Goal: Answer question/provide support: Share knowledge or assist other users

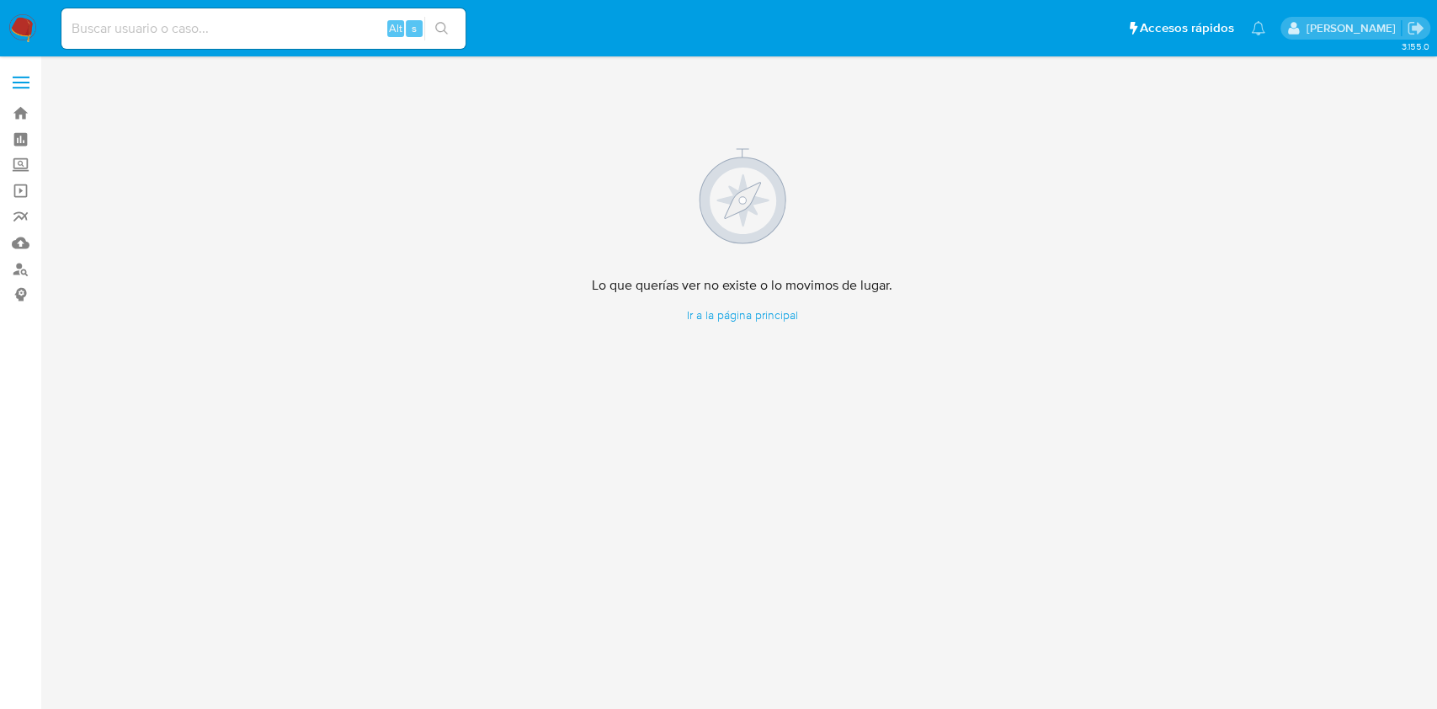
click at [24, 36] on img at bounding box center [22, 28] width 29 height 29
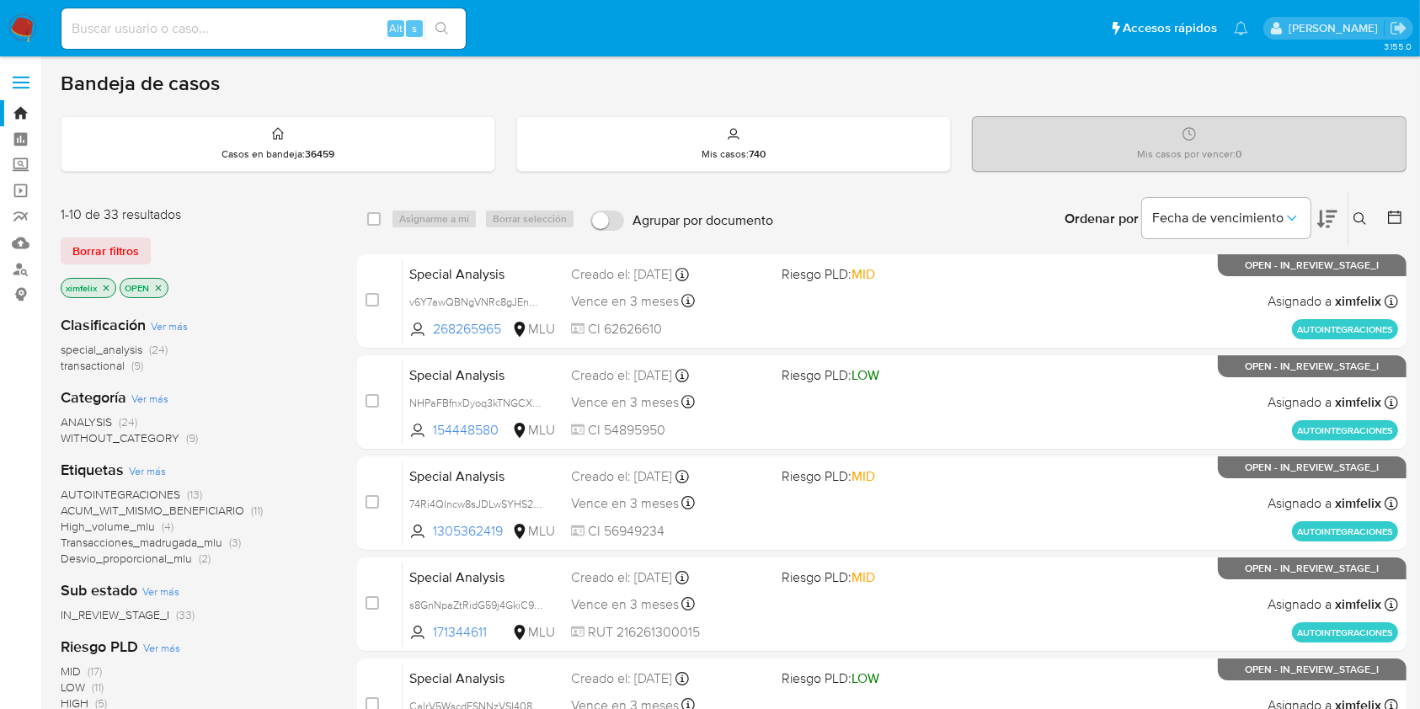
click at [321, 29] on input at bounding box center [263, 29] width 404 height 22
paste input "QXRYGQ2eVBvU8GV2WQsPfZiS"
type input "QXRYGQ2eVBvU8GV2WQsPfZiS"
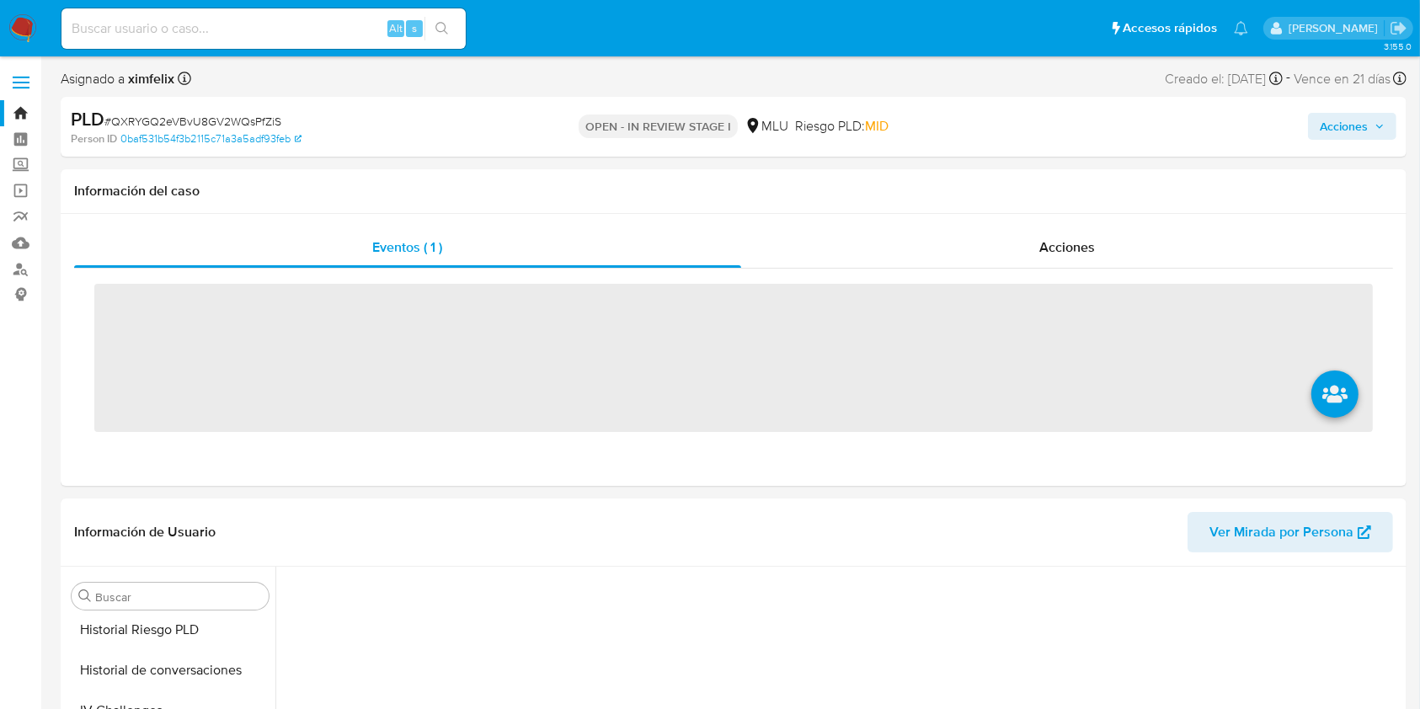
scroll to position [752, 0]
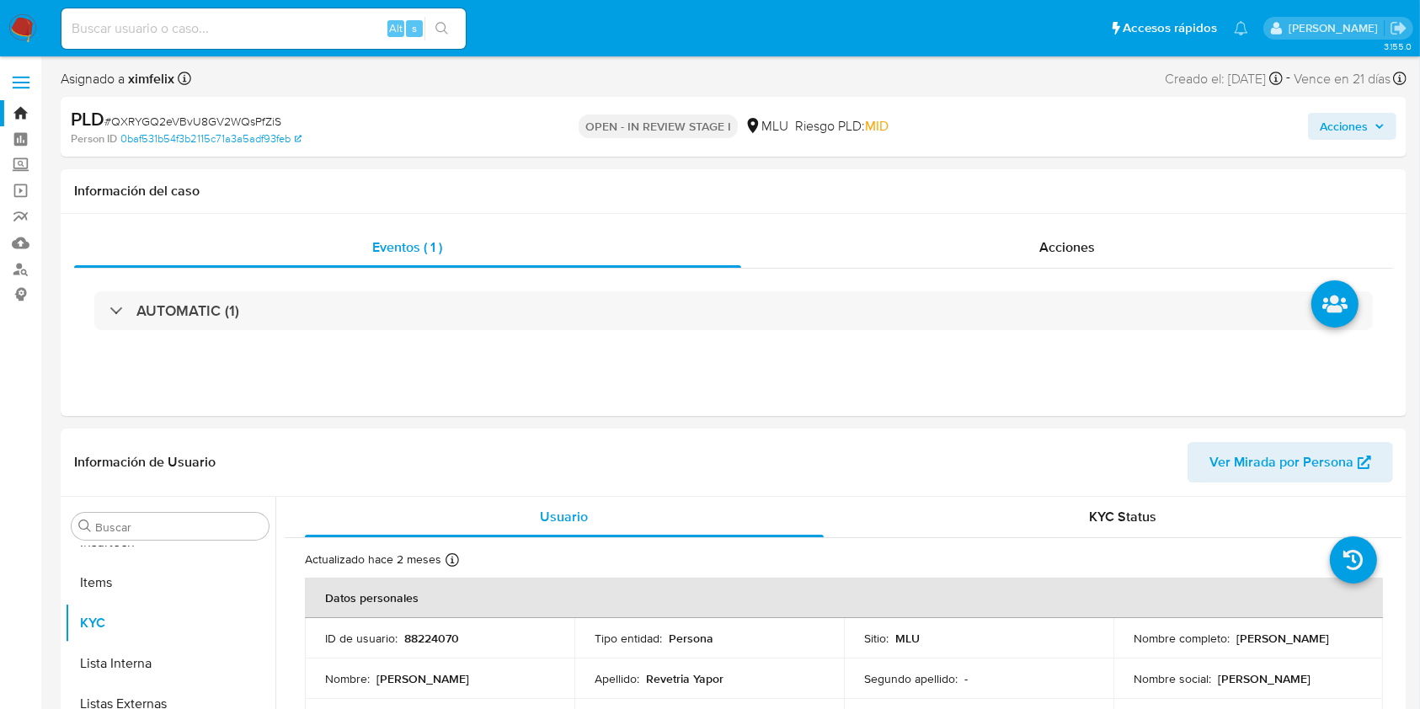
select select "10"
click at [844, 467] on header "Información de Usuario Ver Mirada por Persona" at bounding box center [733, 462] width 1318 height 40
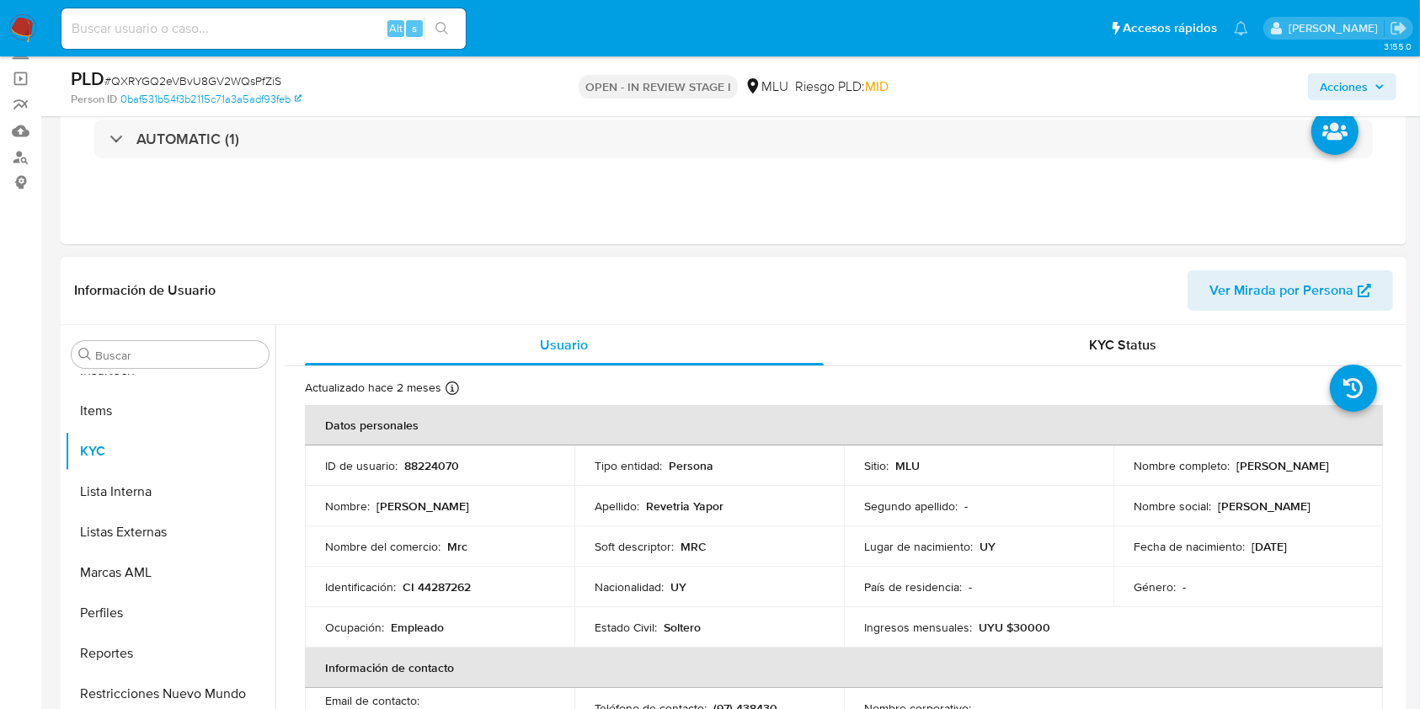
click at [432, 626] on p "Empleado" at bounding box center [417, 627] width 53 height 15
copy p "Empleado"
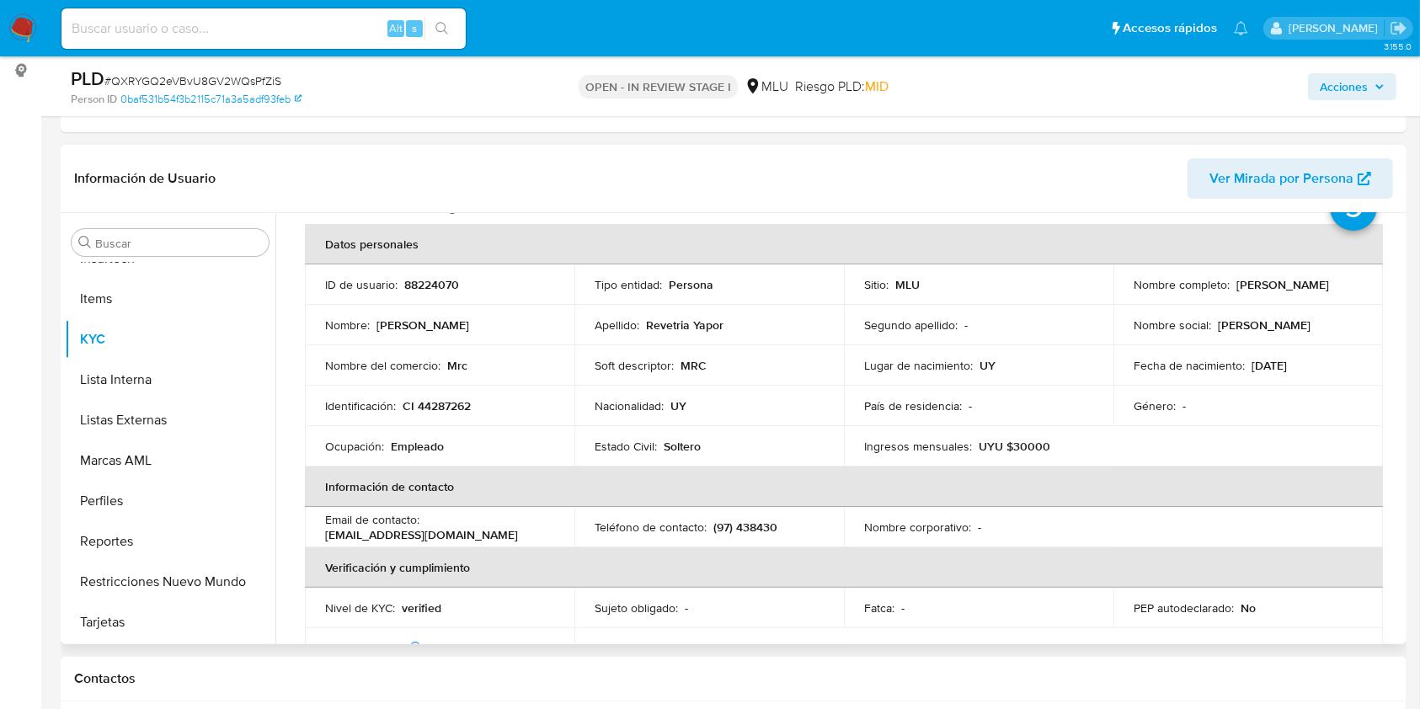
scroll to position [0, 0]
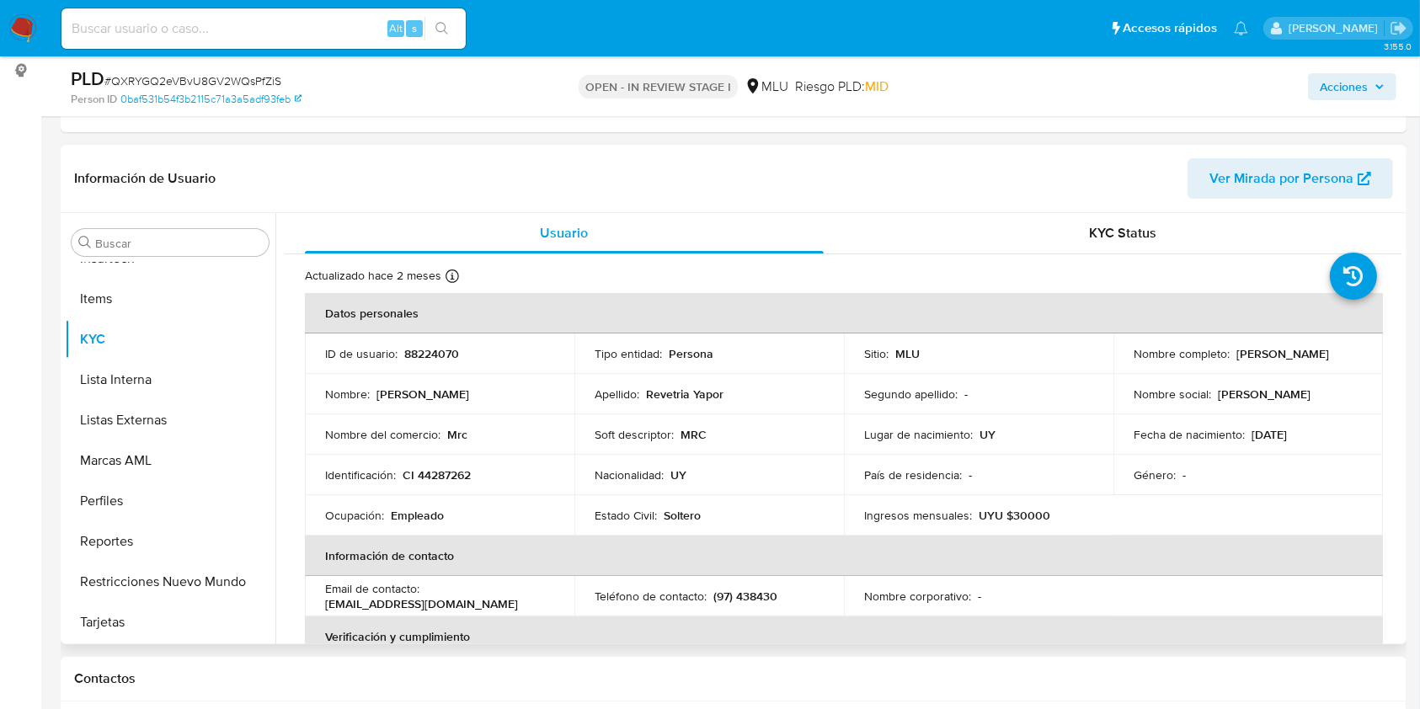
click at [461, 433] on p "Mrc" at bounding box center [457, 434] width 20 height 15
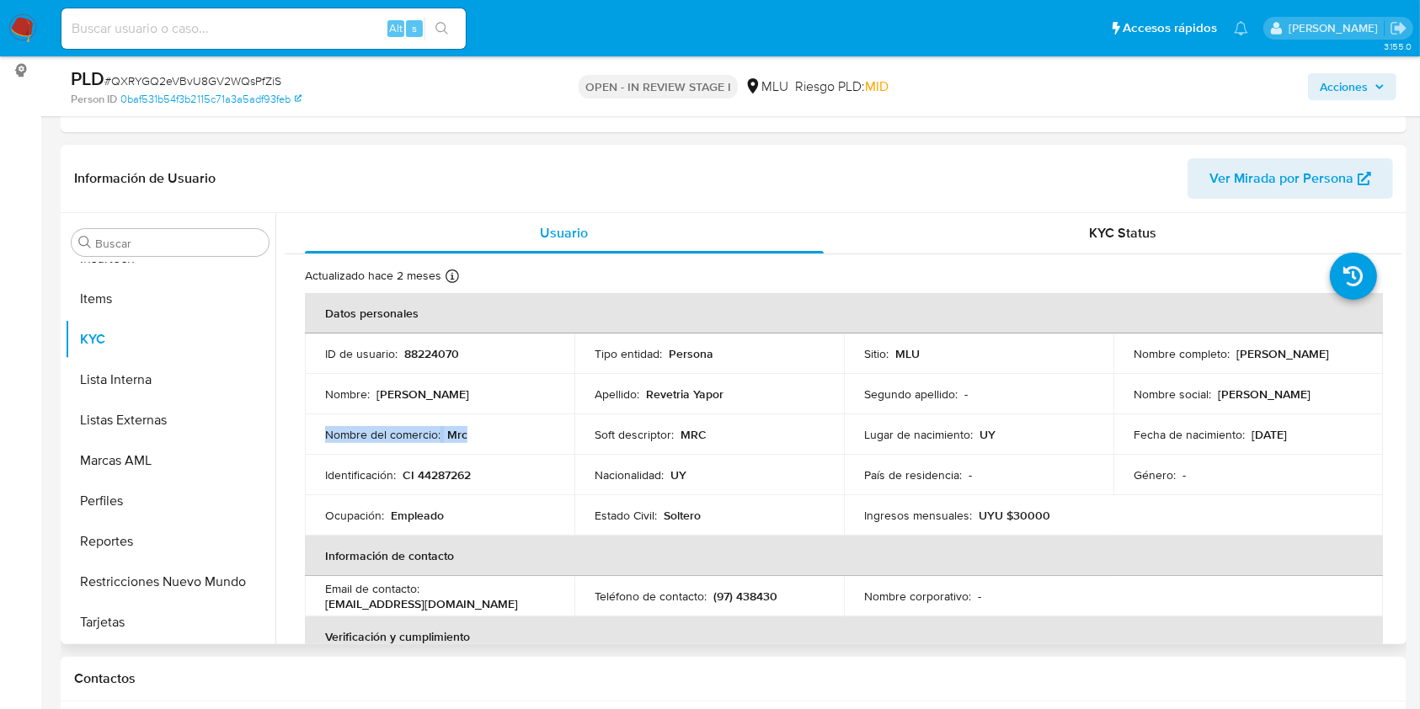
click at [451, 435] on p "Mrc" at bounding box center [457, 434] width 20 height 15
click at [1279, 182] on span "Ver Mirada por Persona" at bounding box center [1281, 178] width 144 height 40
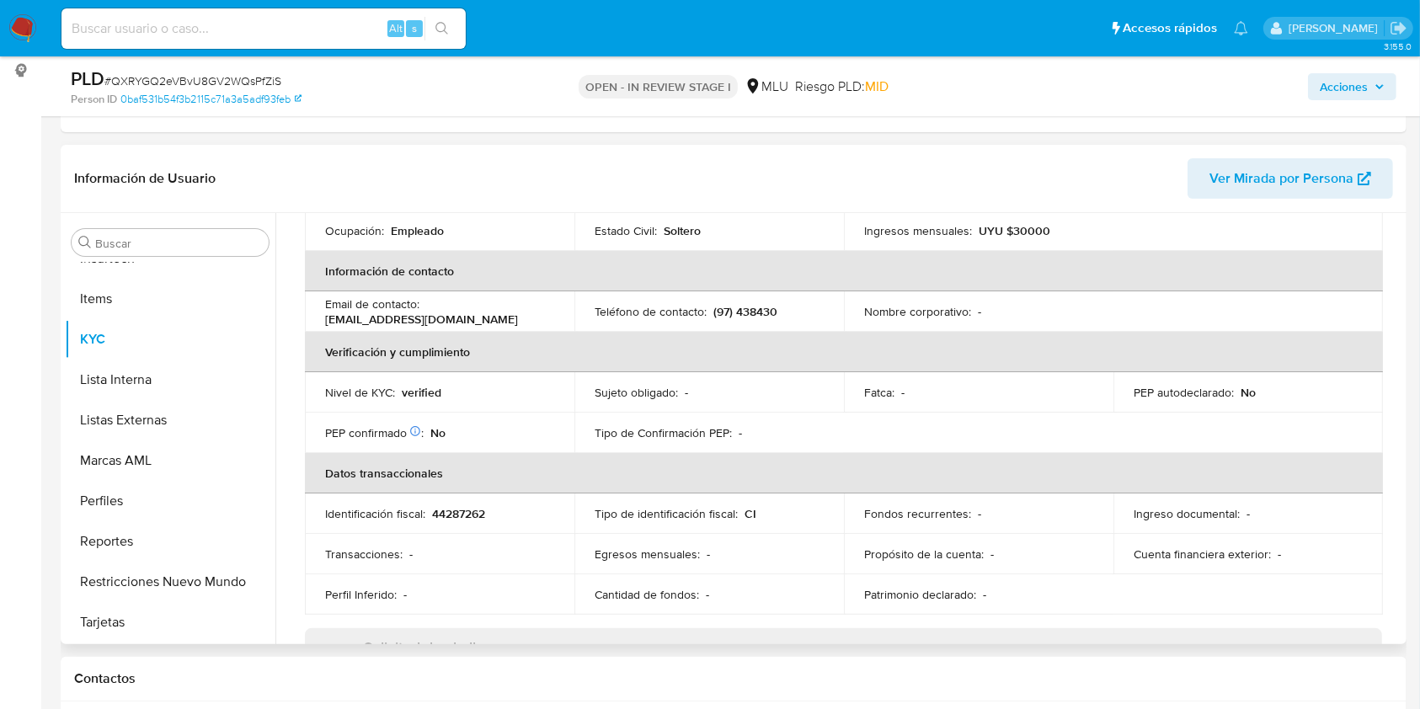
scroll to position [173, 0]
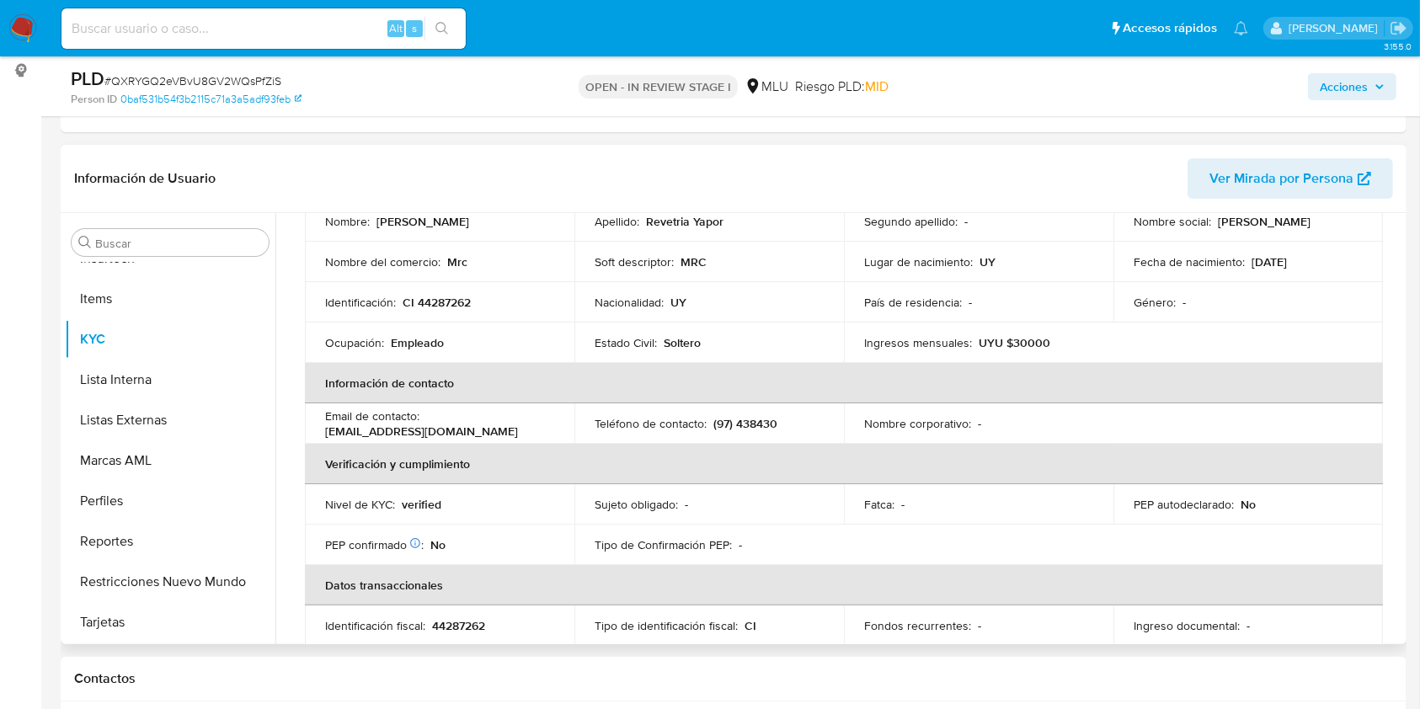
click at [1027, 340] on p "UYU $30000" at bounding box center [1014, 342] width 72 height 15
copy p "30000"
click at [178, 495] on button "Perfiles" at bounding box center [163, 501] width 197 height 40
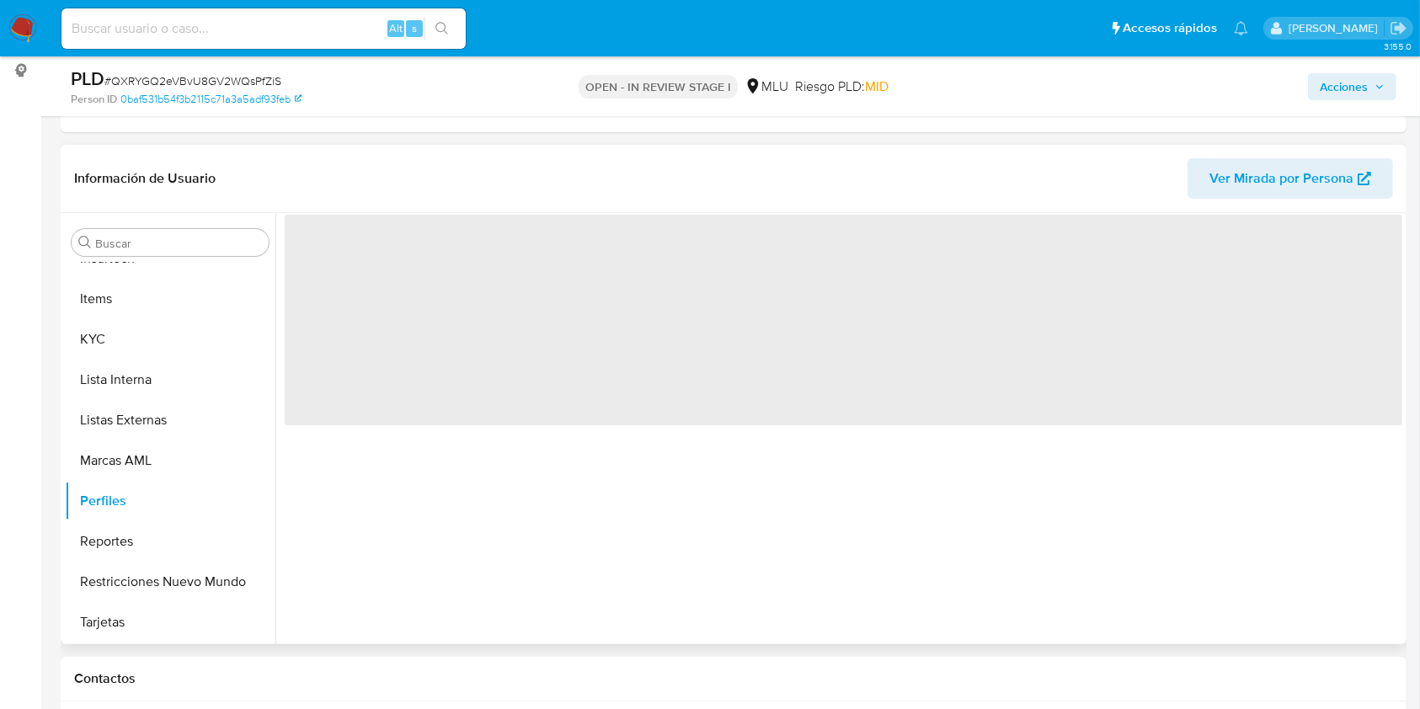
scroll to position [0, 0]
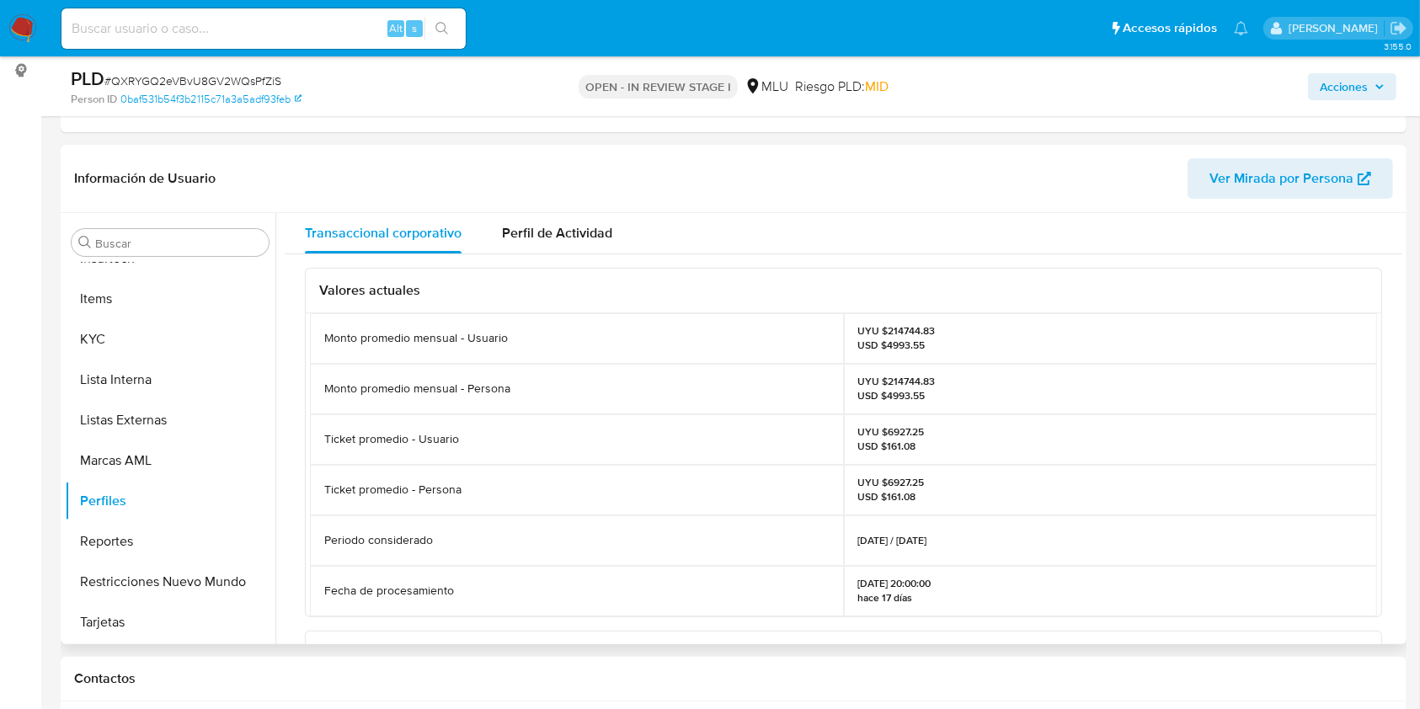
click at [892, 377] on p "UYU $214744.83 USD $4993.55" at bounding box center [896, 388] width 77 height 27
copy p "214744.83"
click at [115, 343] on button "KYC" at bounding box center [163, 339] width 197 height 40
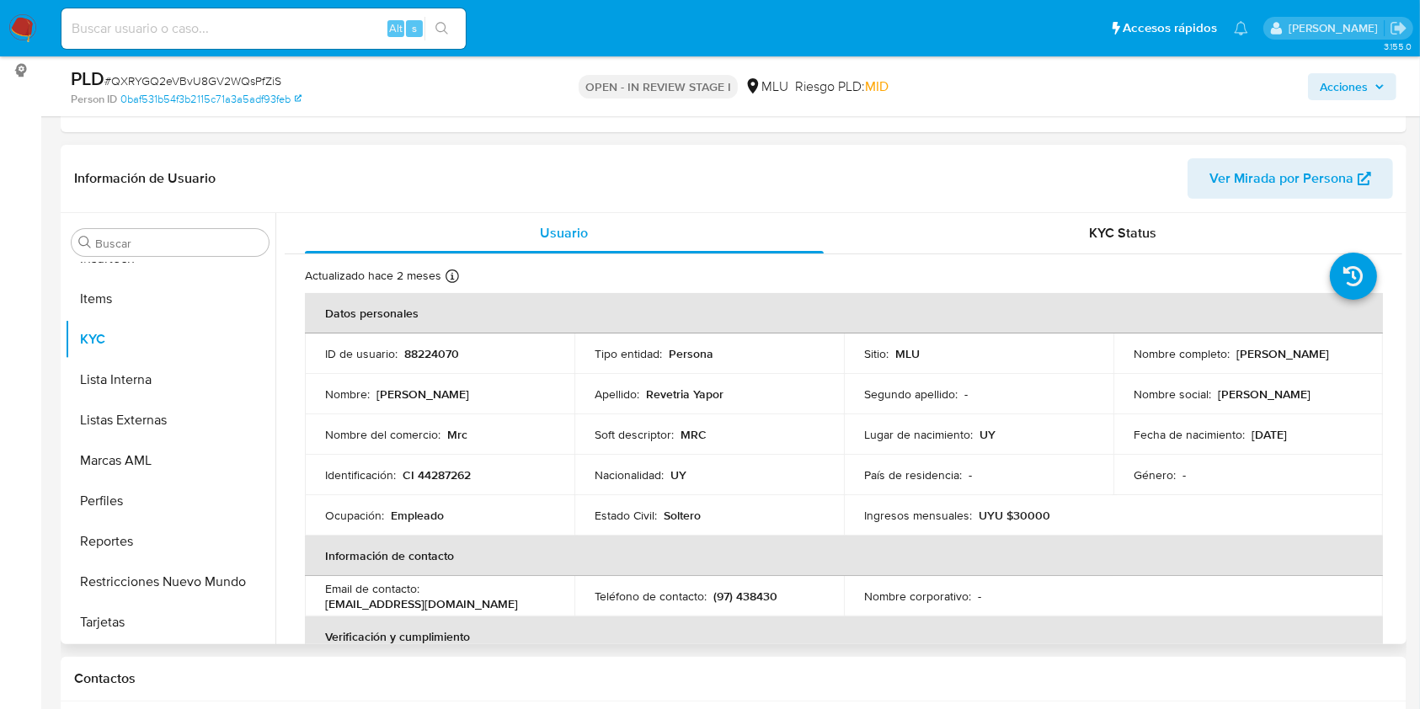
drag, startPoint x: 1305, startPoint y: 367, endPoint x: 1119, endPoint y: 365, distance: 186.1
click at [1119, 365] on td "Nombre completo : Mariana Carolina Revetria Yapor" at bounding box center [1247, 353] width 269 height 40
copy p "[PERSON_NAME]"
drag, startPoint x: 478, startPoint y: 477, endPoint x: 402, endPoint y: 475, distance: 75.8
click at [402, 475] on div "Identificación : CI 44287262" at bounding box center [439, 474] width 229 height 15
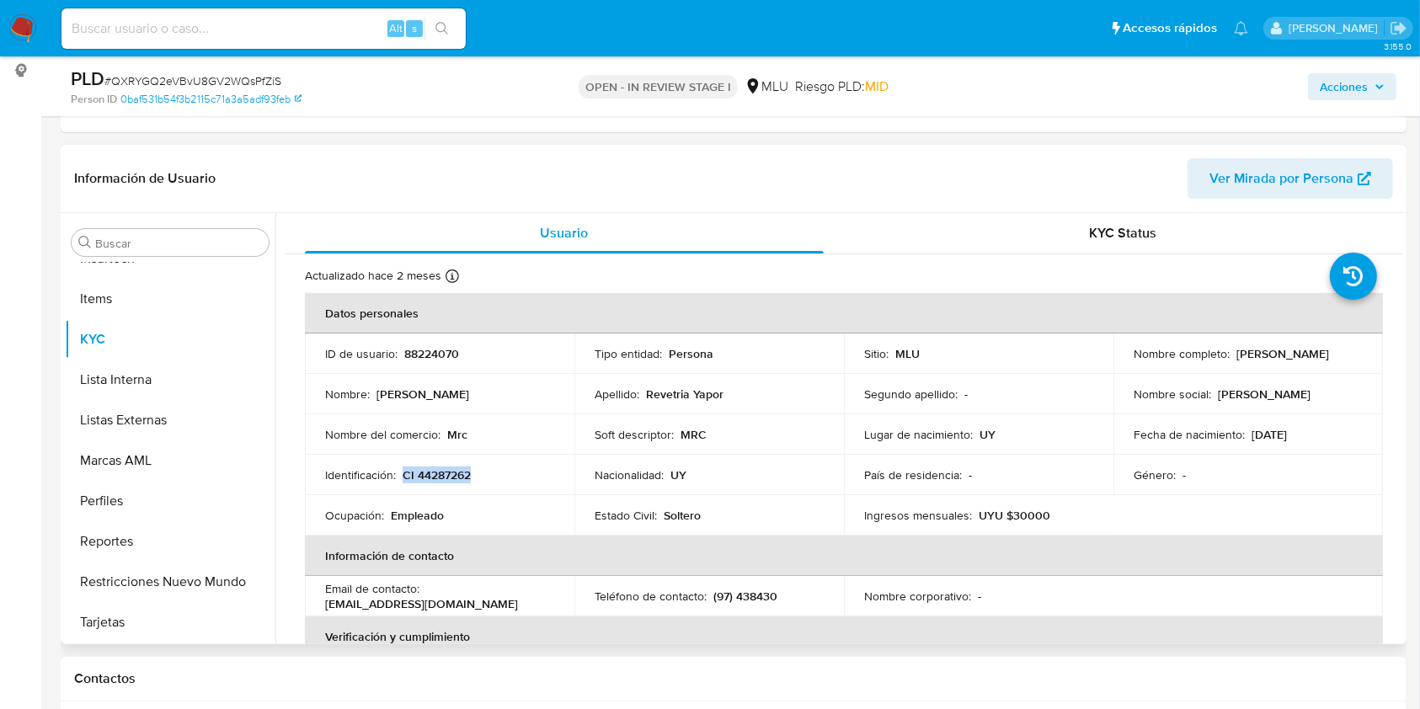
copy p "CI 44287262"
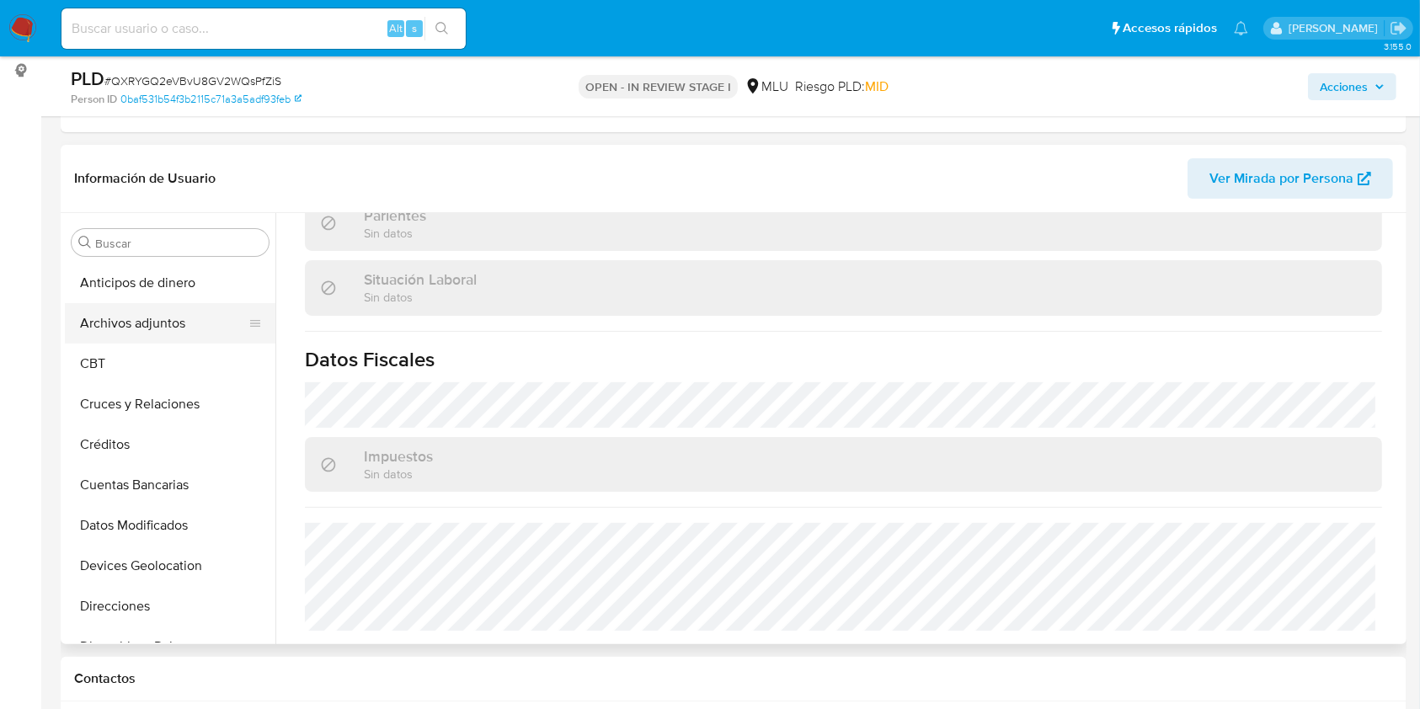
click at [167, 314] on button "Archivos adjuntos" at bounding box center [163, 323] width 197 height 40
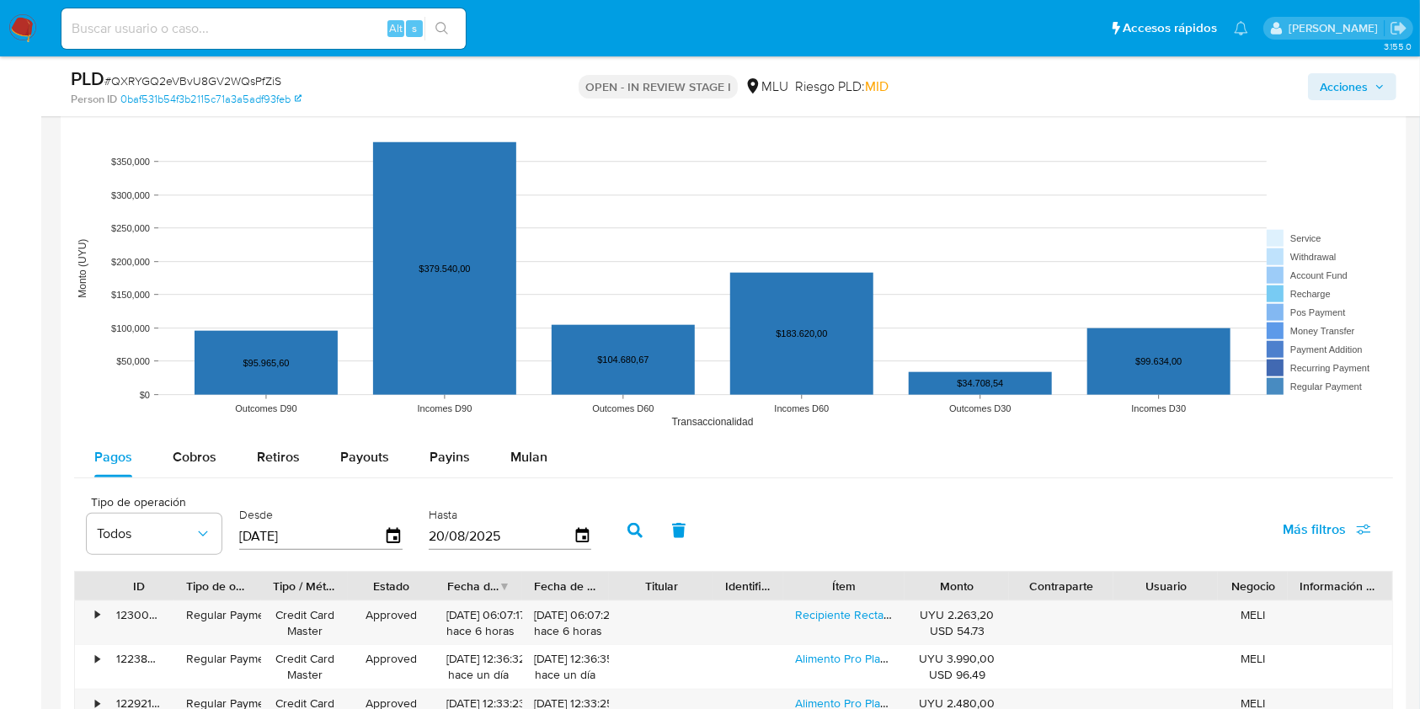
scroll to position [1684, 0]
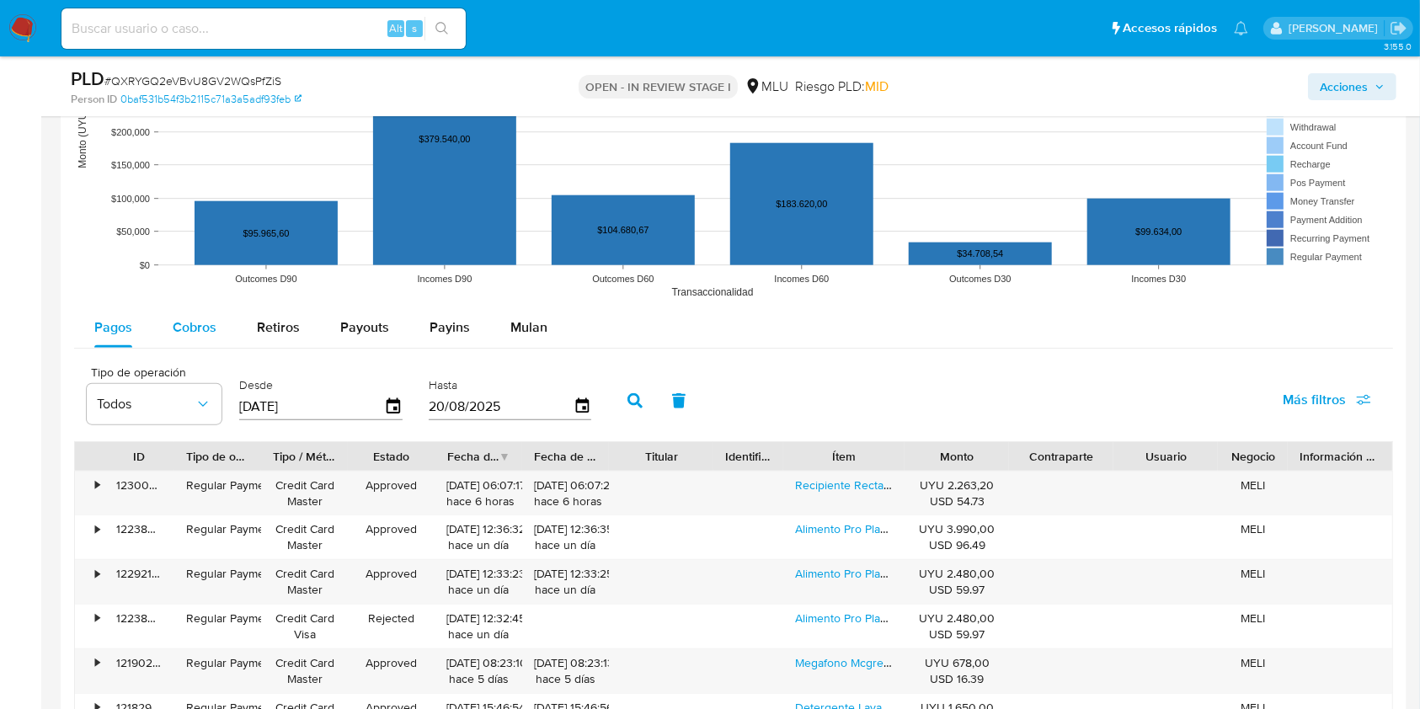
click at [183, 322] on span "Cobros" at bounding box center [195, 326] width 44 height 19
select select "10"
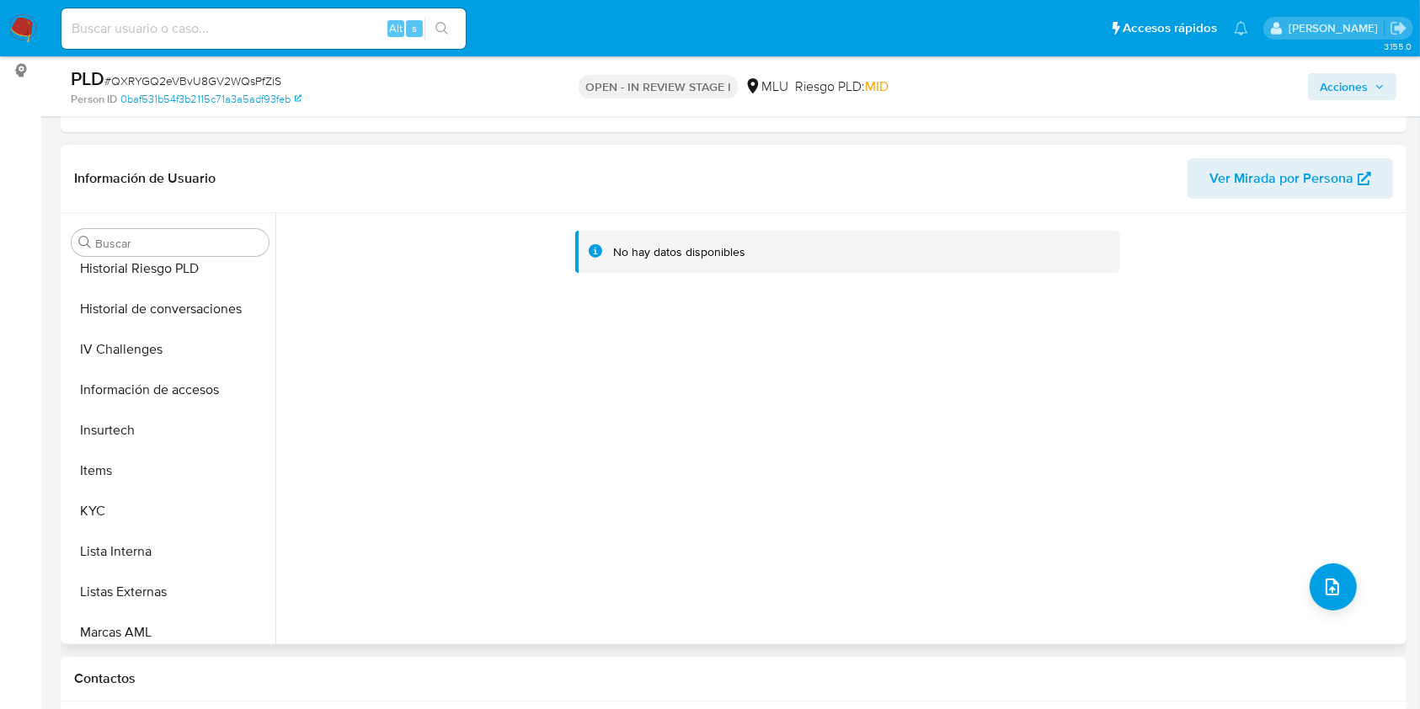
scroll to position [752, 0]
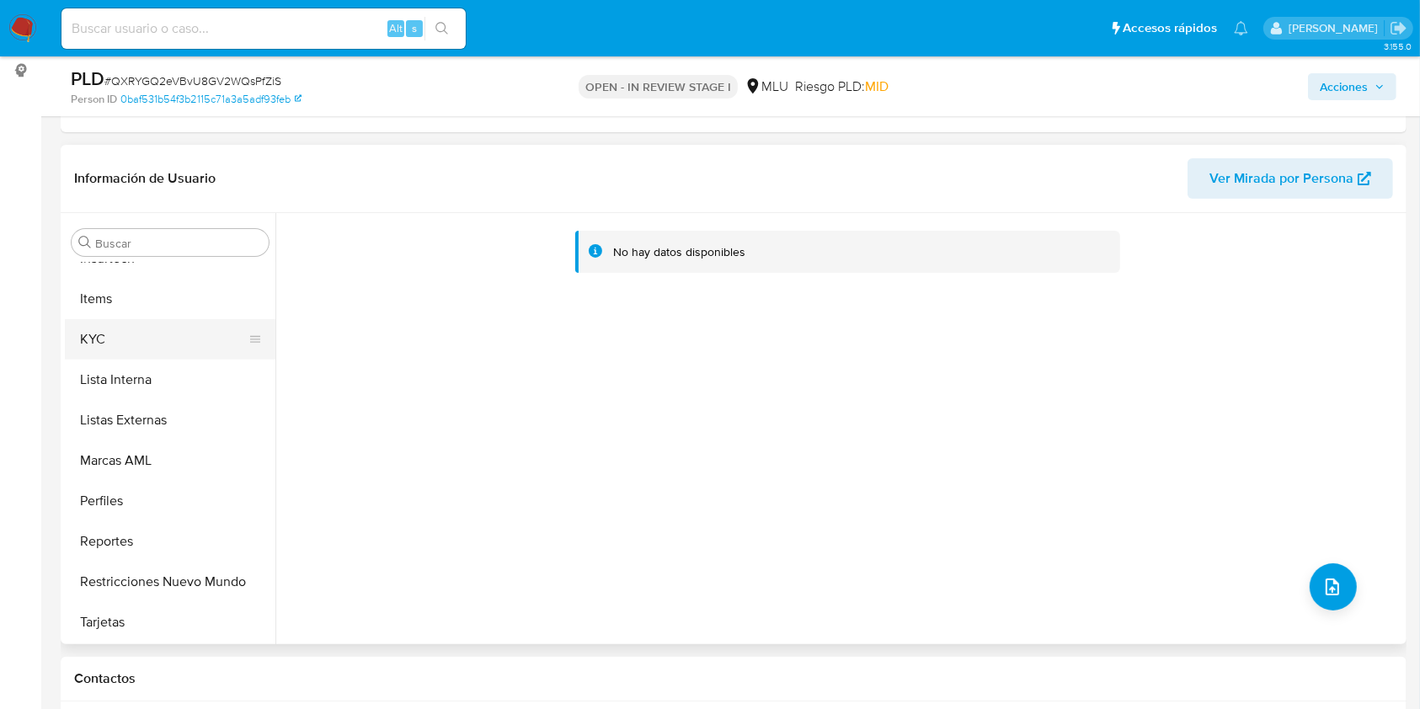
click at [157, 338] on button "KYC" at bounding box center [163, 339] width 197 height 40
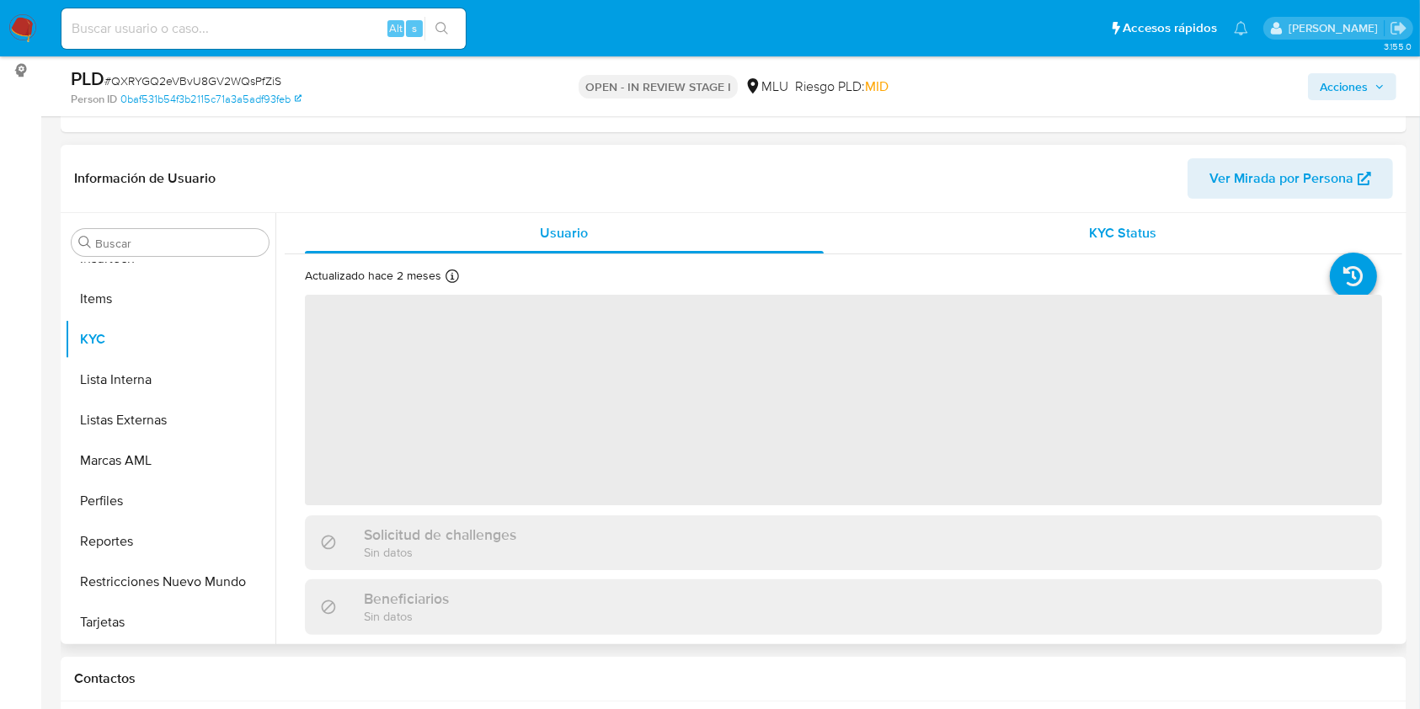
click at [1159, 232] on div "KYC Status" at bounding box center [1123, 233] width 519 height 40
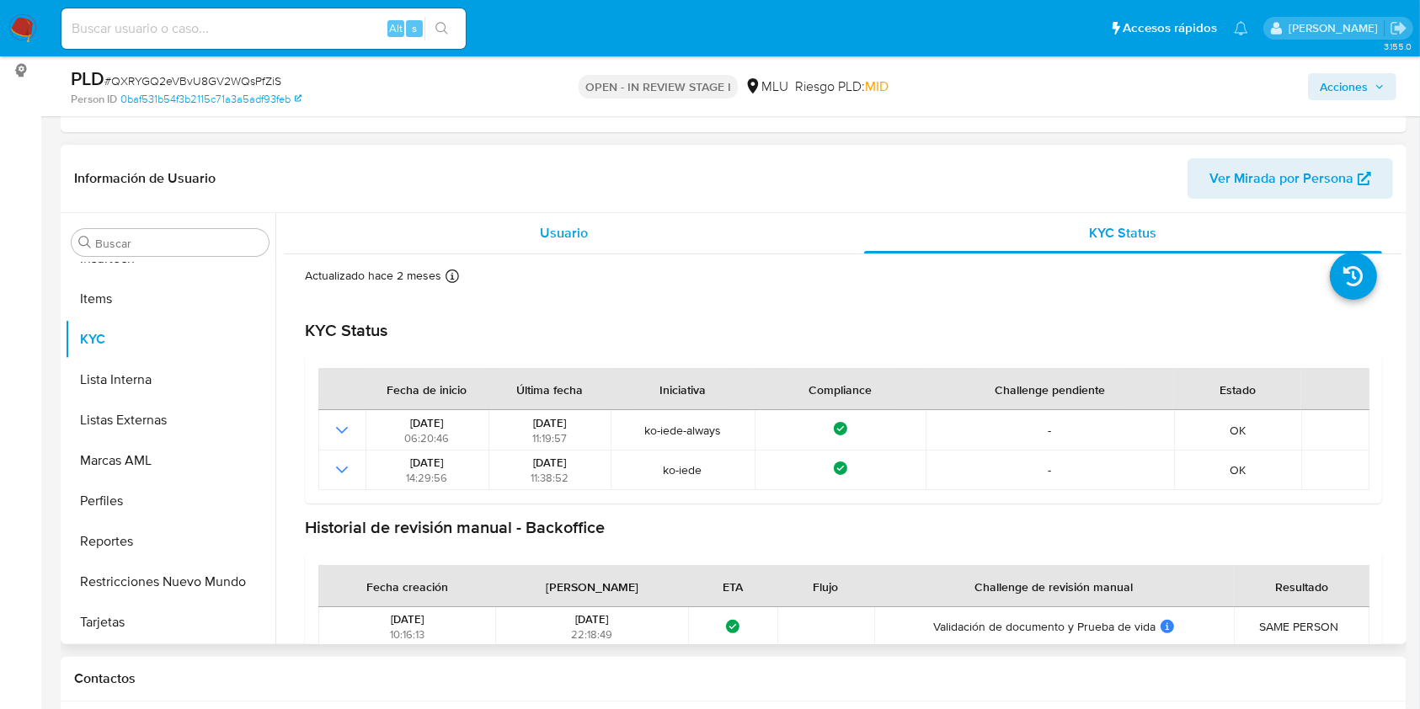
drag, startPoint x: 602, startPoint y: 238, endPoint x: 521, endPoint y: 248, distance: 81.5
click at [595, 238] on div "Usuario" at bounding box center [564, 233] width 519 height 40
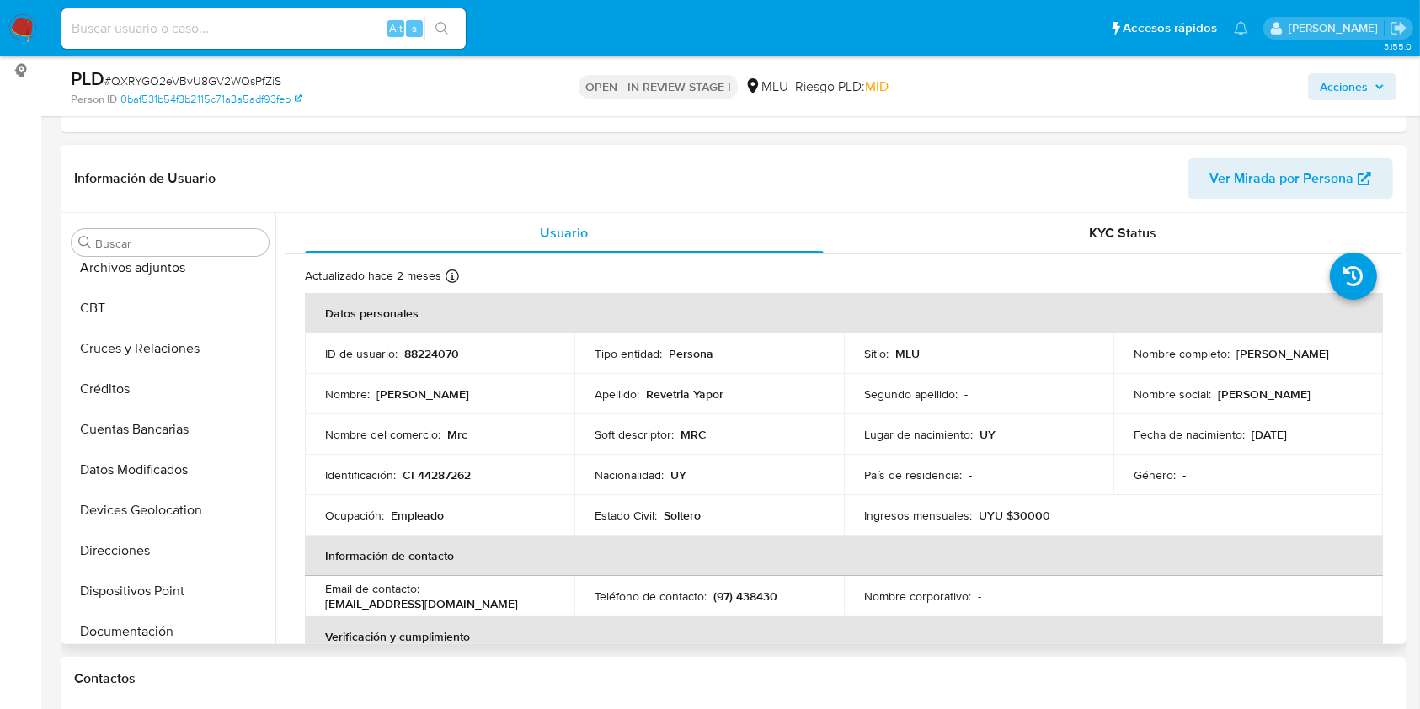
scroll to position [0, 0]
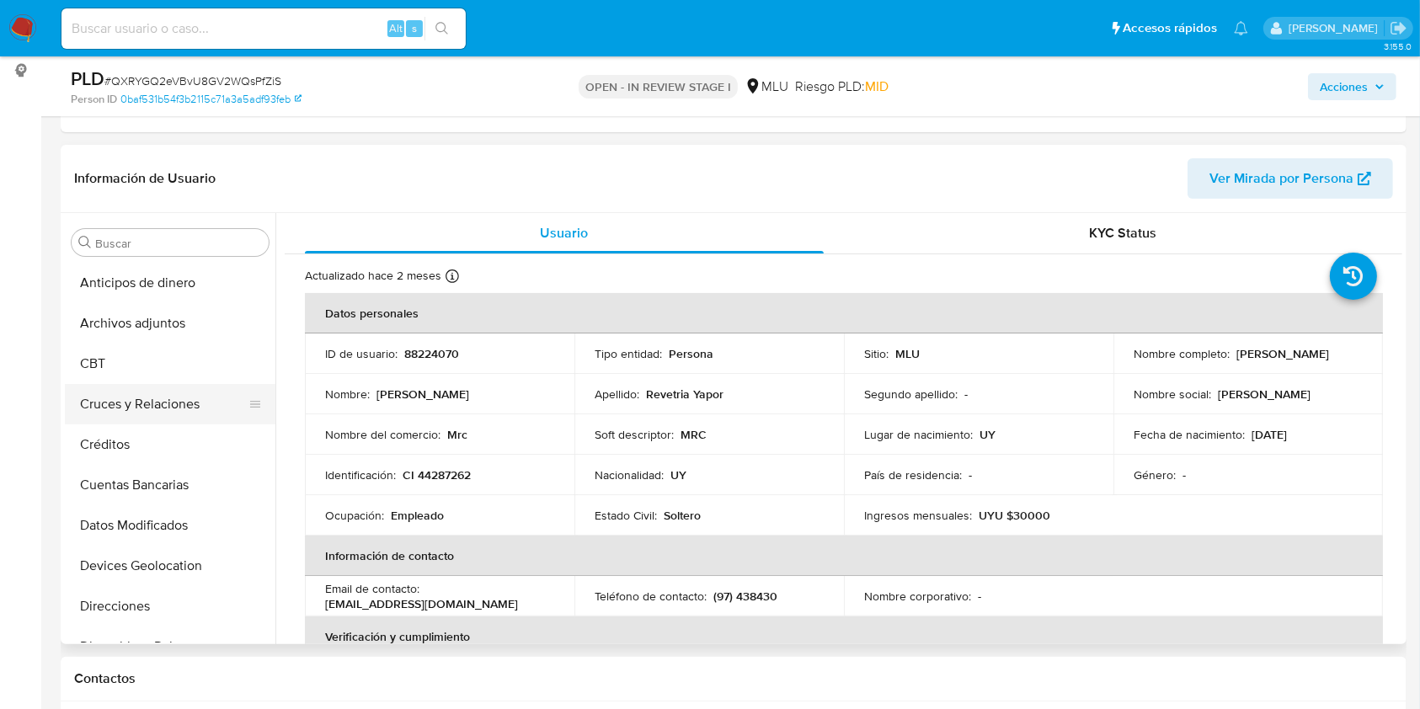
click at [153, 407] on button "Cruces y Relaciones" at bounding box center [163, 404] width 197 height 40
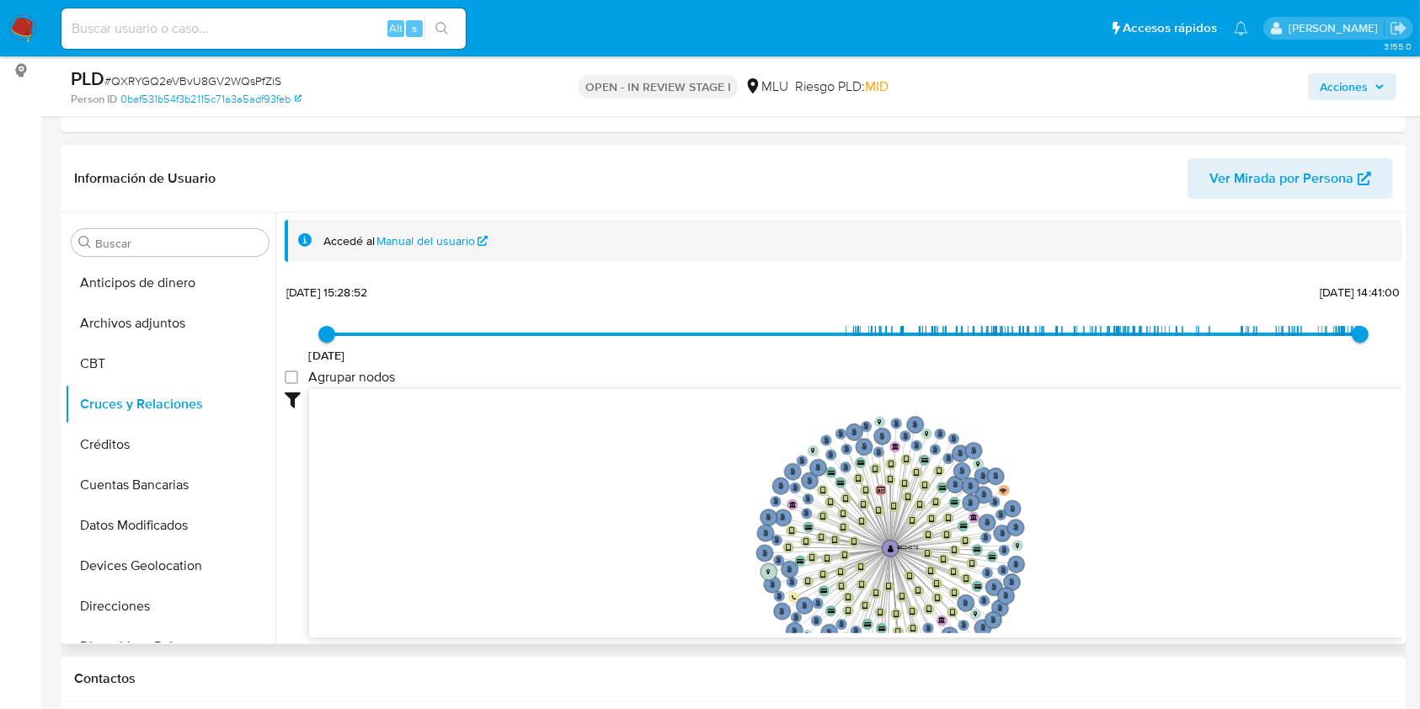
drag, startPoint x: 688, startPoint y: 549, endPoint x: 657, endPoint y: 608, distance: 66.7
click at [657, 608] on icon "user-88224070  88224070 phone-be68cdbb5eeceb492ed9f7aab2a7f3e5  person-0baf53…" at bounding box center [855, 511] width 1093 height 244
click at [187, 489] on button "Cuentas Bancarias" at bounding box center [163, 485] width 197 height 40
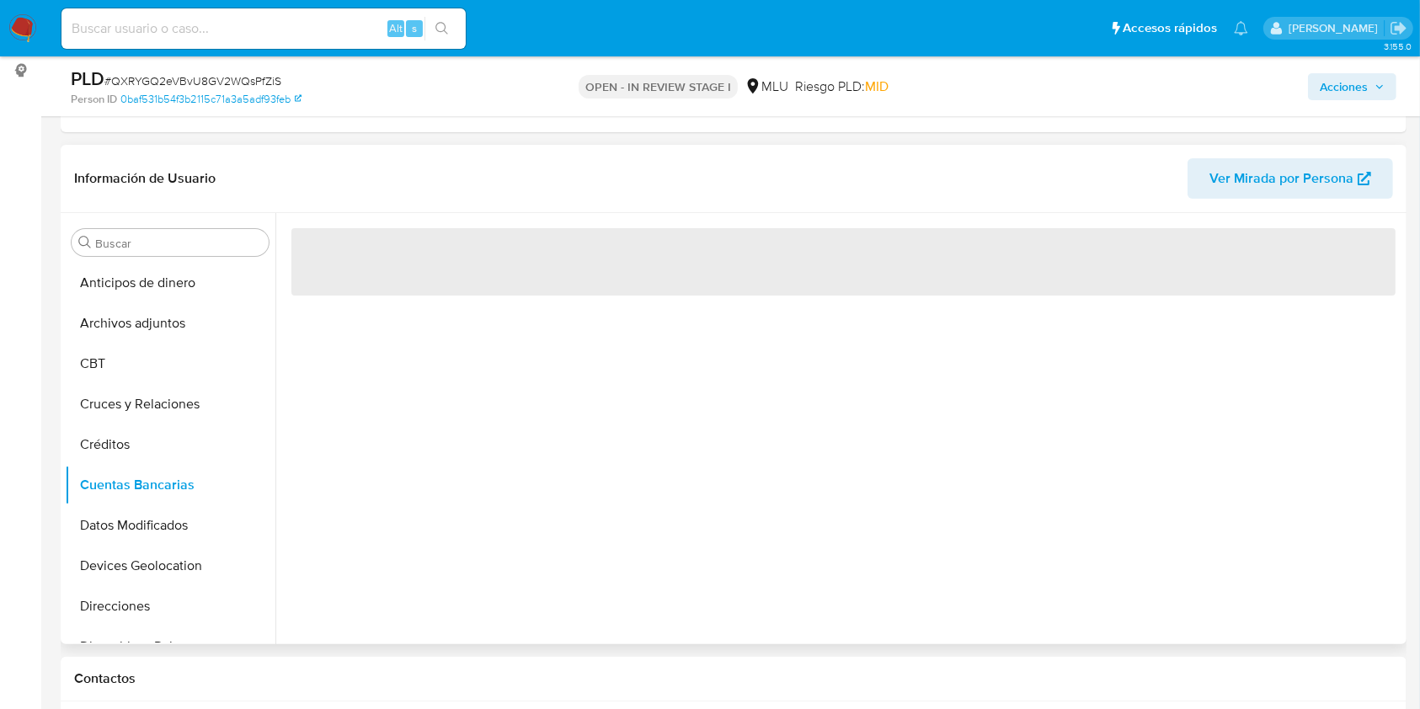
click at [599, 487] on div "‌" at bounding box center [838, 428] width 1127 height 431
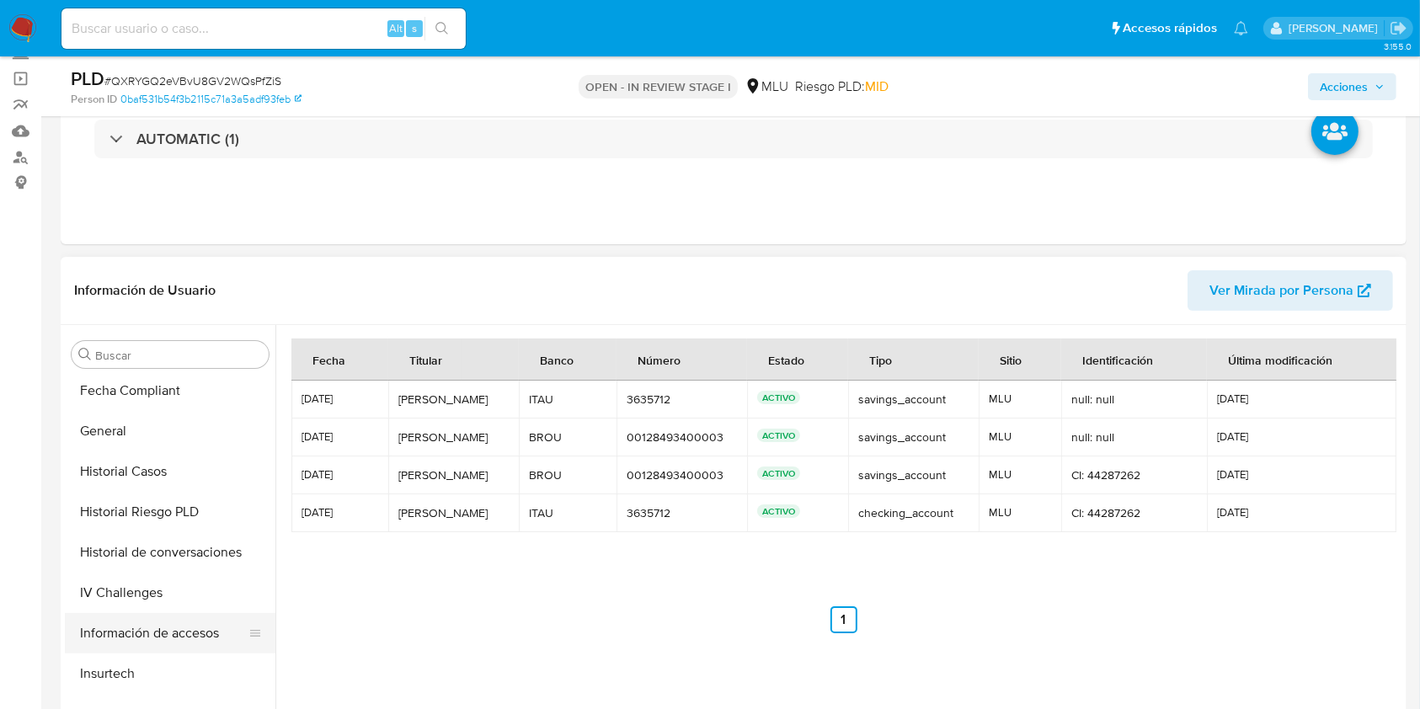
scroll to position [674, 0]
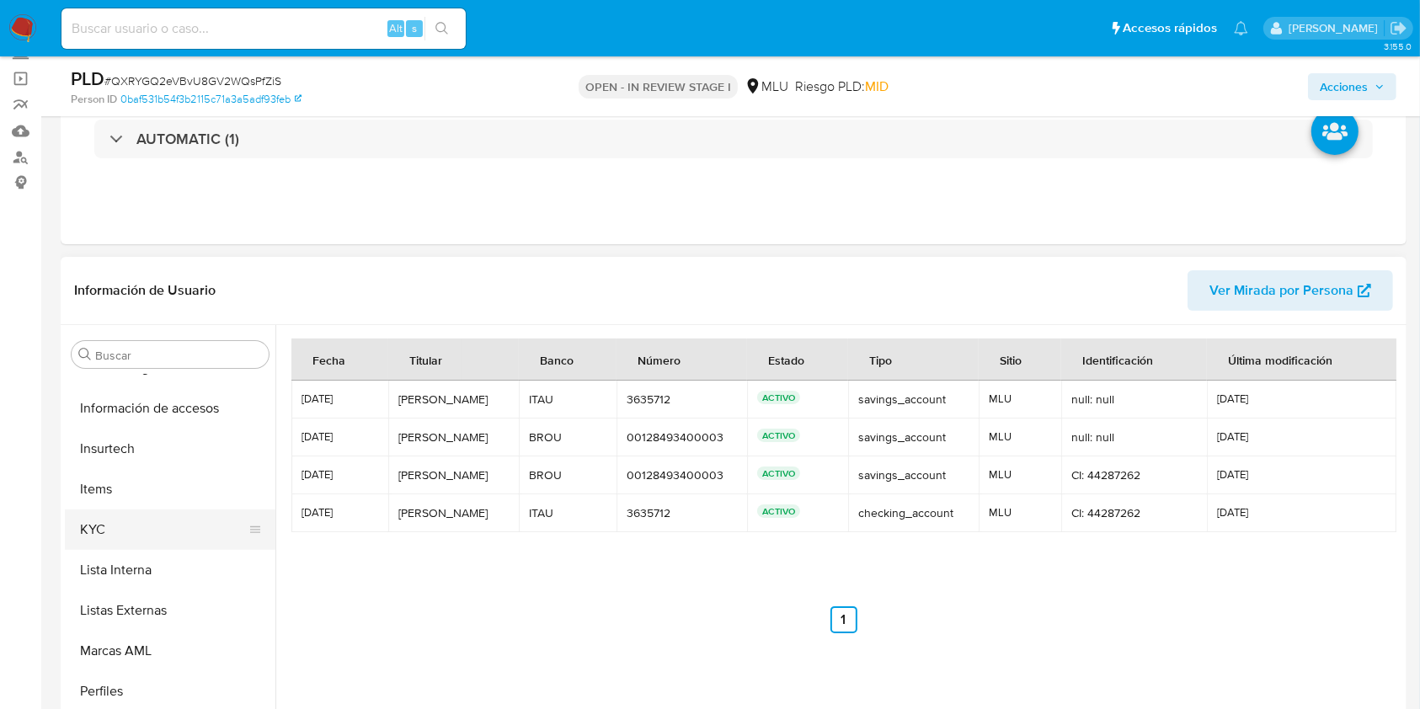
click at [116, 516] on button "KYC" at bounding box center [163, 529] width 197 height 40
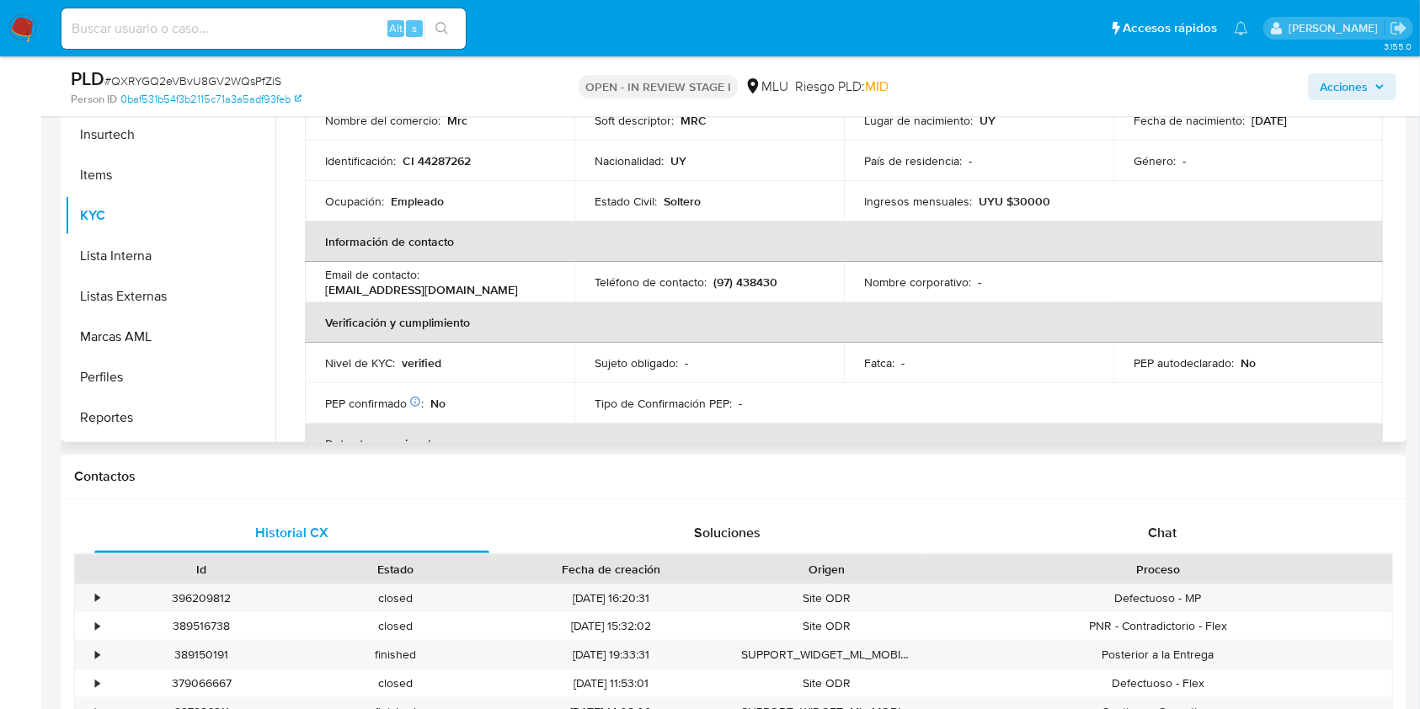
scroll to position [449, 0]
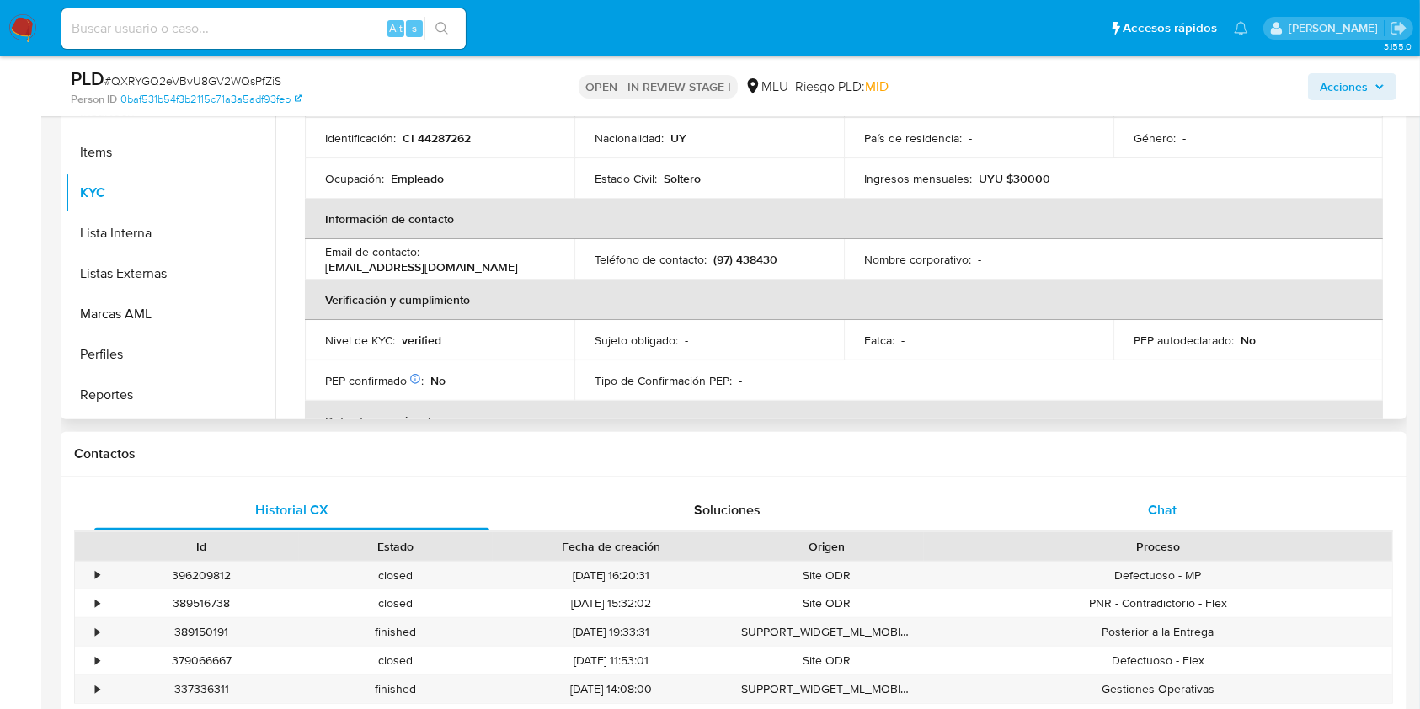
click at [1127, 495] on div "Chat" at bounding box center [1162, 510] width 395 height 40
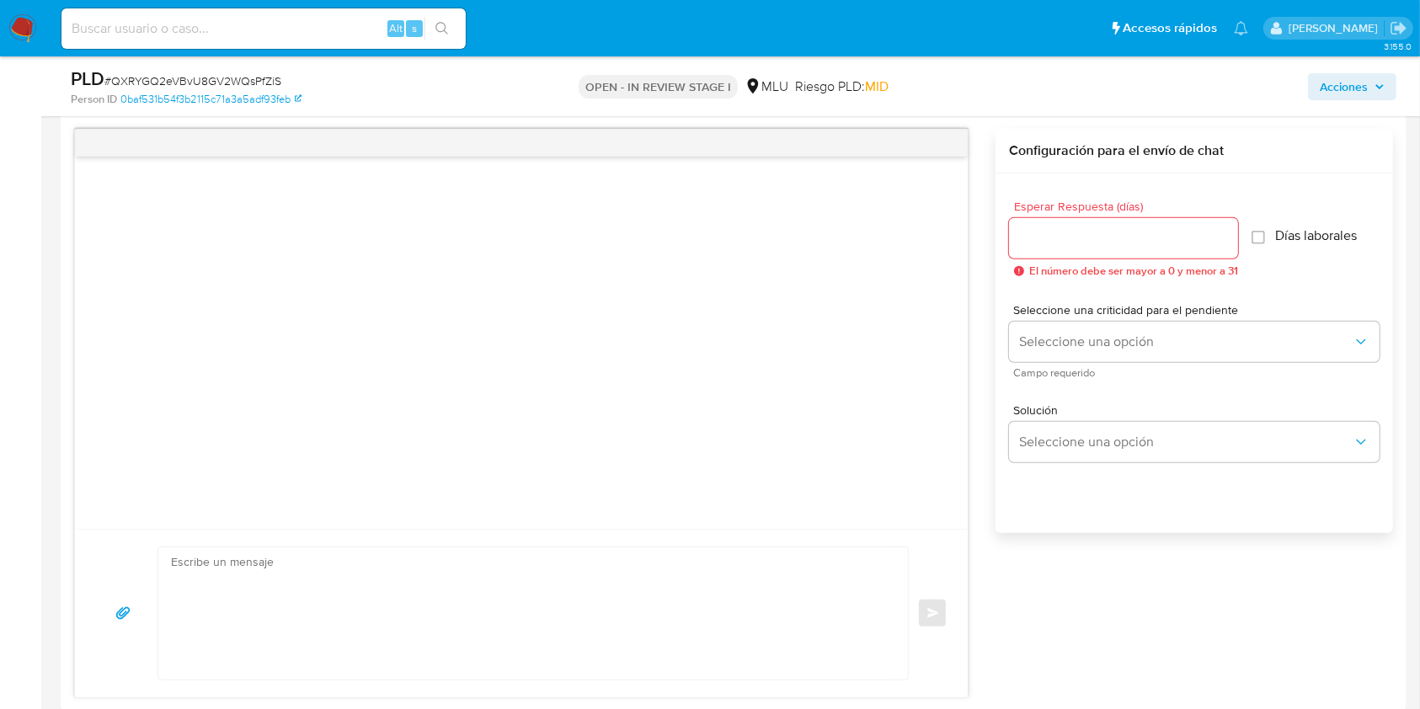
scroll to position [898, 0]
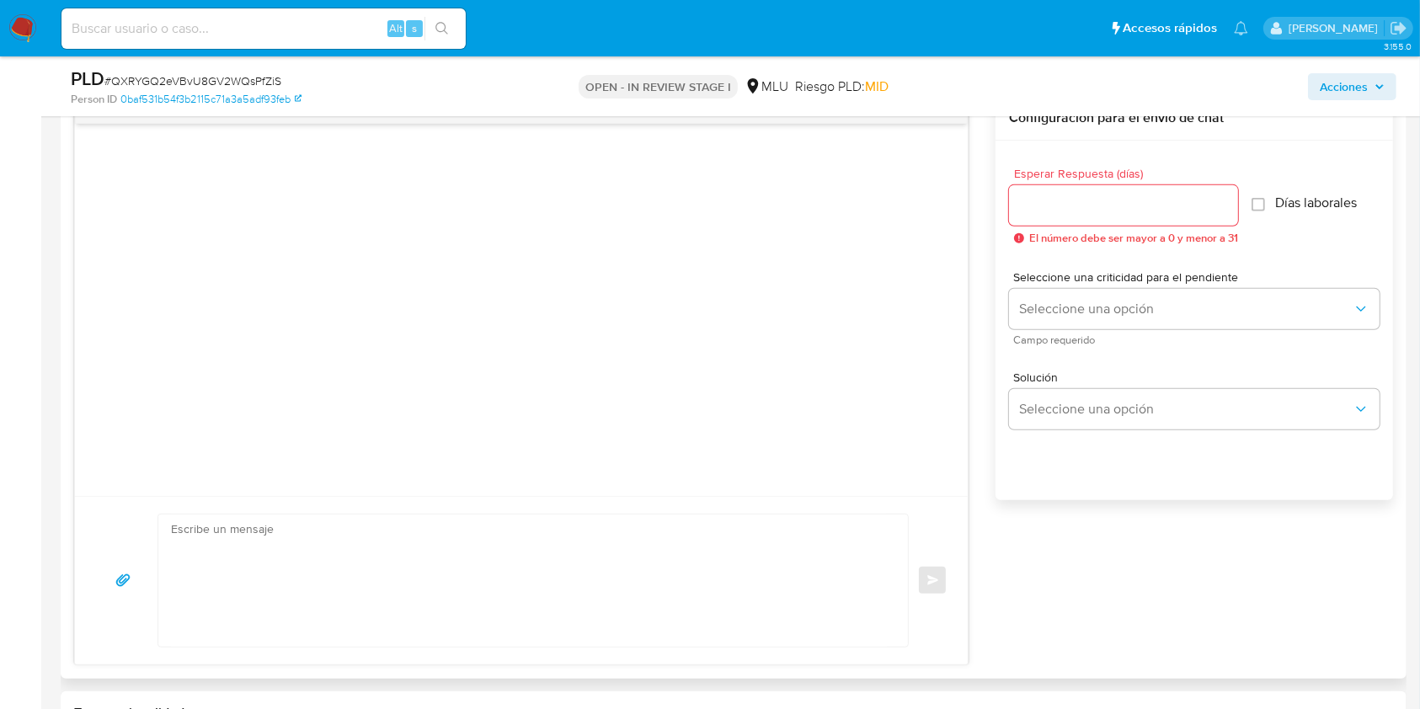
click at [541, 552] on textarea at bounding box center [529, 580] width 716 height 132
paste textarea "Te contactamos ya que necesitamos verificar algunos datos. Por este motivo, sol…"
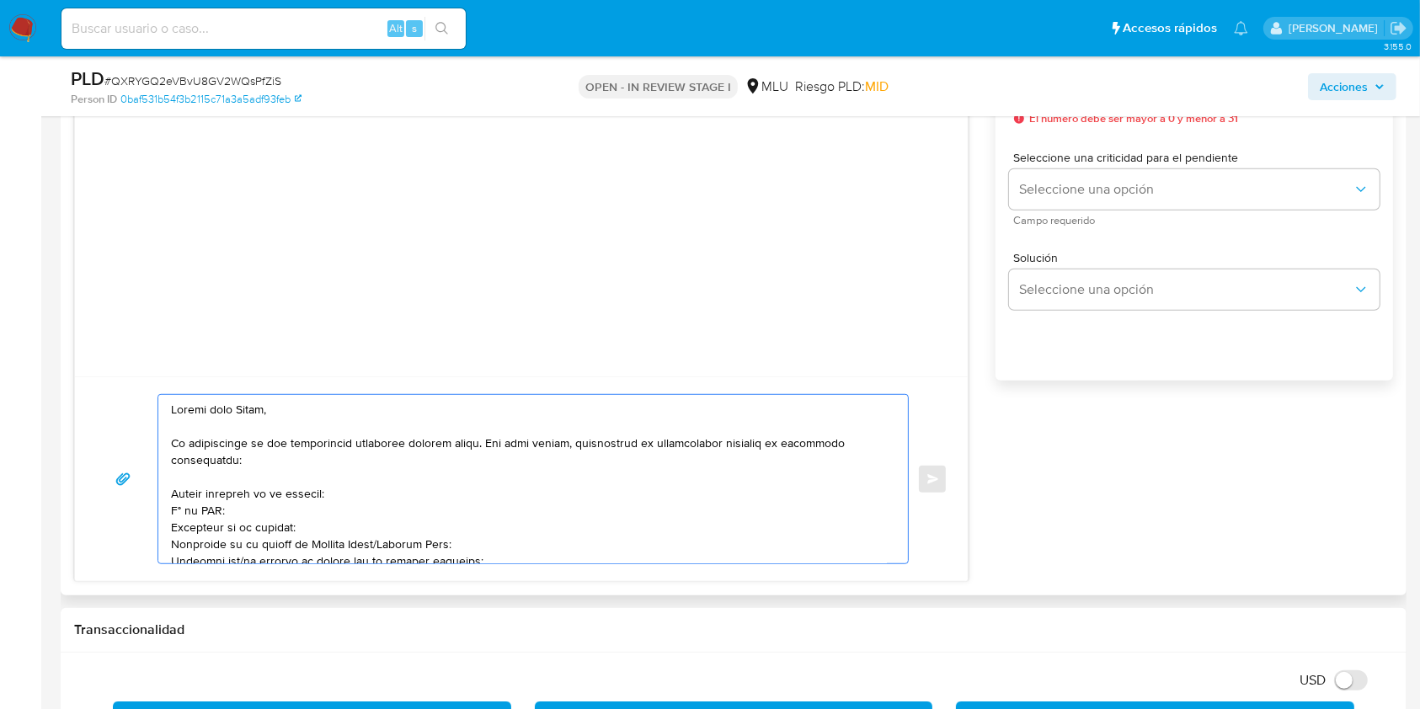
scroll to position [1122, 0]
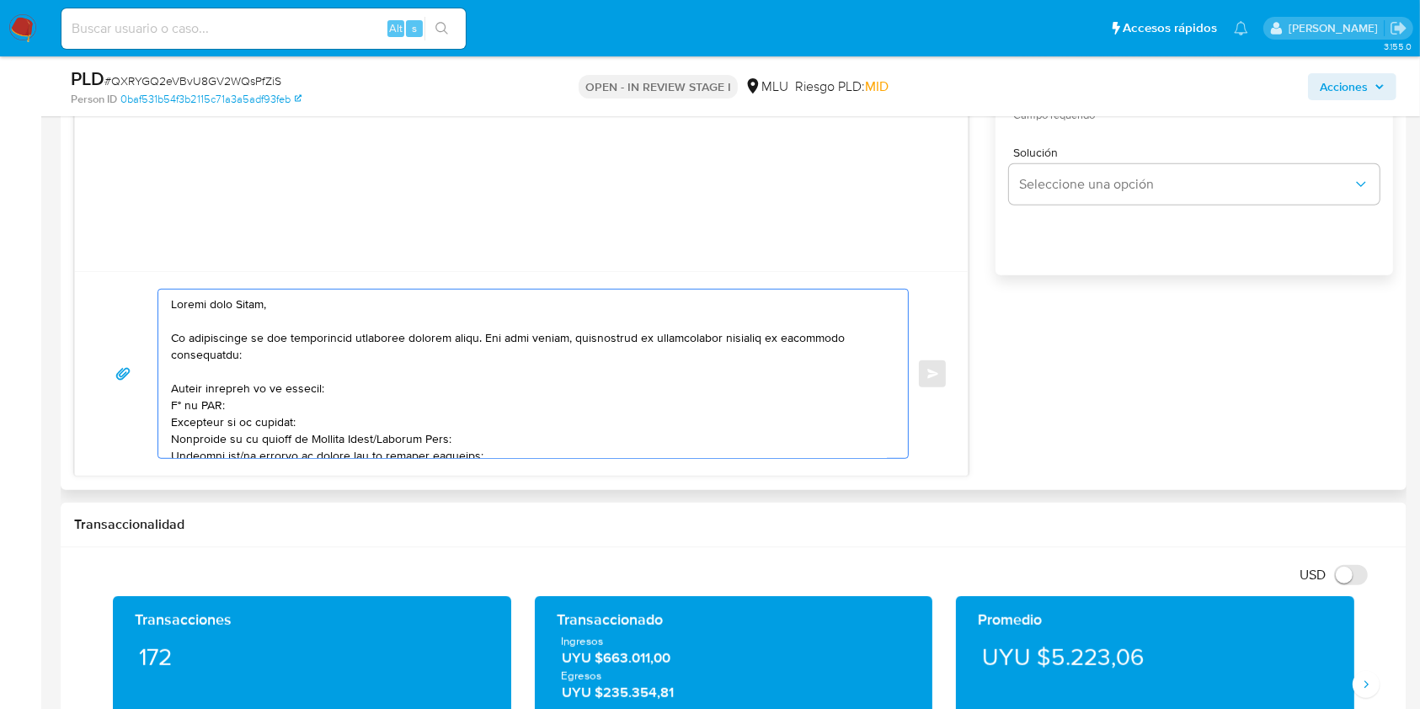
click at [260, 301] on textarea at bounding box center [529, 374] width 716 height 168
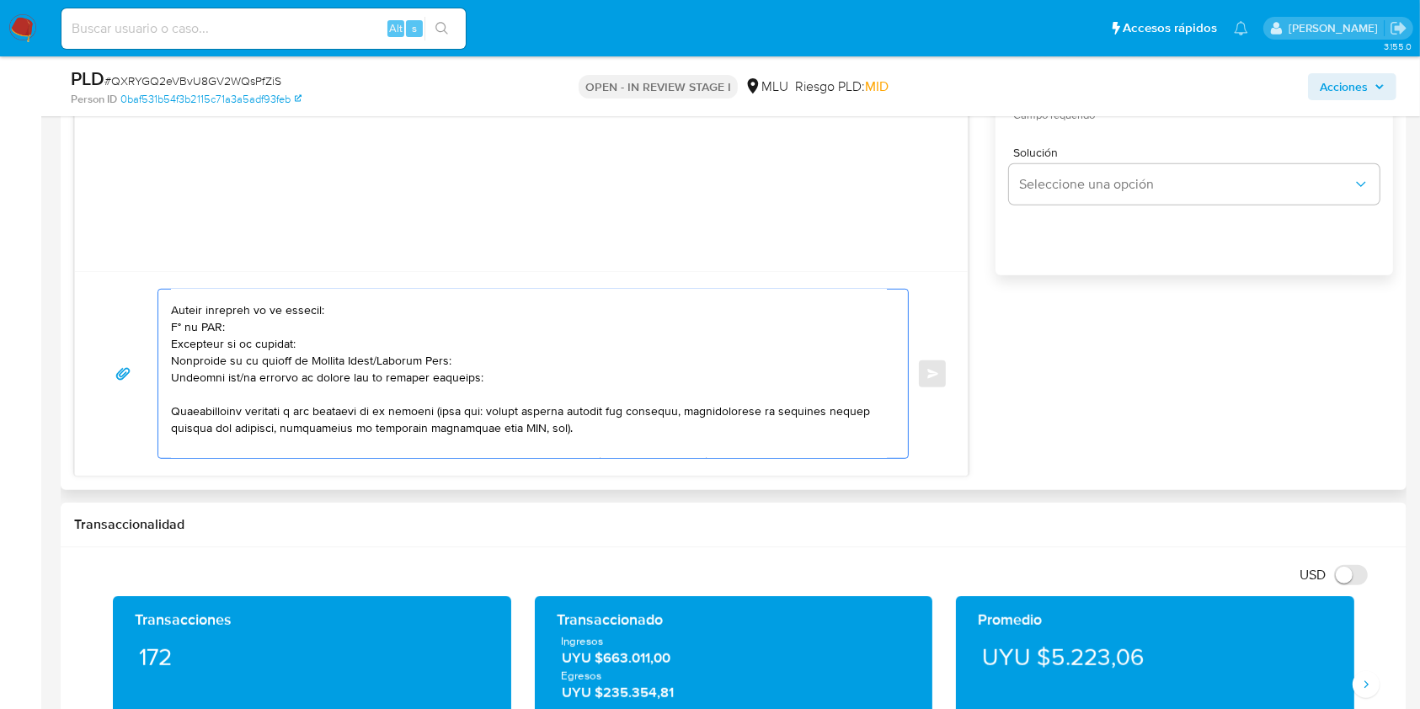
scroll to position [112, 0]
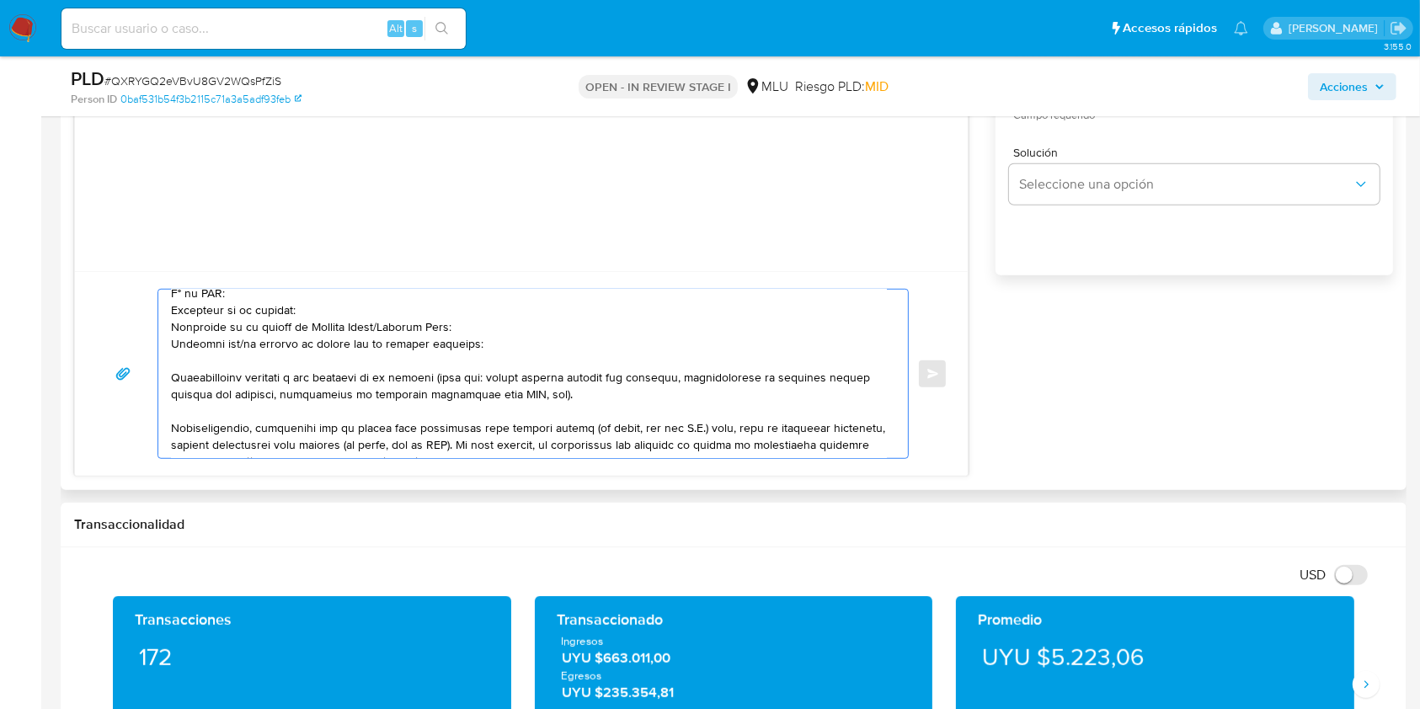
drag, startPoint x: 383, startPoint y: 327, endPoint x: 306, endPoint y: 331, distance: 76.7
click at [306, 331] on textarea at bounding box center [529, 374] width 716 height 168
click at [239, 343] on textarea at bounding box center [529, 374] width 716 height 168
click at [478, 343] on textarea at bounding box center [529, 374] width 716 height 168
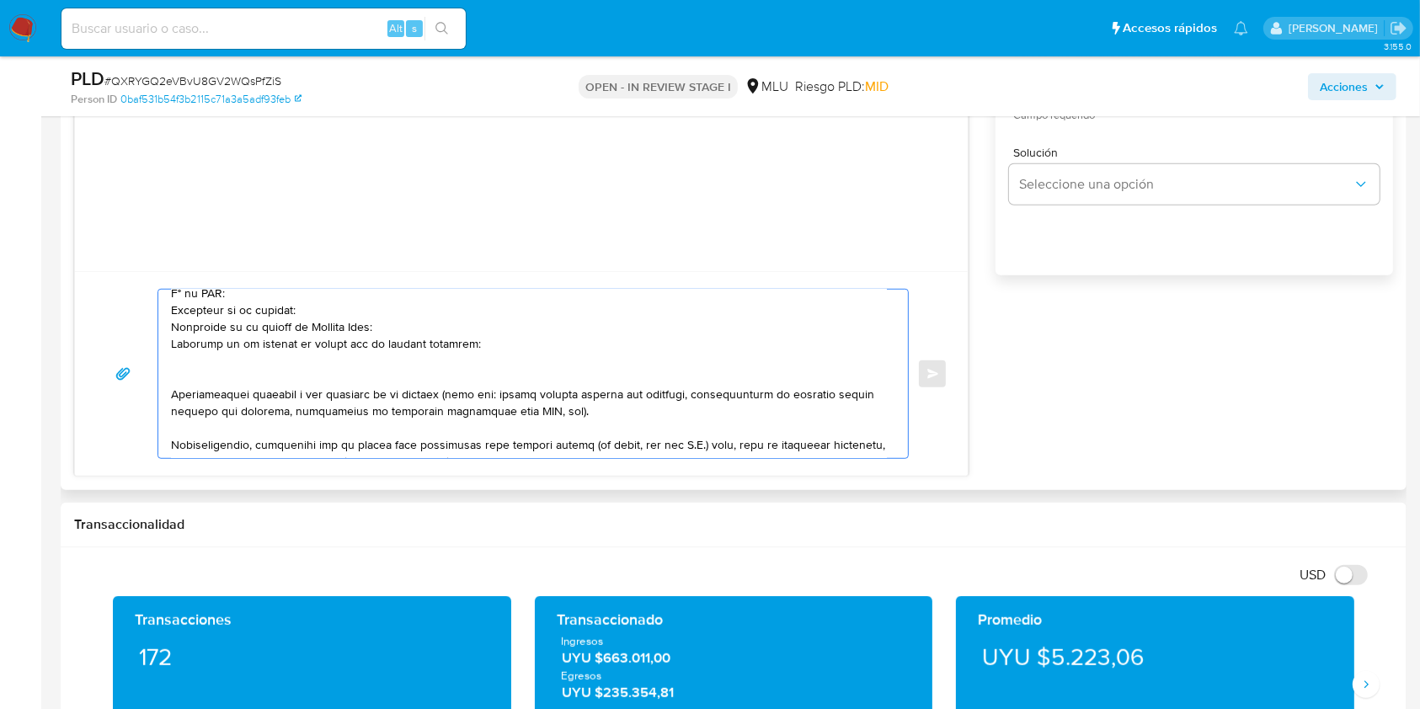
paste textarea "¿Qué productos o servicios cobrás a través de Mercado Pago? Sitio web o redes s…"
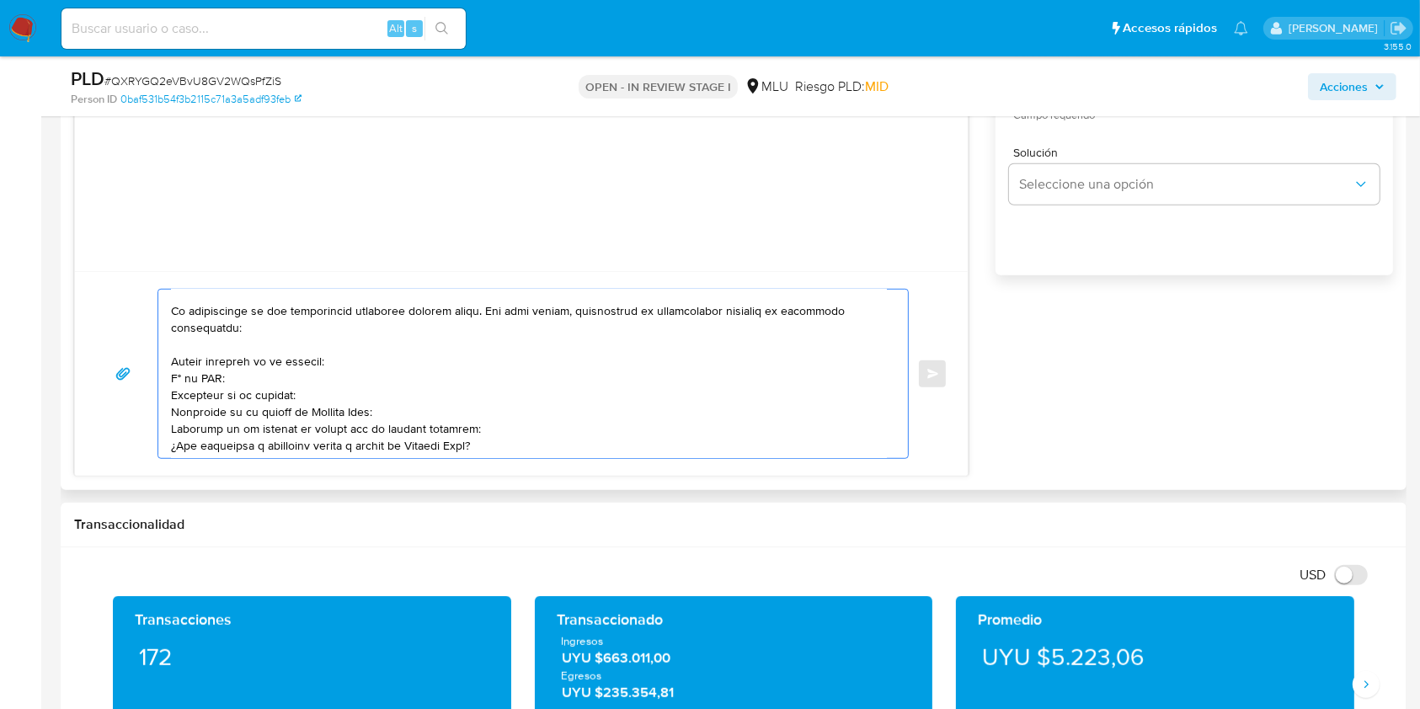
scroll to position [0, 0]
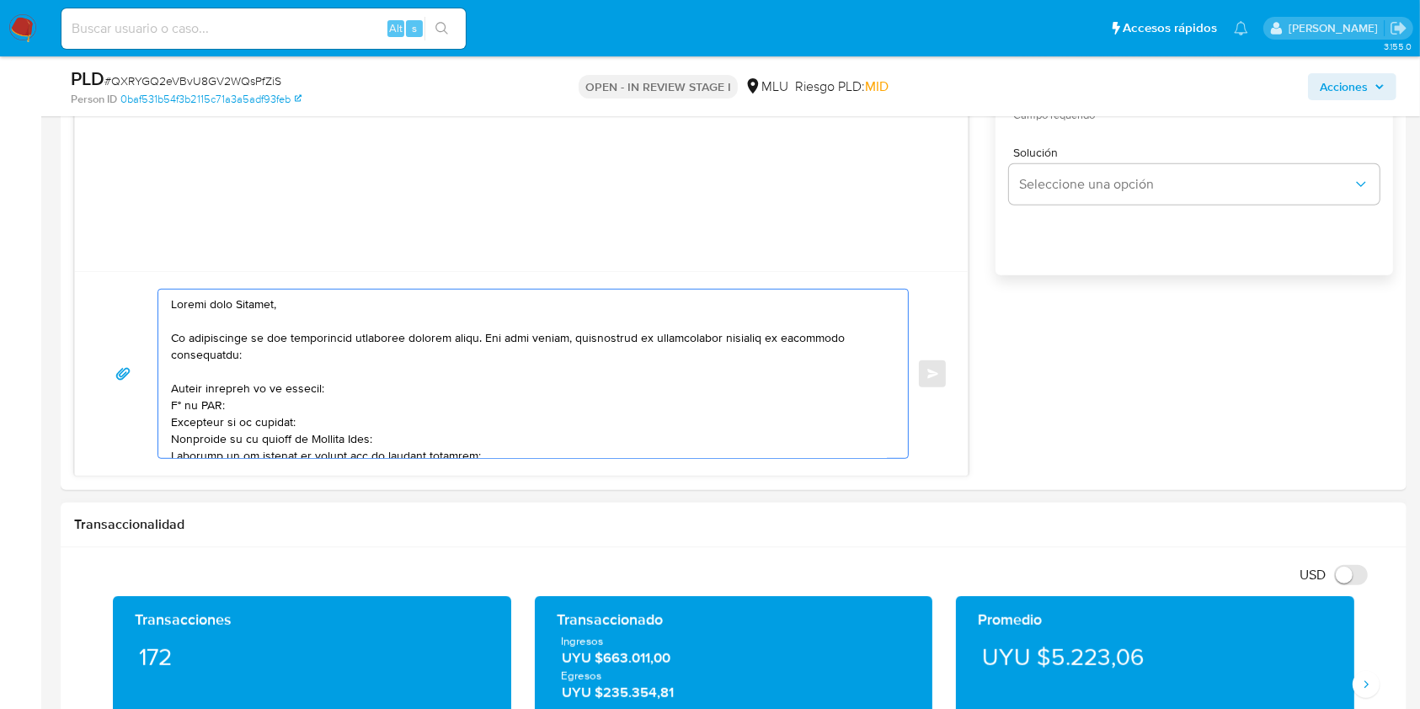
type textarea "Buenos días Mariana, Te contactamos ya que necesitamos verificar algunos datos.…"
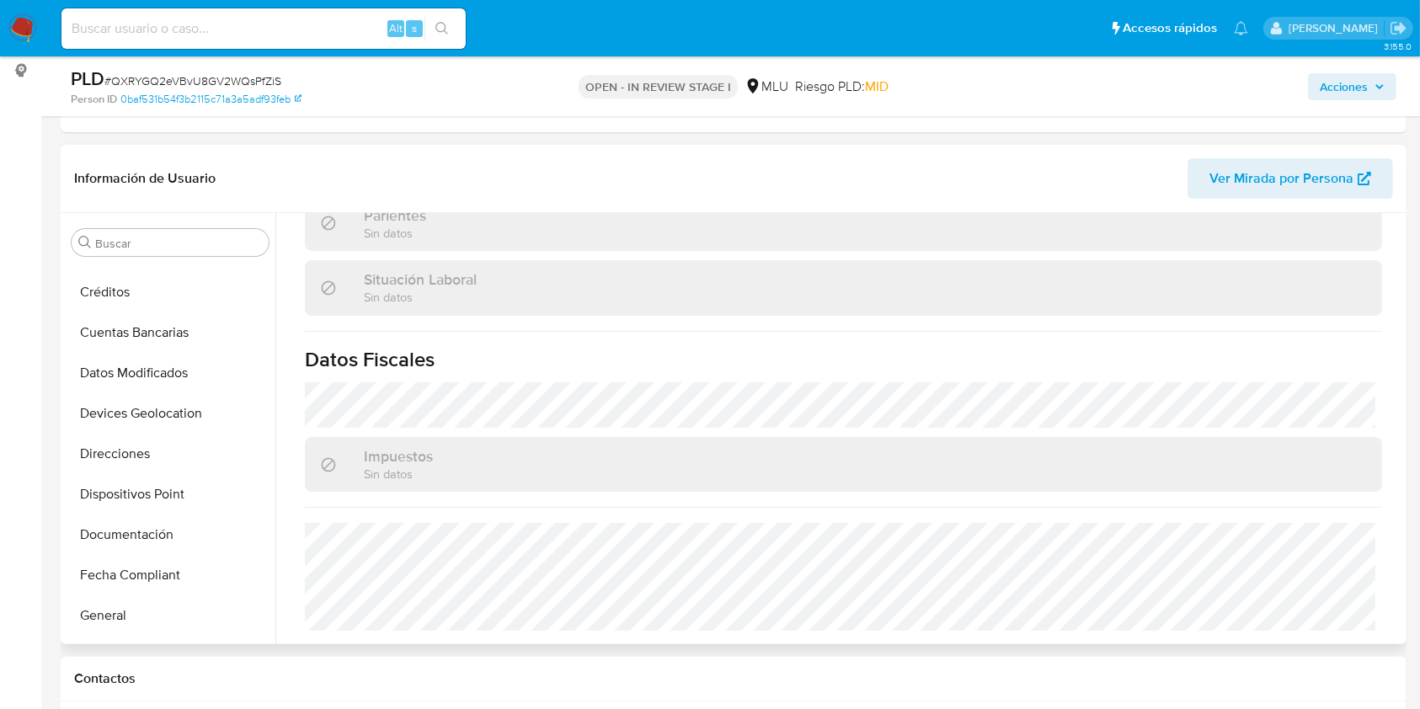
scroll to position [112, 0]
click at [148, 483] on button "Direcciones" at bounding box center [163, 494] width 197 height 40
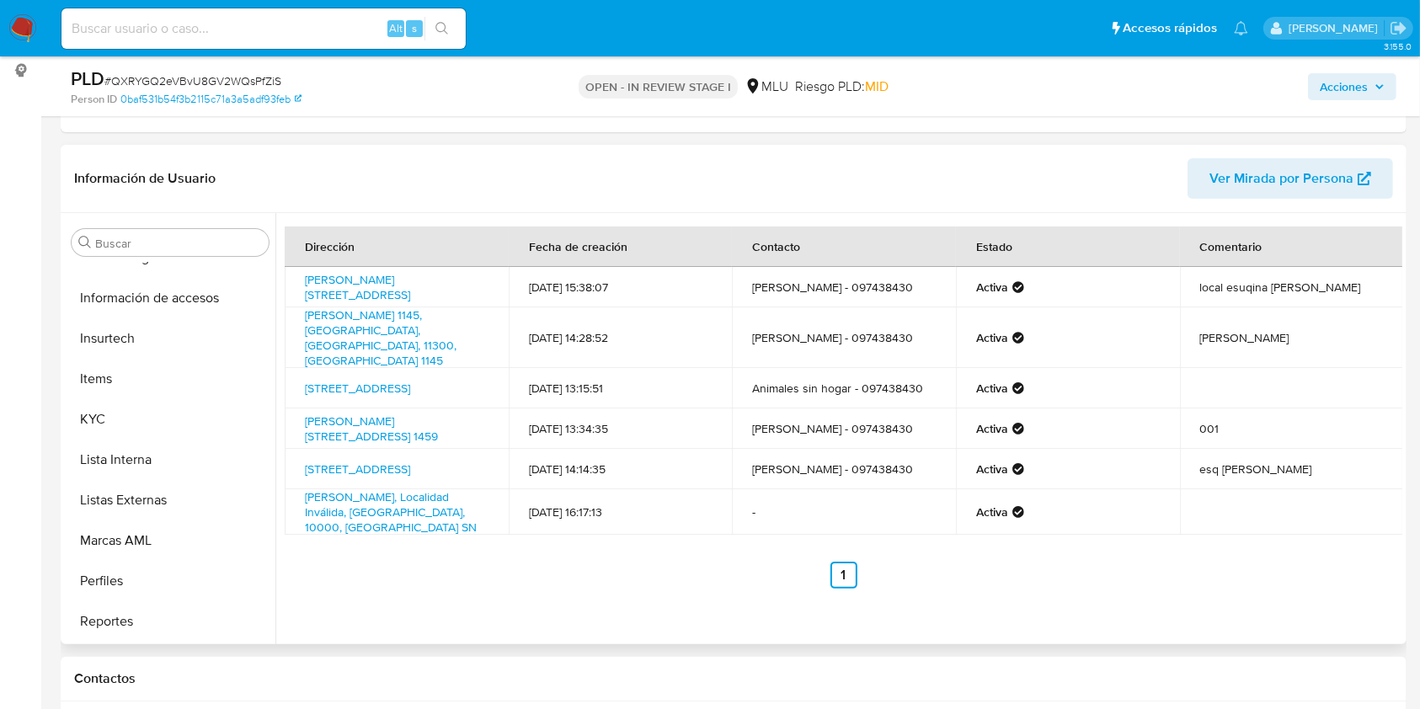
scroll to position [752, 0]
click at [184, 342] on button "KYC" at bounding box center [163, 339] width 197 height 40
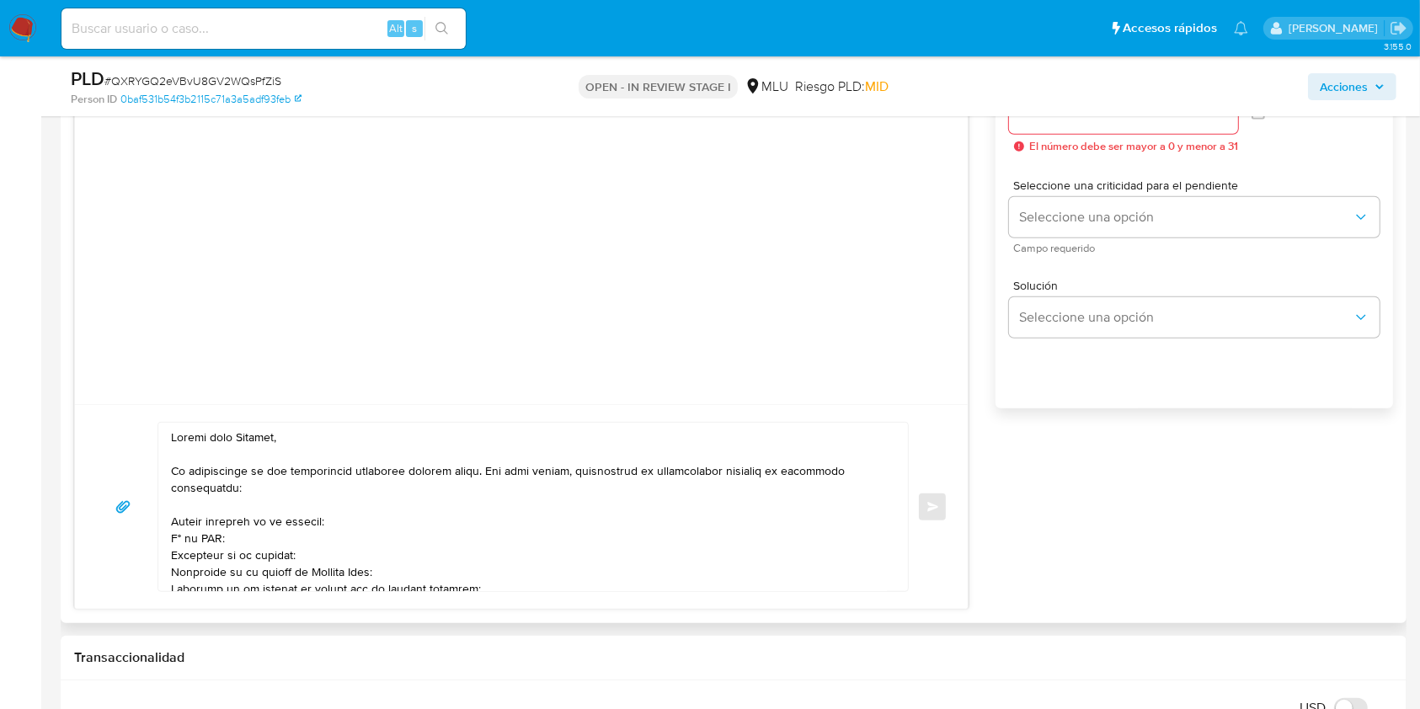
scroll to position [898, 0]
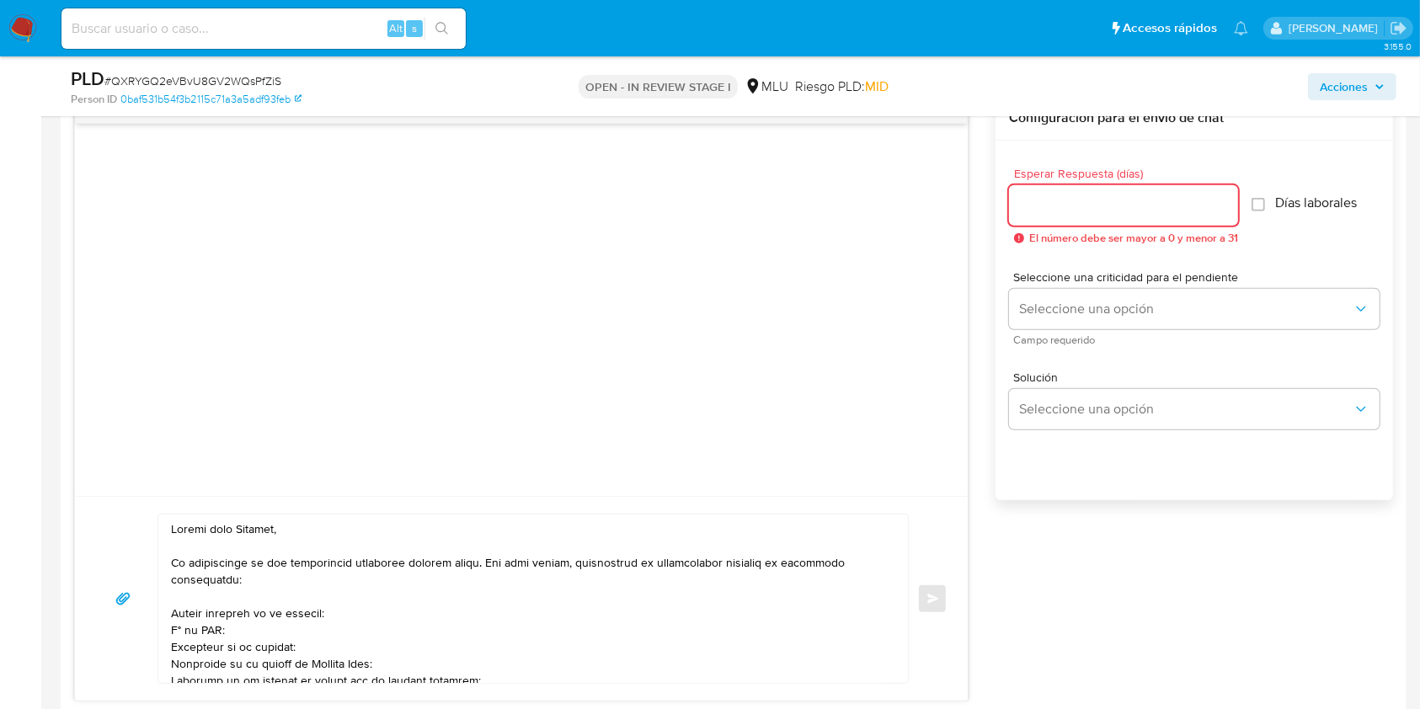
click at [1066, 203] on input "Esperar Respuesta (días)" at bounding box center [1123, 205] width 229 height 22
type input "3"
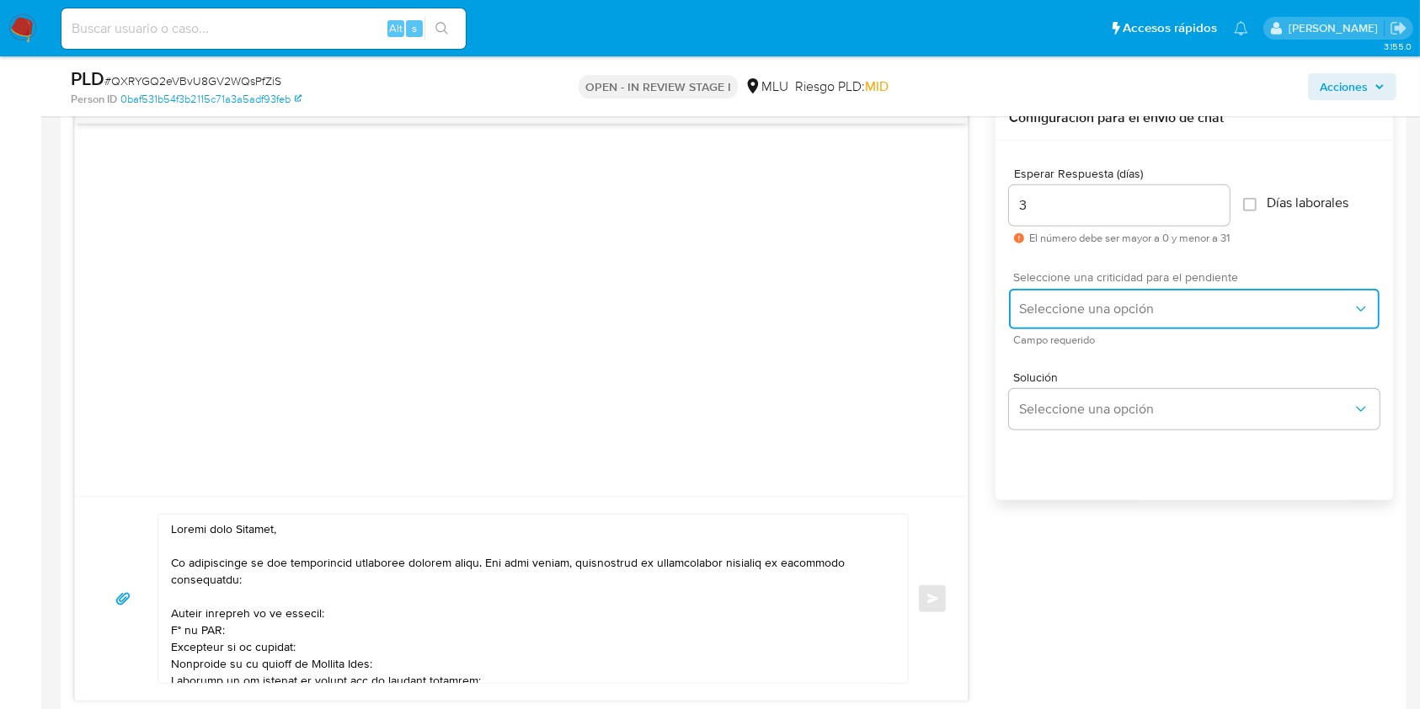
click at [1071, 310] on span "Seleccione una opción" at bounding box center [1185, 309] width 333 height 17
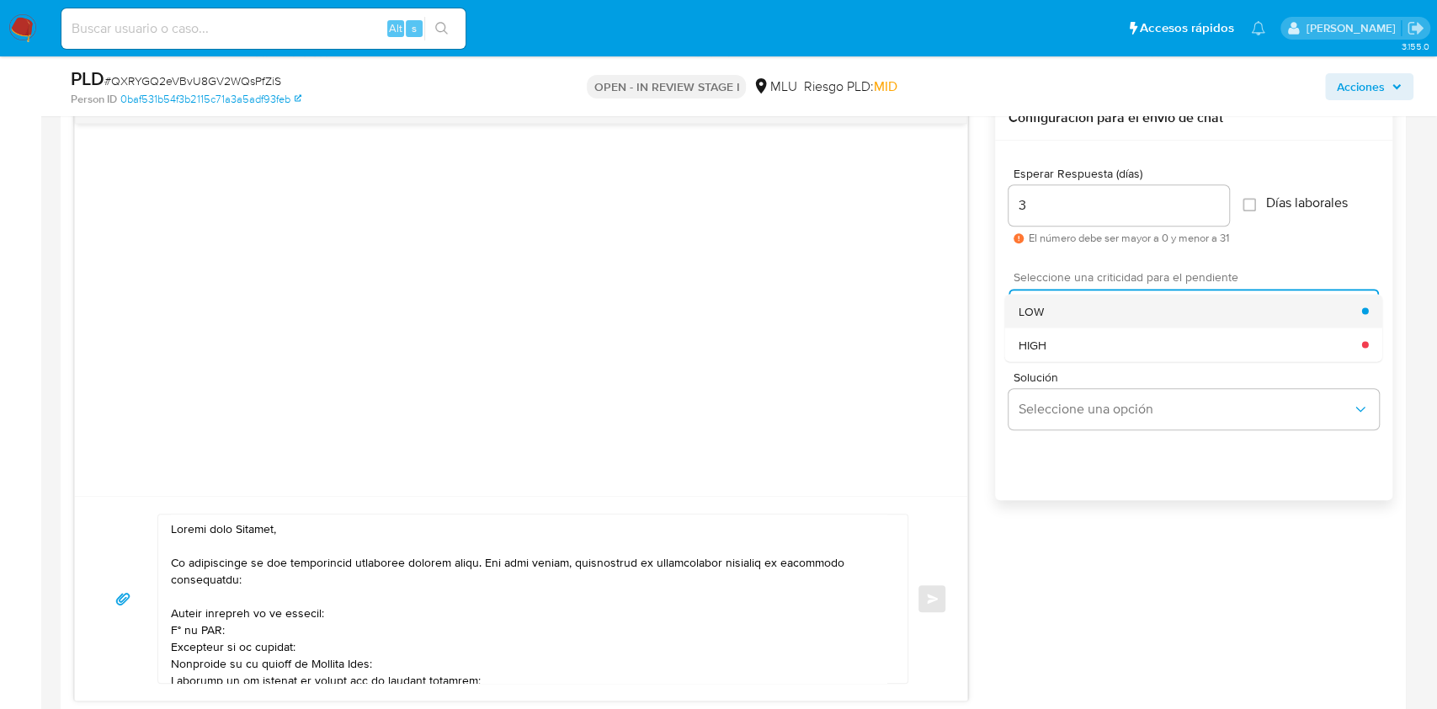
click at [1063, 301] on div "LOW" at bounding box center [1191, 311] width 344 height 34
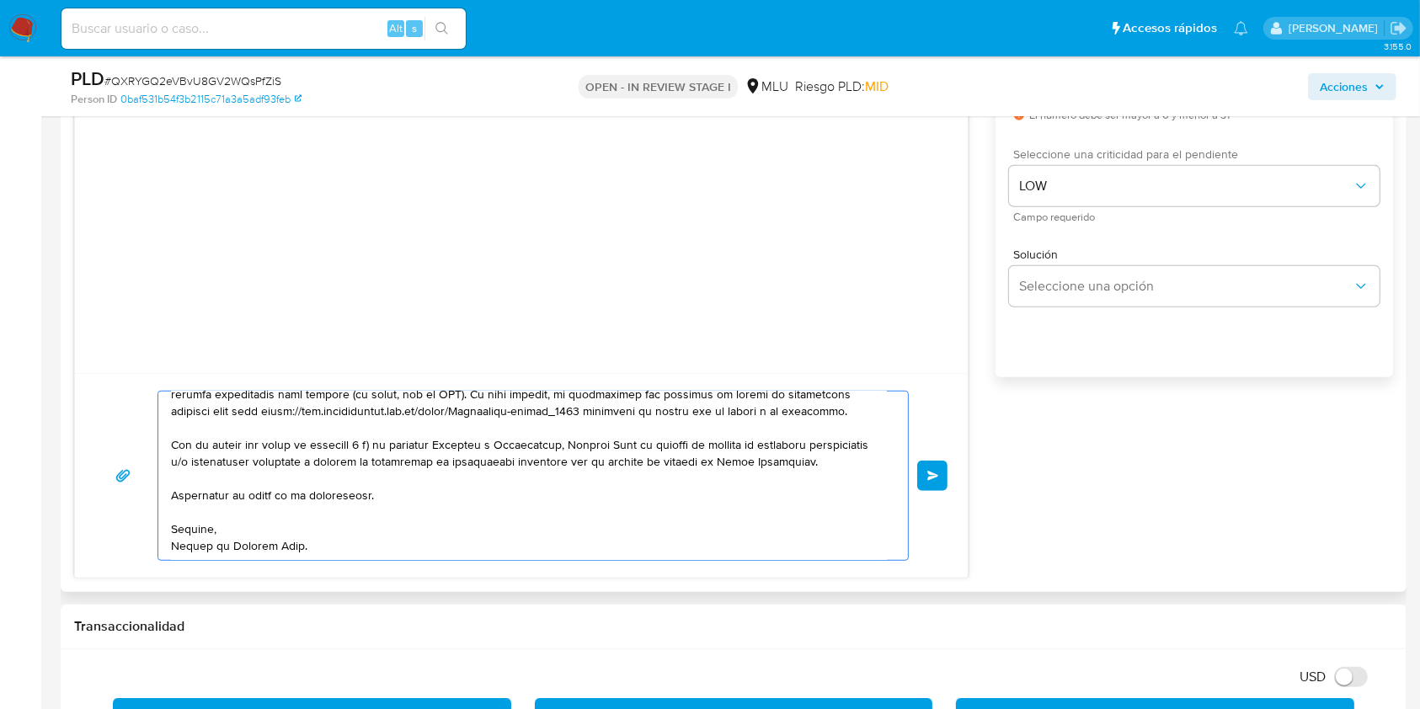
scroll to position [360, 0]
click at [931, 488] on button "Enviar" at bounding box center [932, 476] width 30 height 30
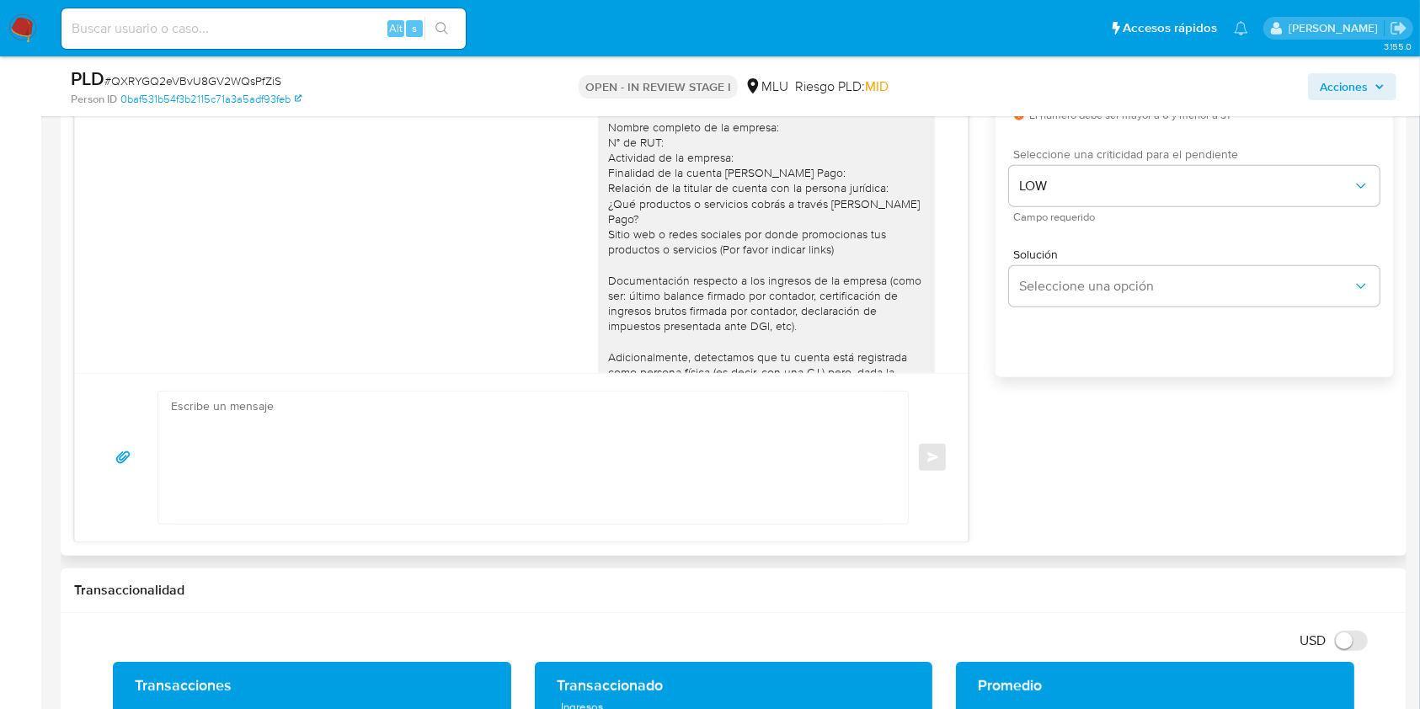
scroll to position [306, 0]
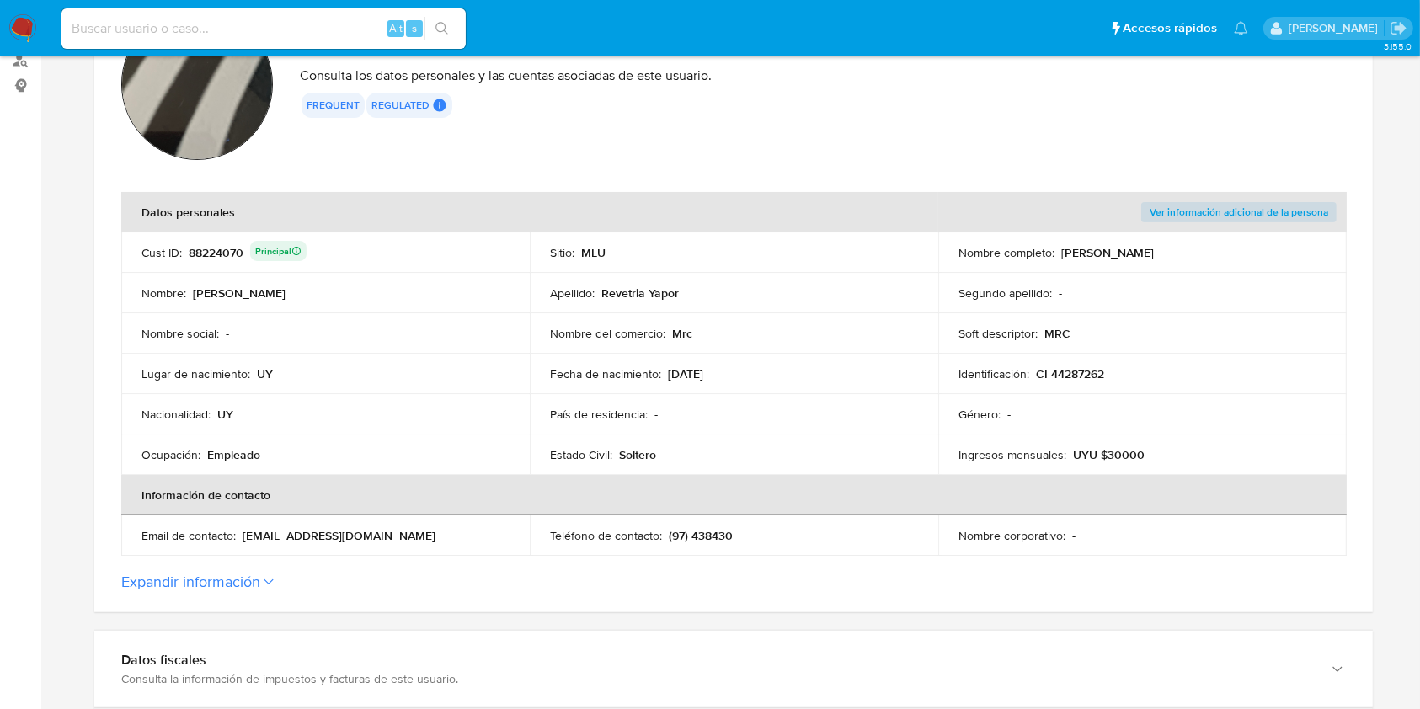
scroll to position [224, 0]
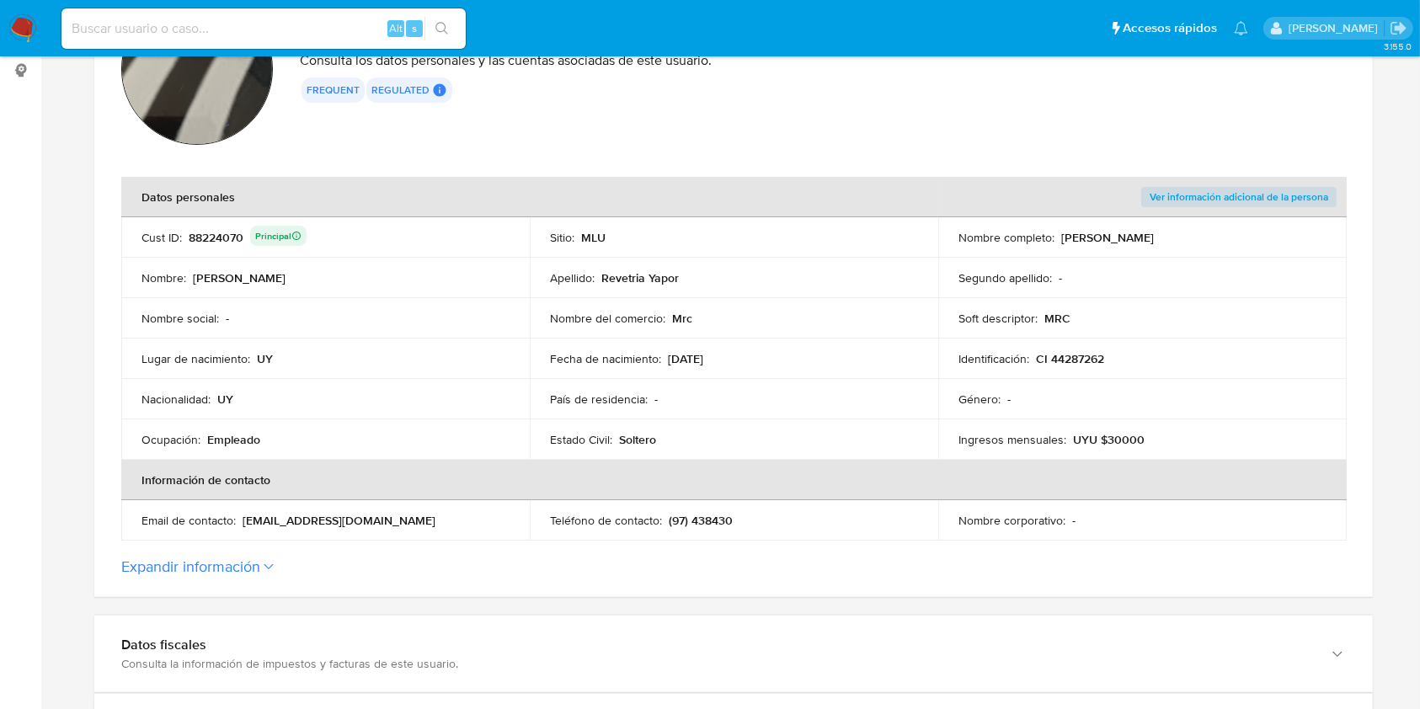
click at [242, 24] on input at bounding box center [263, 29] width 404 height 22
paste input "522233647"
type input "522233647"
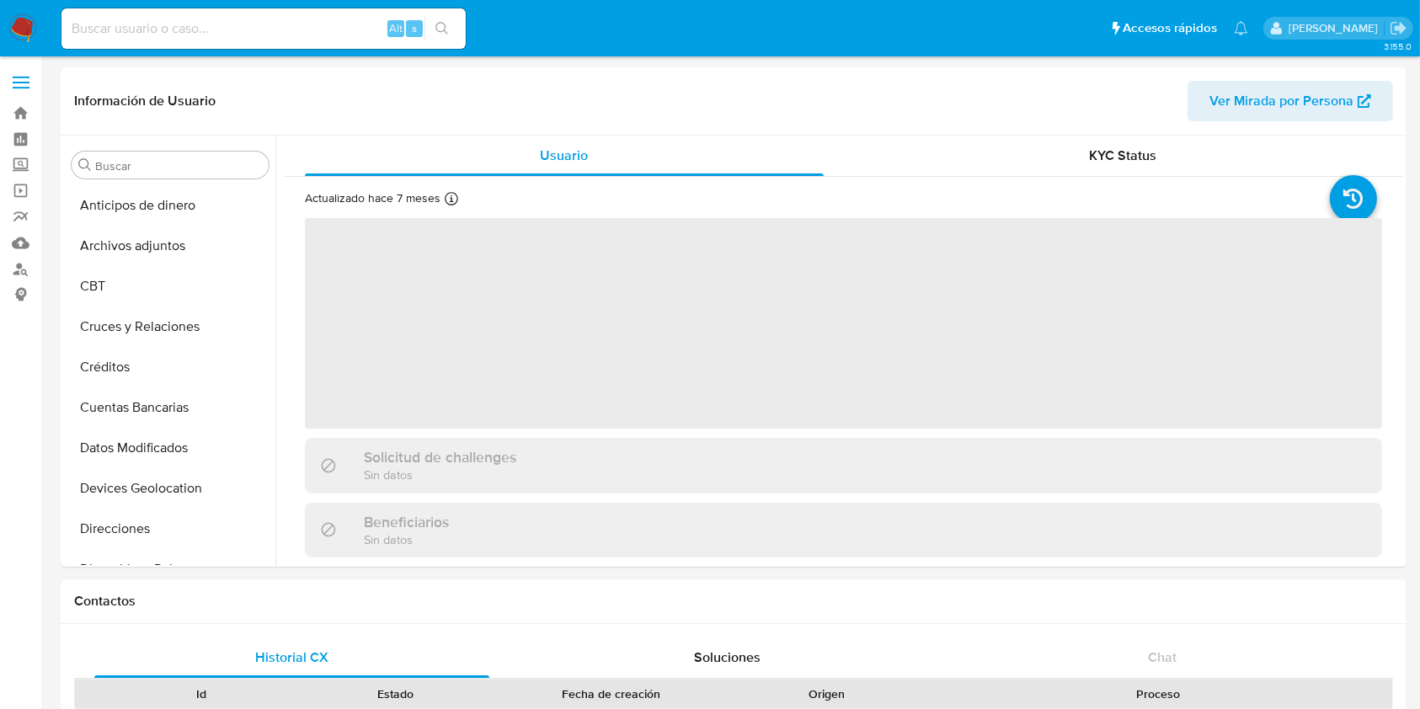
select select "10"
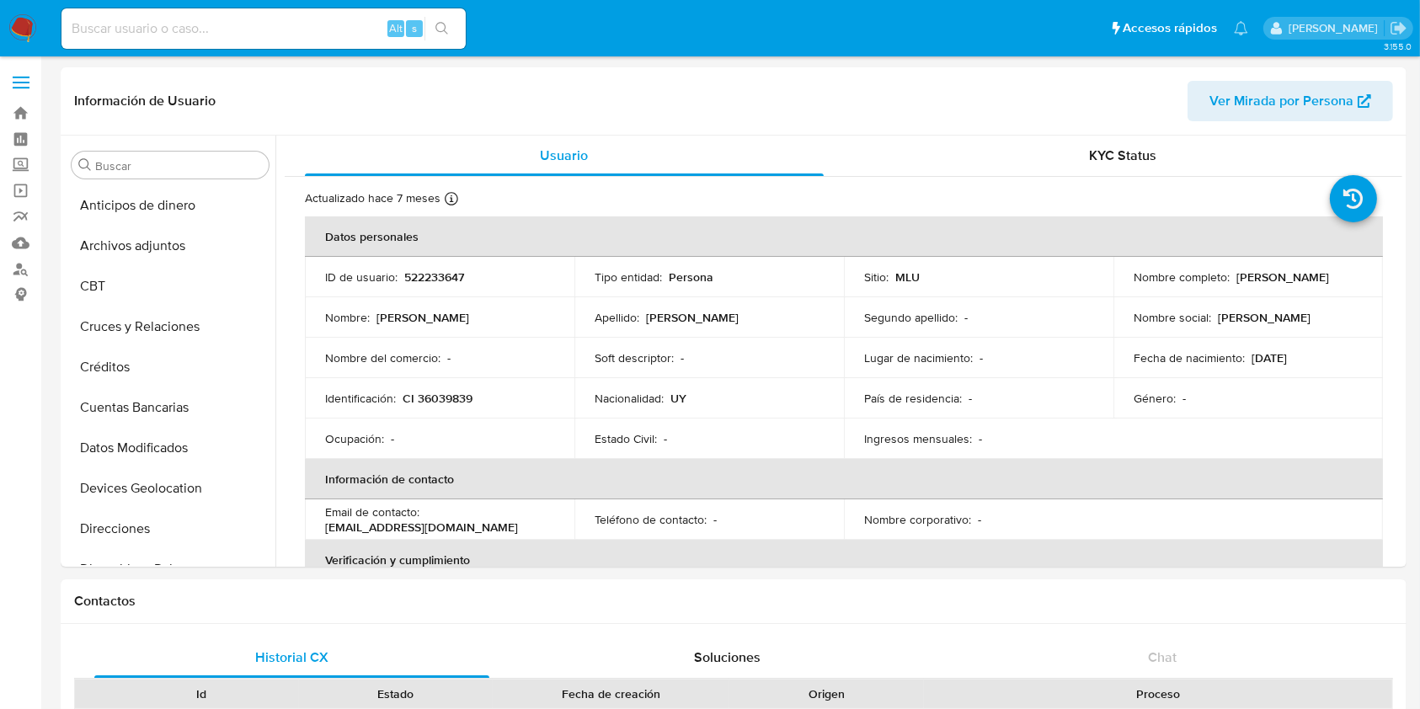
scroll to position [752, 0]
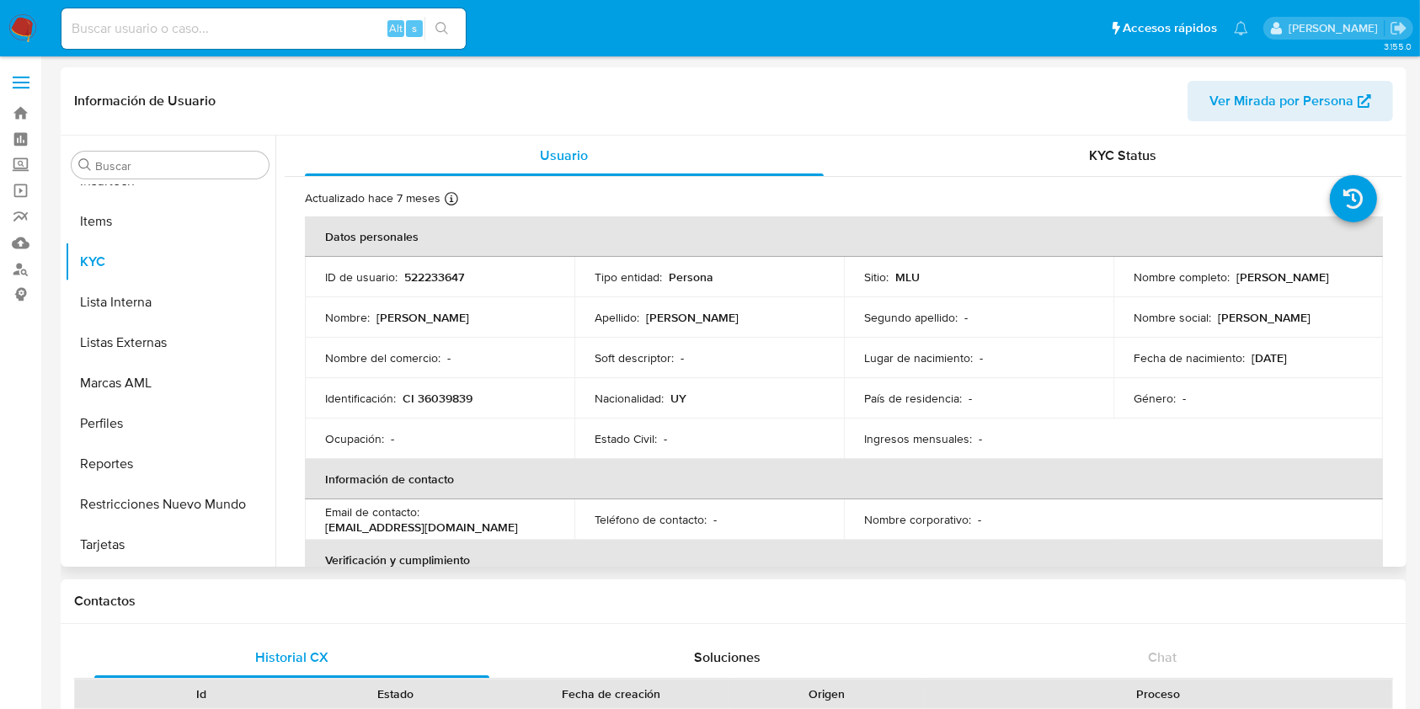
drag, startPoint x: 1307, startPoint y: 284, endPoint x: 1125, endPoint y: 290, distance: 182.0
click at [1125, 290] on td "Nombre completo : Laura Ines Rodriguez Rodriguez" at bounding box center [1247, 277] width 269 height 40
copy p "Laura Ines Rodriguez Rodriguez"
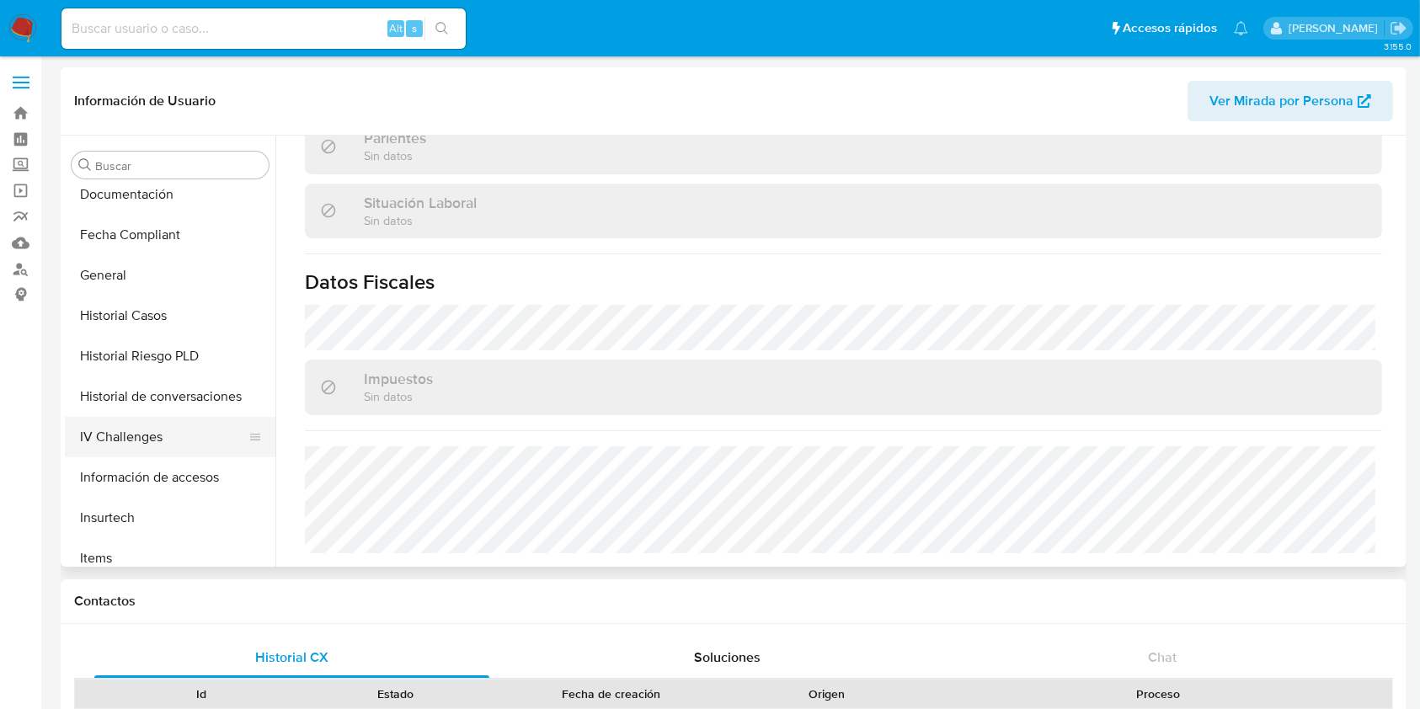
scroll to position [303, 0]
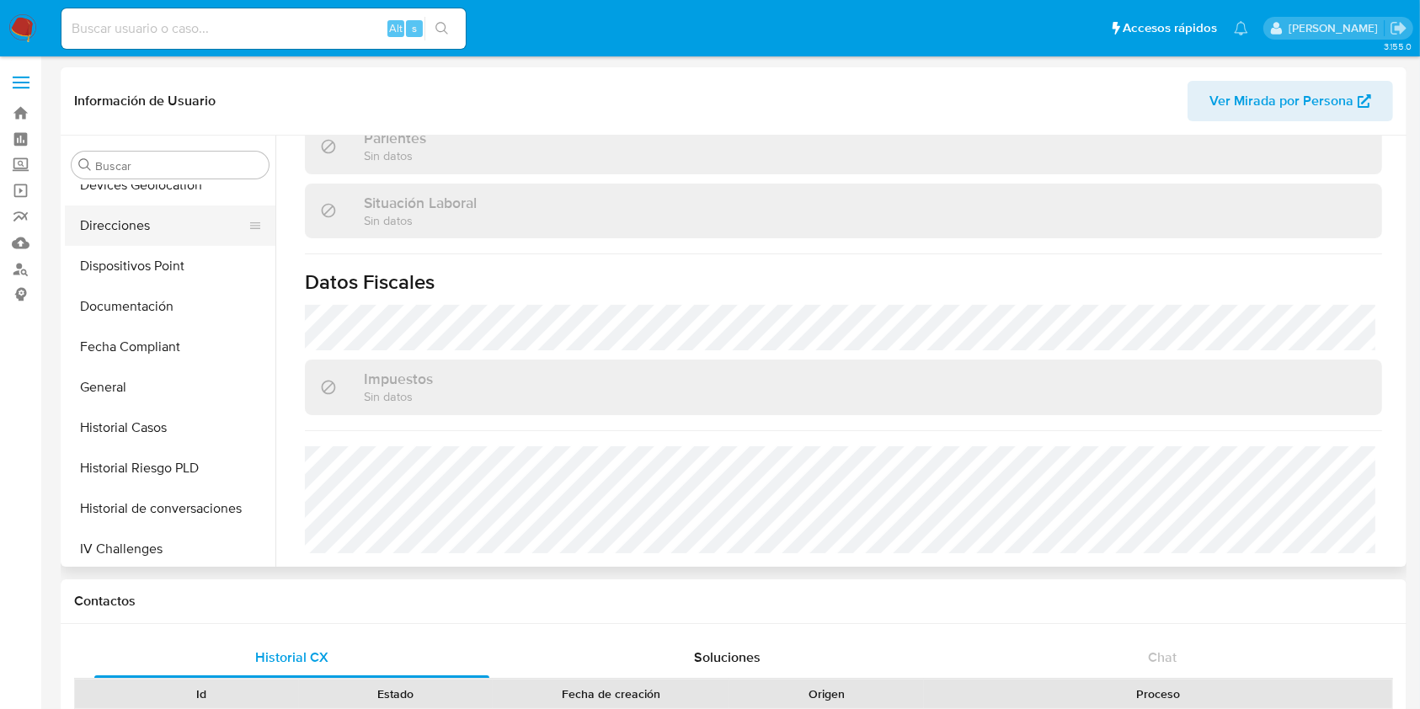
click at [146, 222] on button "Direcciones" at bounding box center [163, 225] width 197 height 40
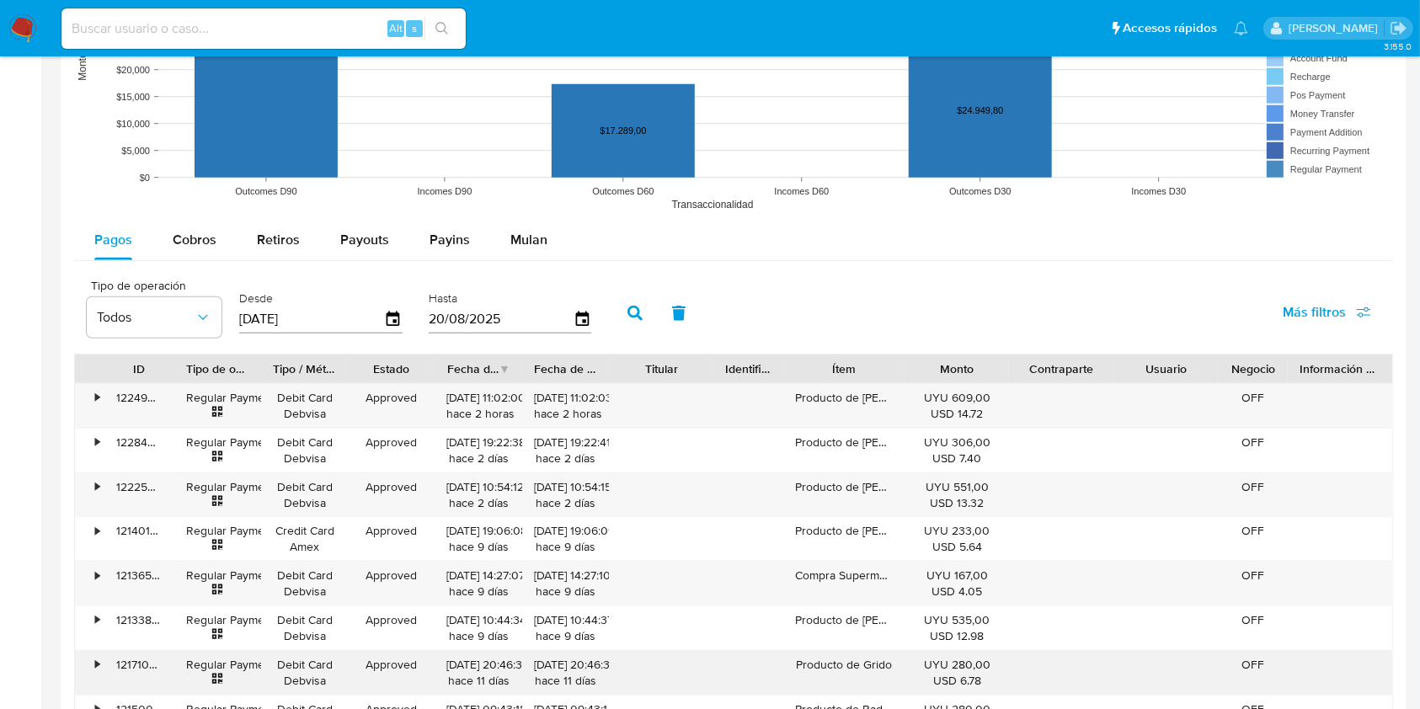
scroll to position [1571, 0]
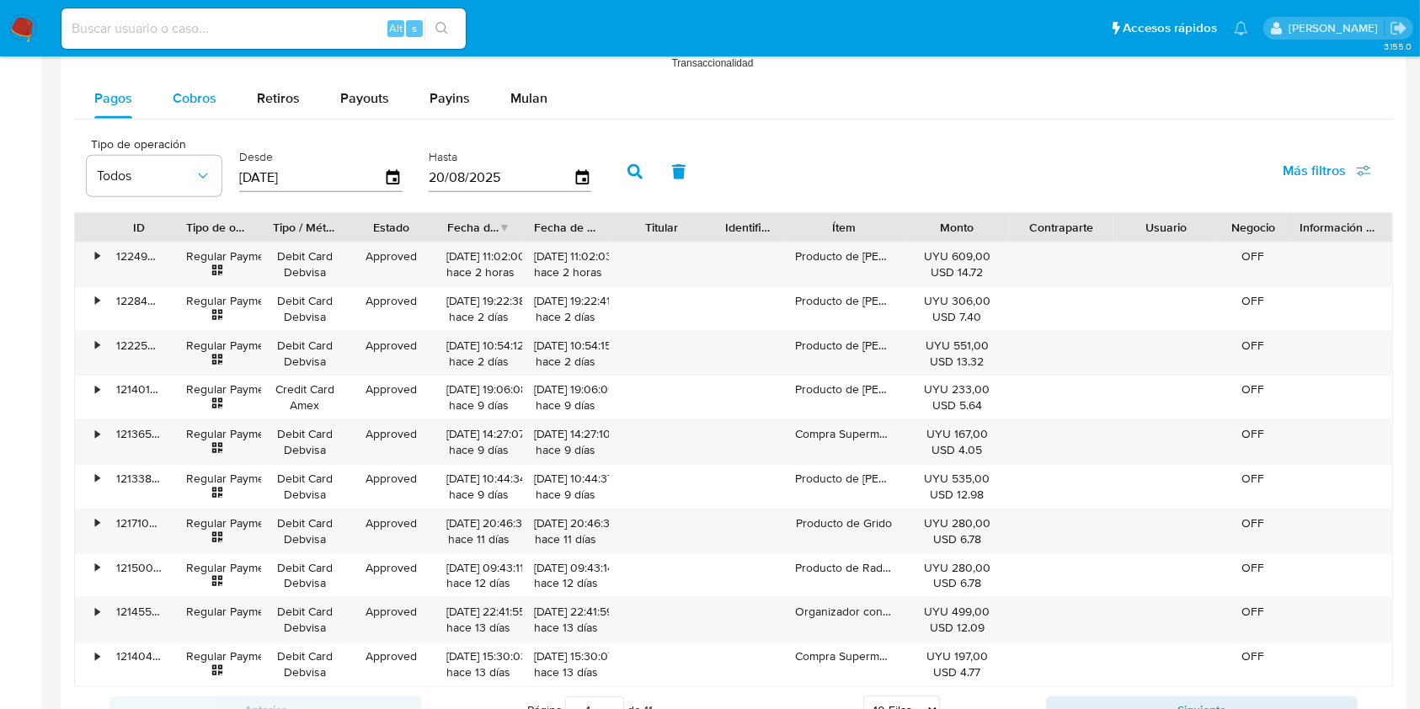
click at [195, 101] on span "Cobros" at bounding box center [195, 97] width 44 height 19
select select "10"
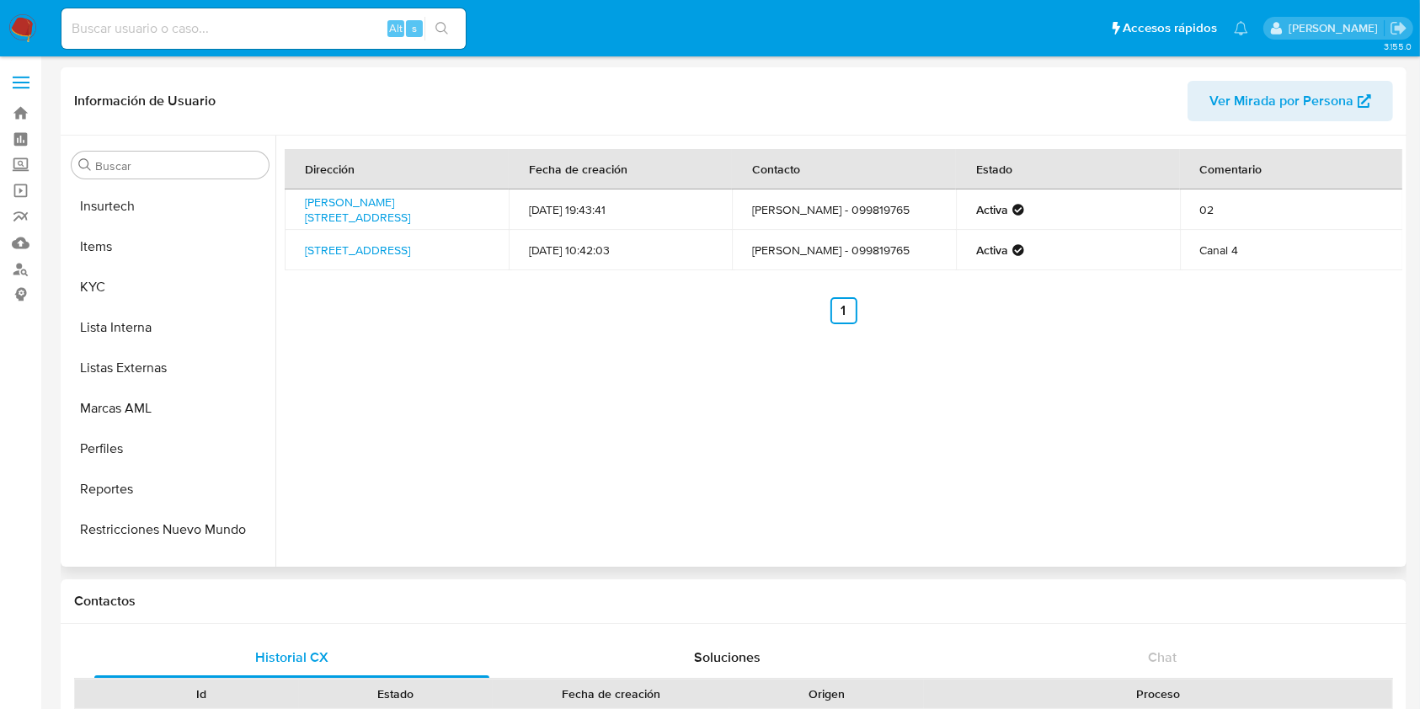
scroll to position [752, 0]
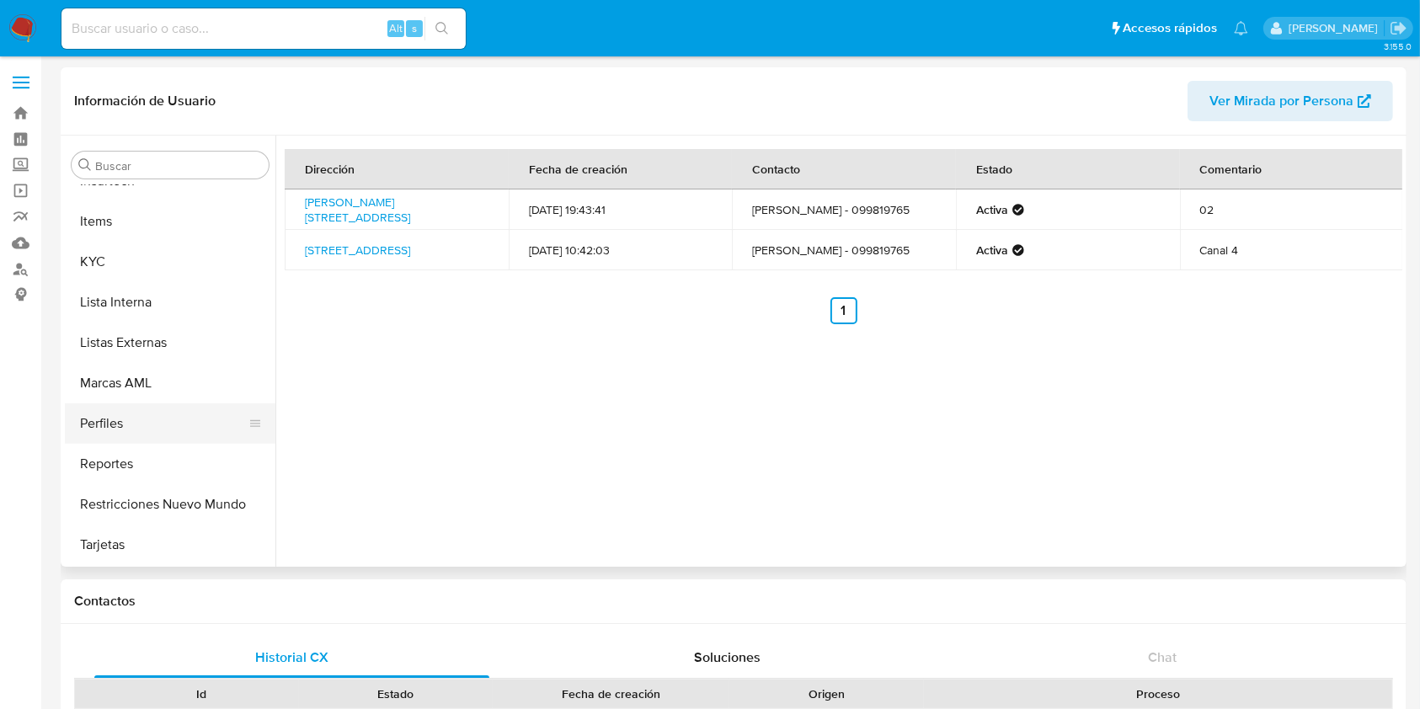
click at [182, 433] on button "Perfiles" at bounding box center [163, 423] width 197 height 40
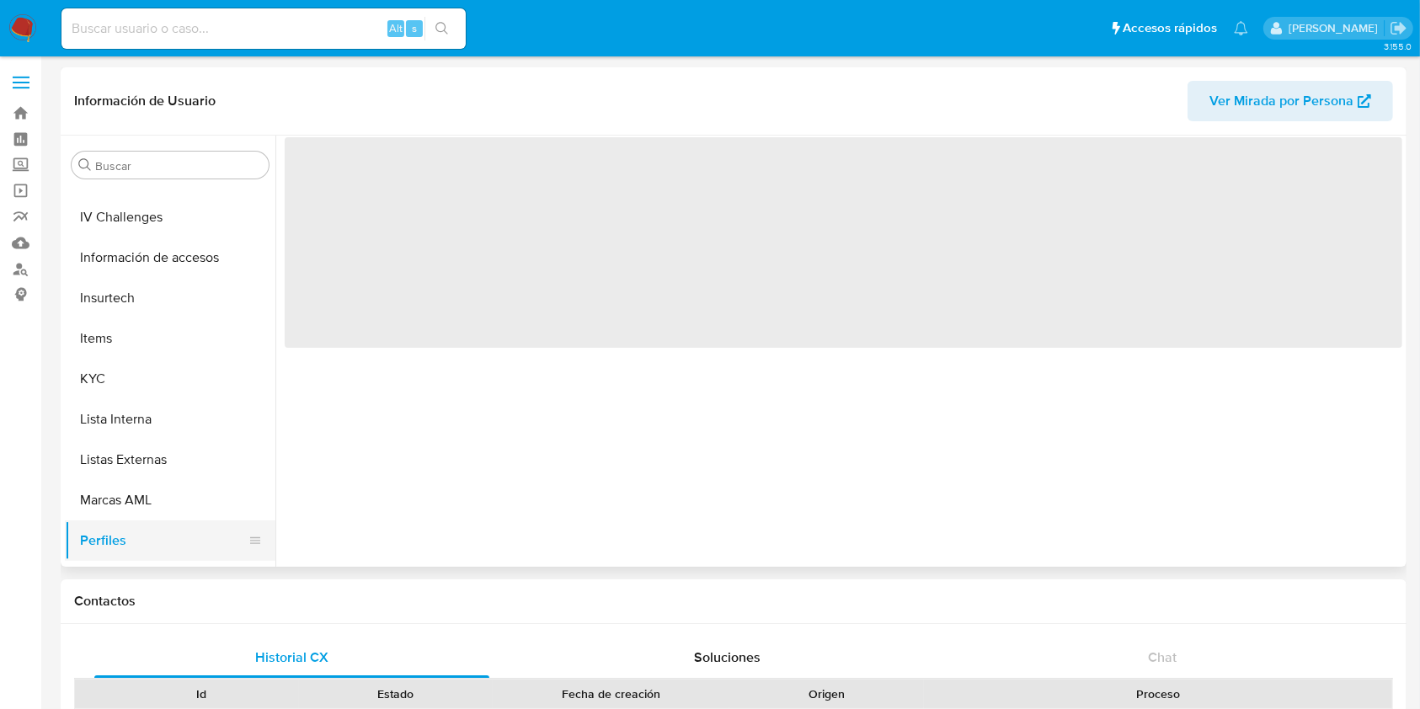
scroll to position [527, 0]
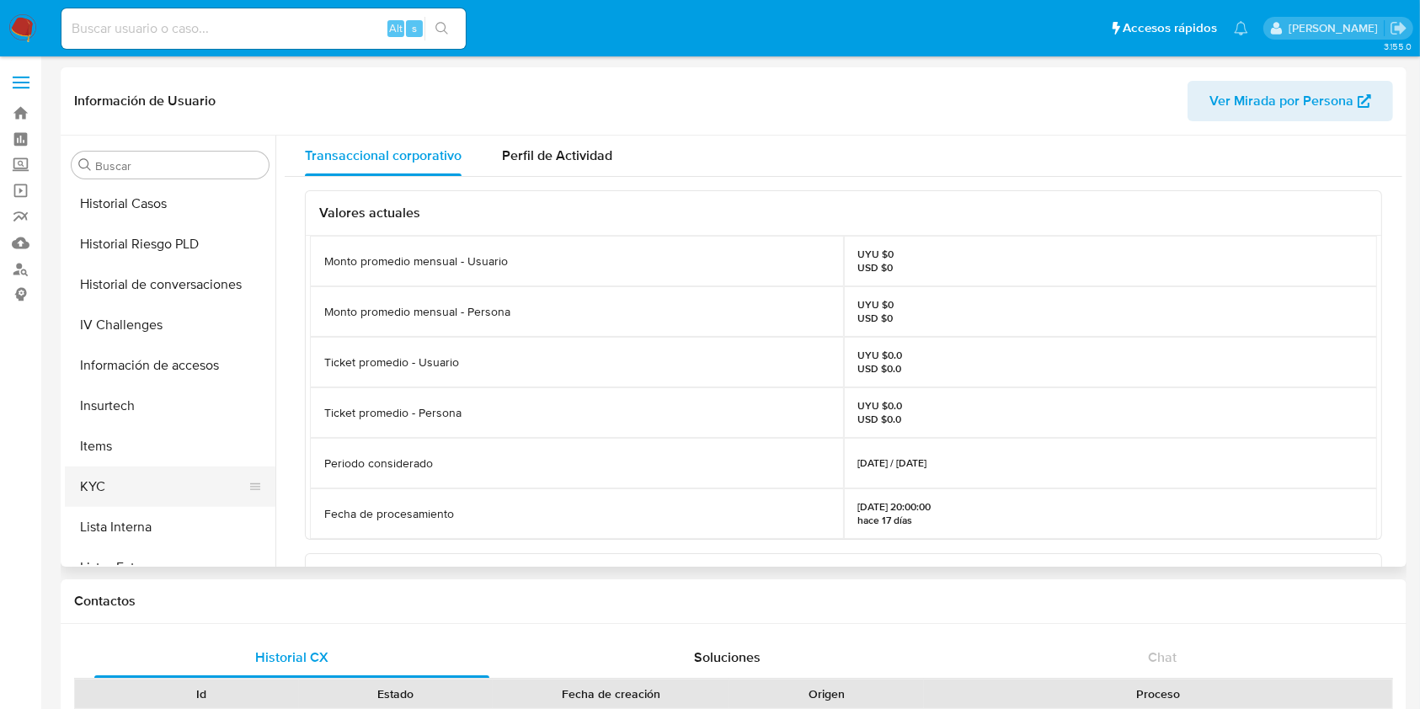
click at [171, 485] on button "KYC" at bounding box center [163, 486] width 197 height 40
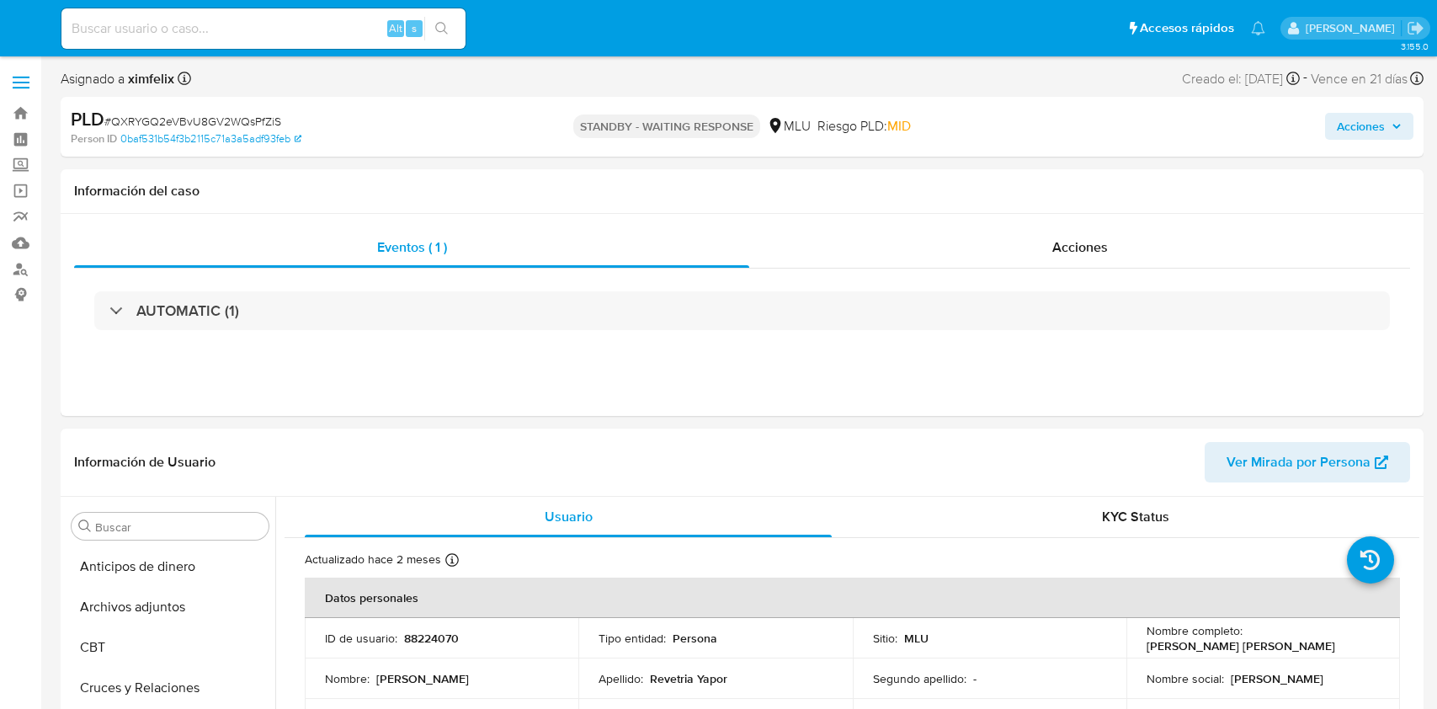
select select "10"
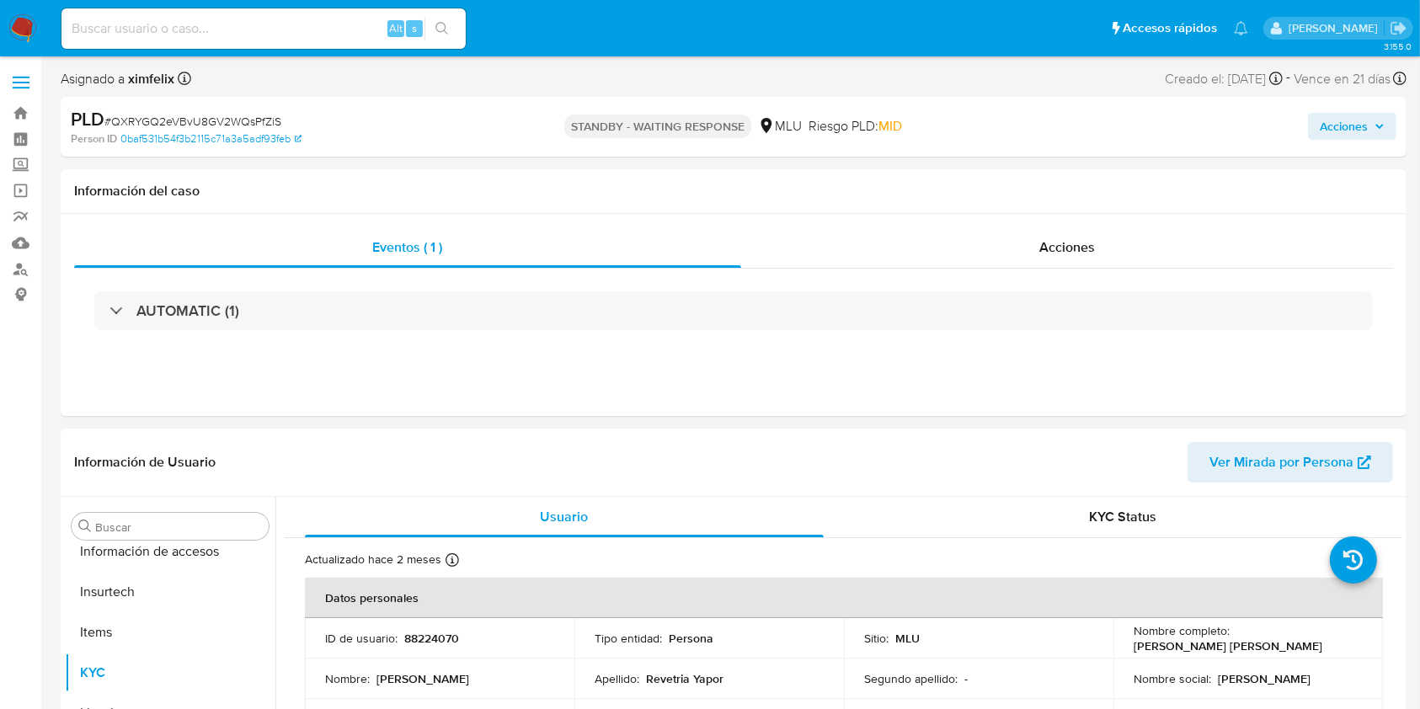
scroll to position [752, 0]
drag, startPoint x: 270, startPoint y: 20, endPoint x: 268, endPoint y: 43, distance: 22.9
click at [268, 40] on div "Alt s" at bounding box center [263, 28] width 404 height 40
click at [280, 24] on input at bounding box center [263, 29] width 404 height 22
click at [14, 25] on img at bounding box center [22, 28] width 29 height 29
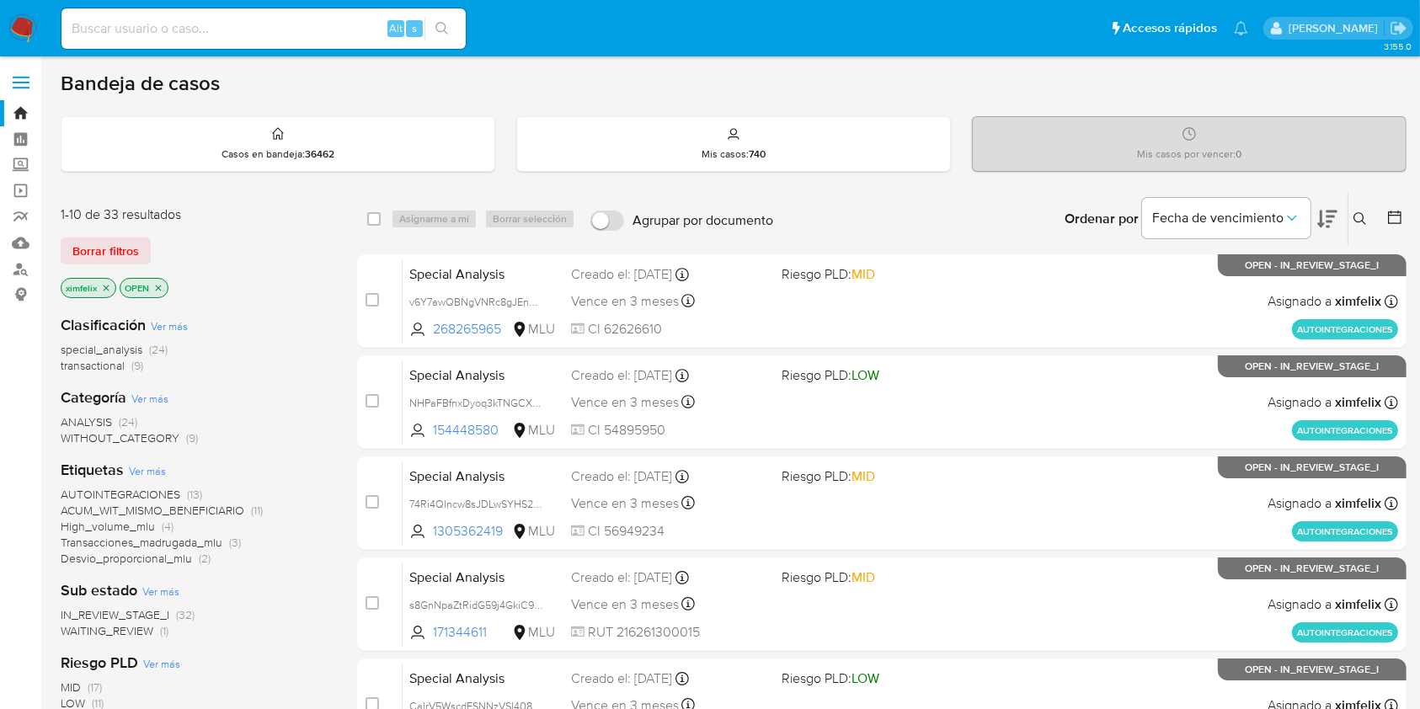
click at [148, 634] on span "WAITING_REVIEW" at bounding box center [107, 630] width 93 height 17
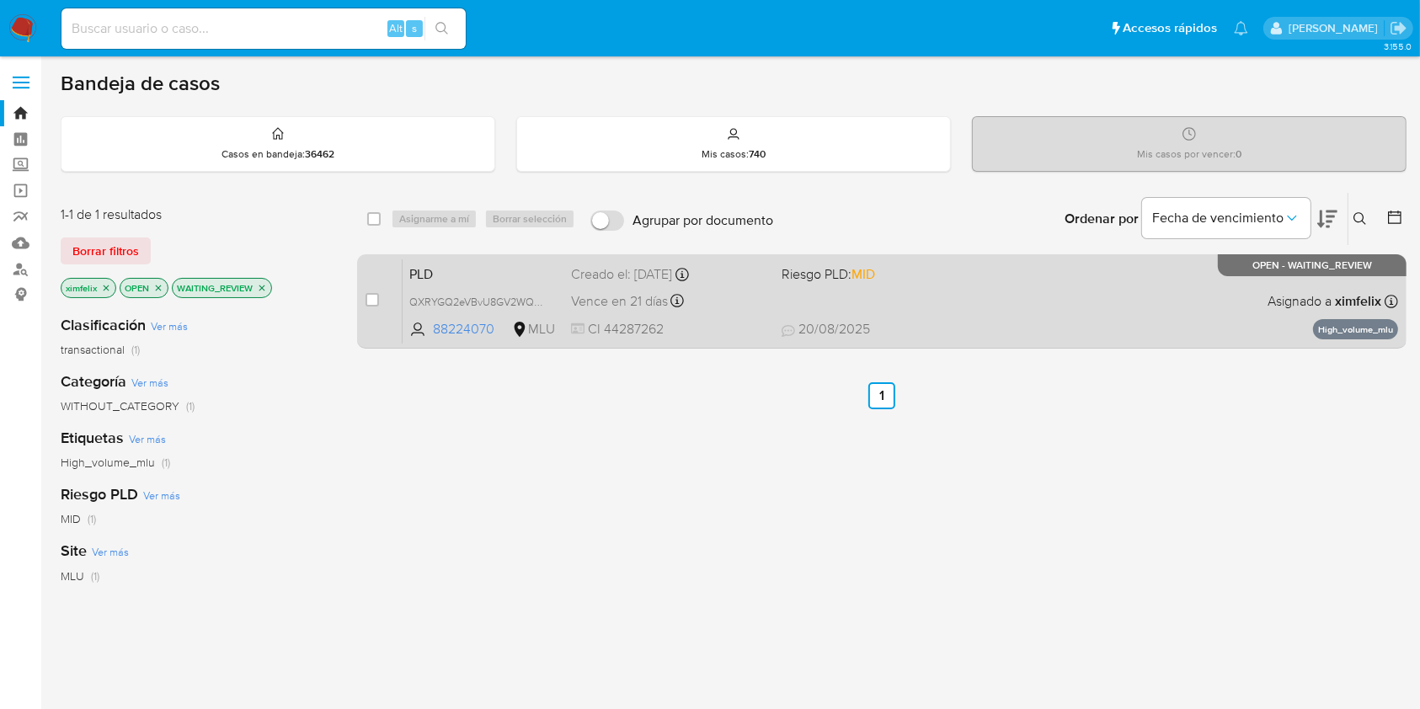
click at [1015, 306] on div "PLD QXRYGQ2eVBvU8GV2WQsPfZiS 88224070 MLU Riesgo PLD: MID Creado el: [DATE] Cre…" at bounding box center [899, 300] width 995 height 85
click at [371, 300] on input "checkbox" at bounding box center [371, 299] width 13 height 13
checkbox input "true"
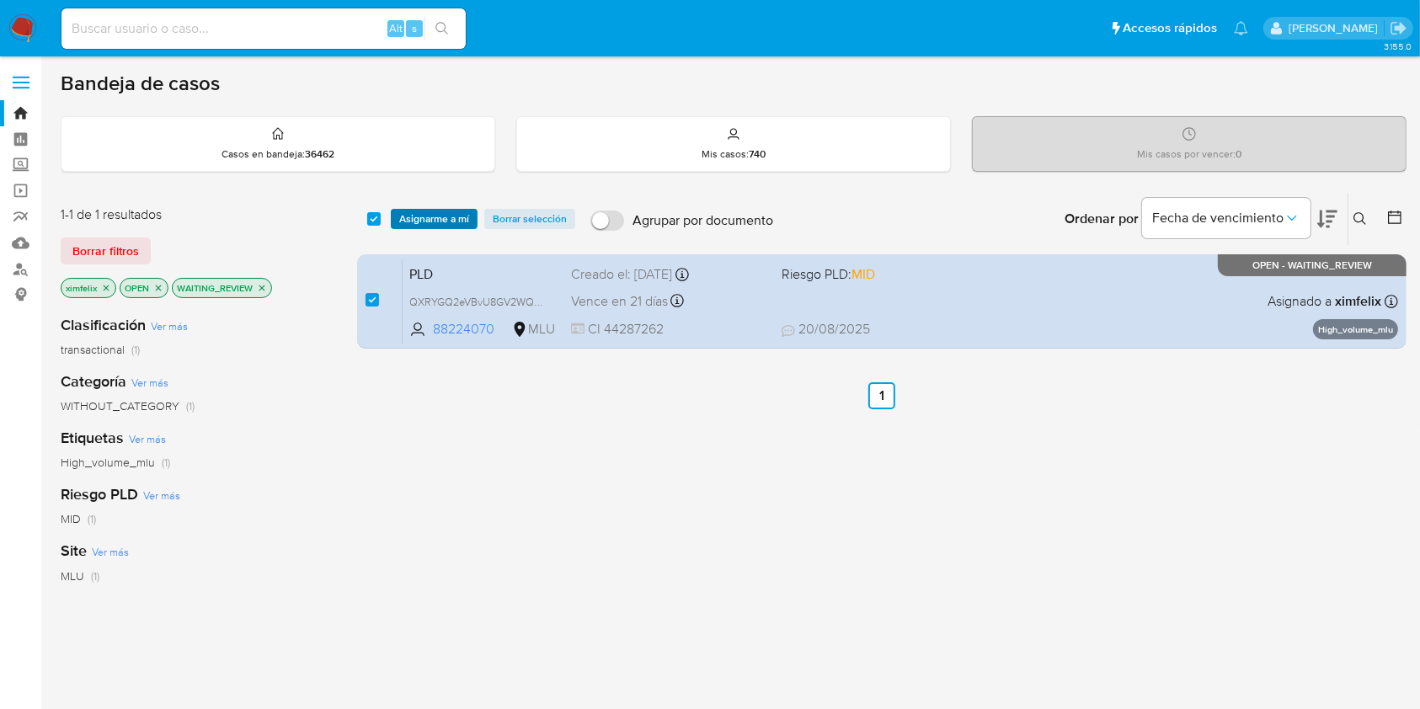
click at [426, 210] on span "Asignarme a mí" at bounding box center [434, 218] width 70 height 17
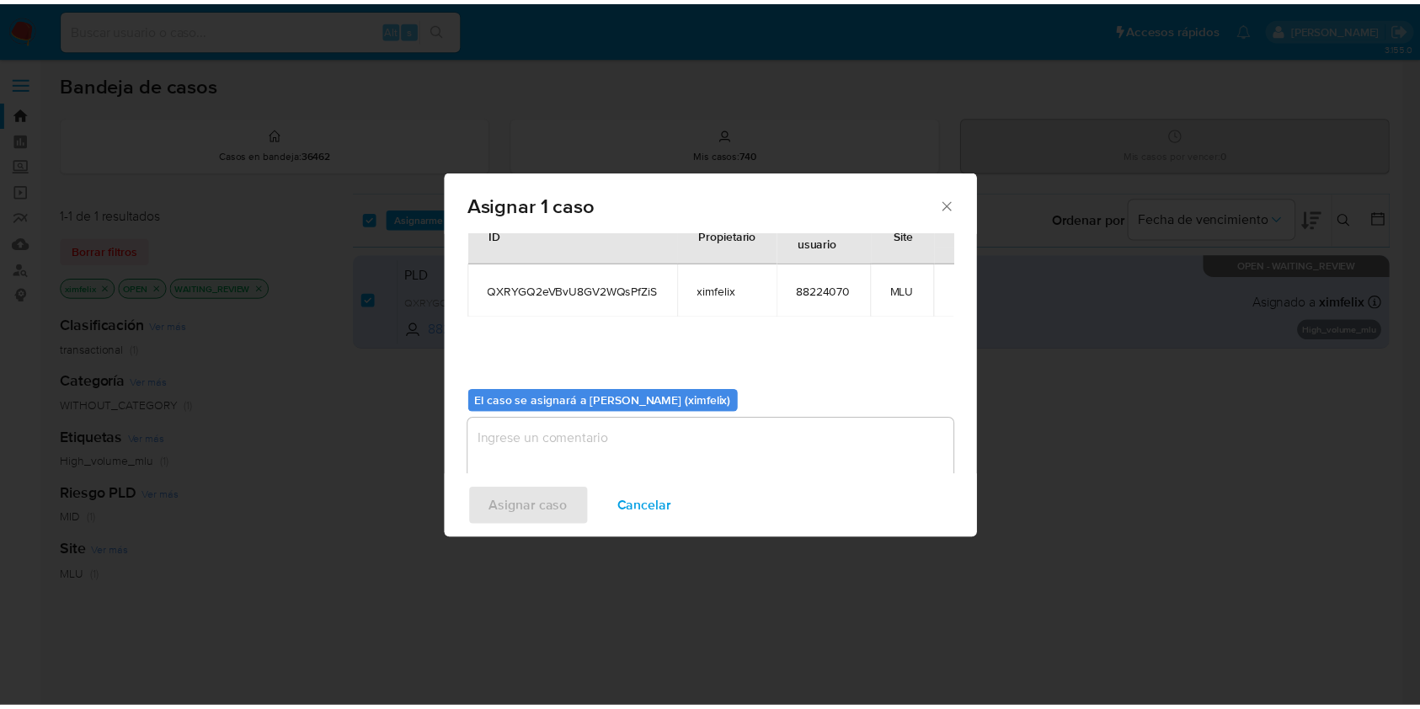
scroll to position [86, 0]
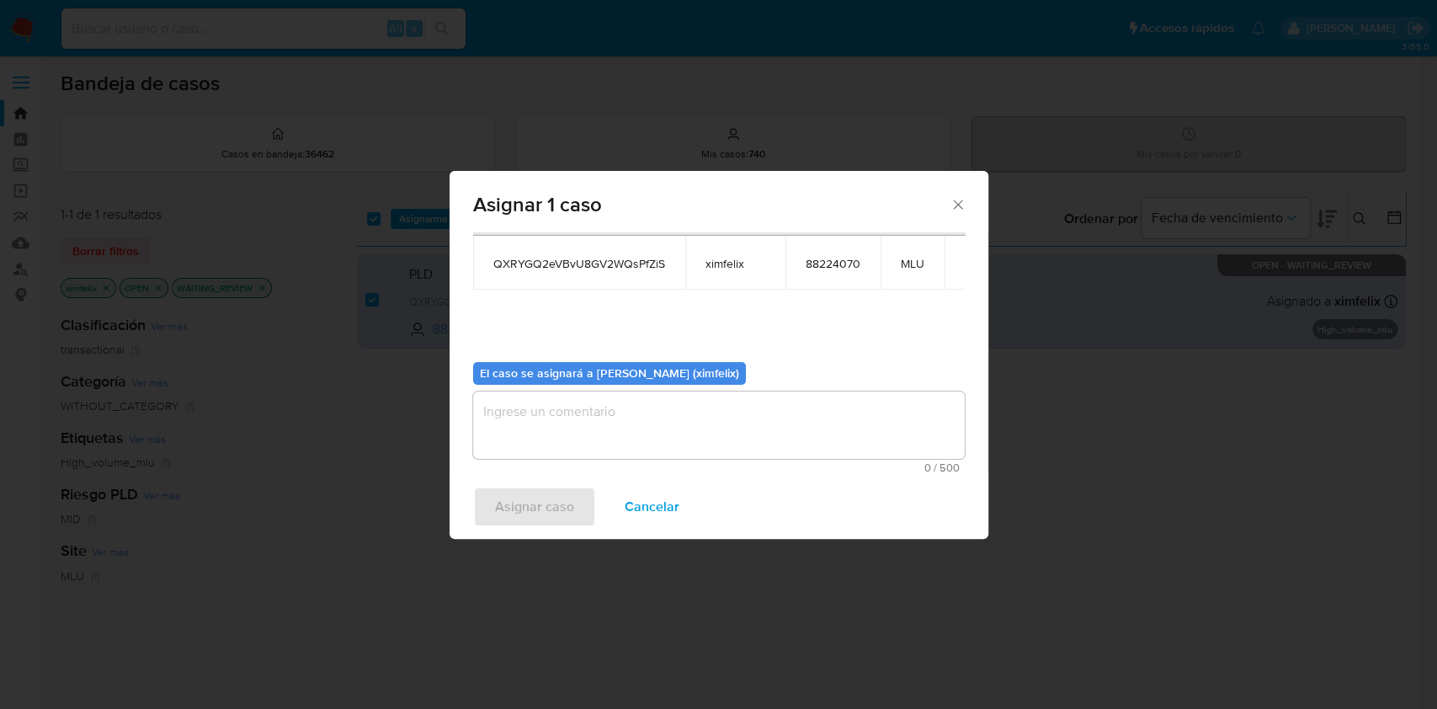
click at [662, 434] on textarea "assign-modal" at bounding box center [719, 425] width 492 height 67
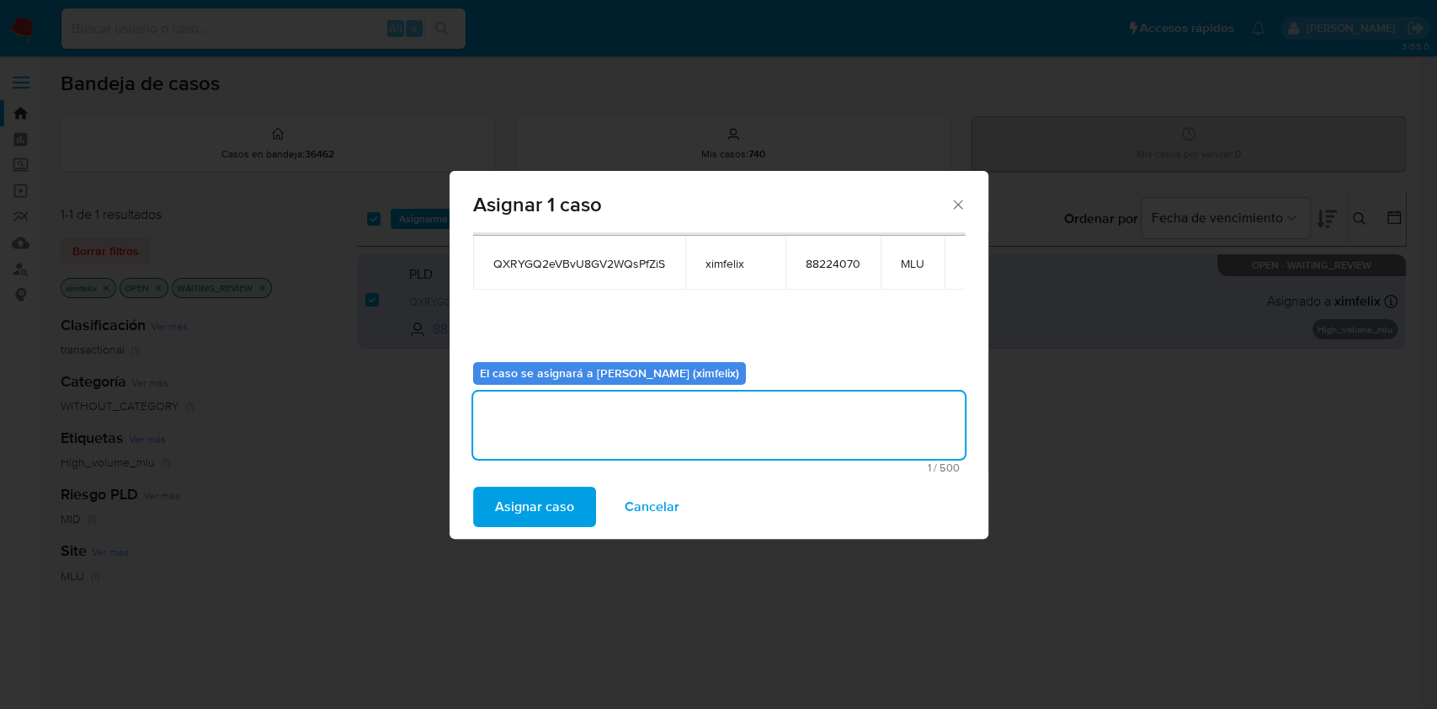
click at [562, 498] on span "Asignar caso" at bounding box center [534, 506] width 79 height 37
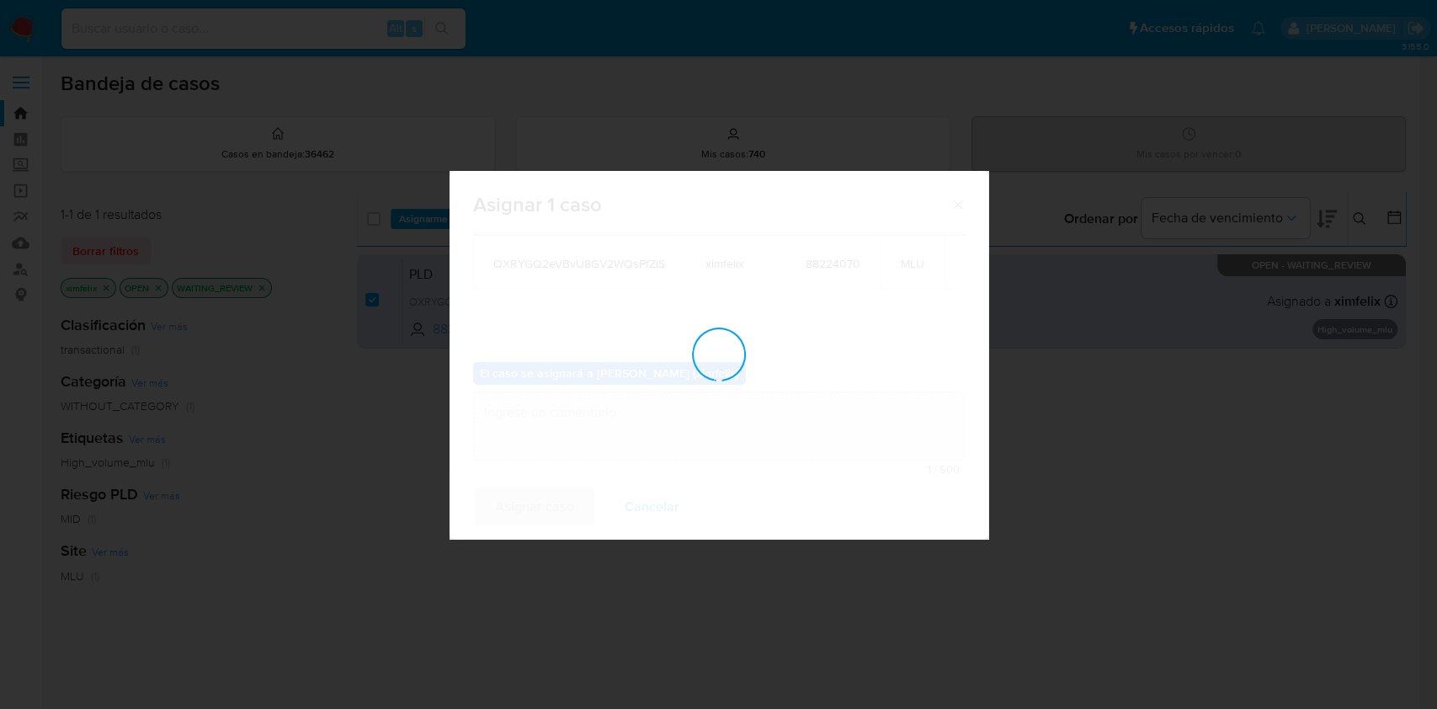
checkbox input "false"
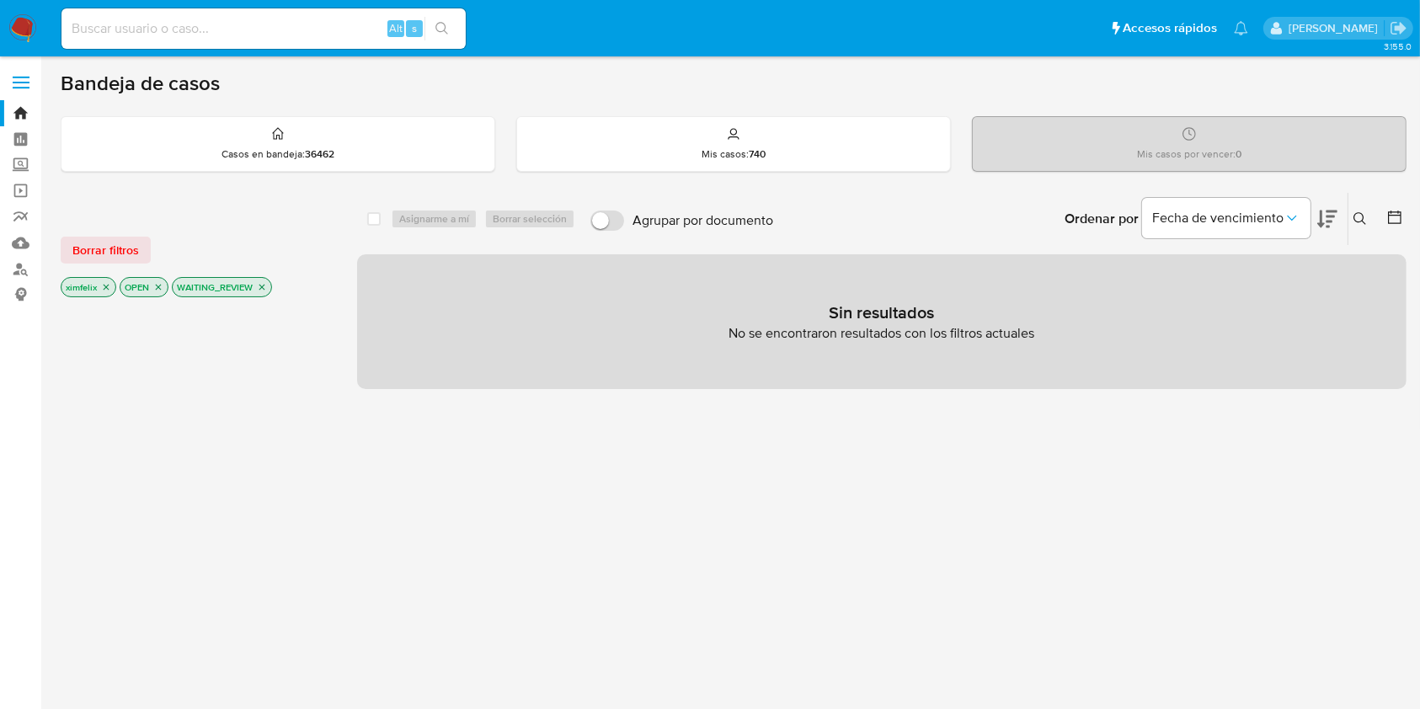
click at [4, 32] on nav "Pausado Ver notificaciones Alt s Accesos rápidos Presiona las siguientes teclas…" at bounding box center [710, 28] width 1420 height 56
click at [16, 25] on img at bounding box center [22, 28] width 29 height 29
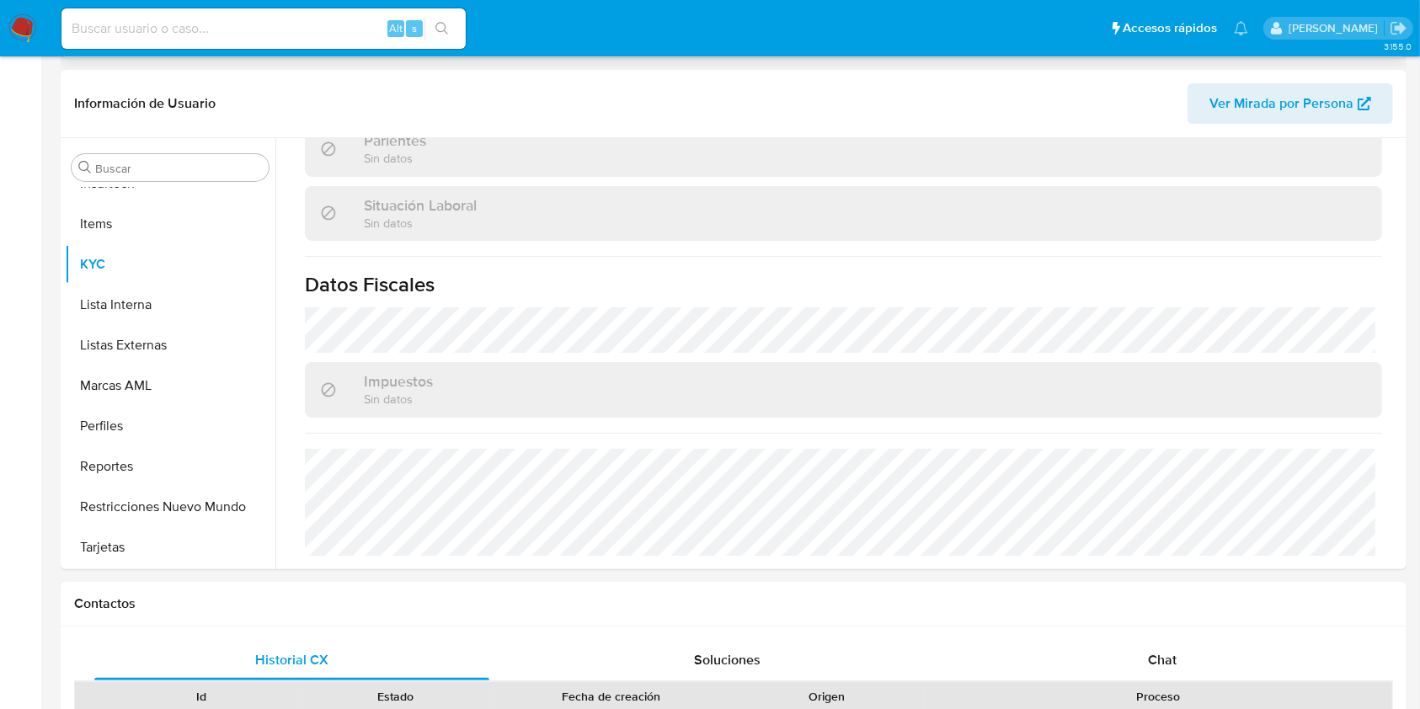
scroll to position [845, 0]
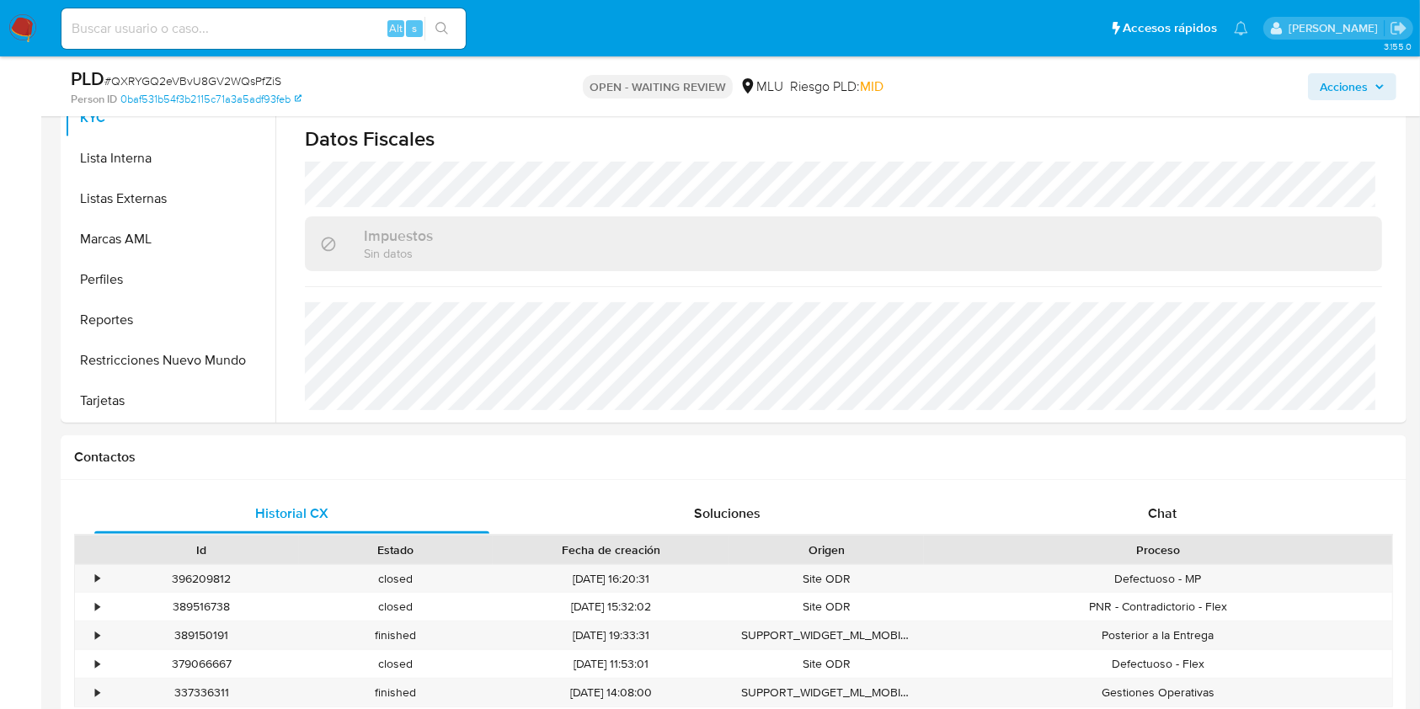
select select "10"
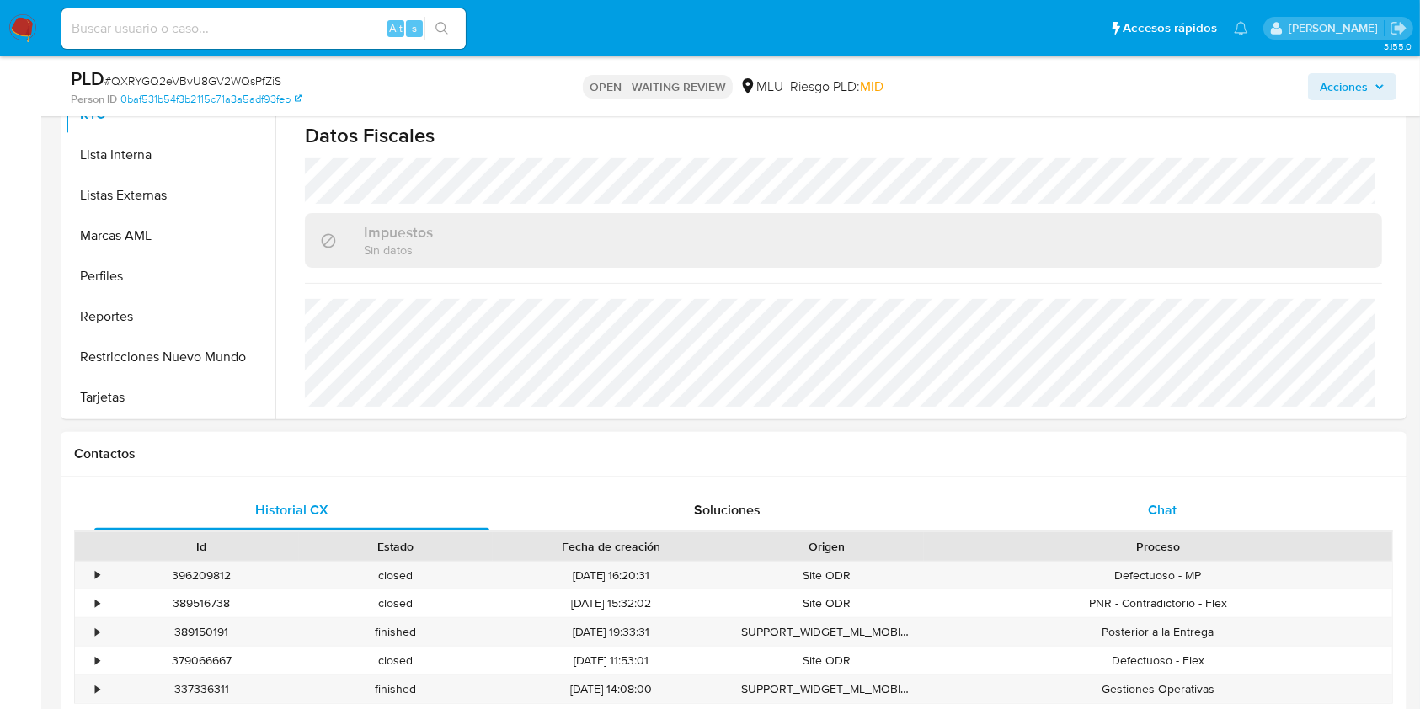
drag, startPoint x: 1180, startPoint y: 482, endPoint x: 1179, endPoint y: 499, distance: 17.7
click at [1180, 489] on div "Historial CX Soluciones Chat Id Estado Fecha de creación Origen Proceso • 39620…" at bounding box center [733, 619] width 1345 height 285
click at [1179, 505] on div "Chat" at bounding box center [1162, 510] width 395 height 40
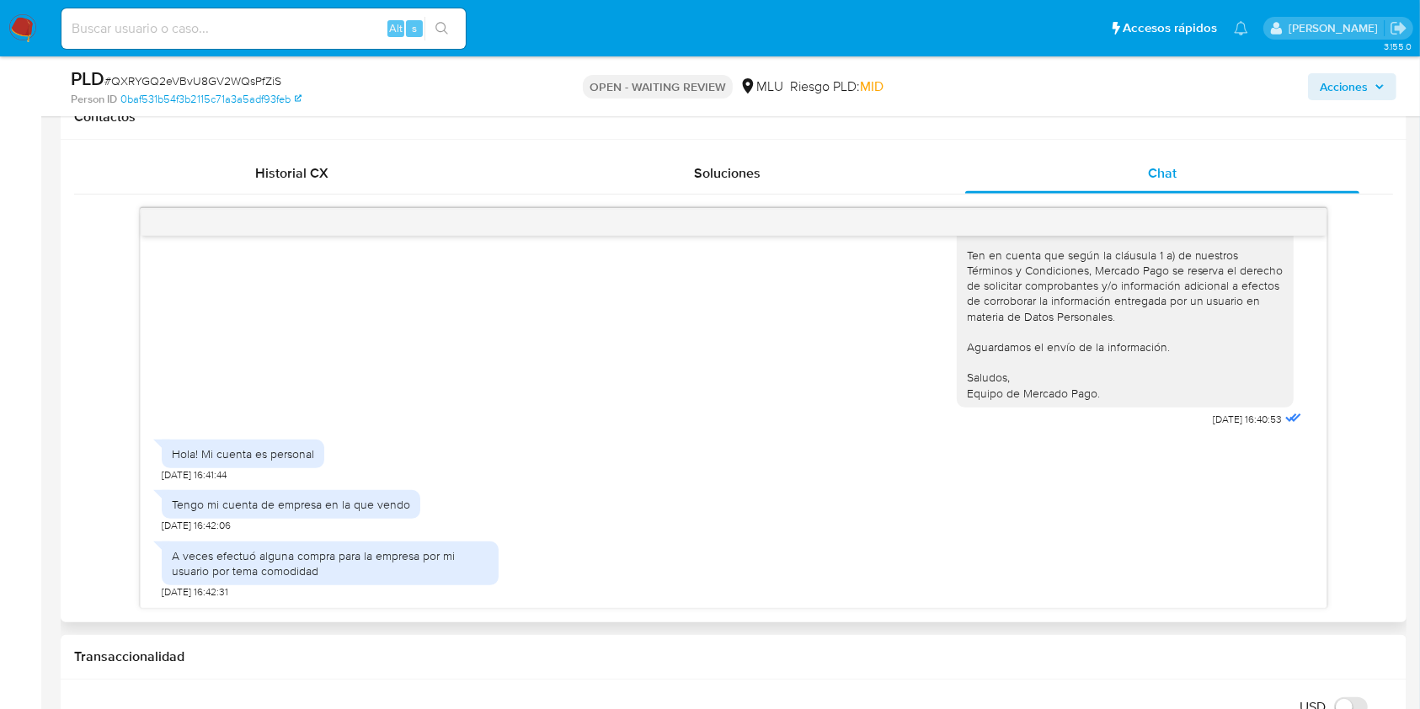
scroll to position [474, 0]
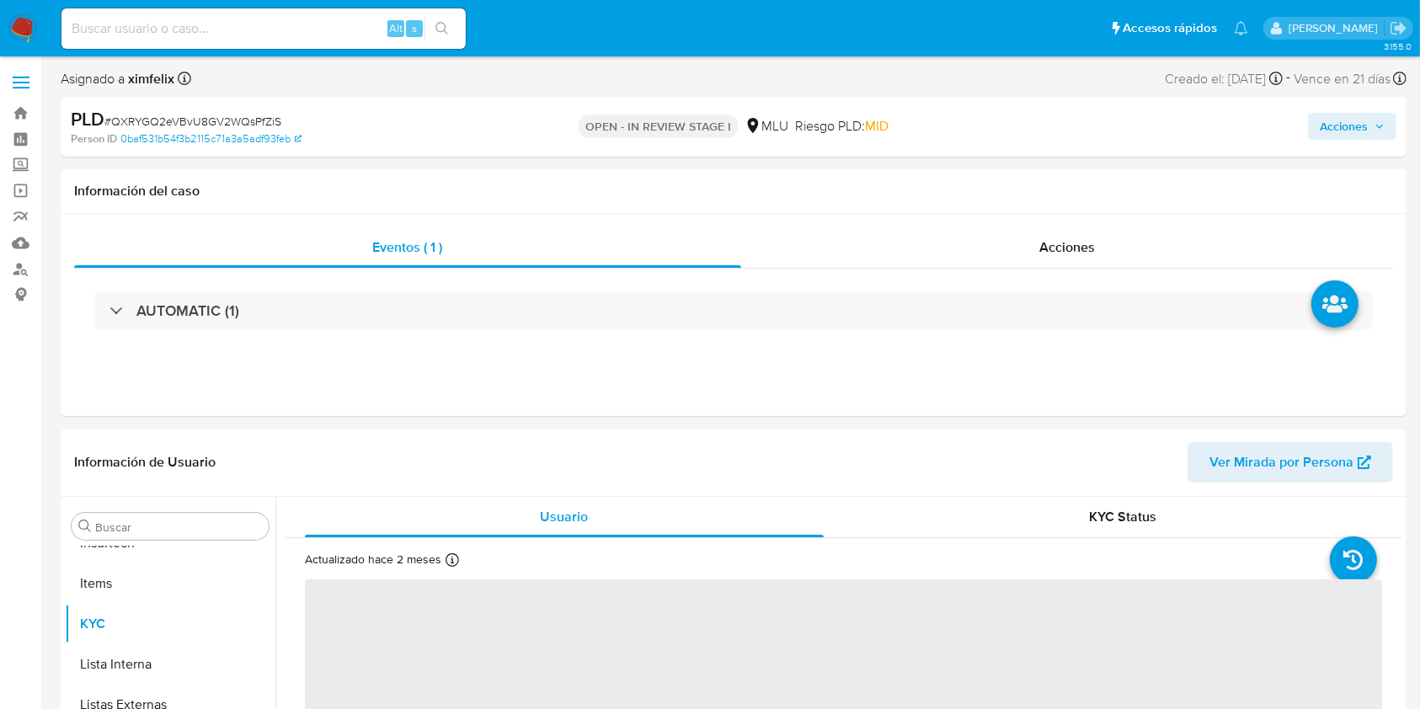
scroll to position [752, 0]
select select "10"
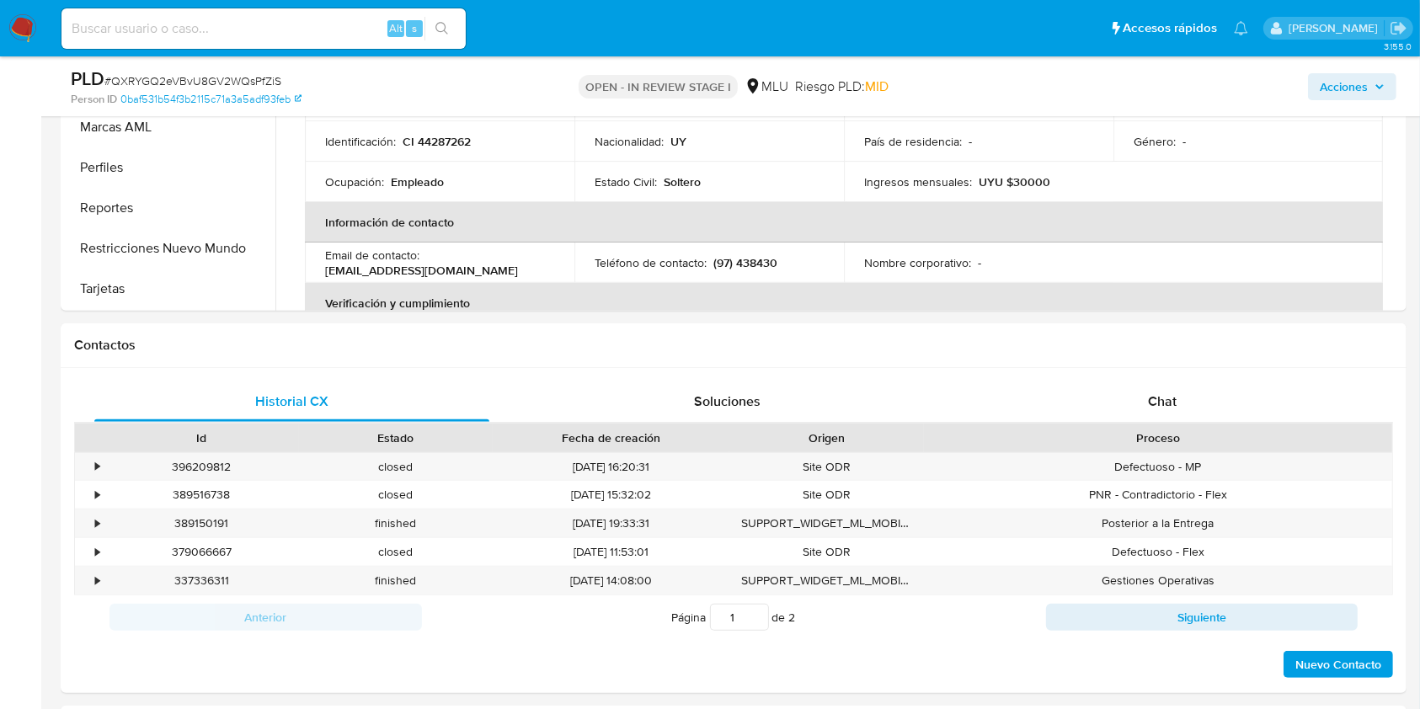
scroll to position [561, 0]
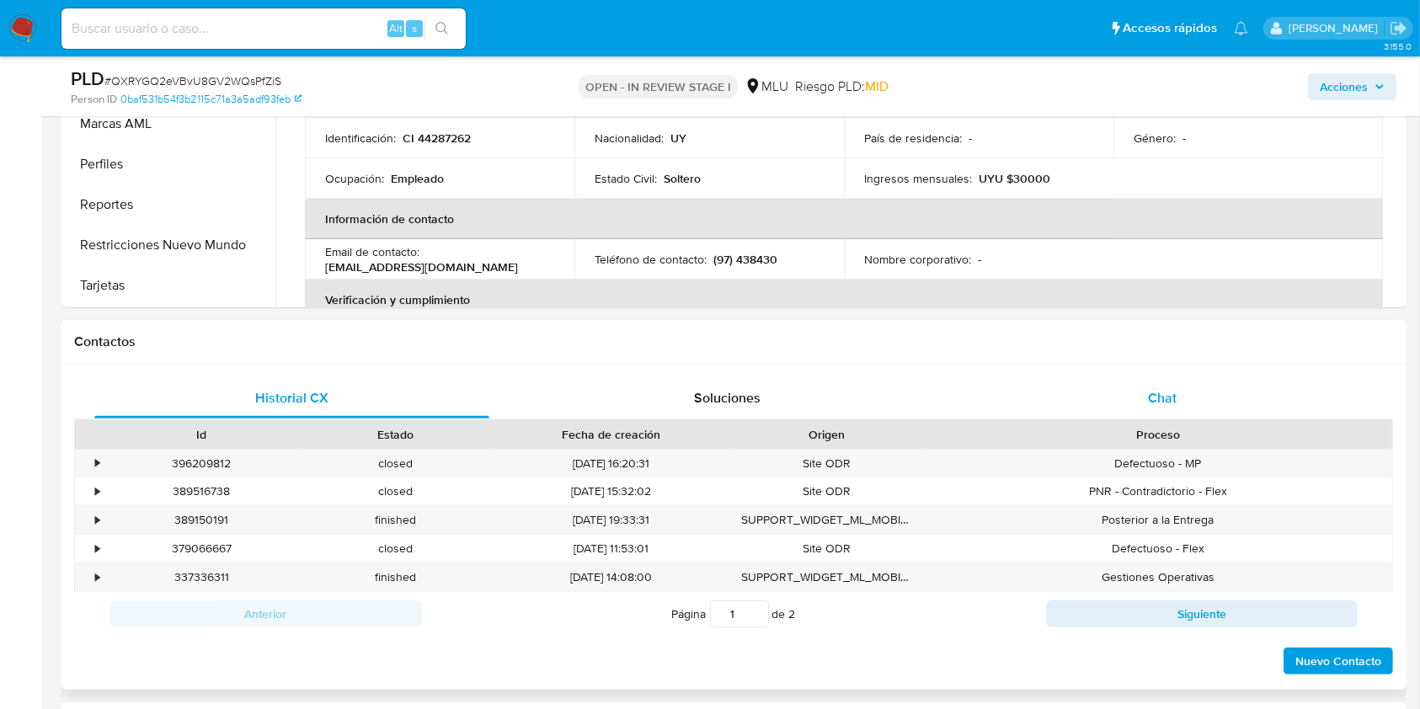
click at [1263, 401] on div "Chat" at bounding box center [1162, 398] width 395 height 40
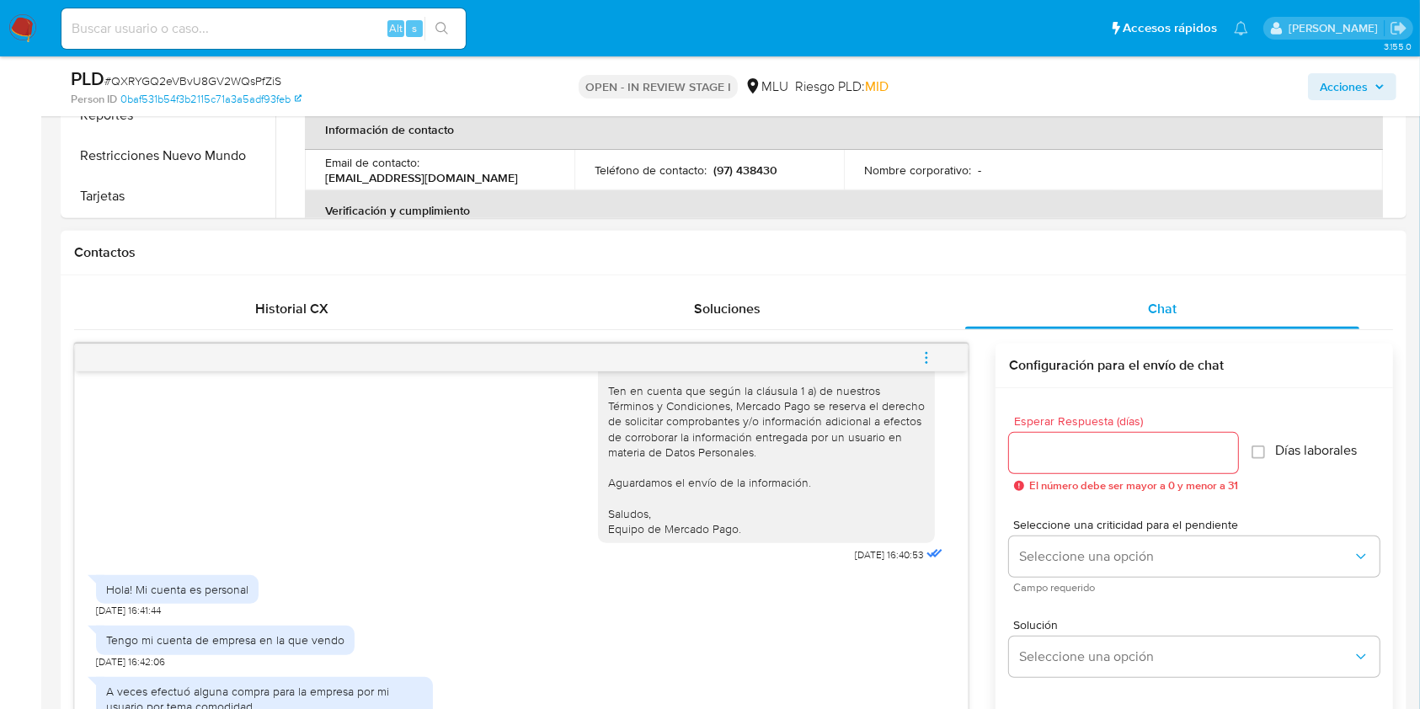
scroll to position [898, 0]
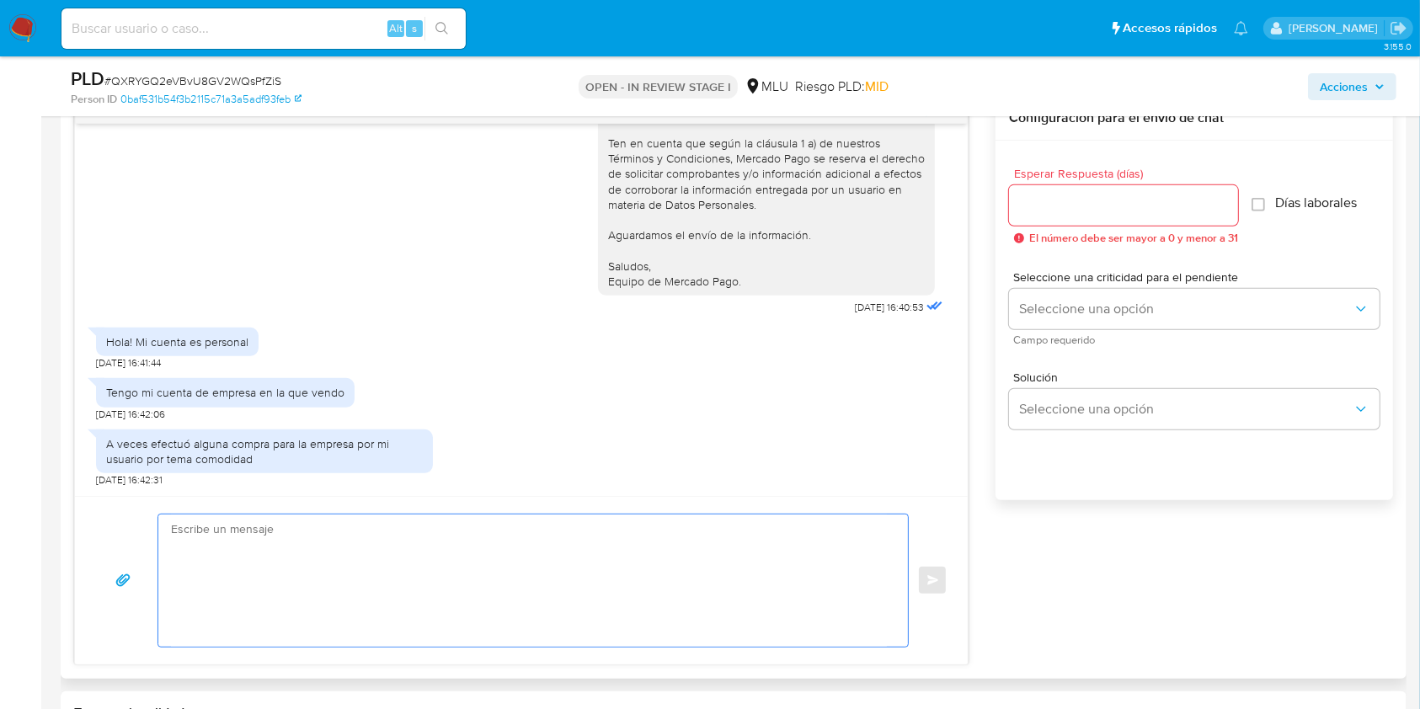
click at [381, 542] on textarea at bounding box center [529, 580] width 716 height 132
click at [185, 569] on textarea "Muchas gracias por tu respuesta. ¿Cual es el motivo de los cobros que percibes …" at bounding box center [529, 580] width 716 height 132
click at [559, 562] on textarea "Muchas gracias por tu respuesta. ¿Cuál es el motivo de los cobros que percibes …" at bounding box center [529, 580] width 716 height 132
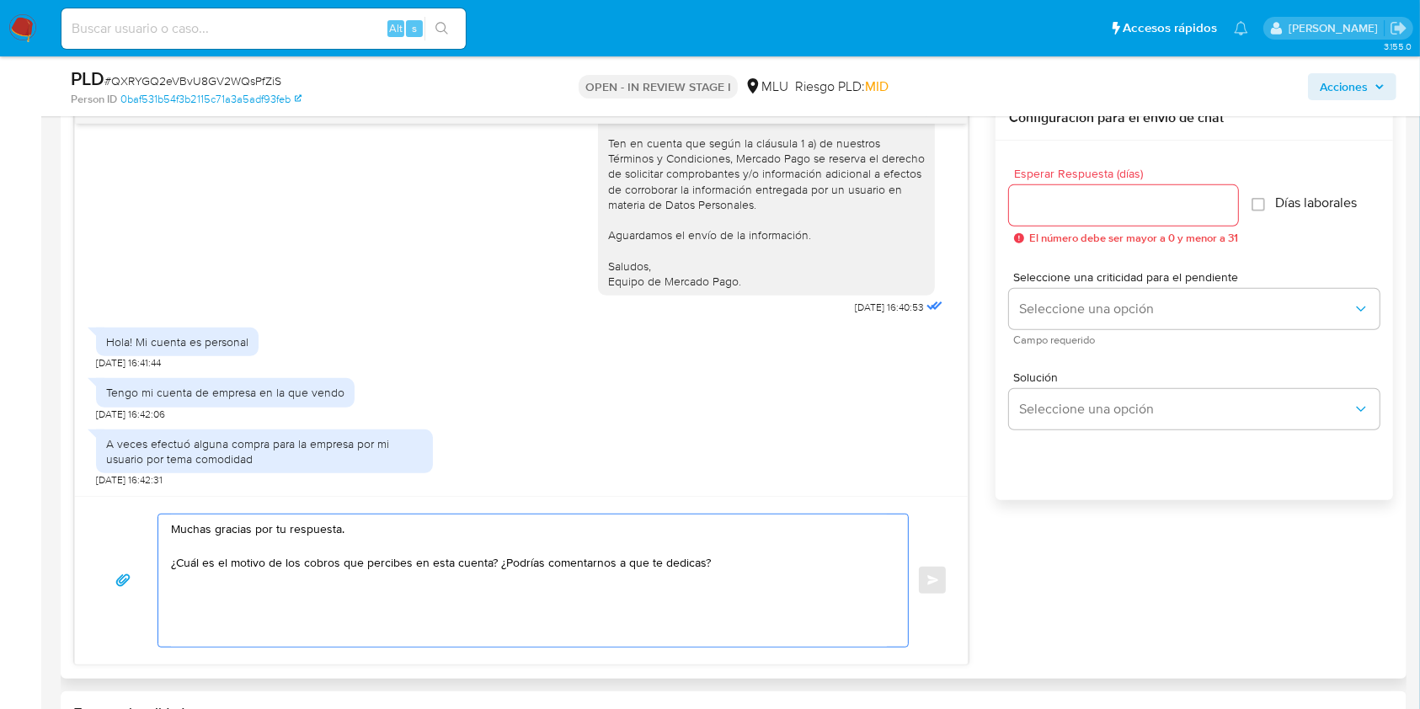
drag, startPoint x: 494, startPoint y: 563, endPoint x: 165, endPoint y: 574, distance: 329.4
click at [165, 574] on div "Muchas gracias por tu respuesta. ¿Cuál es el motivo de los cobros que percibes …" at bounding box center [528, 580] width 741 height 132
click at [425, 556] on textarea "Muchas gracias por tu respuesta. ¿Podrías comentarnos a que te dedicas?" at bounding box center [529, 580] width 716 height 132
paste textarea "¿Cuál es el motivo de los cobros que percibes en esta cuenta?"
type textarea "Muchas gracias por tu respuesta. ¿Podrías comentarnos a que te dedicas? ¿Cuál e…"
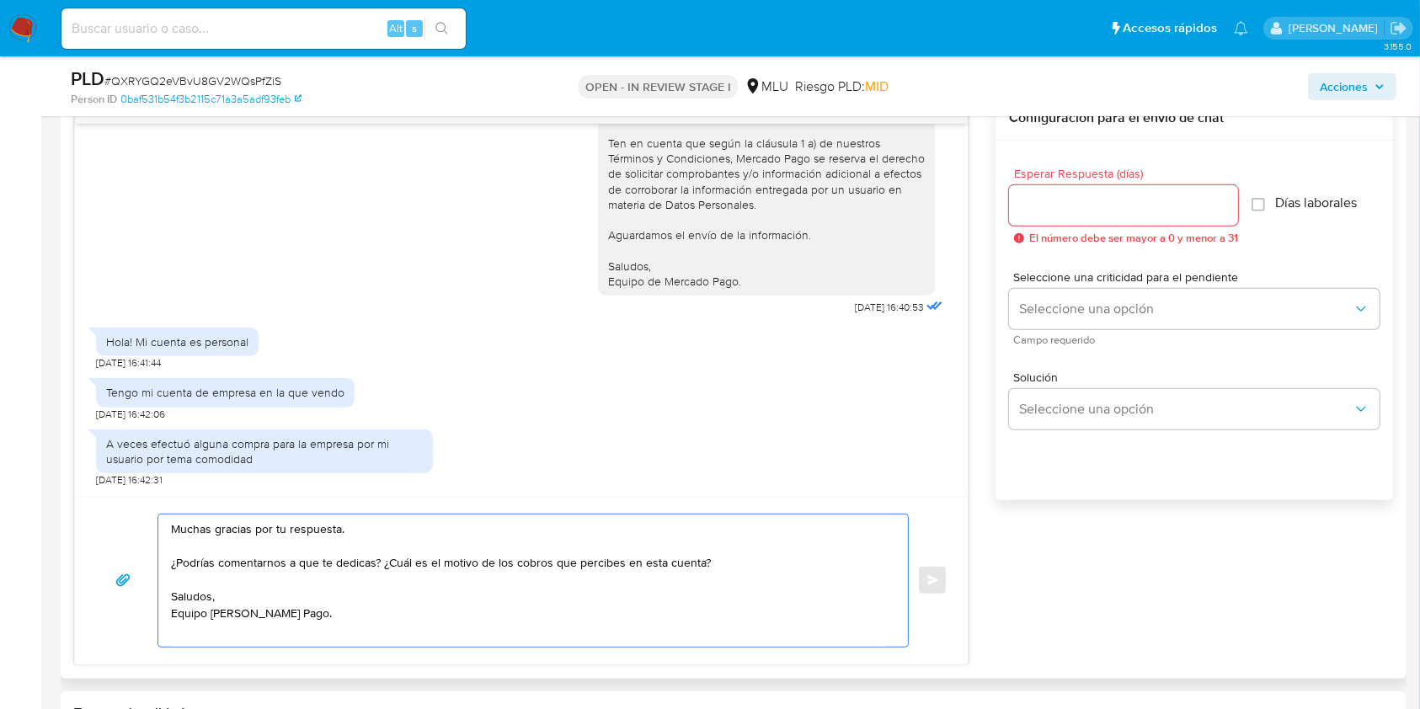
click at [1057, 207] on input "Esperar Respuesta (días)" at bounding box center [1123, 205] width 229 height 22
type input "3"
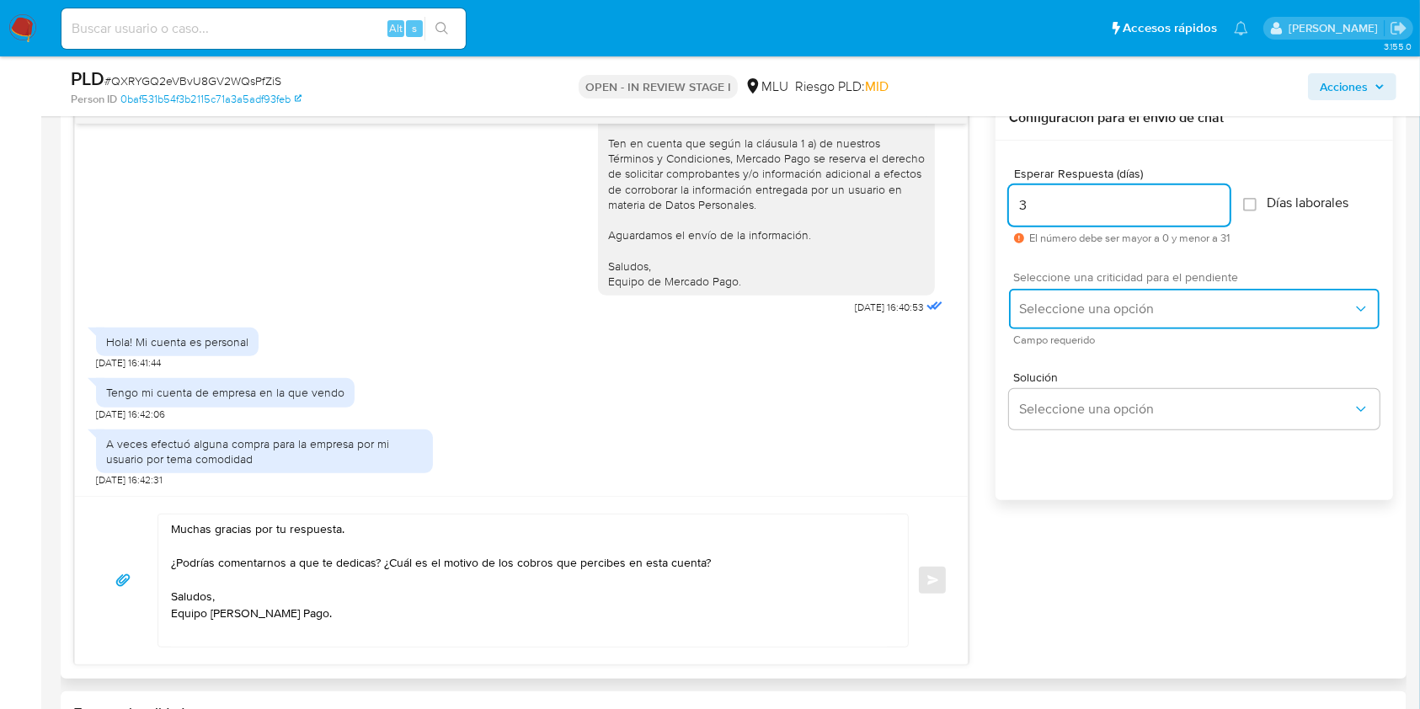
click at [1087, 306] on span "Seleccione una opción" at bounding box center [1185, 309] width 333 height 17
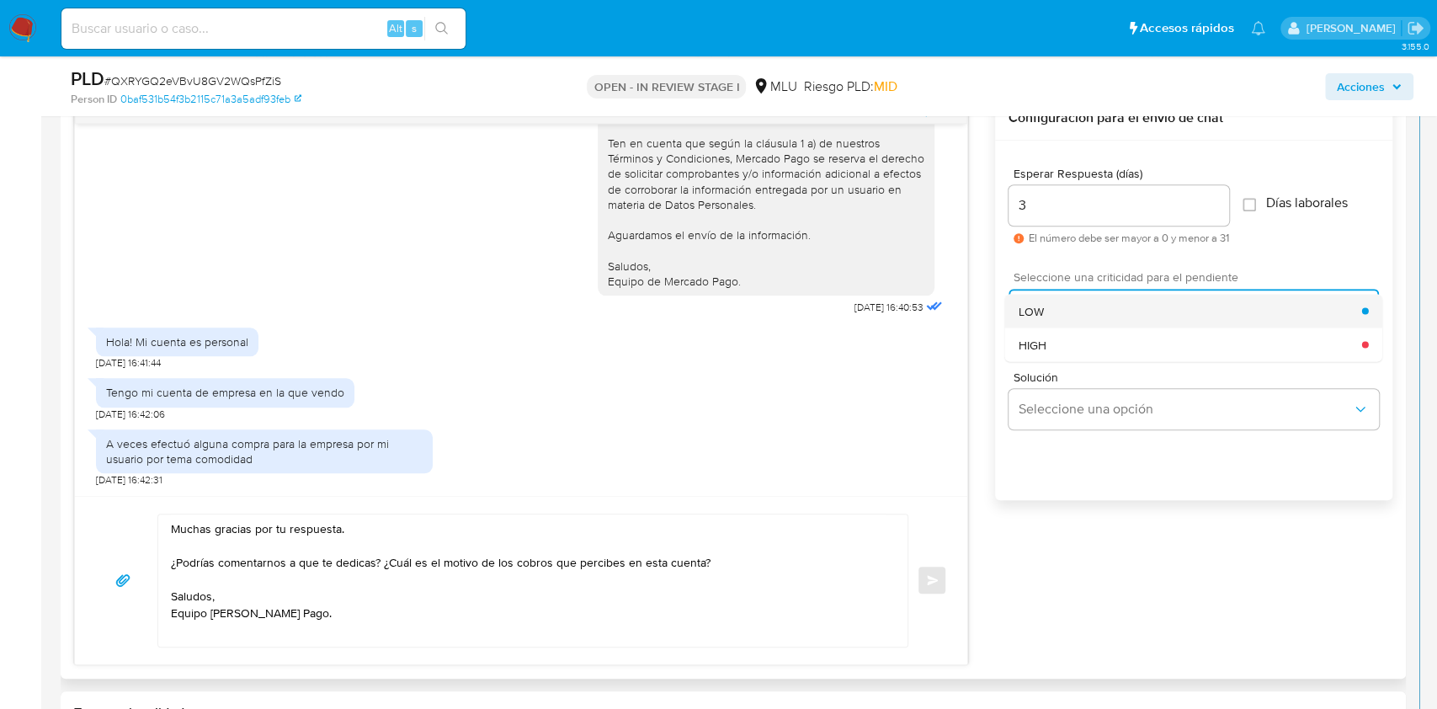
click at [1098, 309] on div "LOW" at bounding box center [1191, 311] width 344 height 34
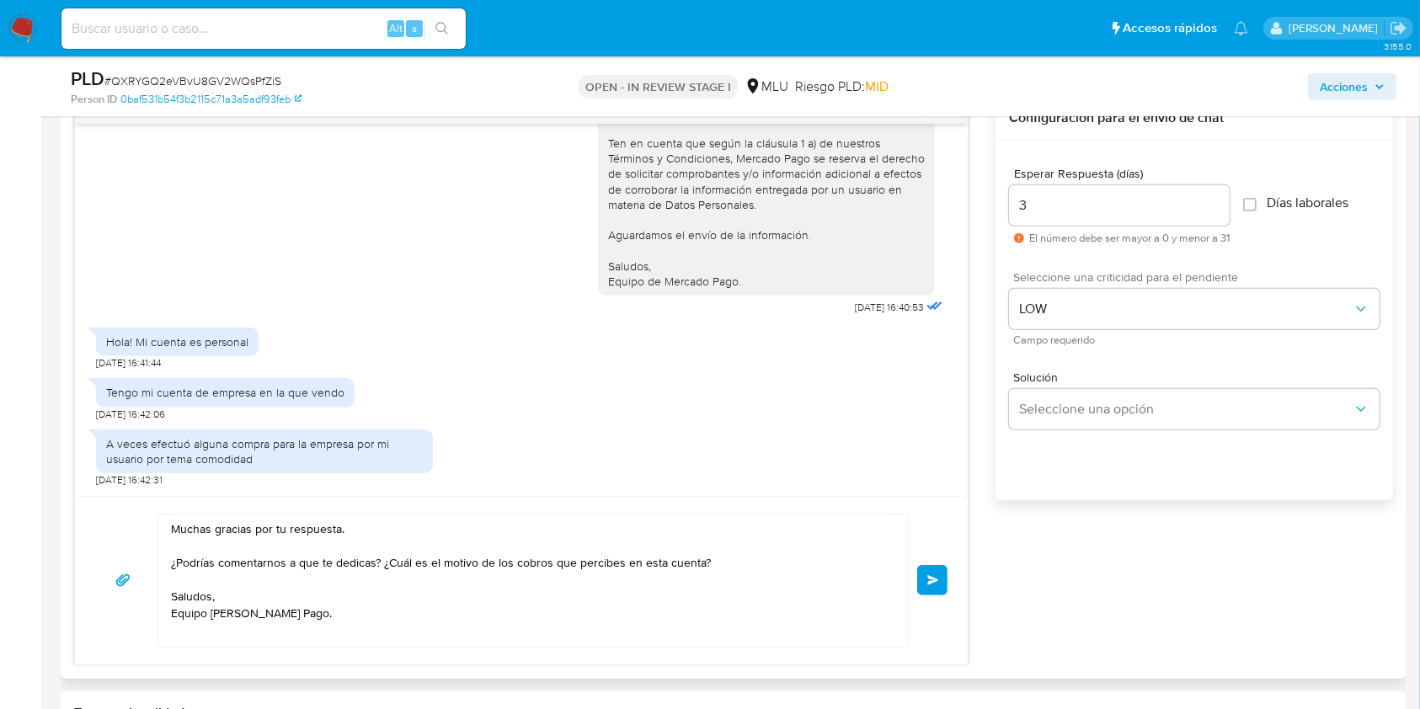
click at [930, 590] on button "Enviar" at bounding box center [932, 580] width 30 height 30
drag, startPoint x: 320, startPoint y: 619, endPoint x: 162, endPoint y: 520, distance: 186.4
click at [162, 520] on div "Muchas gracias por tu respuesta. ¿Podrías comentarnos a que te dedicas? ¿Cuál e…" at bounding box center [528, 580] width 741 height 132
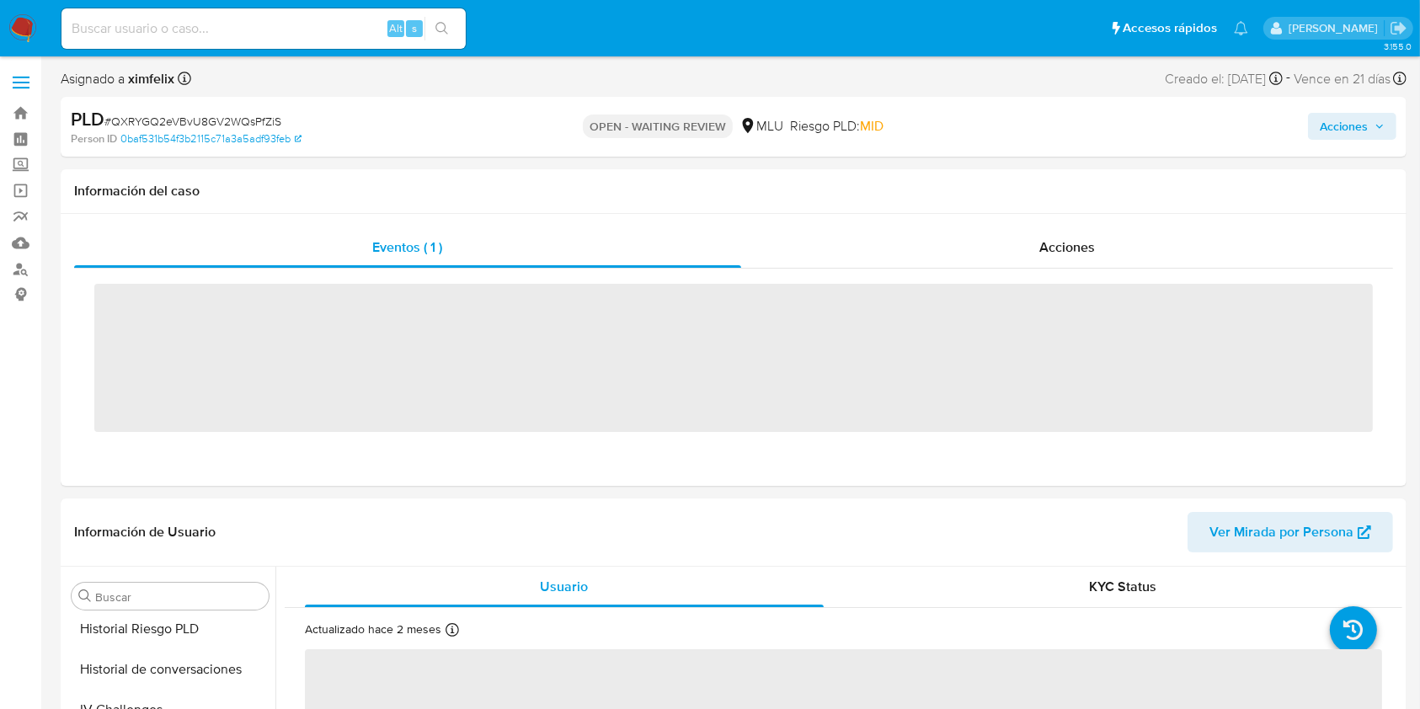
scroll to position [752, 0]
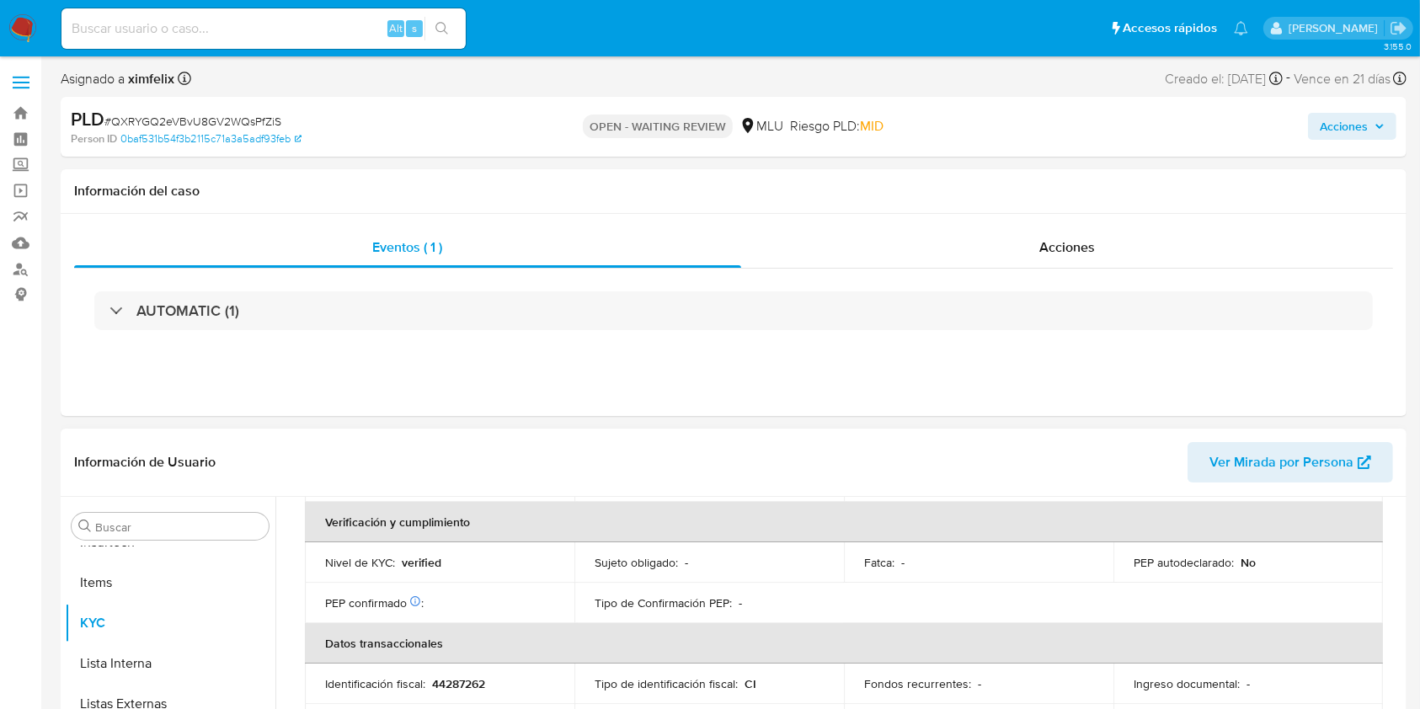
select select "10"
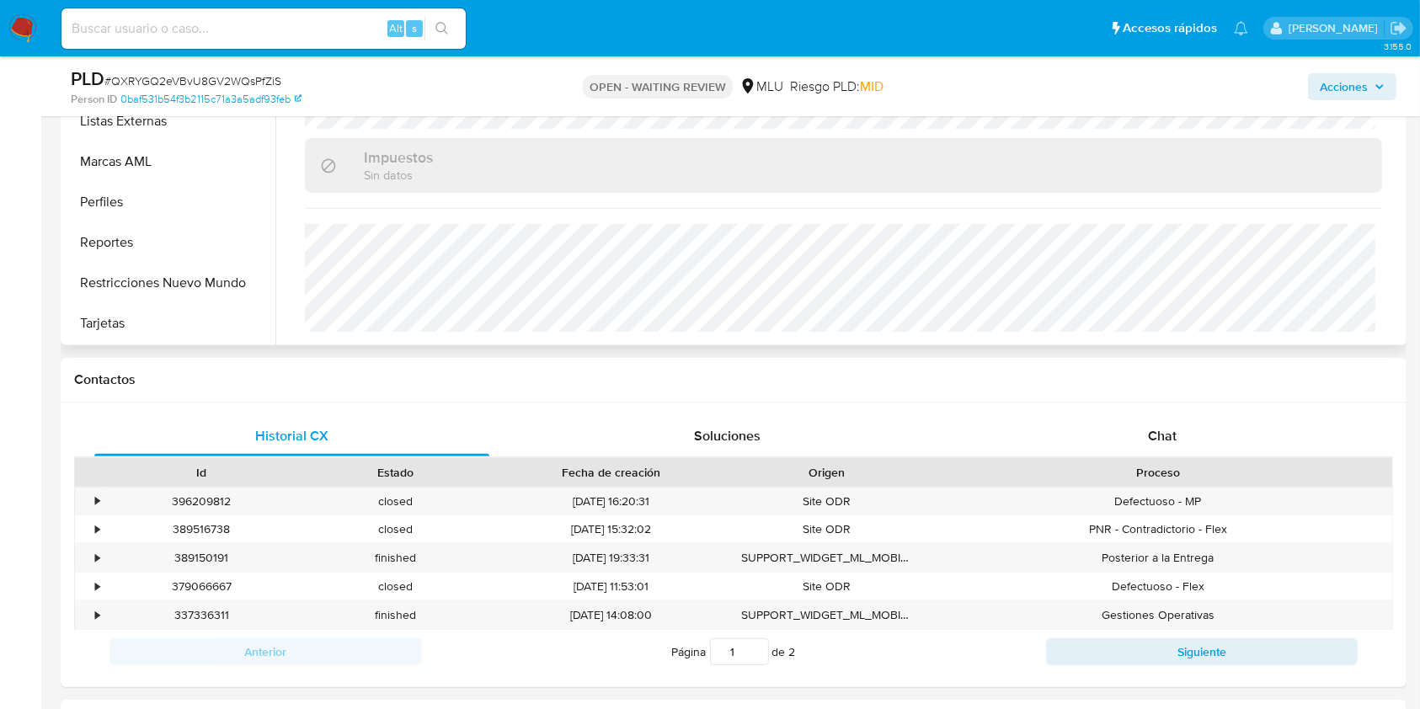
scroll to position [561, 0]
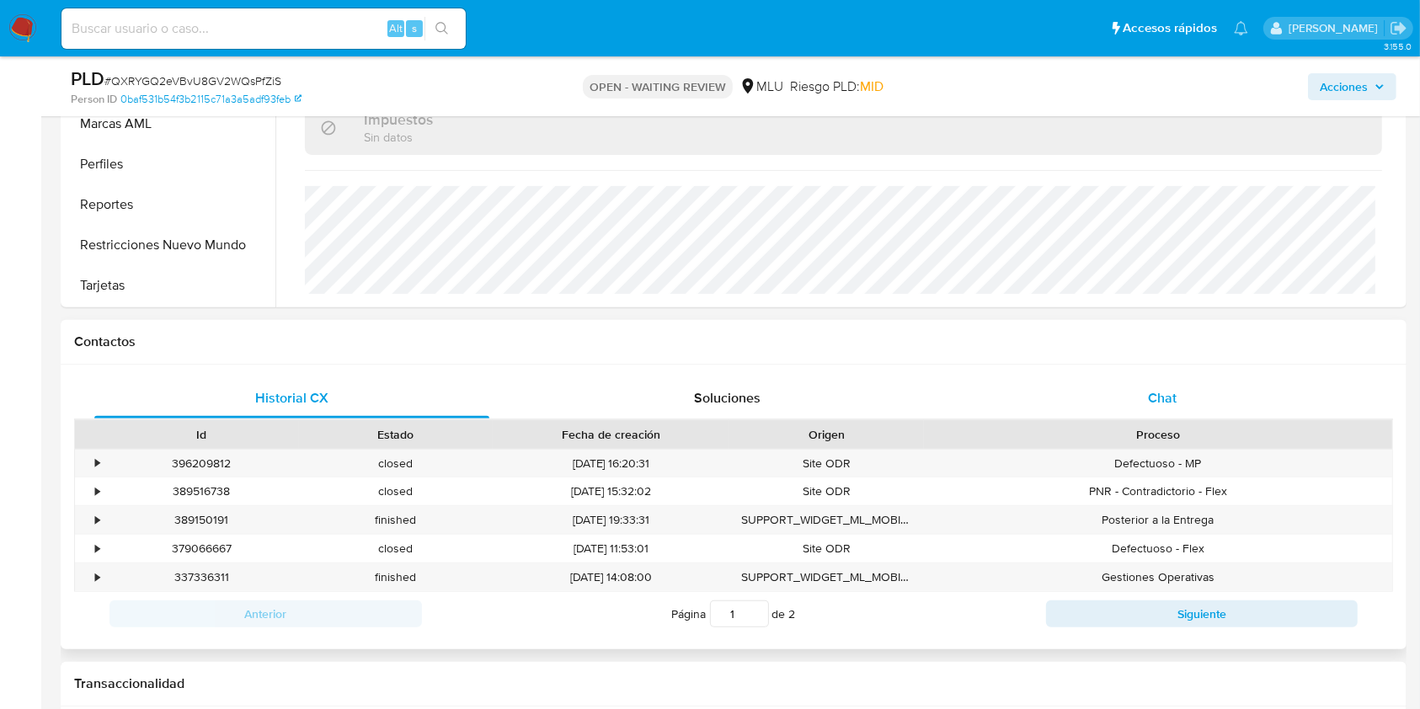
click at [1142, 401] on div "Chat" at bounding box center [1162, 398] width 395 height 40
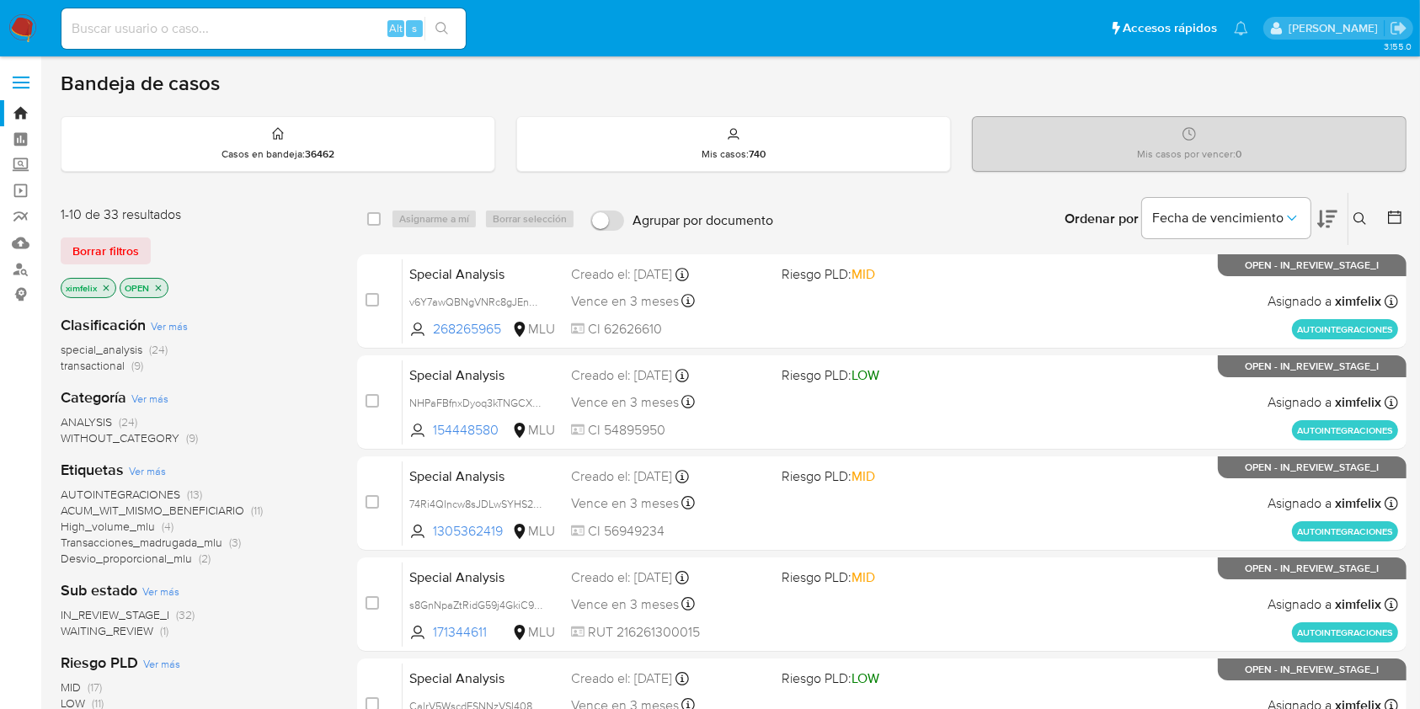
click at [135, 634] on span "WAITING_REVIEW" at bounding box center [107, 630] width 93 height 17
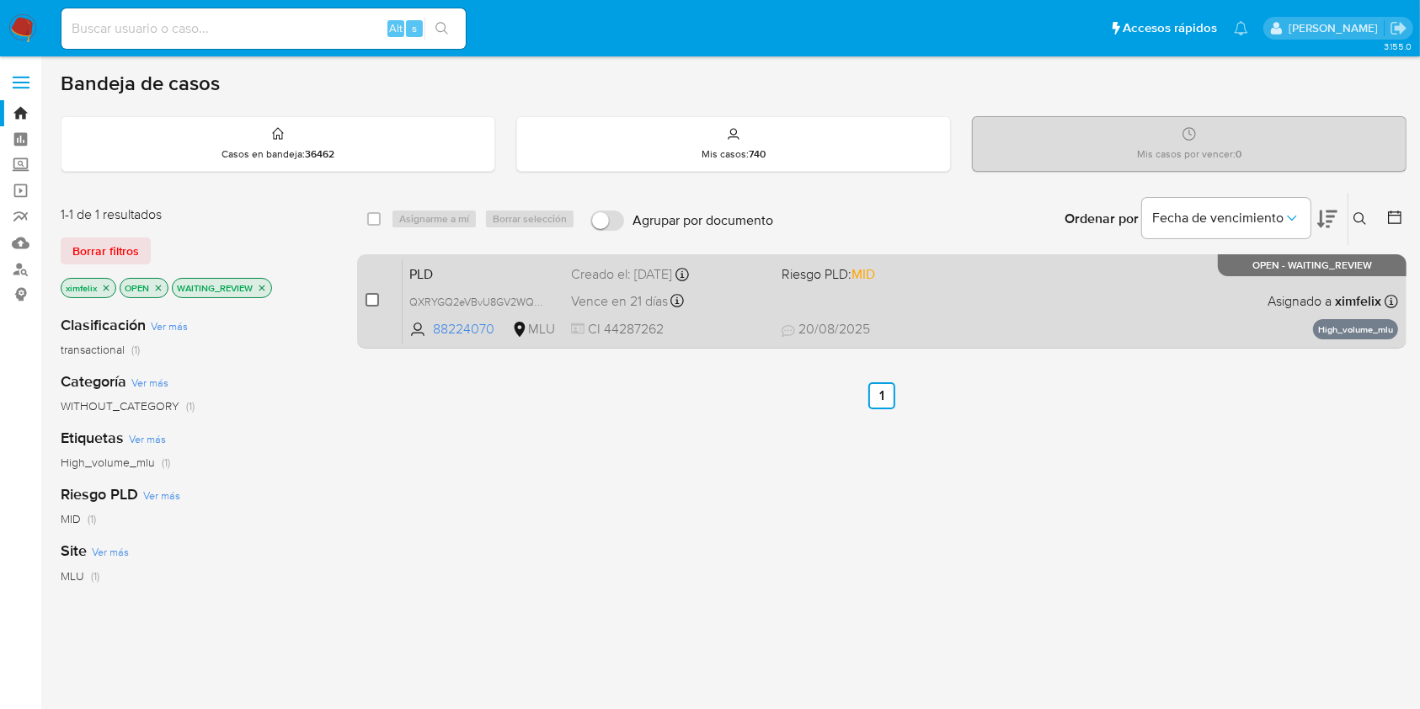
click at [370, 295] on input "checkbox" at bounding box center [371, 299] width 13 height 13
checkbox input "true"
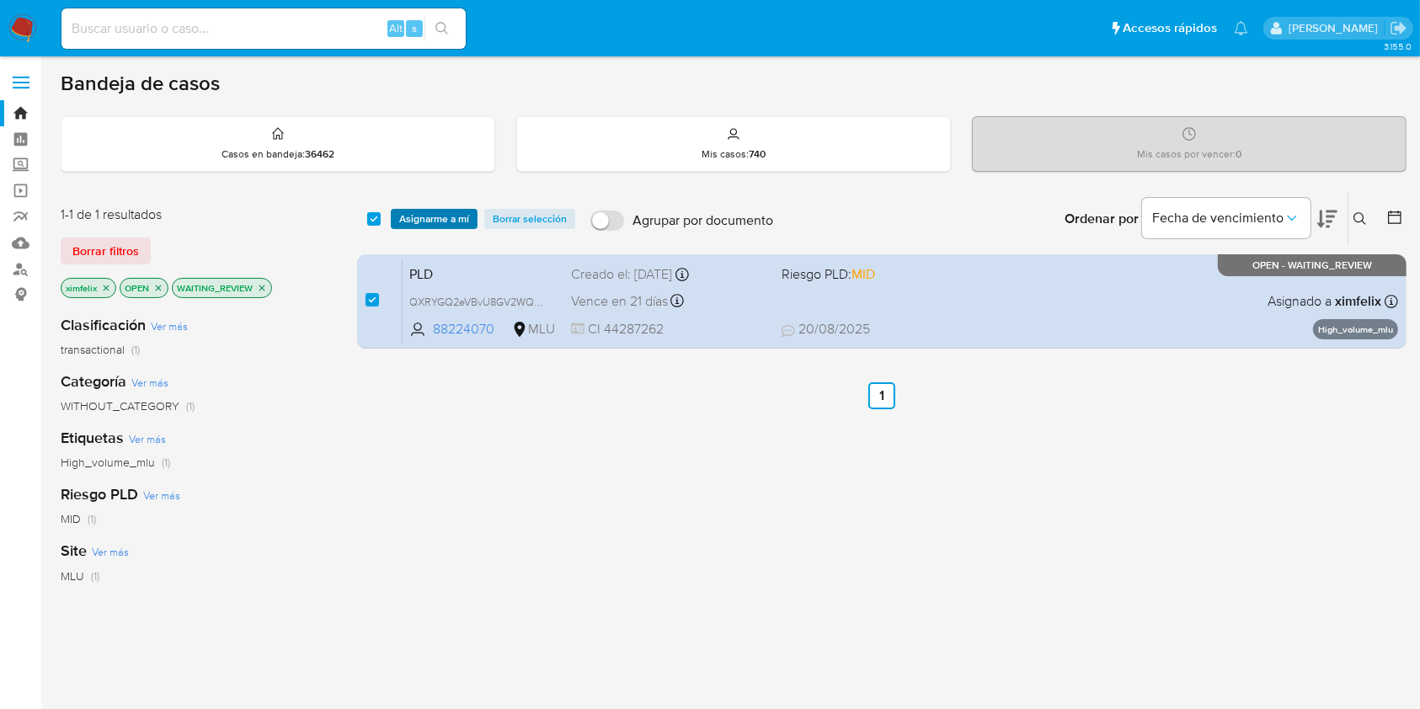
click at [450, 213] on span "Asignarme a mí" at bounding box center [434, 218] width 70 height 17
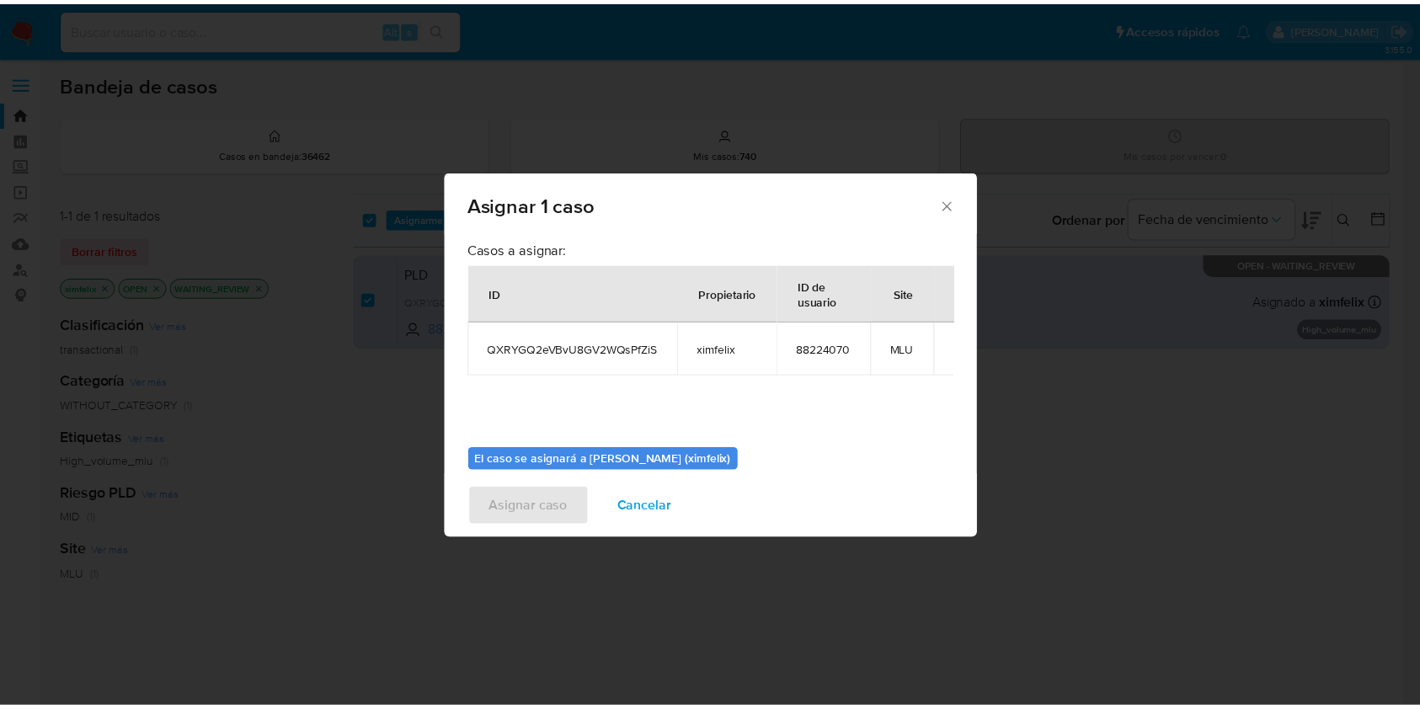
scroll to position [86, 0]
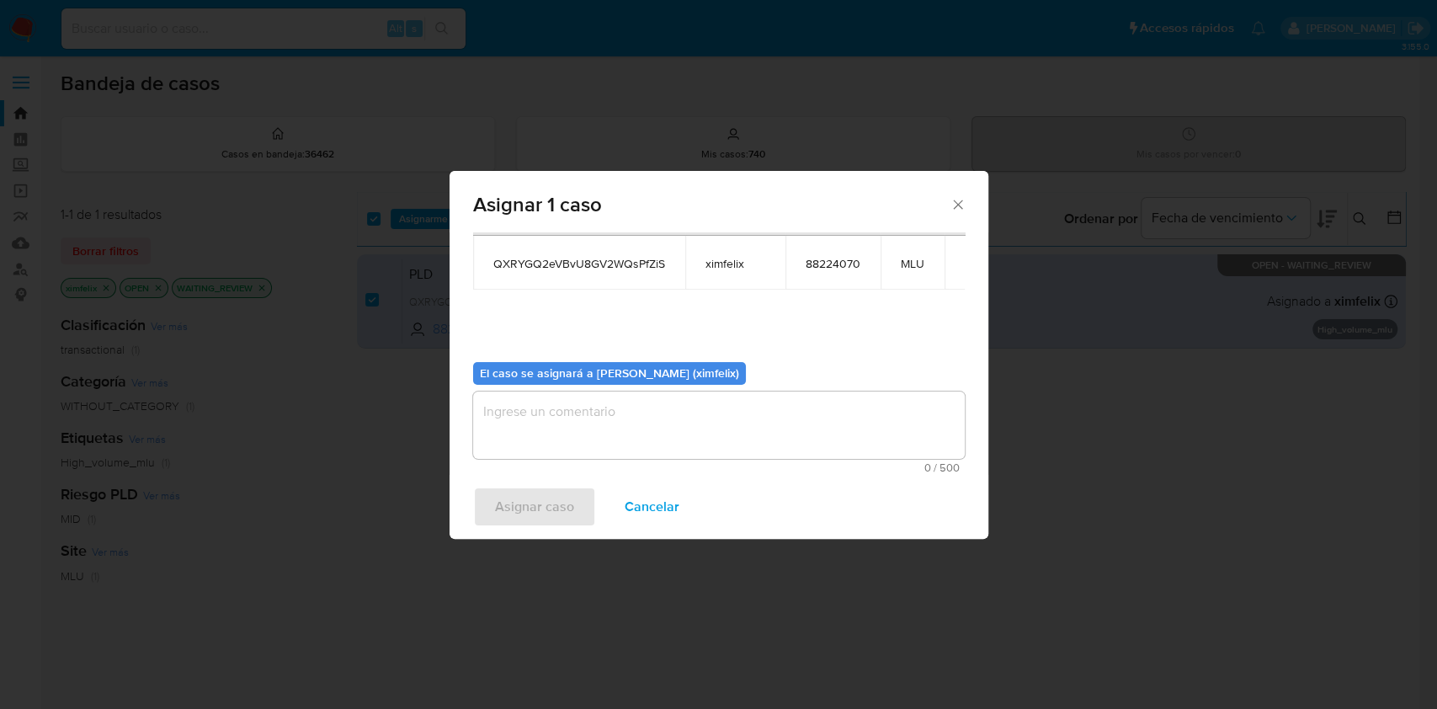
click at [690, 439] on textarea "assign-modal" at bounding box center [719, 425] width 492 height 67
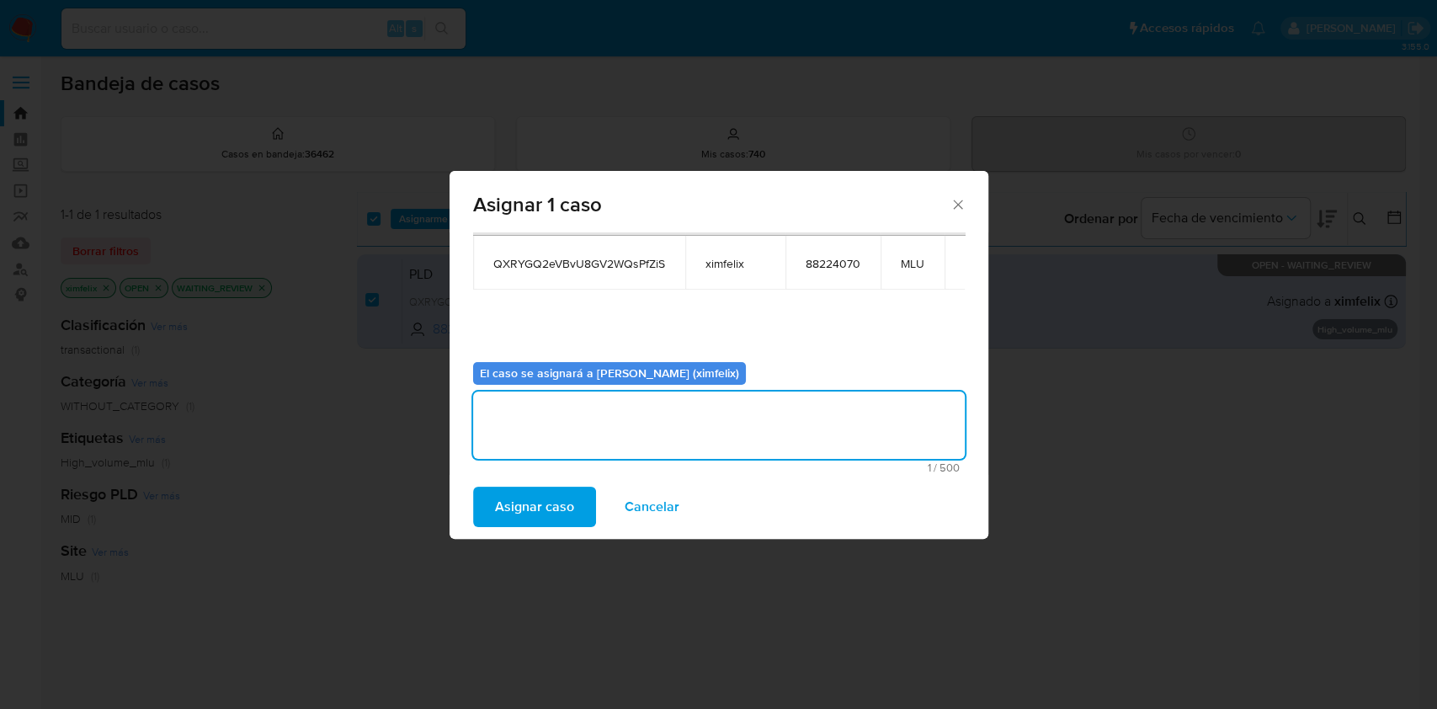
click at [534, 513] on span "Asignar caso" at bounding box center [534, 506] width 79 height 37
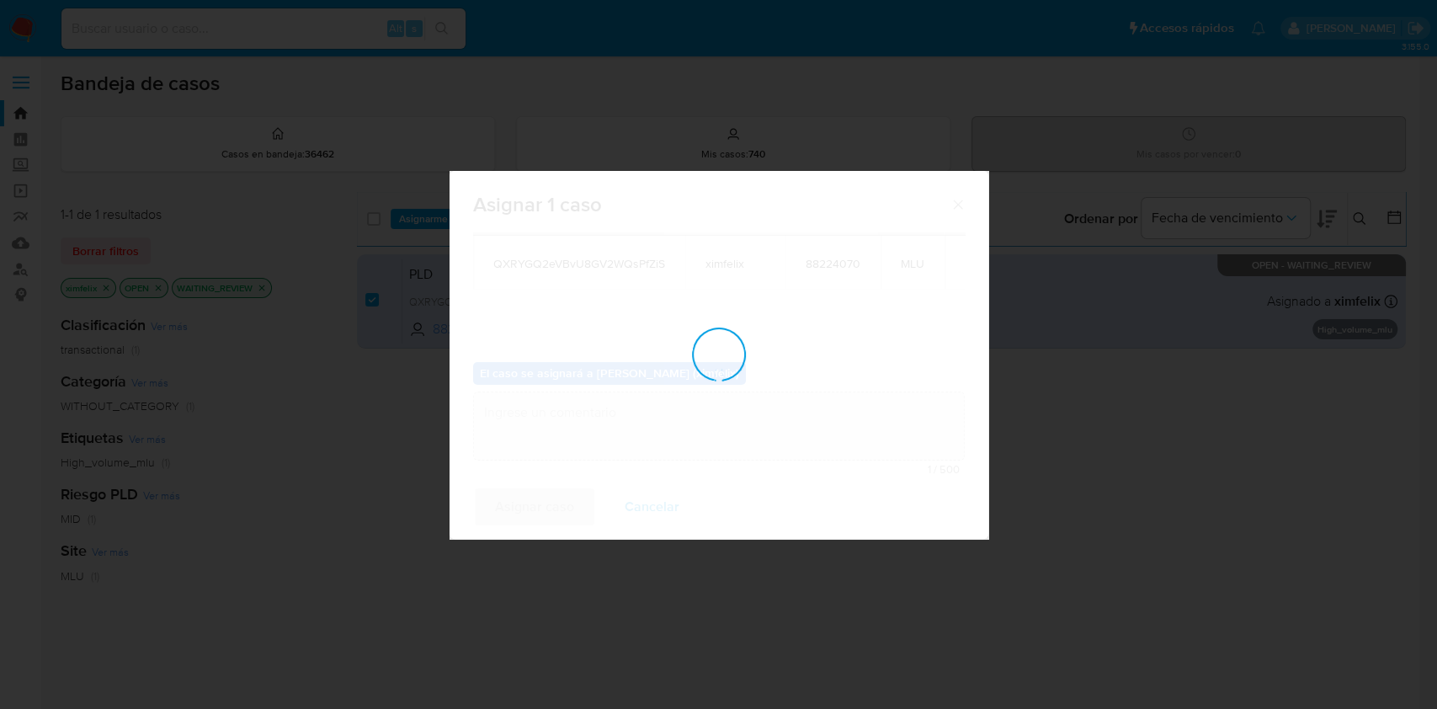
checkbox input "false"
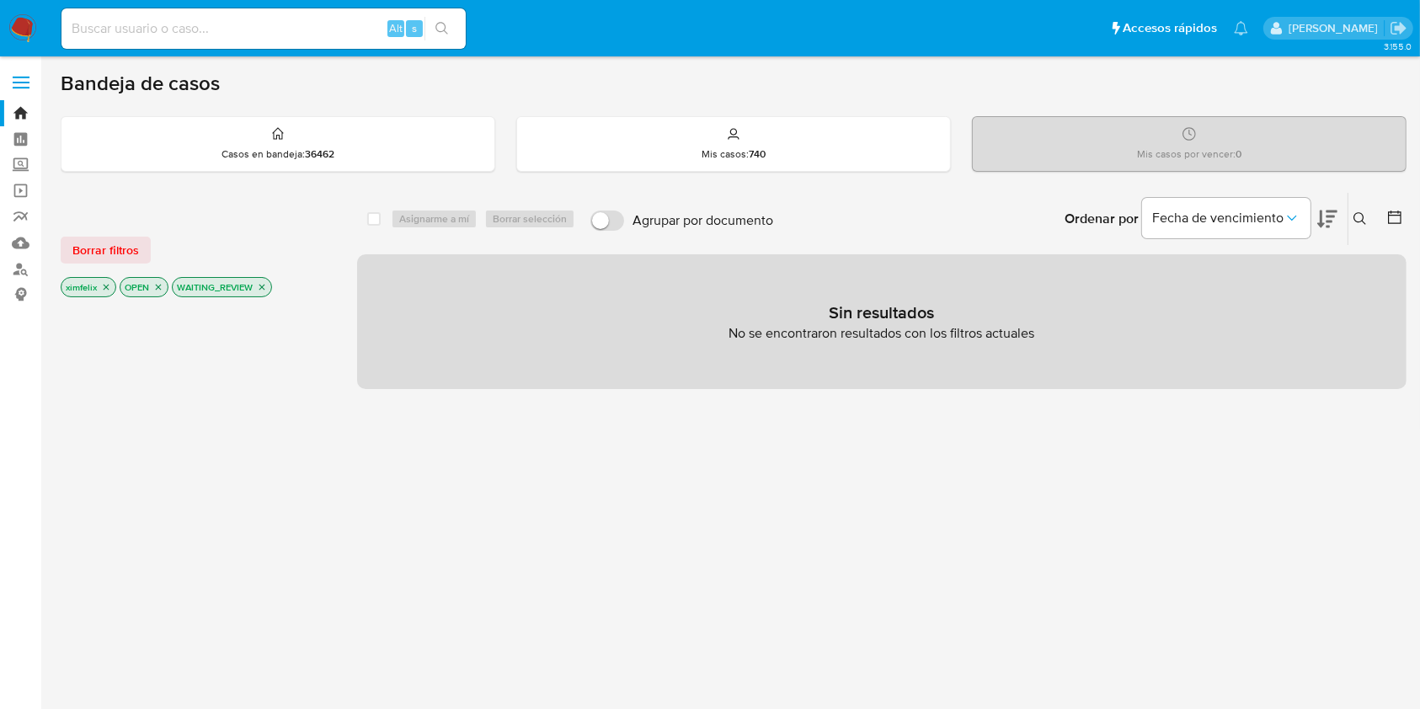
click at [14, 35] on img at bounding box center [22, 28] width 29 height 29
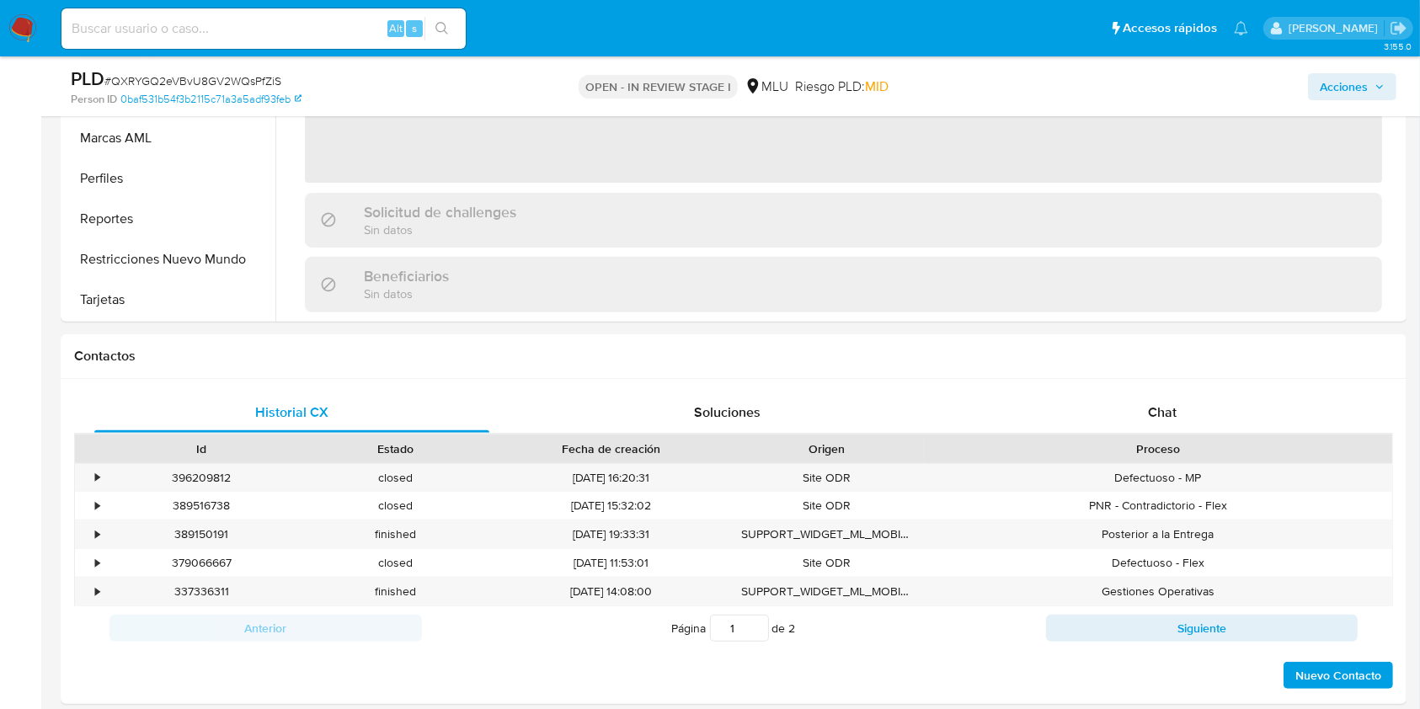
scroll to position [561, 0]
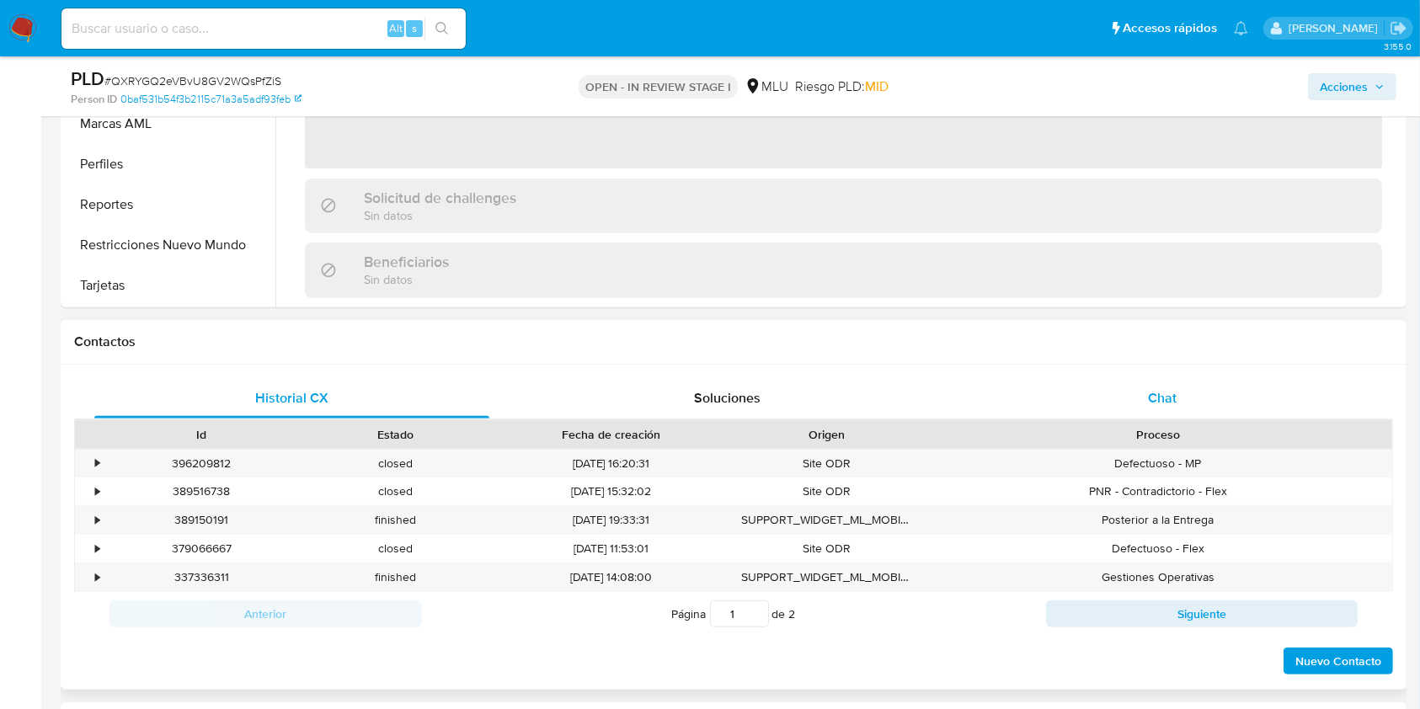
click at [1180, 402] on div "Chat" at bounding box center [1162, 398] width 395 height 40
select select "10"
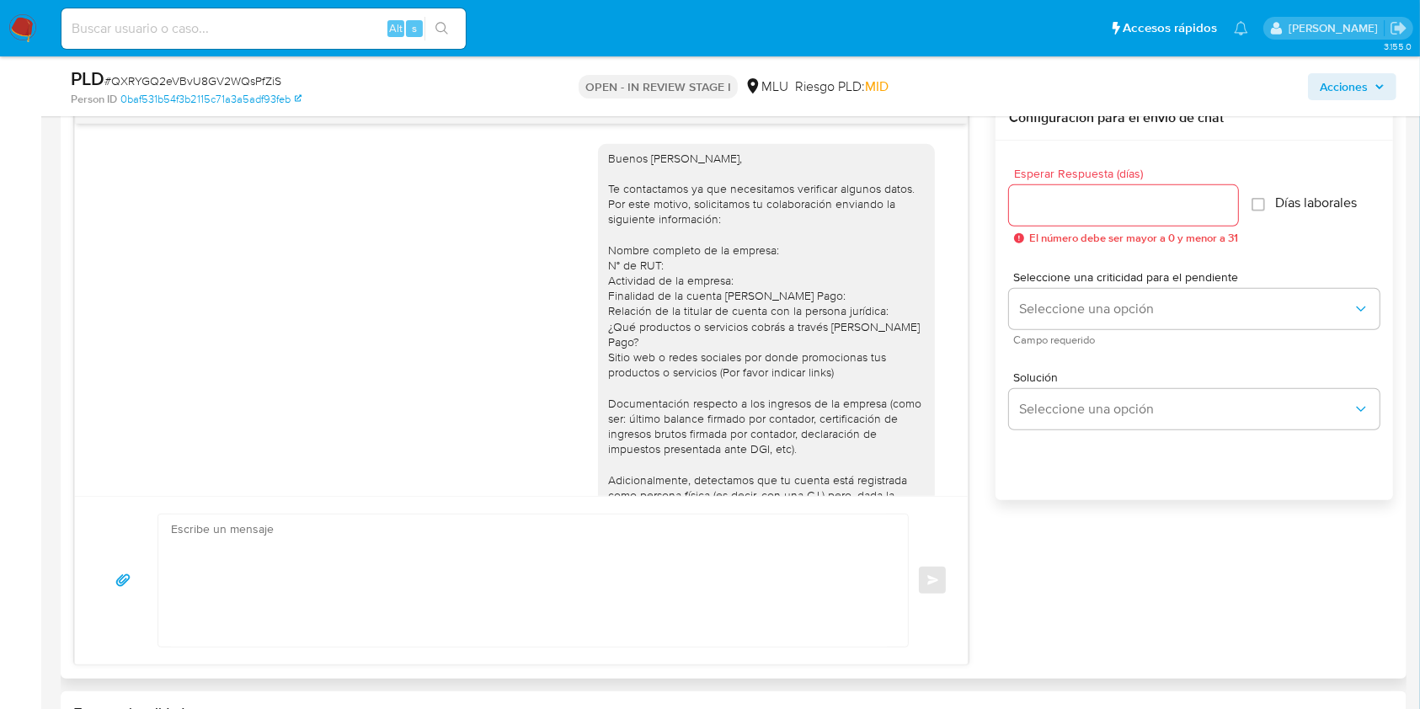
scroll to position [707, 0]
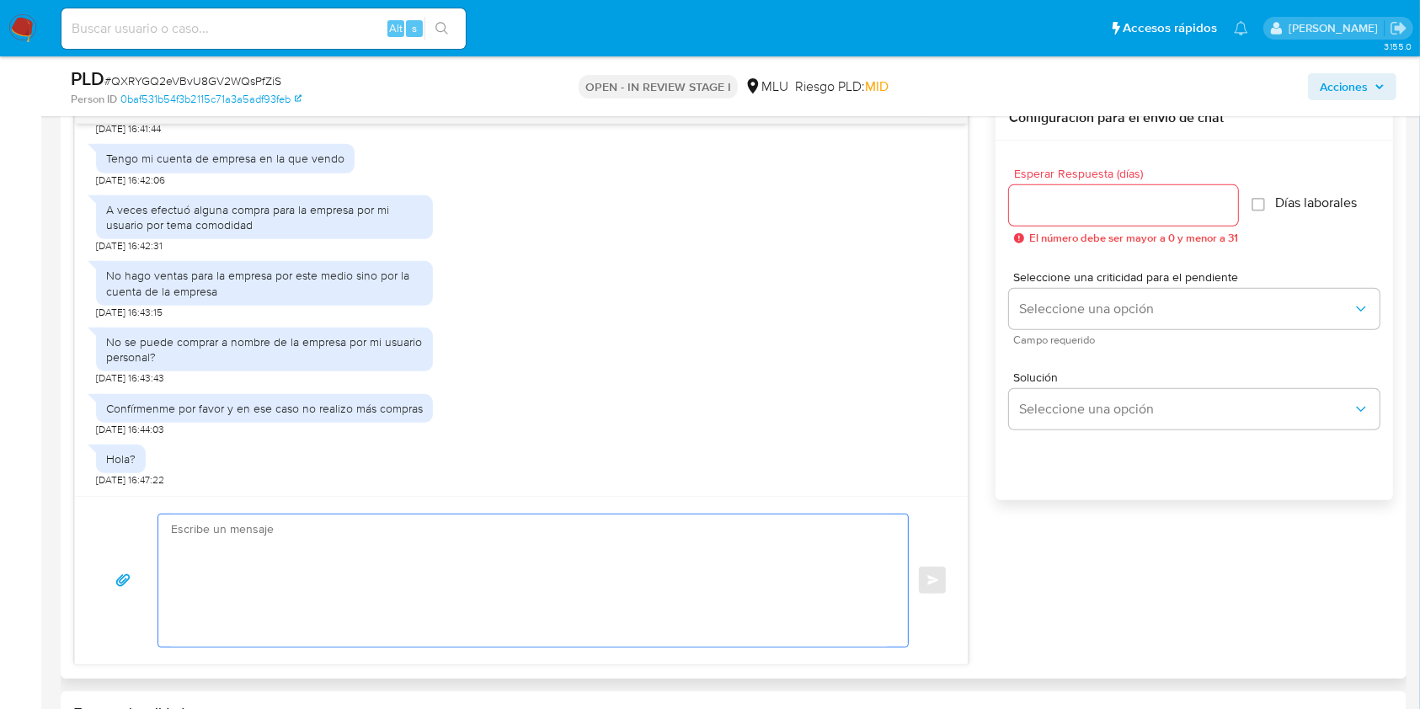
click at [470, 534] on textarea at bounding box center [529, 580] width 716 height 132
paste textarea "Muchas gracias por tu respuesta. ¿Podrías comentarnos a que te dedicas? ¿Cuál e…"
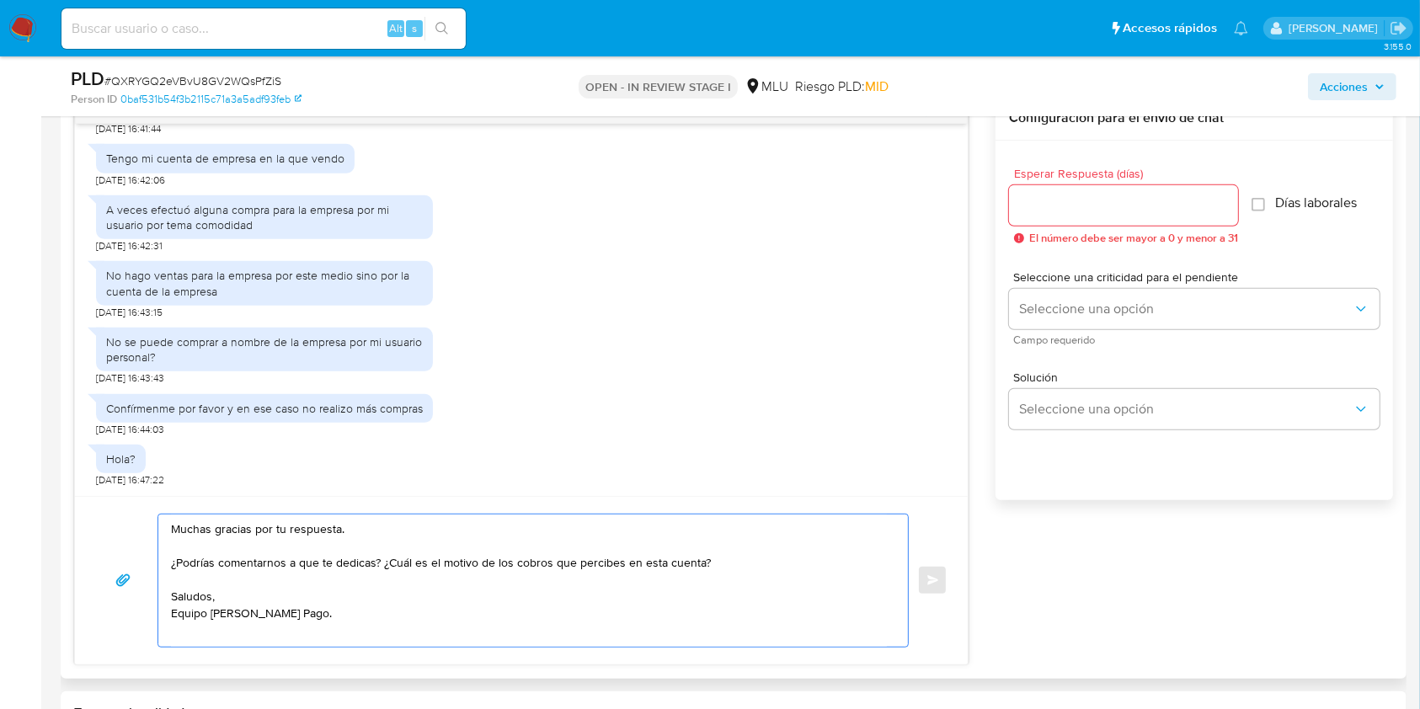
click at [731, 562] on textarea "Muchas gracias por tu respuesta. ¿Podrías comentarnos a que te dedicas? ¿Cuál e…" at bounding box center [529, 580] width 716 height 132
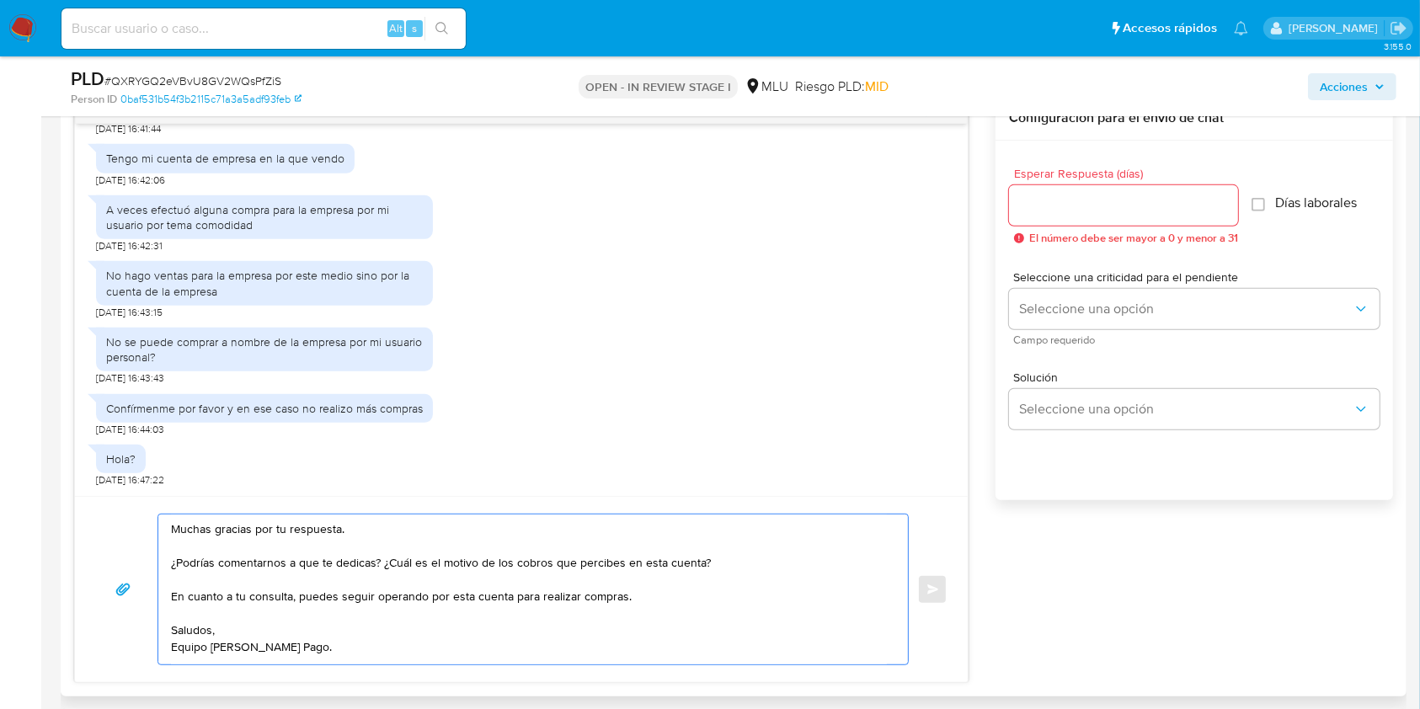
click at [746, 557] on textarea "Muchas gracias por tu respuesta. ¿Podrías comentarnos a que te dedicas? ¿Cuál e…" at bounding box center [529, 589] width 716 height 150
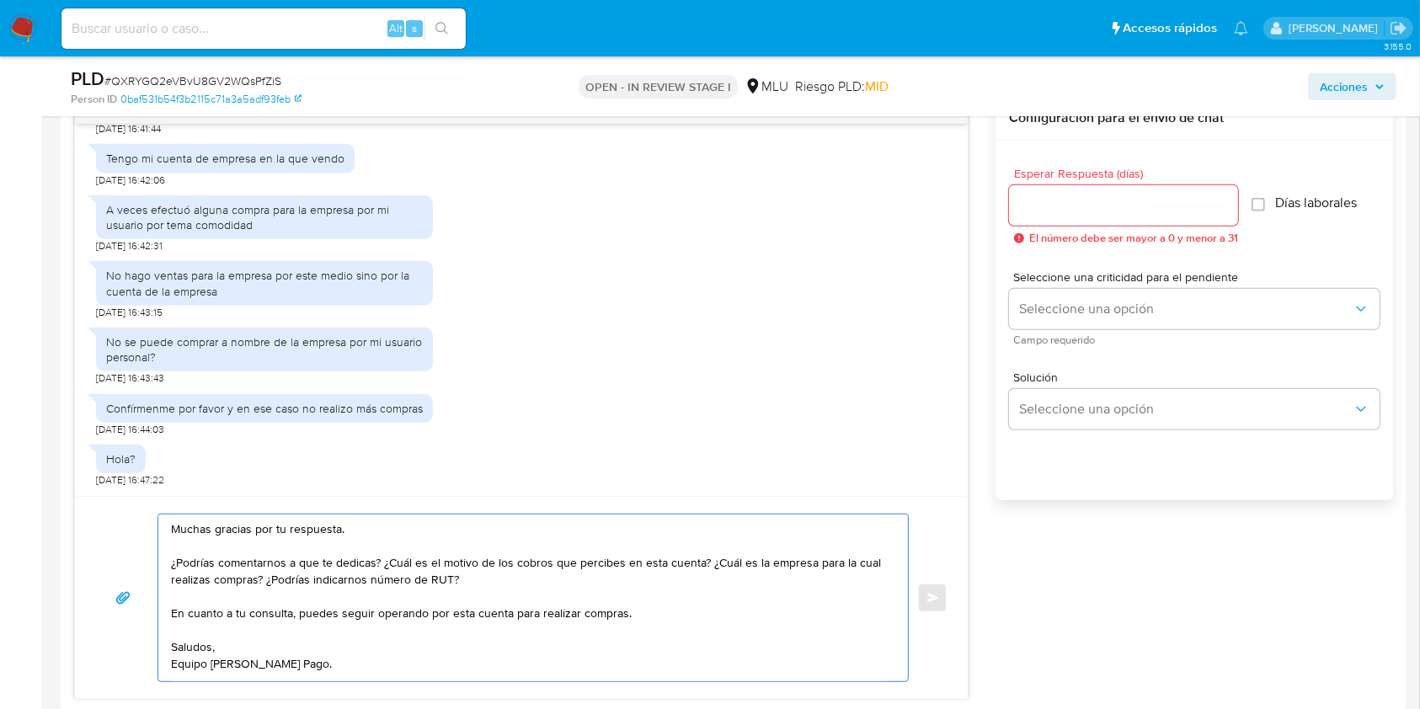
type textarea "Muchas gracias por tu respuesta. ¿Podrías comentarnos a que te dedicas? ¿Cuál e…"
click at [1124, 213] on input "Esperar Respuesta (días)" at bounding box center [1123, 205] width 229 height 22
type input "3"
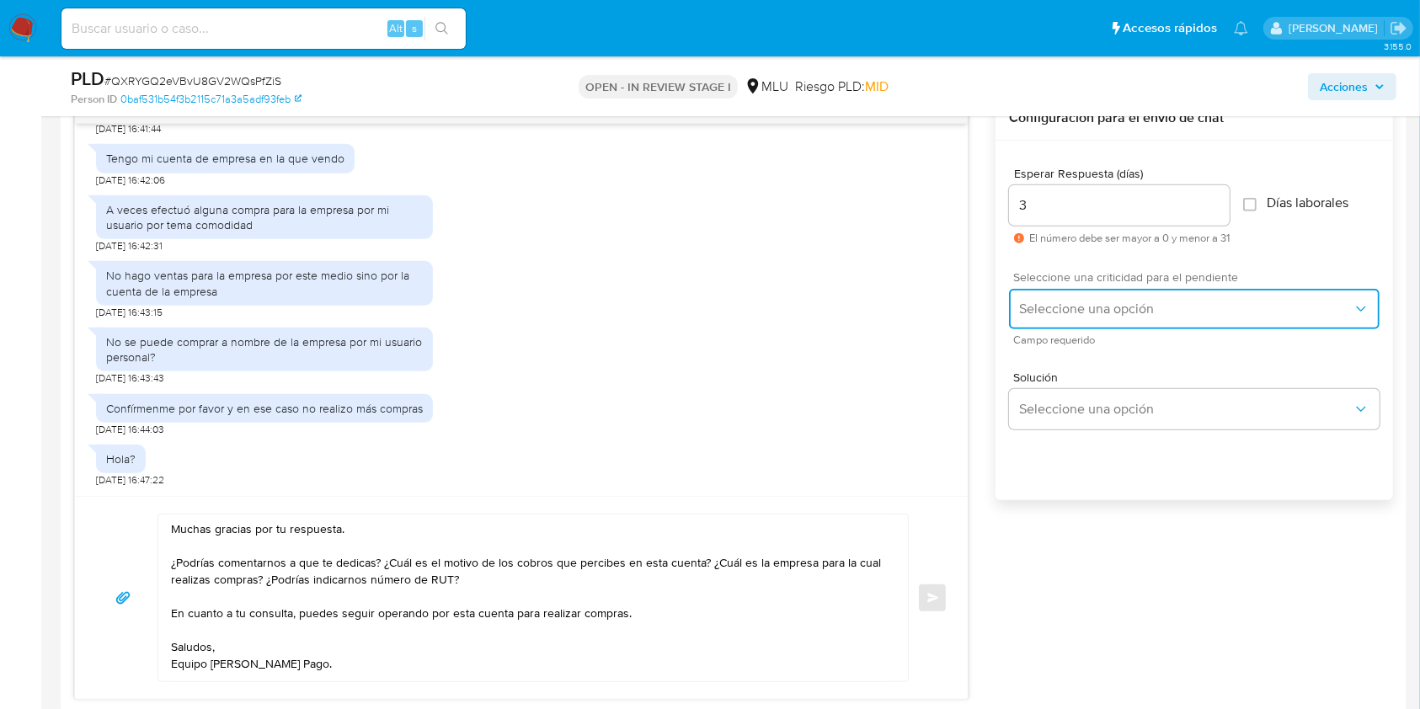
click at [1111, 303] on span "Seleccione una opción" at bounding box center [1185, 309] width 333 height 17
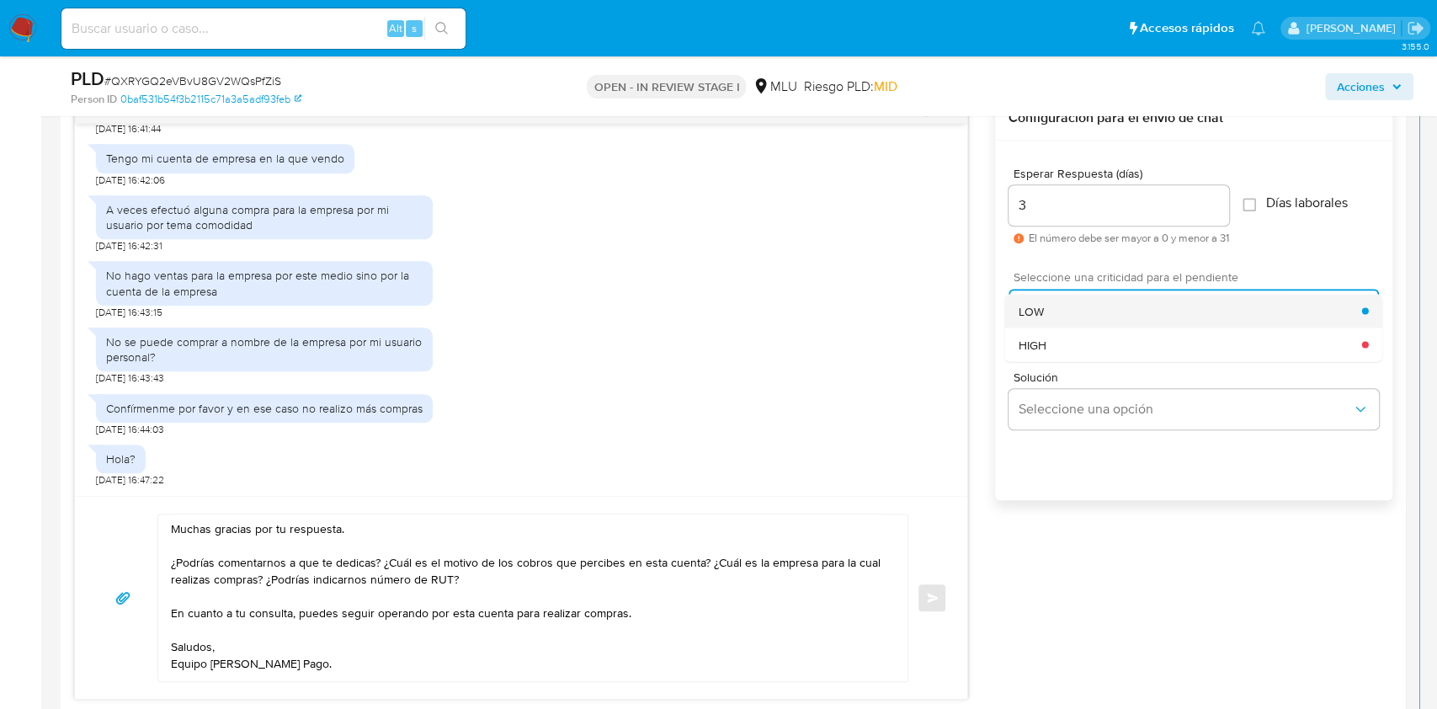
click at [1099, 301] on div "LOW" at bounding box center [1191, 311] width 344 height 34
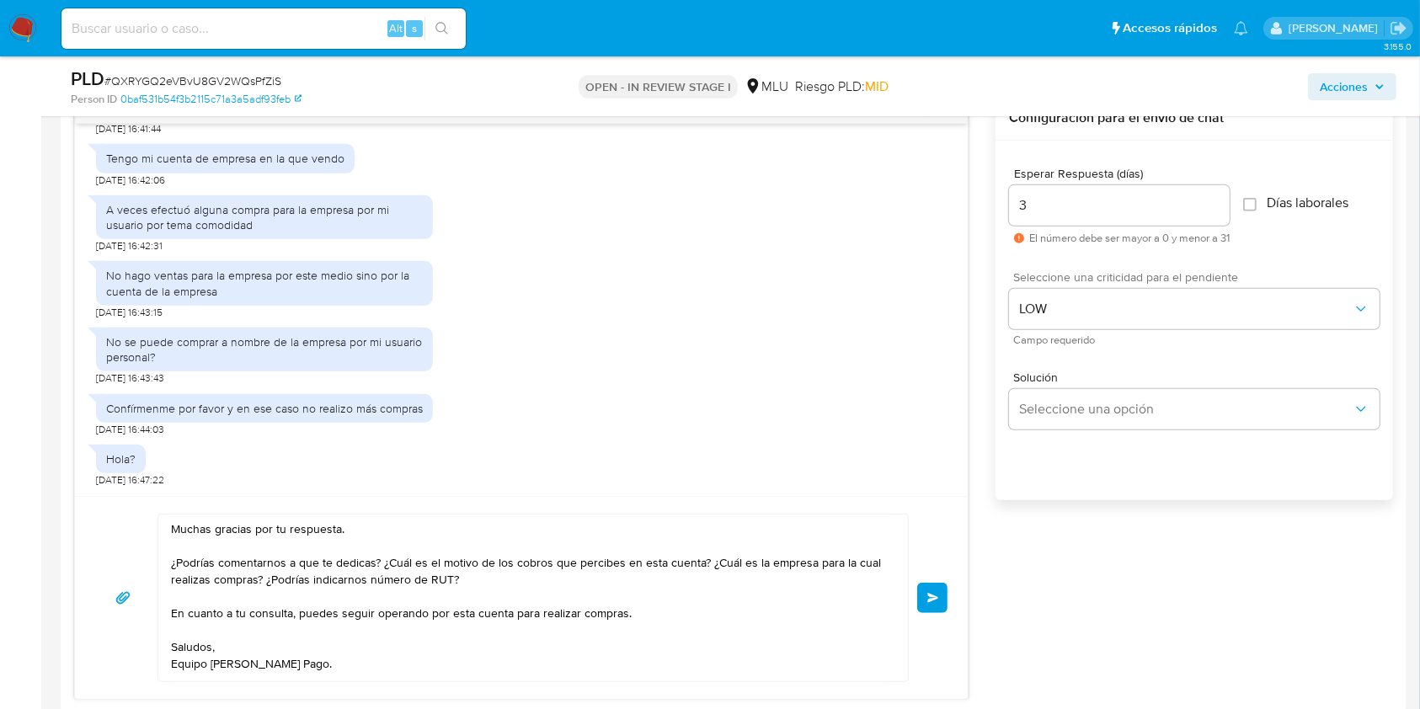
click at [936, 593] on span "Enviar" at bounding box center [933, 598] width 12 height 10
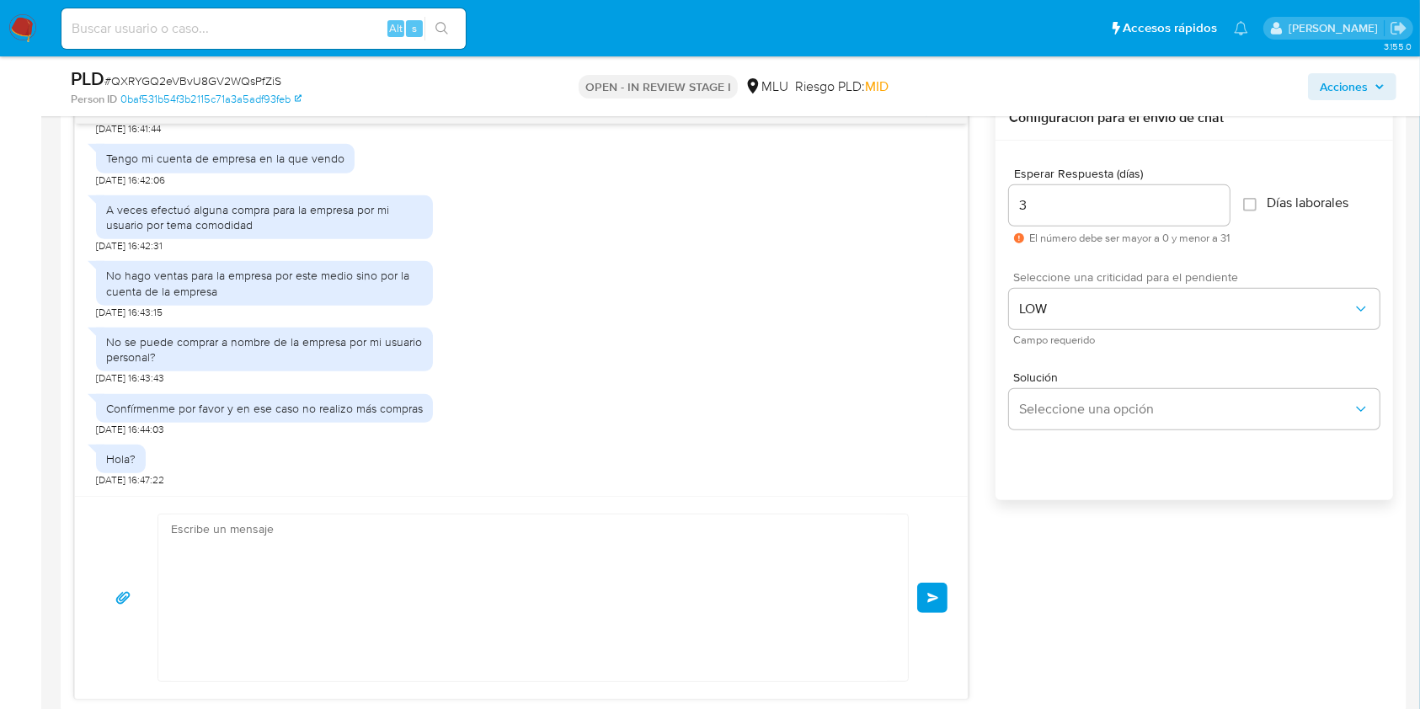
scroll to position [940, 0]
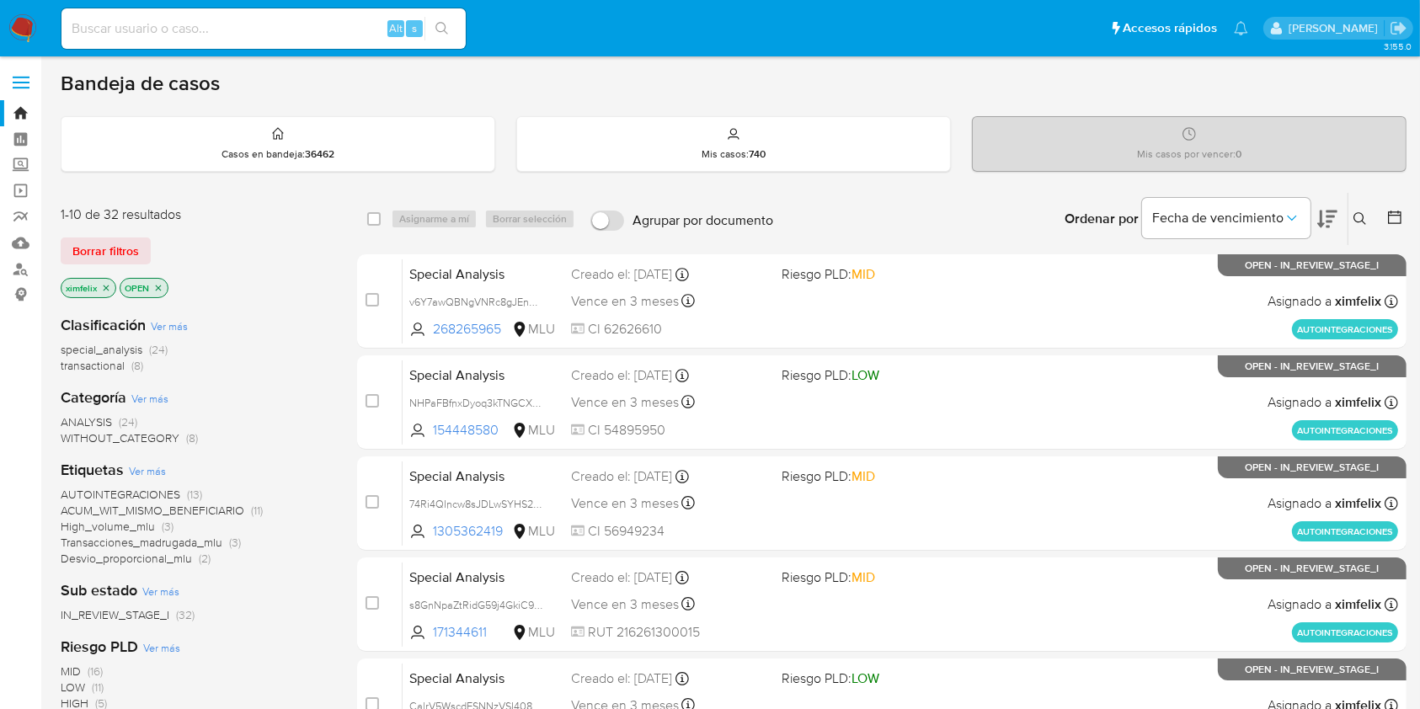
click at [22, 24] on img at bounding box center [22, 28] width 29 height 29
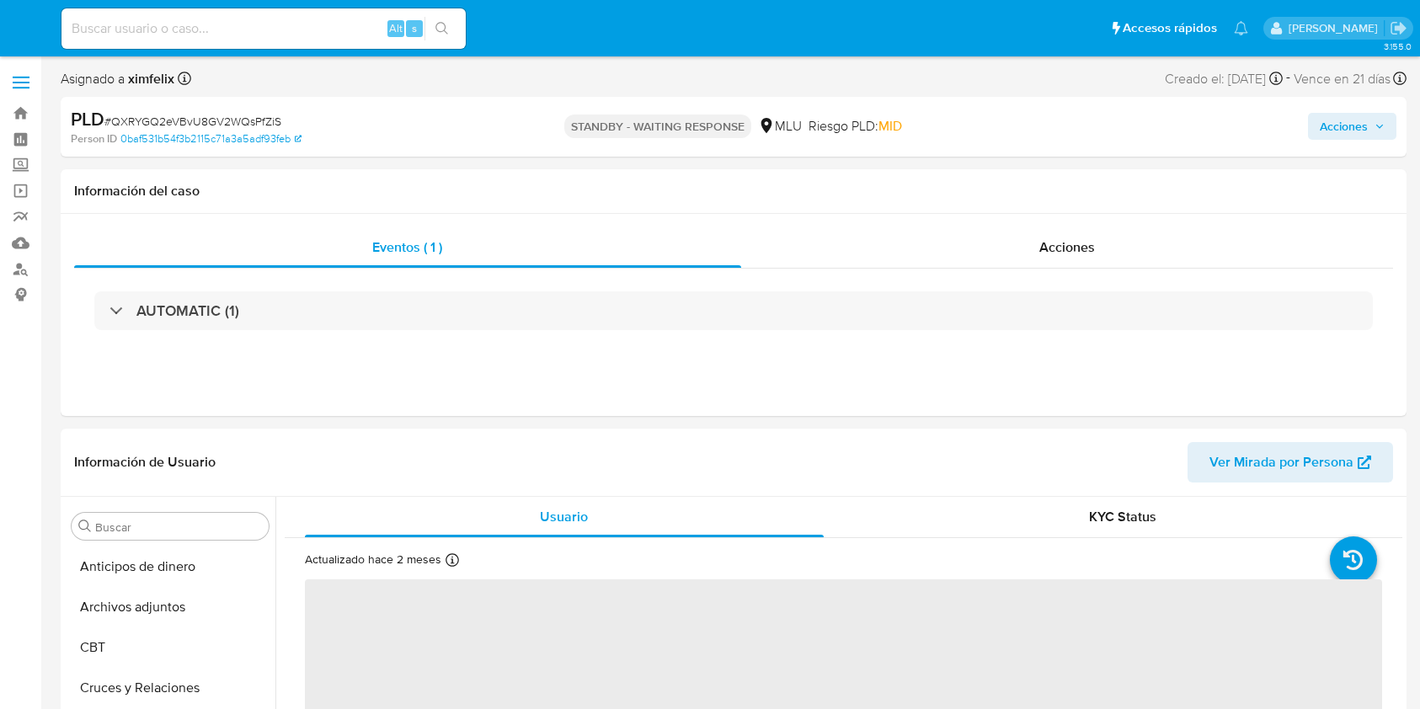
select select "10"
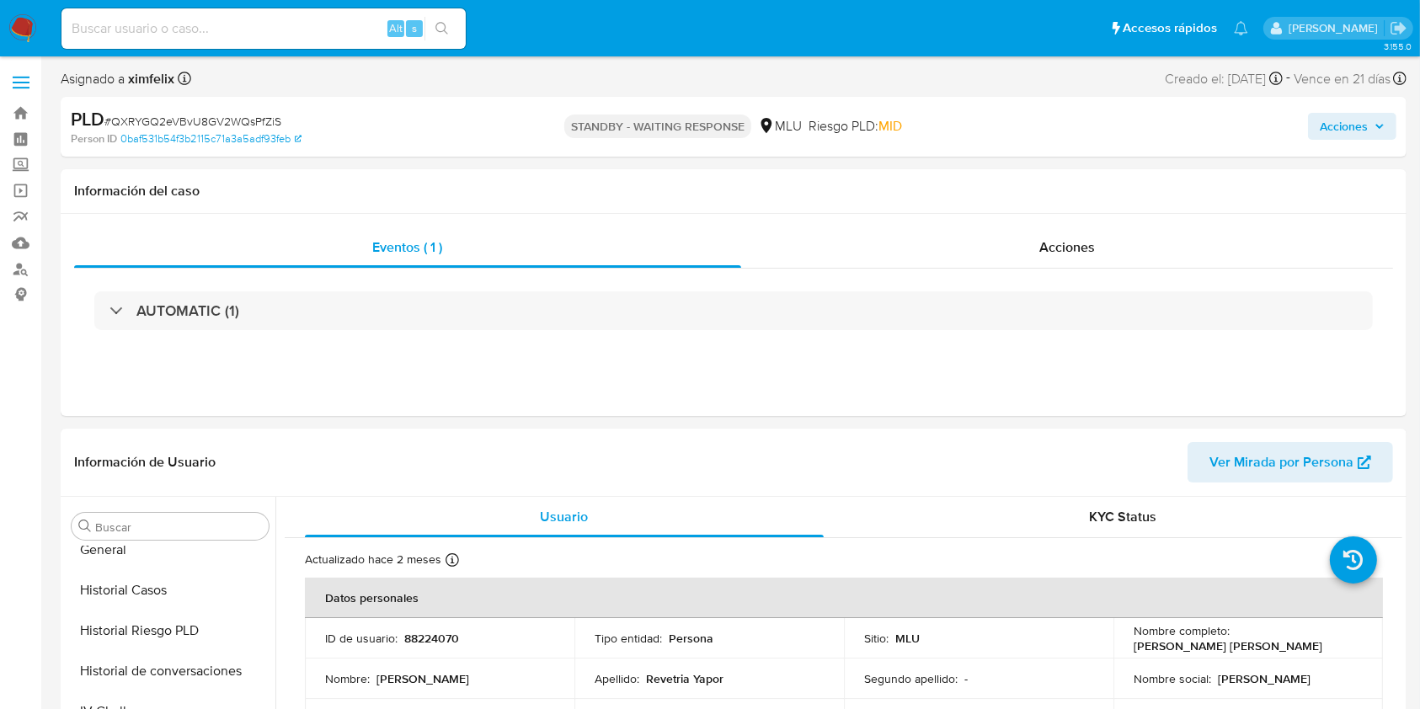
scroll to position [752, 0]
click at [276, 31] on input at bounding box center [263, 29] width 404 height 22
paste input "qOOvgy7VHOcefWZs15UVAMML"
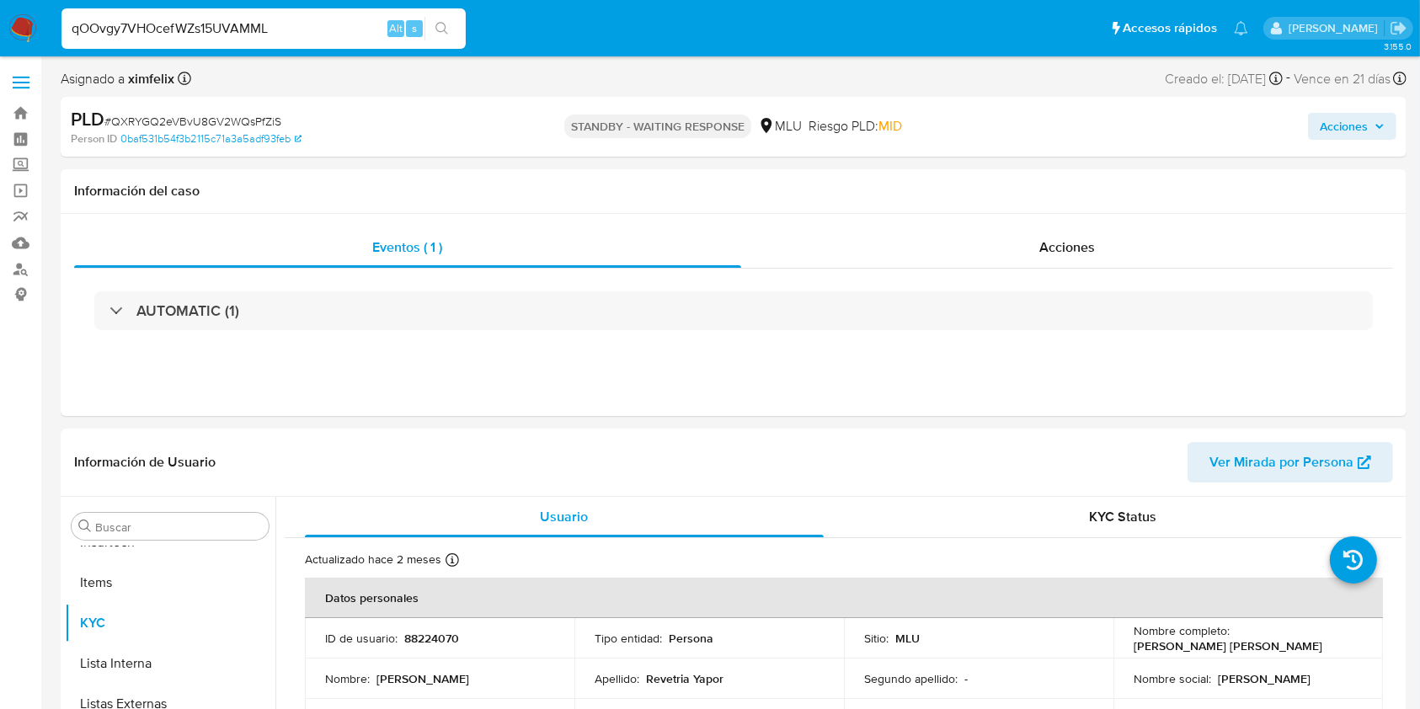
type input "qOOvgy7VHOcefWZs15UVAMML"
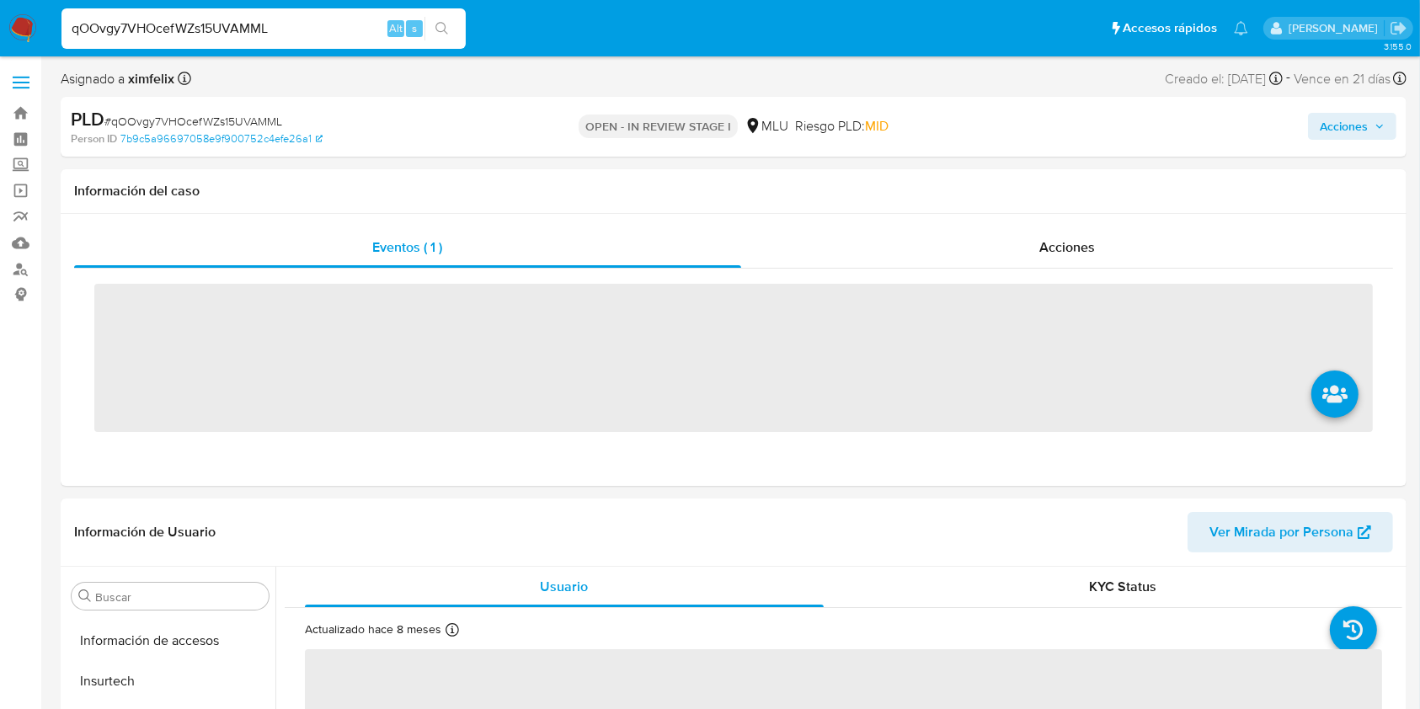
scroll to position [752, 0]
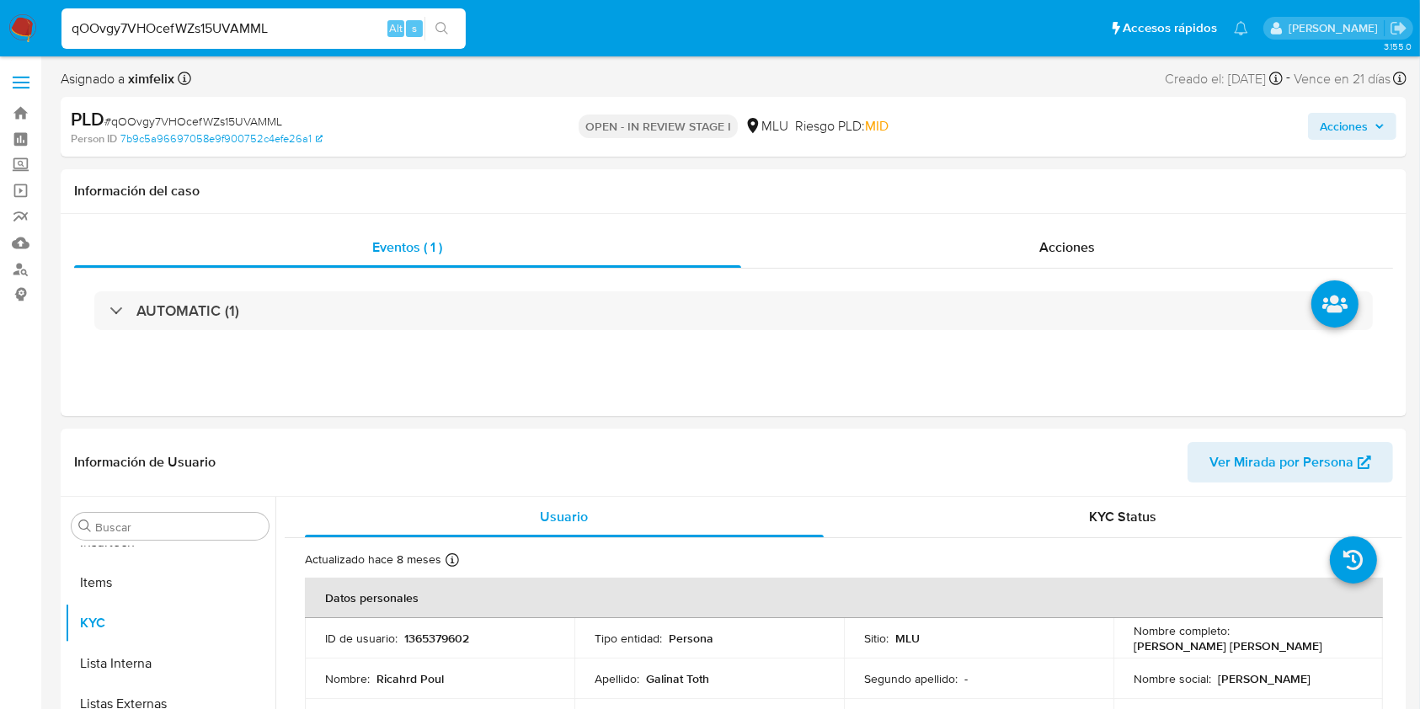
select select "10"
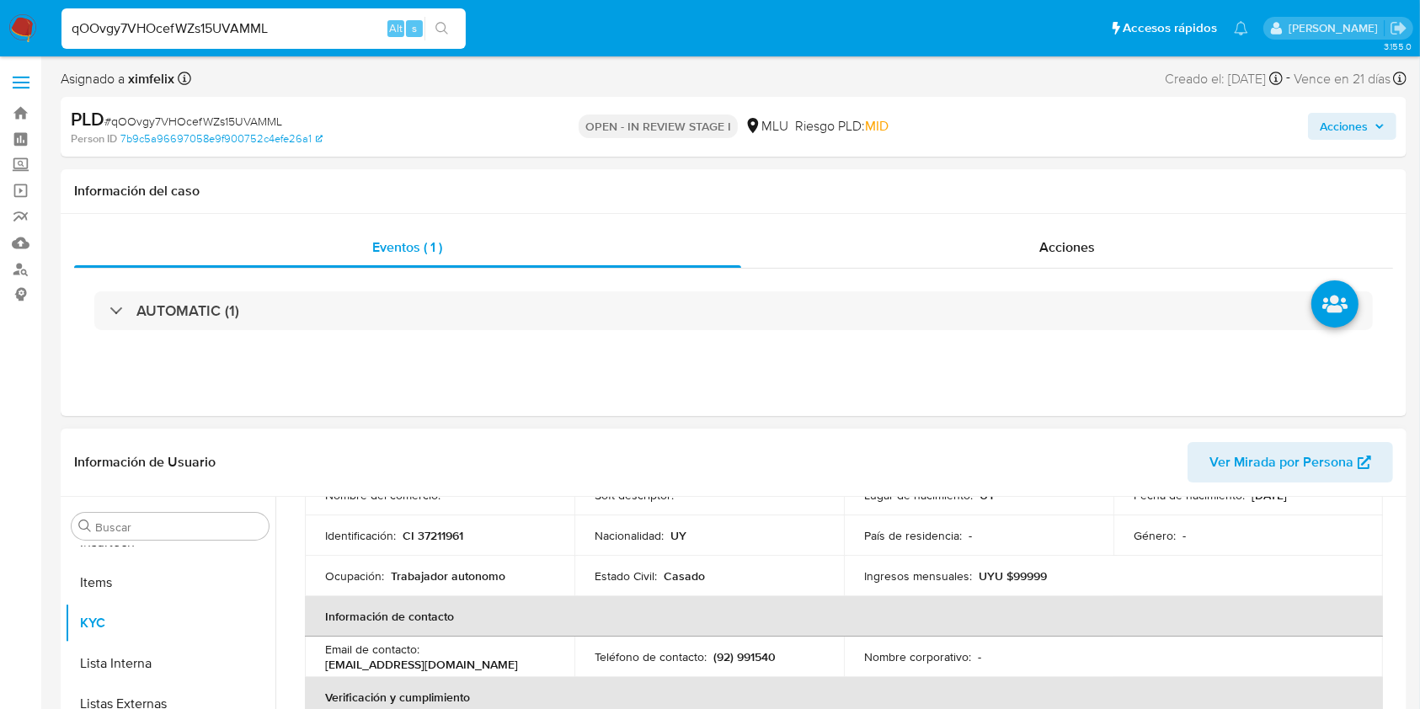
scroll to position [0, 0]
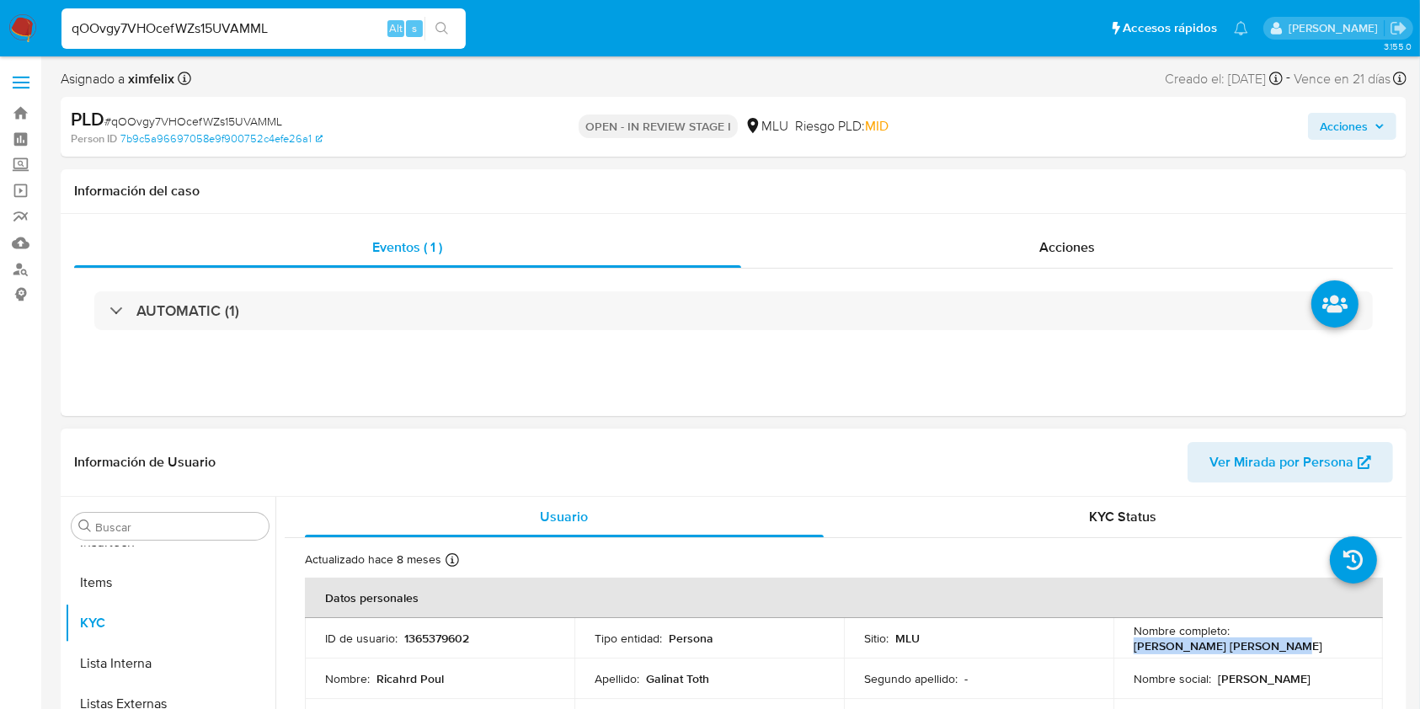
drag, startPoint x: 1263, startPoint y: 642, endPoint x: 1131, endPoint y: 647, distance: 132.3
click at [1133, 647] on div "Nombre completo : [PERSON_NAME] [PERSON_NAME]" at bounding box center [1247, 638] width 229 height 30
copy p "Ricahrd Poul Galinat Toth"
click at [254, 333] on div "AUTOMATIC (1)" at bounding box center [733, 311] width 1318 height 84
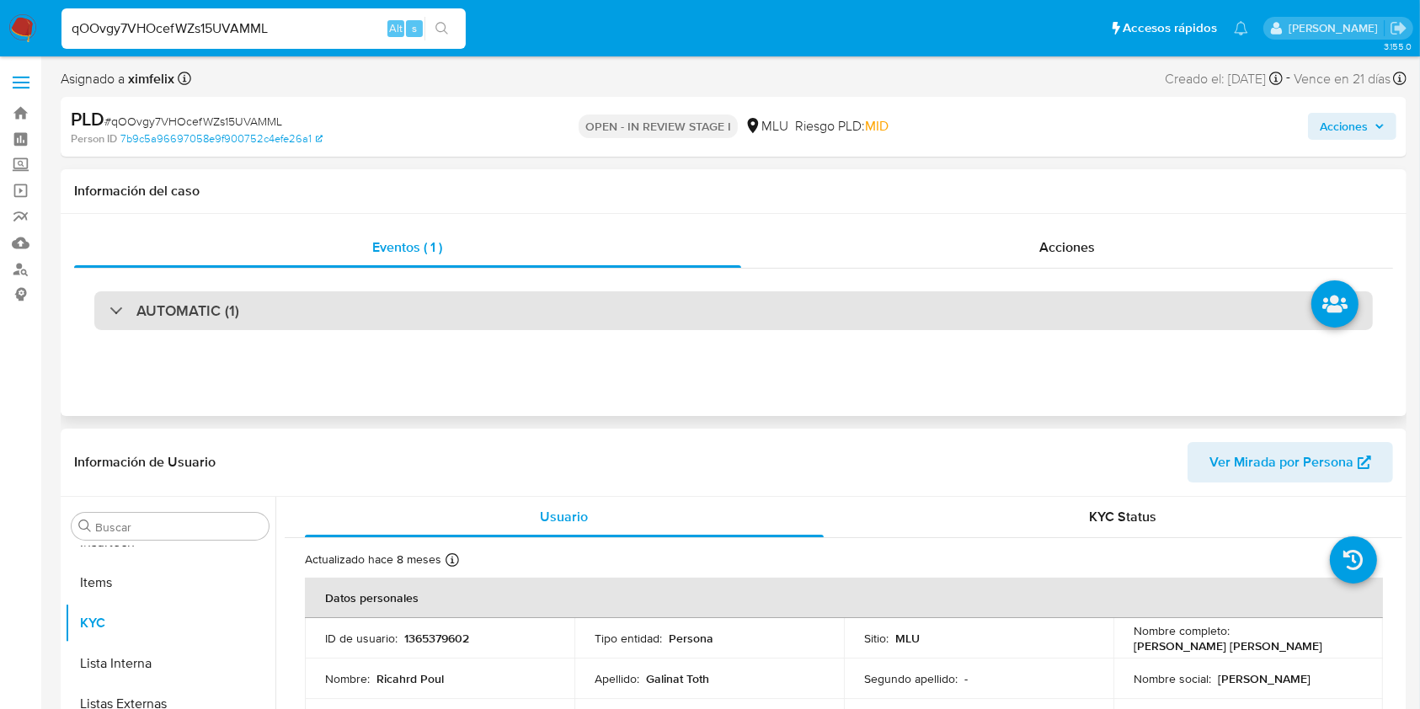
click at [266, 314] on div "AUTOMATIC (1)" at bounding box center [733, 310] width 1278 height 39
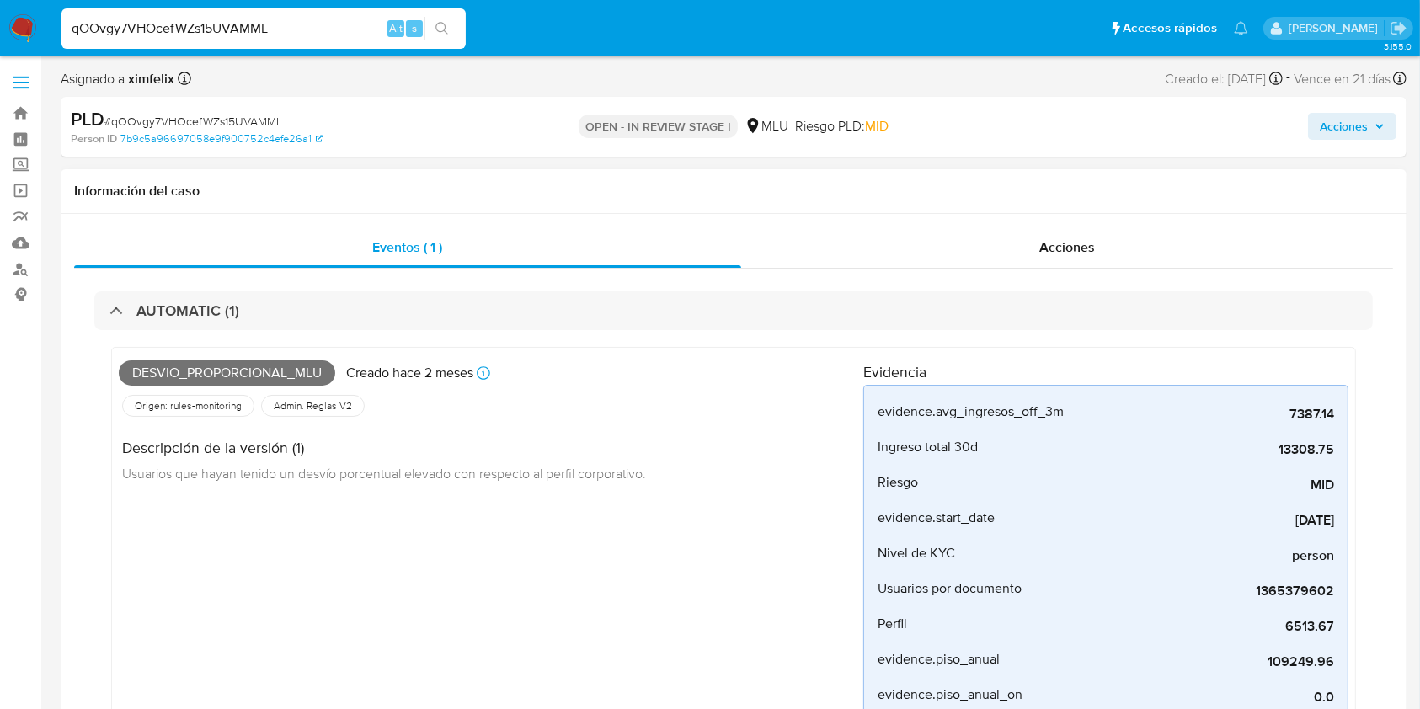
click at [216, 376] on span "Desvio_proporcional_mlu" at bounding box center [227, 372] width 216 height 25
copy span "Desvio_proporcional_mlu"
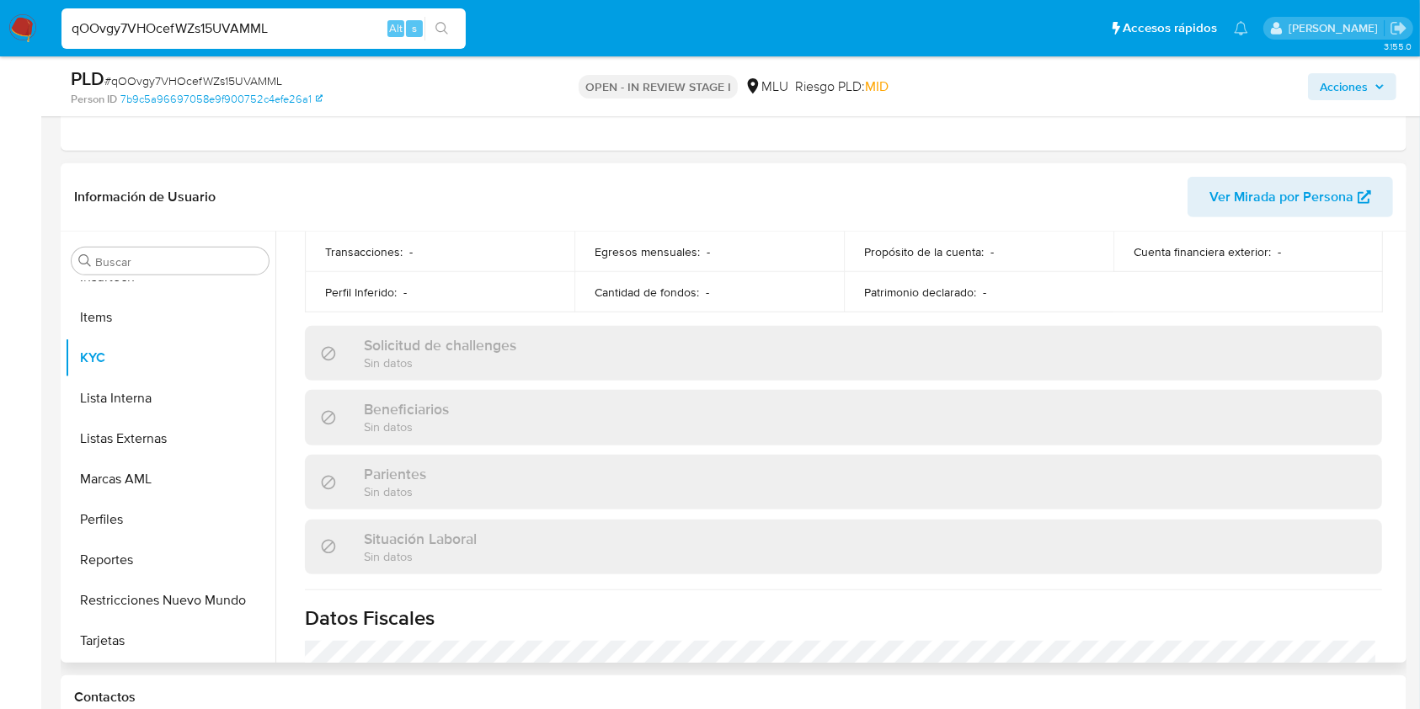
scroll to position [846, 0]
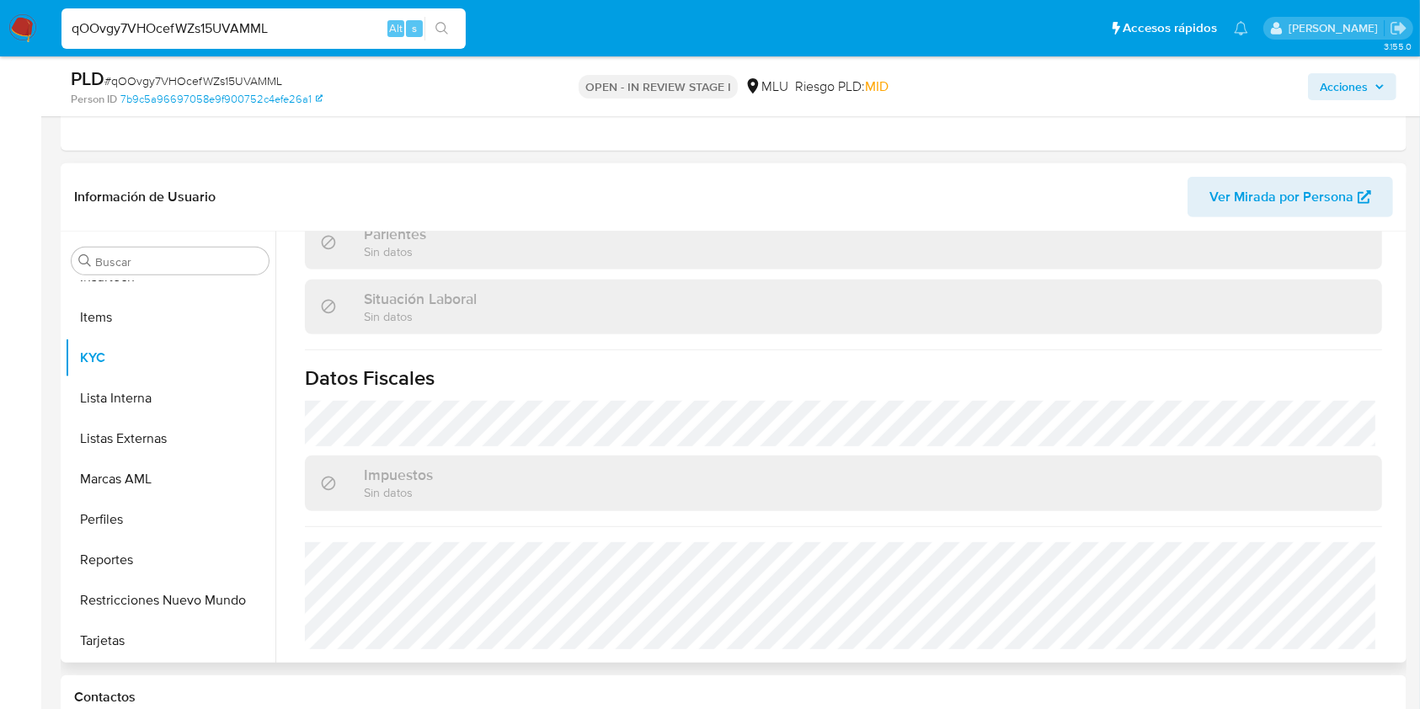
click at [1287, 202] on span "Ver Mirada por Persona" at bounding box center [1281, 197] width 144 height 40
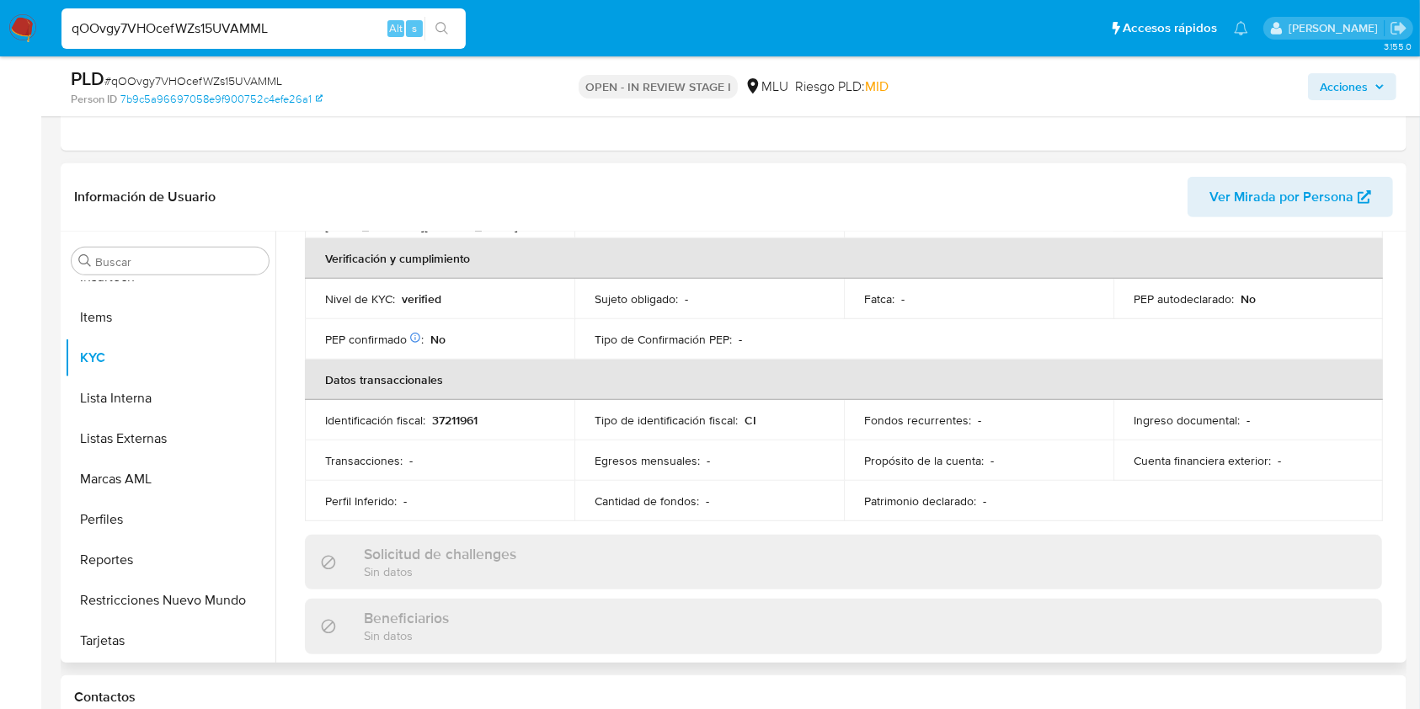
scroll to position [0, 0]
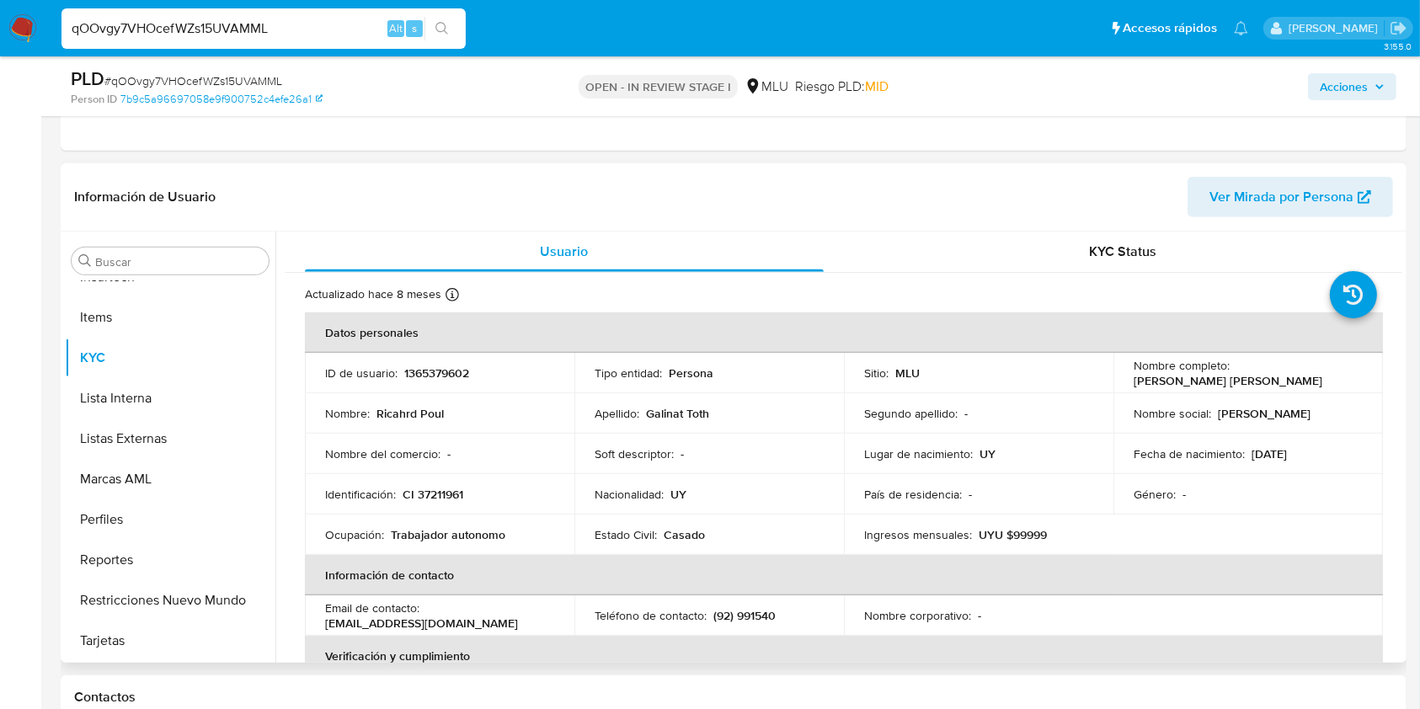
click at [435, 493] on p "CI 37211961" at bounding box center [432, 494] width 61 height 15
copy p "37211961"
click at [437, 373] on p "1365379602" at bounding box center [436, 372] width 65 height 15
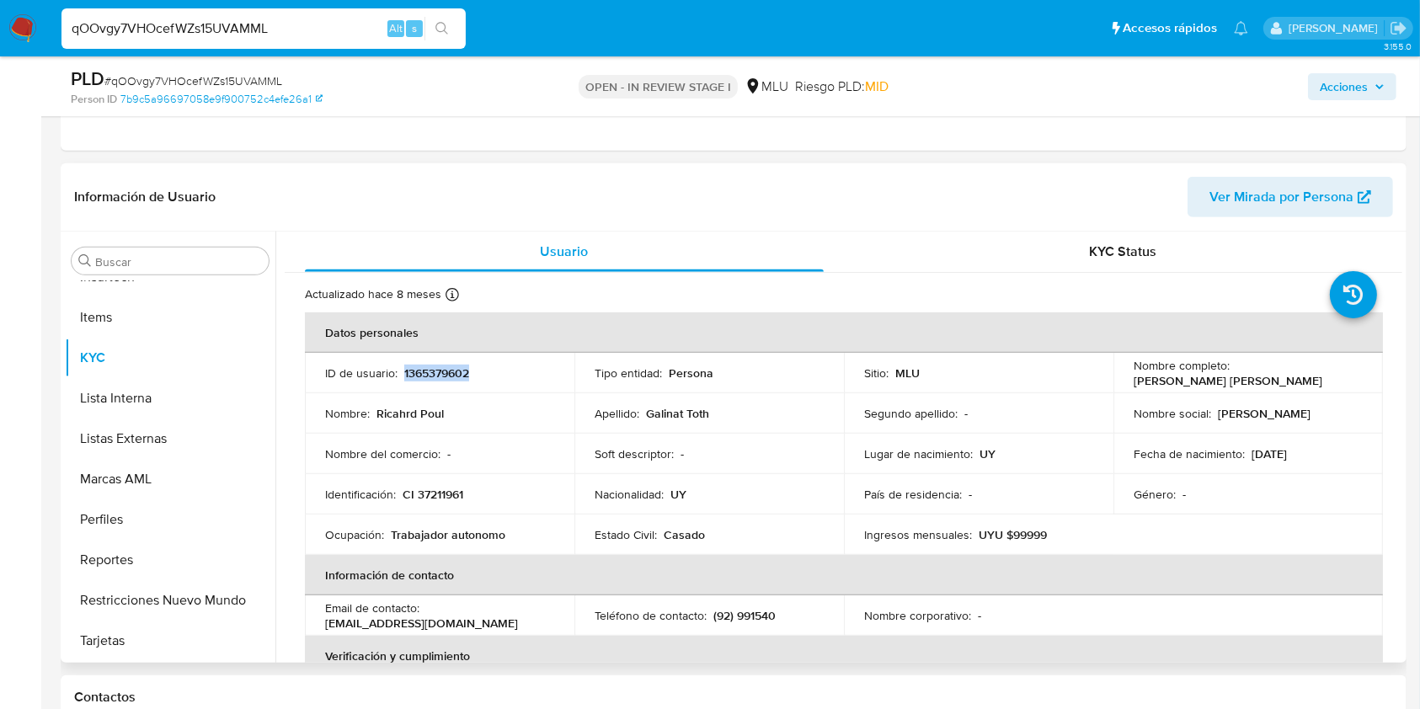
copy p "1365379602"
drag, startPoint x: 1265, startPoint y: 381, endPoint x: 1129, endPoint y: 385, distance: 135.6
click at [1133, 385] on div "Nombre completo : Ricahrd Poul Galinat Toth" at bounding box center [1247, 373] width 229 height 30
copy p "[PERSON_NAME]"
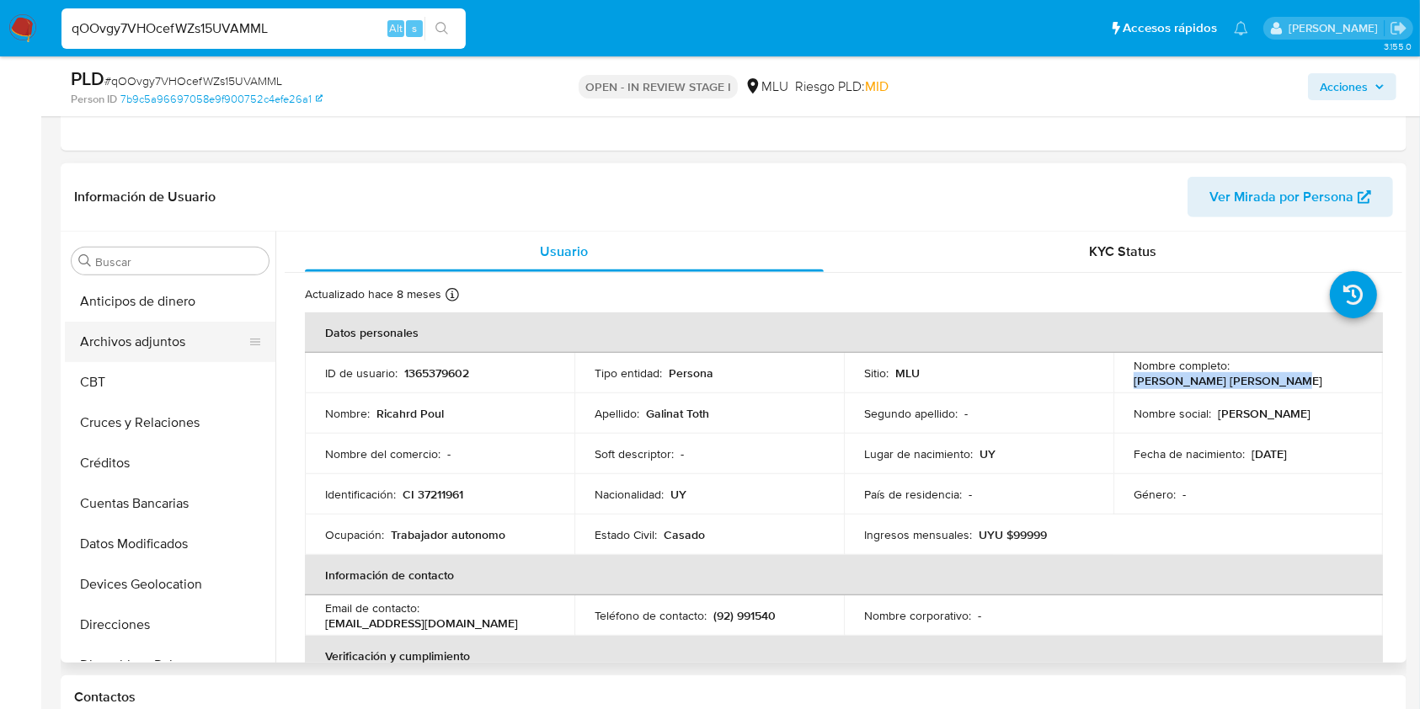
click at [178, 337] on button "Archivos adjuntos" at bounding box center [163, 342] width 197 height 40
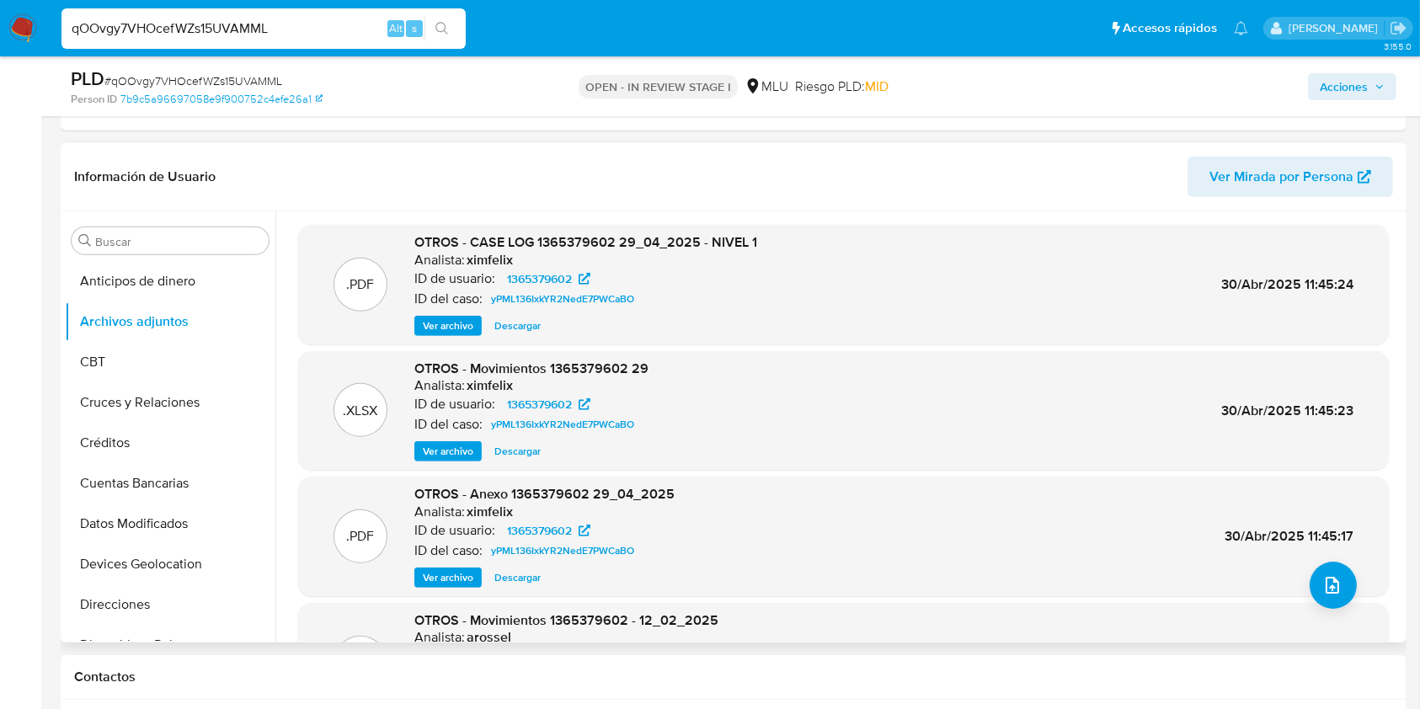
click at [460, 320] on span "Ver archivo" at bounding box center [448, 325] width 51 height 17
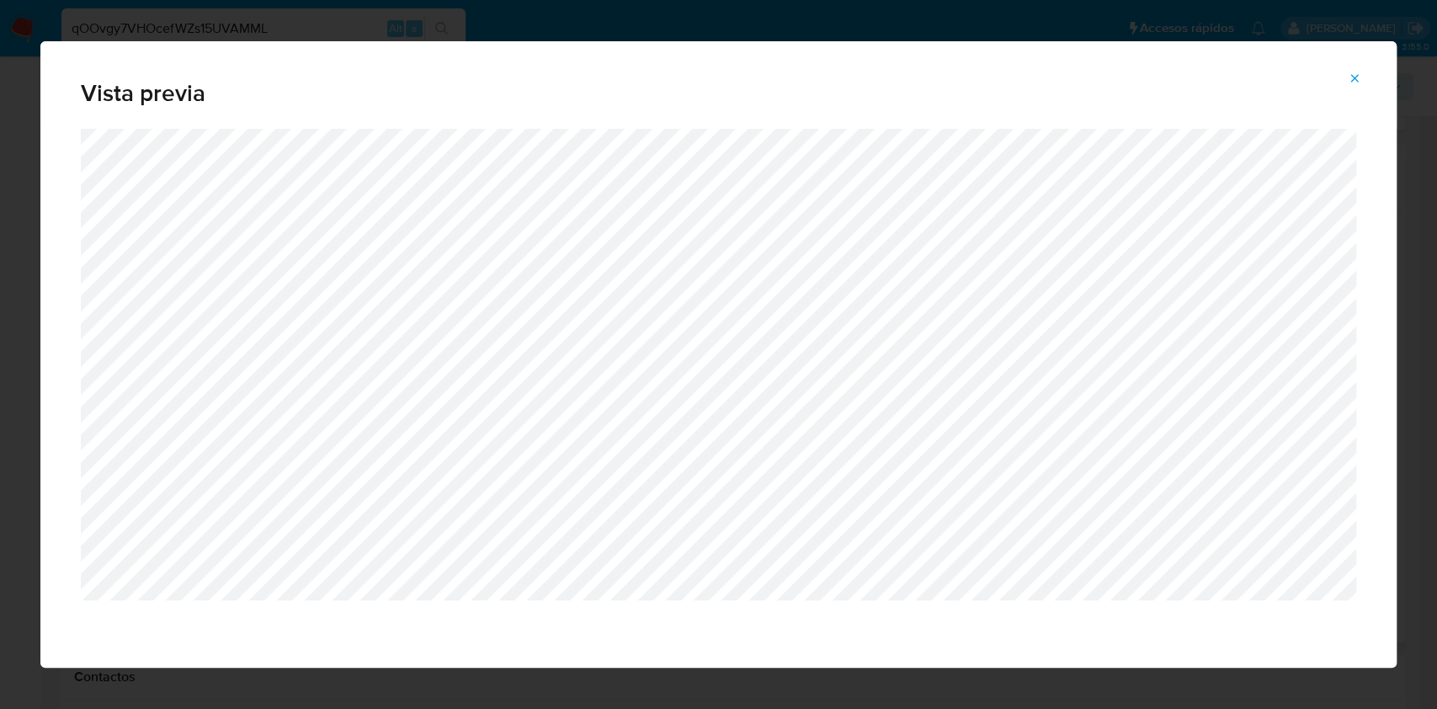
click at [1352, 84] on icon "Attachment preview" at bounding box center [1354, 78] width 13 height 13
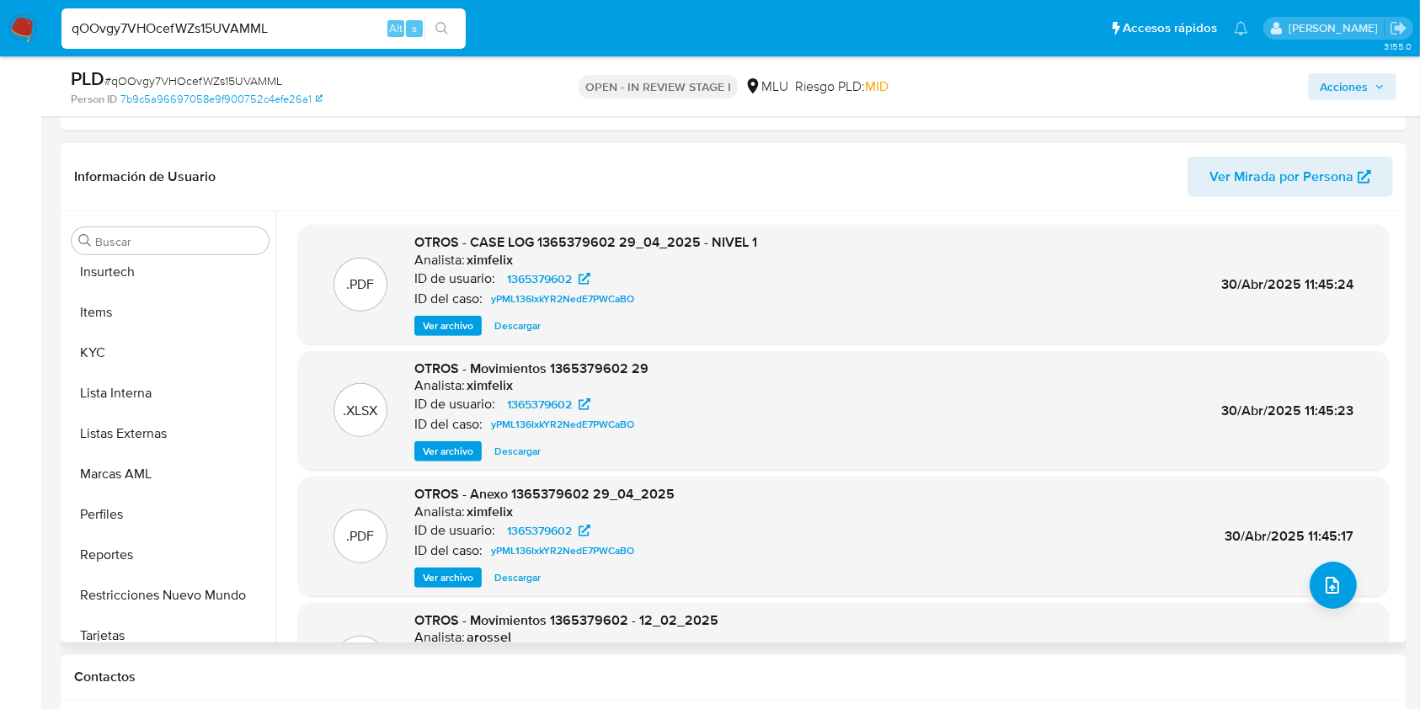
scroll to position [752, 0]
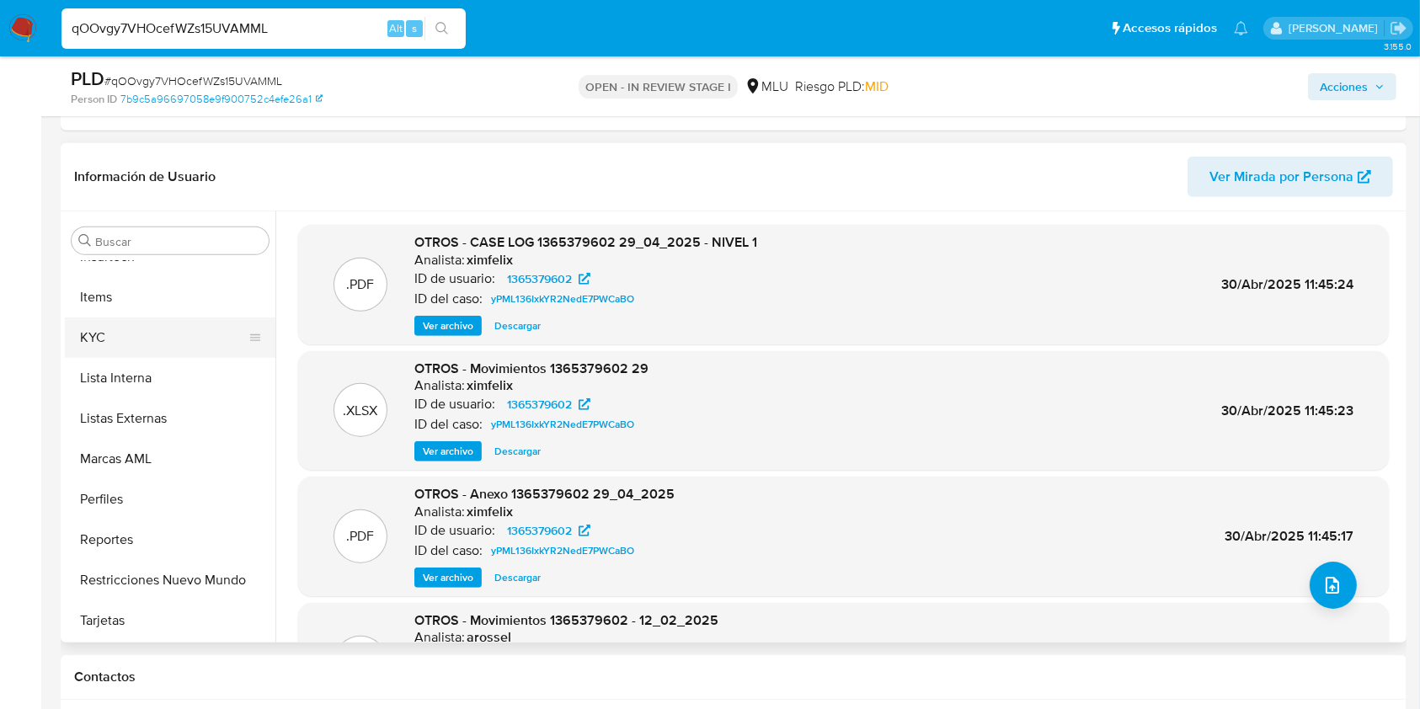
click at [164, 339] on button "KYC" at bounding box center [163, 337] width 197 height 40
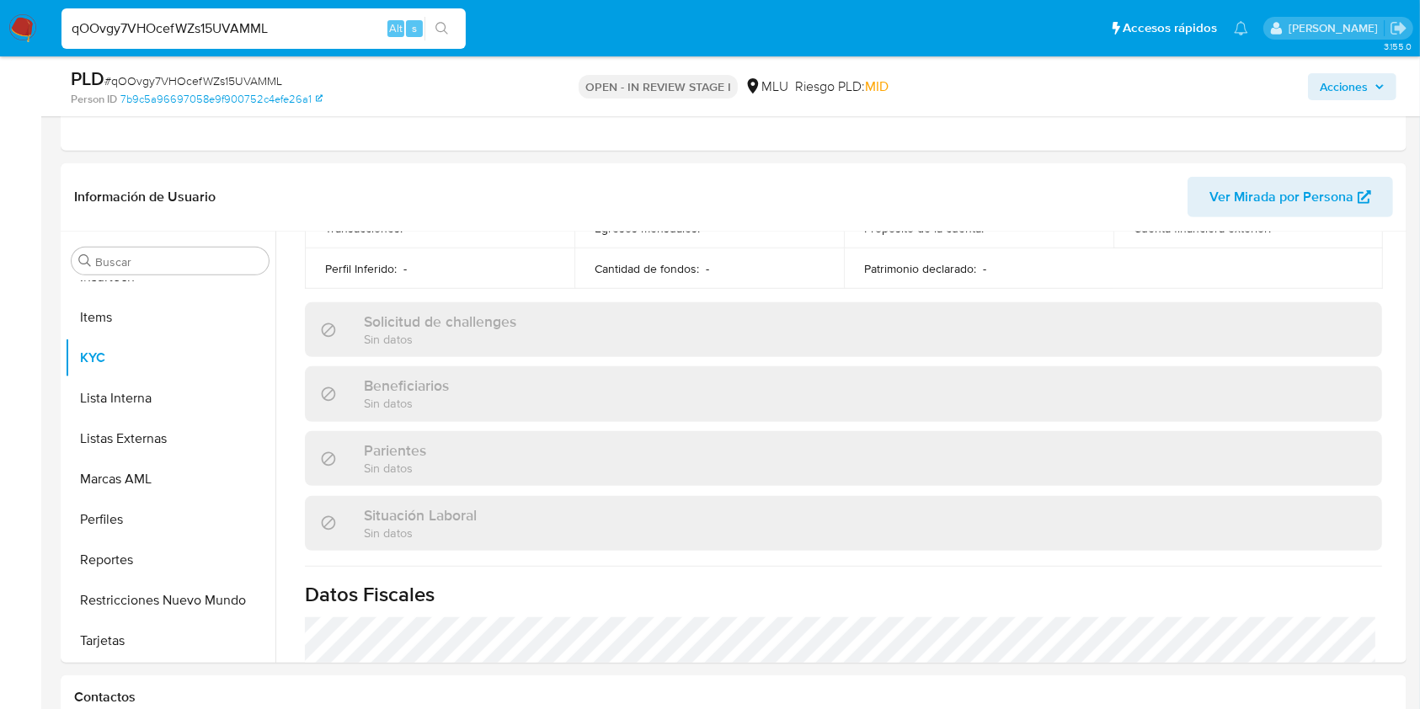
scroll to position [846, 0]
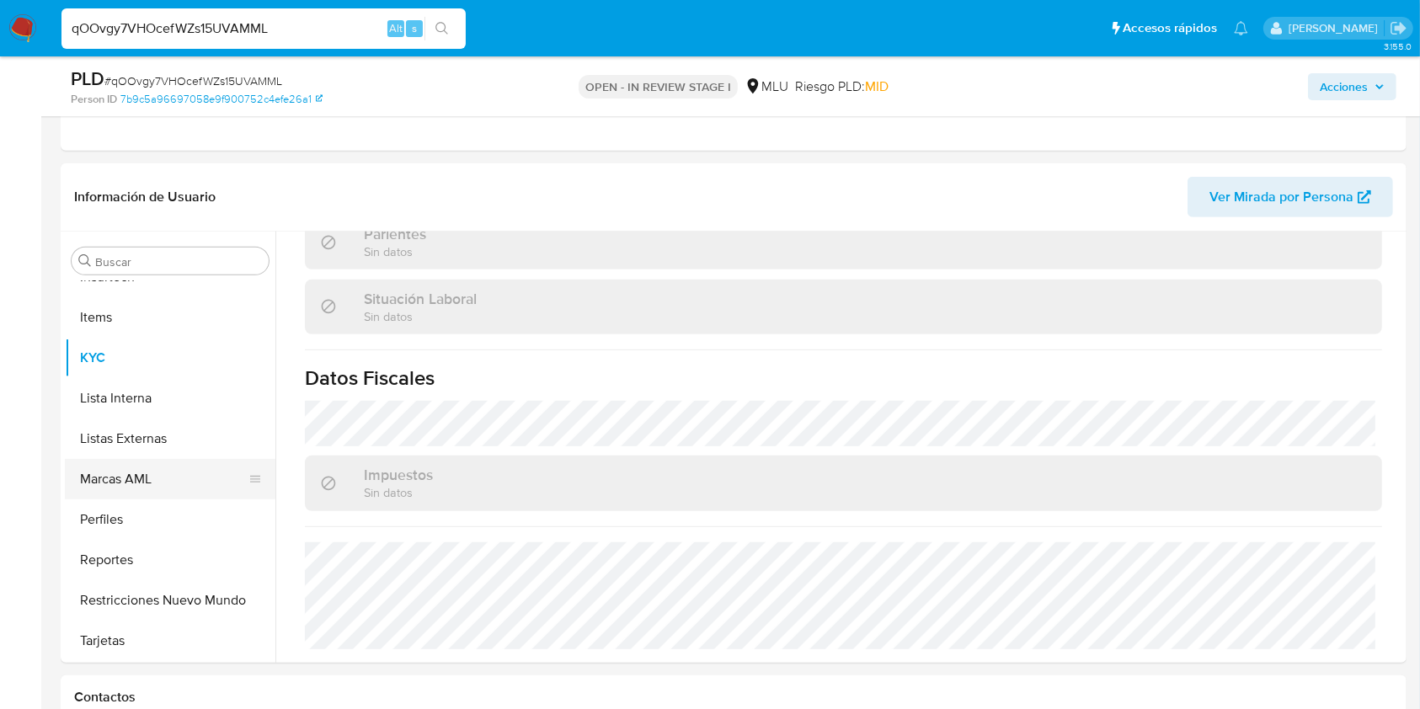
drag, startPoint x: 108, startPoint y: 525, endPoint x: 155, endPoint y: 463, distance: 78.1
click at [108, 525] on button "Perfiles" at bounding box center [170, 519] width 210 height 40
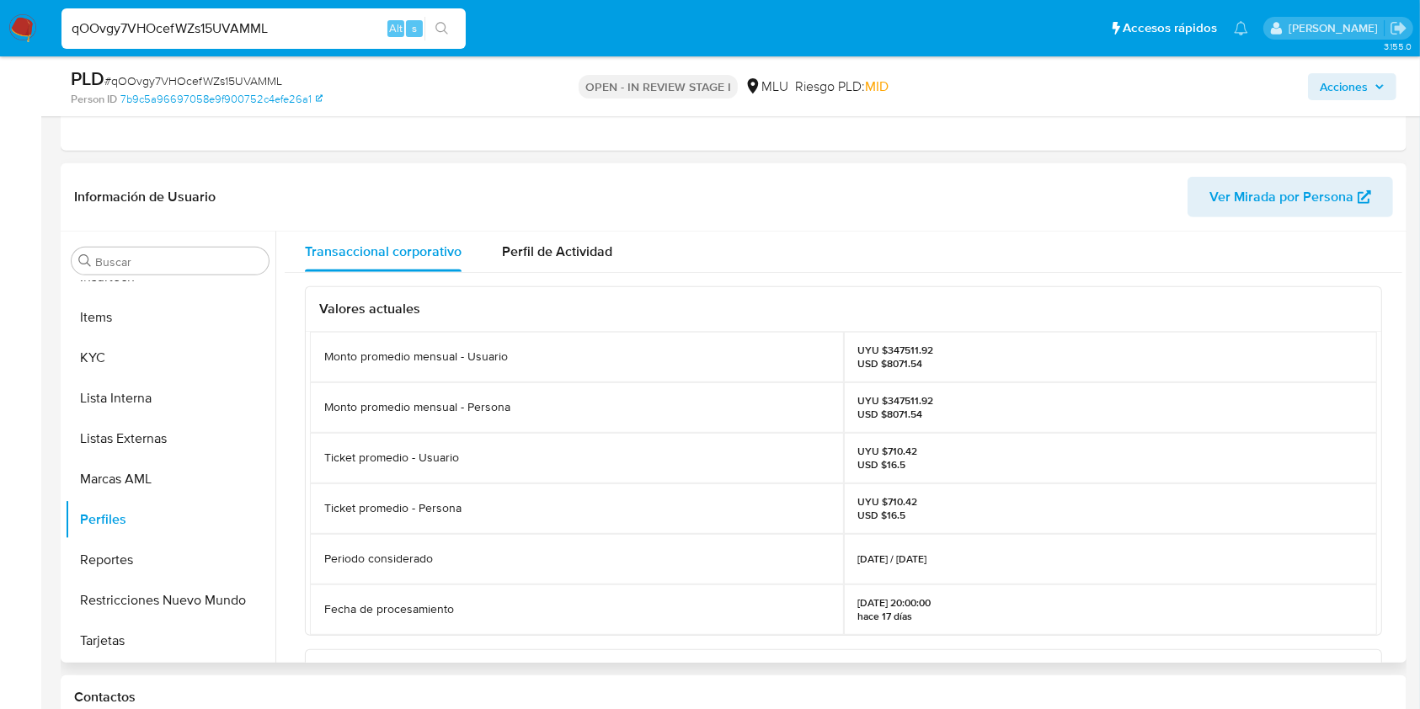
click at [902, 394] on p "UYU $347511.92 USD $8071.54" at bounding box center [896, 407] width 76 height 27
copy p "347511.92"
click at [184, 344] on button "KYC" at bounding box center [163, 358] width 197 height 40
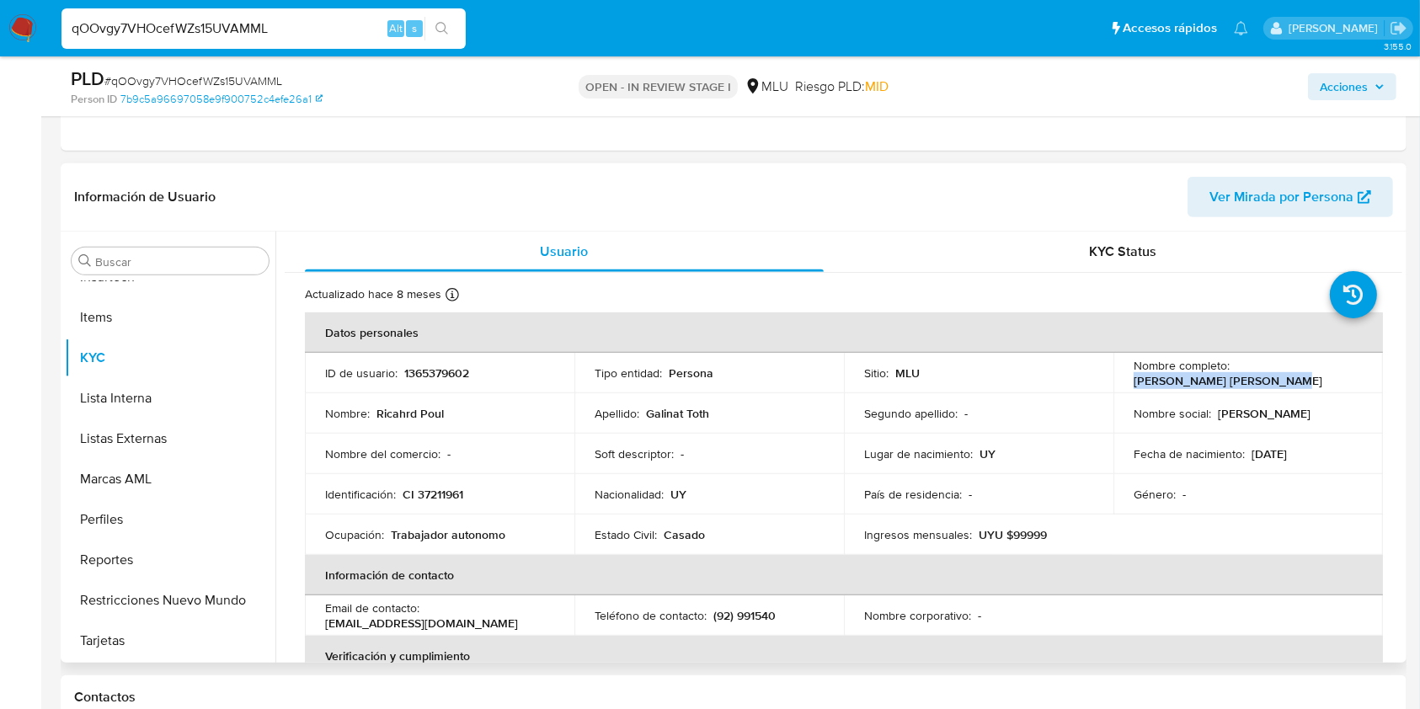
drag, startPoint x: 1266, startPoint y: 376, endPoint x: 1126, endPoint y: 386, distance: 140.9
click at [1126, 386] on td "Nombre completo : Ricahrd Poul Galinat Toth" at bounding box center [1247, 373] width 269 height 40
copy p "[PERSON_NAME]"
drag, startPoint x: 473, startPoint y: 493, endPoint x: 399, endPoint y: 494, distance: 74.1
click at [399, 494] on div "Identificación : CI 37211961" at bounding box center [439, 494] width 229 height 15
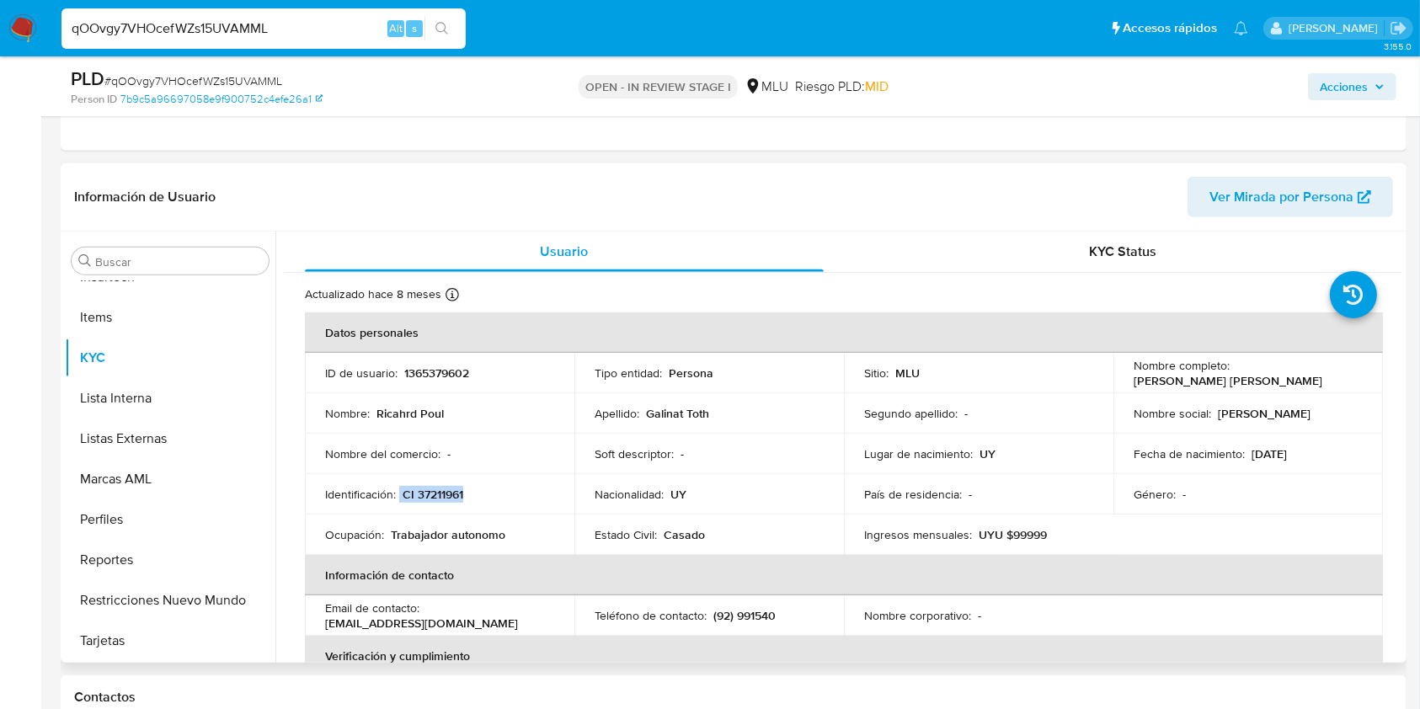
copy div "CI 37211961"
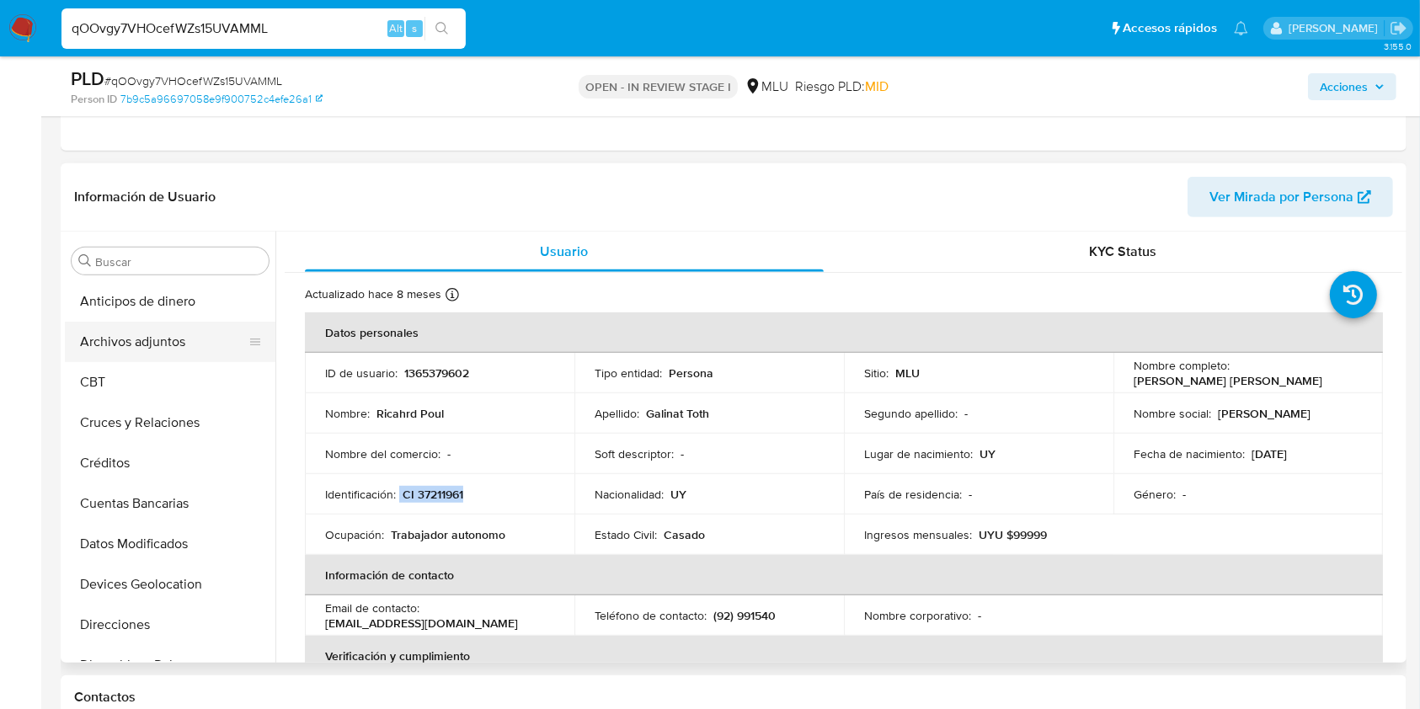
click at [158, 347] on button "Archivos adjuntos" at bounding box center [163, 342] width 197 height 40
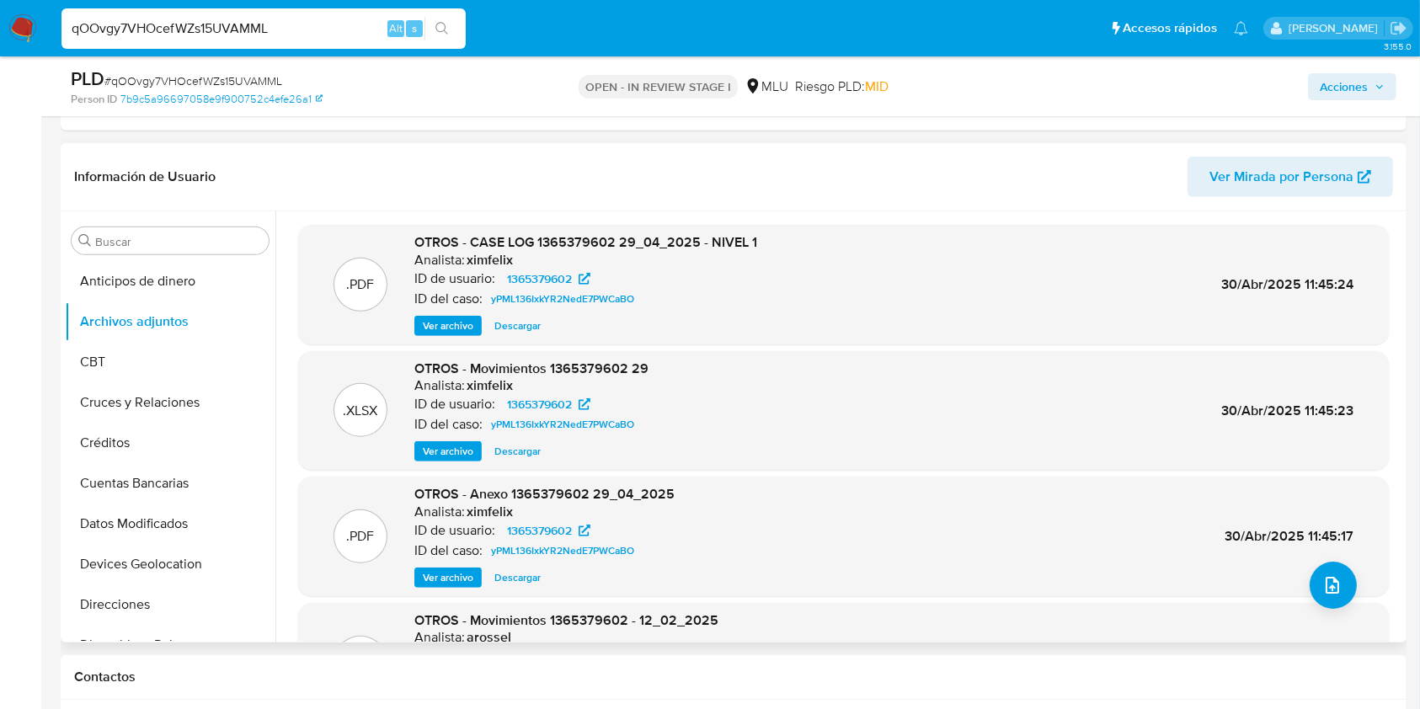
click at [451, 328] on span "Ver archivo" at bounding box center [448, 325] width 51 height 17
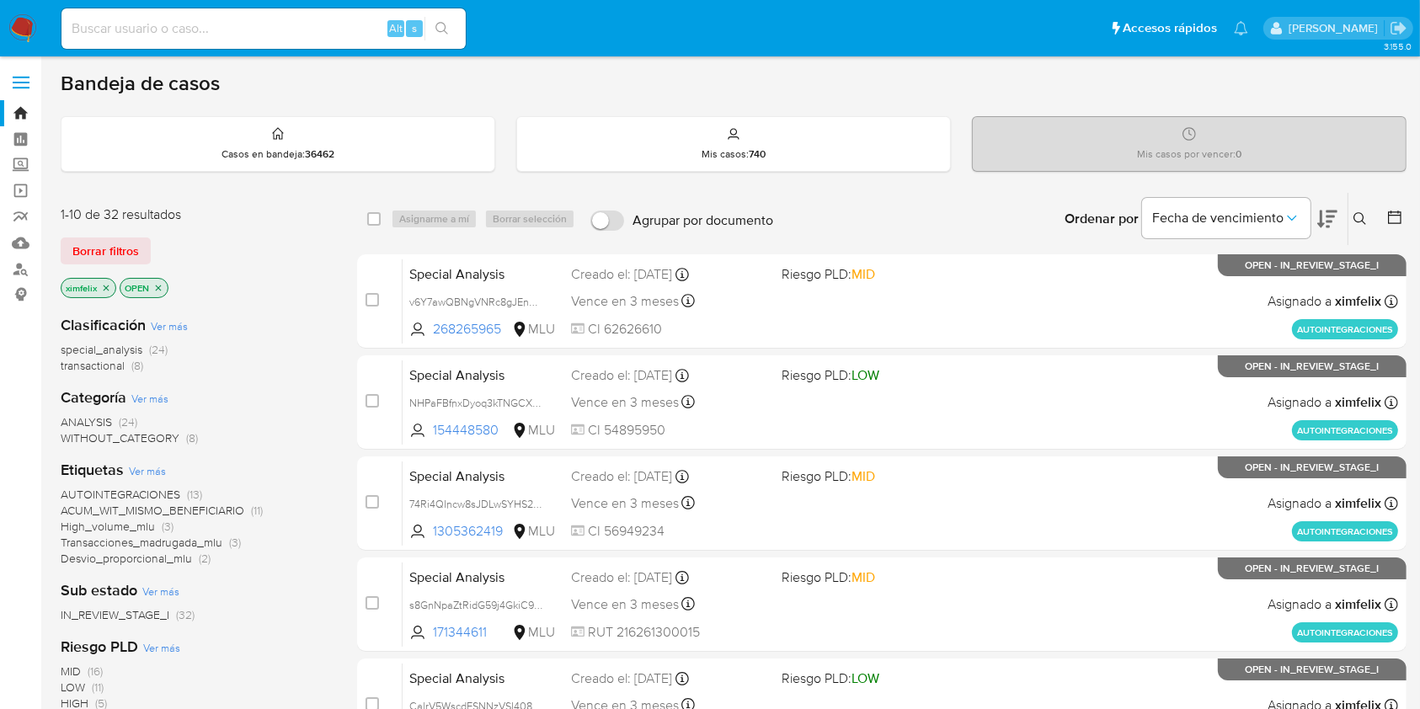
click at [30, 29] on img at bounding box center [22, 28] width 29 height 29
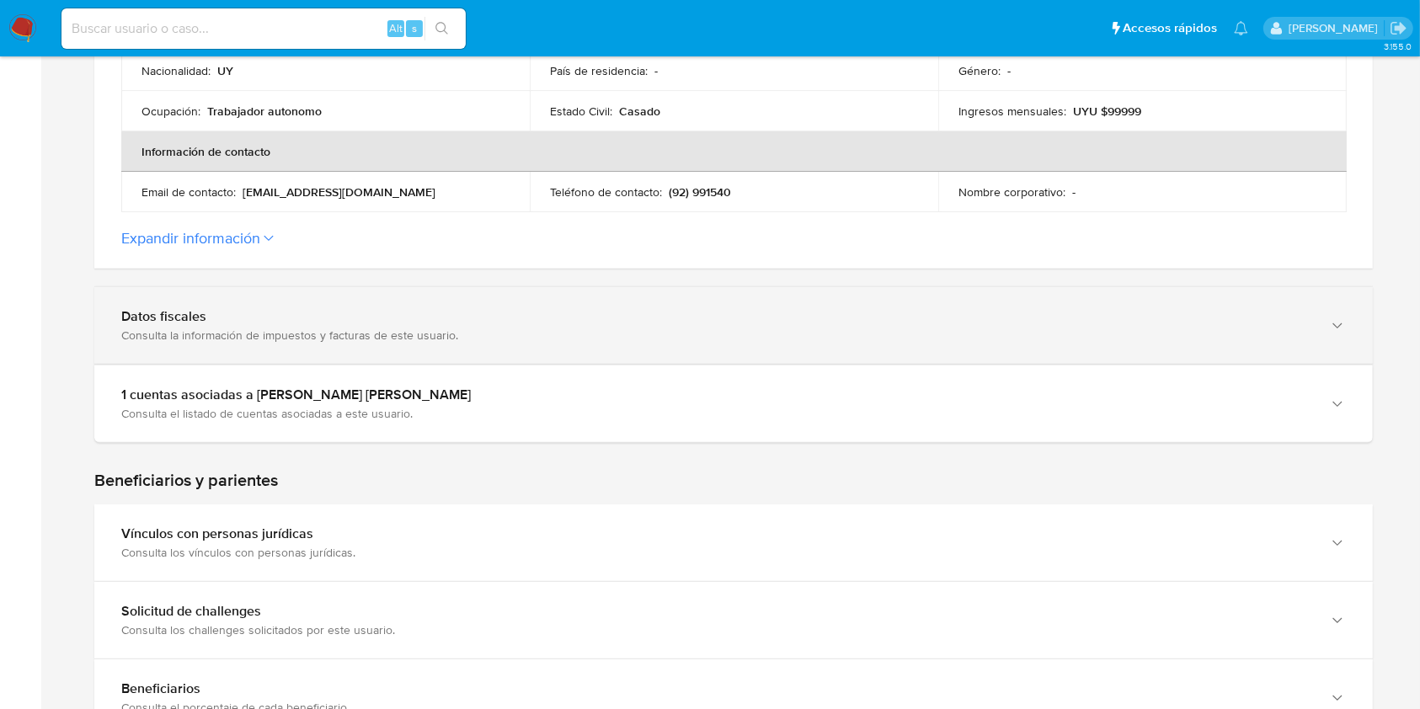
scroll to position [561, 0]
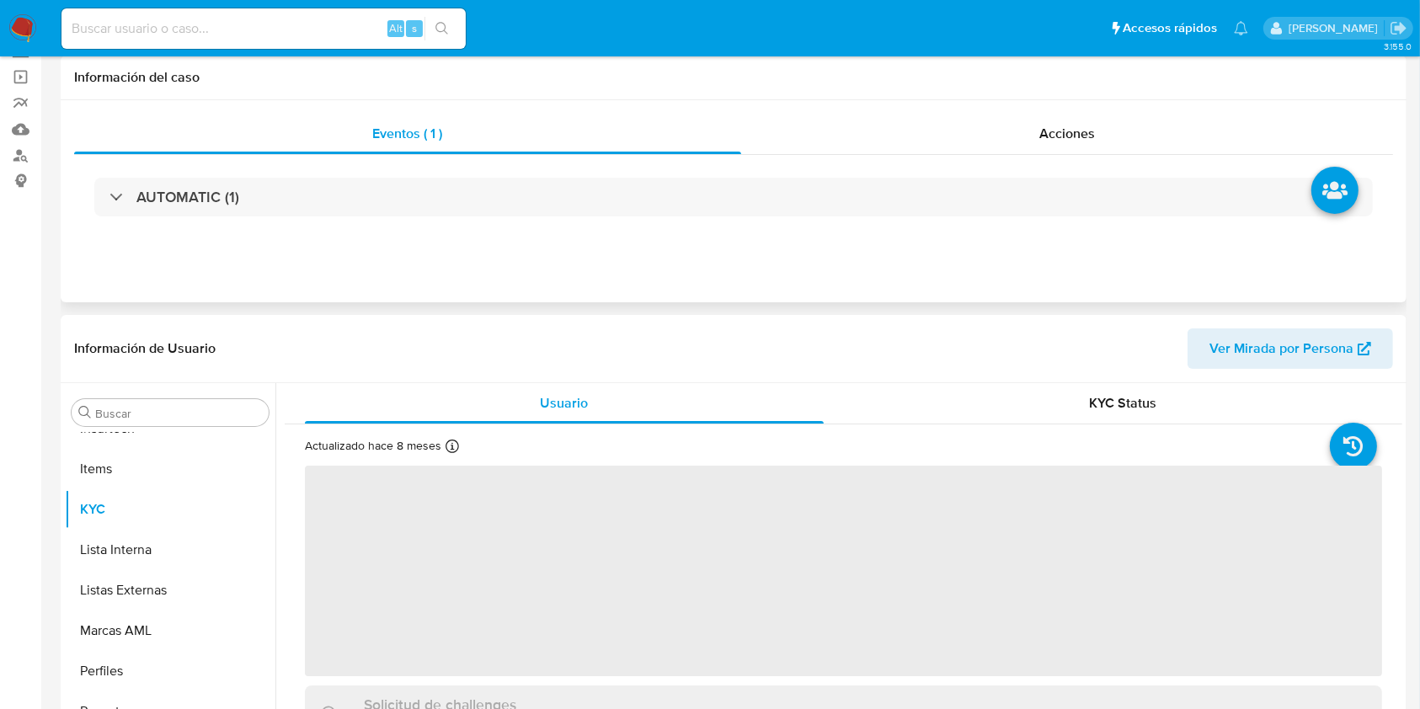
scroll to position [224, 0]
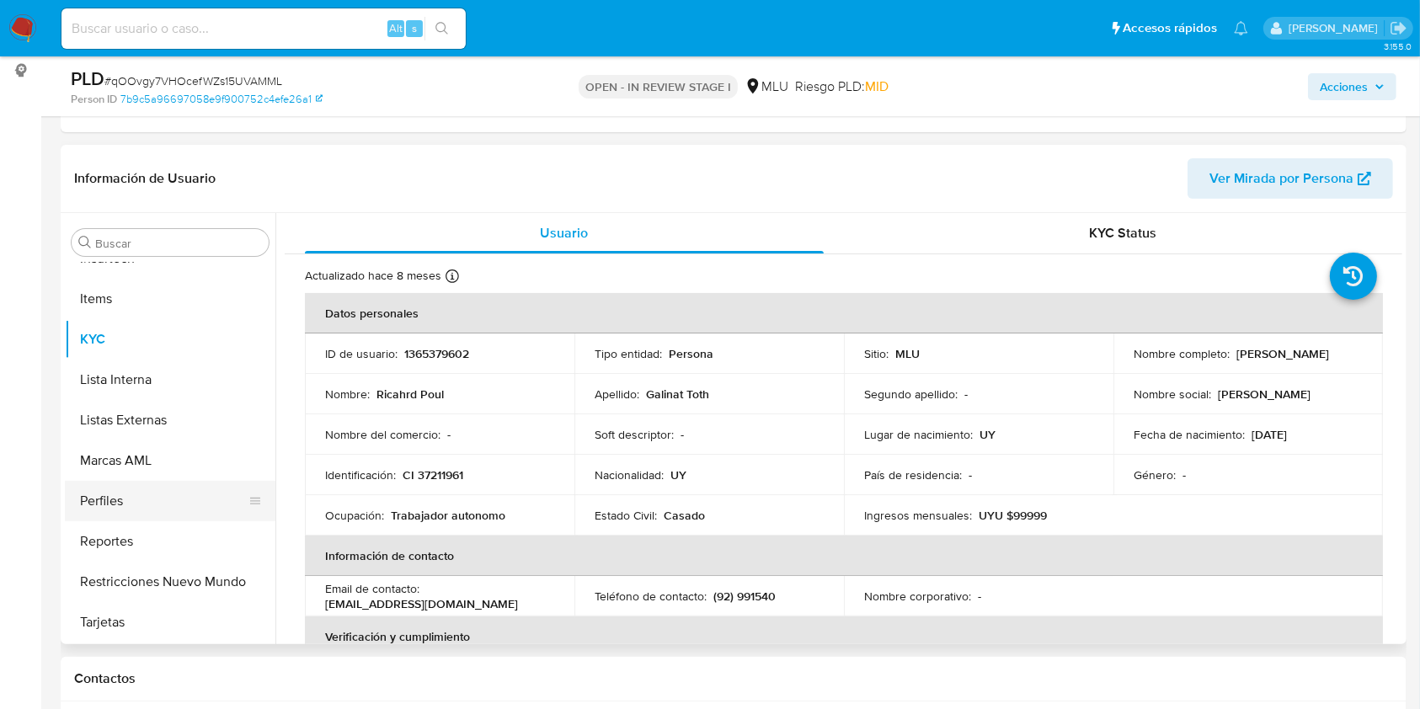
select select "10"
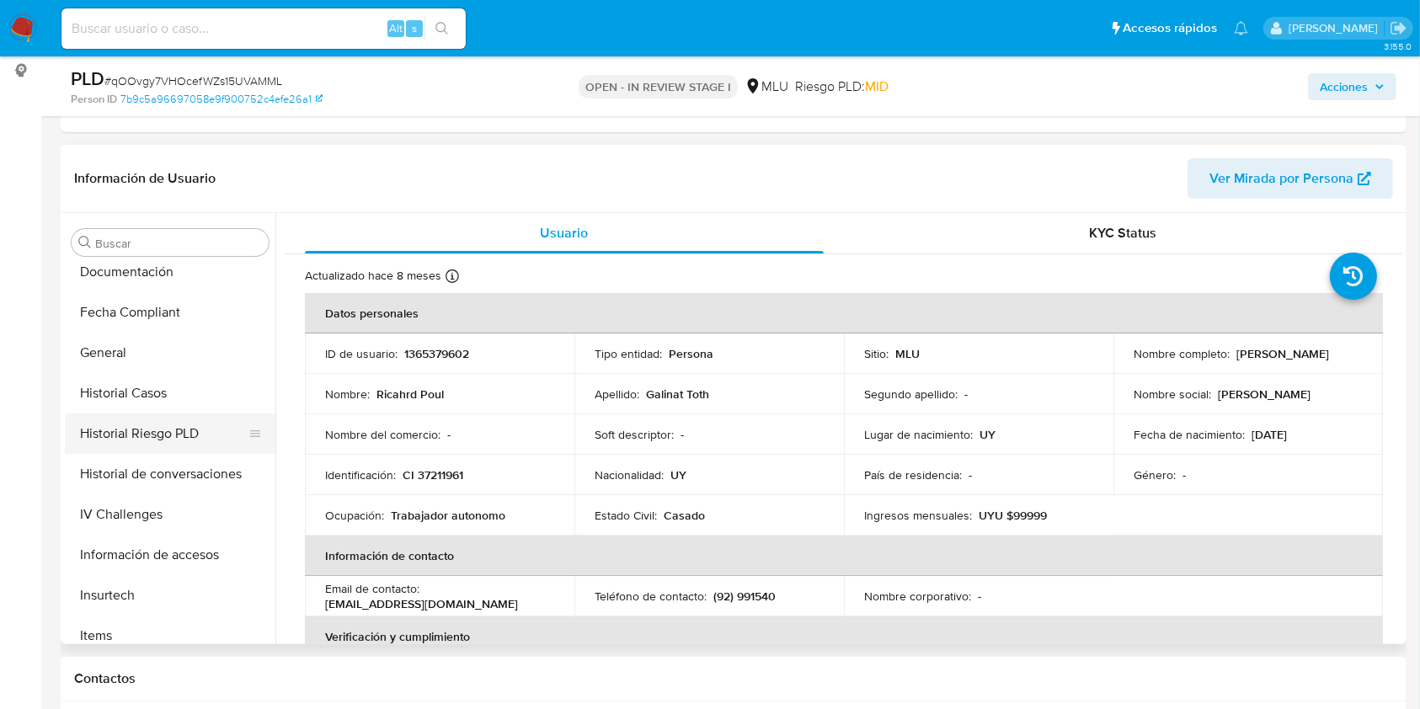
scroll to position [0, 0]
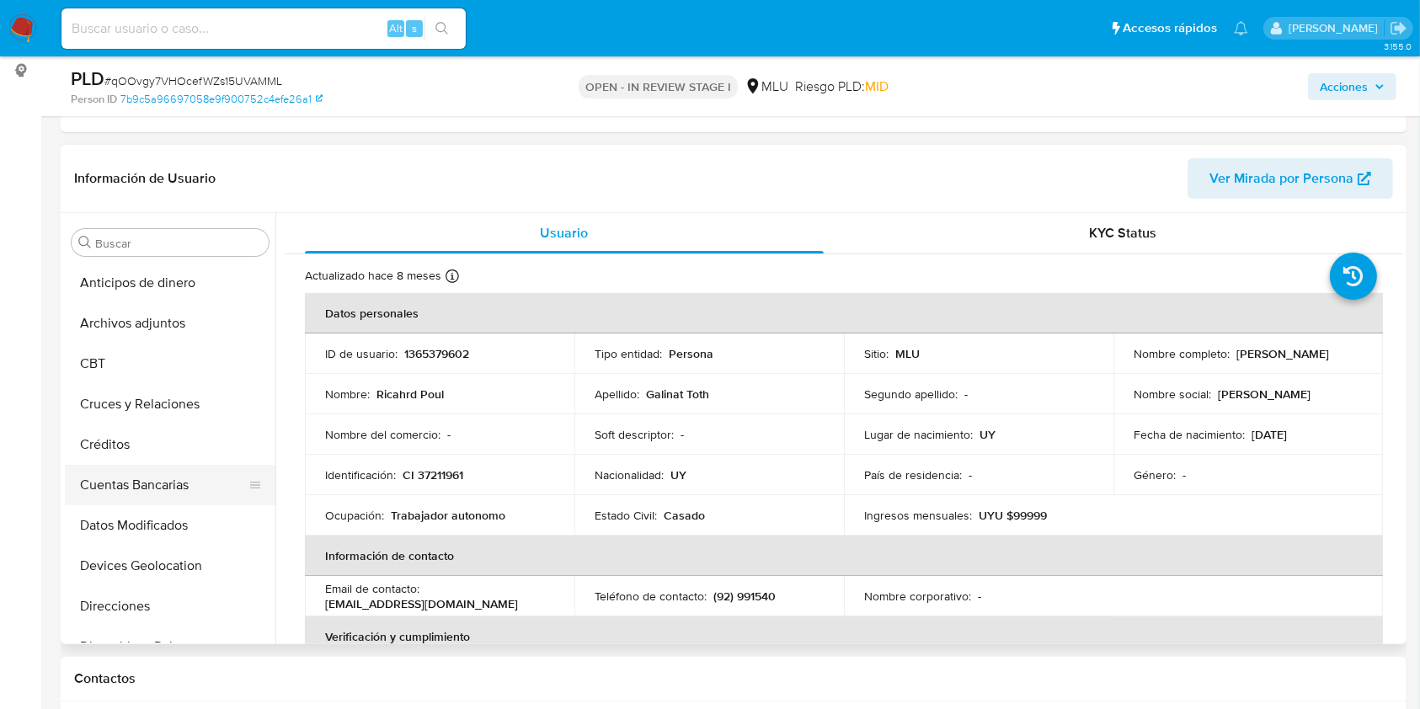
click at [186, 482] on button "Cuentas Bancarias" at bounding box center [163, 485] width 197 height 40
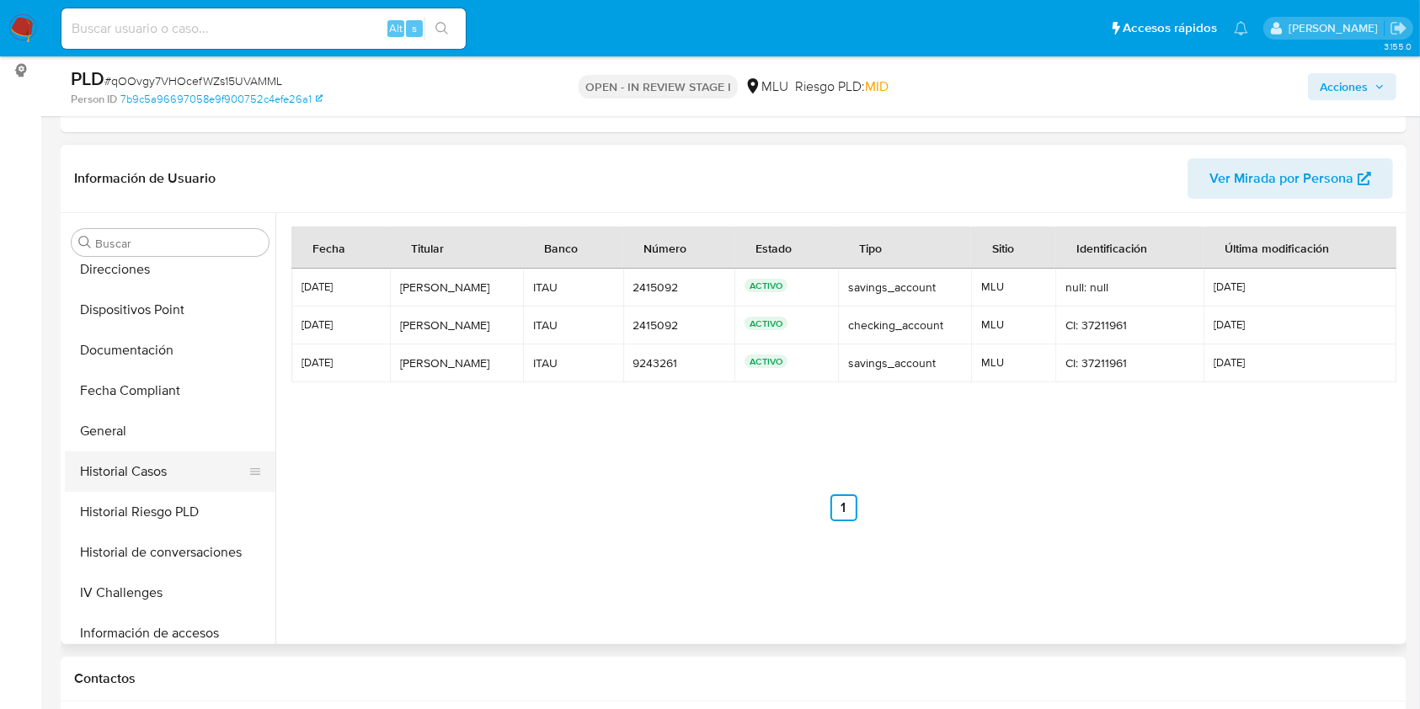
scroll to position [752, 0]
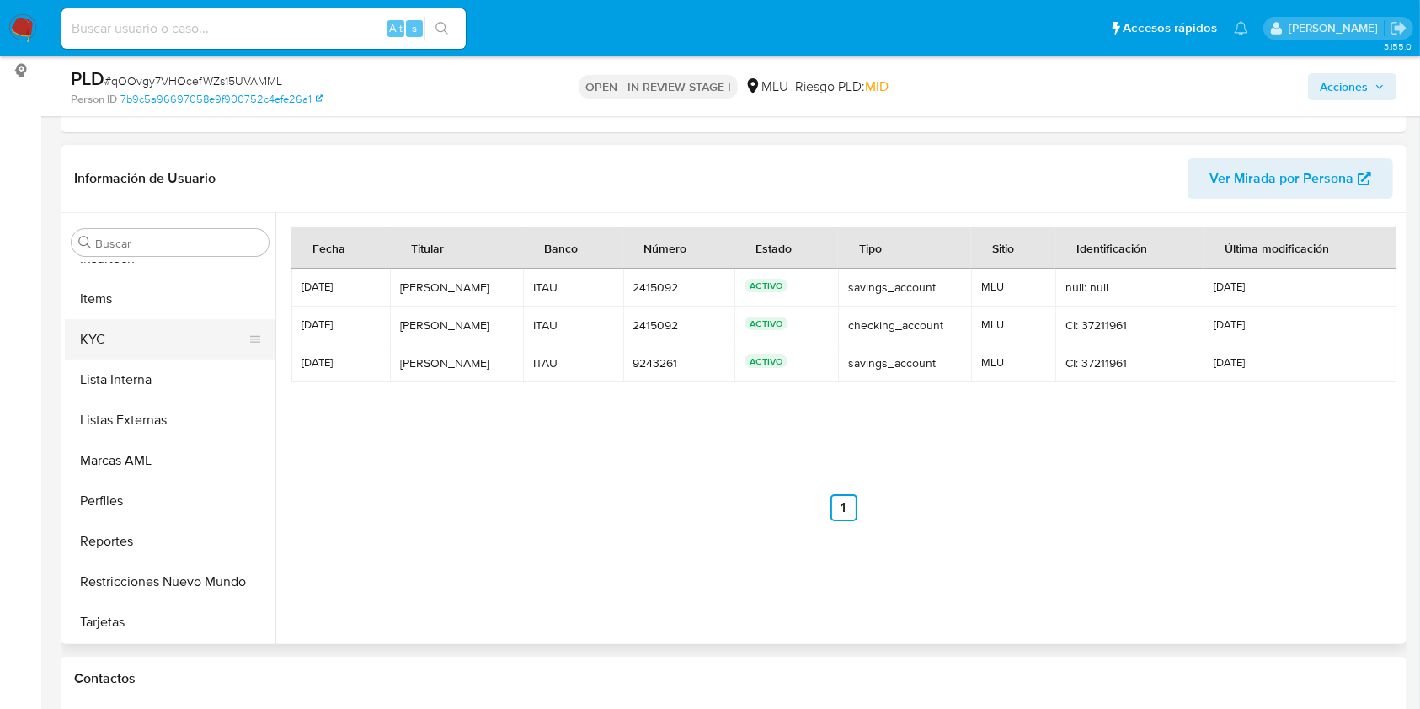
click at [139, 338] on button "KYC" at bounding box center [163, 339] width 197 height 40
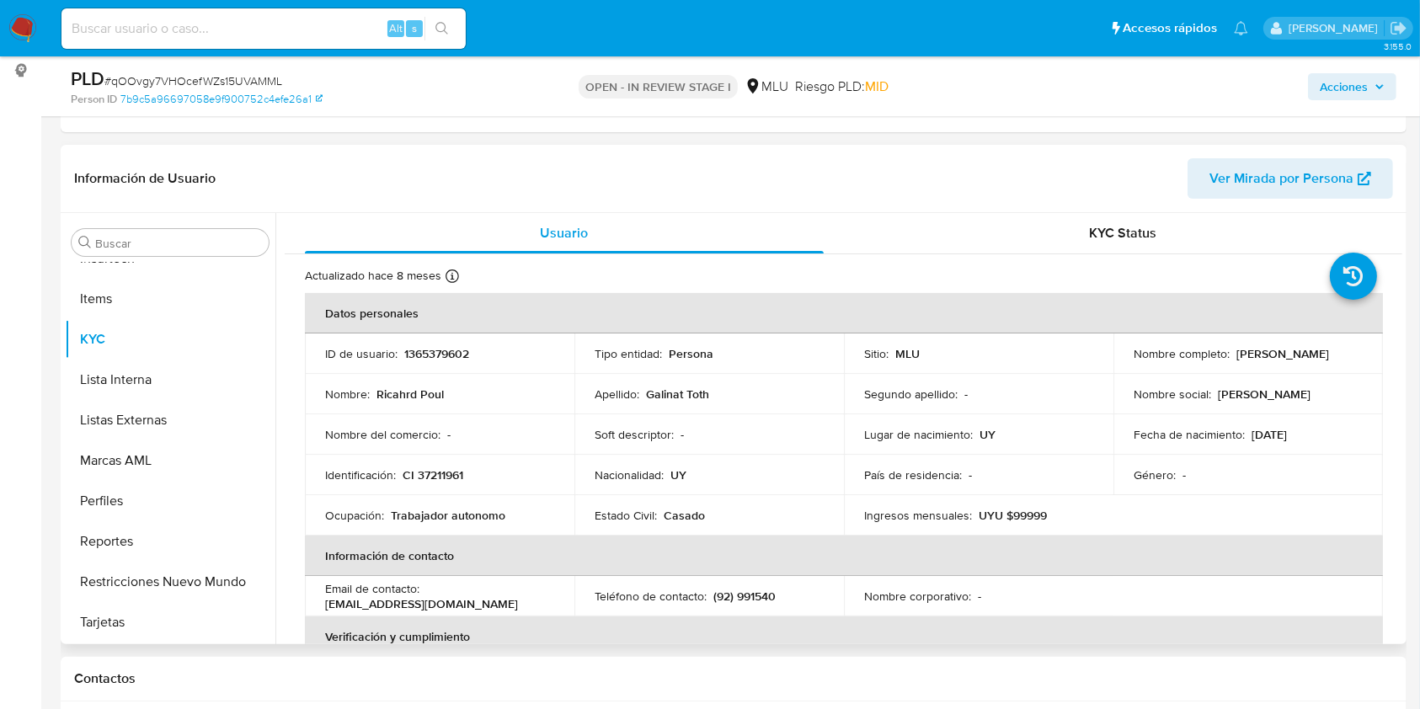
click at [1236, 361] on p "[PERSON_NAME]" at bounding box center [1282, 353] width 93 height 15
copy p "[PERSON_NAME]"
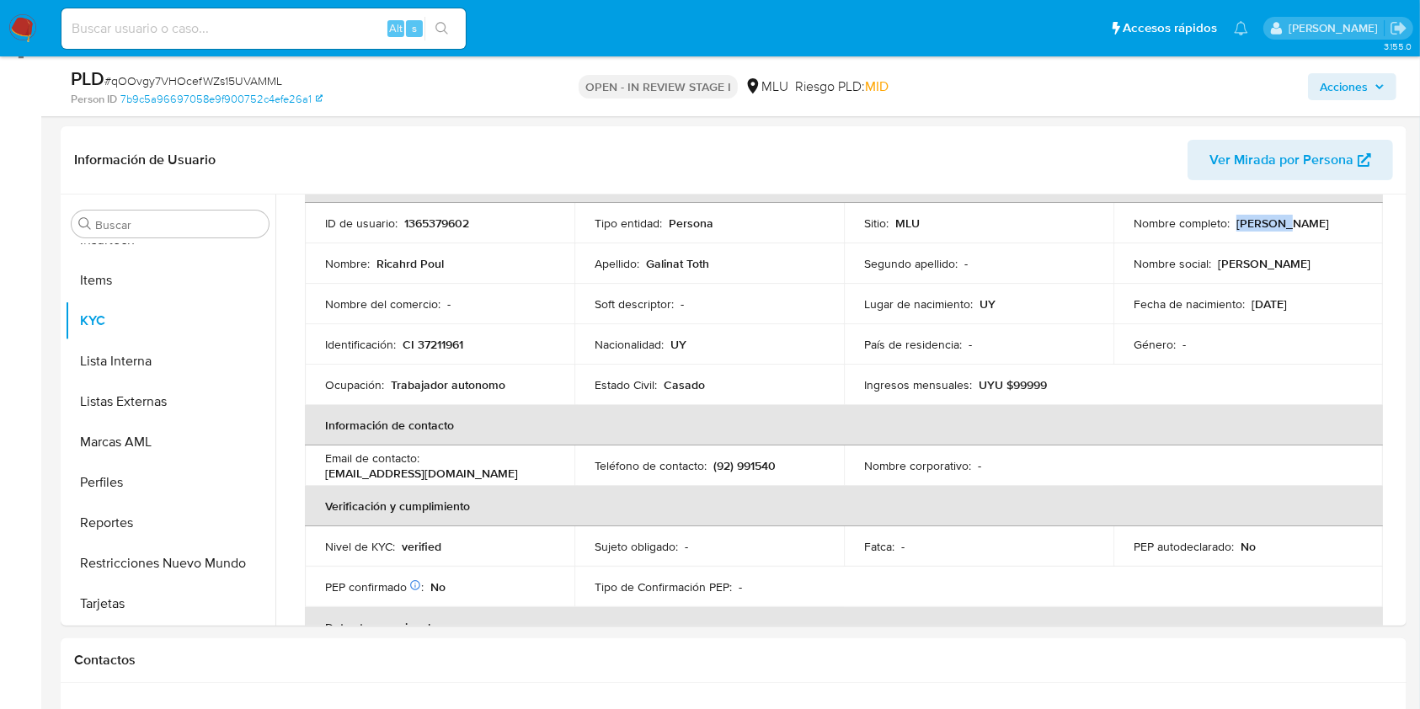
scroll to position [674, 0]
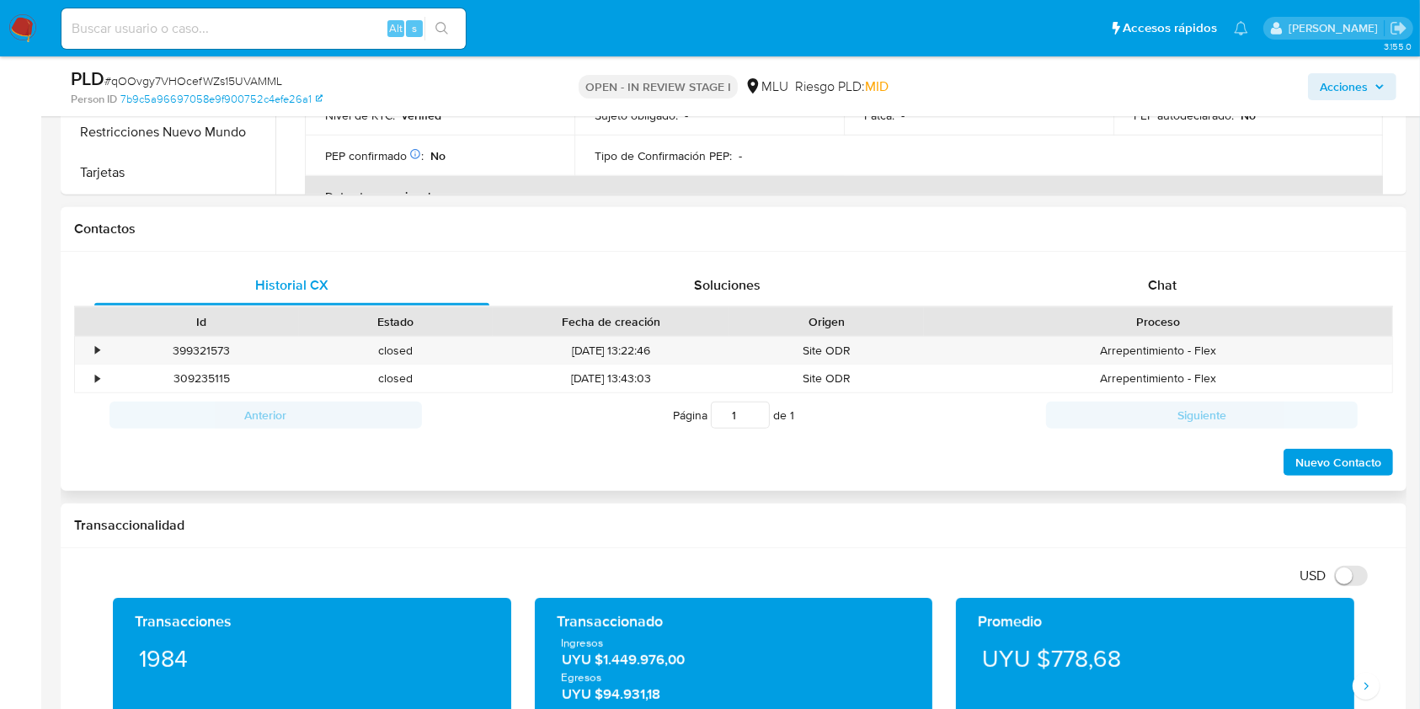
click at [1172, 285] on span "Chat" at bounding box center [1162, 284] width 29 height 19
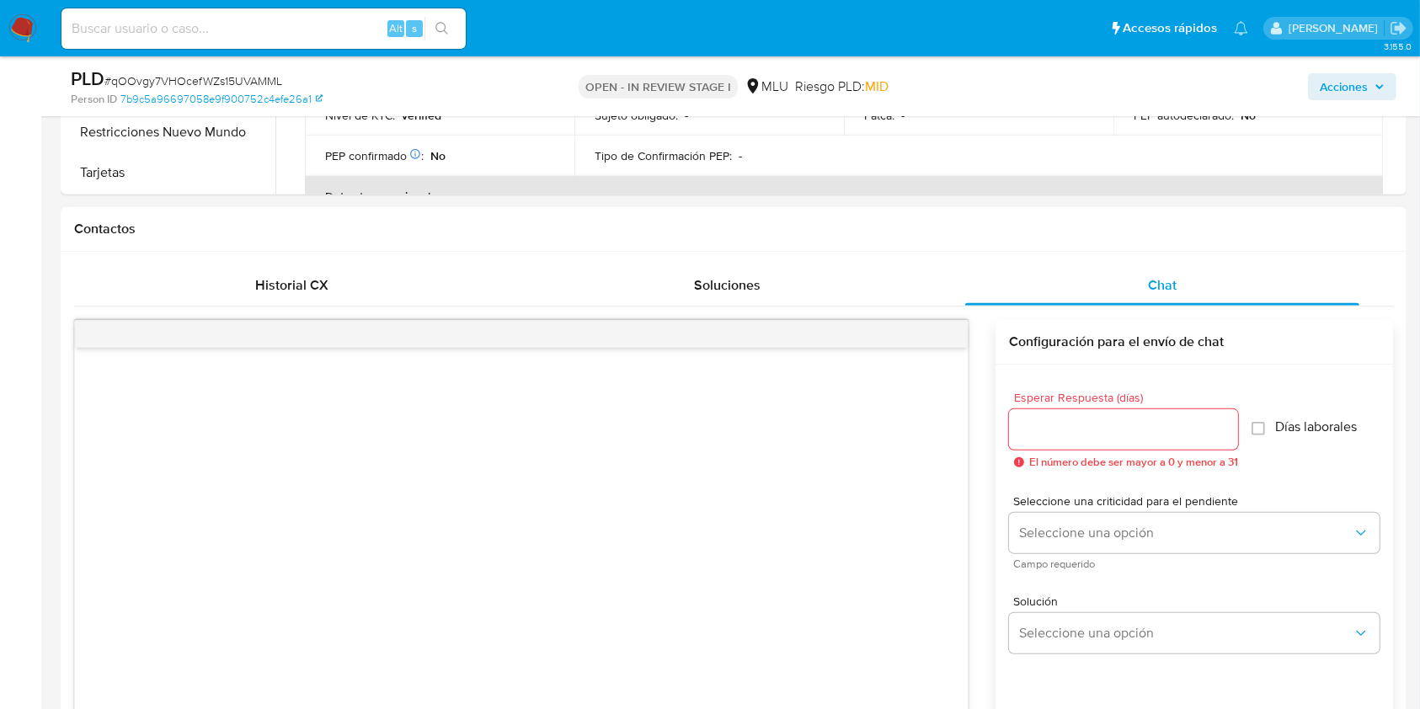
click at [1075, 422] on input "Esperar Respuesta (días)" at bounding box center [1123, 429] width 229 height 22
type input "3"
drag, startPoint x: 1095, startPoint y: 506, endPoint x: 1086, endPoint y: 531, distance: 26.6
click at [1095, 507] on span "Seleccione una criticidad para el pendiente" at bounding box center [1198, 501] width 370 height 12
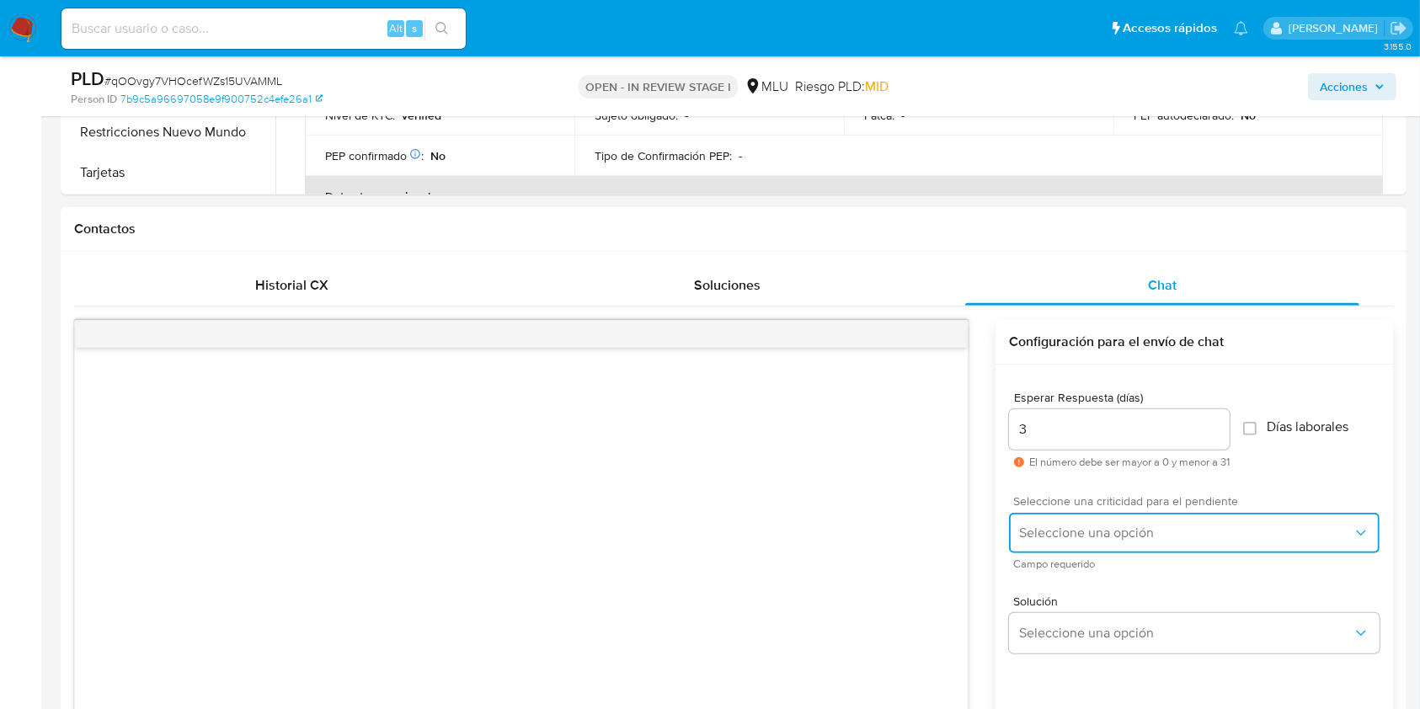
click at [1084, 532] on span "Seleccione una opción" at bounding box center [1185, 533] width 333 height 17
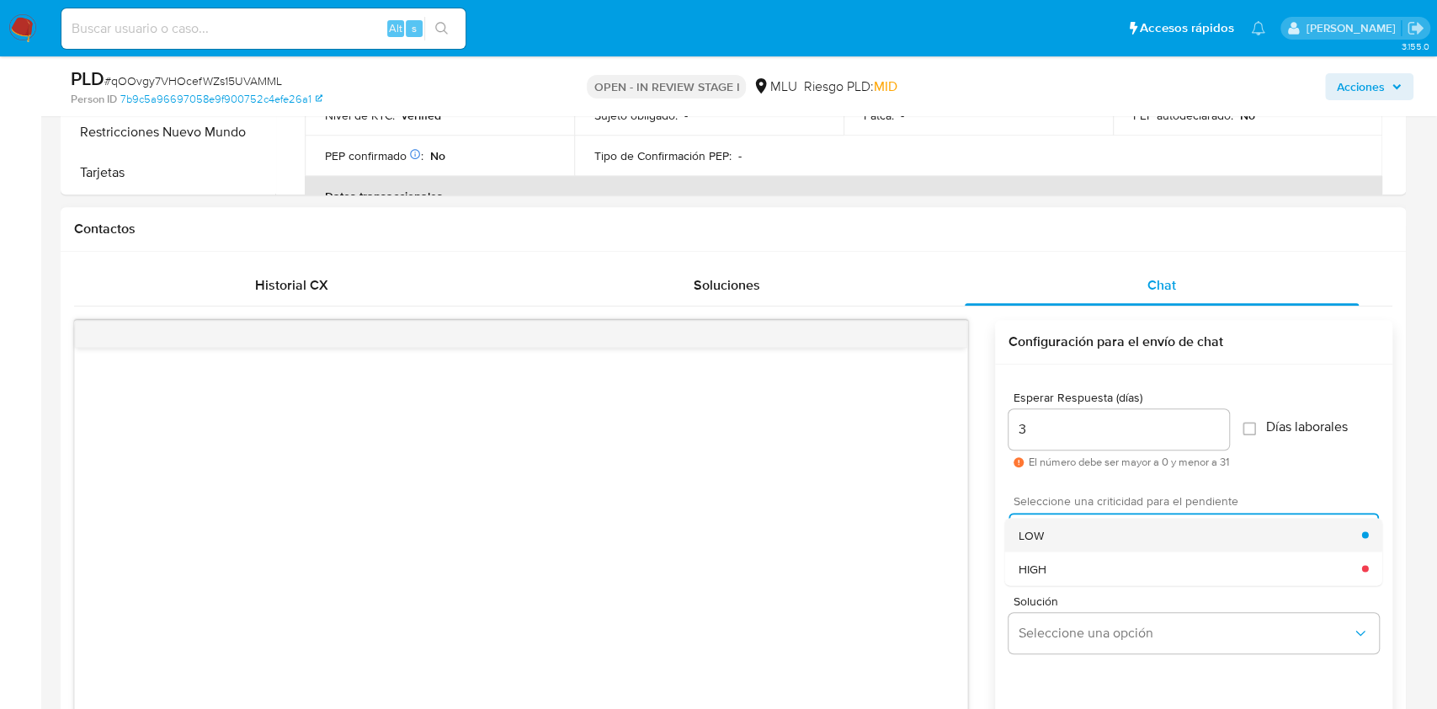
click at [1051, 539] on div "LOW" at bounding box center [1191, 535] width 344 height 34
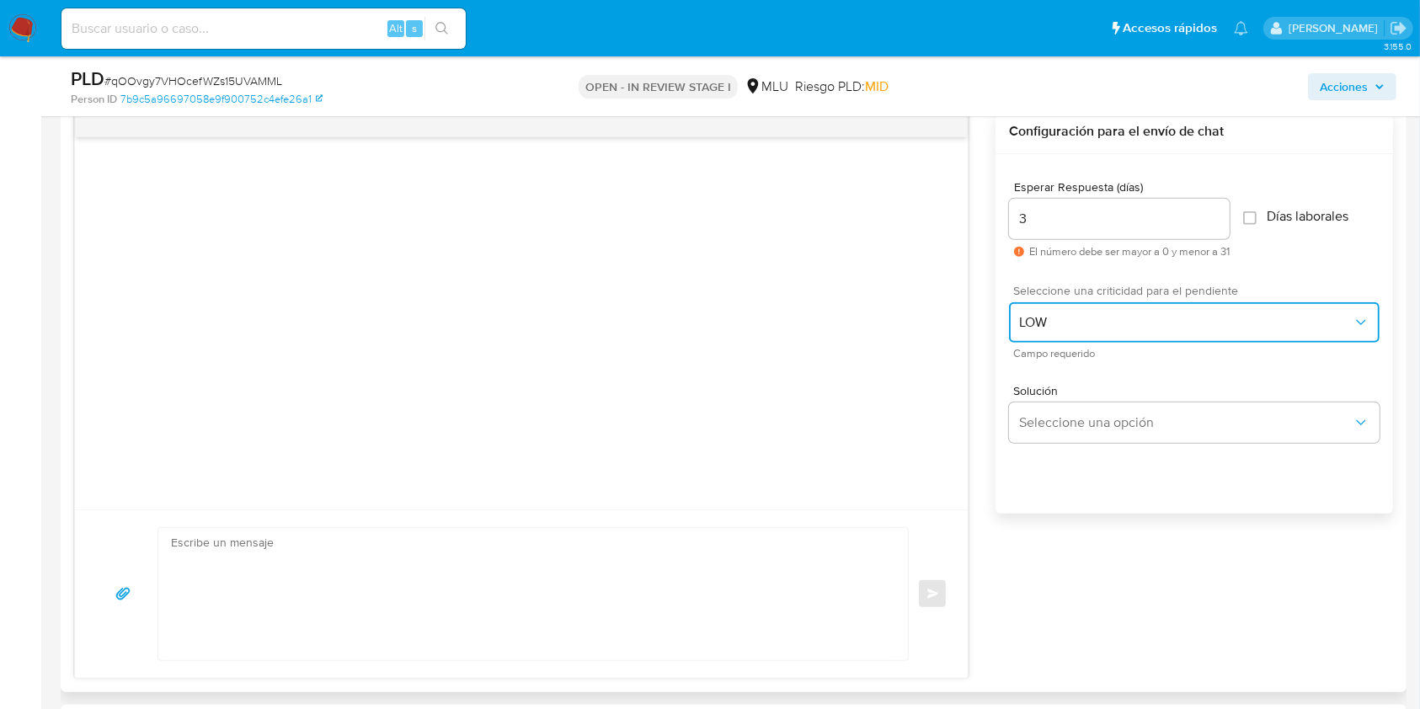
scroll to position [1122, 0]
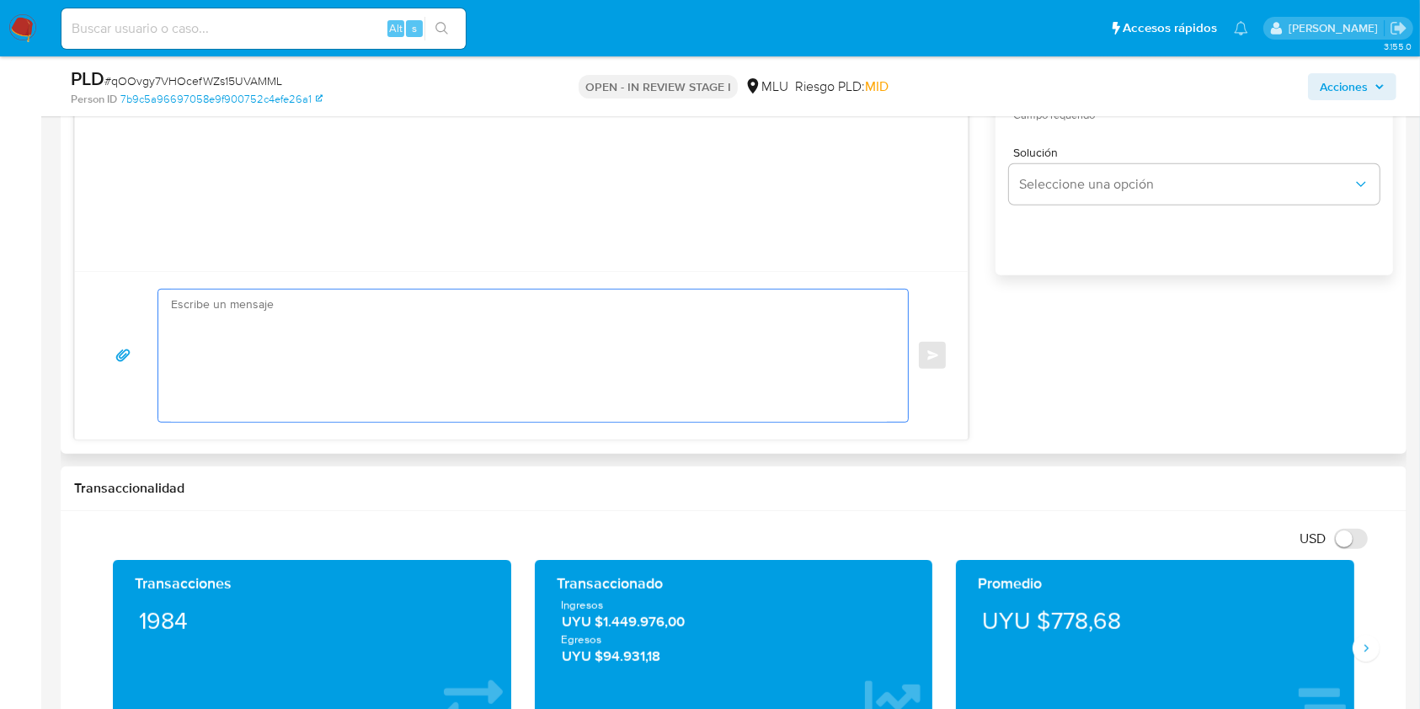
click at [420, 365] on textarea at bounding box center [529, 356] width 716 height 132
paste textarea "Buenas tardes Ricahrd, Te contactamos ya que necesitamos verificar algunos dato…"
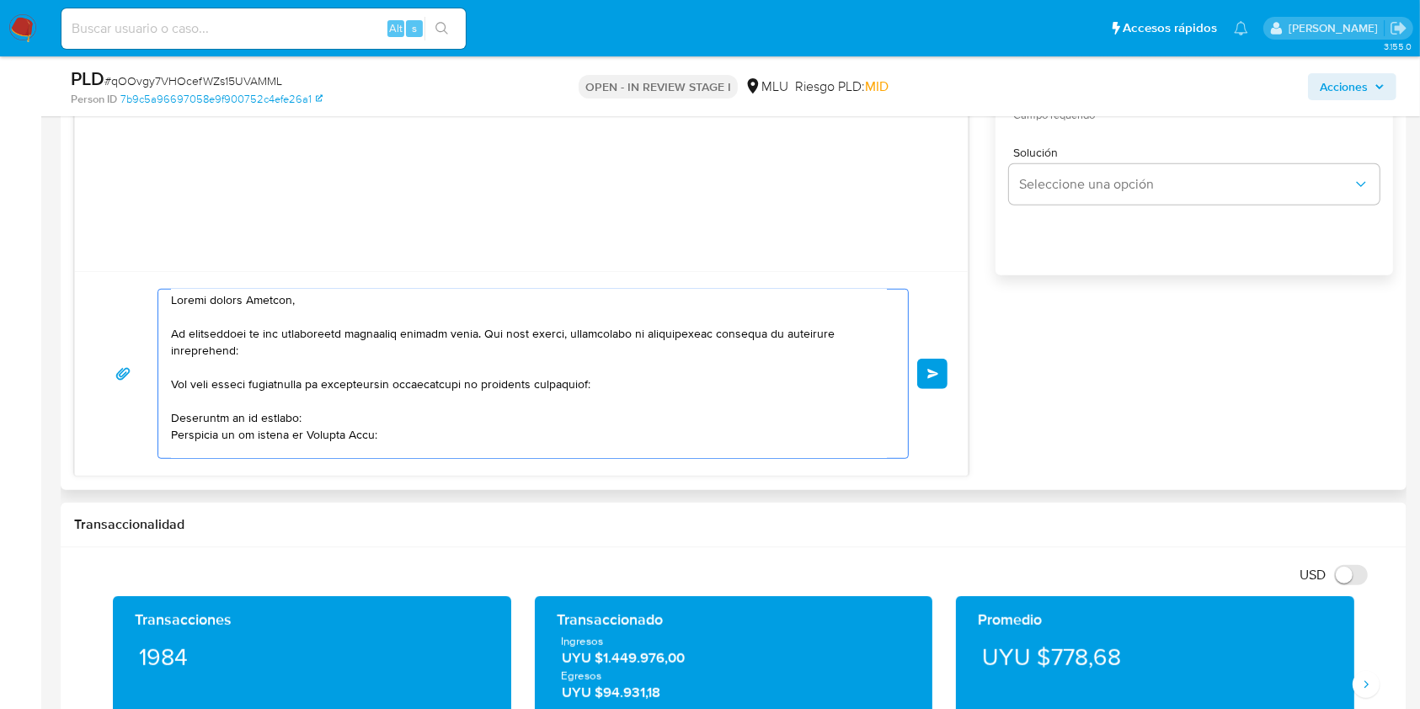
scroll to position [0, 0]
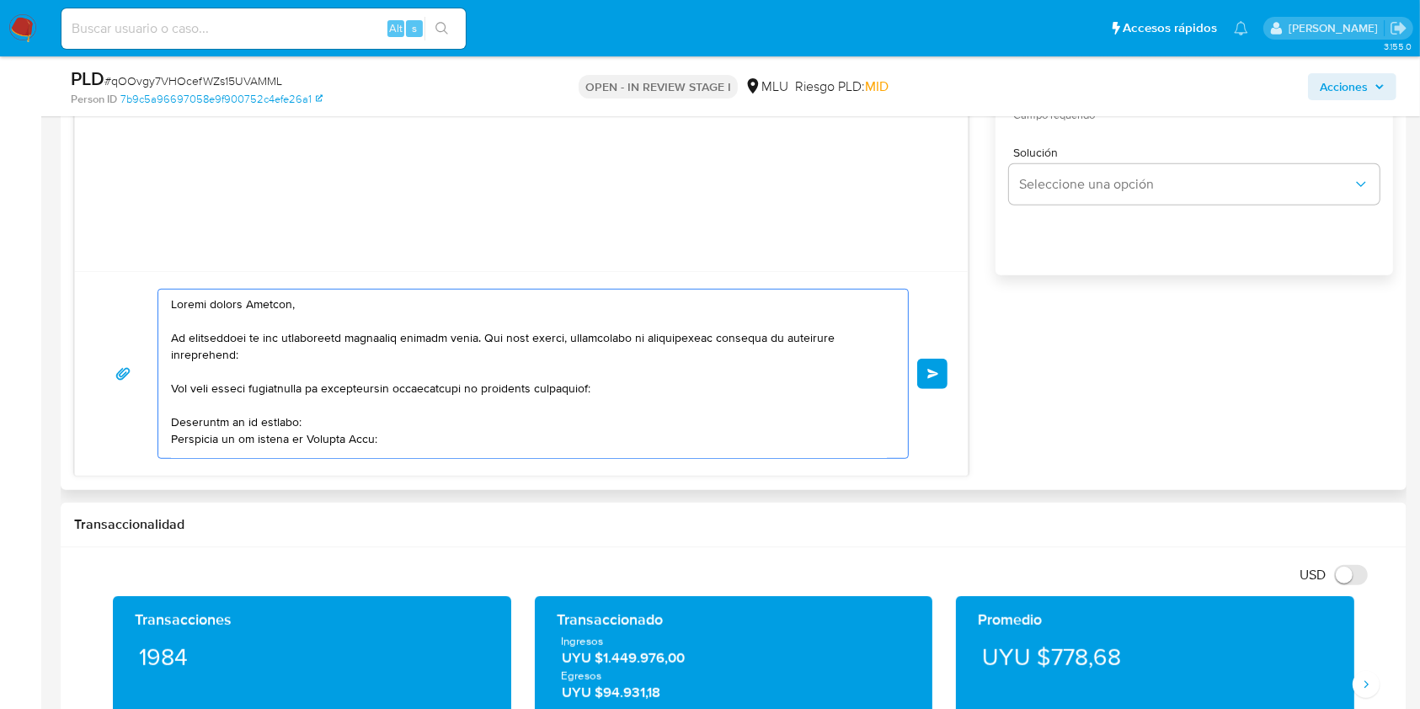
type textarea "Buenas tardes Ricahrd, Te contactamos ya que necesitamos verificar algunos dato…"
drag, startPoint x: 169, startPoint y: 302, endPoint x: 274, endPoint y: 381, distance: 131.2
click at [274, 381] on div at bounding box center [528, 374] width 741 height 168
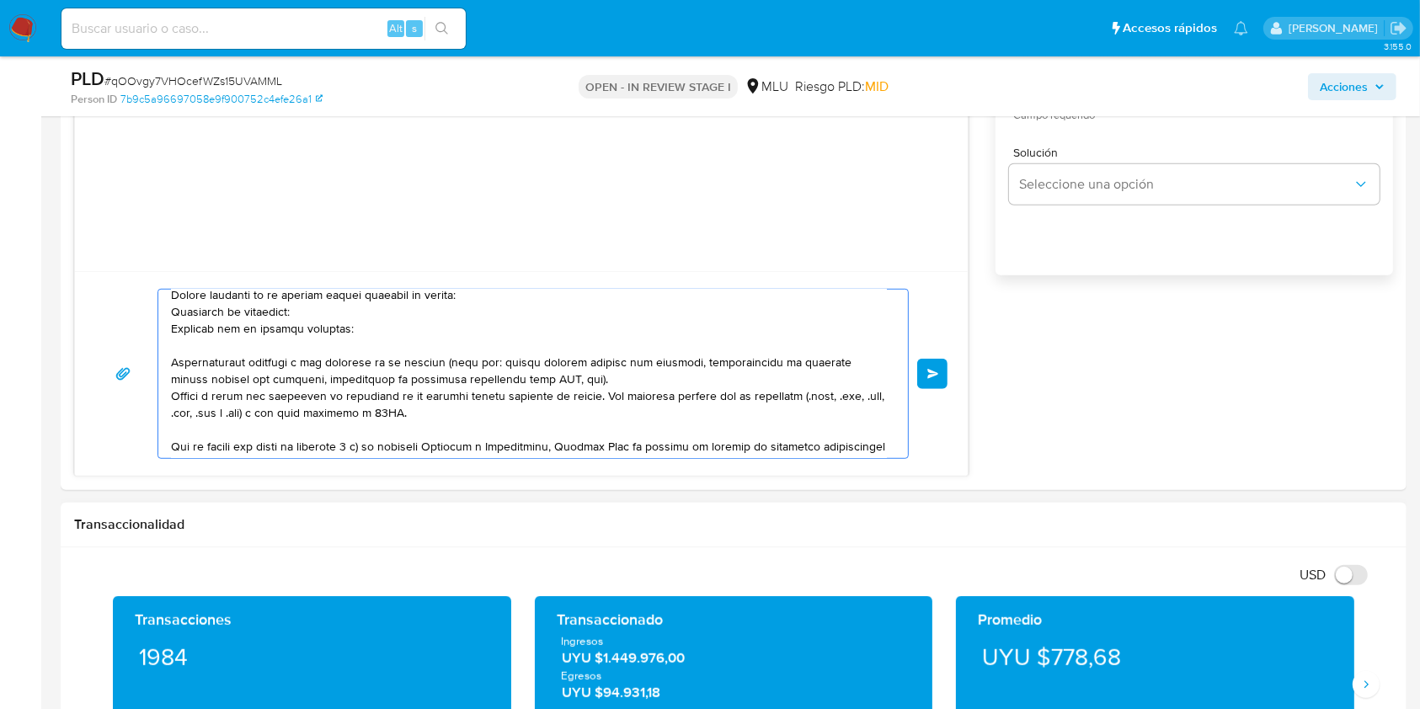
scroll to position [343, 0]
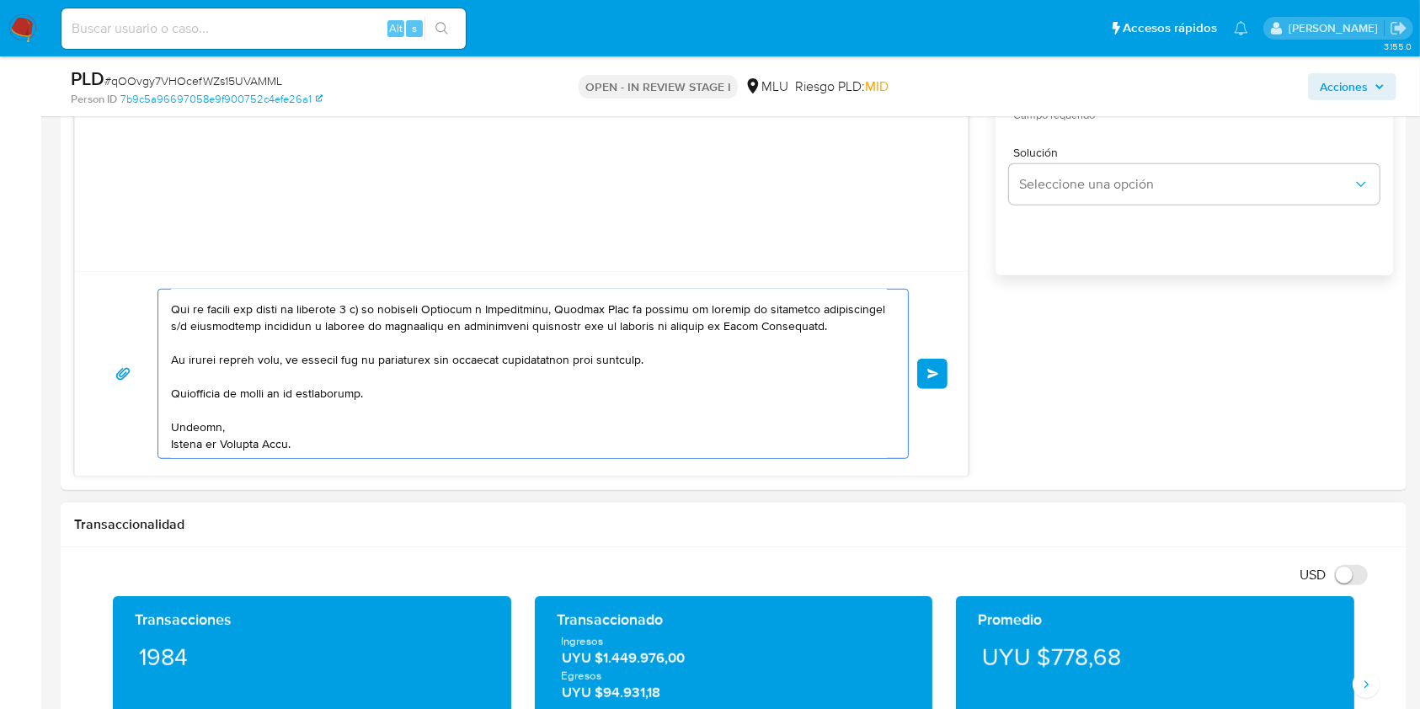
drag, startPoint x: 171, startPoint y: 302, endPoint x: 354, endPoint y: 533, distance: 294.8
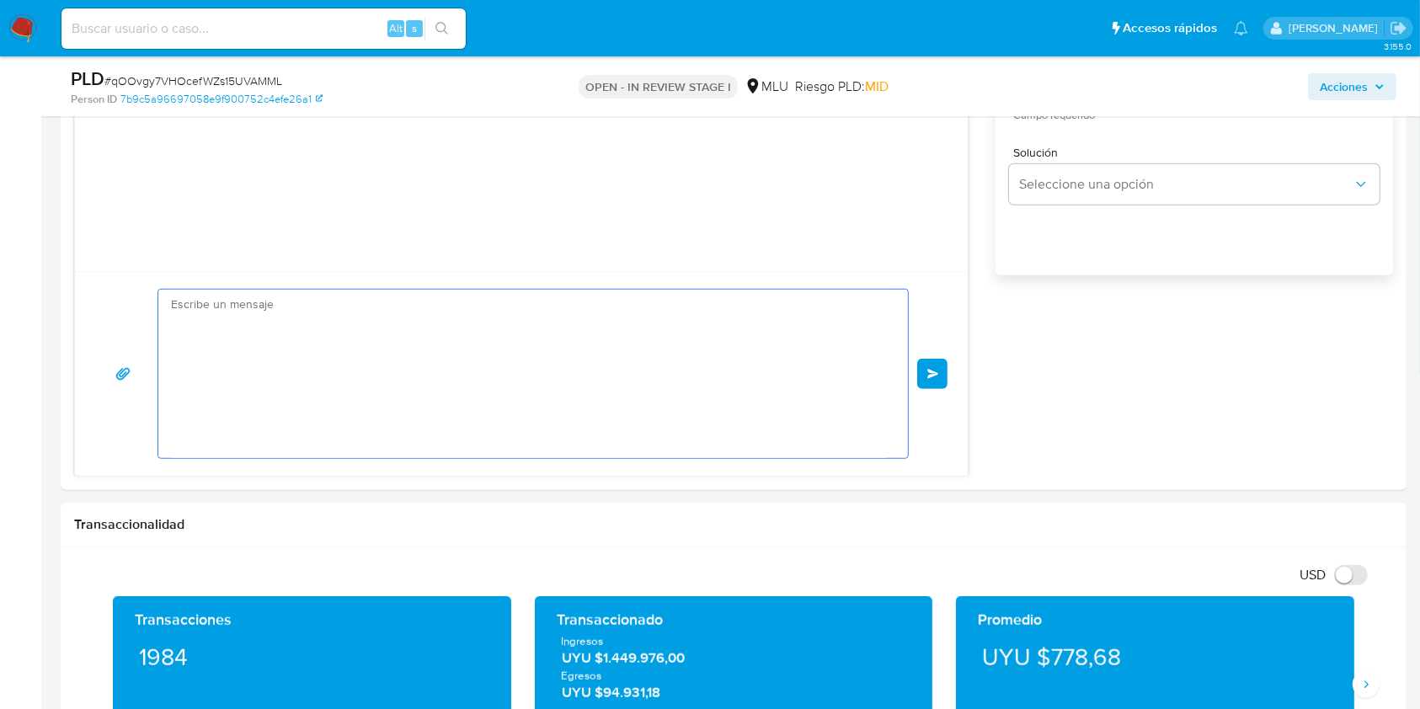
scroll to position [0, 0]
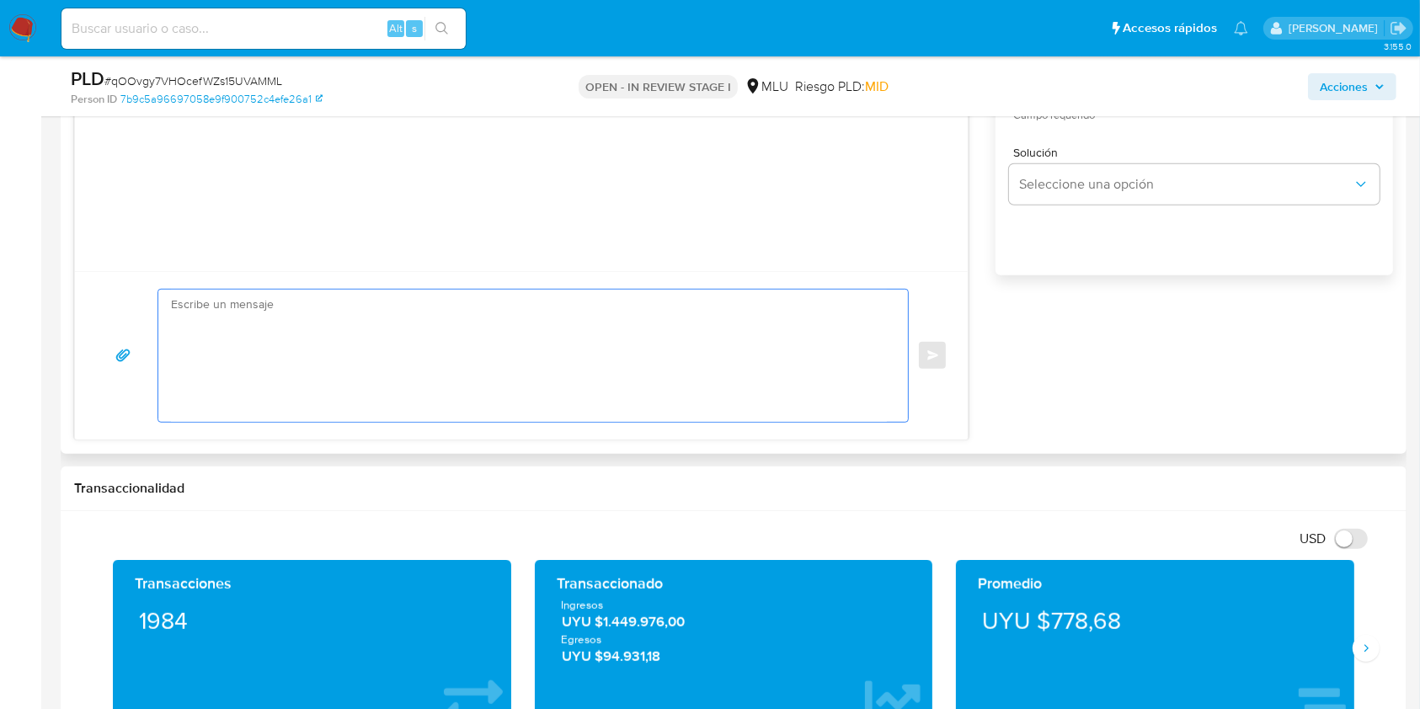
click at [480, 317] on textarea at bounding box center [529, 356] width 716 height 132
paste textarea "Buenas tardes Richard, Te contactamos ya que necesitamos verificar algunos dato…"
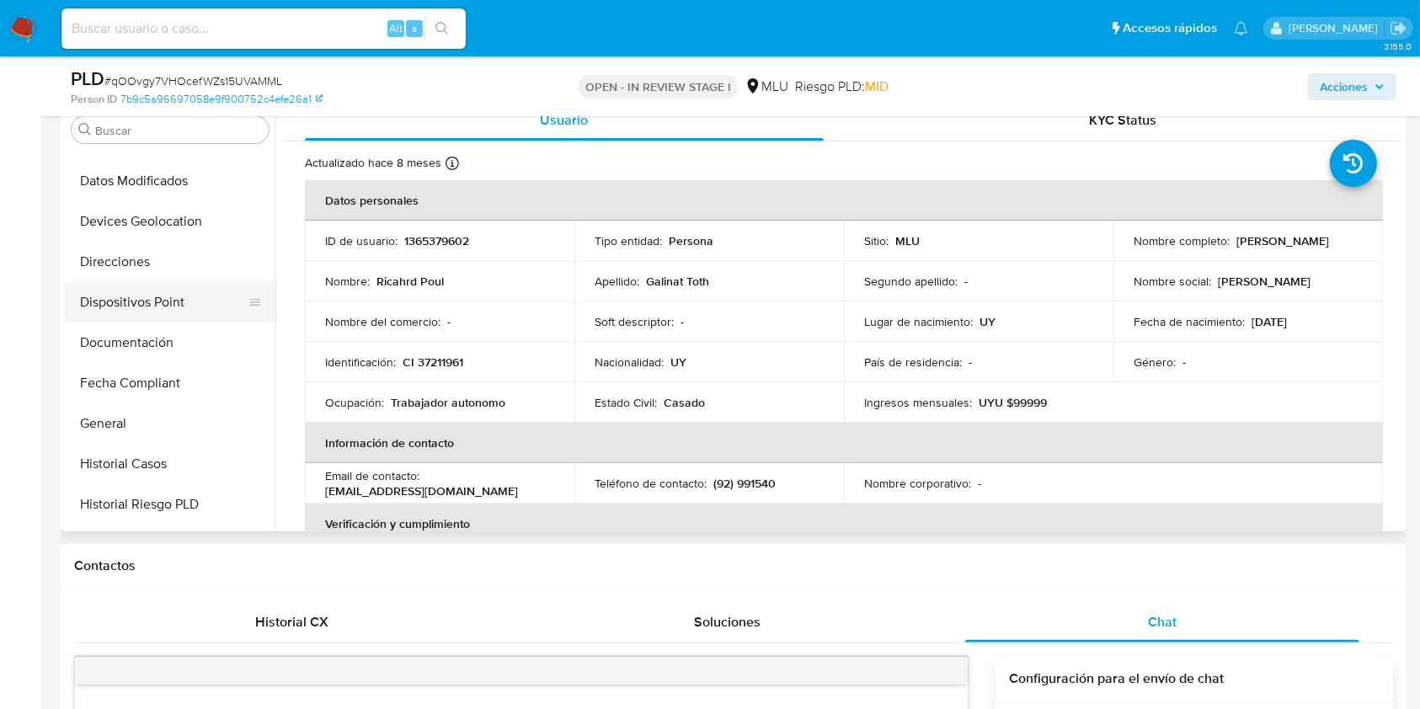
scroll to position [190, 0]
type textarea "Buenas tardes Richard, Te contactamos ya que necesitamos verificar algunos dato…"
click at [121, 381] on button "Documentación" at bounding box center [163, 384] width 197 height 40
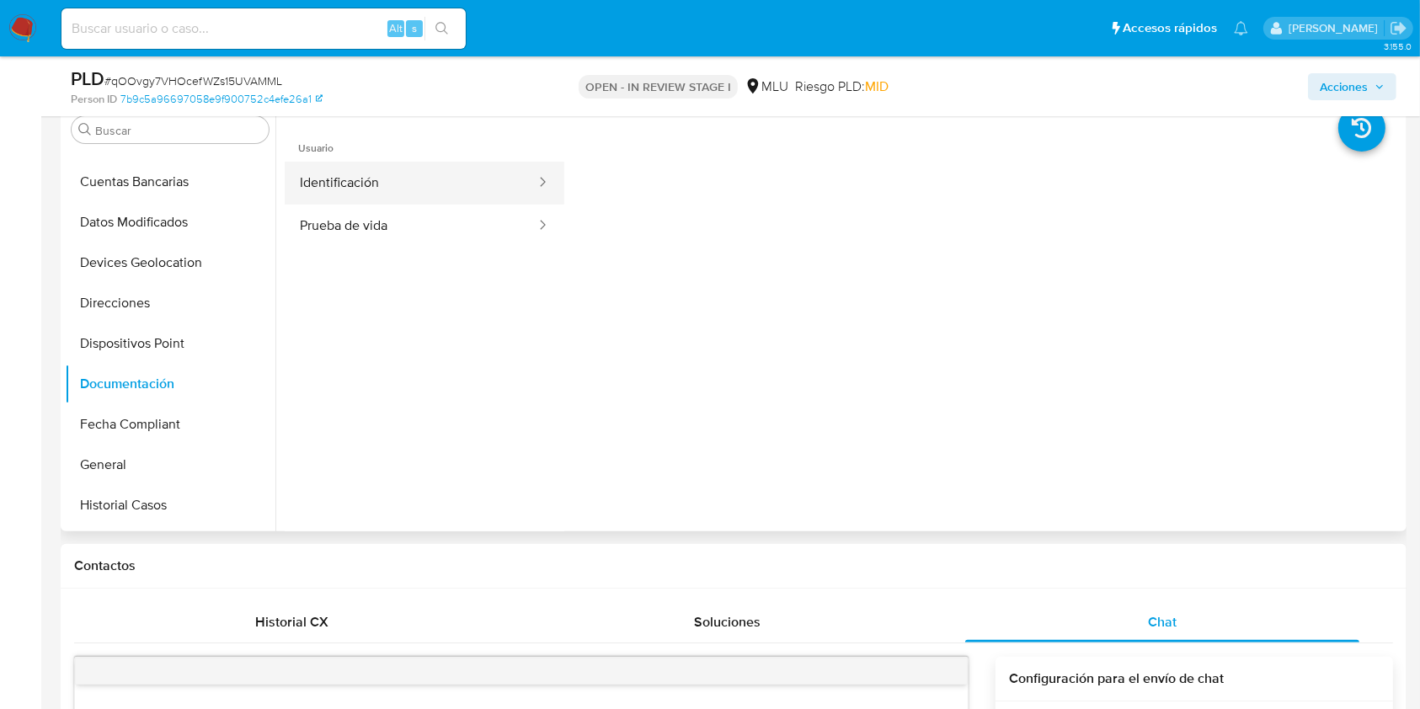
click at [428, 194] on button "Identificación" at bounding box center [411, 183] width 253 height 43
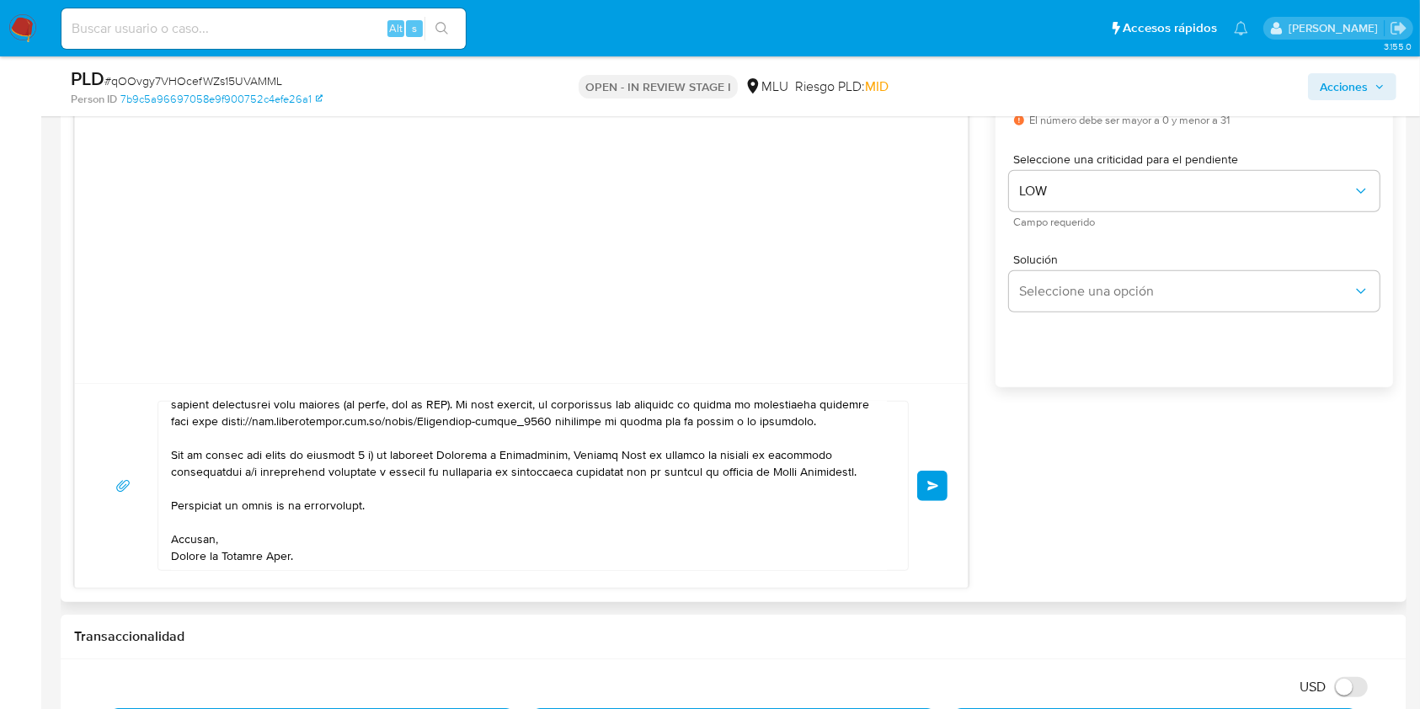
scroll to position [0, 0]
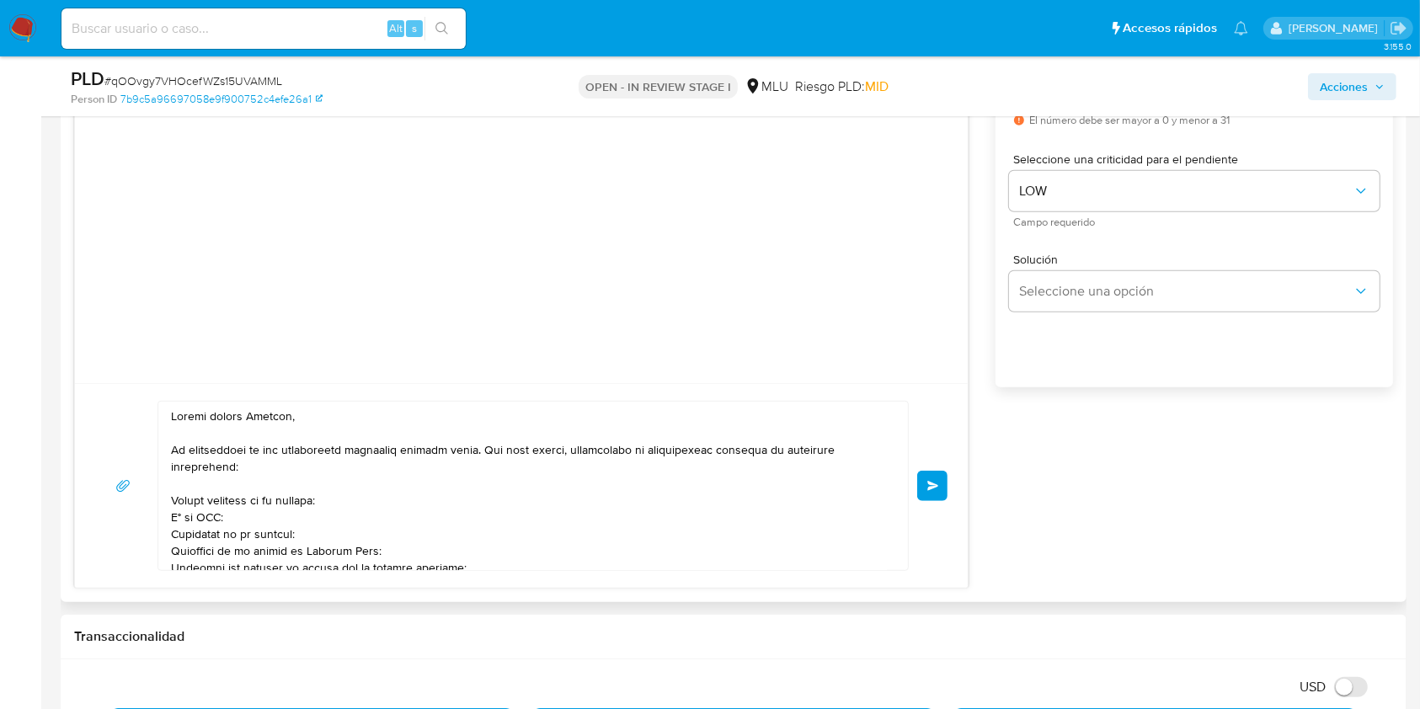
click at [937, 482] on span "Enviar" at bounding box center [933, 486] width 12 height 10
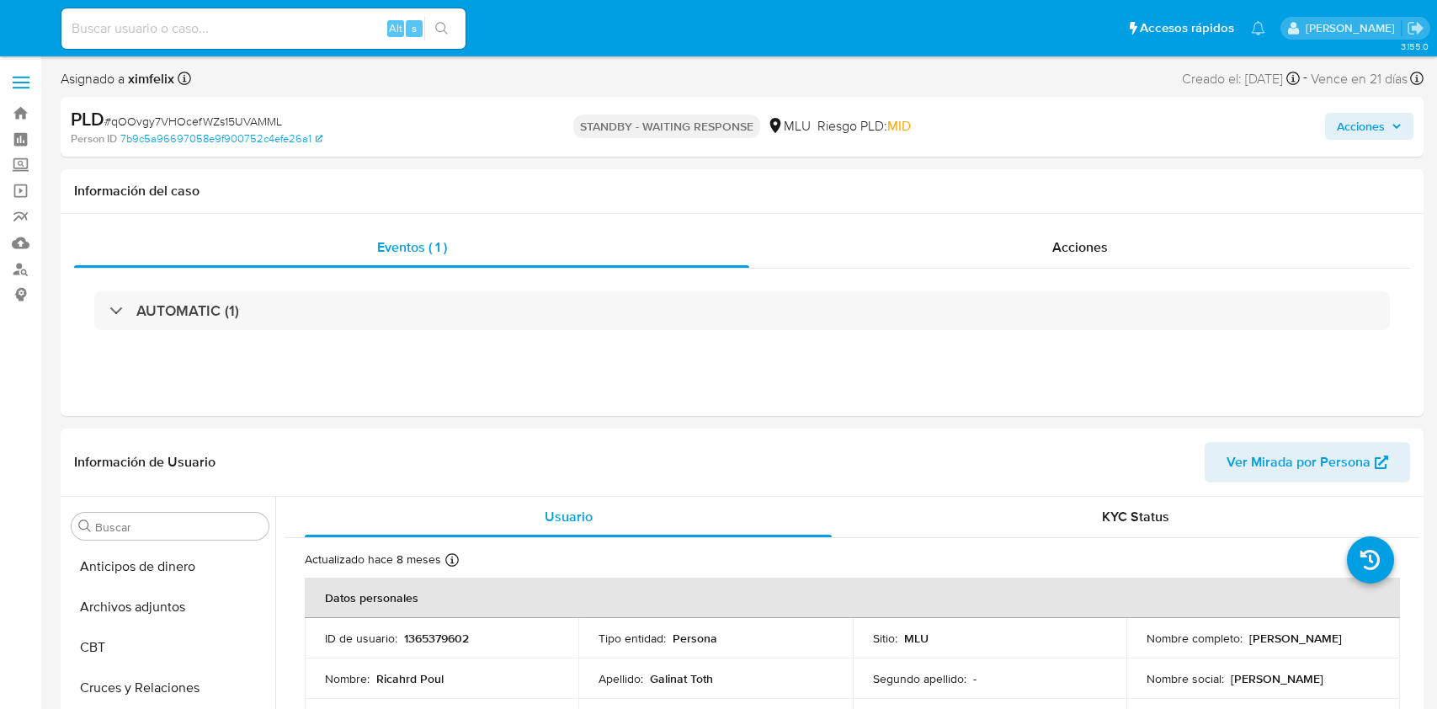
select select "10"
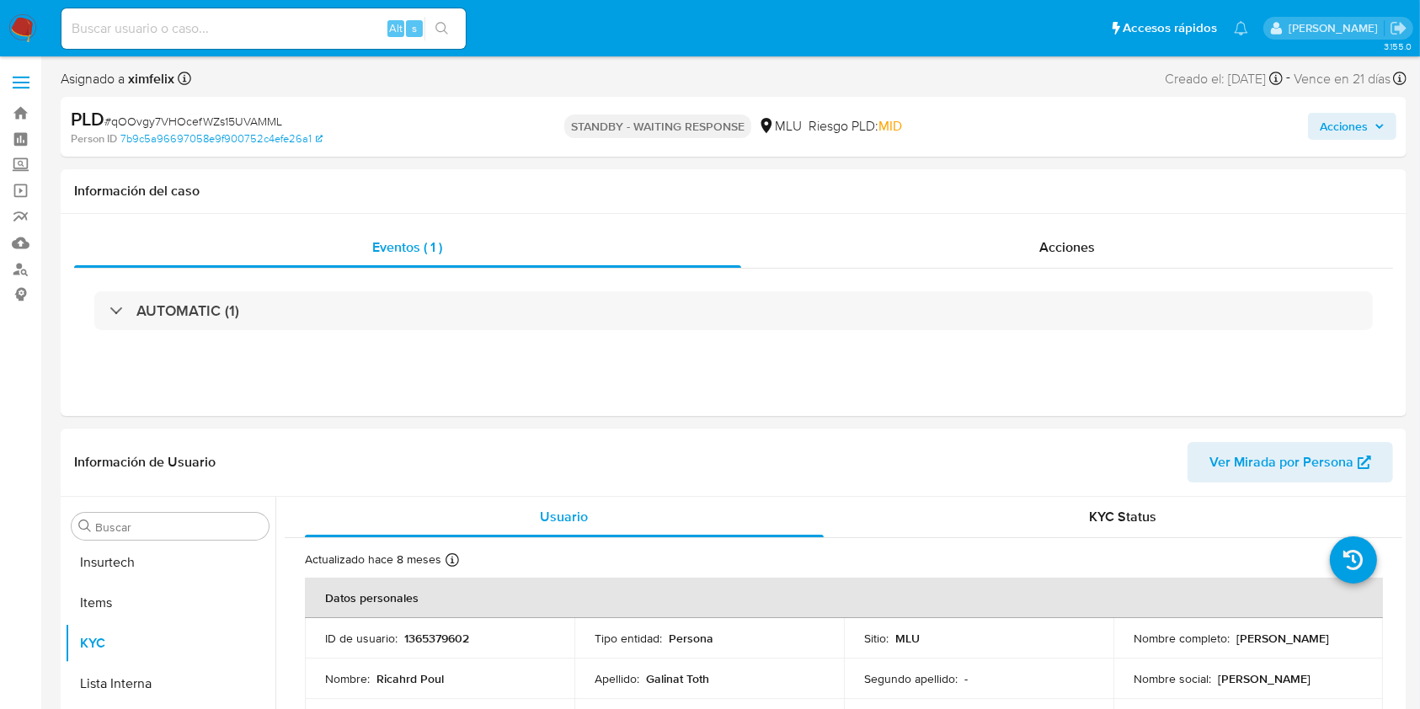
scroll to position [752, 0]
click at [247, 30] on input at bounding box center [263, 29] width 404 height 22
paste input "VxzY7cT13oZsFjyLrhXIg3p1"
type input "VxzY7cT13oZsFjyLrhXIg3p1"
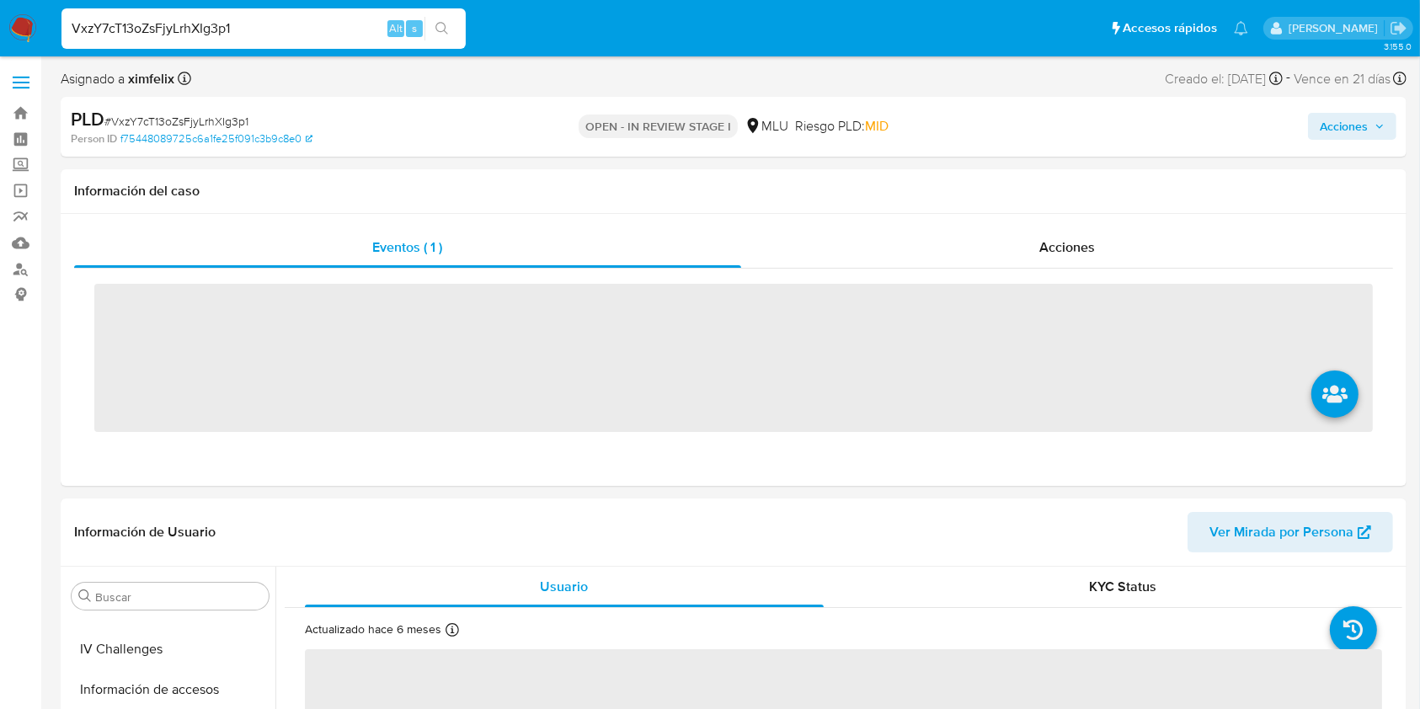
scroll to position [752, 0]
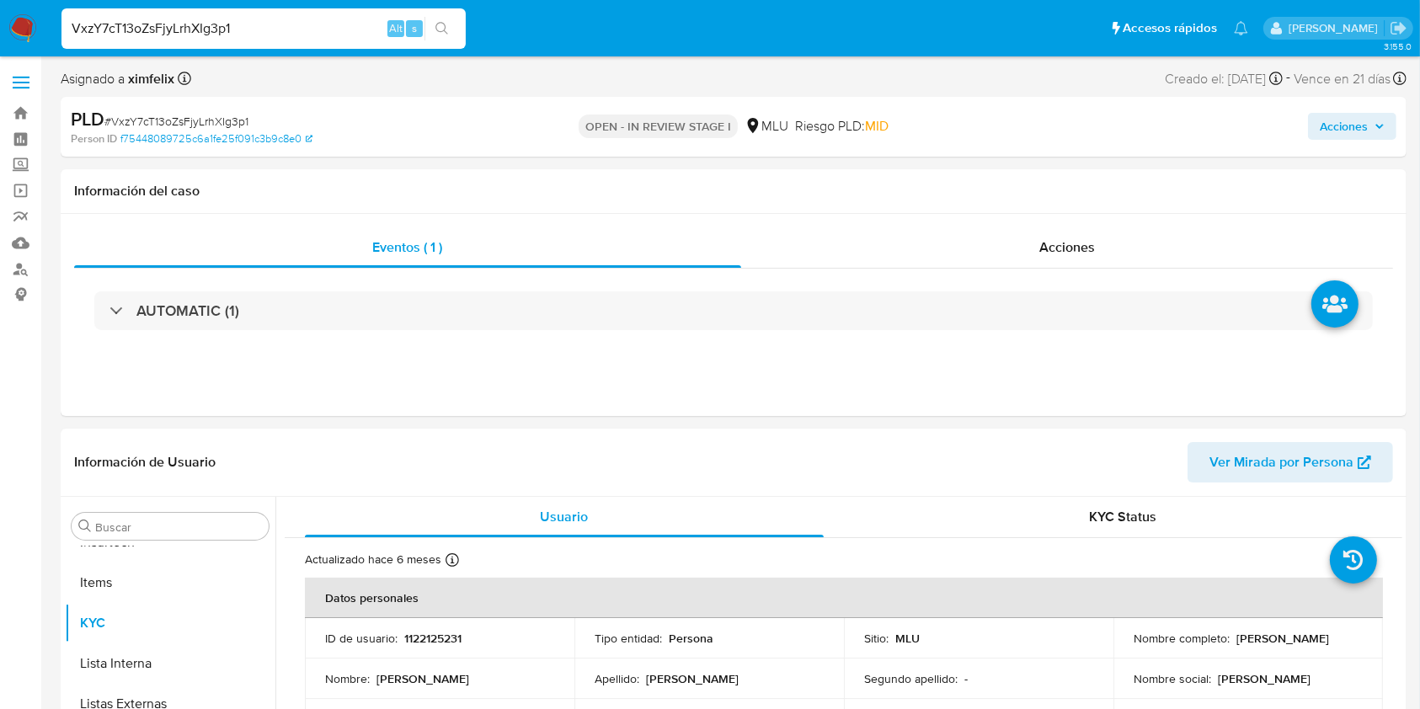
select select "10"
drag, startPoint x: 1320, startPoint y: 647, endPoint x: 1130, endPoint y: 642, distance: 190.3
click at [1236, 642] on p "[PERSON_NAME]" at bounding box center [1282, 638] width 93 height 15
copy p "[PERSON_NAME]"
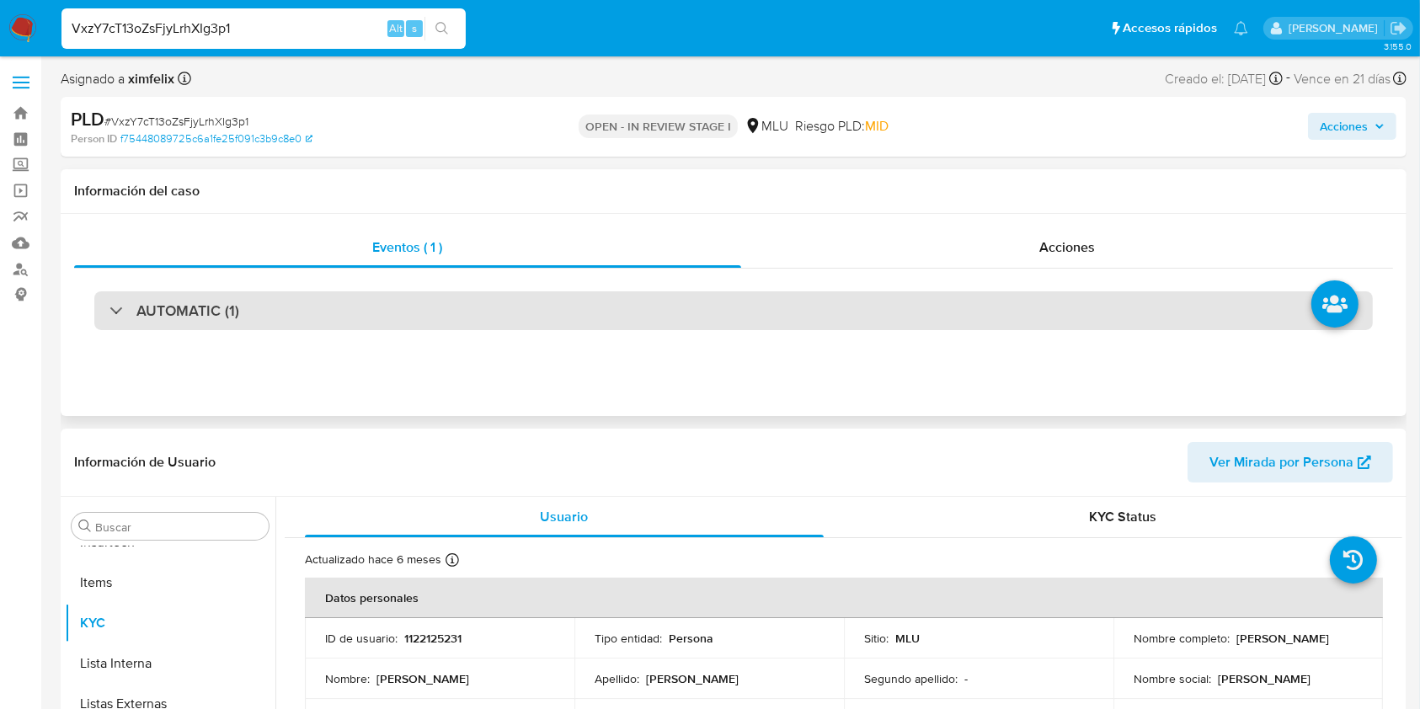
click at [434, 316] on div "AUTOMATIC (1)" at bounding box center [733, 310] width 1278 height 39
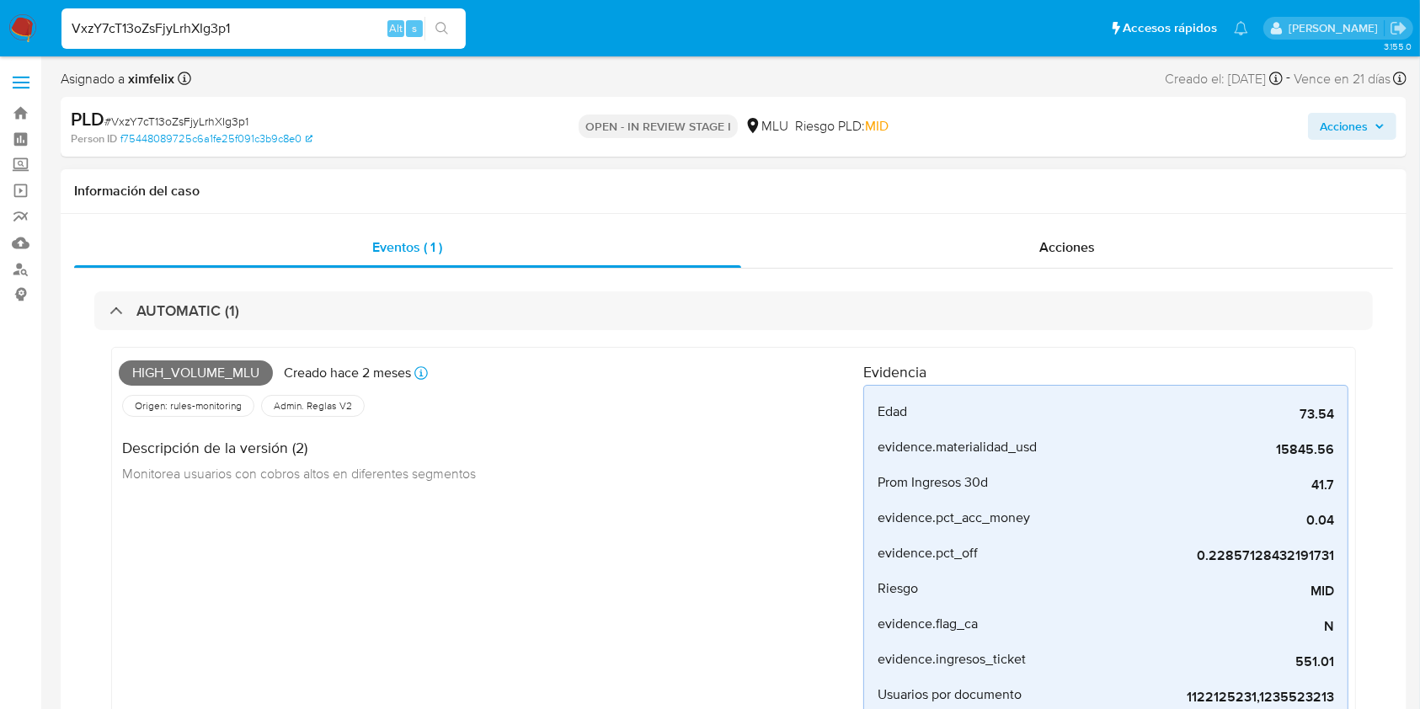
click at [205, 380] on span "High_volume_mlu" at bounding box center [196, 372] width 154 height 25
copy span "High_volume_mlu"
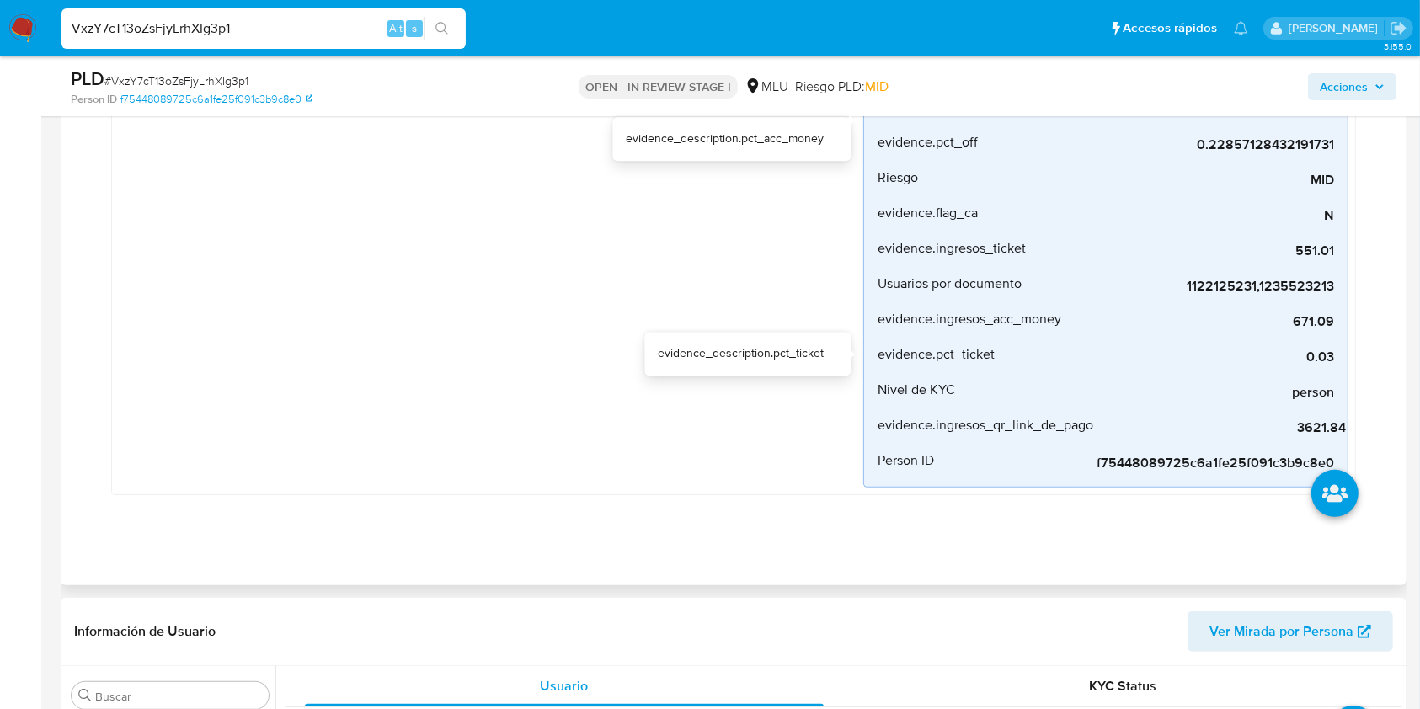
scroll to position [561, 0]
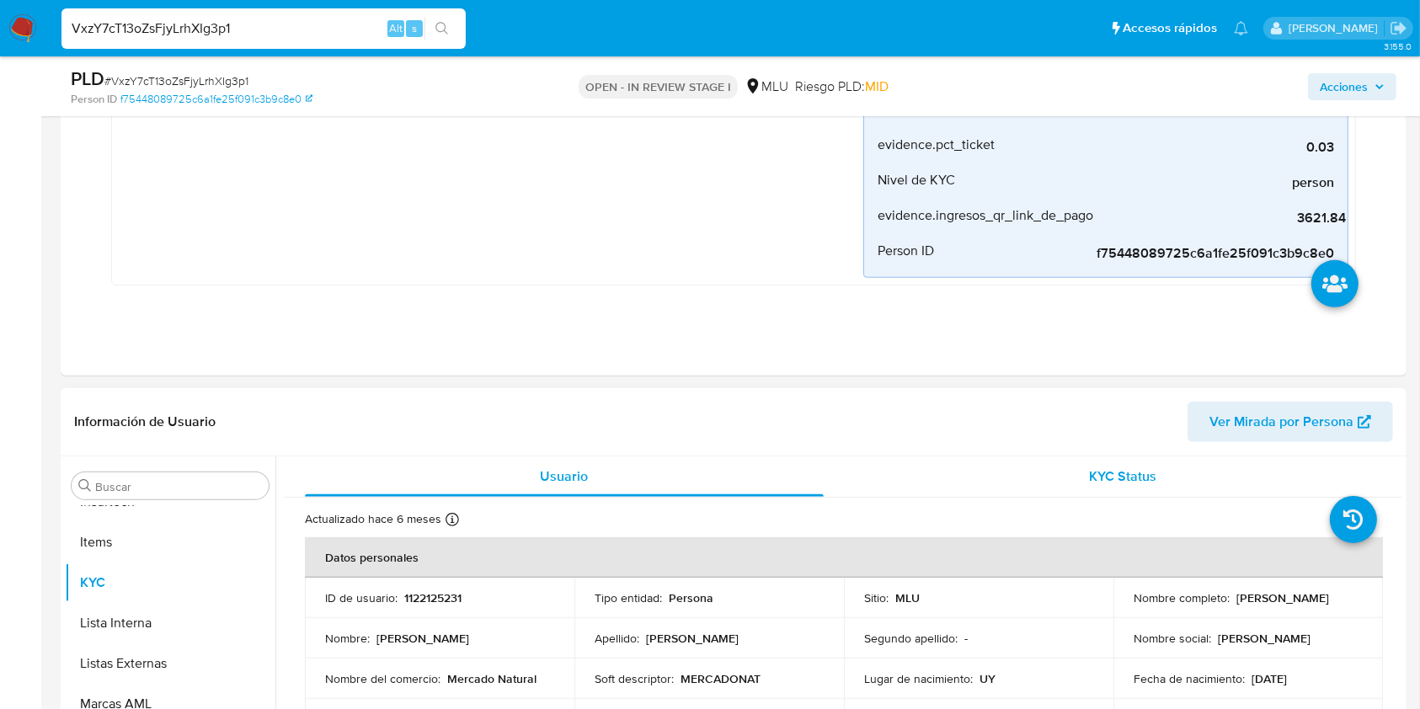
click at [1103, 462] on div "KYC Status" at bounding box center [1123, 476] width 519 height 40
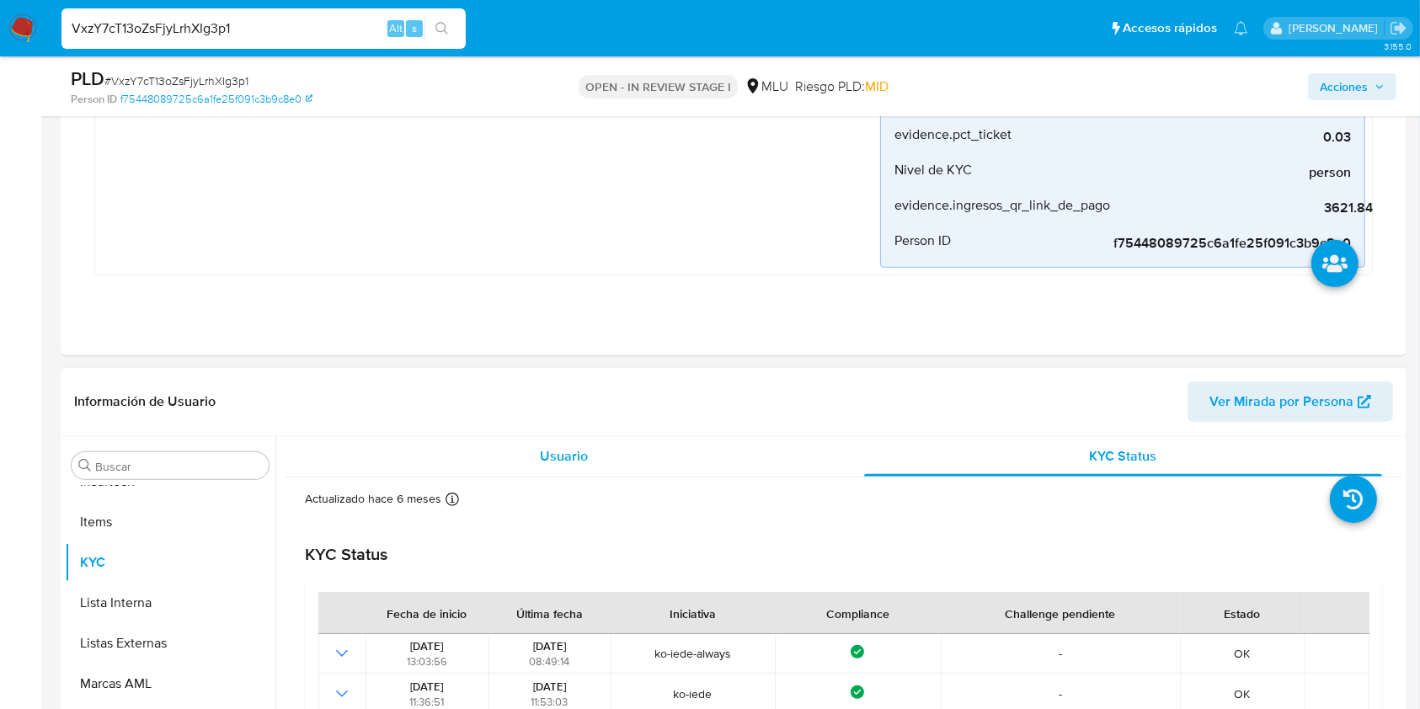
click at [580, 458] on span "Usuario" at bounding box center [564, 455] width 48 height 19
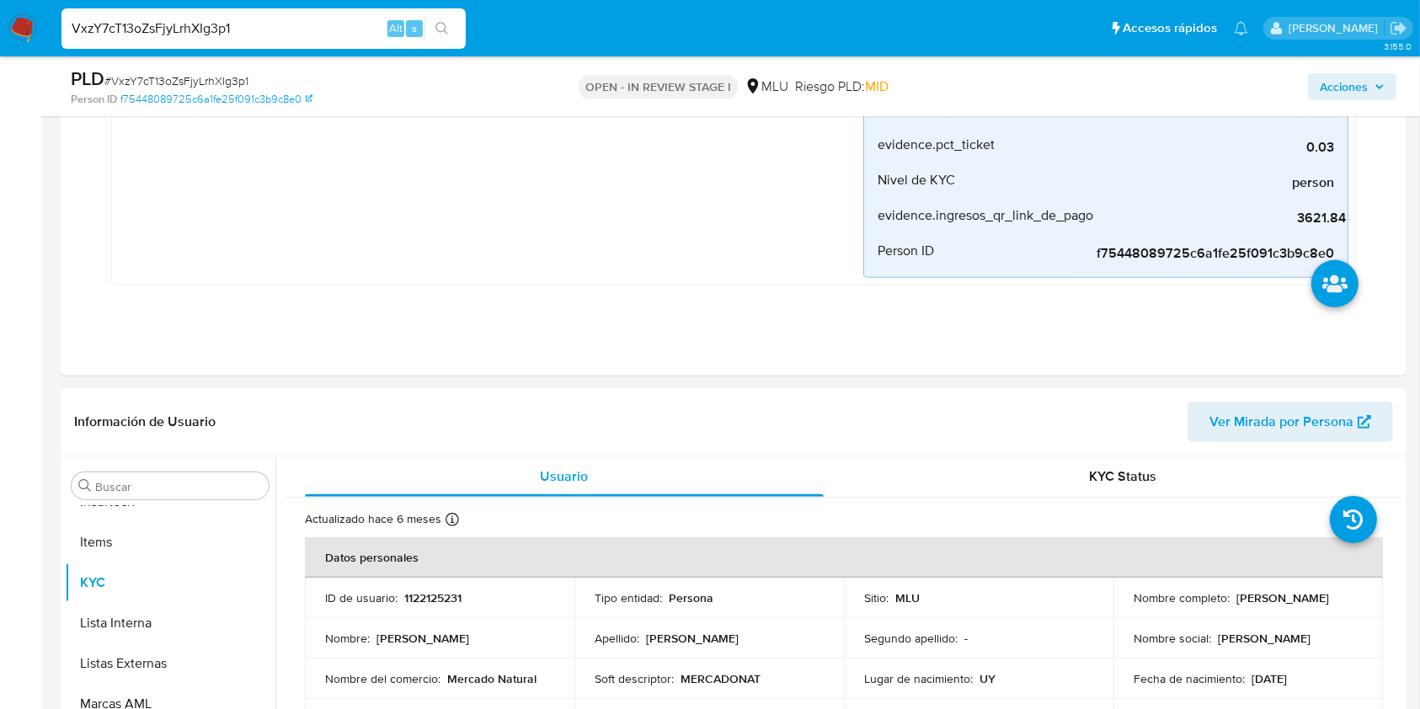
click at [1326, 424] on span "Ver Mirada por Persona" at bounding box center [1281, 422] width 144 height 40
click at [723, 300] on div "High_volume_mlu Creado hace 2 meses Creado: 12/06/2025 06:34:33 Origen: rules-m…" at bounding box center [733, 10] width 1278 height 601
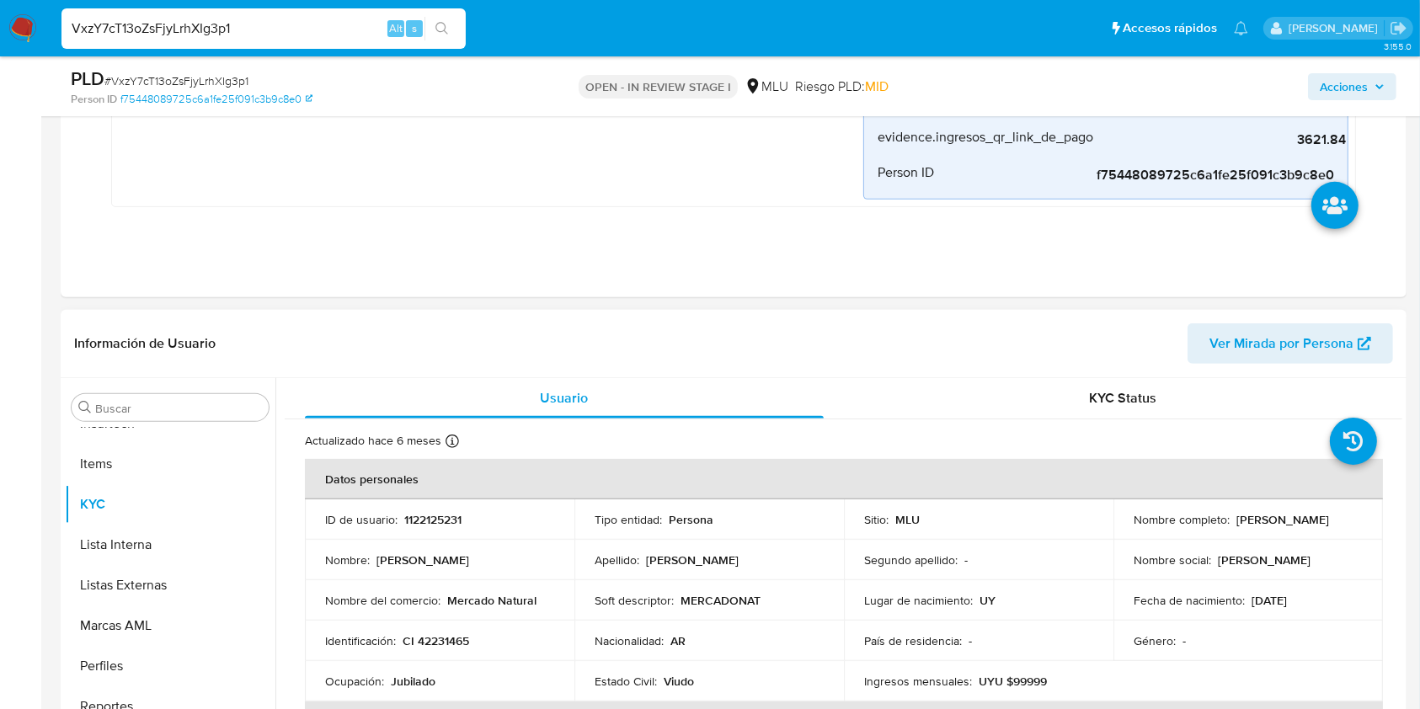
scroll to position [674, 0]
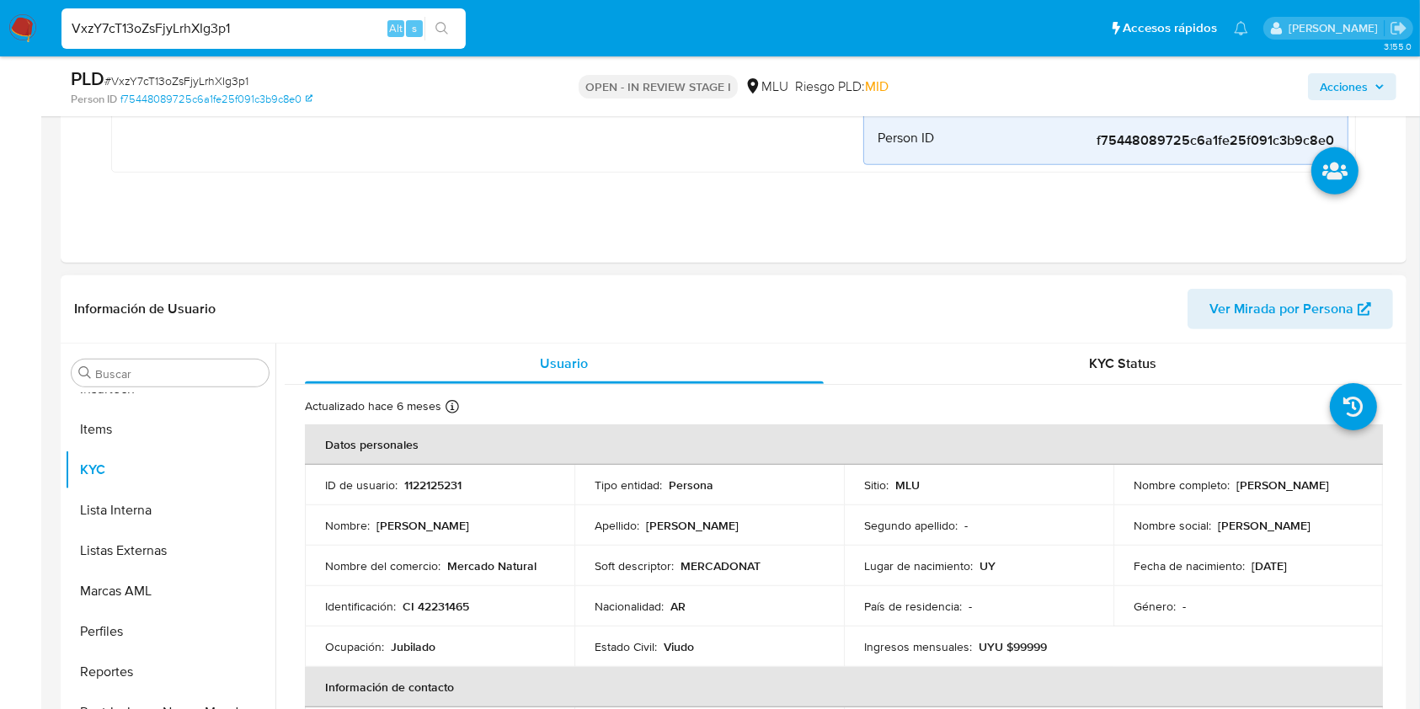
click at [459, 609] on p "CI 42231465" at bounding box center [435, 606] width 67 height 15
copy p "42231465"
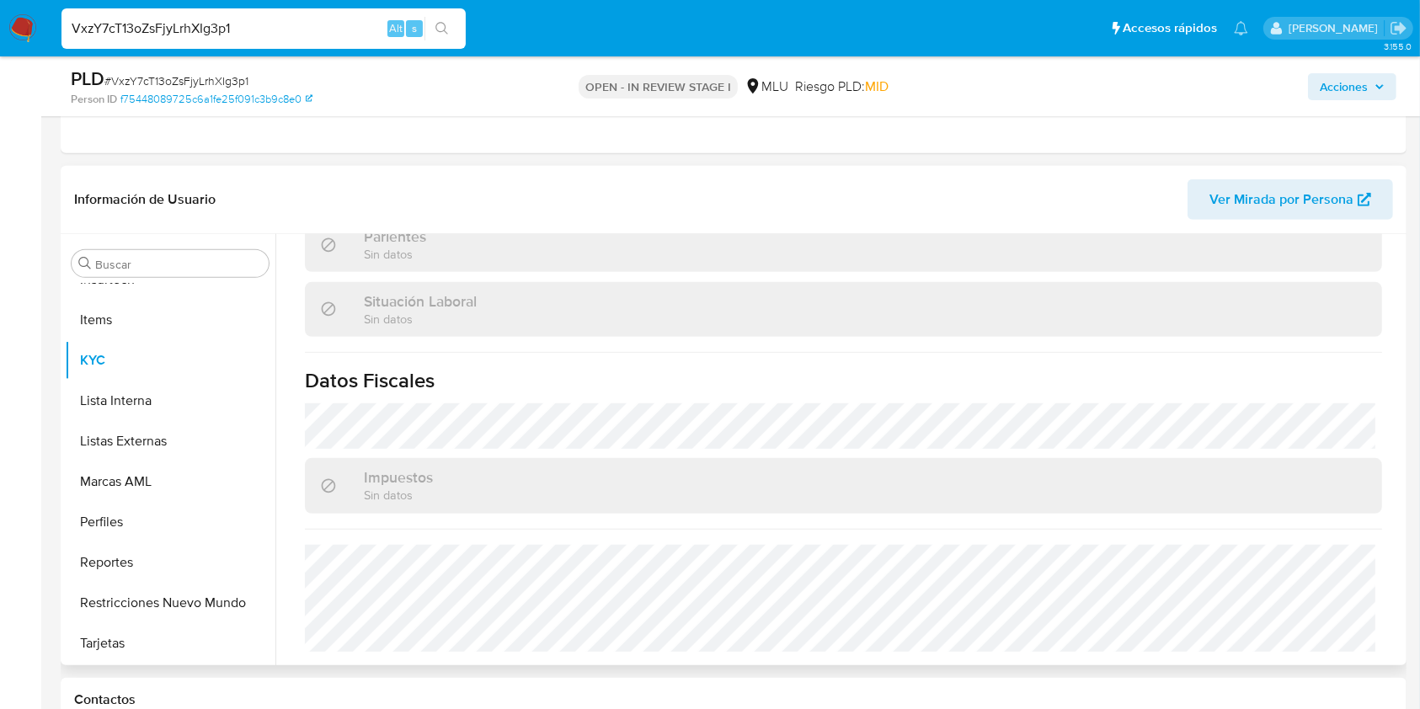
scroll to position [786, 0]
click at [1169, 653] on div "Actualizado hace 6 meses Creado: 11/05/2022 16:21:44 Actualizado: 13/02/2025 11…" at bounding box center [843, 45] width 1117 height 1236
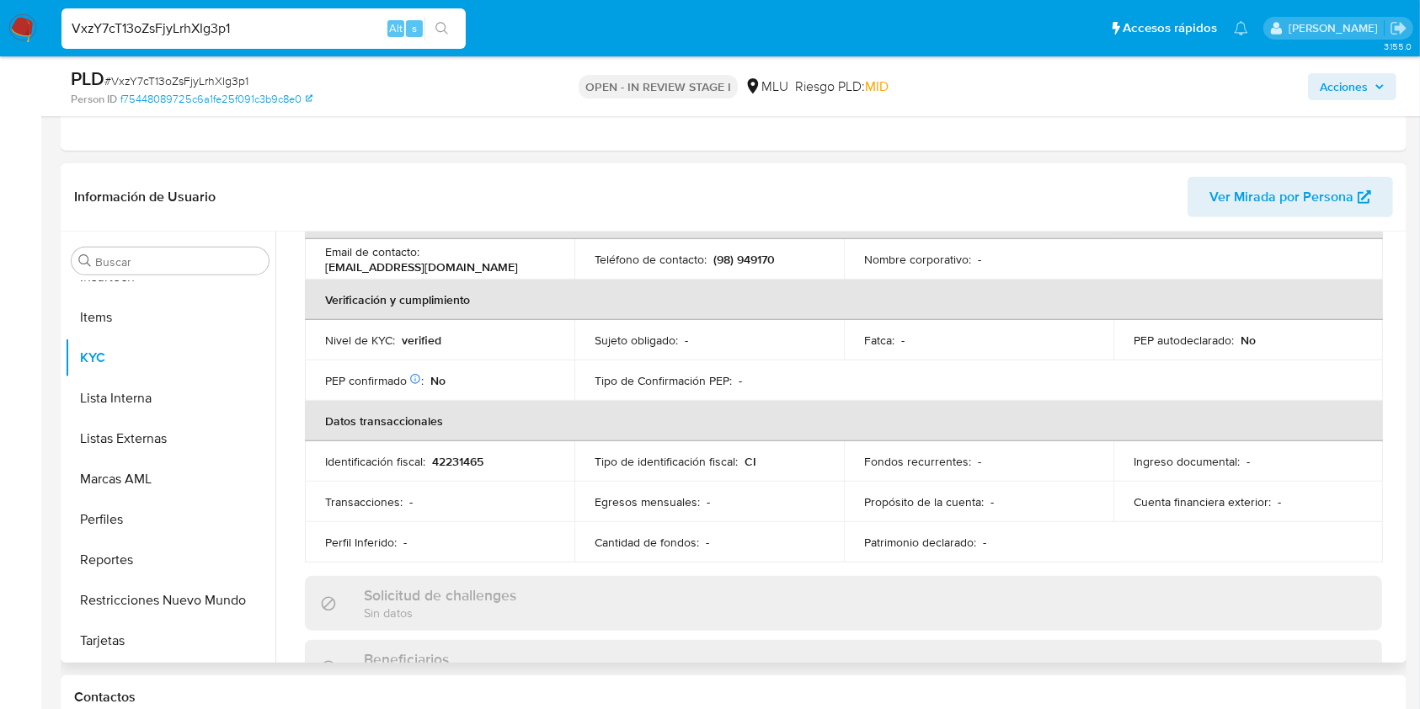
scroll to position [173, 0]
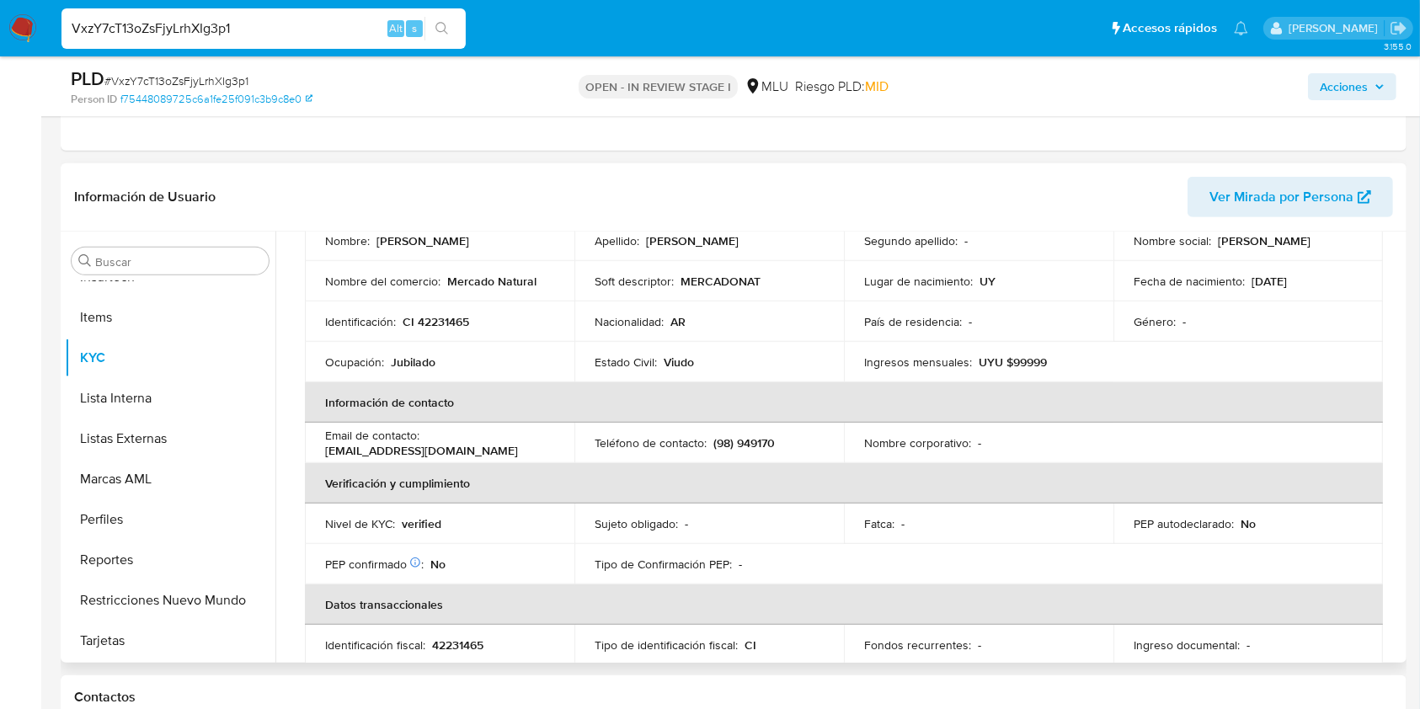
click at [413, 362] on p "Jubilado" at bounding box center [413, 361] width 45 height 15
copy p "Jubilado"
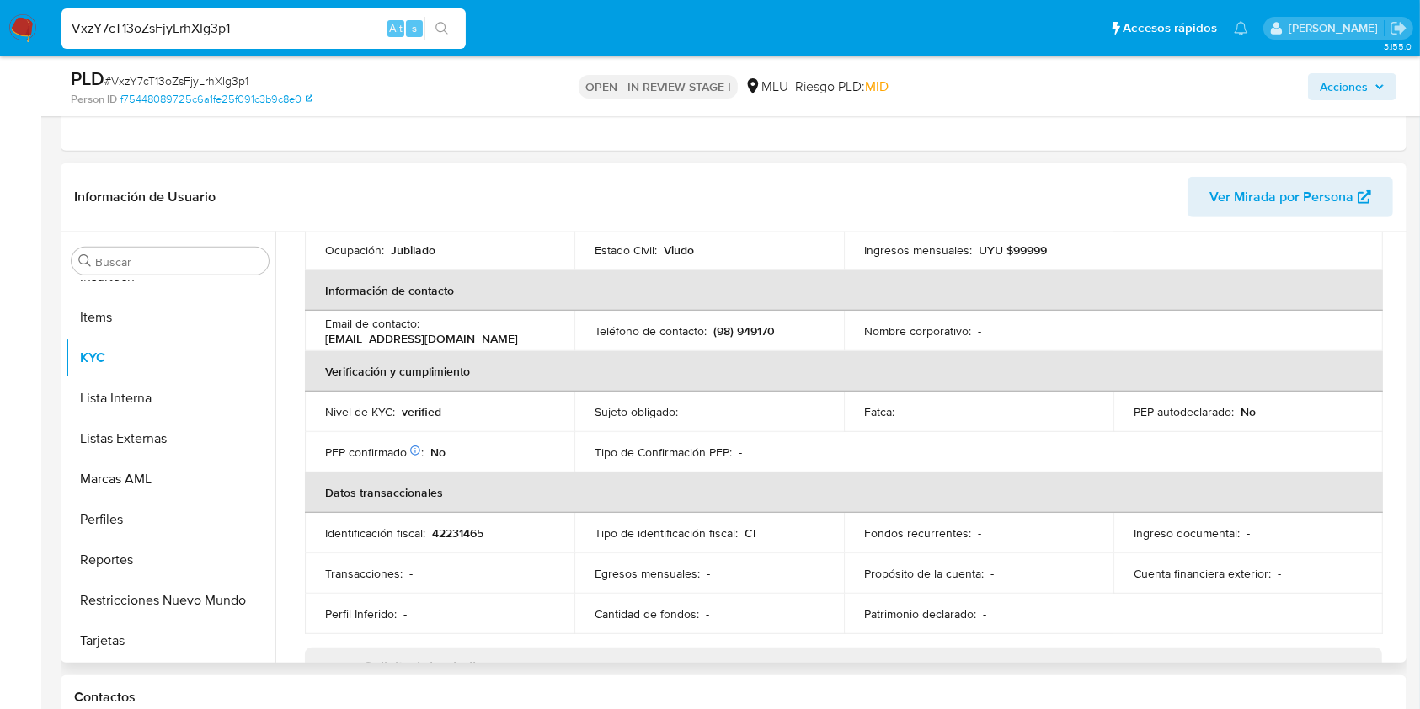
scroll to position [0, 0]
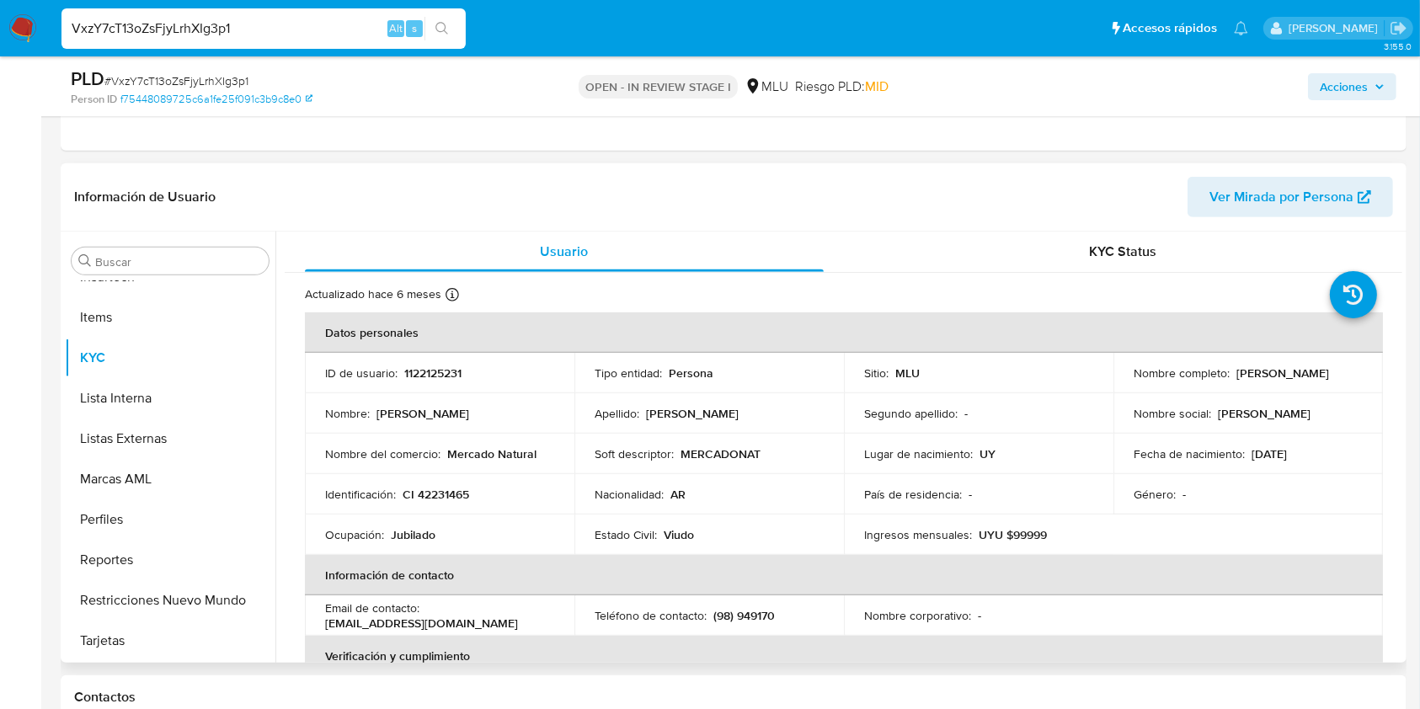
drag, startPoint x: 1327, startPoint y: 378, endPoint x: 1130, endPoint y: 383, distance: 197.1
click at [1133, 381] on div "Nombre completo : Hector Hernando Azpeitia Rodriguez" at bounding box center [1247, 372] width 229 height 15
copy p "Hector Hernando Azpeitia Rodriguez"
drag, startPoint x: 534, startPoint y: 453, endPoint x: 450, endPoint y: 452, distance: 84.2
click at [450, 452] on div "Nombre del comercio : Mercado Natural" at bounding box center [439, 453] width 229 height 15
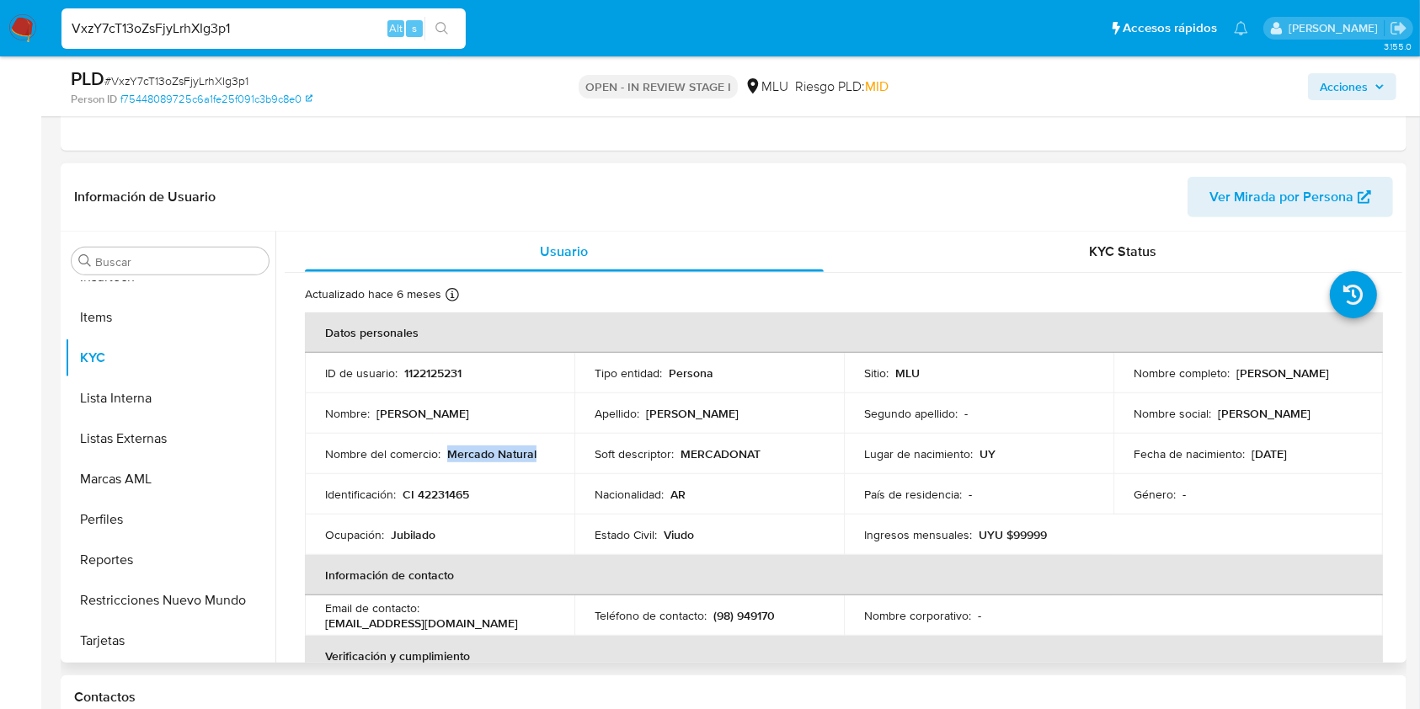
copy p "Mercado Natural"
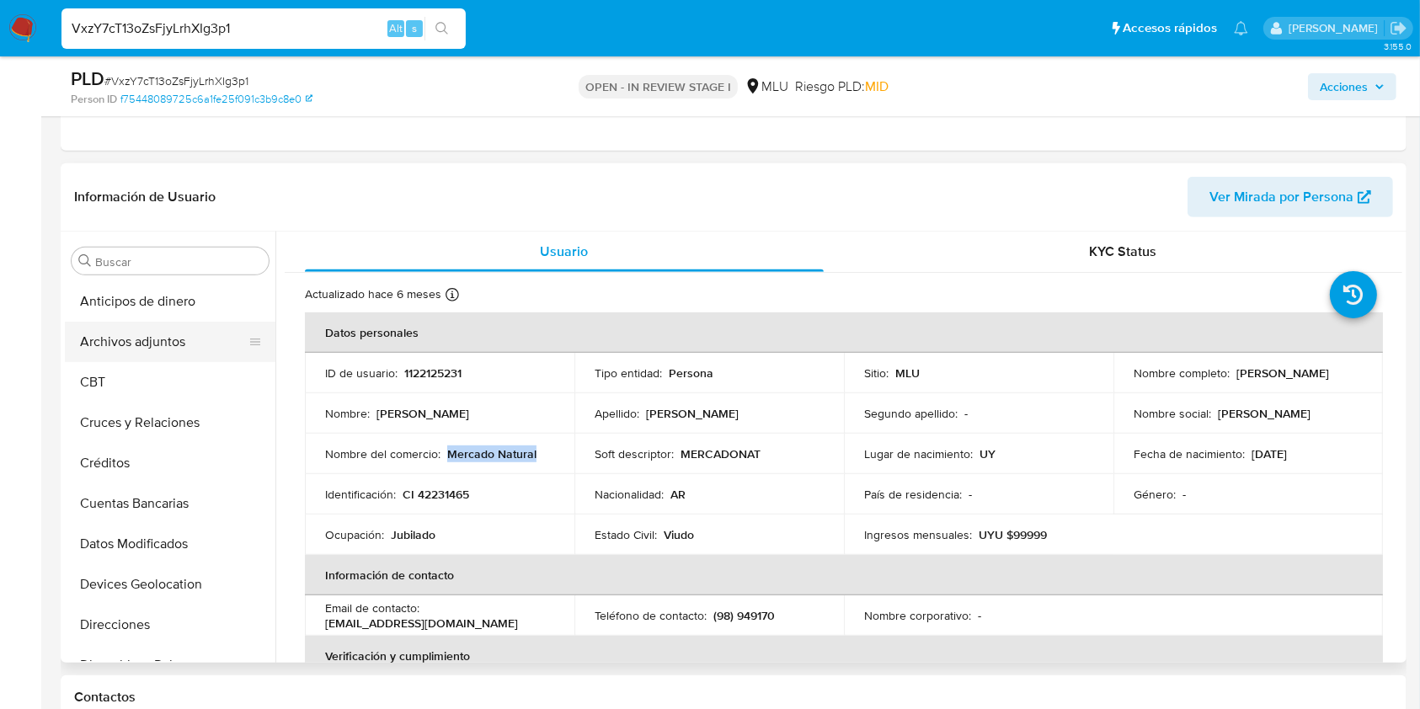
click at [141, 334] on button "Archivos adjuntos" at bounding box center [163, 342] width 197 height 40
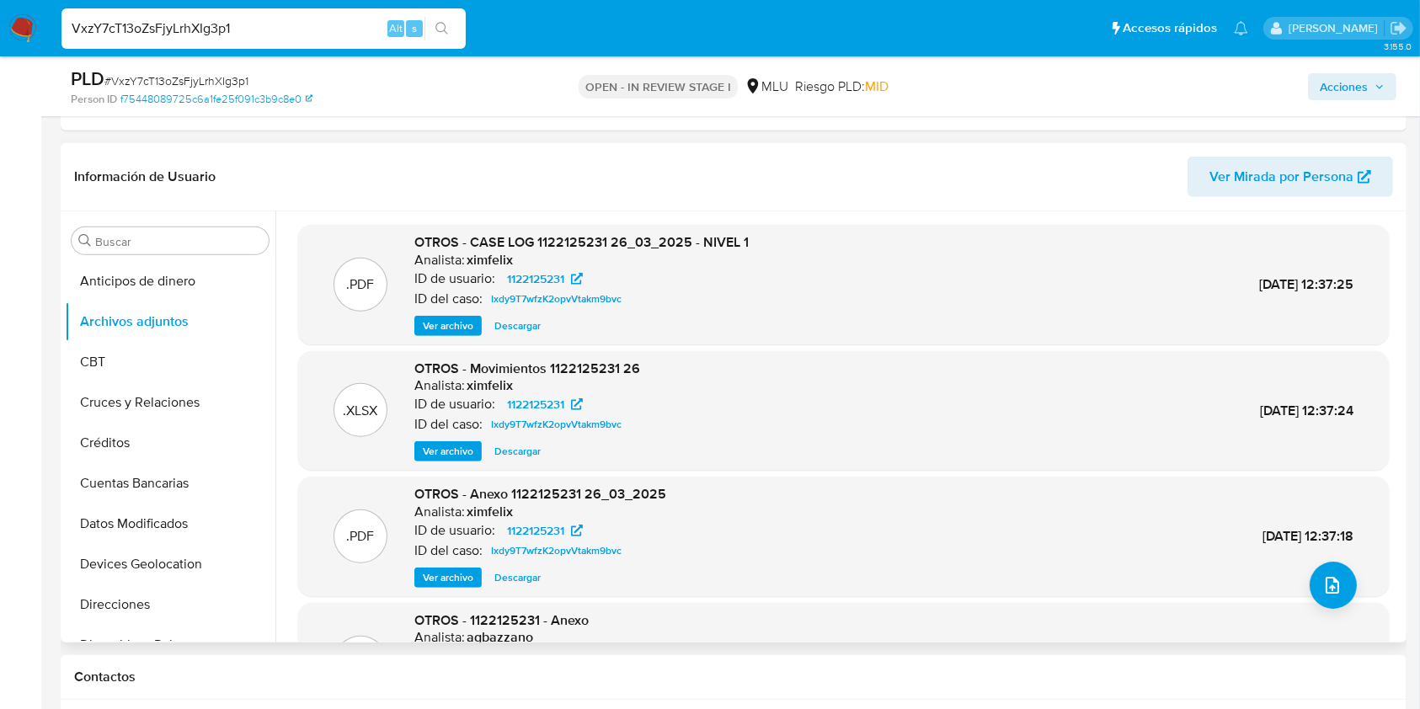
click at [449, 327] on span "Ver archivo" at bounding box center [448, 325] width 51 height 17
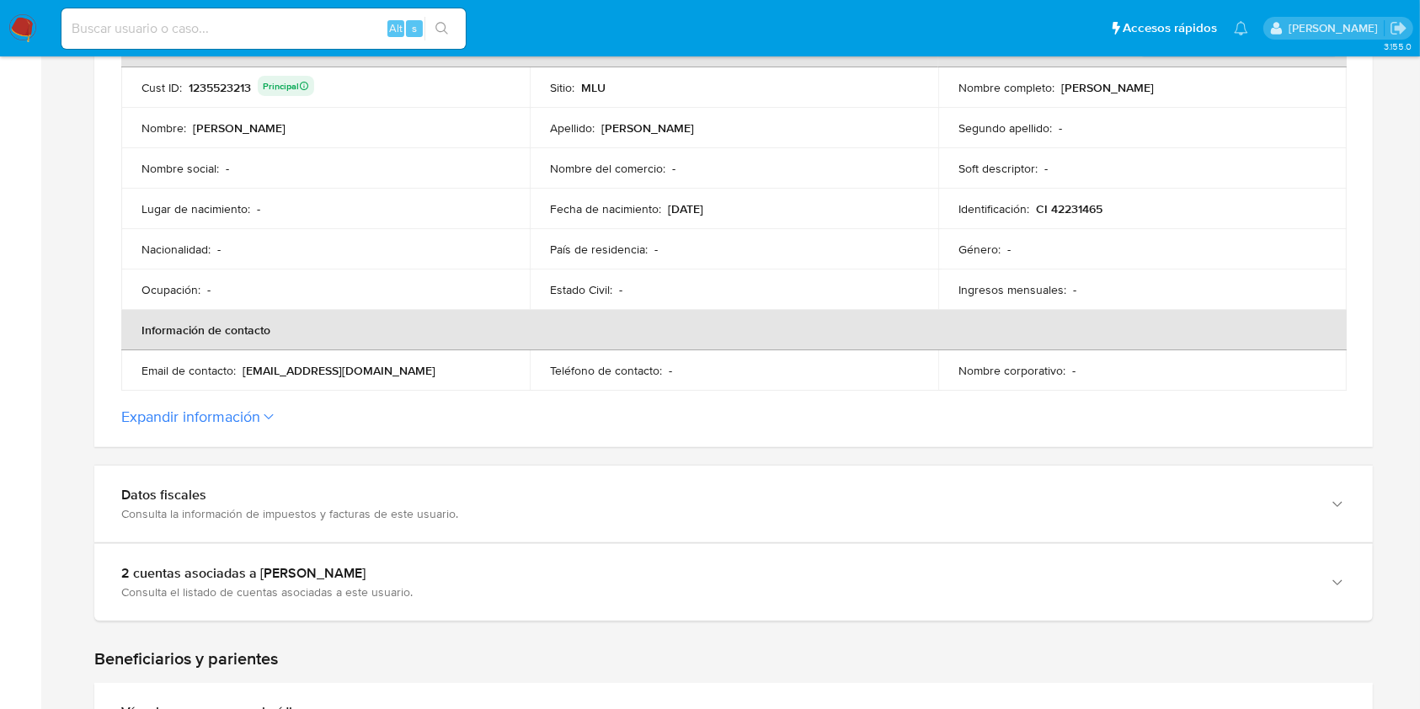
scroll to position [449, 0]
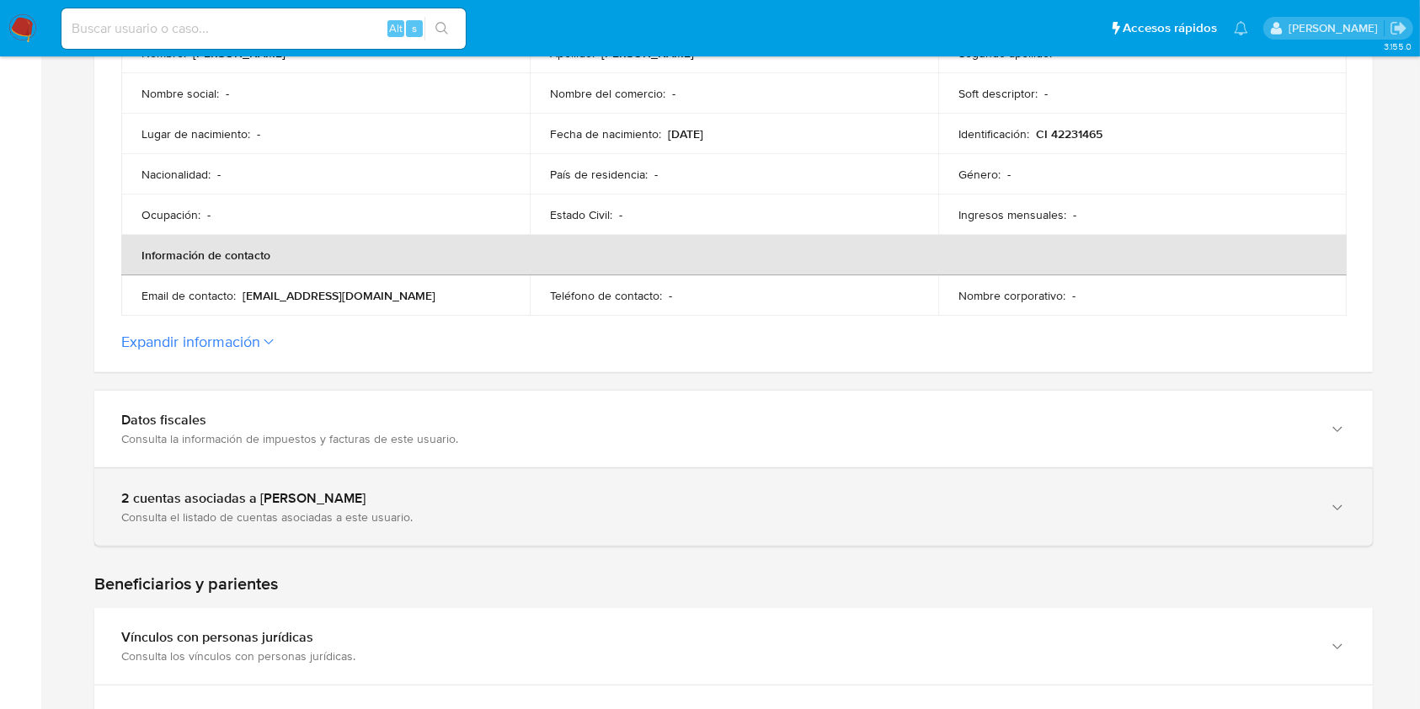
click at [646, 509] on div "Consulta el listado de cuentas asociadas a este usuario." at bounding box center [716, 516] width 1191 height 15
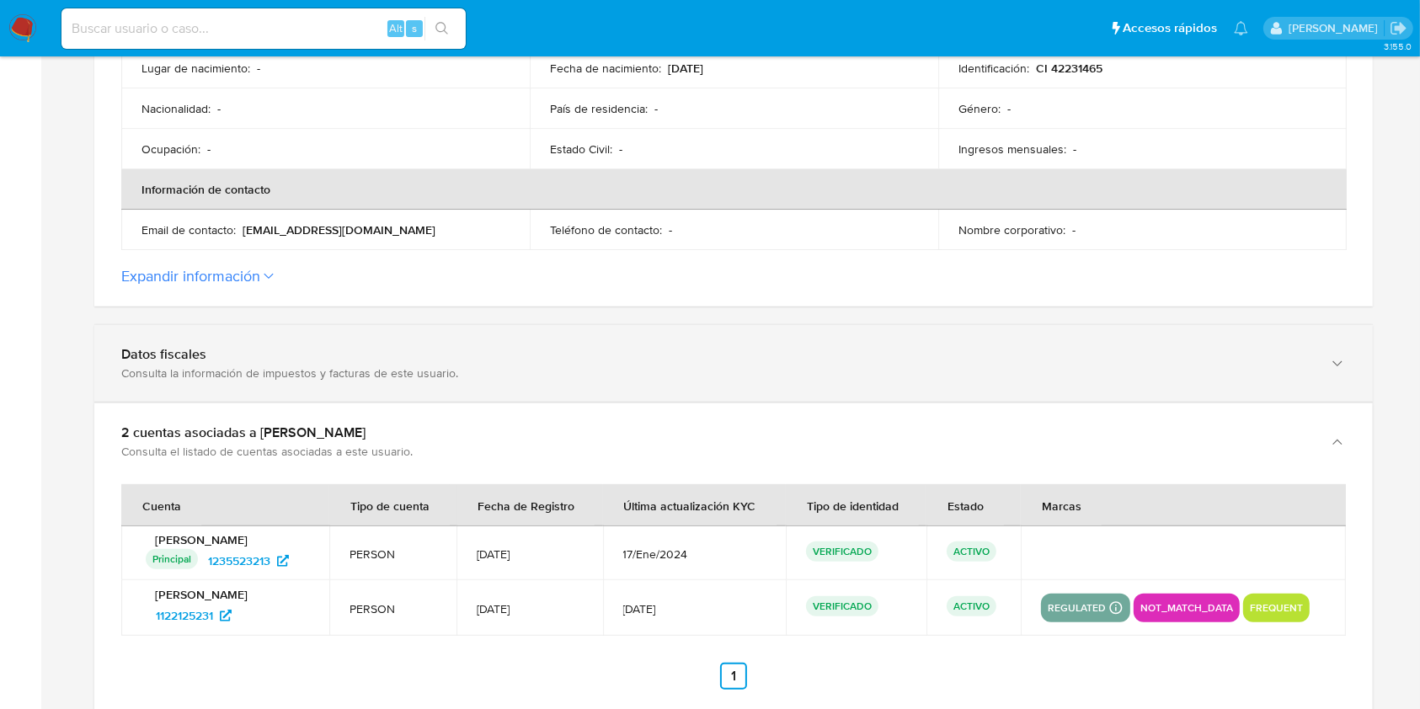
scroll to position [561, 0]
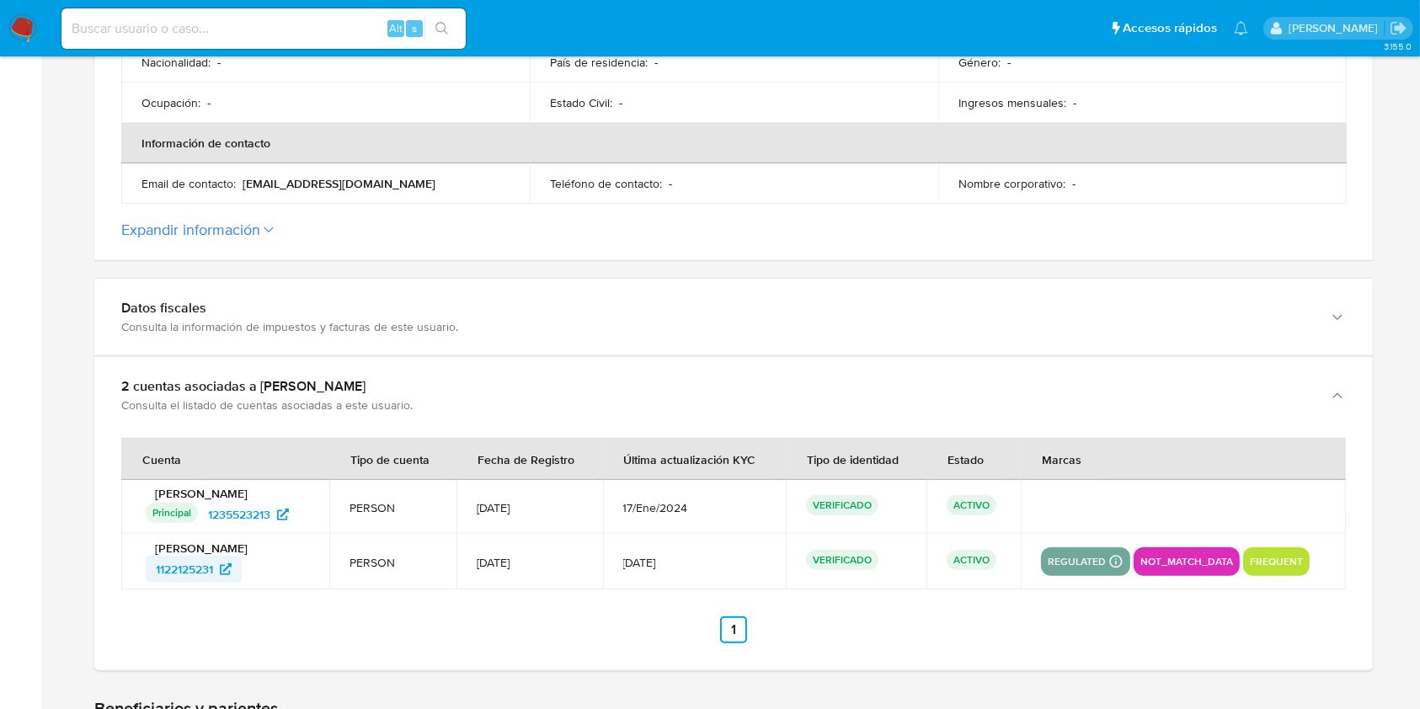
drag, startPoint x: 250, startPoint y: 570, endPoint x: 148, endPoint y: 581, distance: 102.5
click at [148, 581] on div "1122125231" at bounding box center [227, 569] width 163 height 27
drag, startPoint x: 318, startPoint y: 516, endPoint x: 200, endPoint y: 524, distance: 118.1
click at [200, 524] on div "Principal Identificado como usuario principal 1235523213" at bounding box center [227, 514] width 163 height 27
drag, startPoint x: 224, startPoint y: 509, endPoint x: 246, endPoint y: 569, distance: 64.5
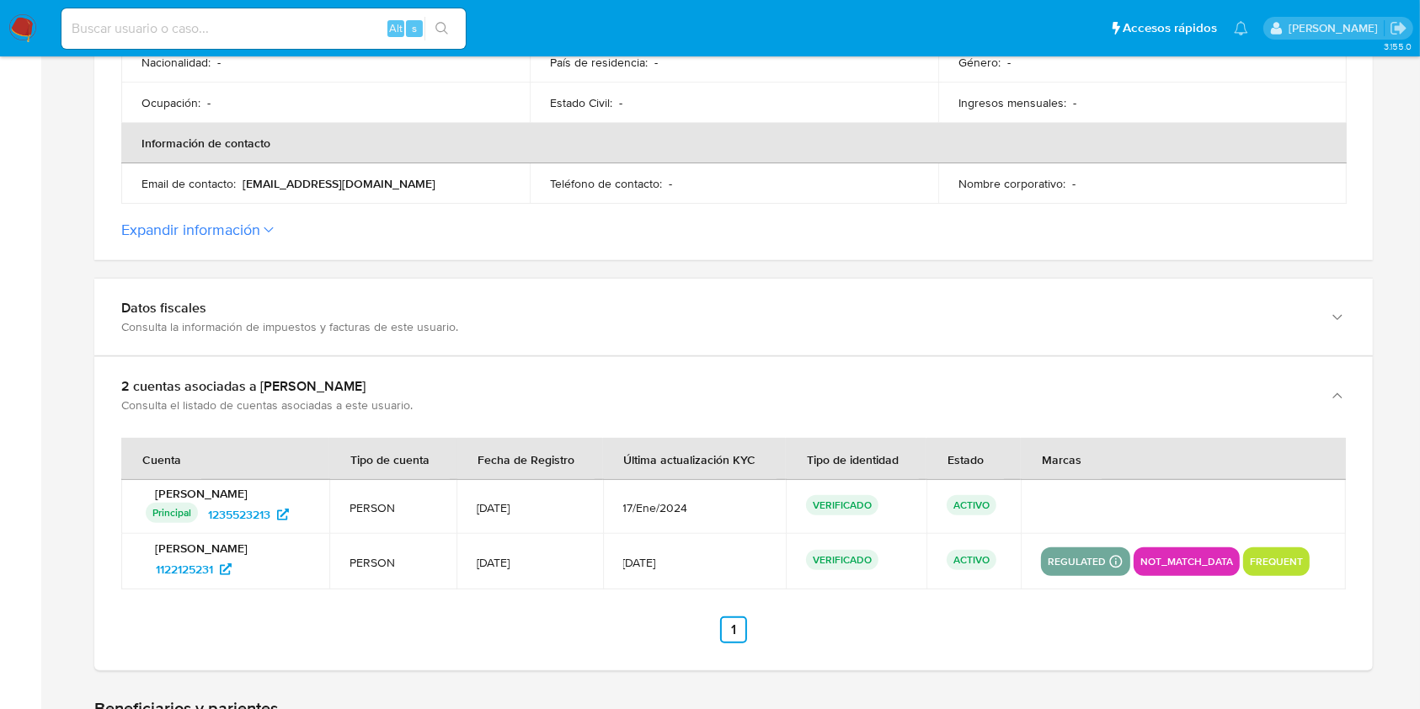
drag, startPoint x: 246, startPoint y: 569, endPoint x: 237, endPoint y: 610, distance: 42.1
click at [235, 616] on ul "Anterior 1 Siguiente" at bounding box center [733, 629] width 1224 height 27
drag, startPoint x: 252, startPoint y: 574, endPoint x: 151, endPoint y: 576, distance: 101.0
click at [151, 576] on div "1122125231" at bounding box center [227, 569] width 163 height 27
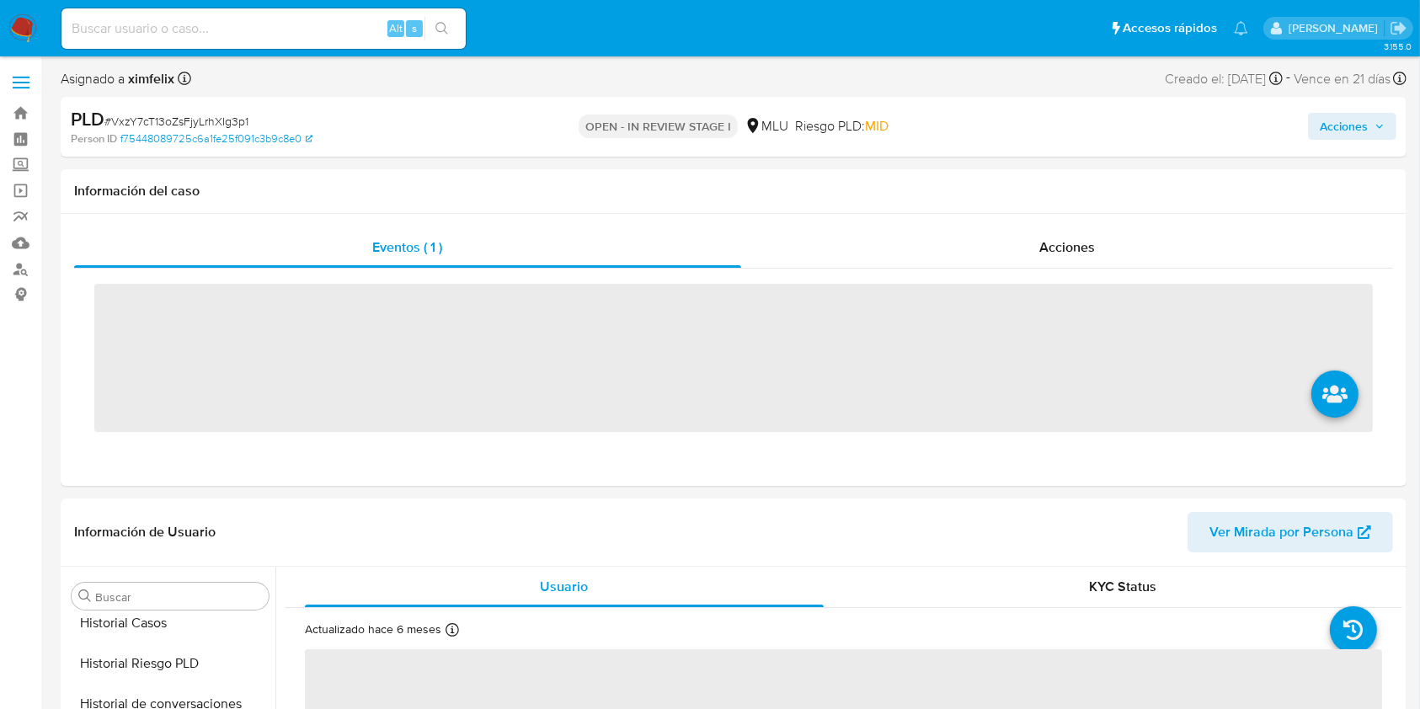
scroll to position [752, 0]
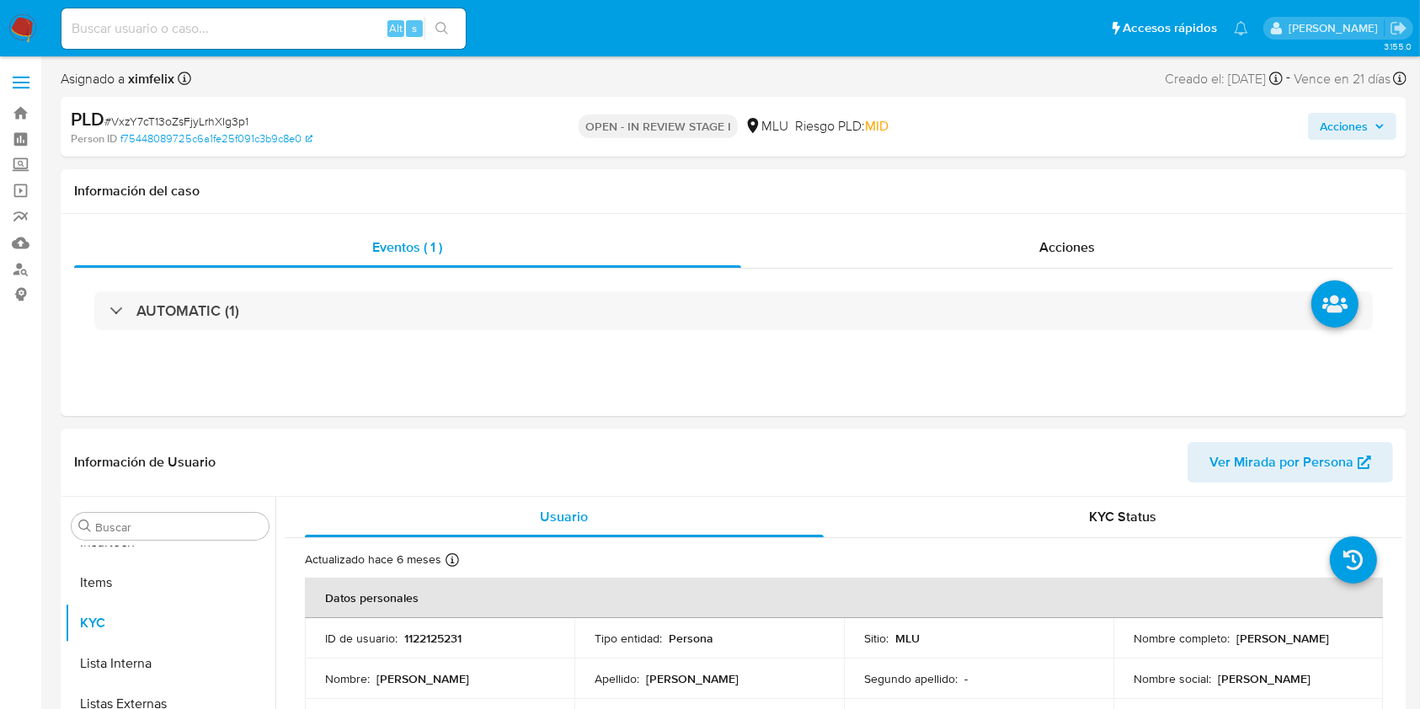
select select "10"
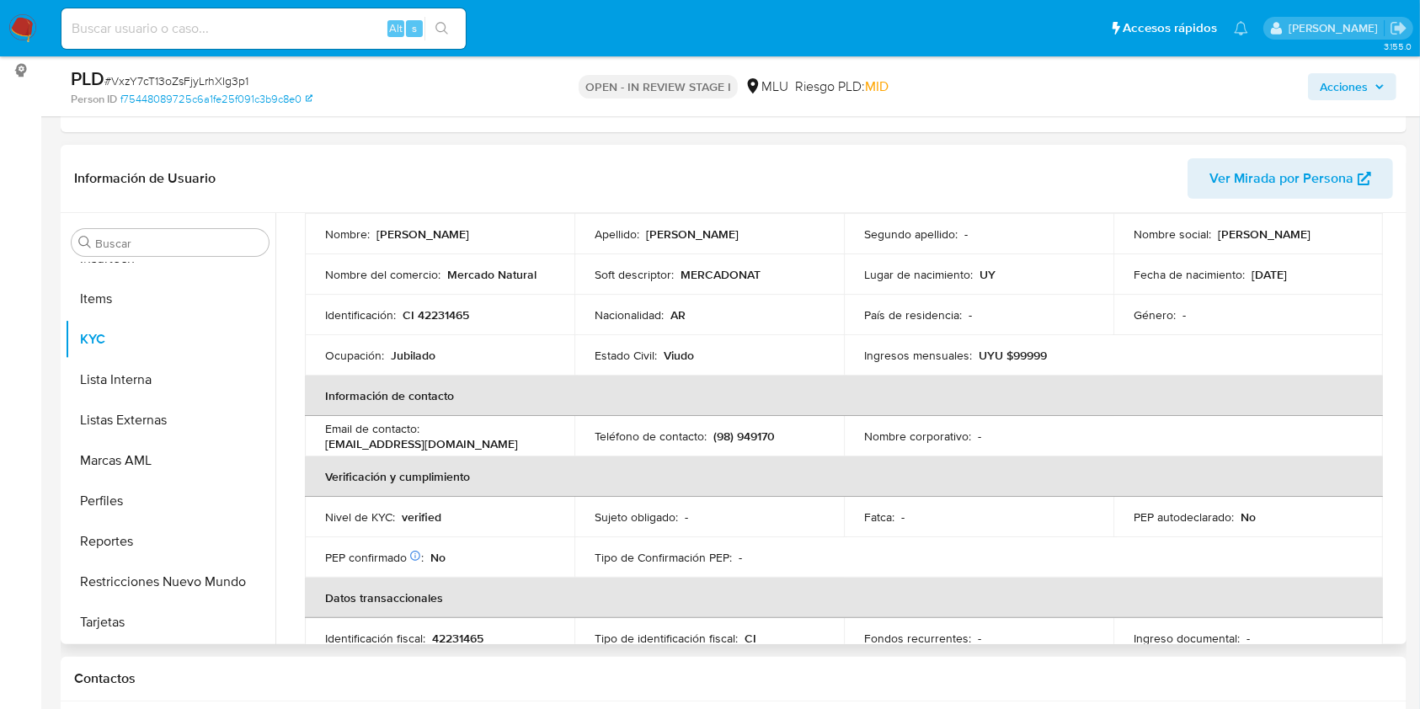
scroll to position [61, 0]
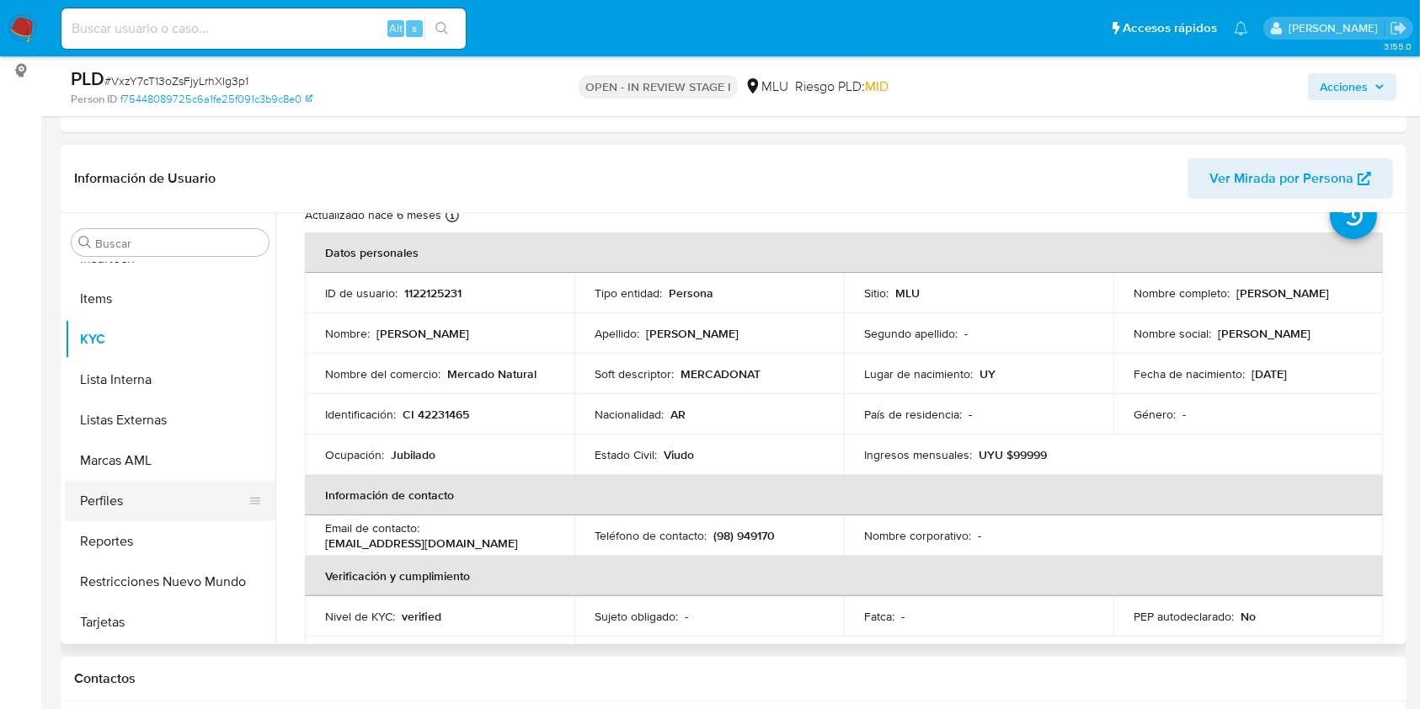
click at [131, 502] on button "Perfiles" at bounding box center [163, 501] width 197 height 40
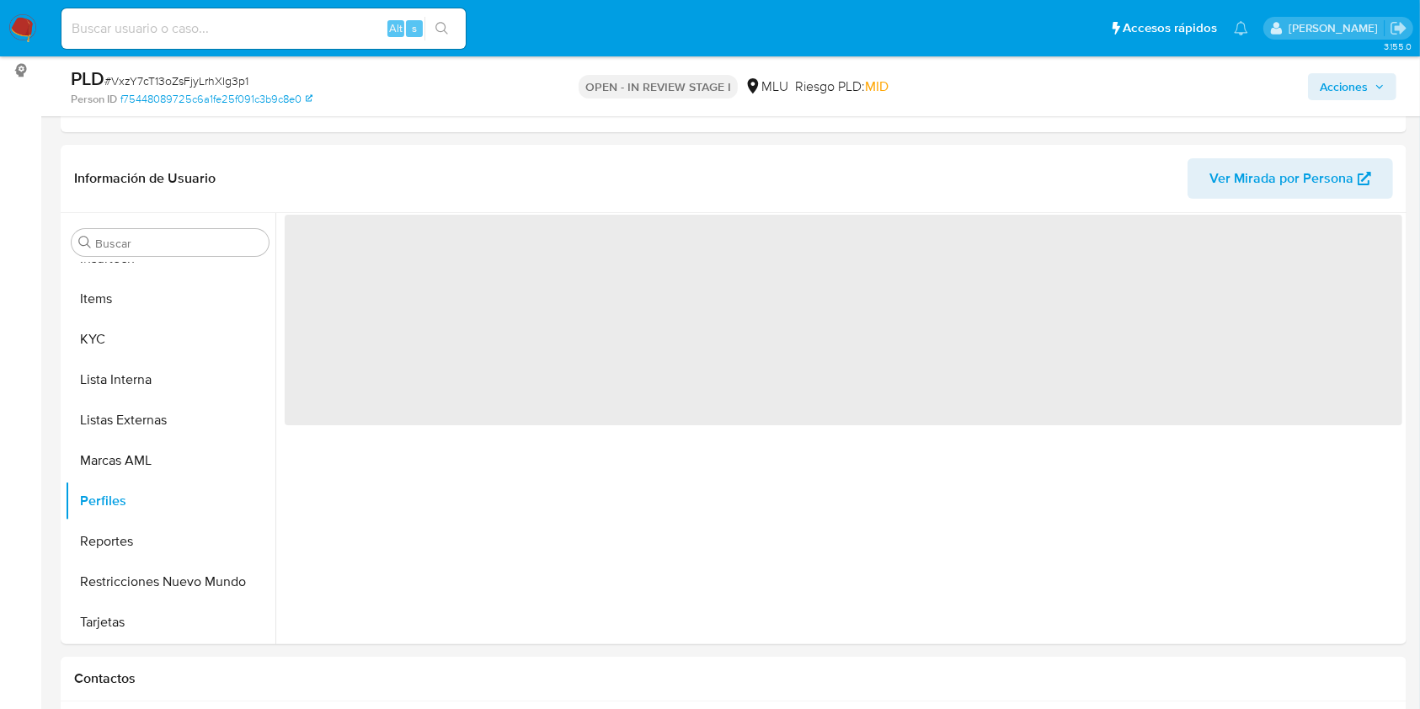
scroll to position [0, 0]
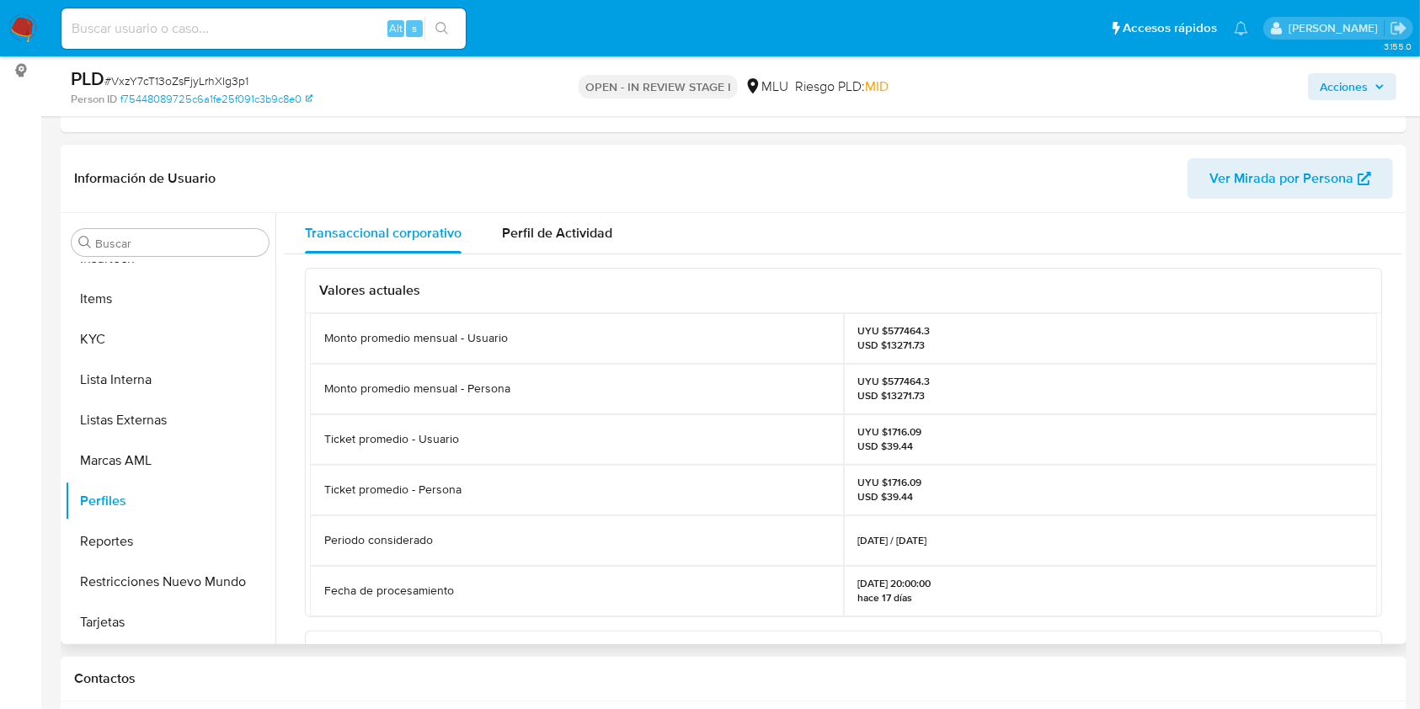
click at [891, 383] on p "UYU $577464.3 USD $13271.73" at bounding box center [894, 388] width 72 height 27
copy p "577464.3"
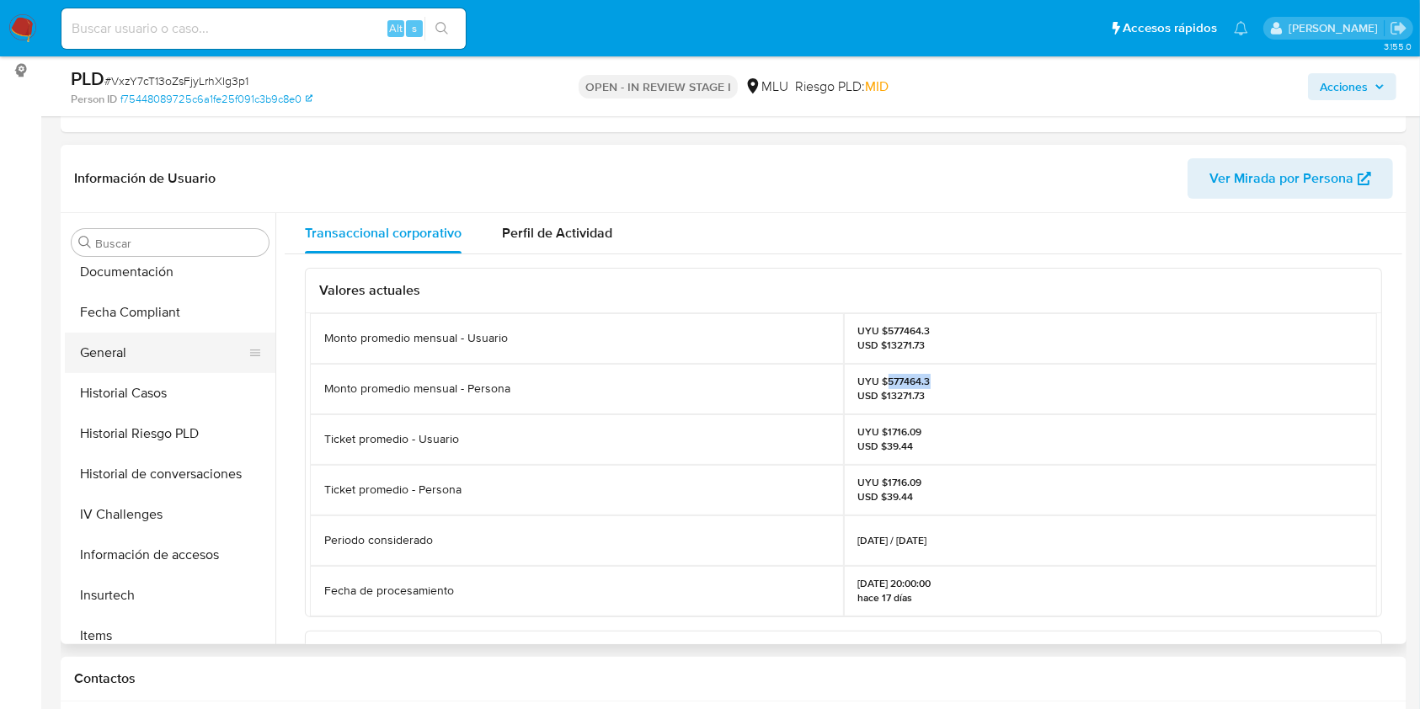
scroll to position [190, 0]
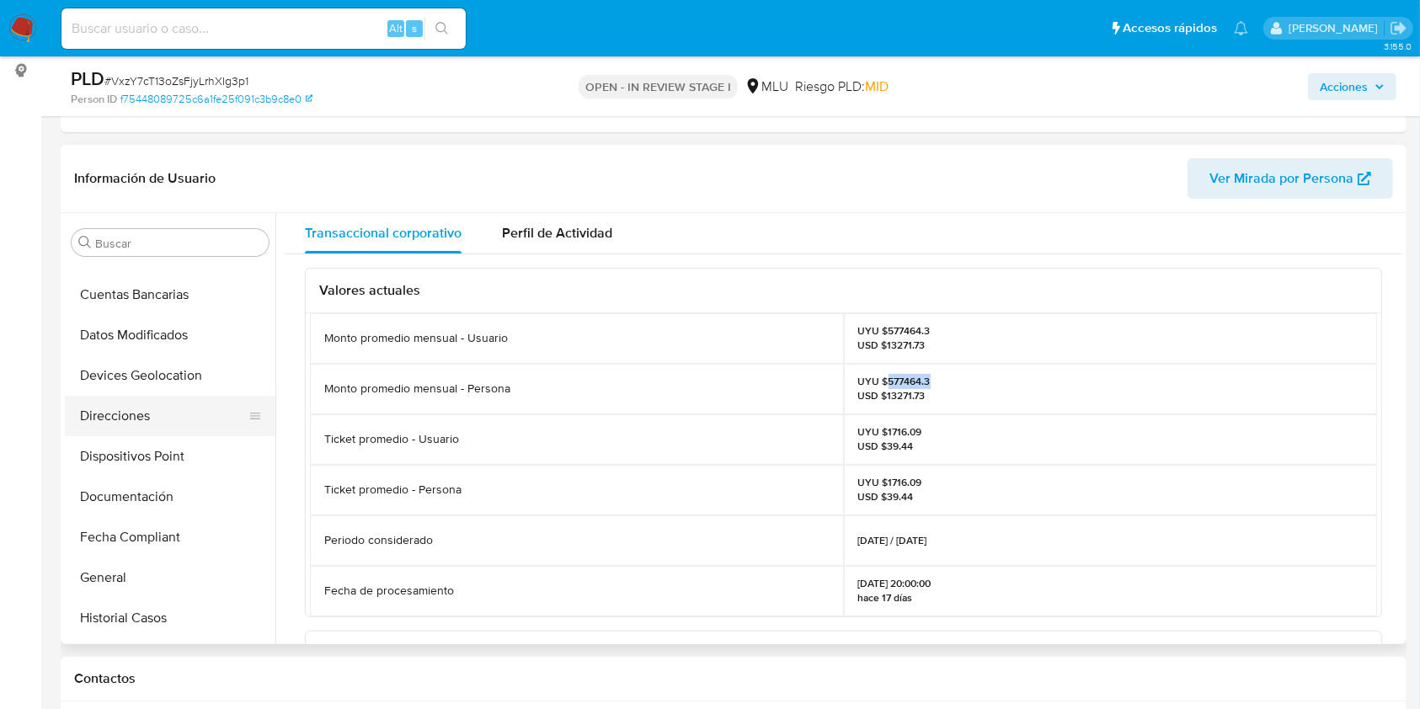
click at [162, 404] on button "Direcciones" at bounding box center [163, 416] width 197 height 40
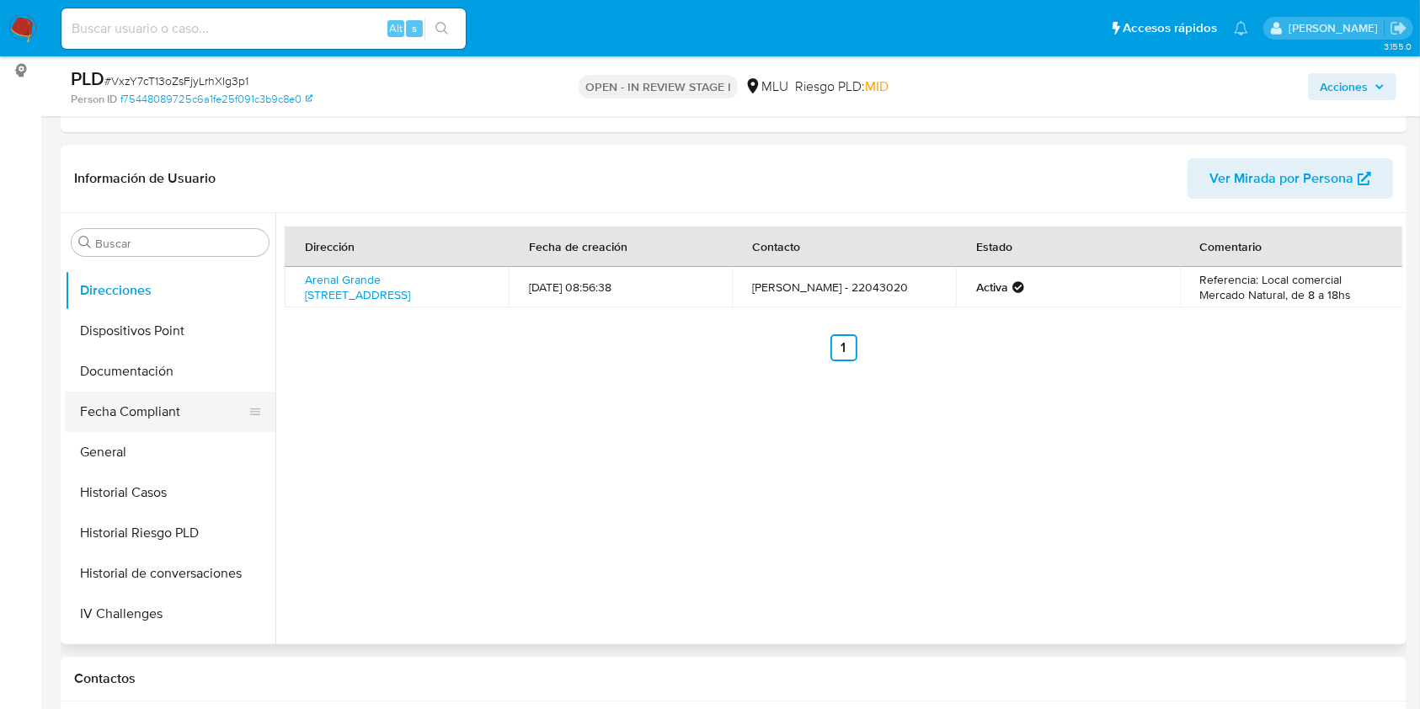
scroll to position [640, 0]
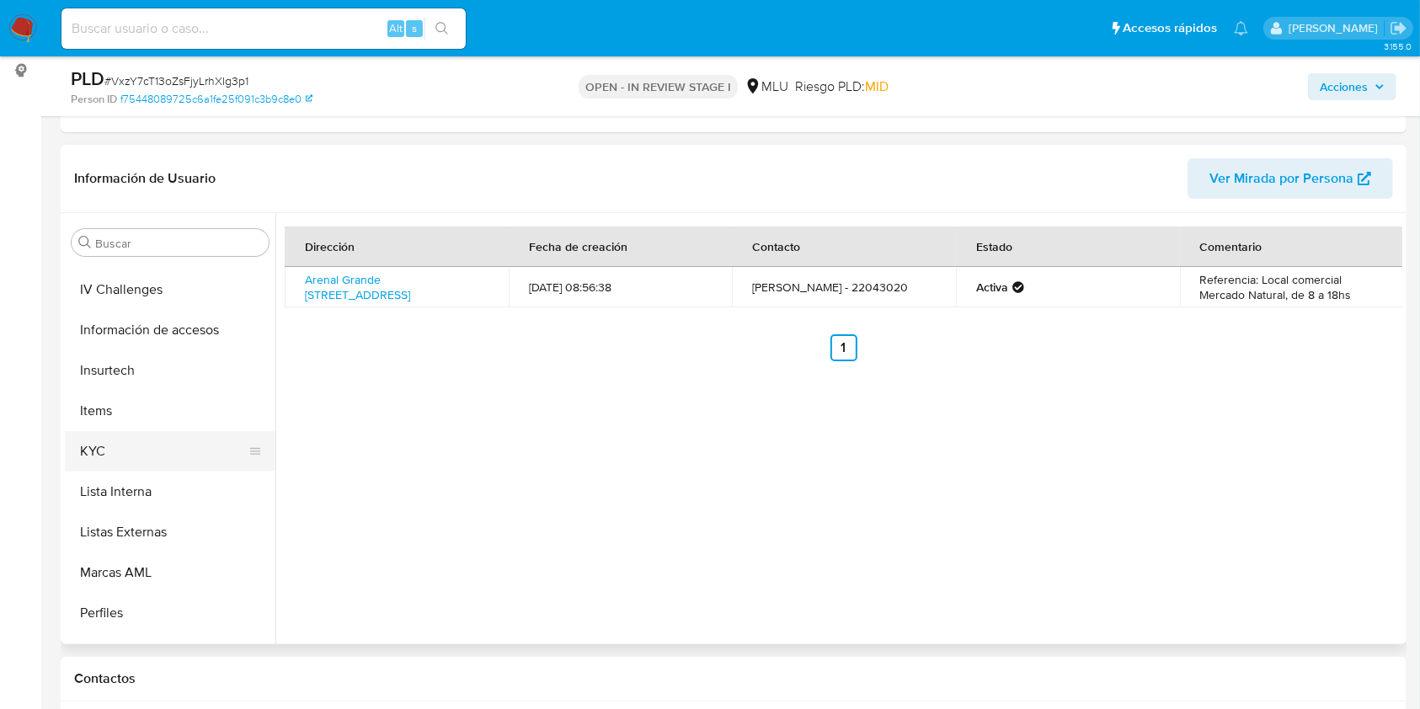
click at [124, 446] on button "KYC" at bounding box center [163, 451] width 197 height 40
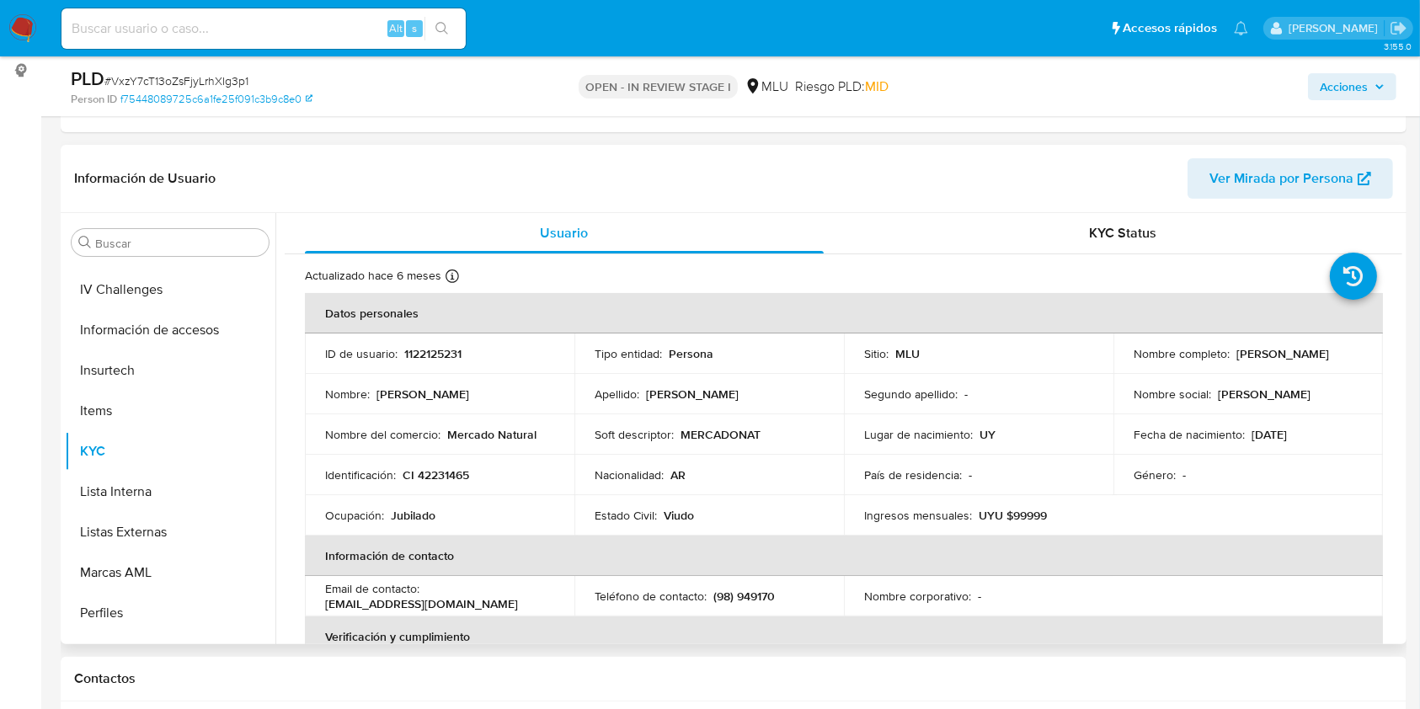
drag, startPoint x: 1325, startPoint y: 363, endPoint x: 1125, endPoint y: 361, distance: 200.4
click at [1125, 361] on td "Nombre completo : Hector Hernando Azpeitia Rodriguez" at bounding box center [1247, 353] width 269 height 40
copy p "Hector Hernando Azpeitia Rodriguez"
drag, startPoint x: 471, startPoint y: 477, endPoint x: 405, endPoint y: 478, distance: 66.5
click at [405, 478] on div "Identificación : CI 42231465" at bounding box center [439, 474] width 229 height 15
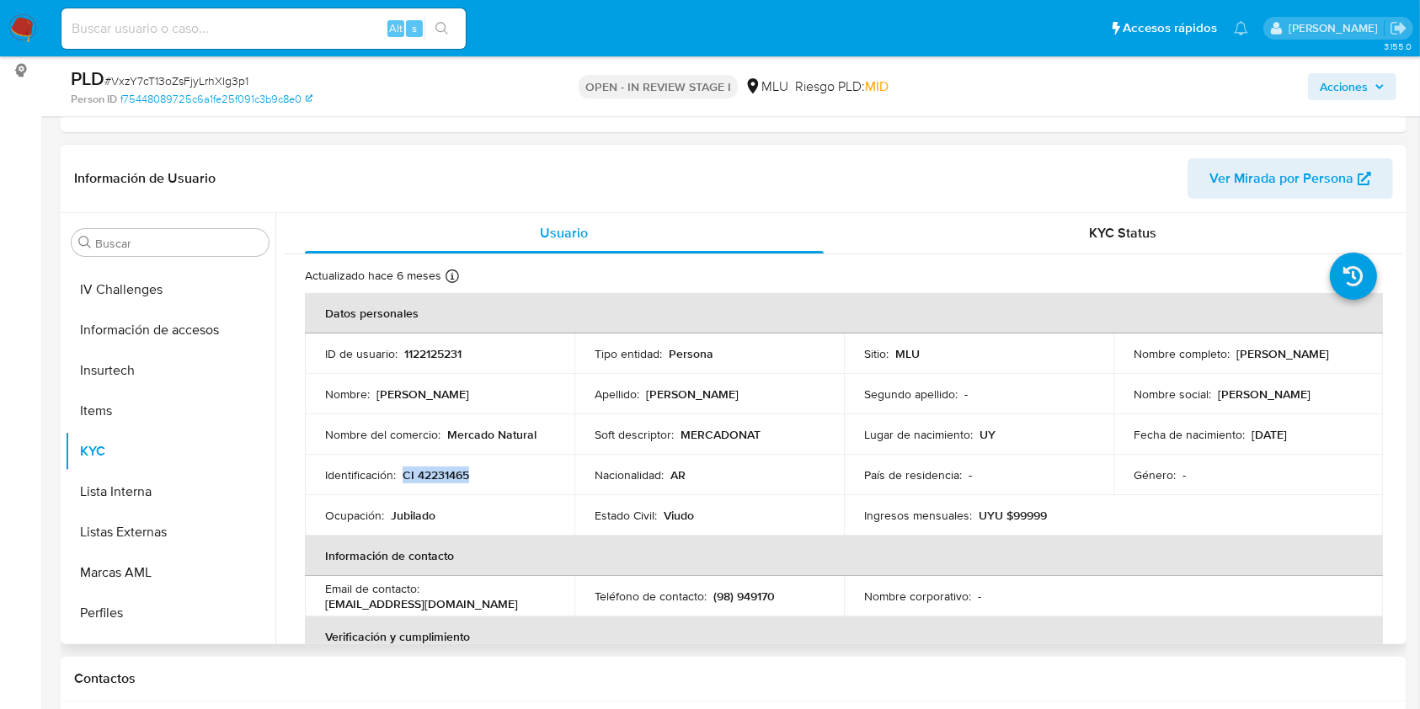
copy p "CI 42231465"
drag, startPoint x: 532, startPoint y: 434, endPoint x: 445, endPoint y: 435, distance: 86.7
click at [447, 435] on p "Mercado Natural" at bounding box center [491, 434] width 89 height 15
copy p "Mercado Natural"
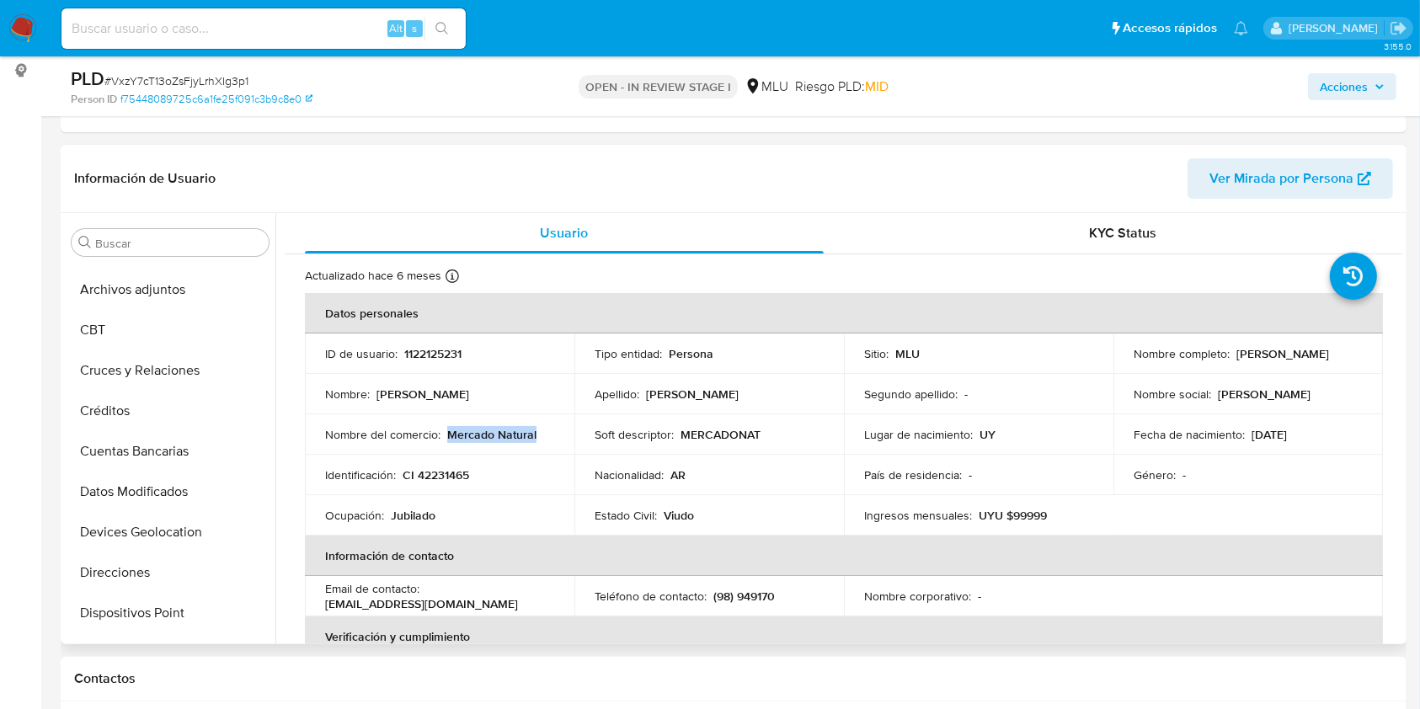
scroll to position [0, 0]
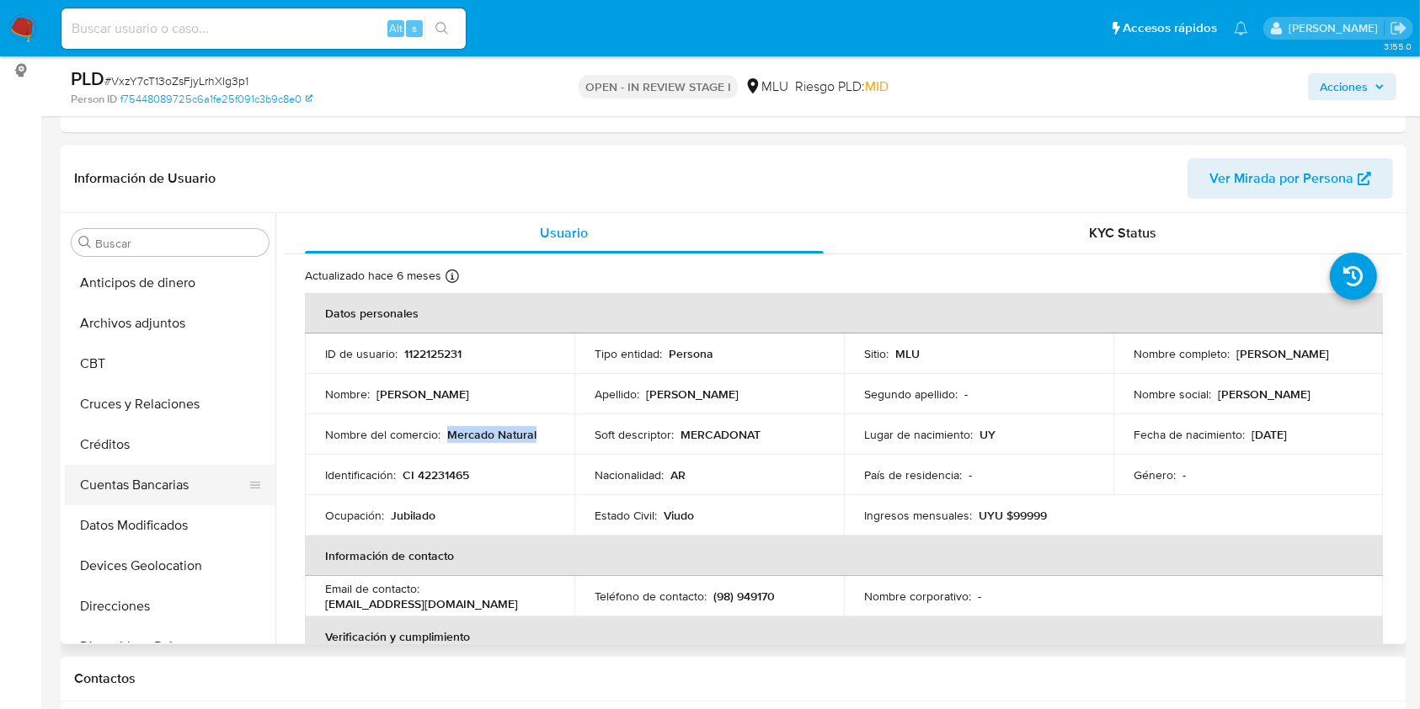
click at [184, 496] on button "Cuentas Bancarias" at bounding box center [163, 485] width 197 height 40
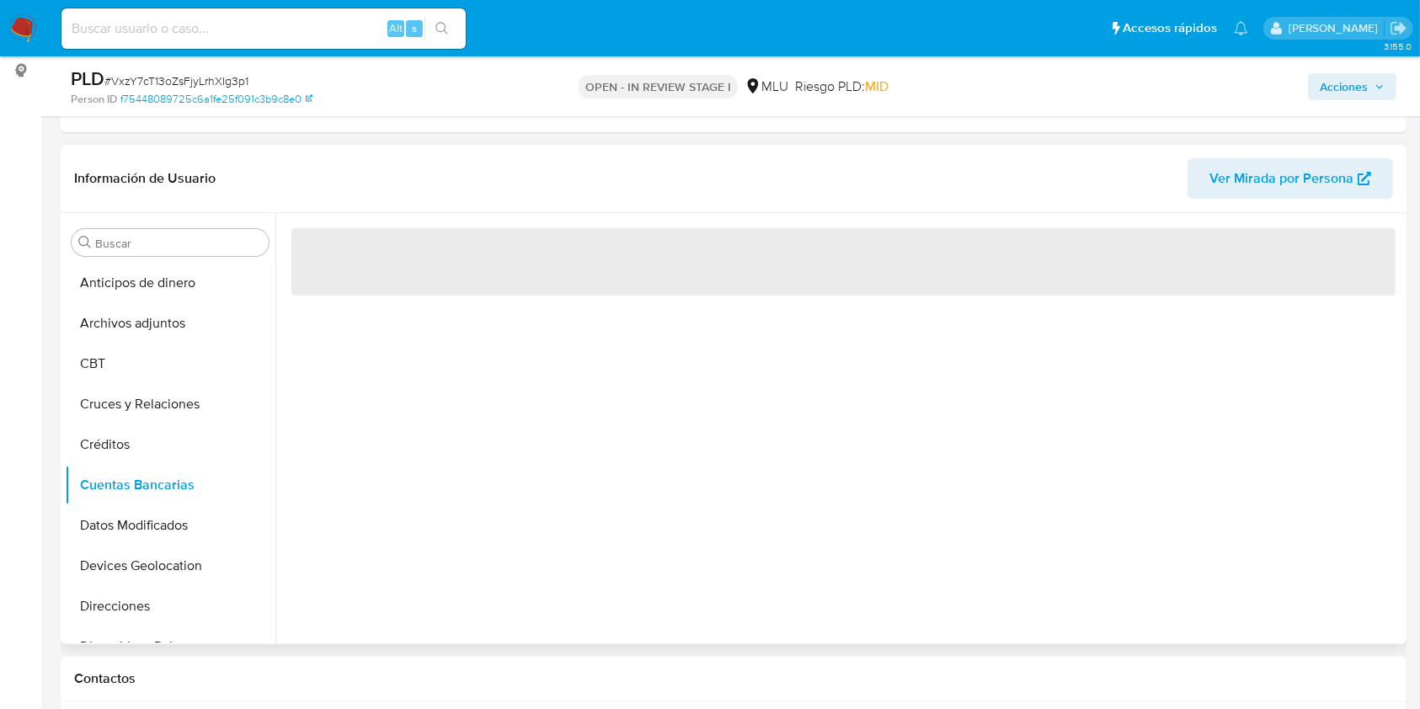
click at [494, 493] on div "‌" at bounding box center [838, 428] width 1127 height 431
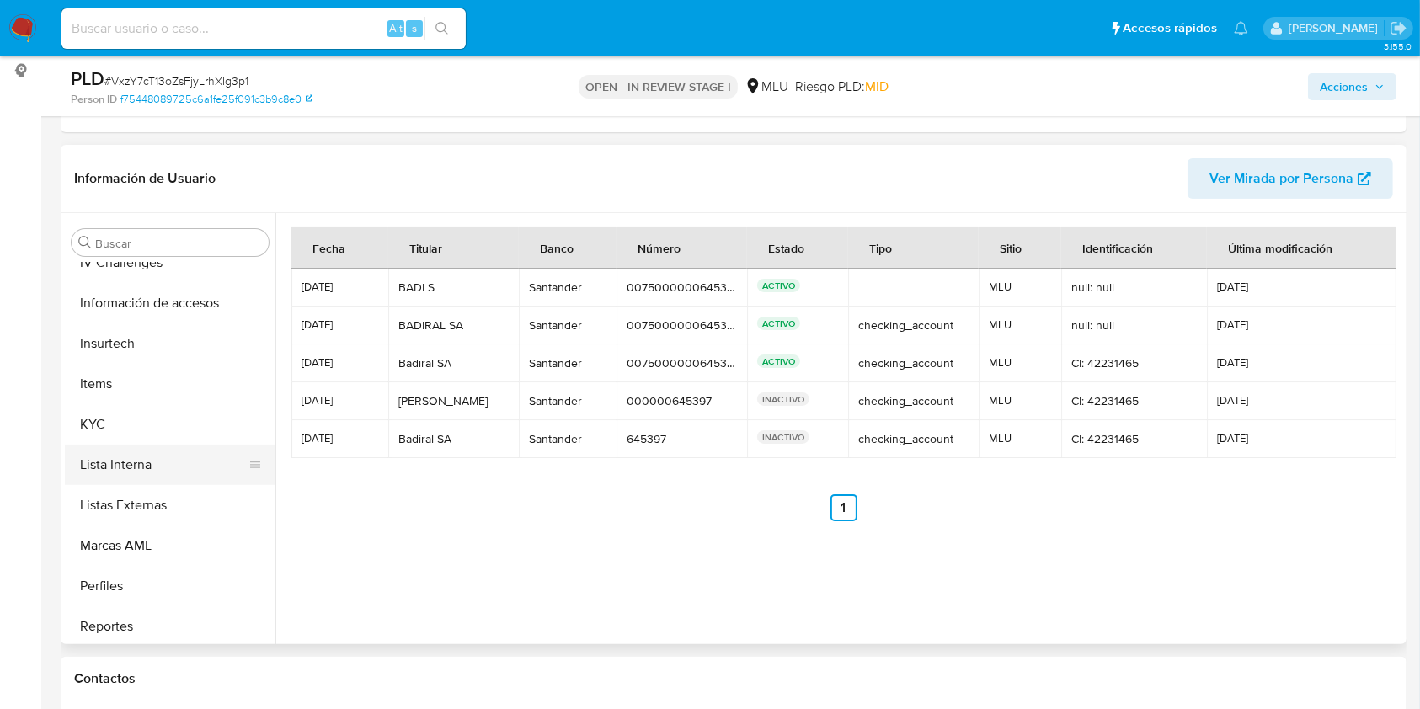
scroll to position [674, 0]
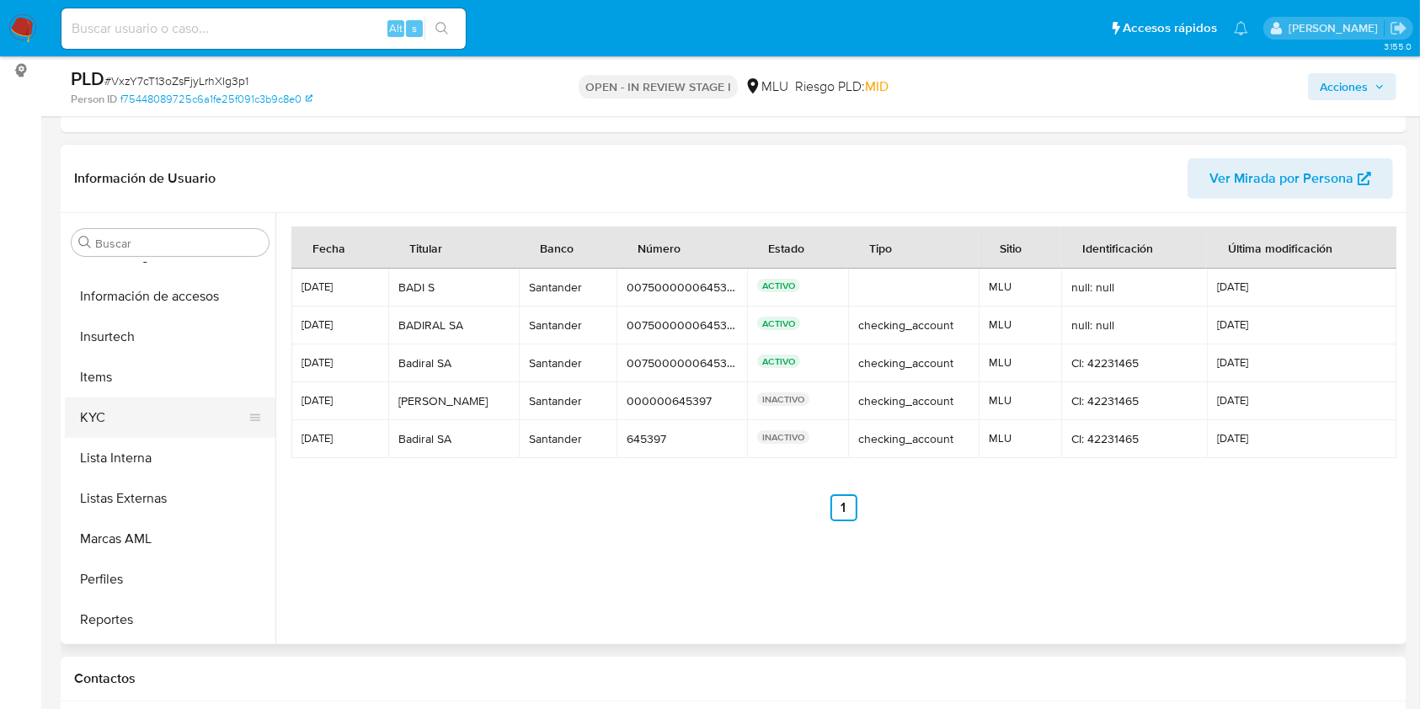
click at [150, 418] on button "KYC" at bounding box center [163, 417] width 197 height 40
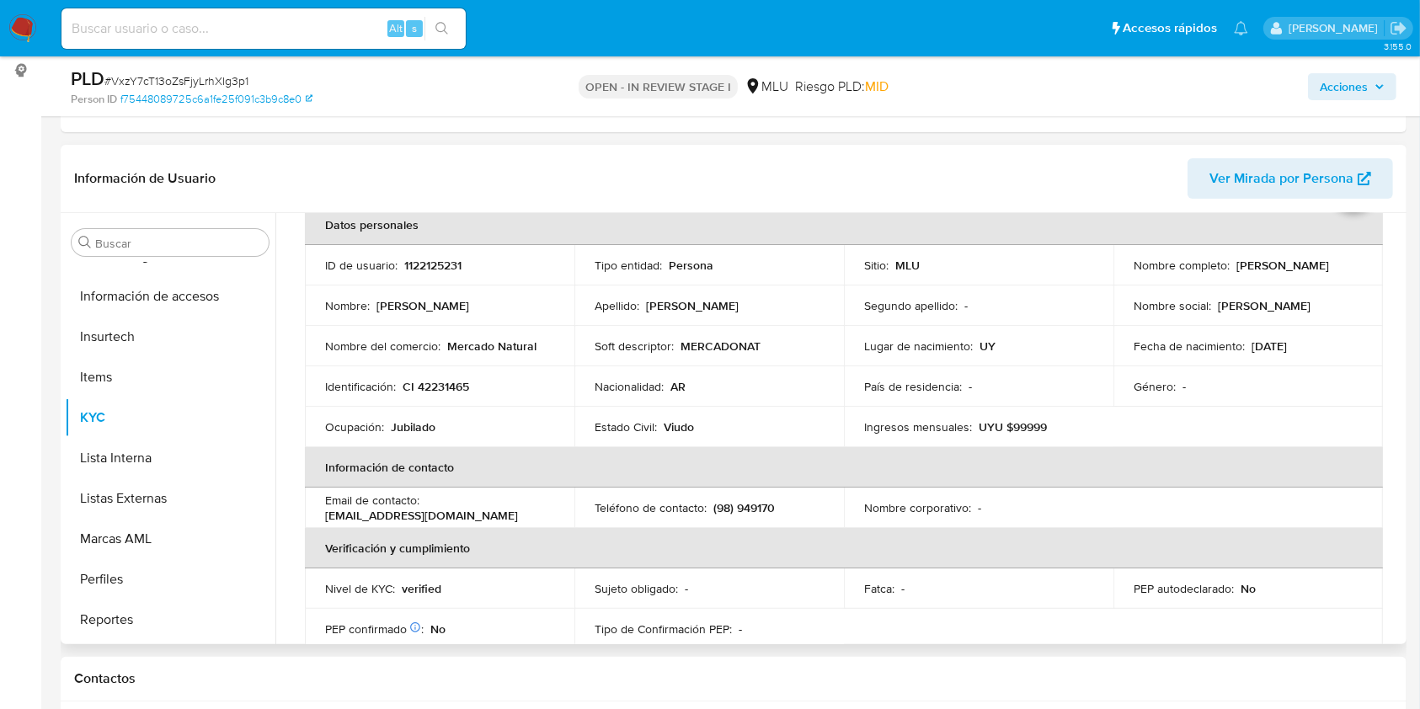
scroll to position [90, 0]
click at [1206, 533] on th "Verificación y cumplimiento" at bounding box center [844, 546] width 1078 height 40
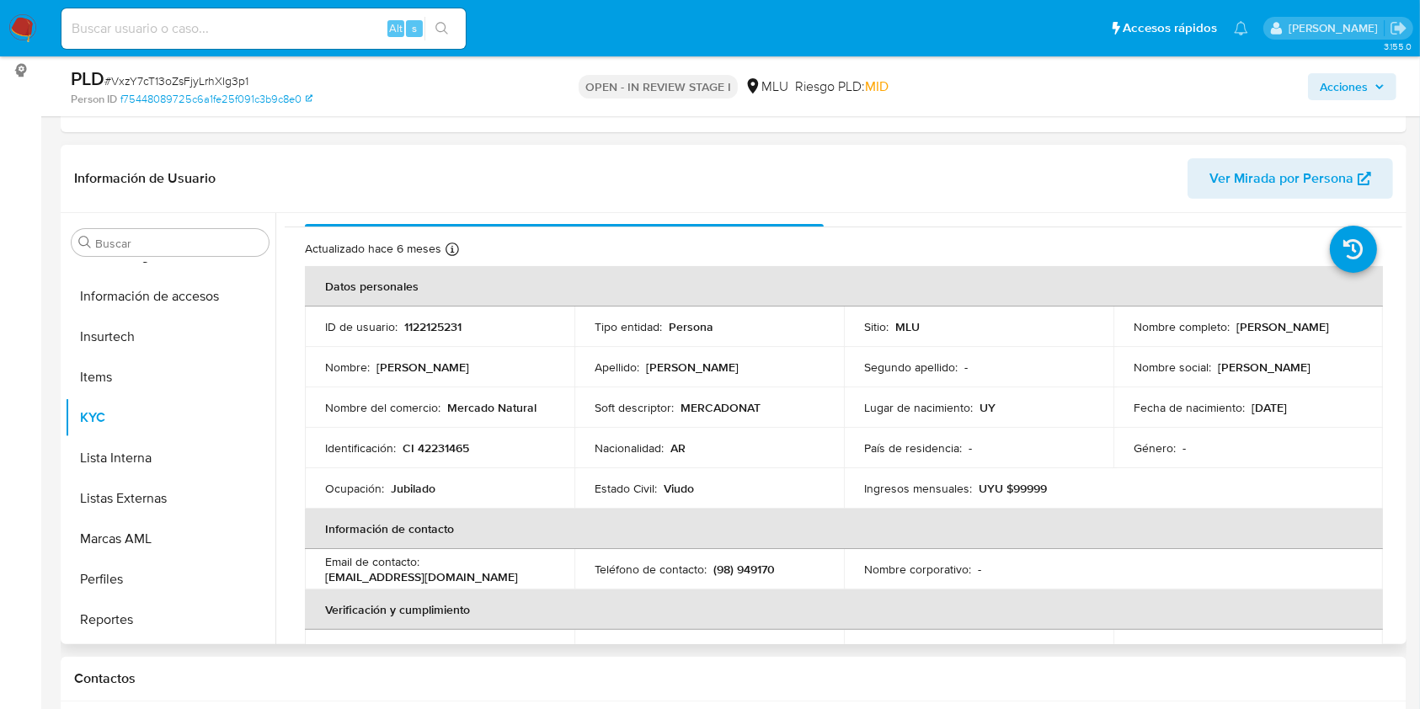
scroll to position [0, 0]
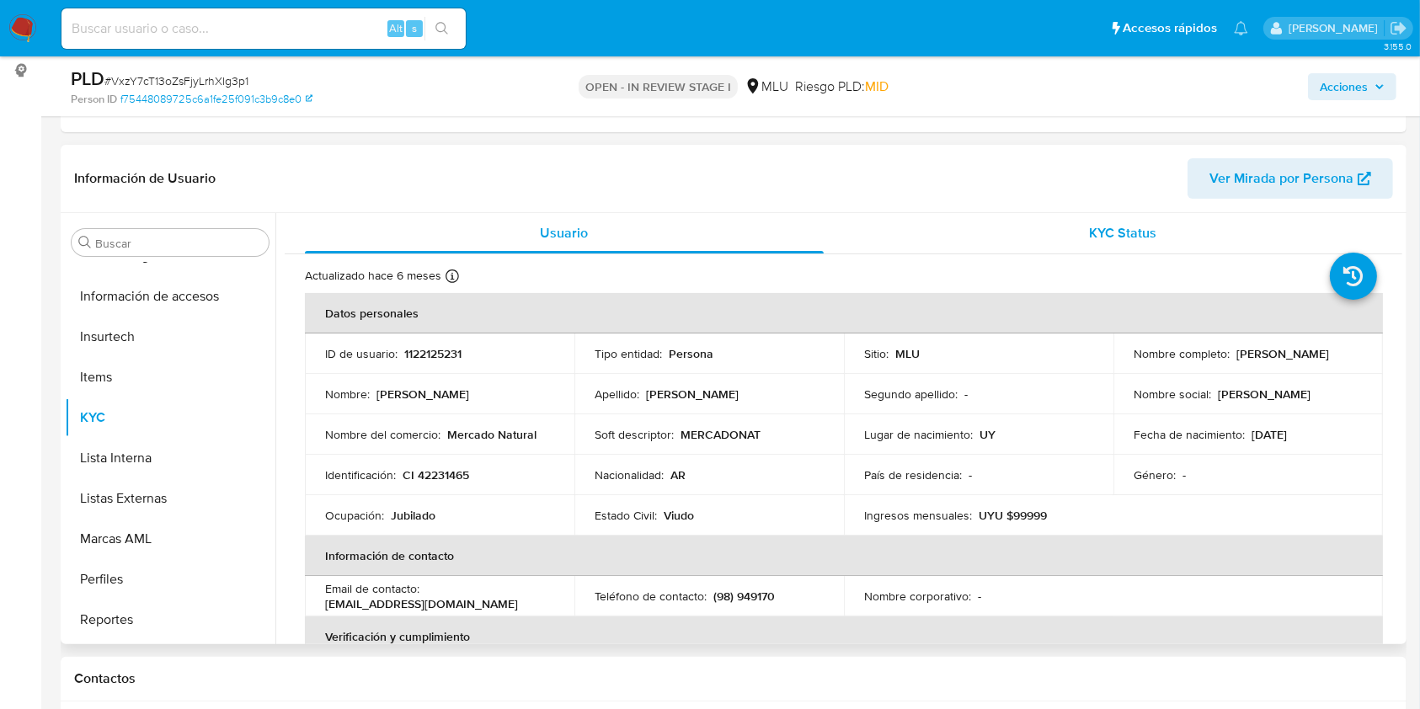
click at [1106, 227] on span "KYC Status" at bounding box center [1122, 232] width 67 height 19
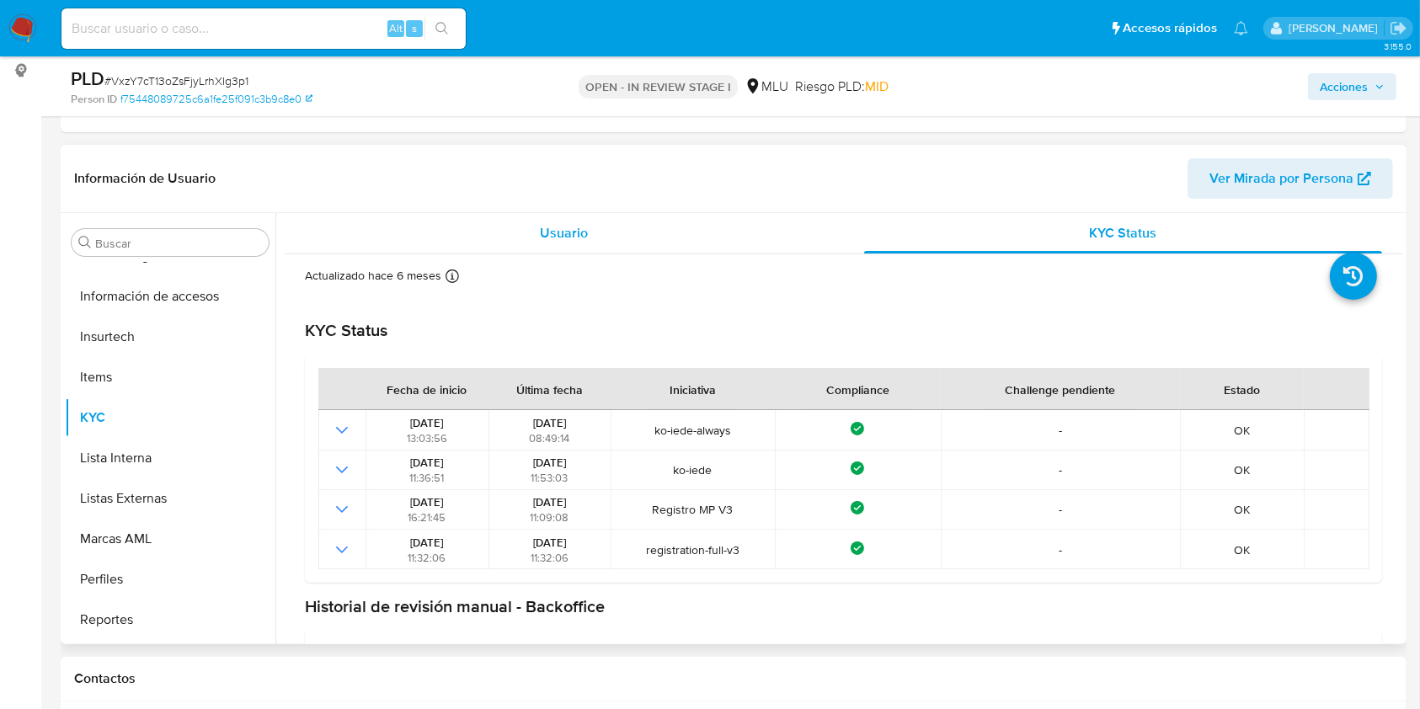
click at [545, 226] on span "Usuario" at bounding box center [564, 232] width 48 height 19
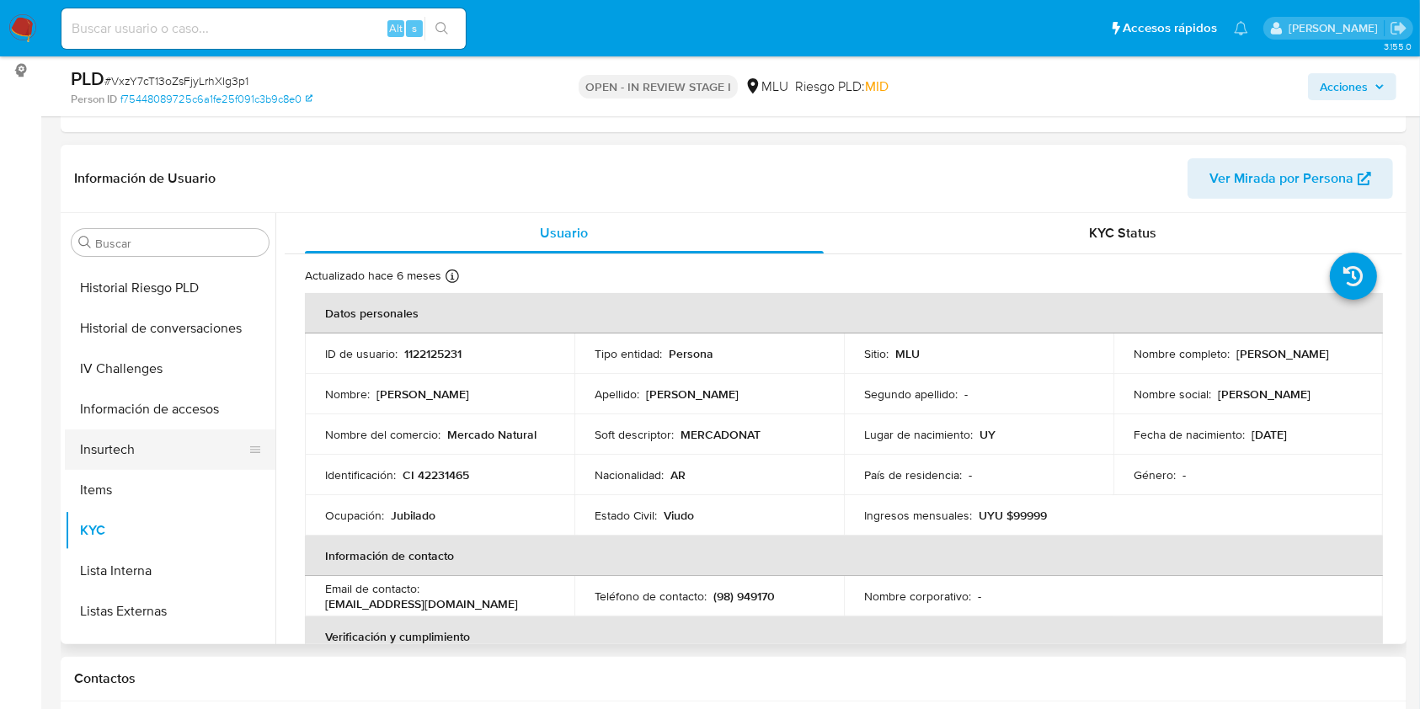
scroll to position [337, 0]
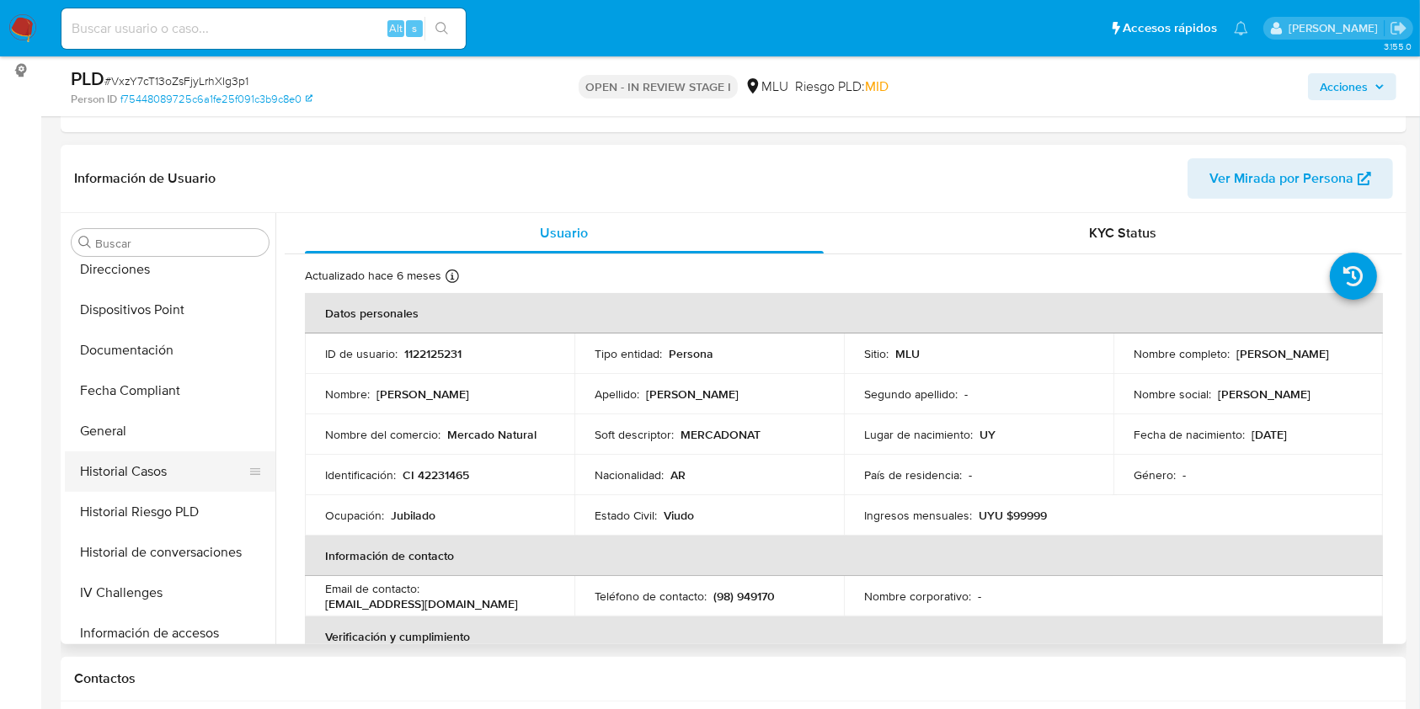
click at [148, 475] on button "Historial Casos" at bounding box center [163, 471] width 197 height 40
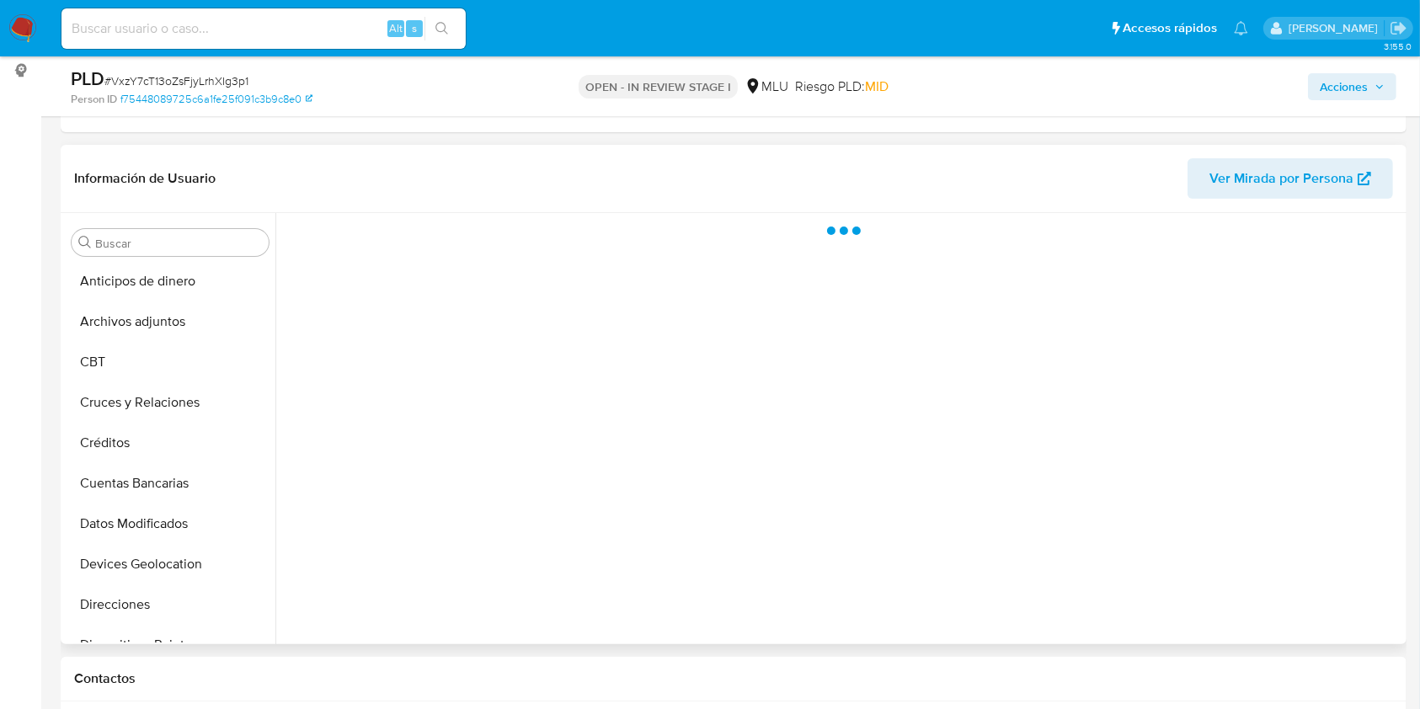
scroll to position [0, 0]
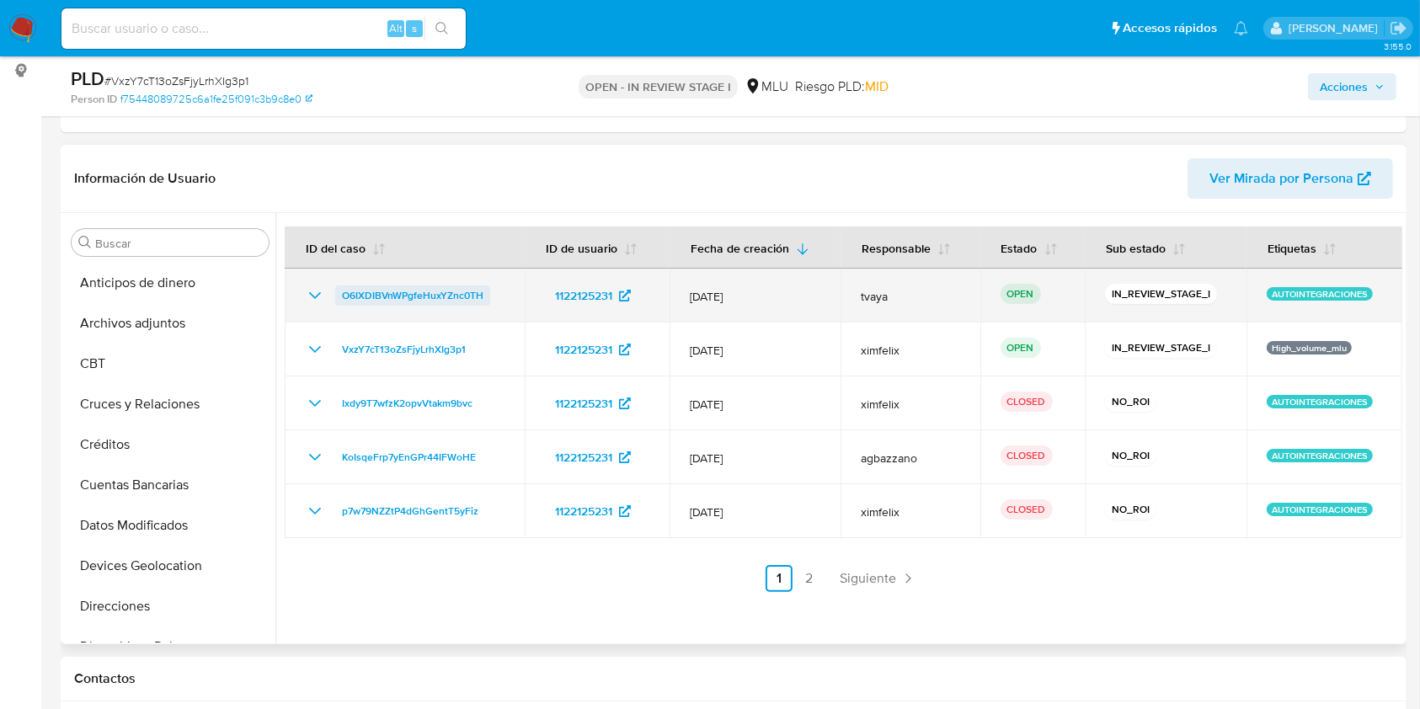
drag, startPoint x: 490, startPoint y: 290, endPoint x: 341, endPoint y: 296, distance: 149.1
click at [341, 296] on div "O6IXDIBVnWPgfeHuxYZnc0TH" at bounding box center [405, 295] width 200 height 20
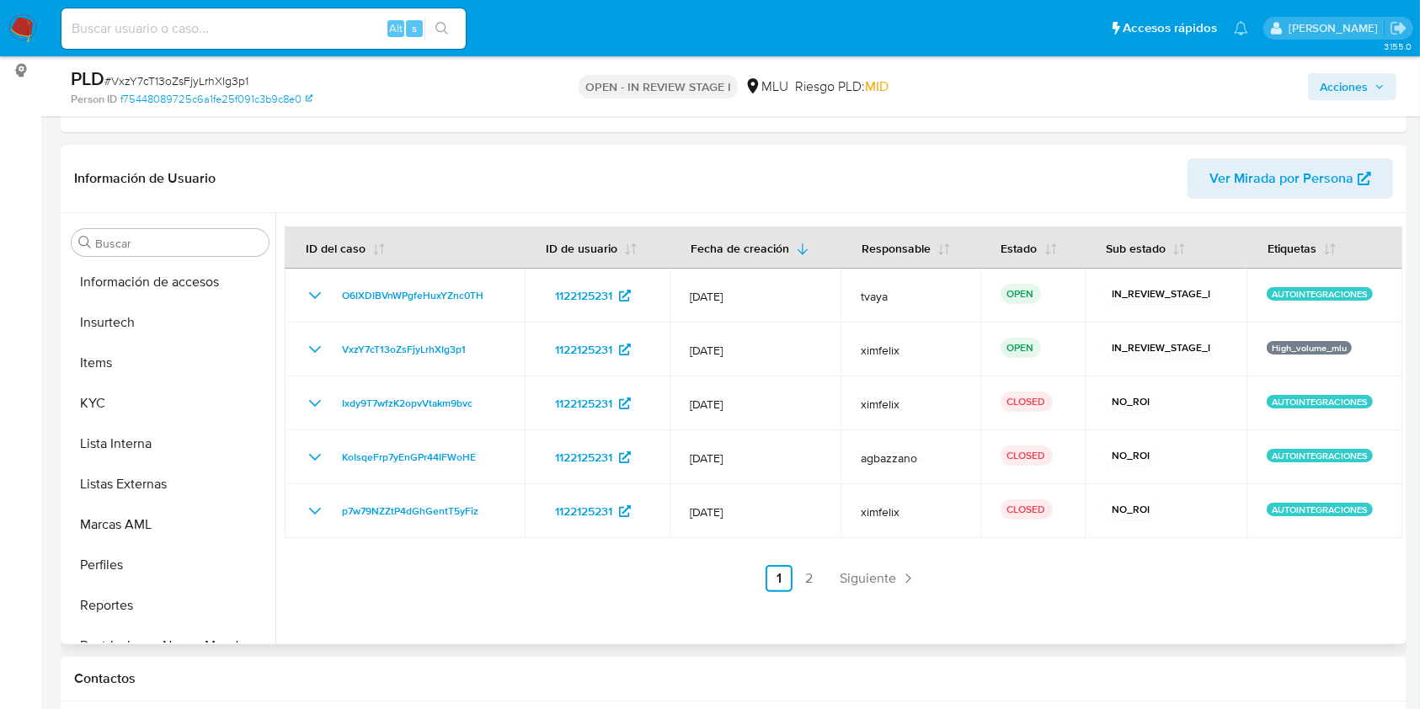
scroll to position [752, 0]
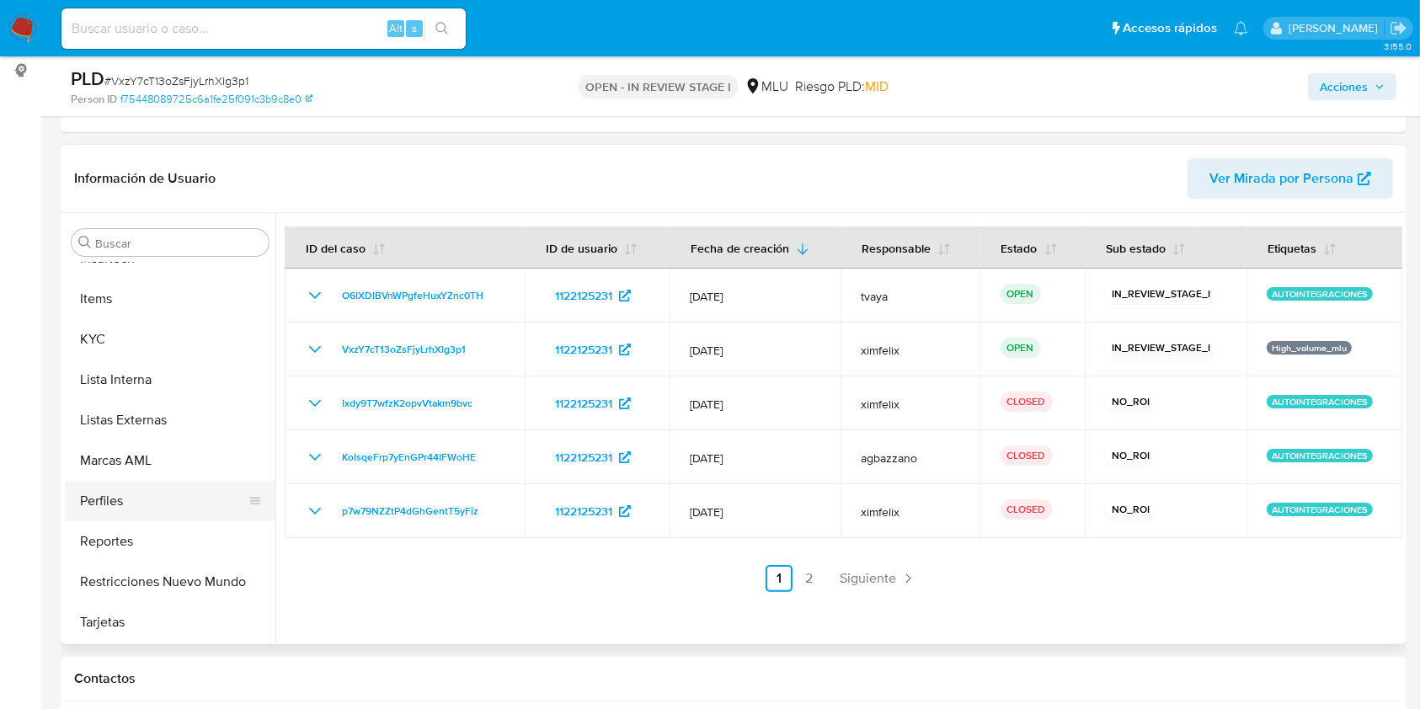
click at [185, 506] on button "Perfiles" at bounding box center [163, 501] width 197 height 40
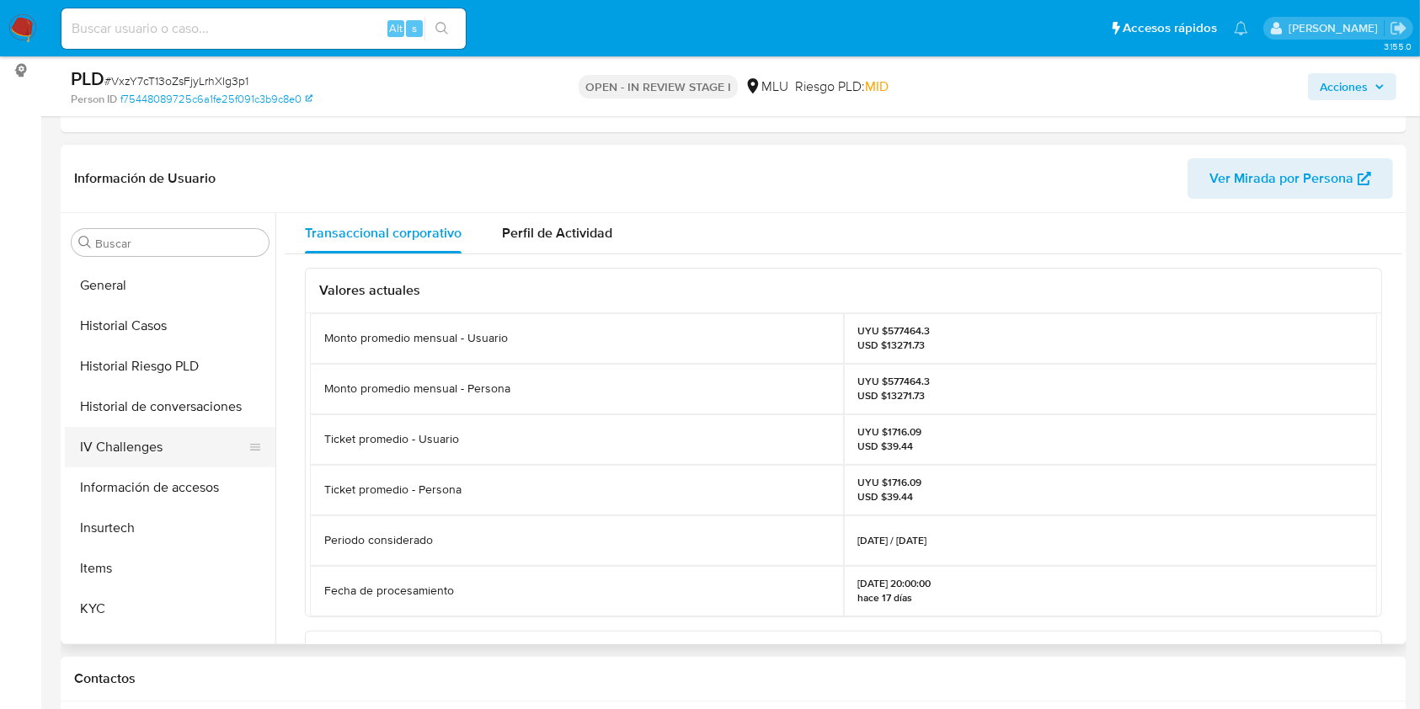
scroll to position [415, 0]
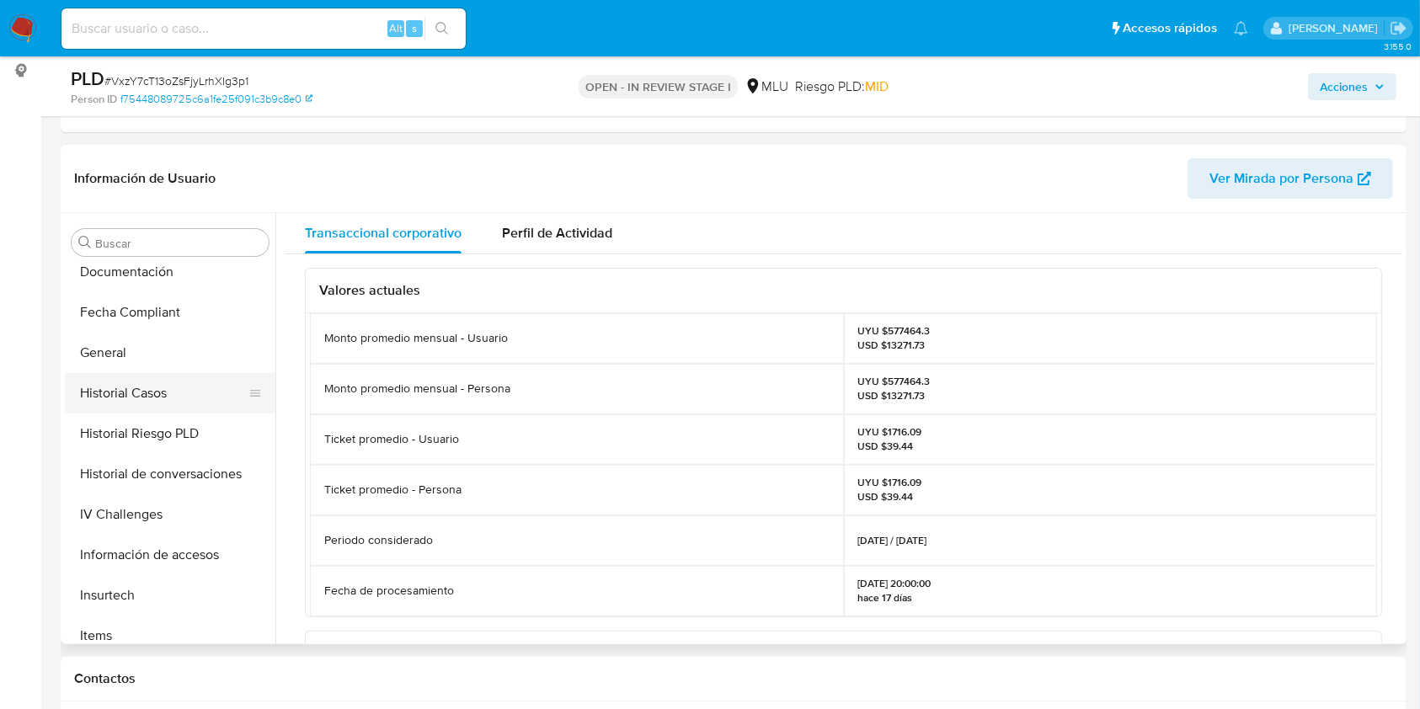
click at [141, 381] on button "Historial Casos" at bounding box center [163, 393] width 197 height 40
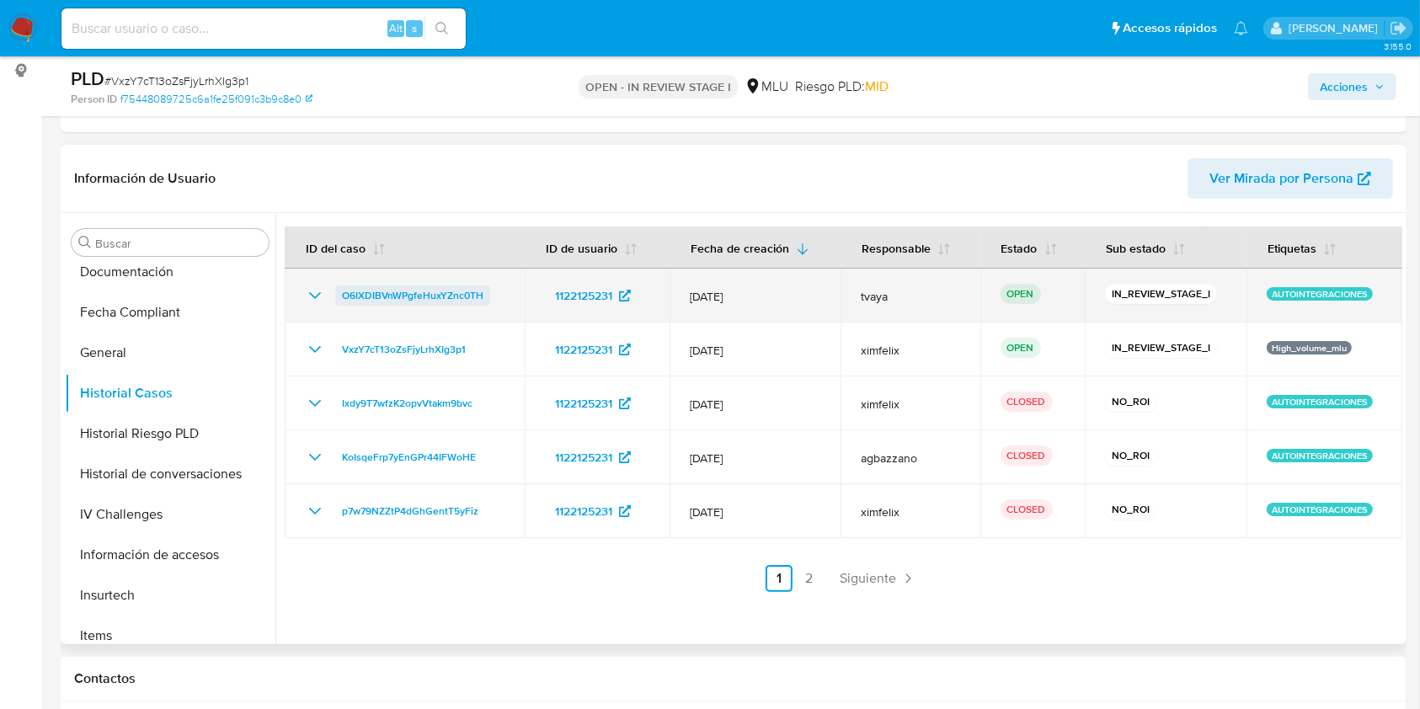
click at [434, 291] on span "O6IXDIBVnWPgfeHuxYZnc0TH" at bounding box center [412, 295] width 141 height 20
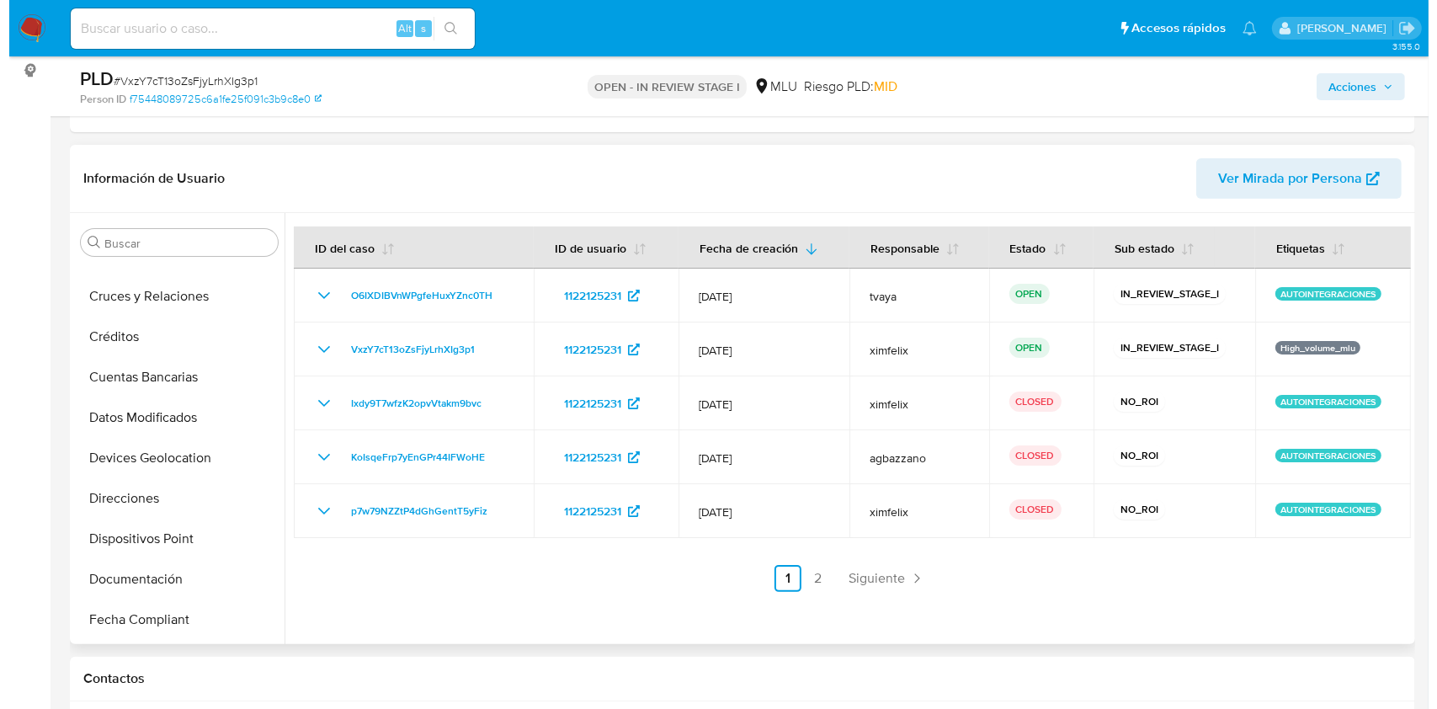
scroll to position [0, 0]
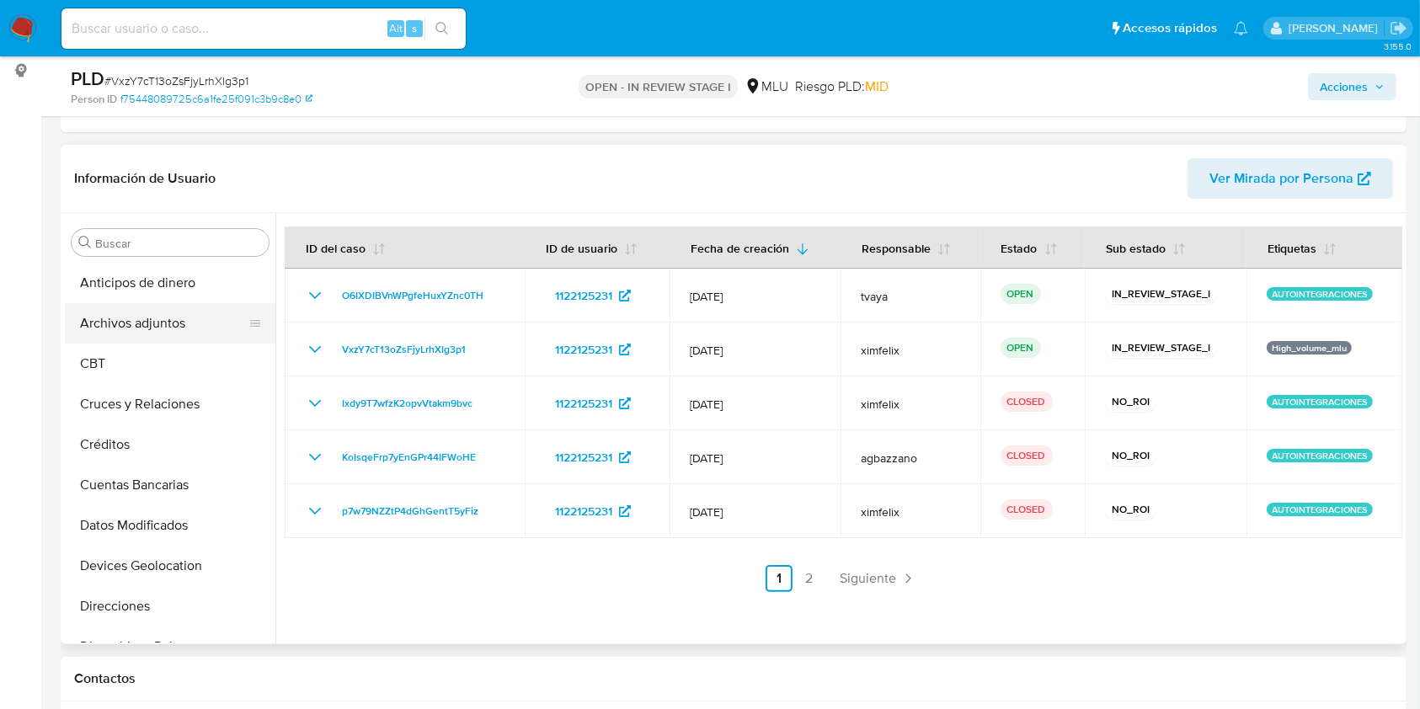
click at [120, 332] on button "Archivos adjuntos" at bounding box center [163, 323] width 197 height 40
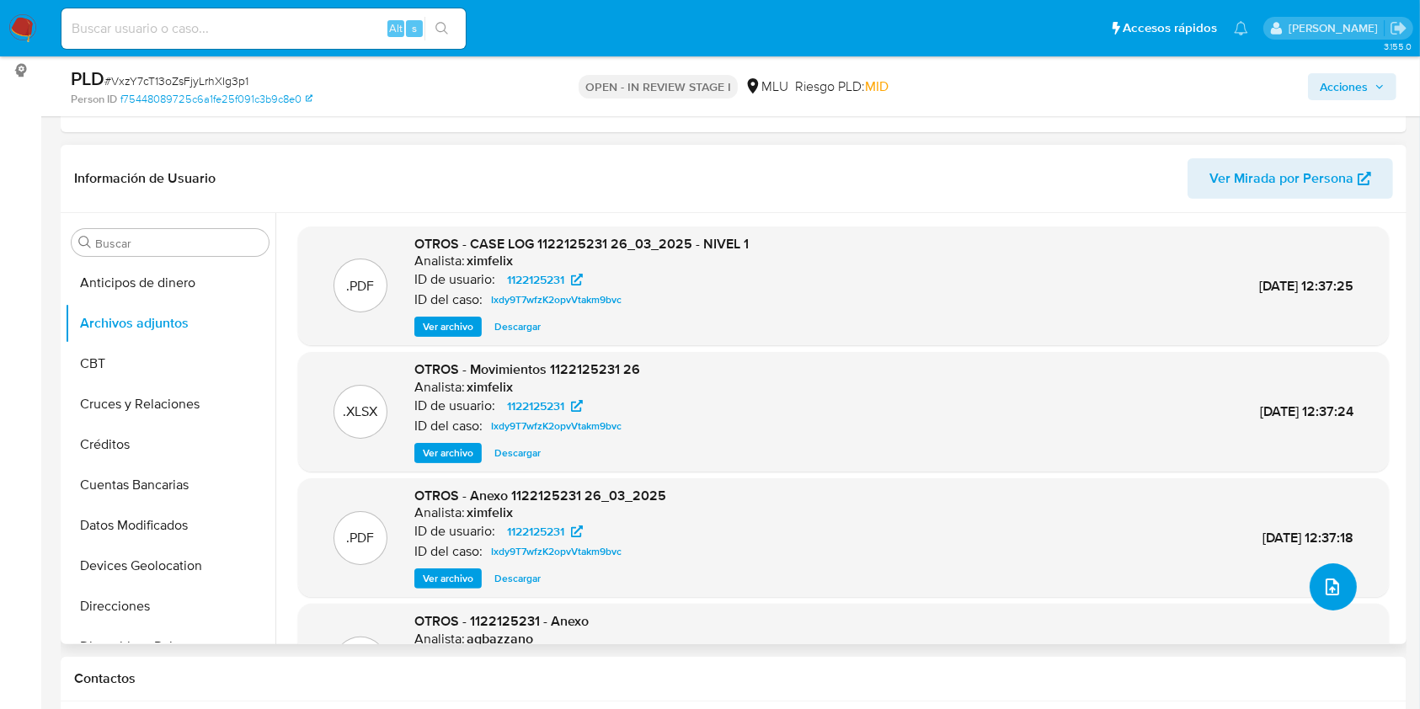
click at [1316, 568] on button "upload-file" at bounding box center [1332, 586] width 47 height 47
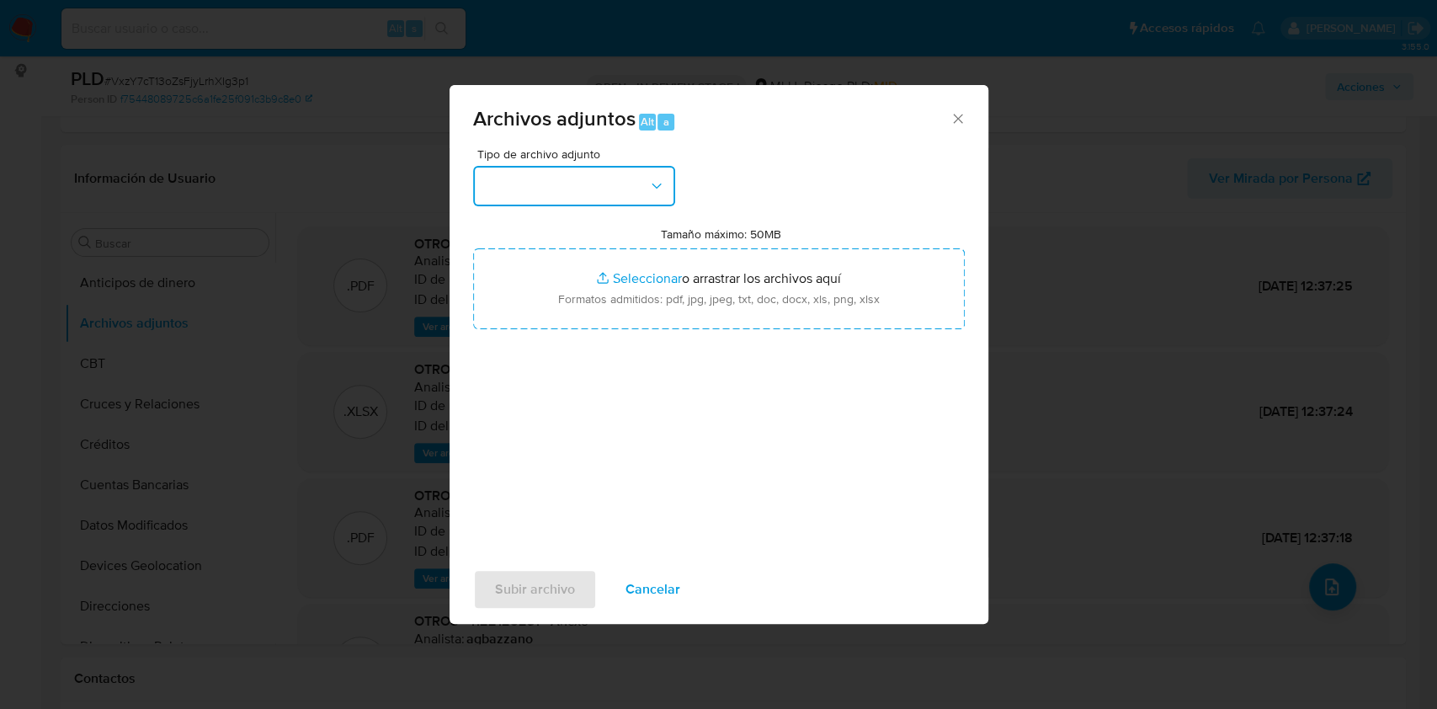
click at [541, 203] on button "button" at bounding box center [574, 186] width 202 height 40
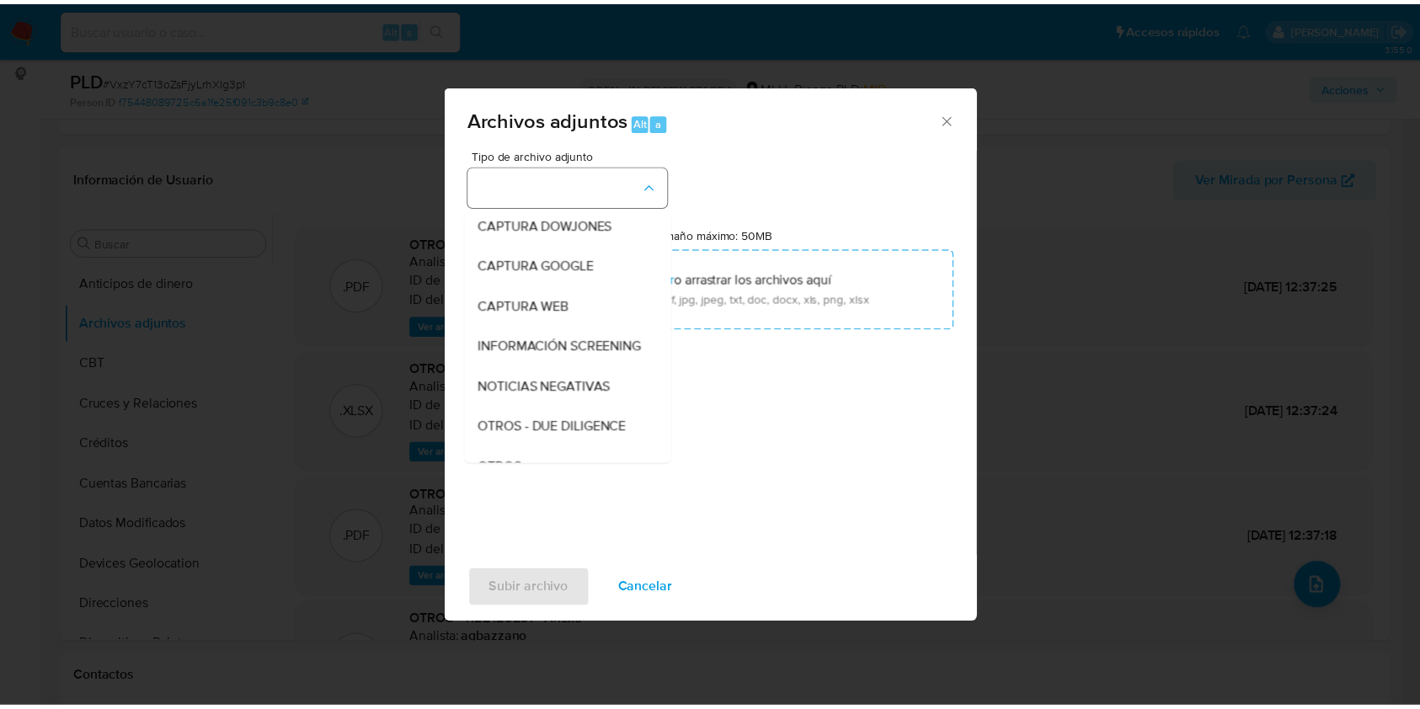
scroll to position [88, 0]
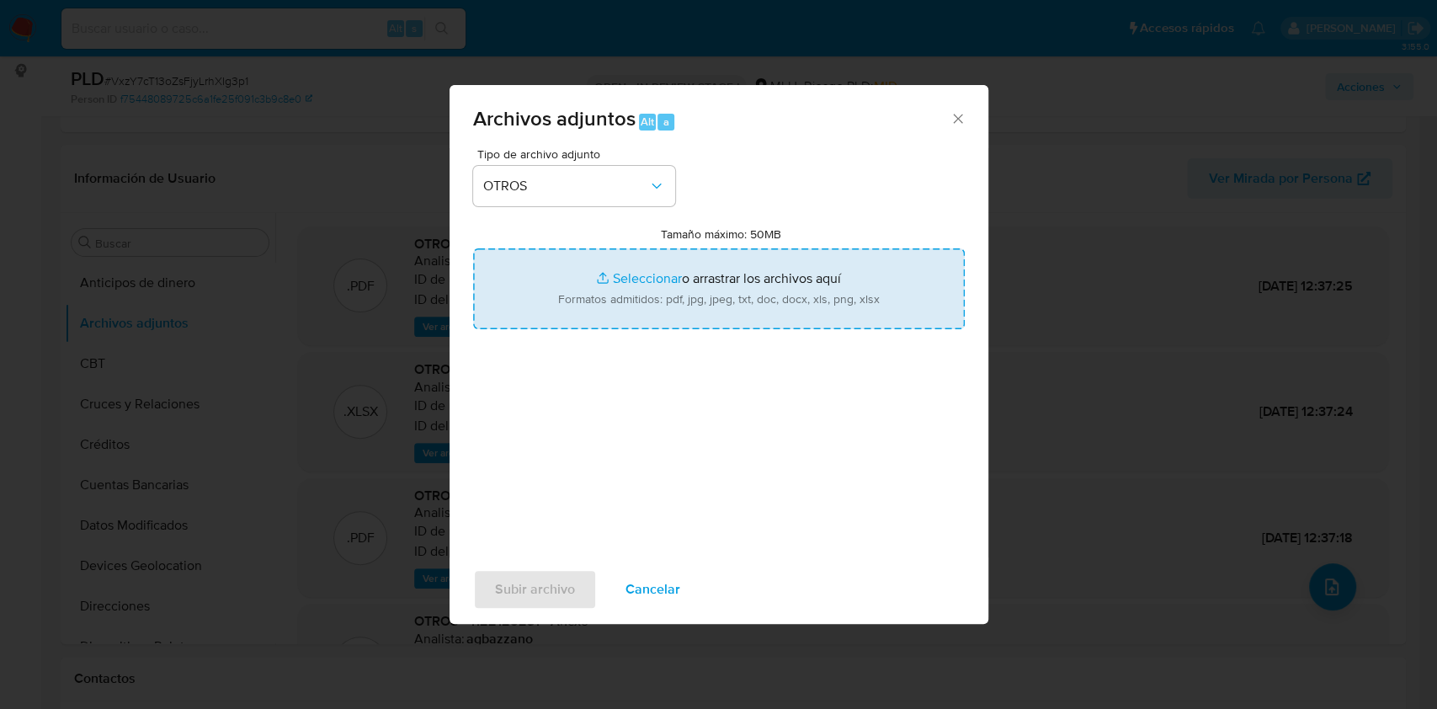
type input "C:\fakepath\Anexo 1122125231 18_08_2025.pdf"
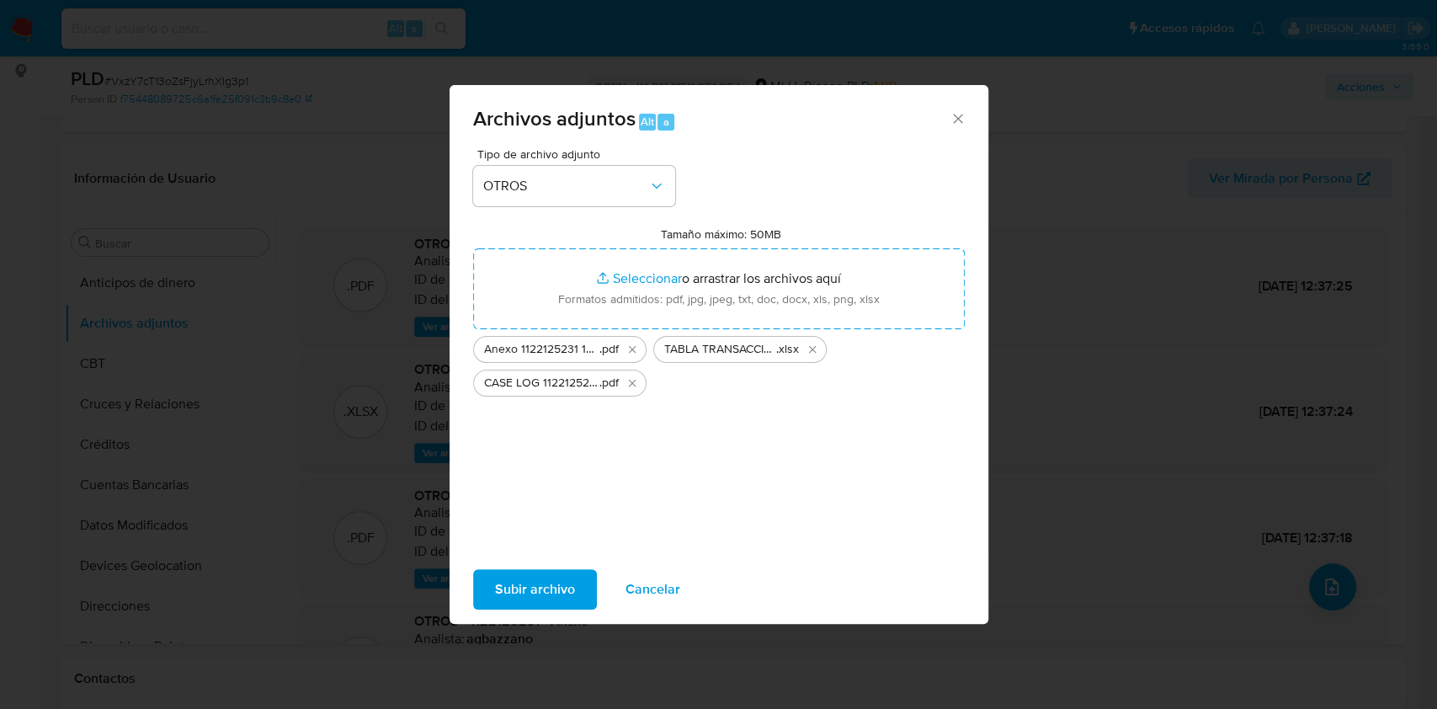
click at [557, 577] on span "Subir archivo" at bounding box center [535, 589] width 80 height 37
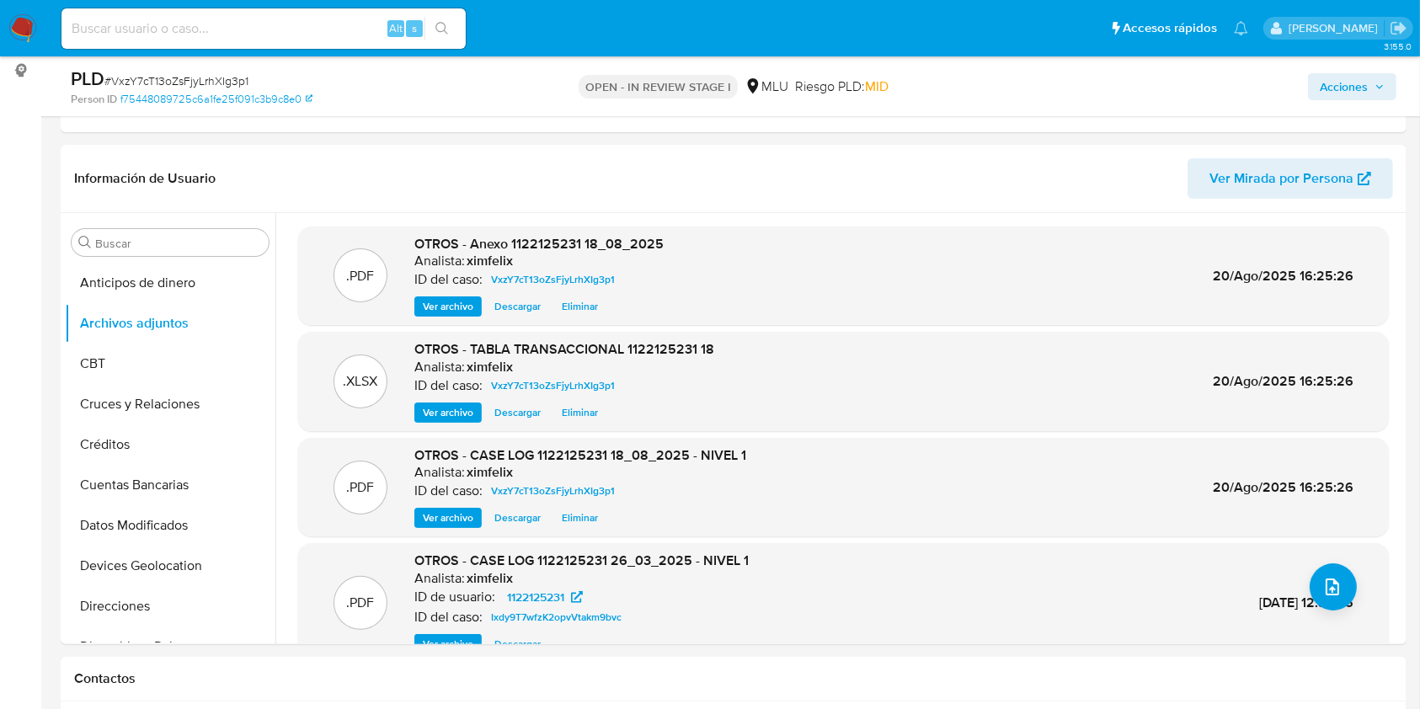
click at [1345, 80] on span "Acciones" at bounding box center [1343, 86] width 48 height 27
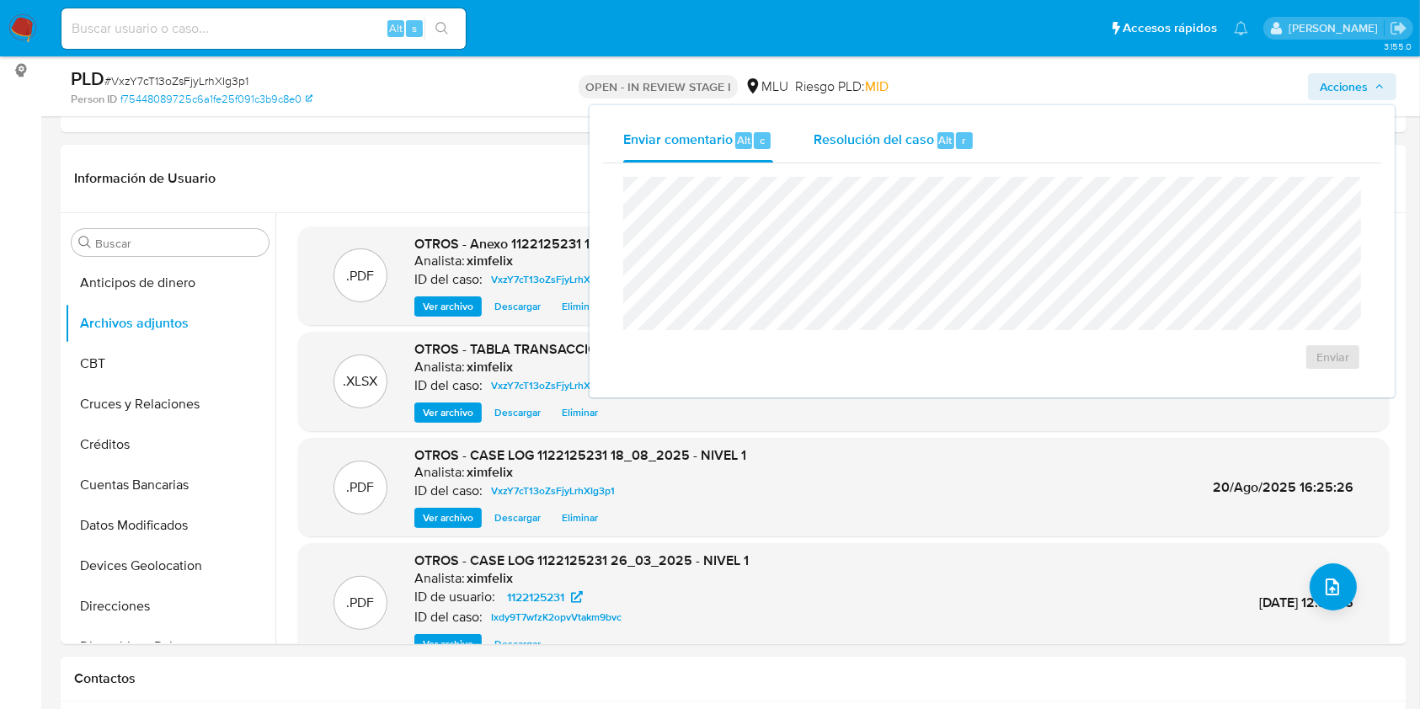
click at [919, 139] on span "Resolución del caso" at bounding box center [873, 139] width 120 height 19
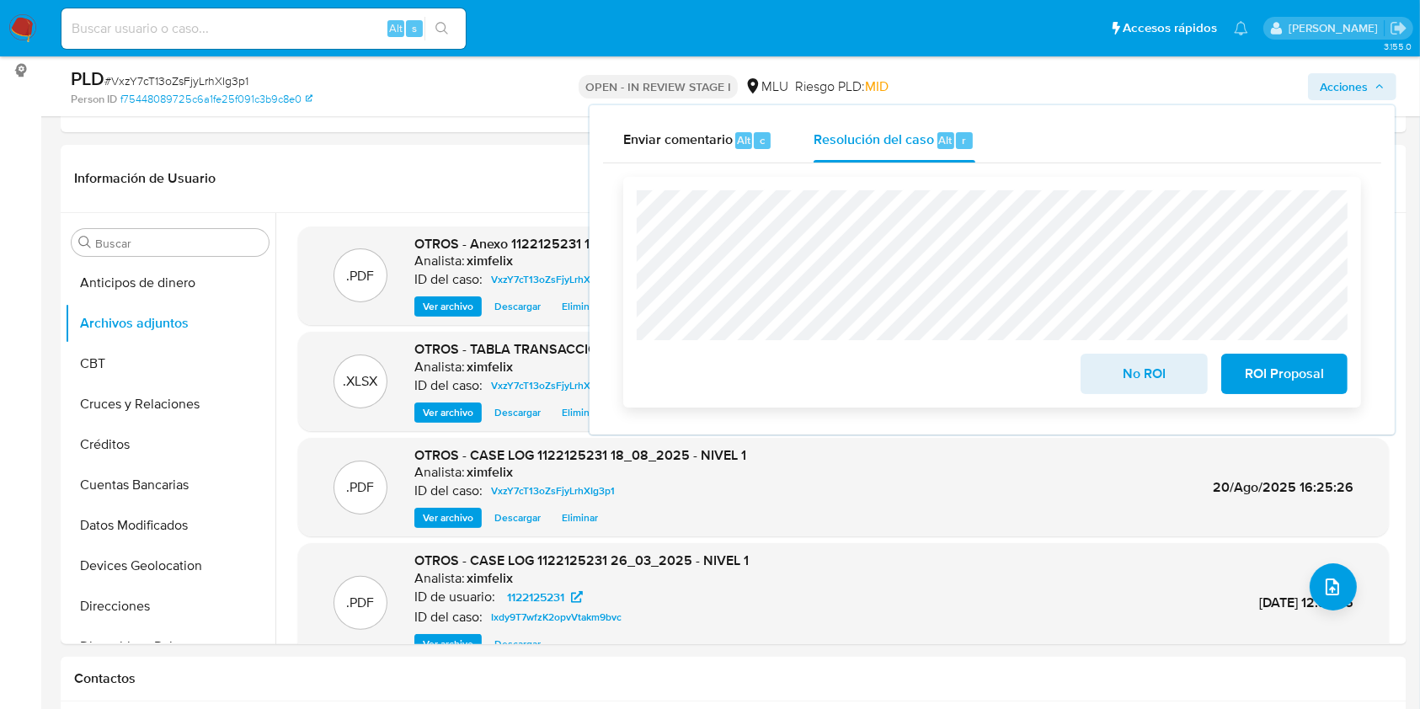
click at [1143, 385] on span "No ROI" at bounding box center [1143, 373] width 83 height 37
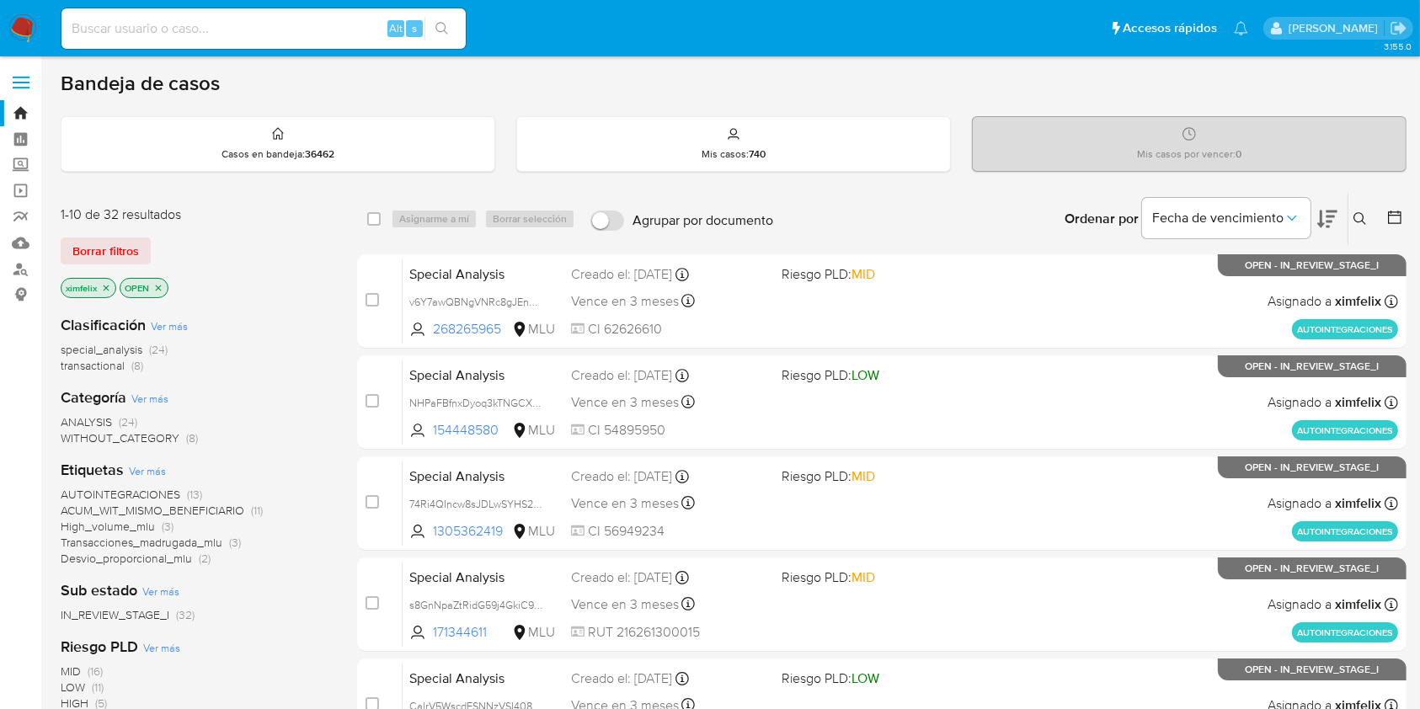
click at [30, 24] on img at bounding box center [22, 28] width 29 height 29
click at [263, 34] on input at bounding box center [263, 29] width 404 height 22
click at [24, 23] on img at bounding box center [22, 28] width 29 height 29
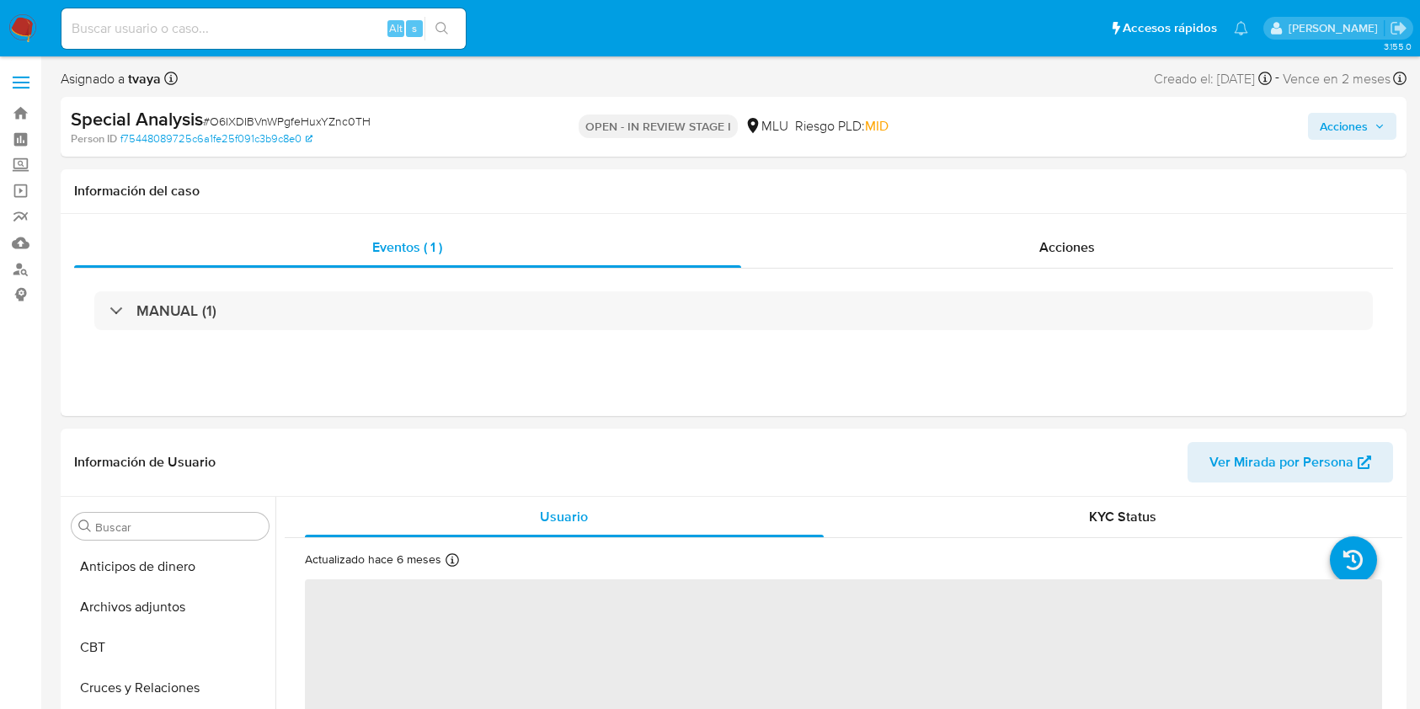
select select "10"
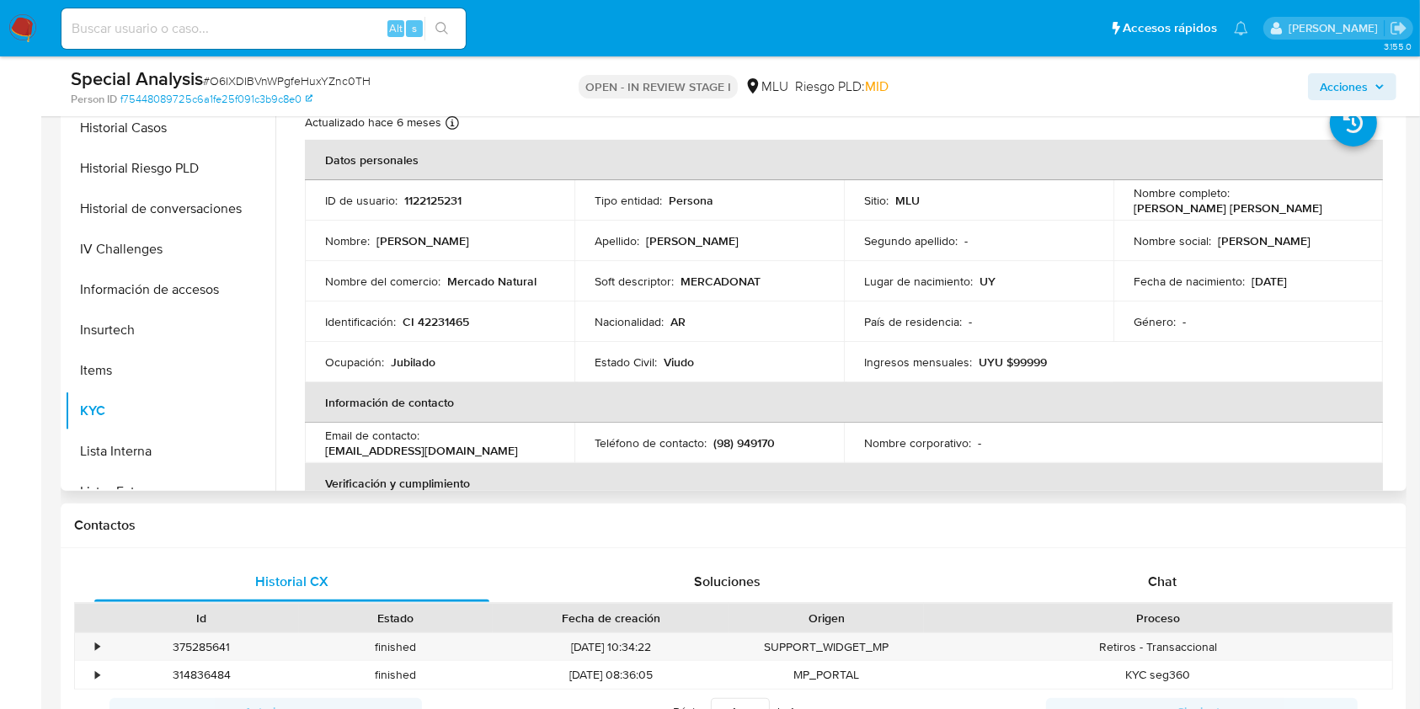
scroll to position [224, 0]
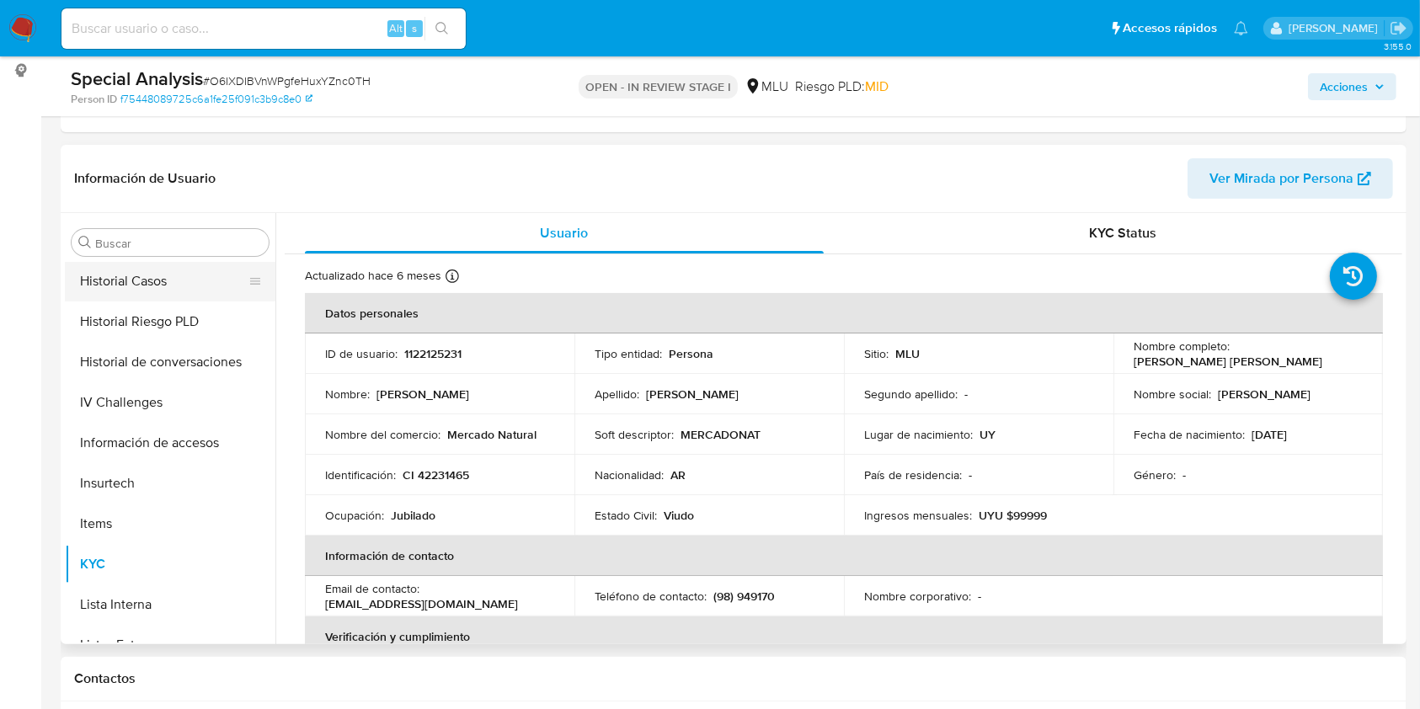
click at [151, 291] on button "Historial Casos" at bounding box center [163, 281] width 197 height 40
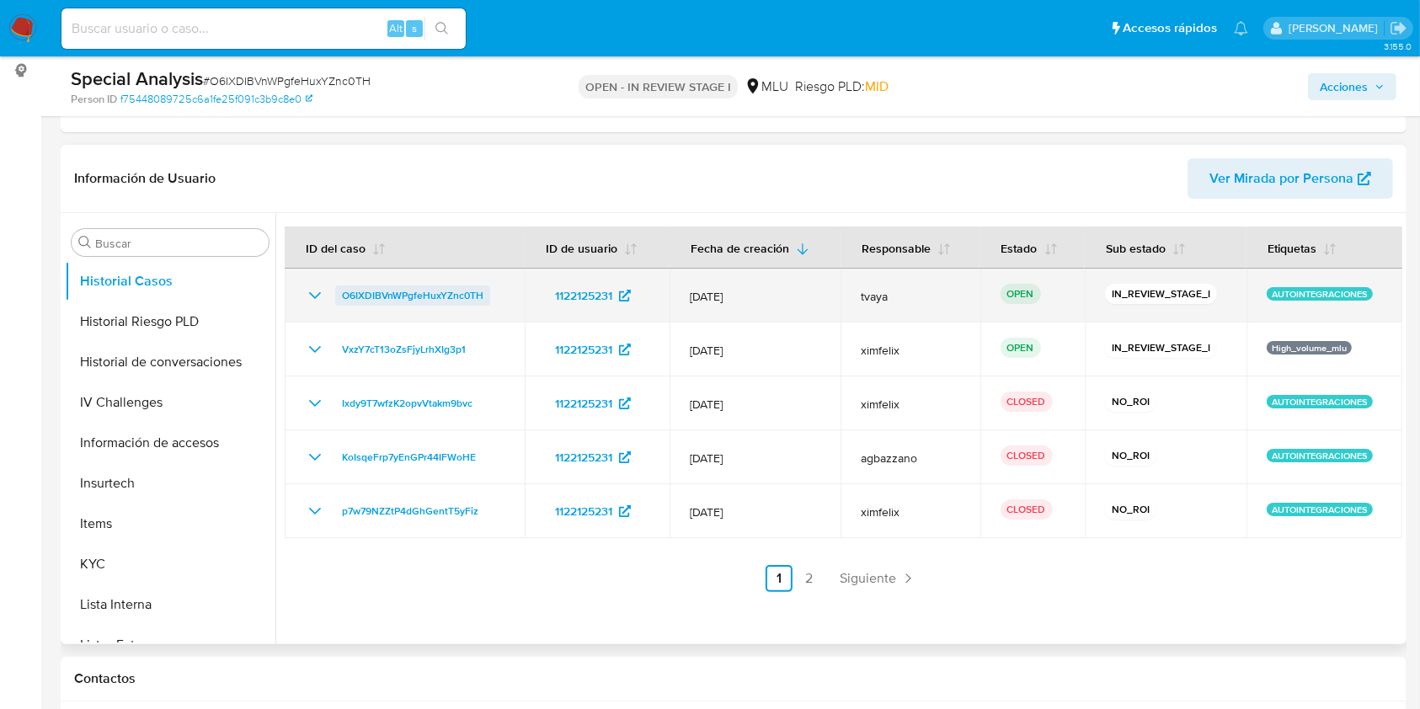
drag, startPoint x: 495, startPoint y: 286, endPoint x: 338, endPoint y: 298, distance: 157.9
click at [338, 298] on div "O6IXDIBVnWPgfeHuxYZnc0TH" at bounding box center [405, 295] width 200 height 20
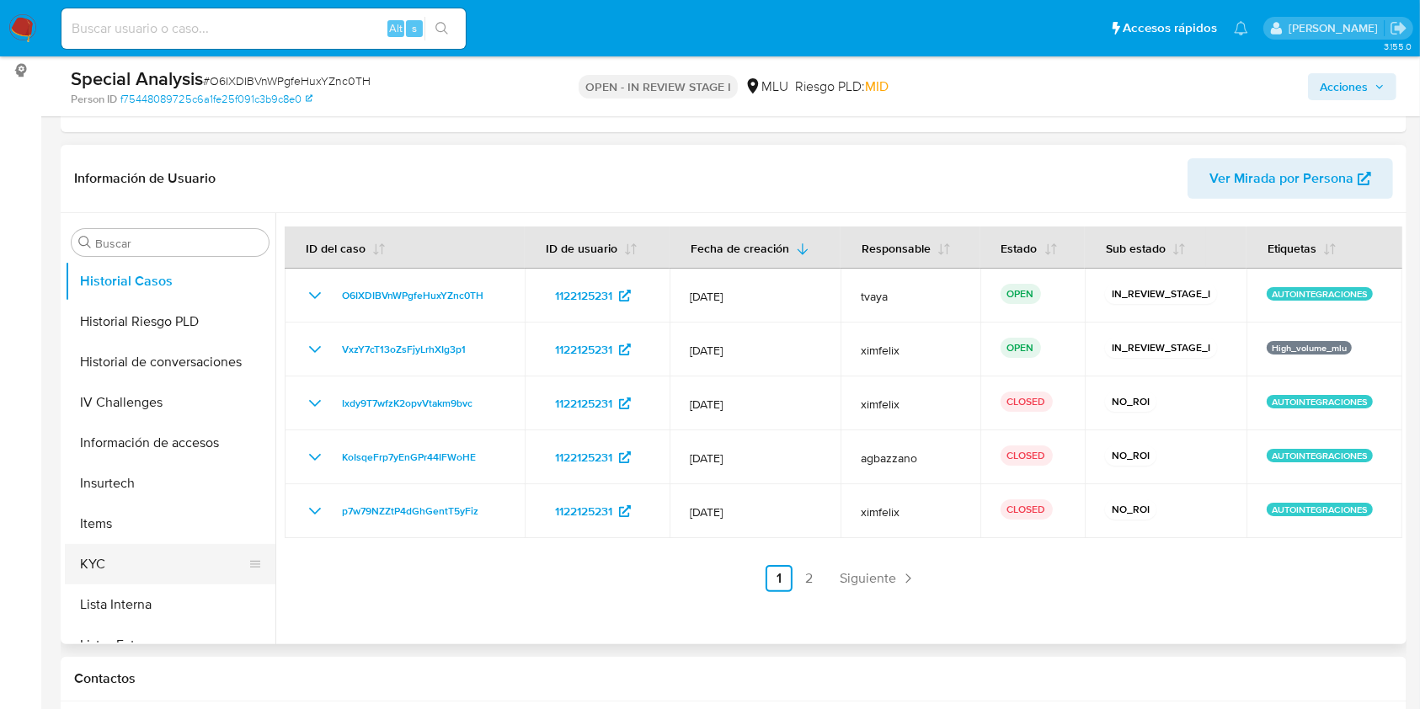
click at [188, 555] on button "KYC" at bounding box center [163, 564] width 197 height 40
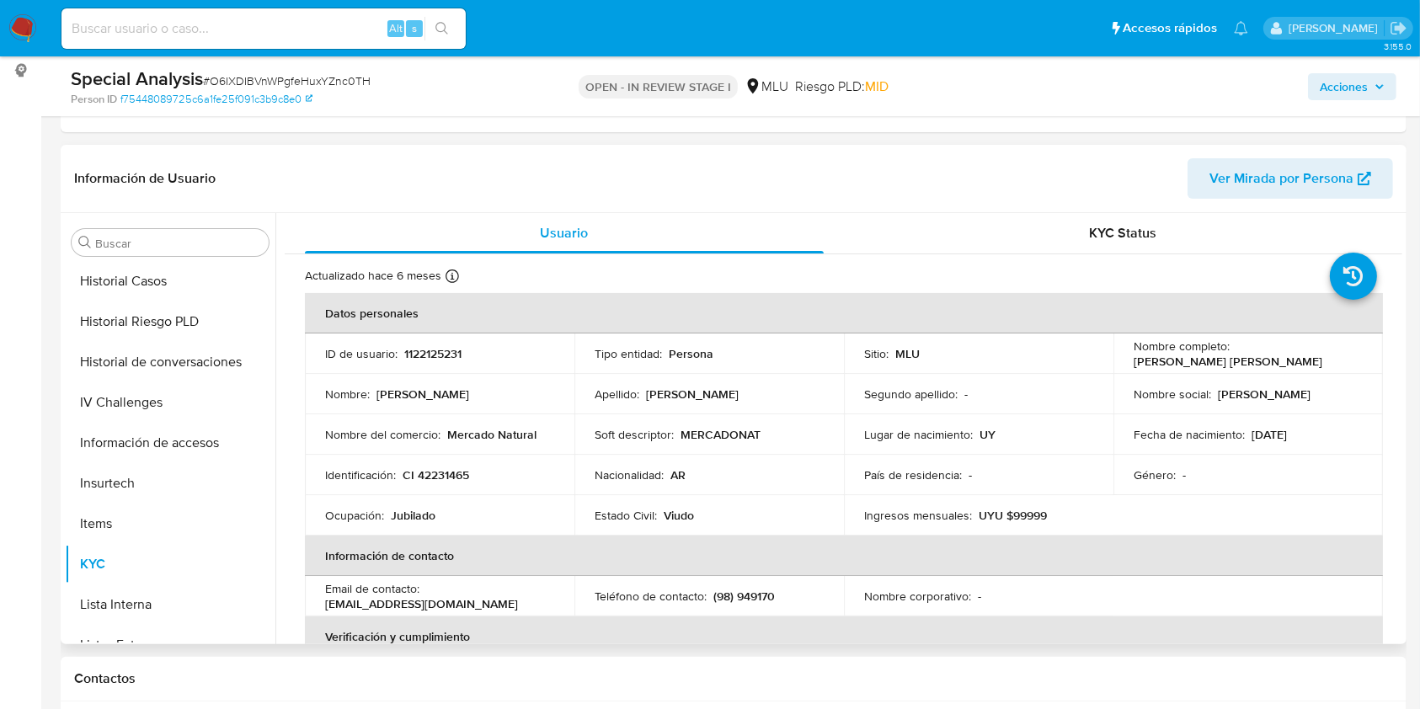
scroll to position [0, 0]
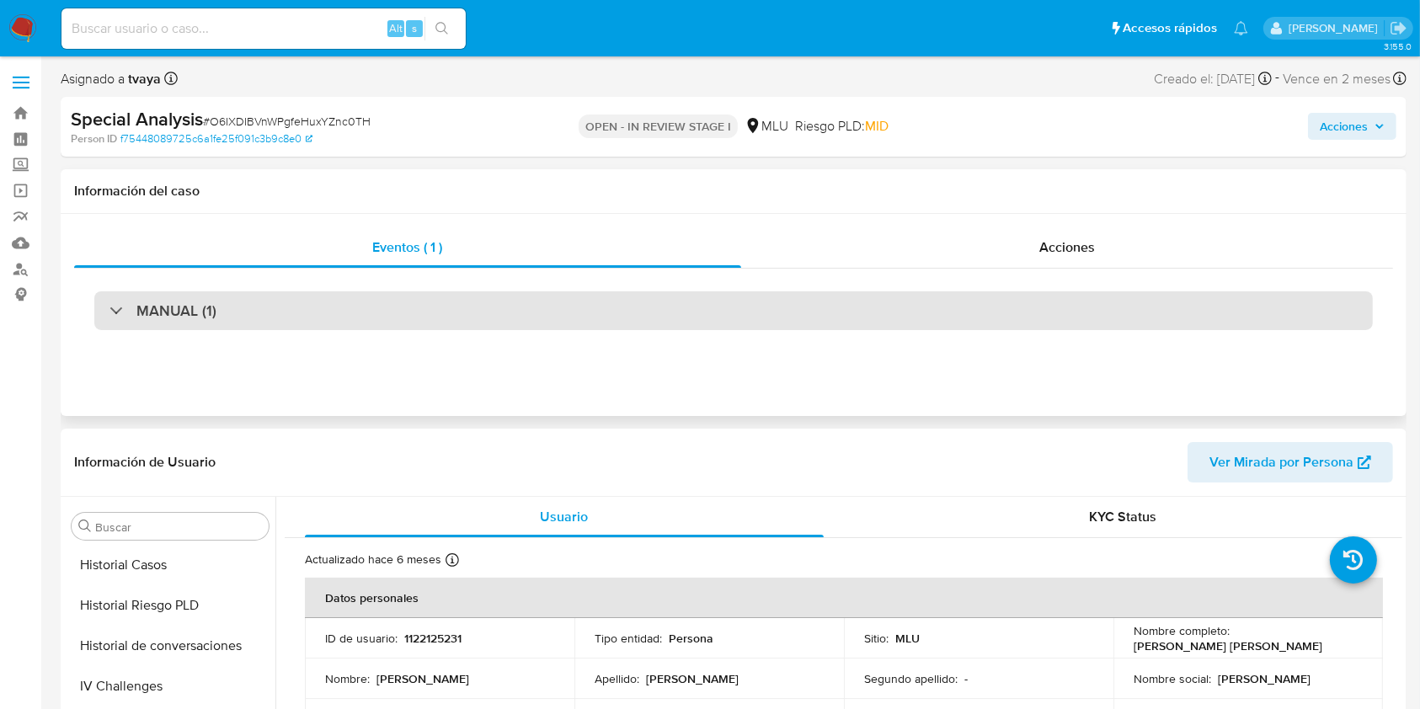
click at [456, 301] on div "MANUAL (1)" at bounding box center [733, 310] width 1278 height 39
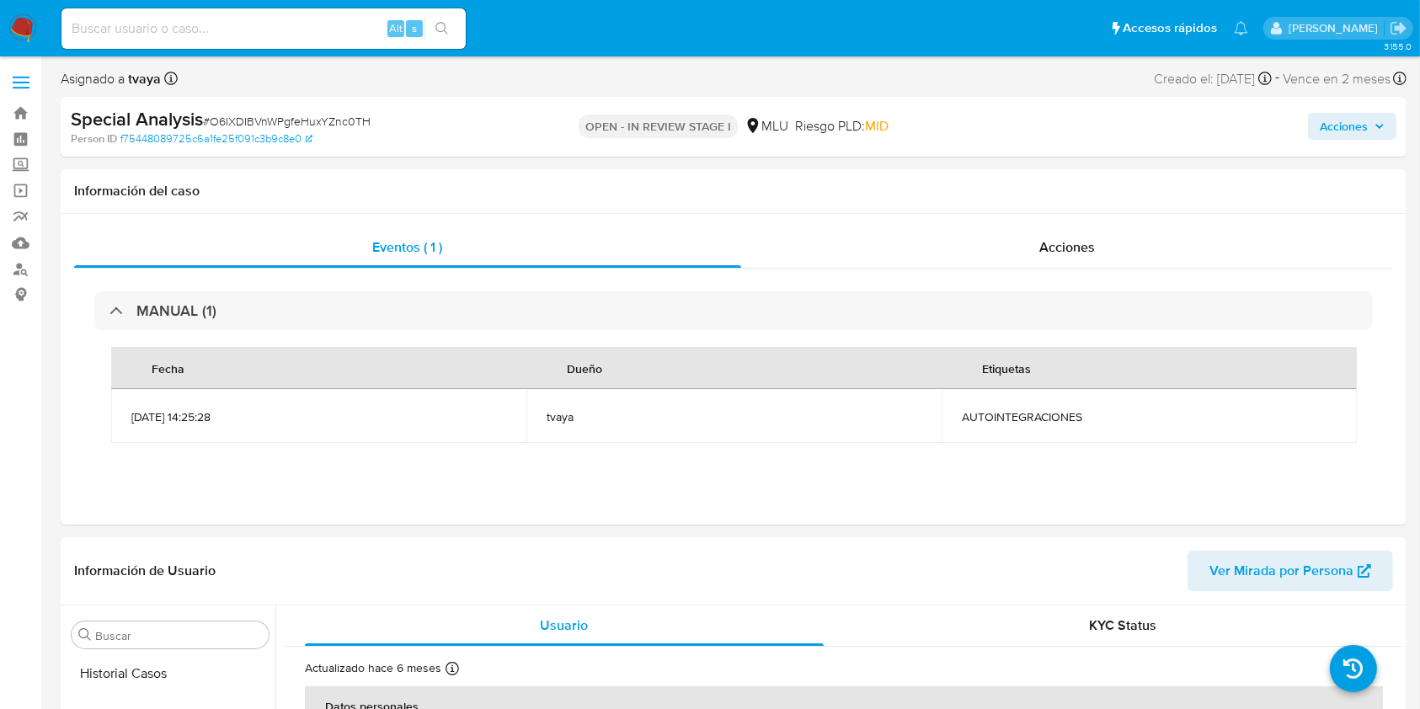
click at [1330, 123] on span "Acciones" at bounding box center [1343, 126] width 48 height 27
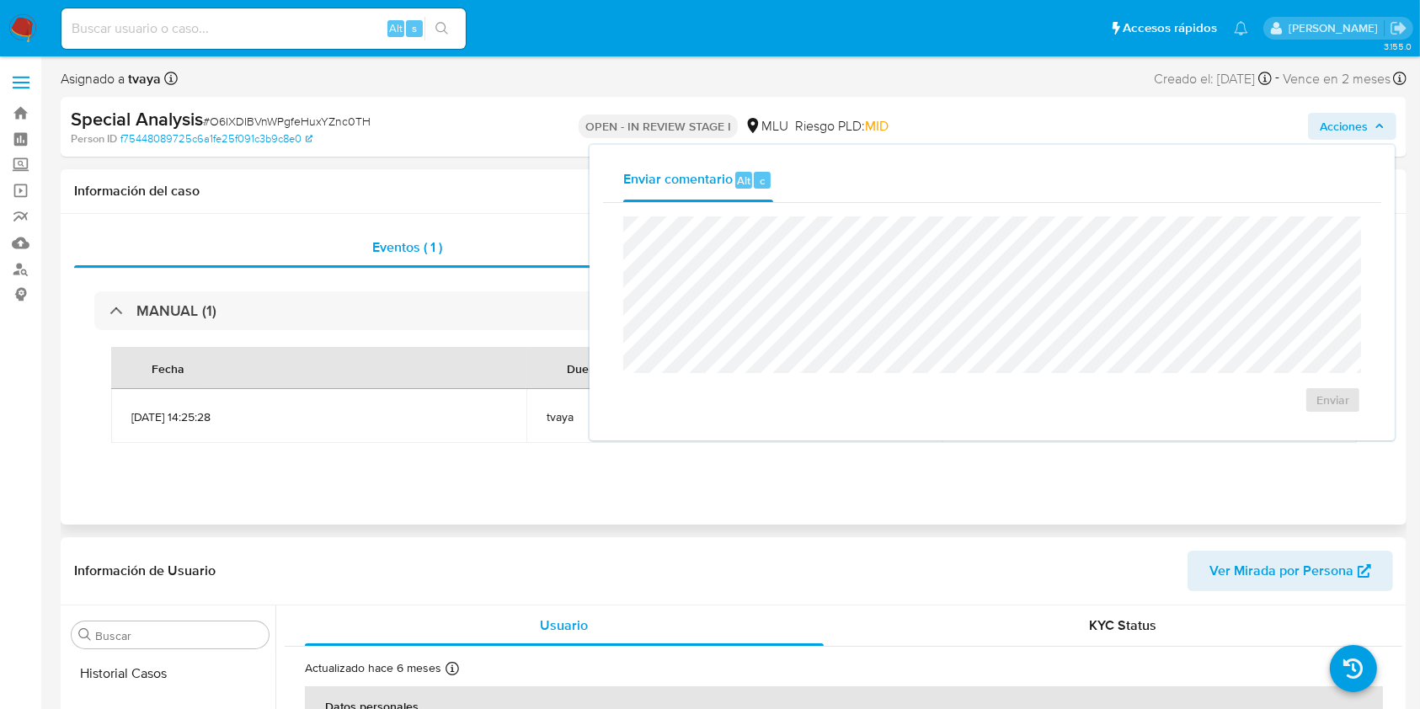
click at [519, 177] on div "Información del caso" at bounding box center [733, 191] width 1345 height 45
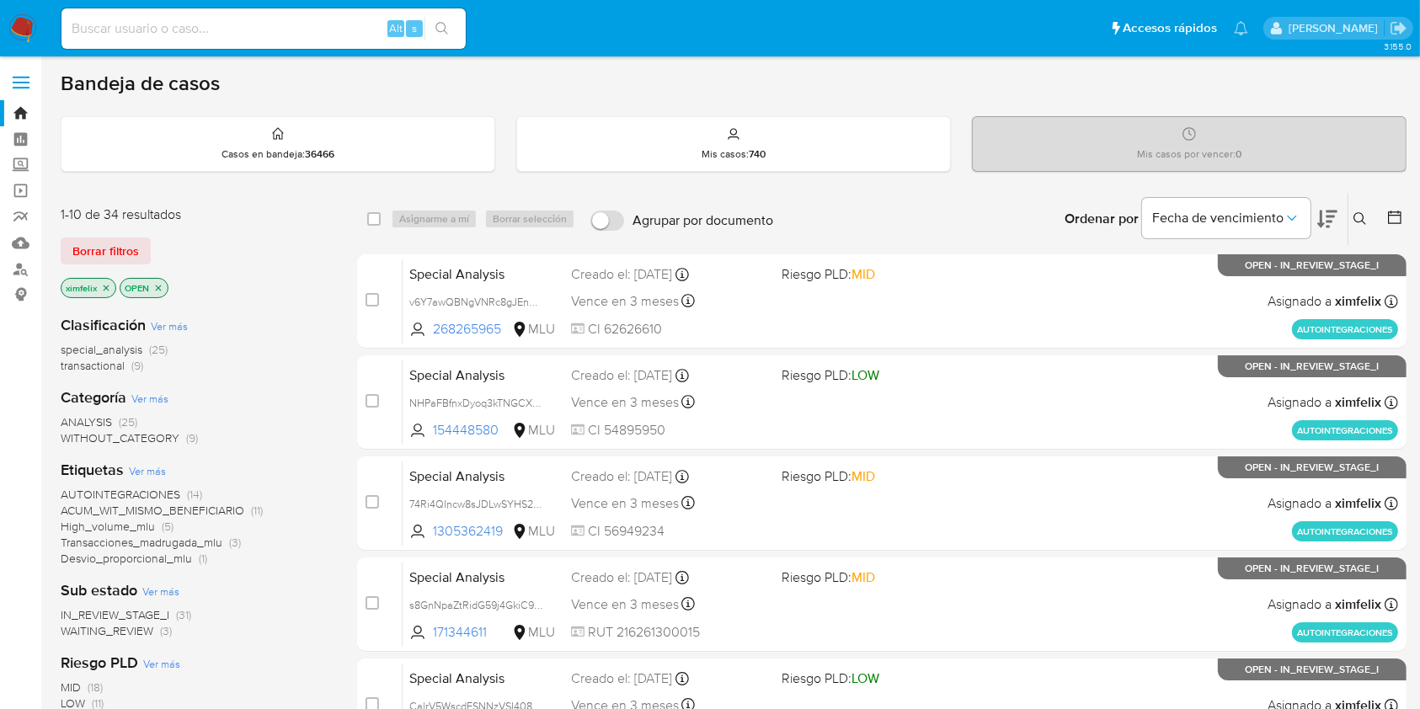
click at [104, 286] on icon "close-filter" at bounding box center [106, 288] width 10 height 10
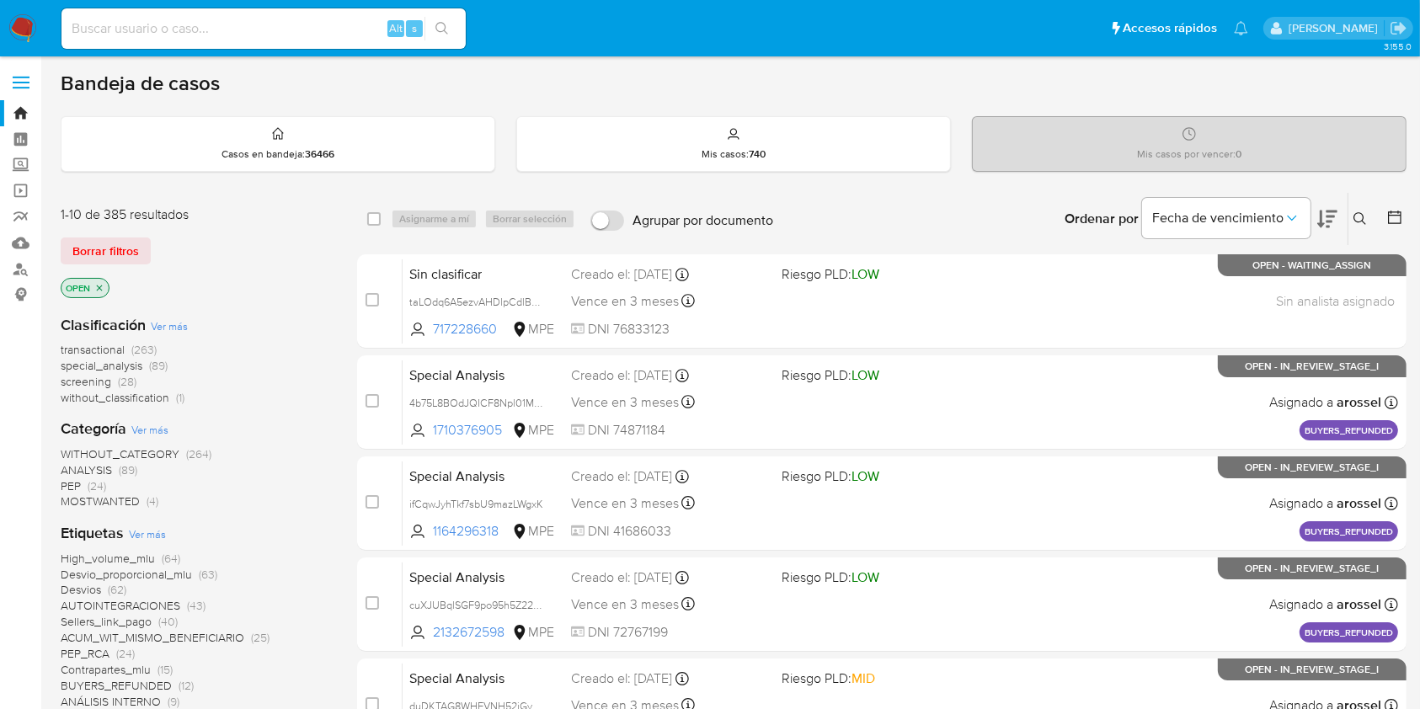
click at [1361, 217] on icon at bounding box center [1359, 218] width 13 height 13
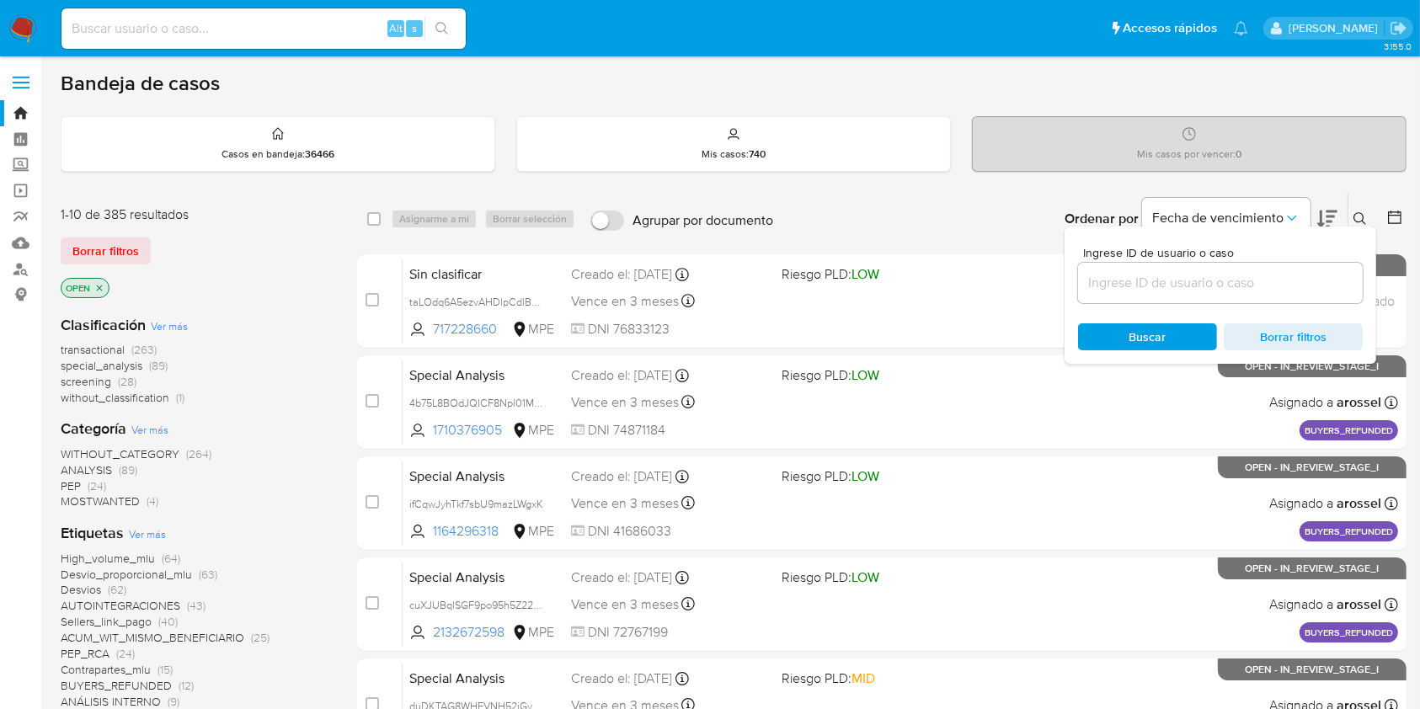
click at [1153, 272] on input at bounding box center [1220, 283] width 285 height 22
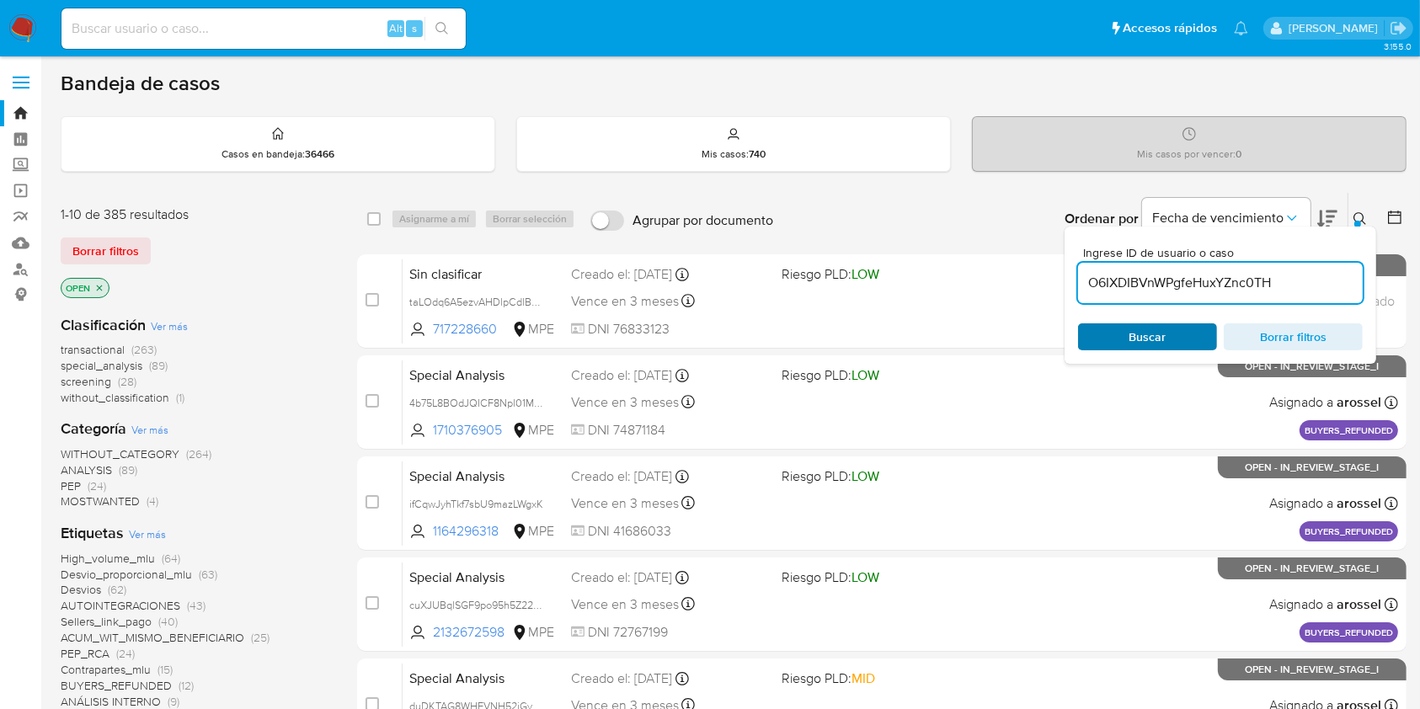
type input "O6IXDIBVnWPgfeHuxYZnc0TH"
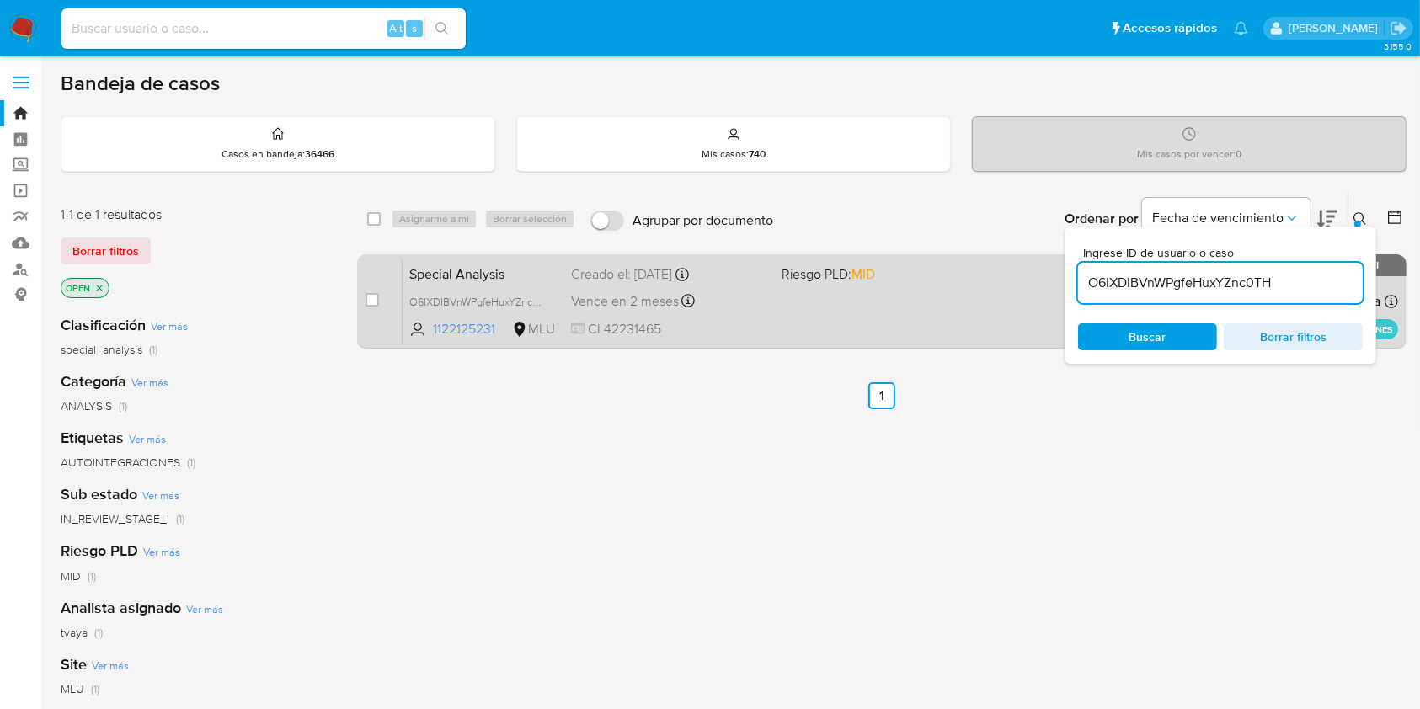
drag, startPoint x: 366, startPoint y: 299, endPoint x: 394, endPoint y: 280, distance: 33.9
click at [367, 299] on input "checkbox" at bounding box center [371, 299] width 13 height 13
checkbox input "true"
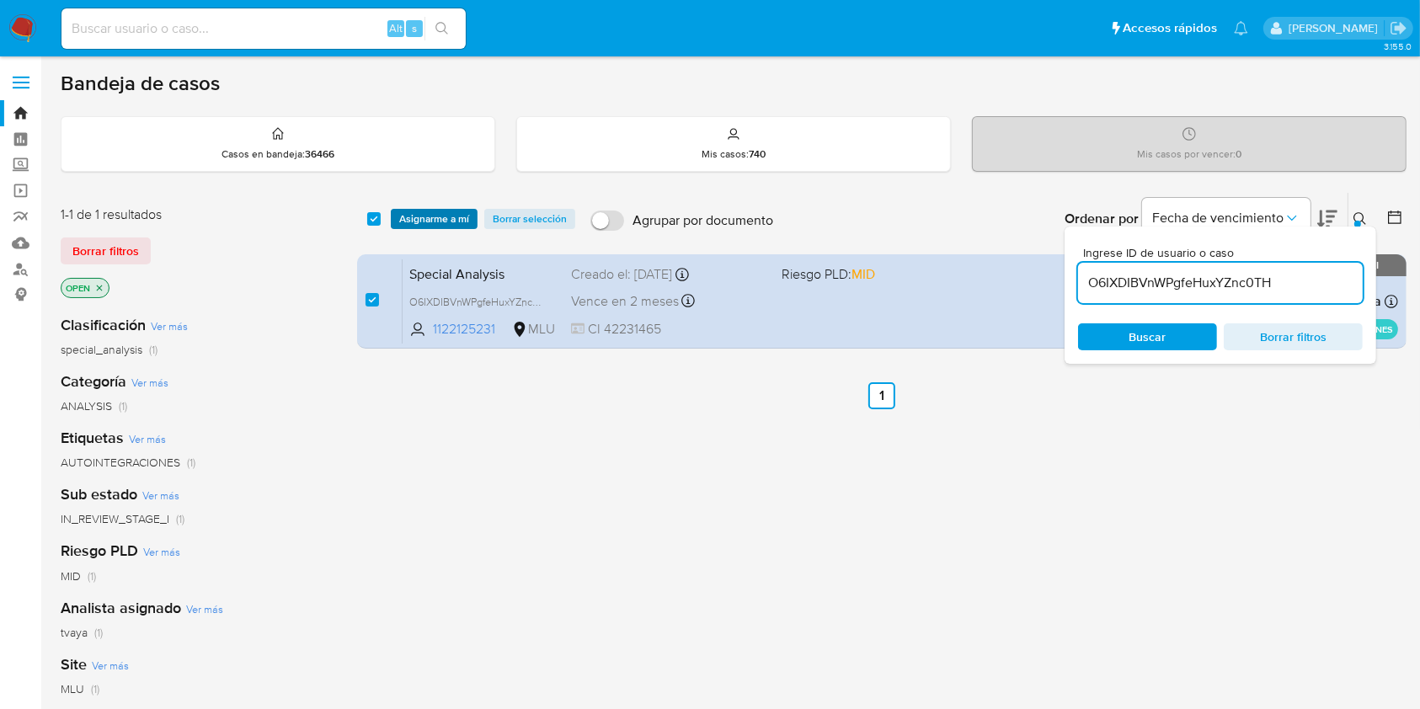
click at [429, 216] on span "Asignarme a mí" at bounding box center [434, 218] width 70 height 17
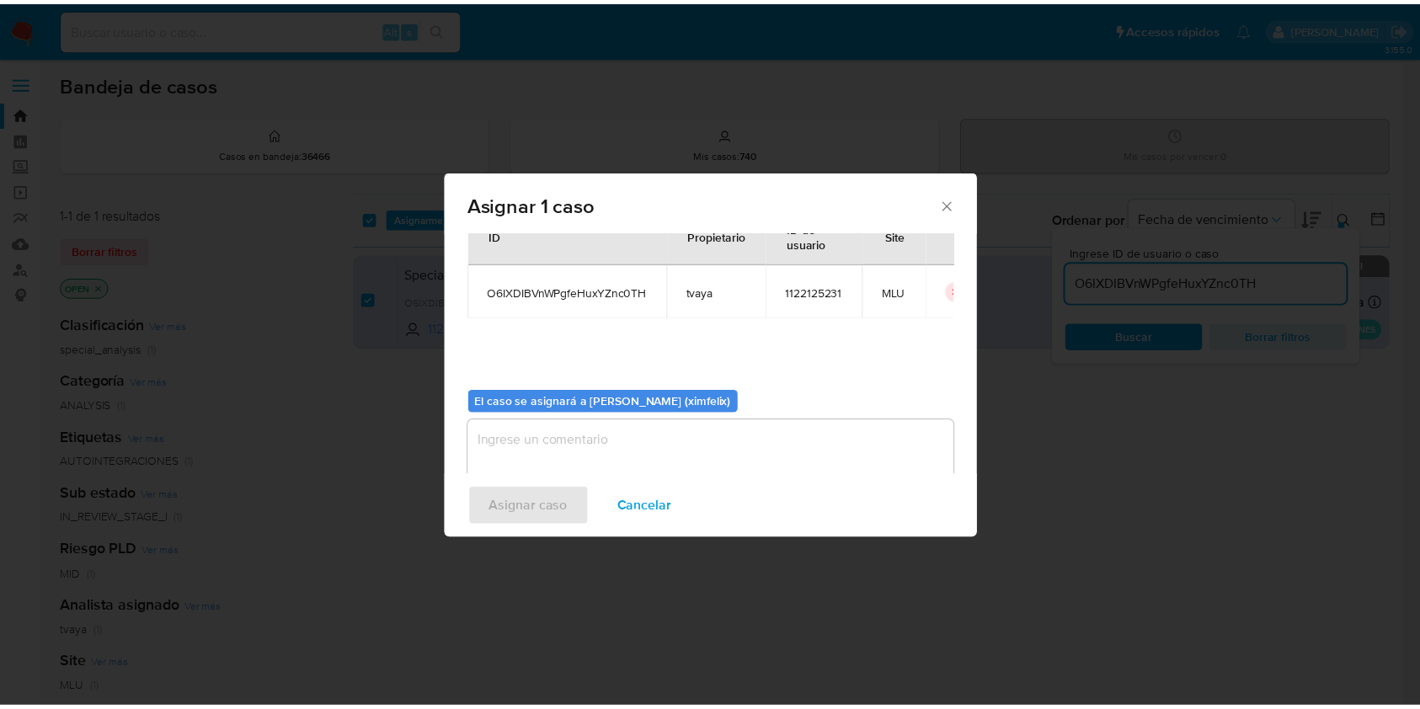
scroll to position [86, 0]
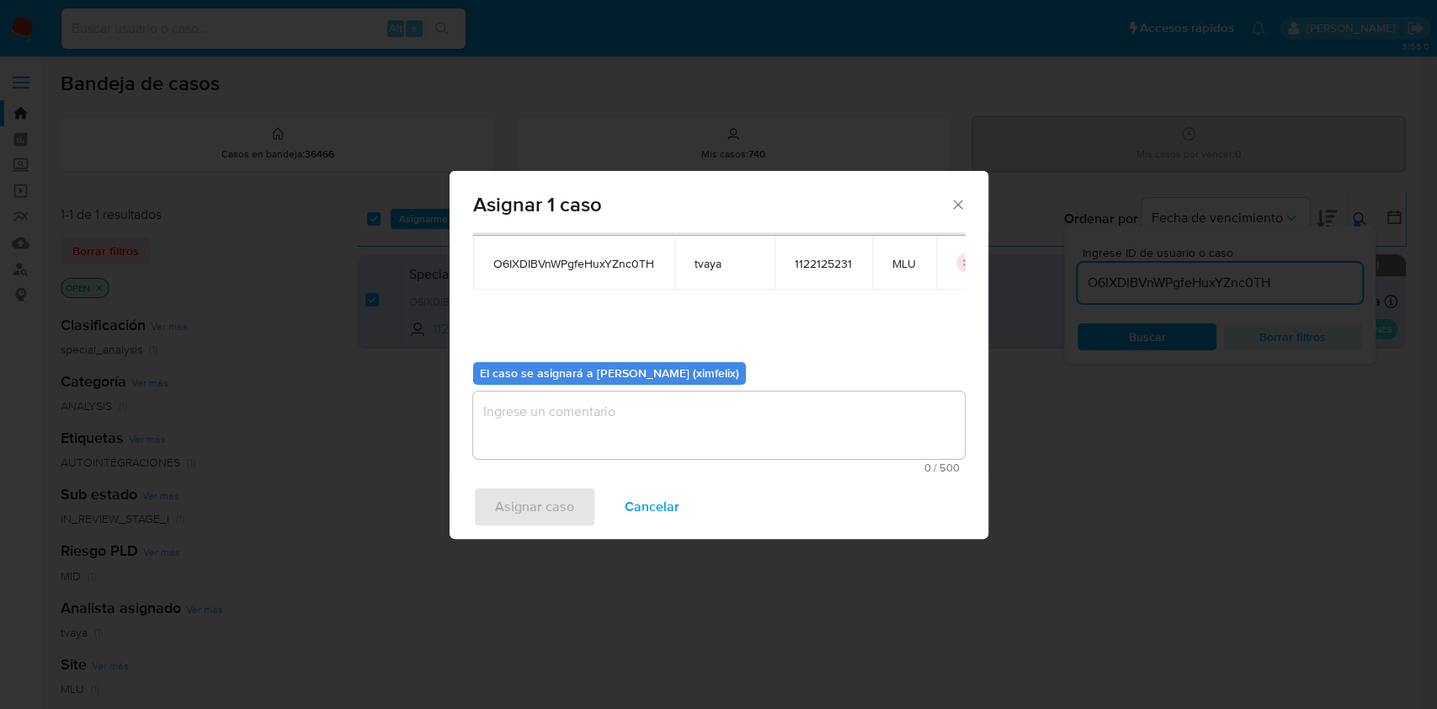
click at [737, 407] on textarea "assign-modal" at bounding box center [719, 425] width 492 height 67
click at [552, 496] on span "Asignar caso" at bounding box center [534, 506] width 79 height 37
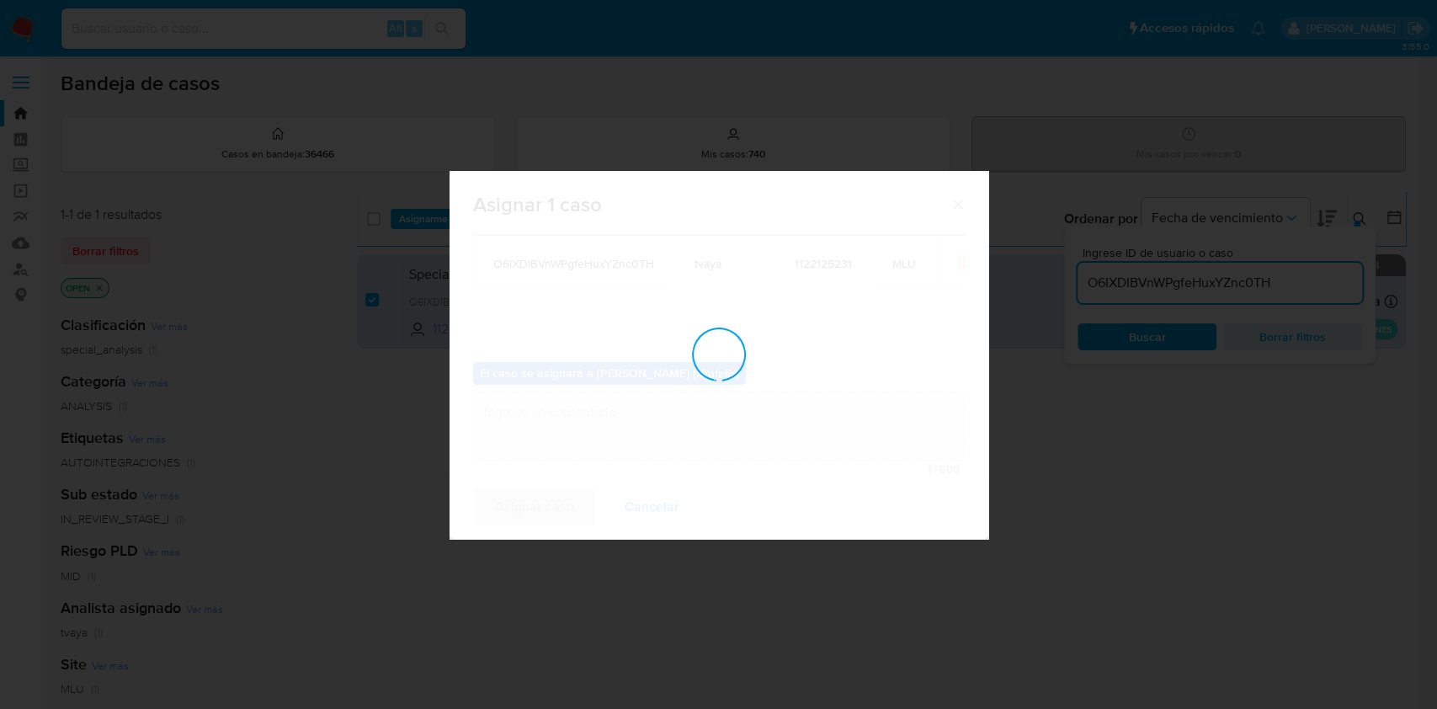
checkbox input "false"
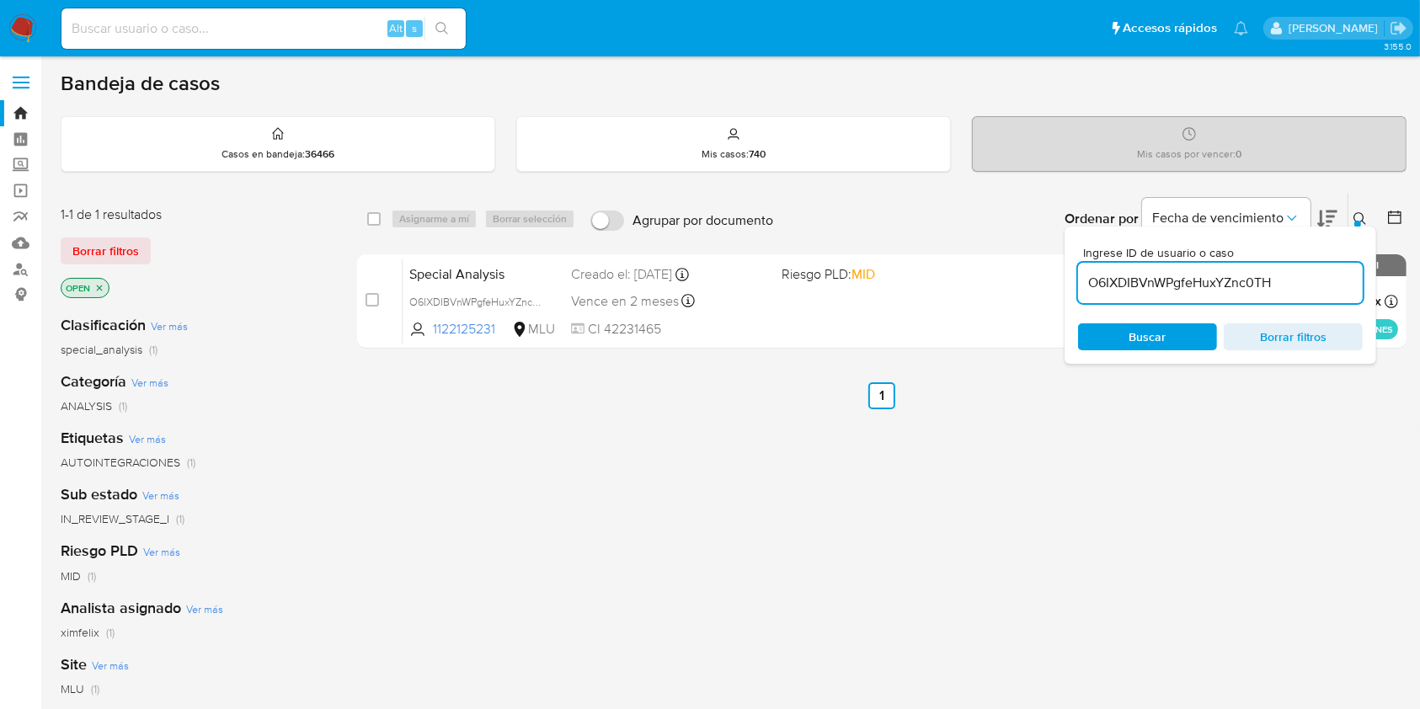
click at [29, 28] on img at bounding box center [22, 28] width 29 height 29
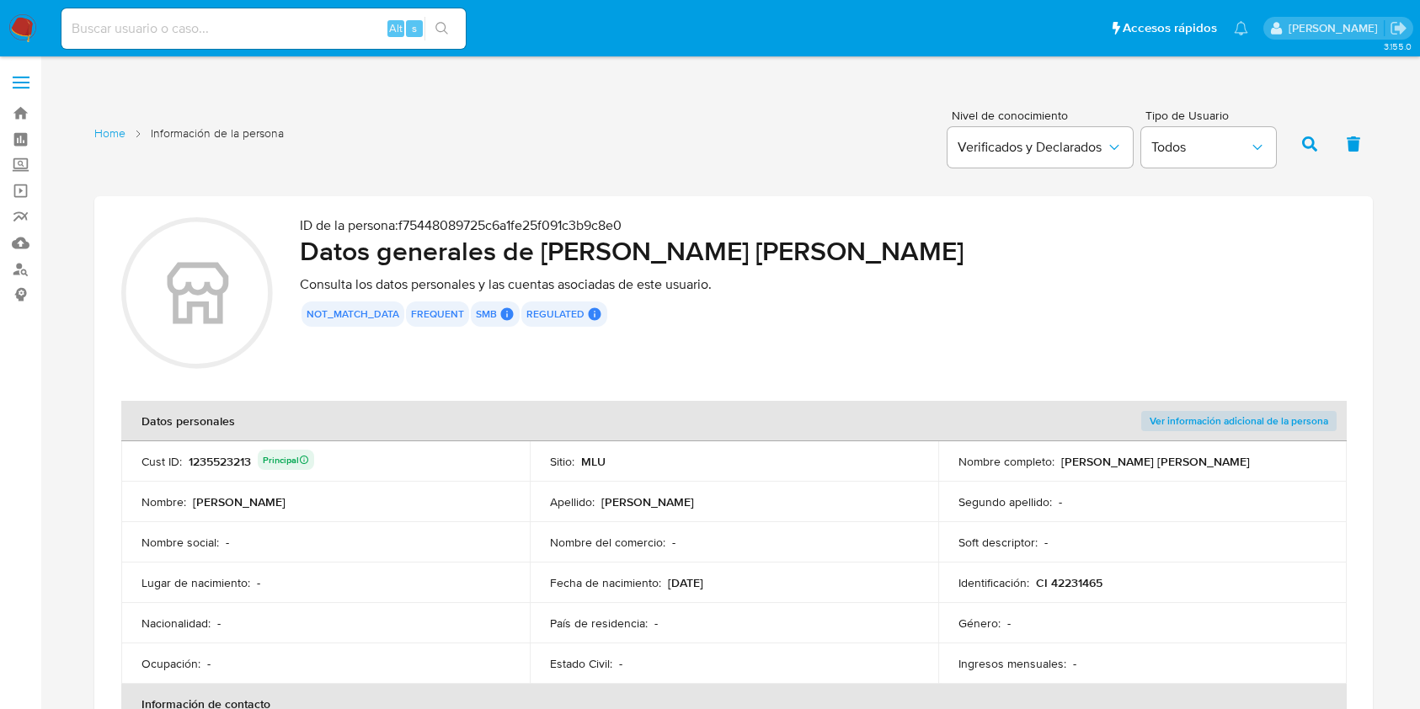
scroll to position [561, 0]
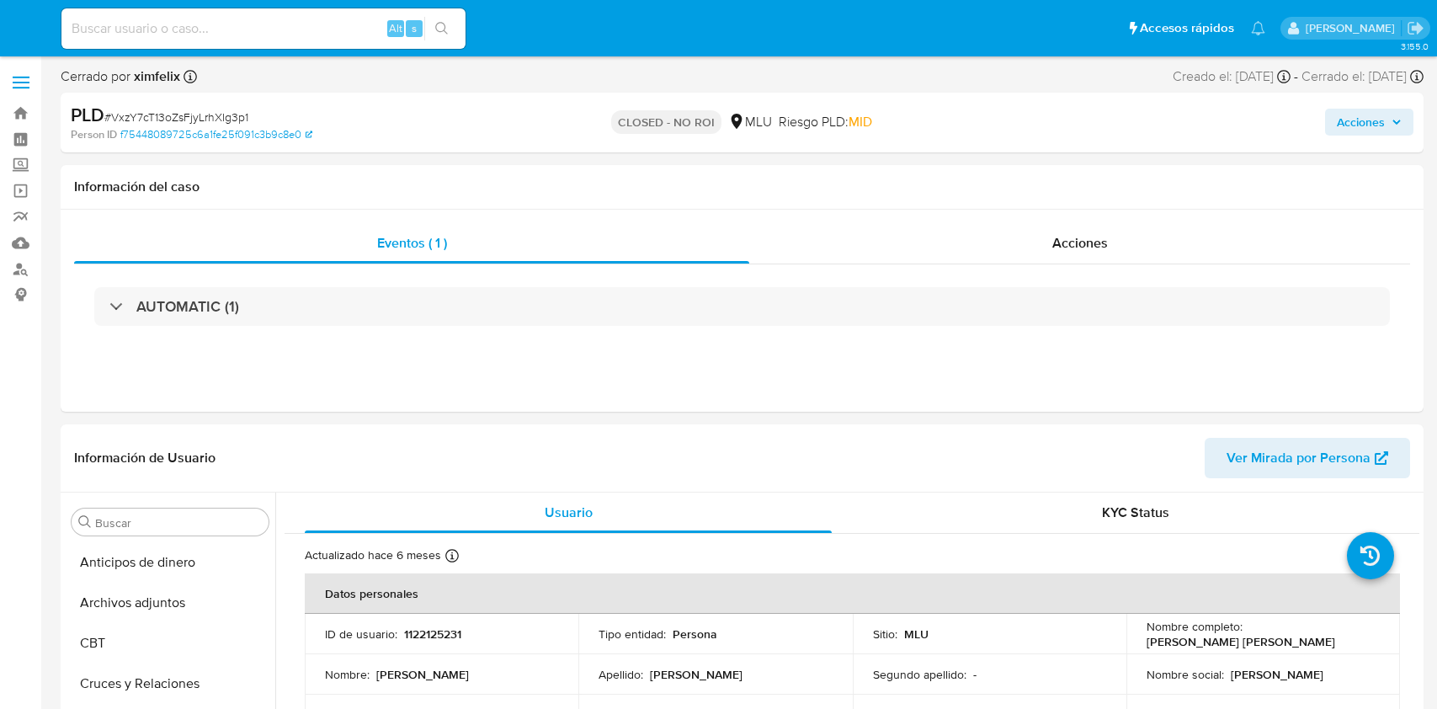
select select "10"
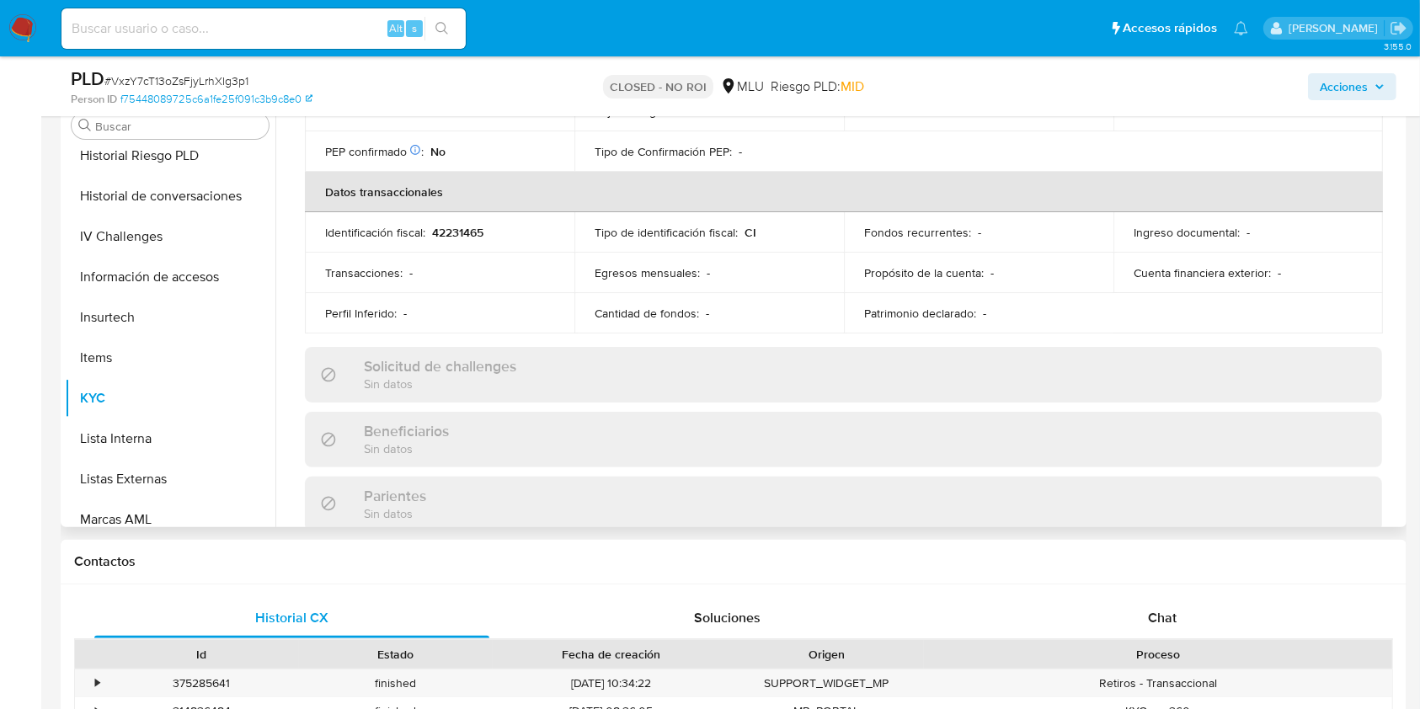
scroll to position [303, 0]
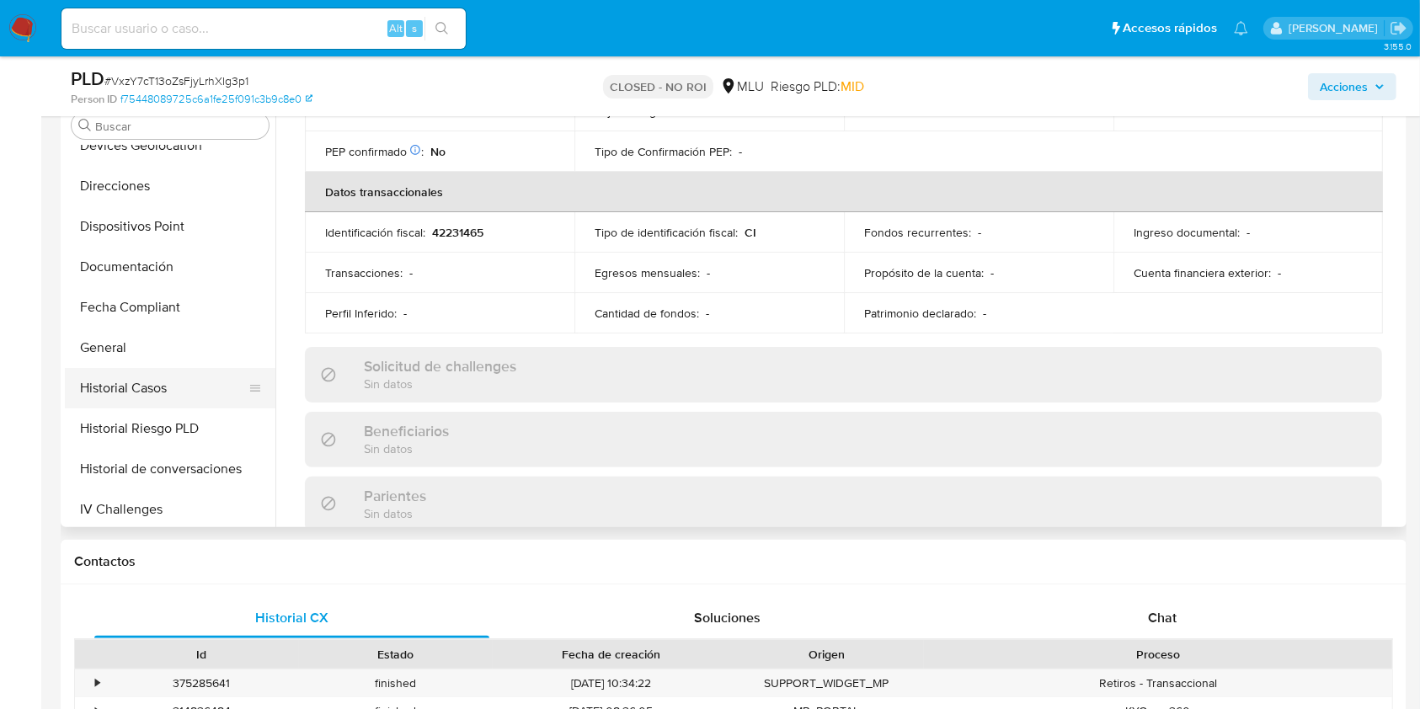
click at [147, 400] on button "Historial Casos" at bounding box center [163, 388] width 197 height 40
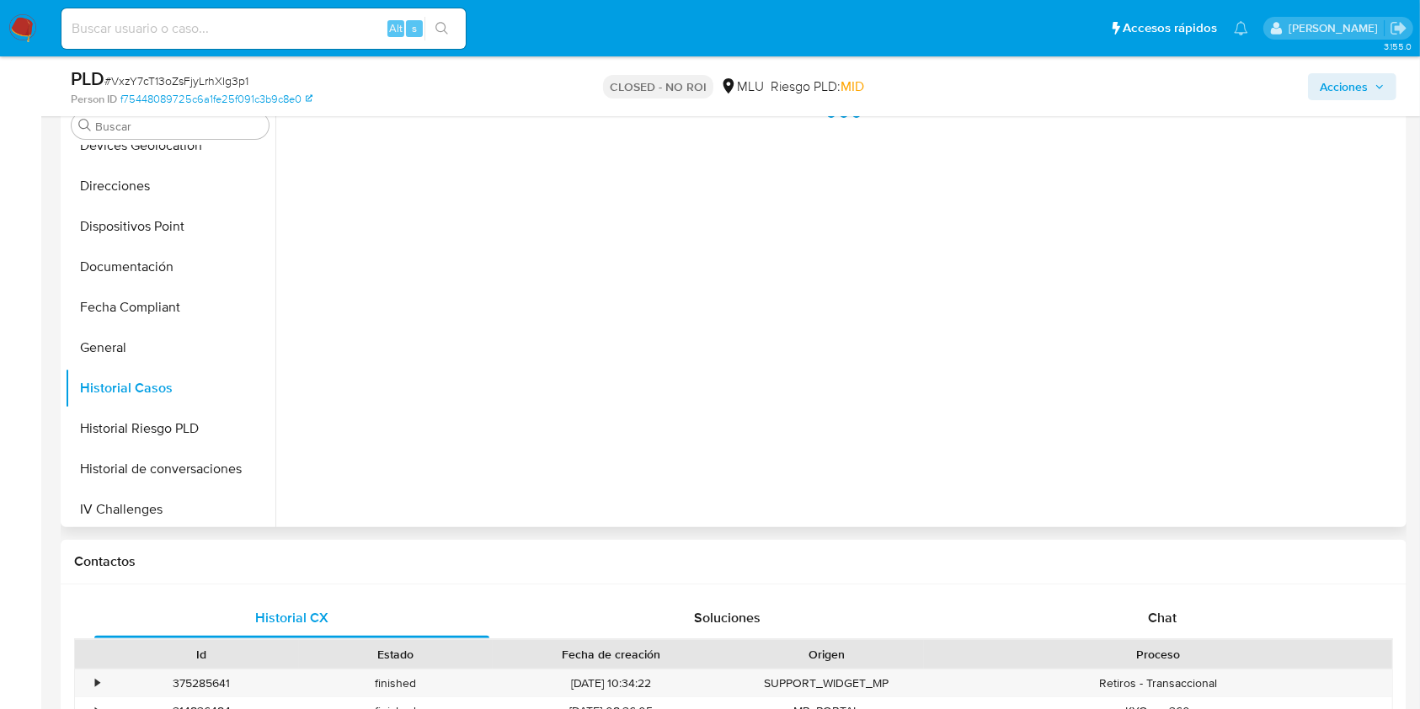
scroll to position [224, 0]
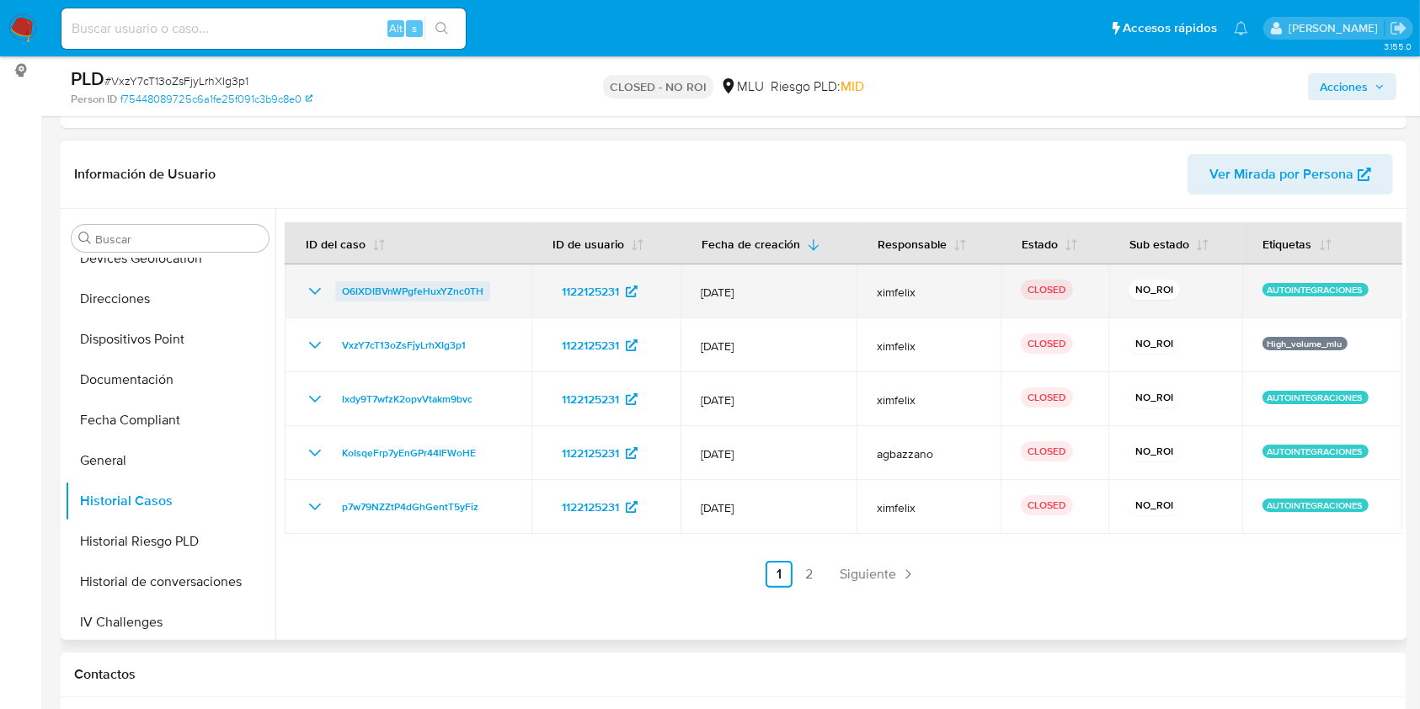
drag, startPoint x: 505, startPoint y: 288, endPoint x: 341, endPoint y: 292, distance: 164.2
click at [341, 292] on div "O6IXDIBVnWPgfeHuxYZnc0TH" at bounding box center [408, 291] width 206 height 20
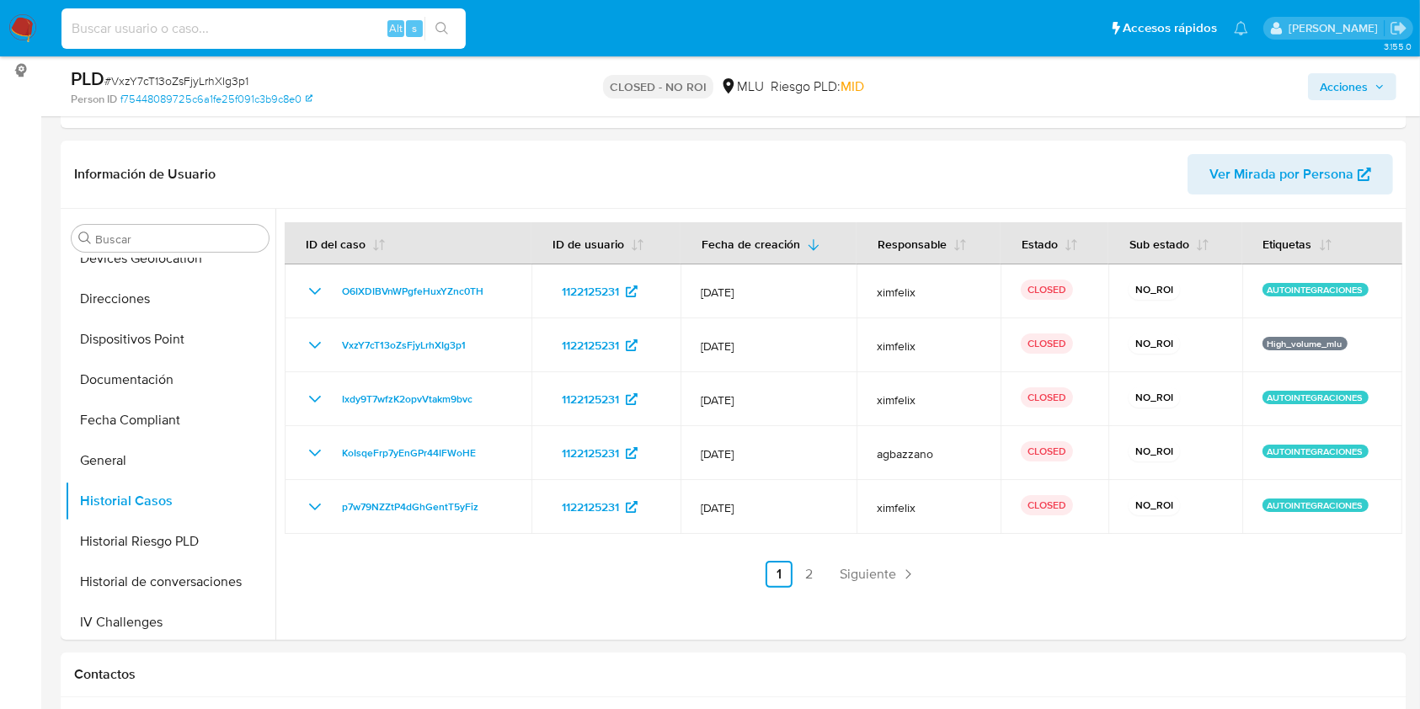
click at [215, 27] on input at bounding box center [263, 29] width 404 height 22
paste input "Tng1UWWVC3xjJ1BiSG2zlcmO"
type input "Tng1UWWVC3xjJ1BiSG2zlcmO"
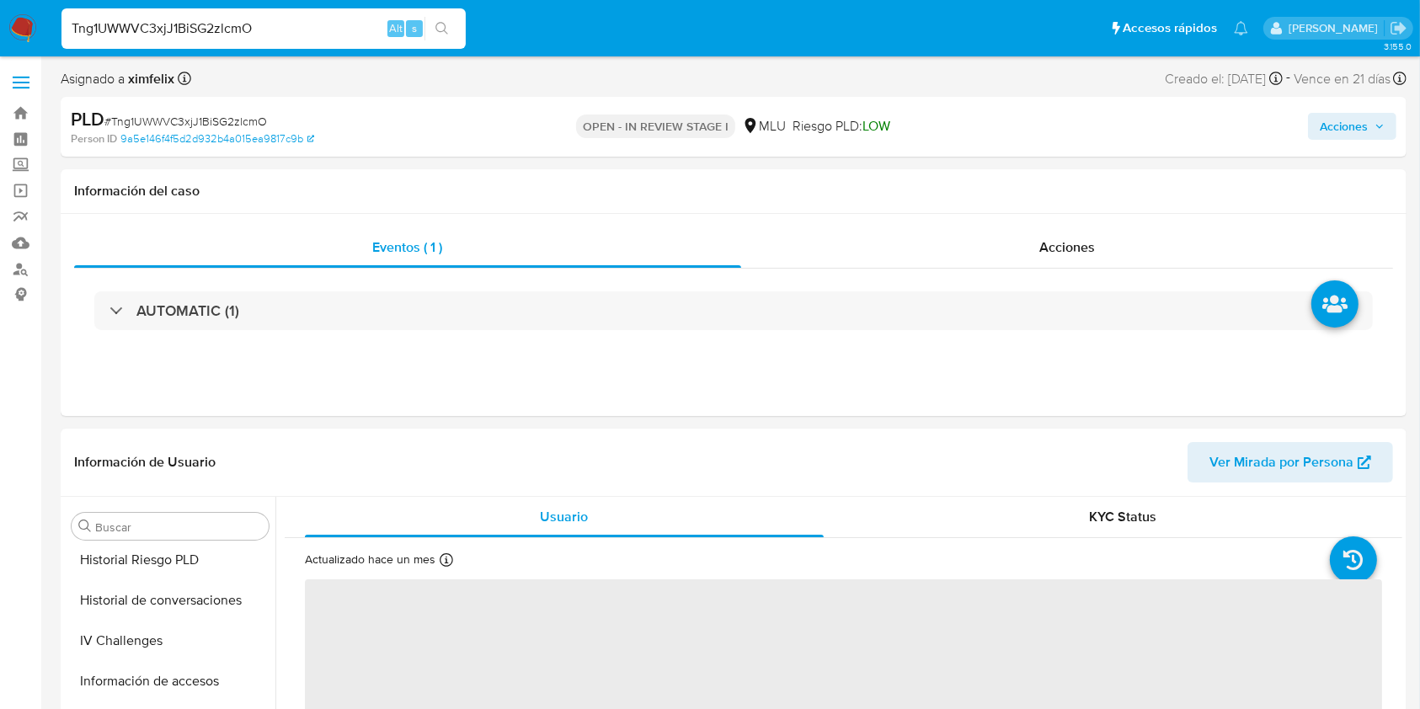
scroll to position [752, 0]
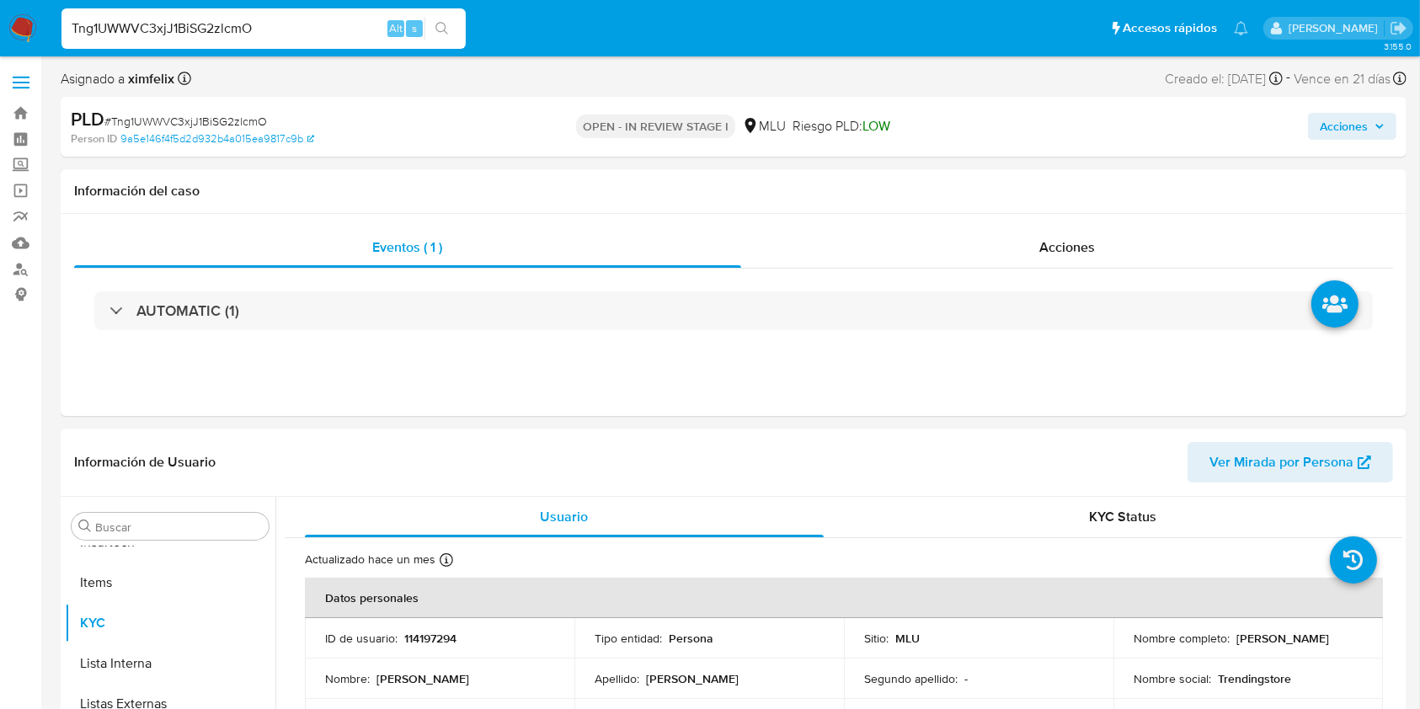
select select "10"
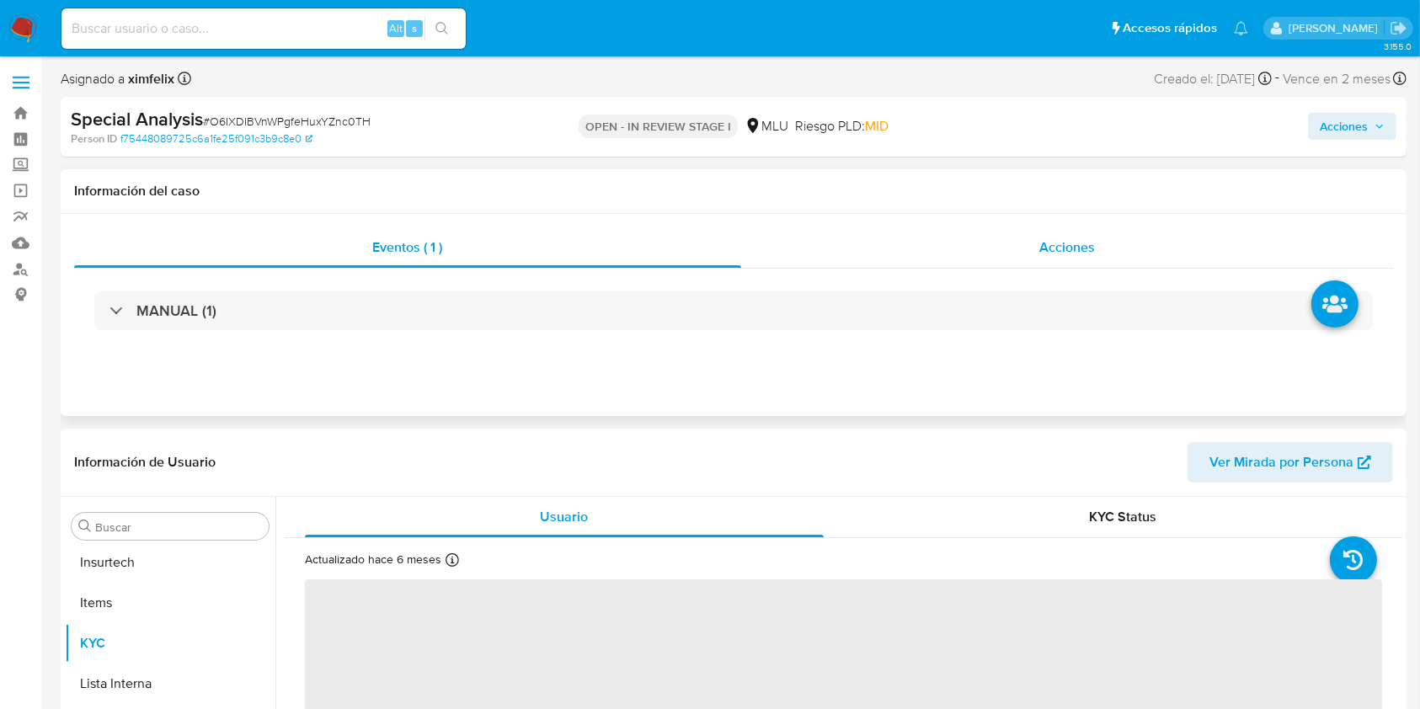
scroll to position [752, 0]
click at [1340, 136] on span "Acciones" at bounding box center [1343, 126] width 48 height 27
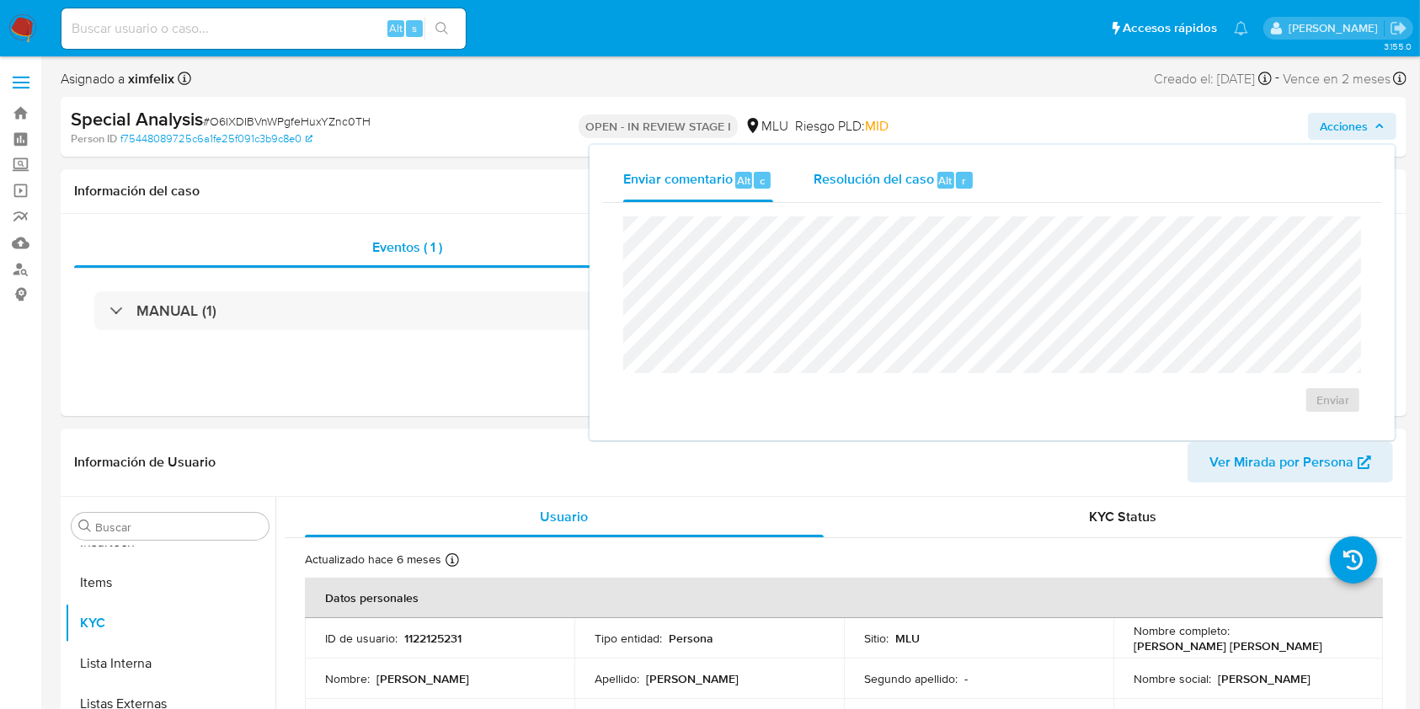
click at [981, 189] on button "Resolución del caso Alt r" at bounding box center [893, 180] width 201 height 44
select select "10"
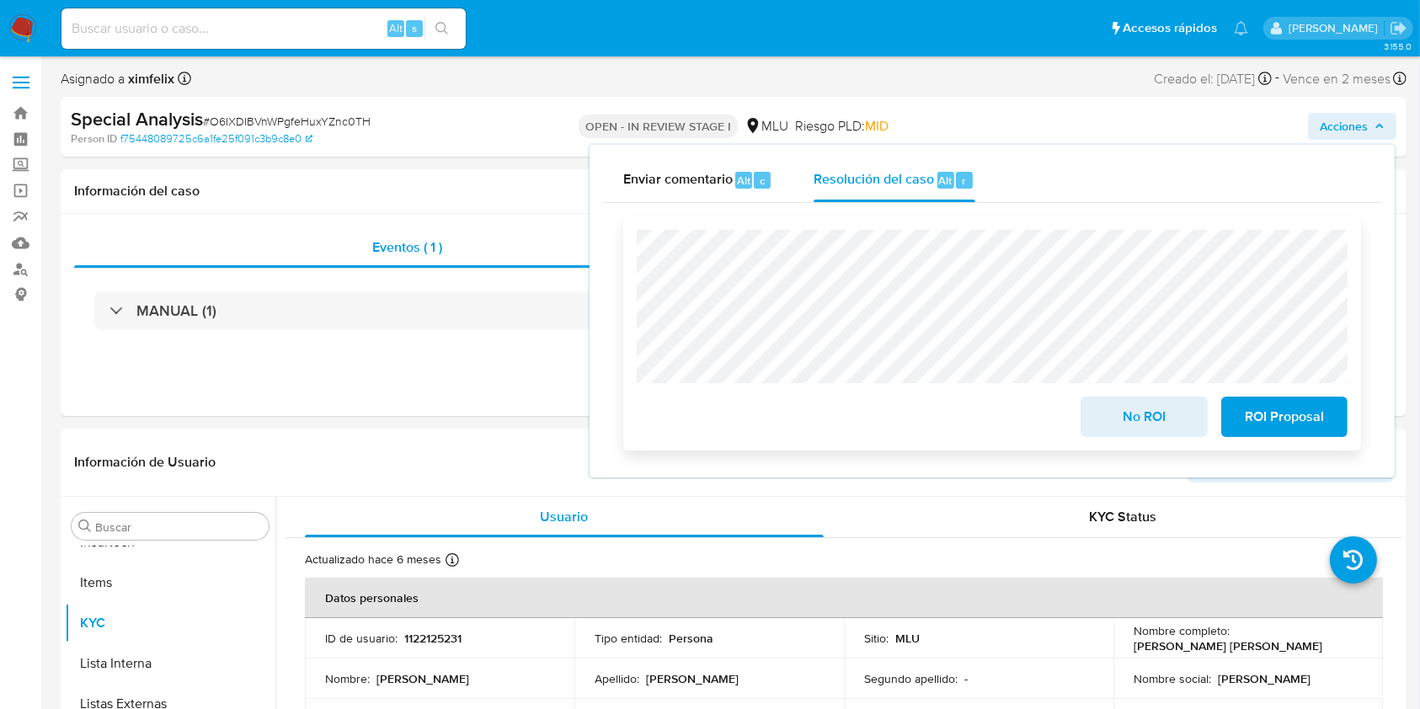
click at [1101, 418] on button "No ROI" at bounding box center [1143, 417] width 126 height 40
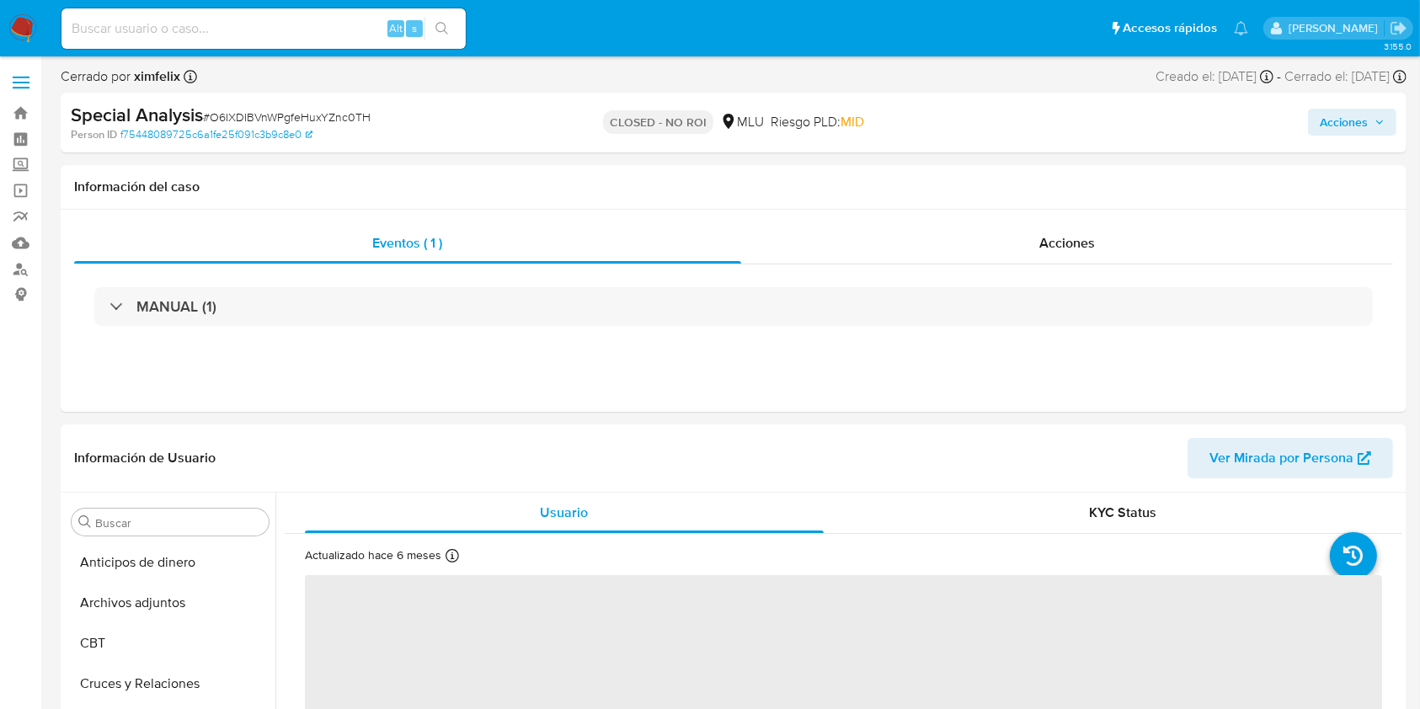
select select "10"
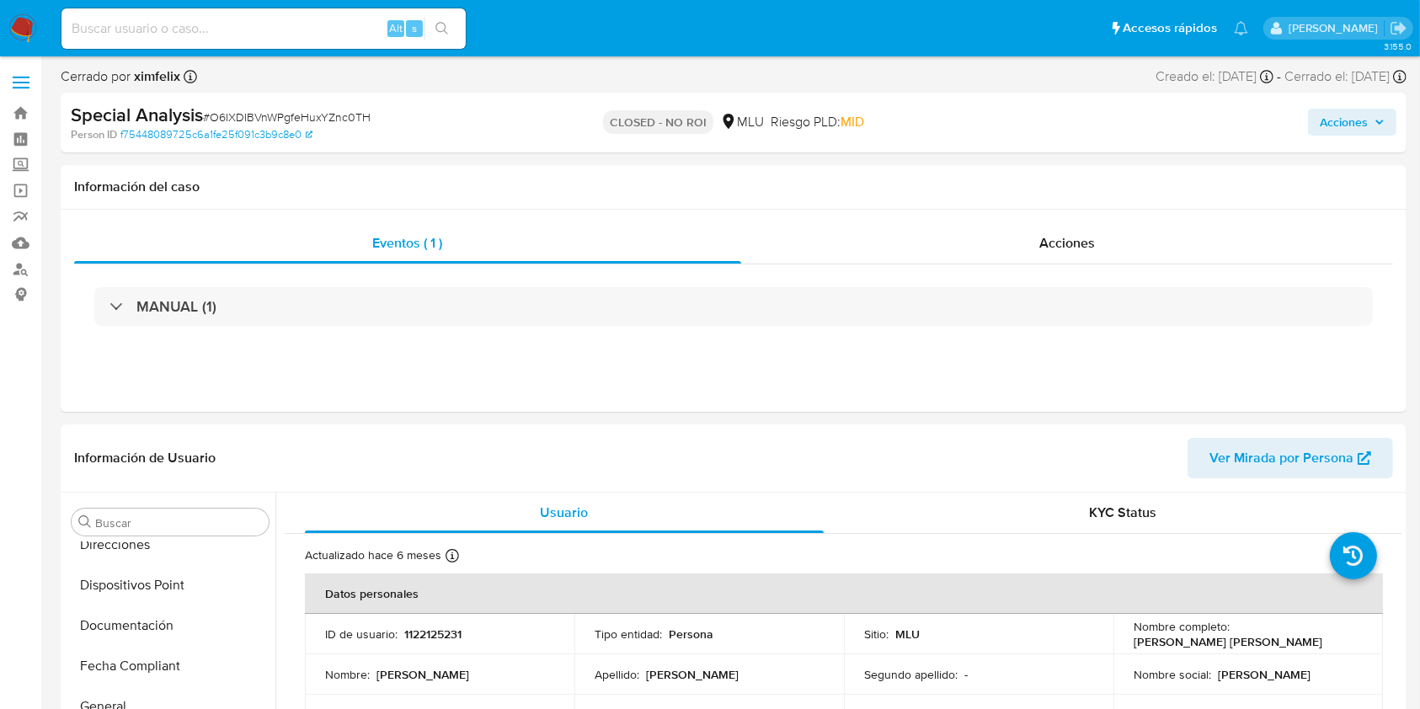
scroll to position [732, 0]
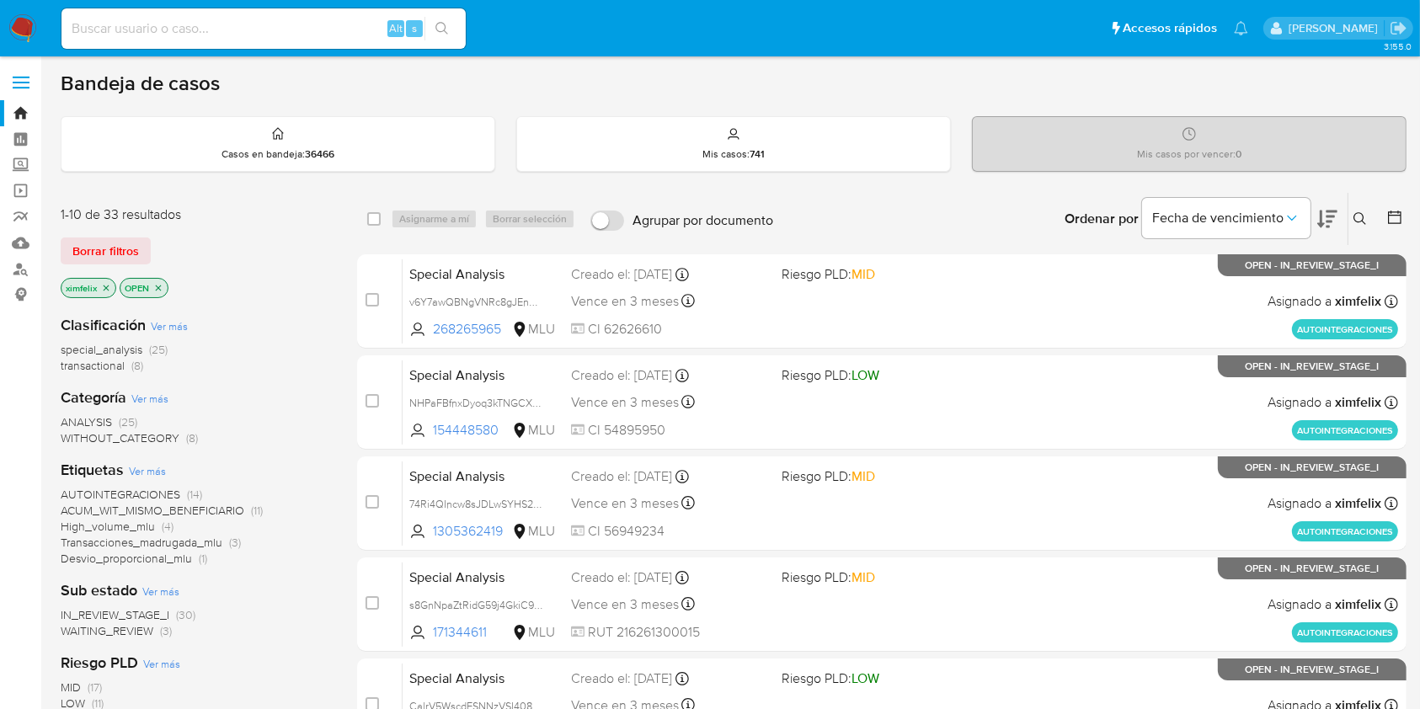
click at [110, 628] on span "WAITING_REVIEW" at bounding box center [107, 630] width 93 height 17
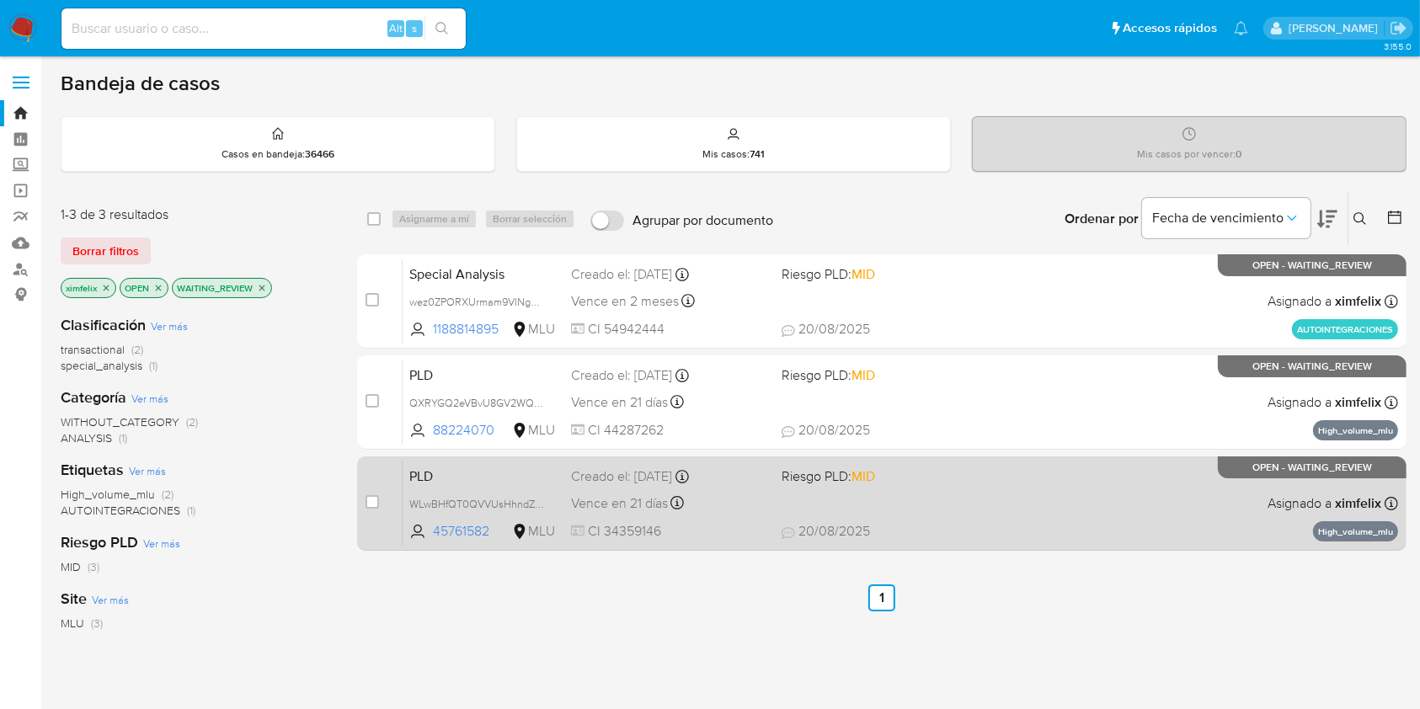
click at [724, 531] on span "CI 34359146" at bounding box center [669, 531] width 196 height 19
click at [375, 500] on input "checkbox" at bounding box center [371, 501] width 13 height 13
checkbox input "true"
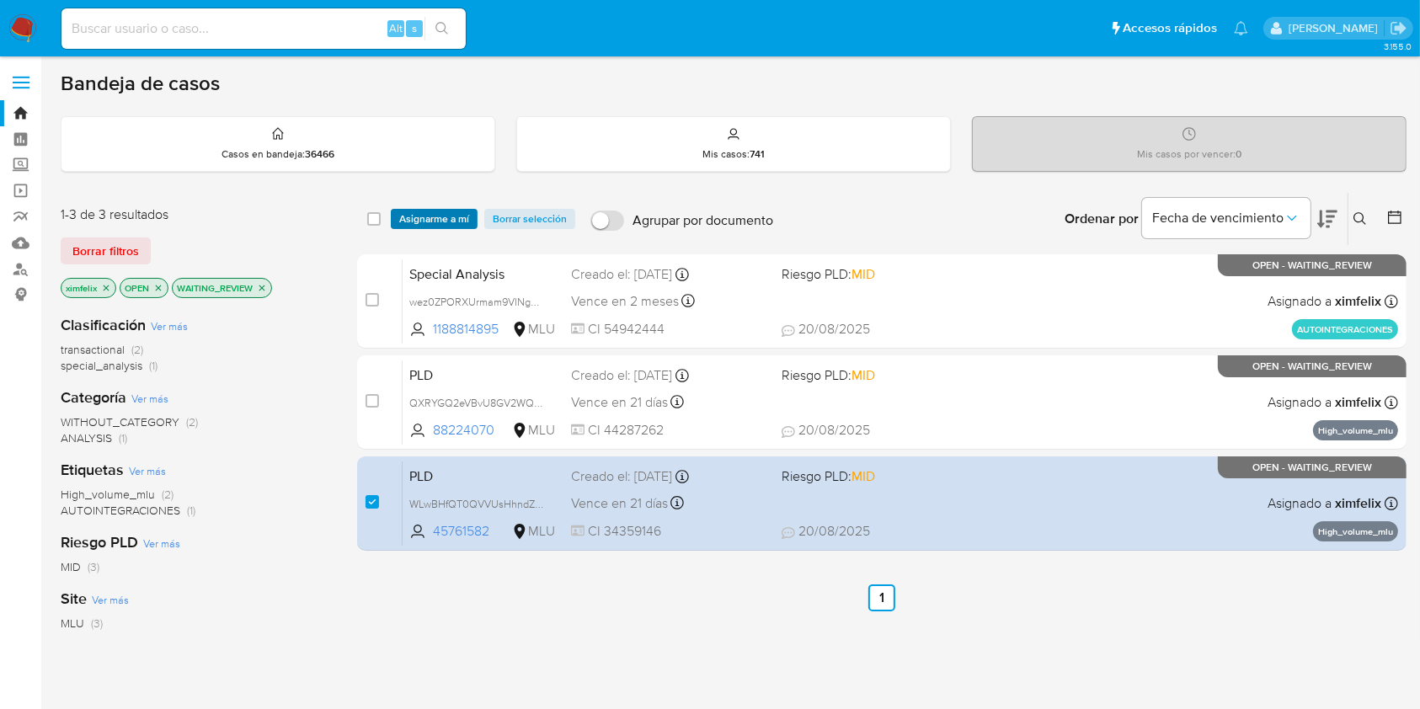
click at [453, 215] on span "Asignarme a mí" at bounding box center [434, 218] width 70 height 17
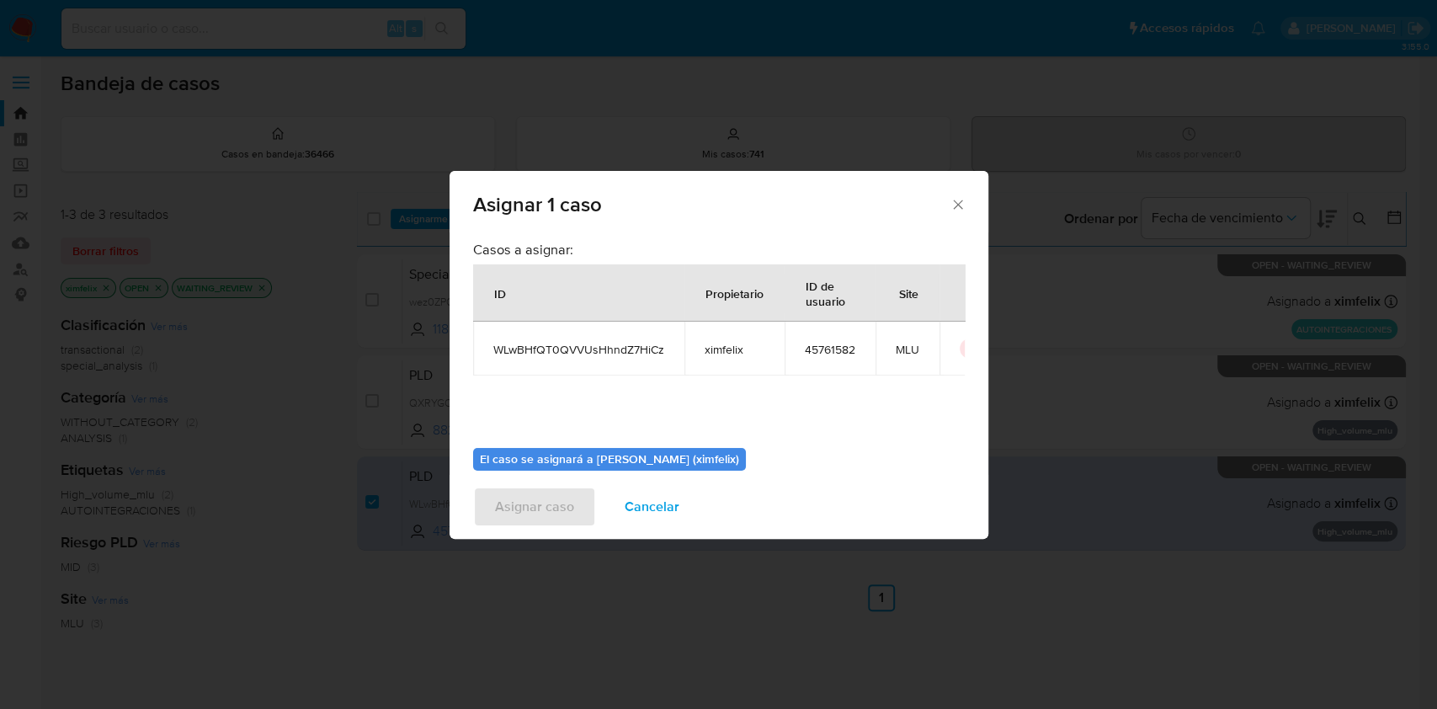
scroll to position [86, 0]
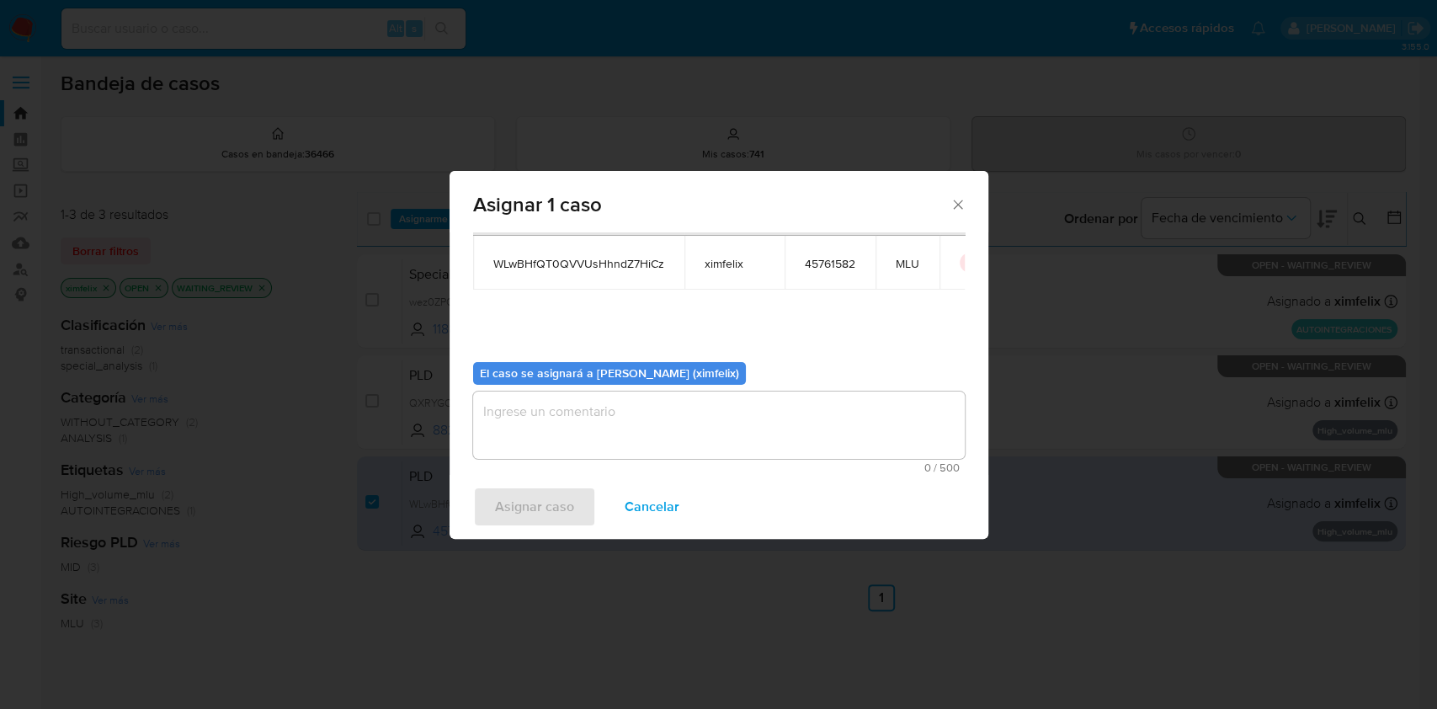
click at [676, 435] on textarea "assign-modal" at bounding box center [719, 425] width 492 height 67
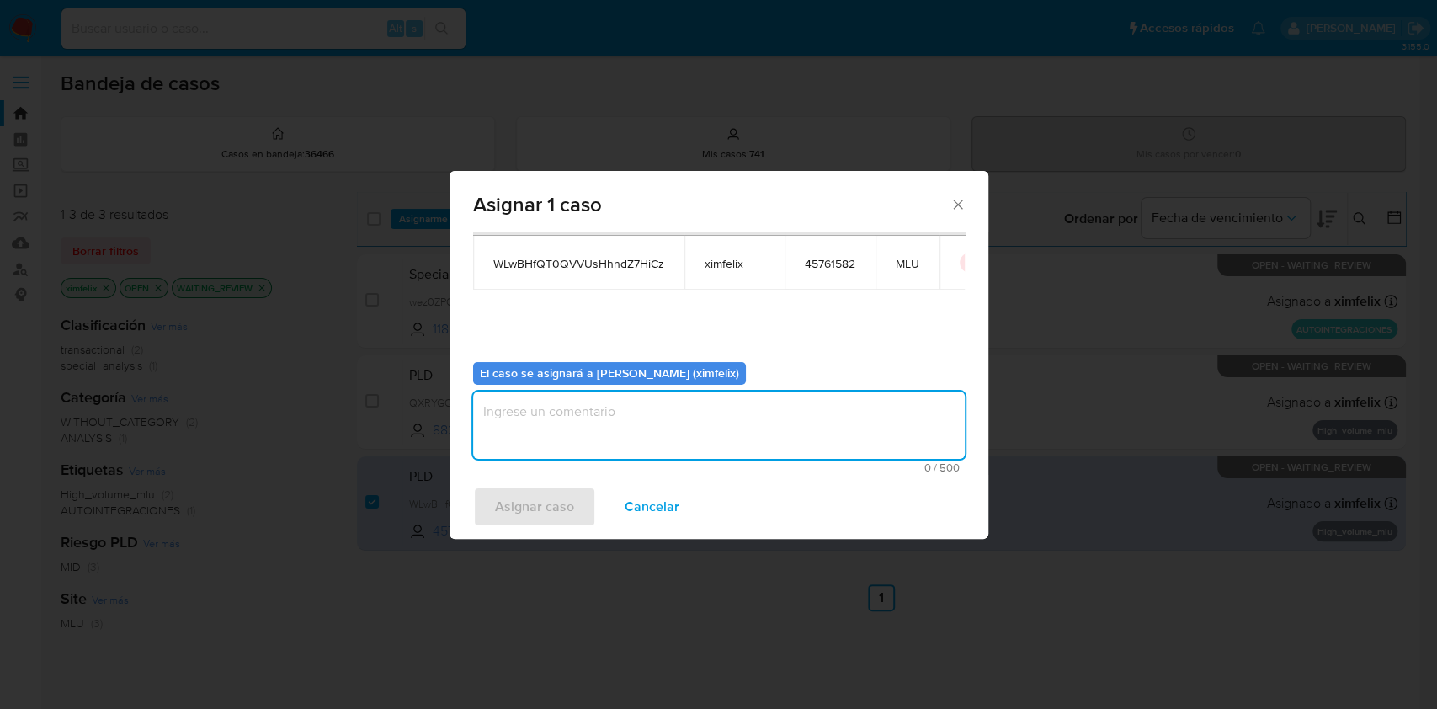
click at [605, 426] on textarea "assign-modal" at bounding box center [719, 425] width 492 height 67
click at [520, 498] on span "Asignar caso" at bounding box center [534, 506] width 79 height 37
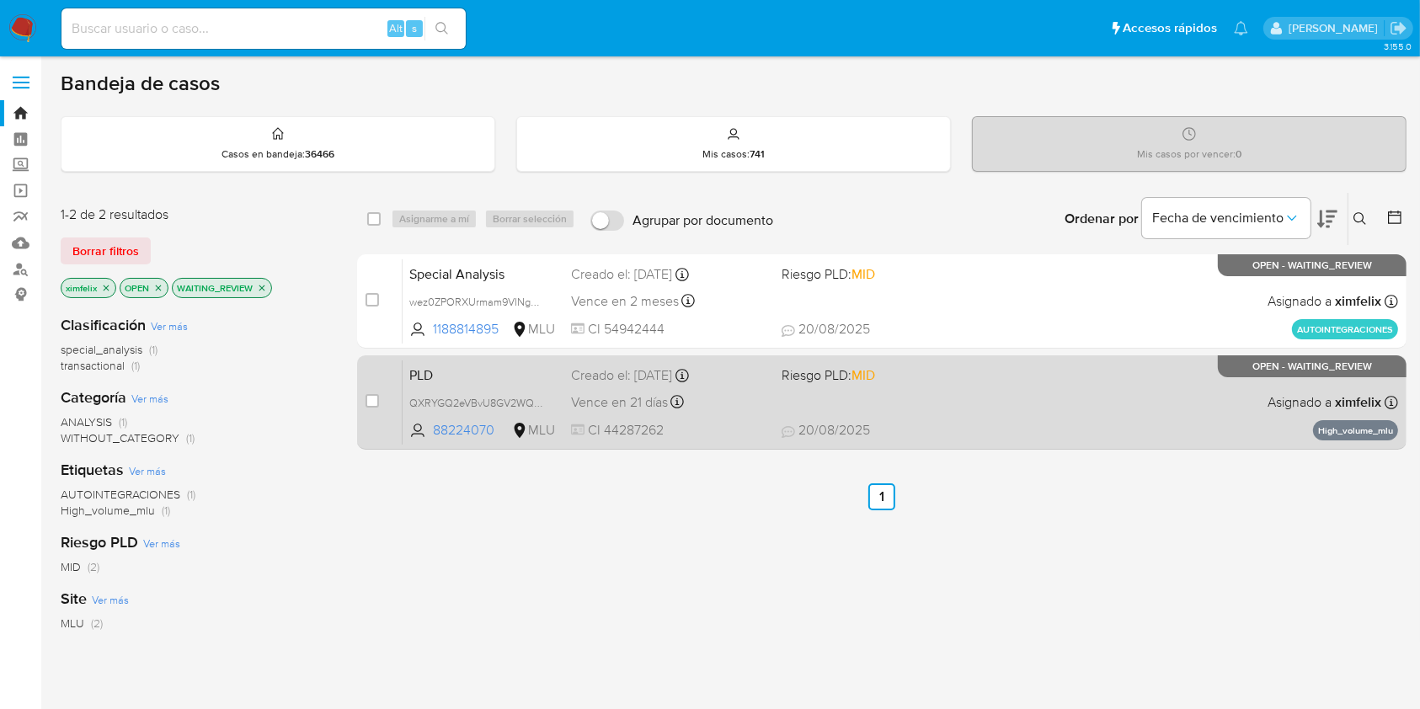
click at [727, 434] on span "CI 44287262" at bounding box center [669, 430] width 196 height 19
click at [370, 402] on input "checkbox" at bounding box center [371, 400] width 13 height 13
checkbox input "true"
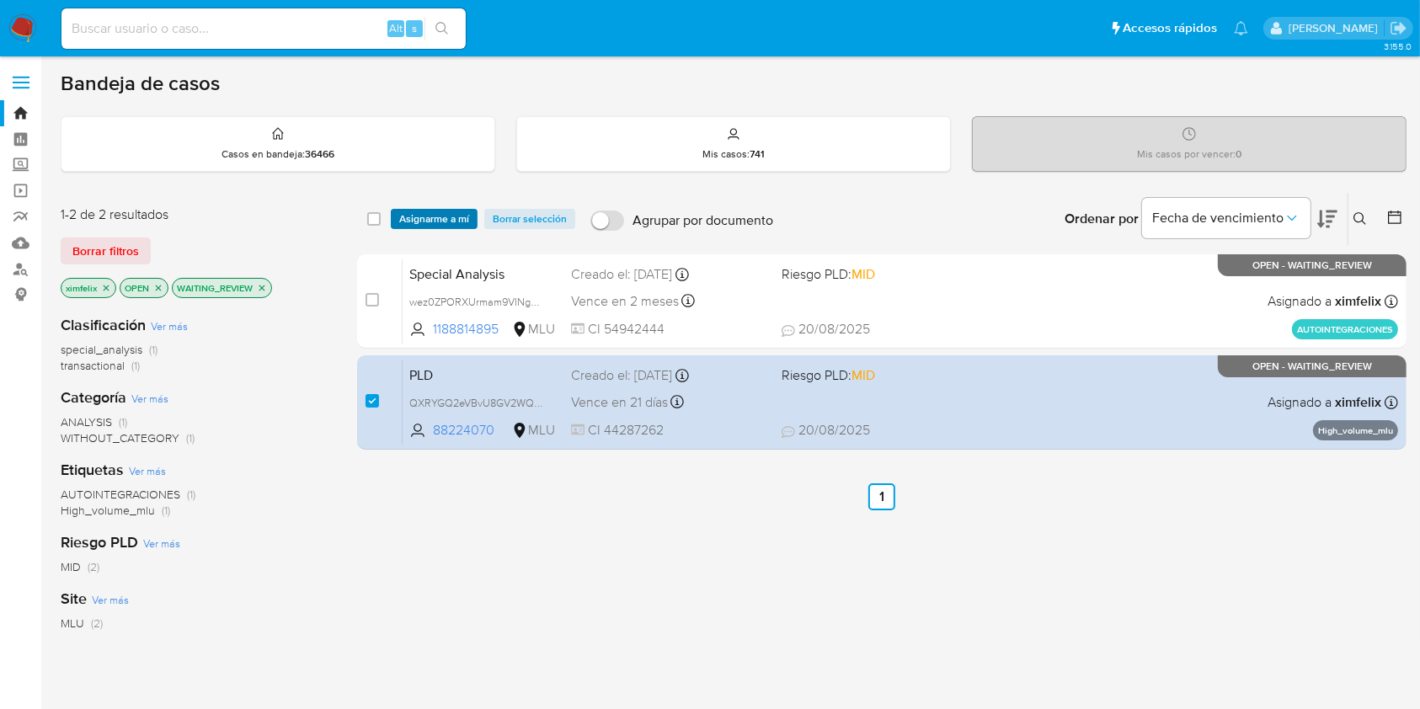
click at [455, 221] on span "Asignarme a mí" at bounding box center [434, 218] width 70 height 17
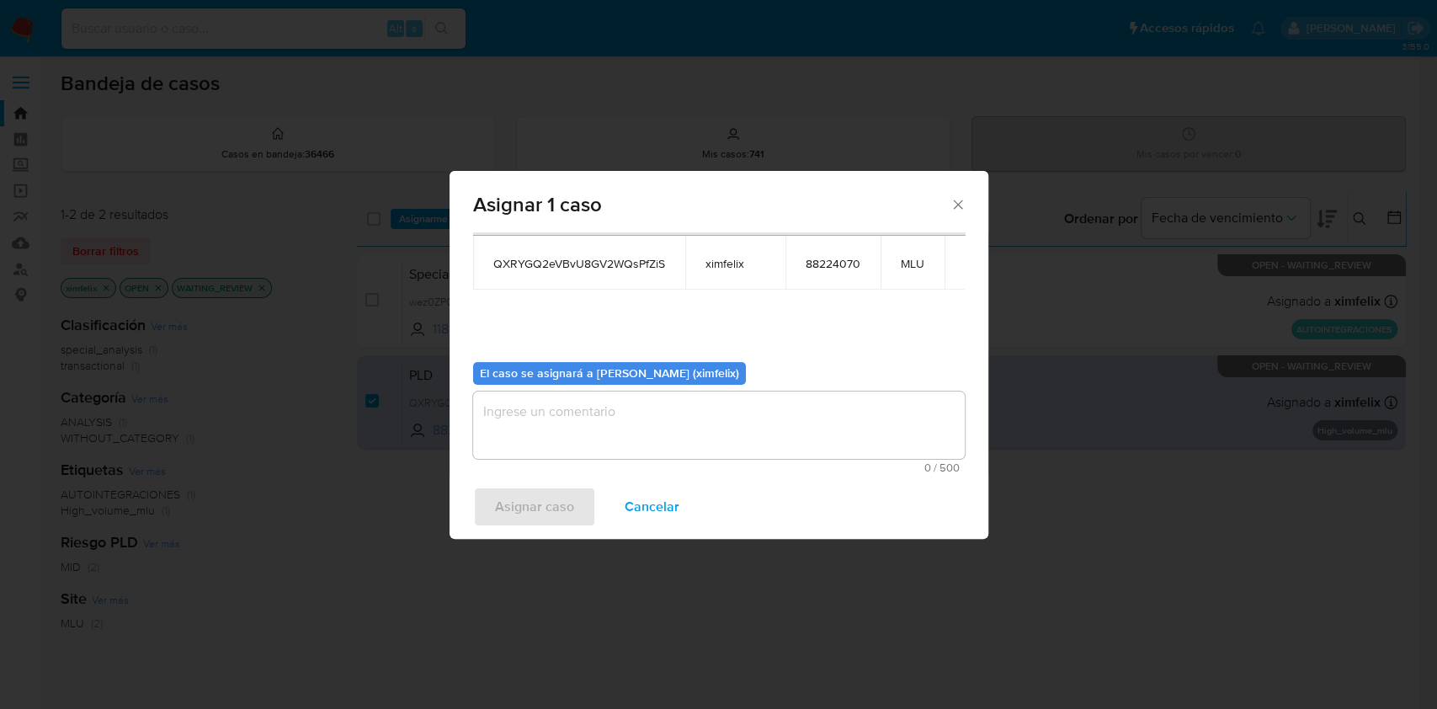
click at [742, 421] on textarea "assign-modal" at bounding box center [719, 425] width 492 height 67
click at [524, 495] on span "Asignar caso" at bounding box center [534, 506] width 79 height 37
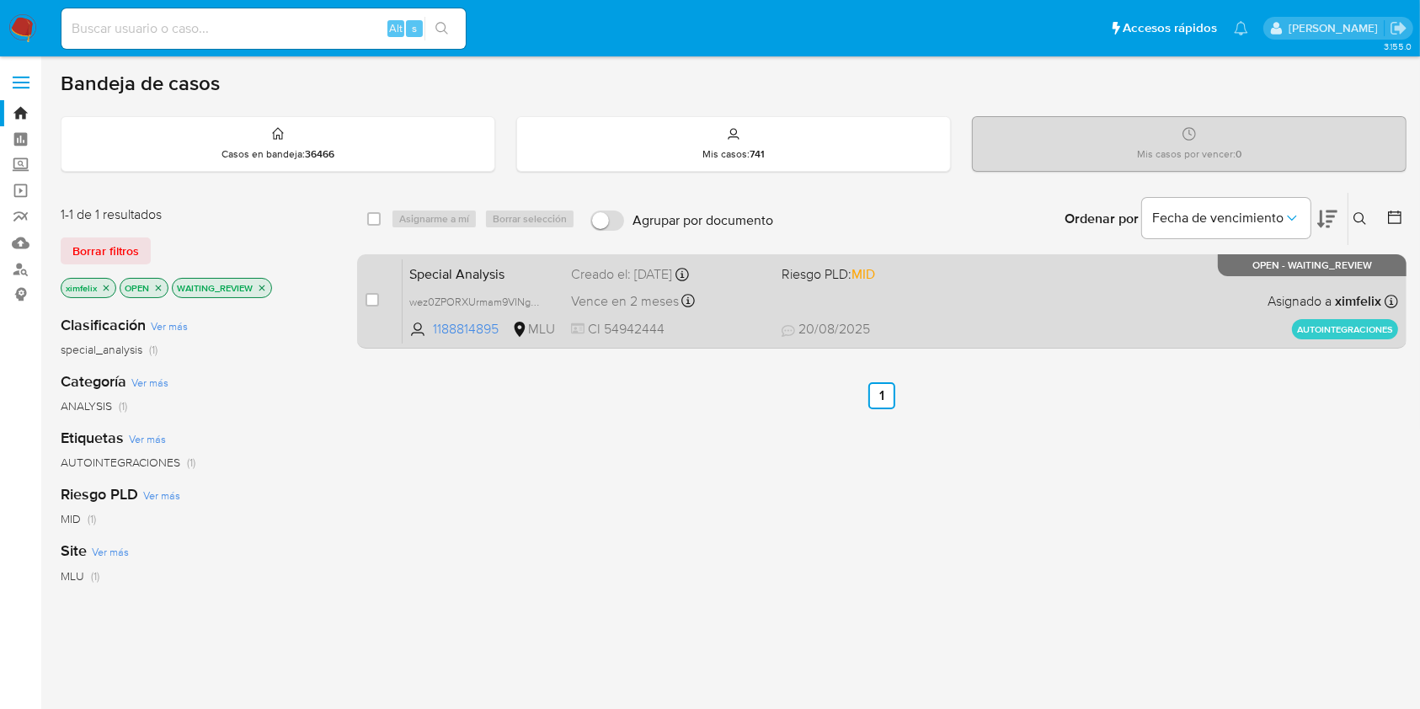
click at [969, 328] on span "20/08/2025 20/08/2025 14:29" at bounding box center [984, 329] width 407 height 19
drag, startPoint x: 369, startPoint y: 299, endPoint x: 401, endPoint y: 256, distance: 53.5
click at [370, 298] on input "checkbox" at bounding box center [371, 299] width 13 height 13
checkbox input "true"
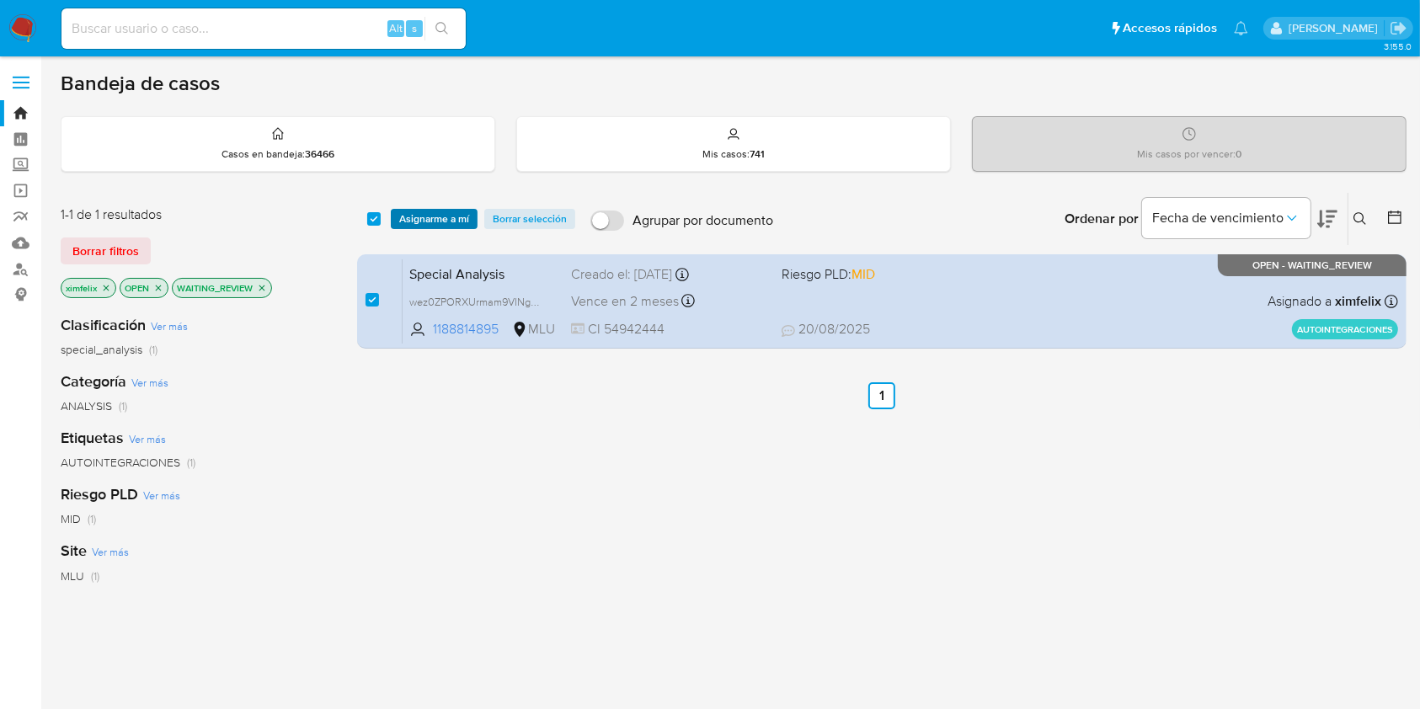
click at [422, 216] on span "Asignarme a mí" at bounding box center [434, 218] width 70 height 17
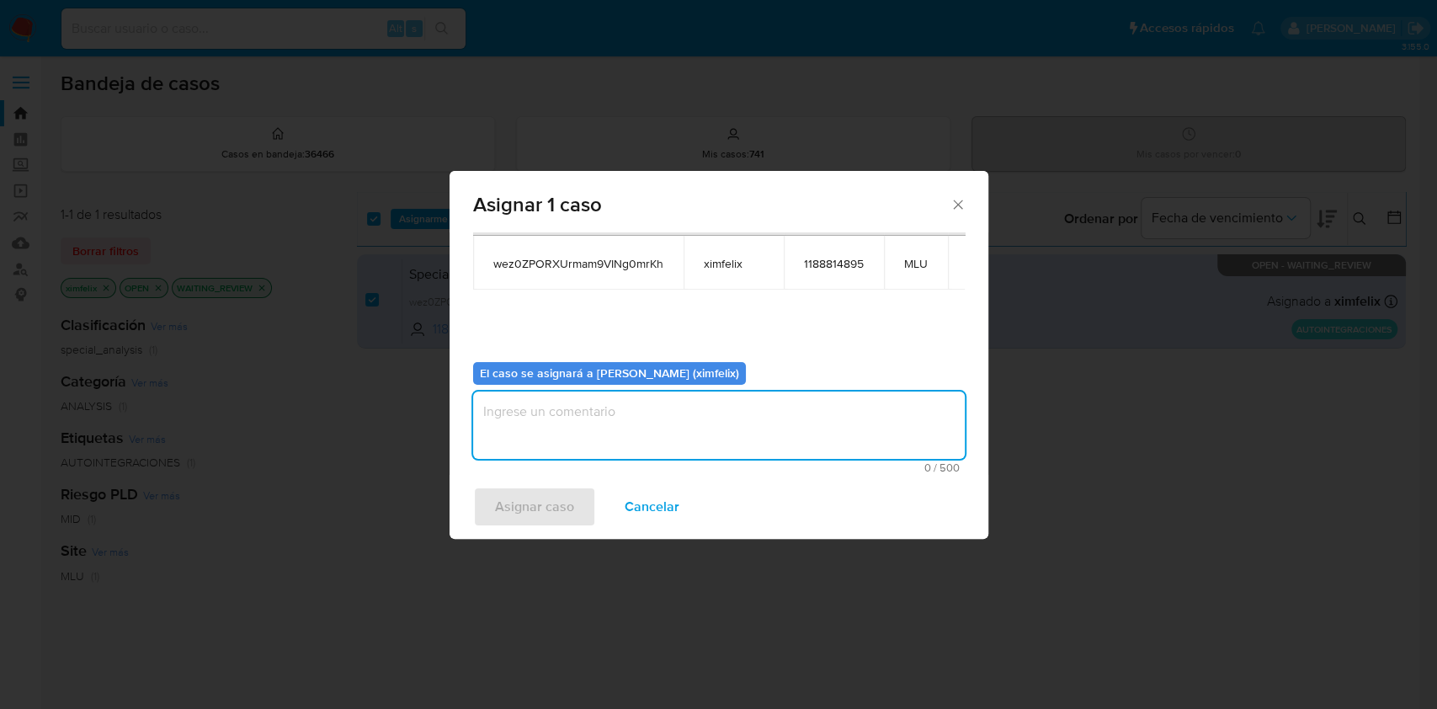
click at [597, 424] on textarea "assign-modal" at bounding box center [719, 425] width 492 height 67
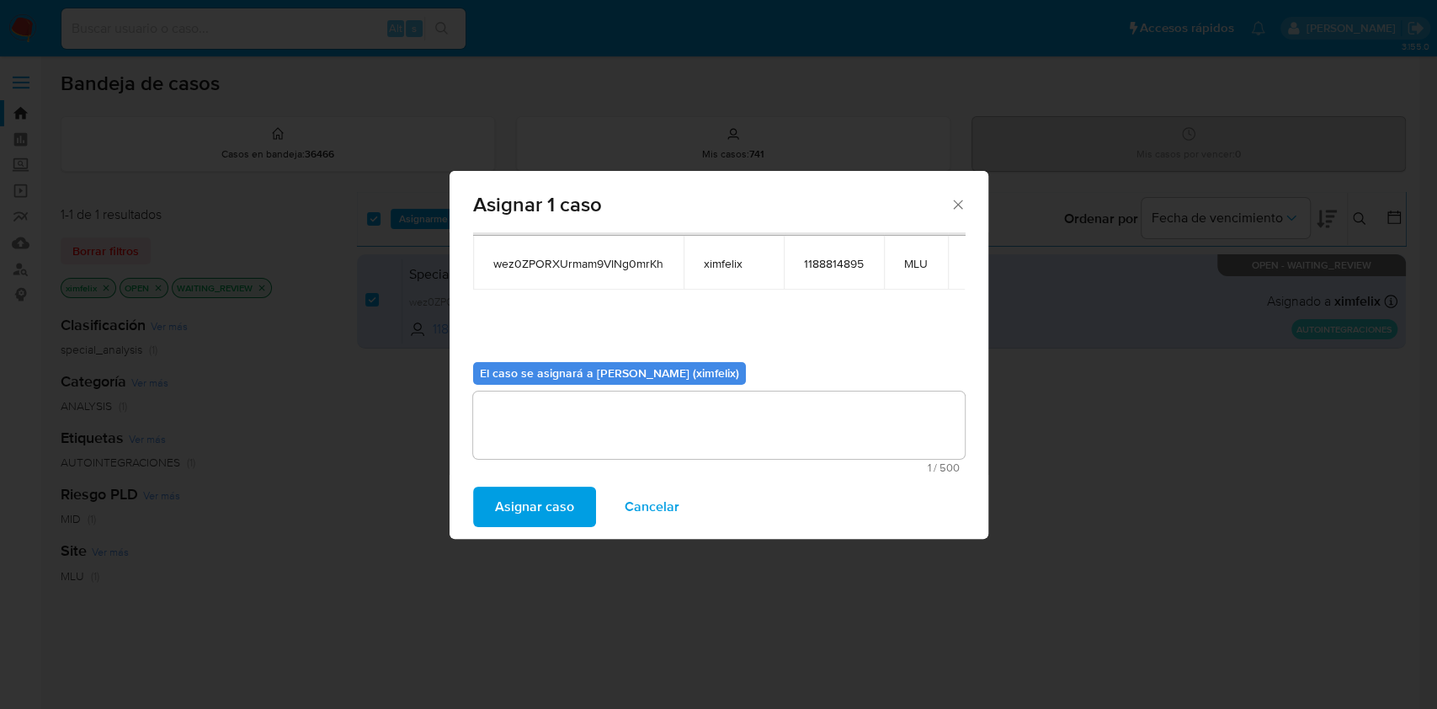
click at [508, 495] on span "Asignar caso" at bounding box center [534, 506] width 79 height 37
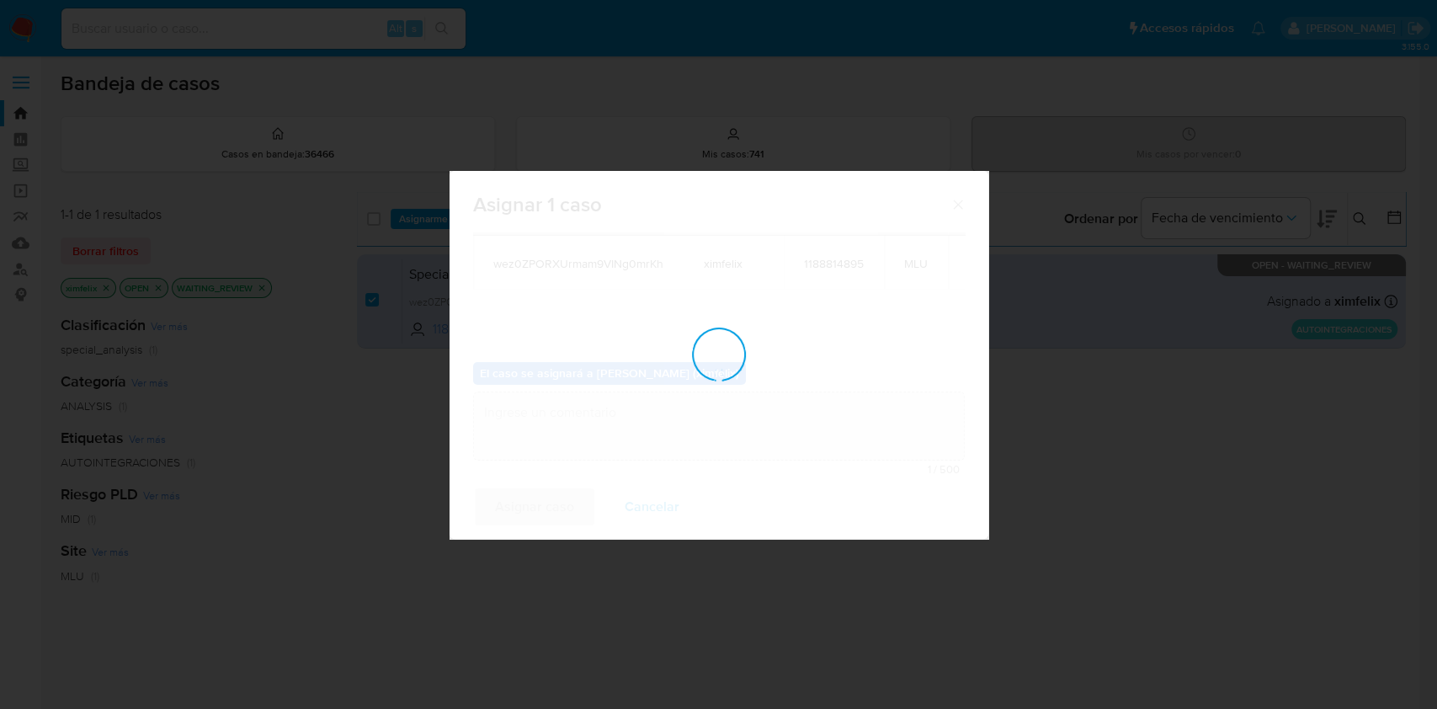
checkbox input "false"
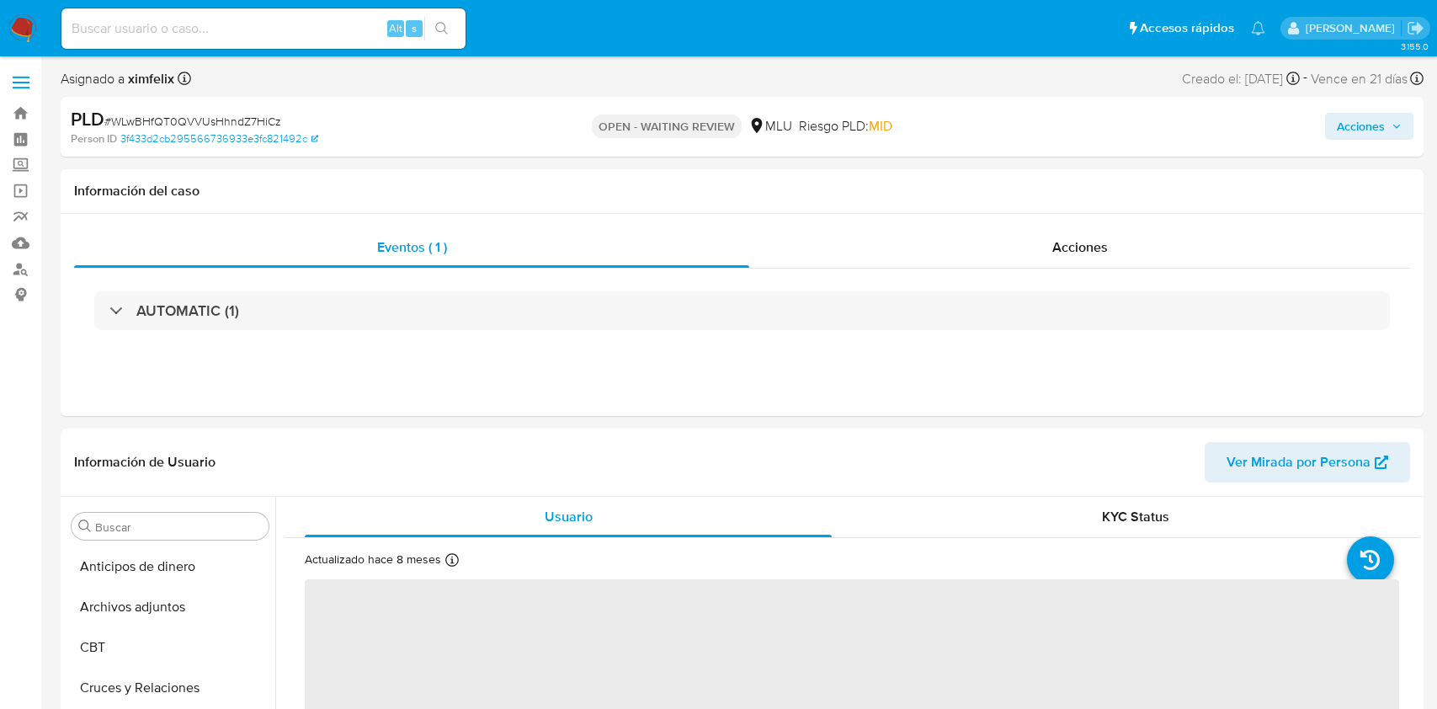
select select "10"
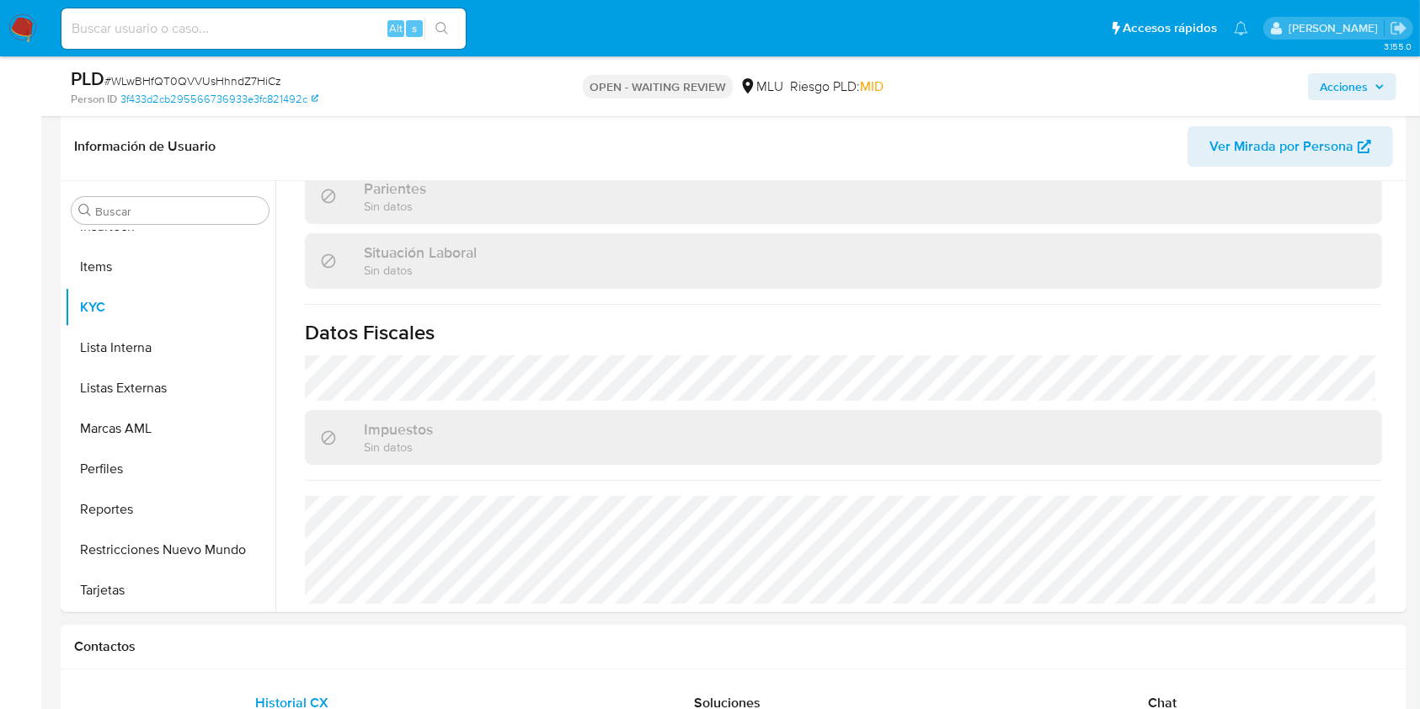
scroll to position [449, 0]
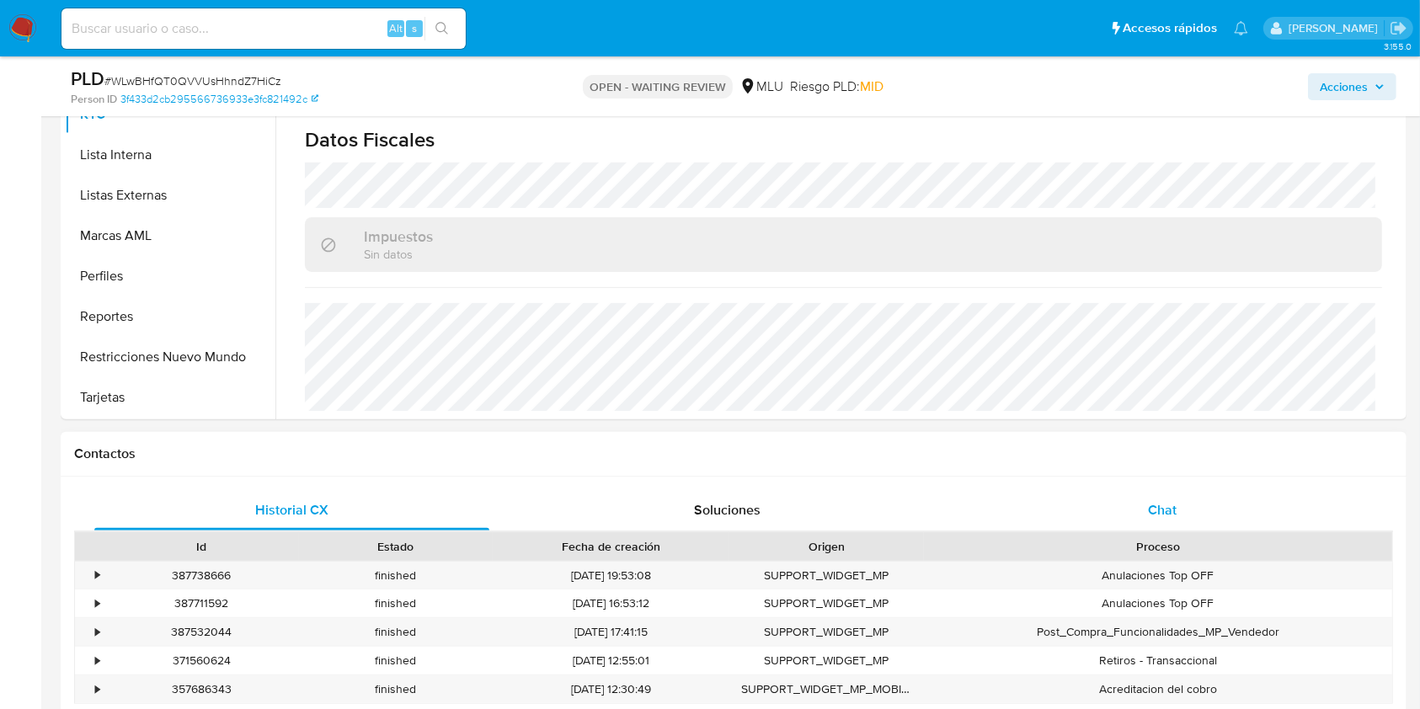
click at [1160, 500] on span "Chat" at bounding box center [1162, 509] width 29 height 19
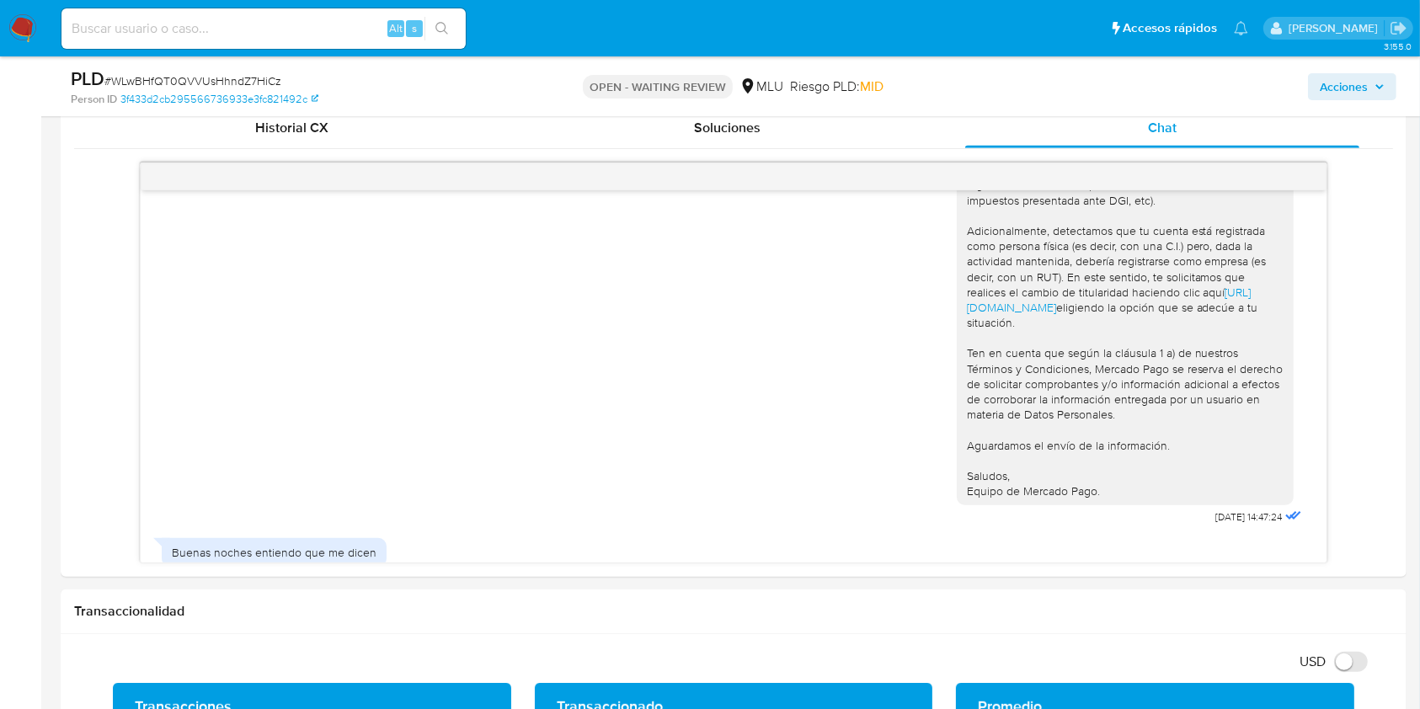
scroll to position [561, 0]
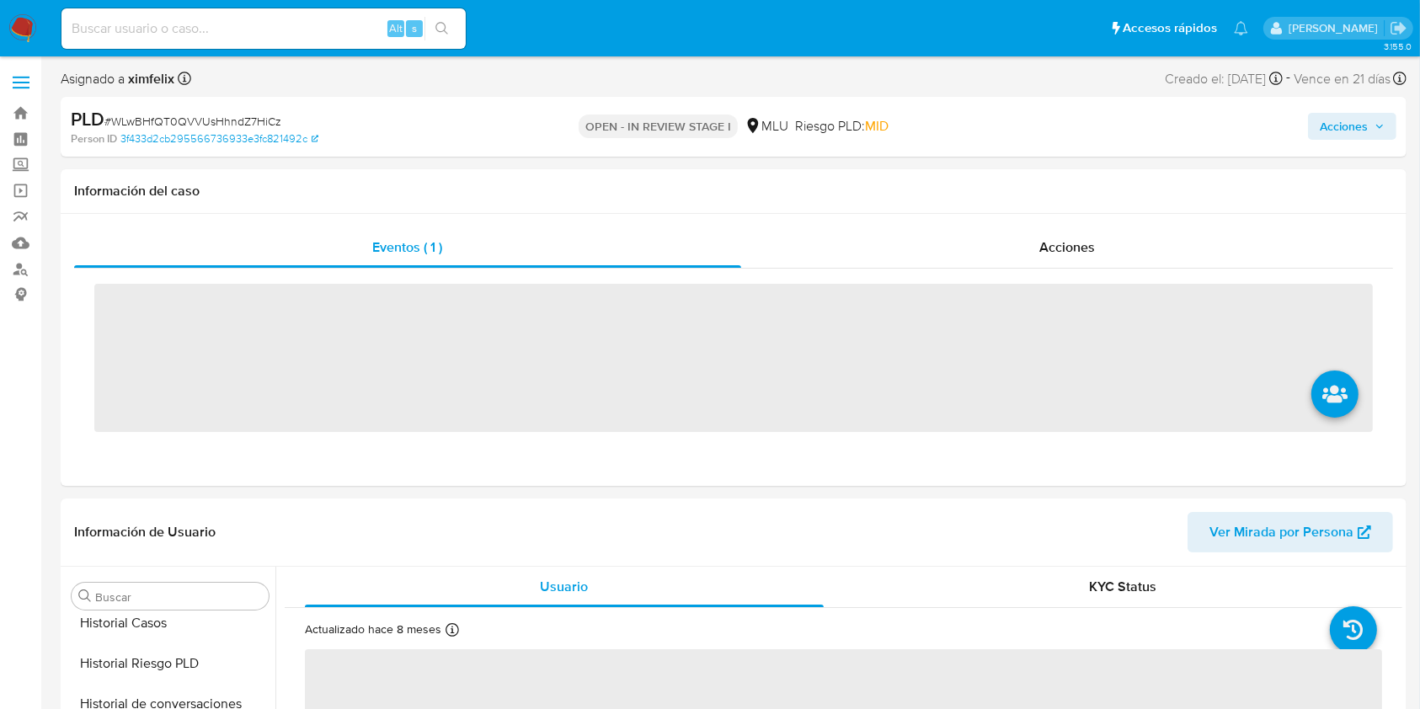
scroll to position [752, 0]
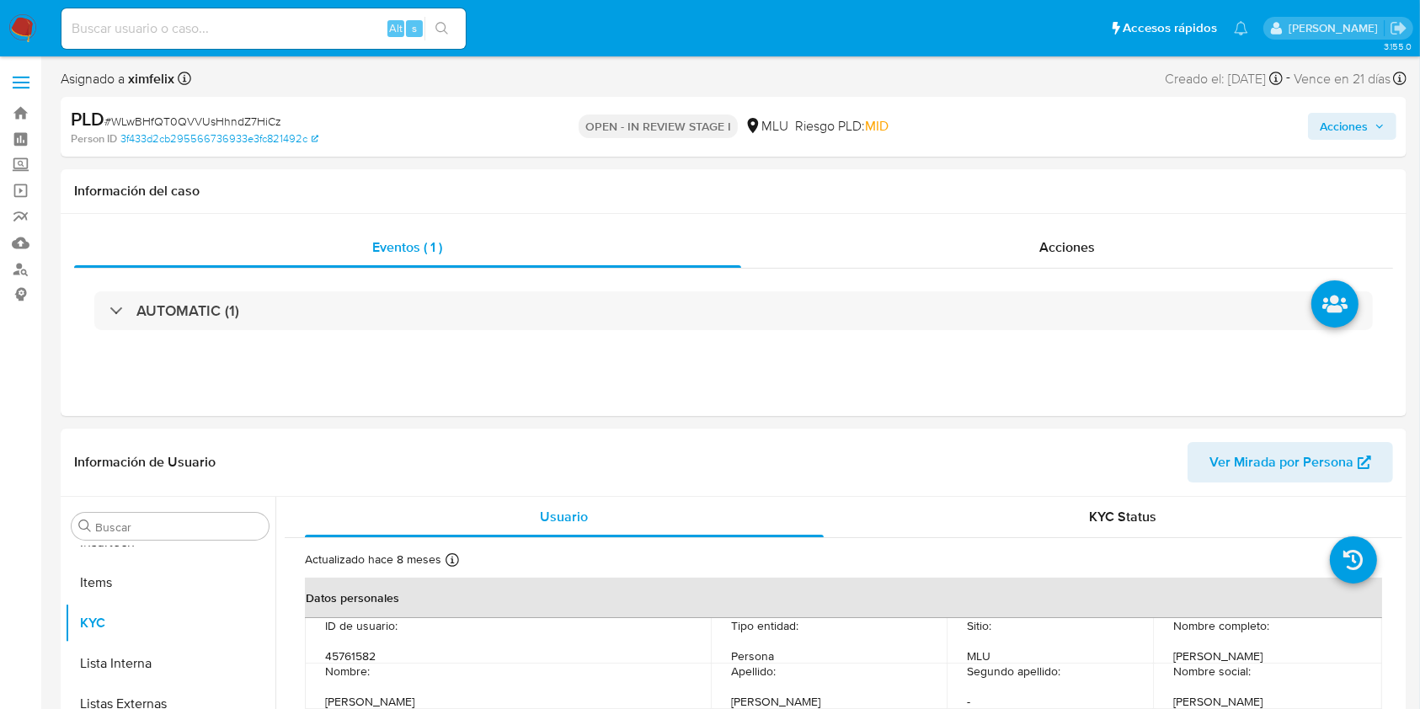
select select "10"
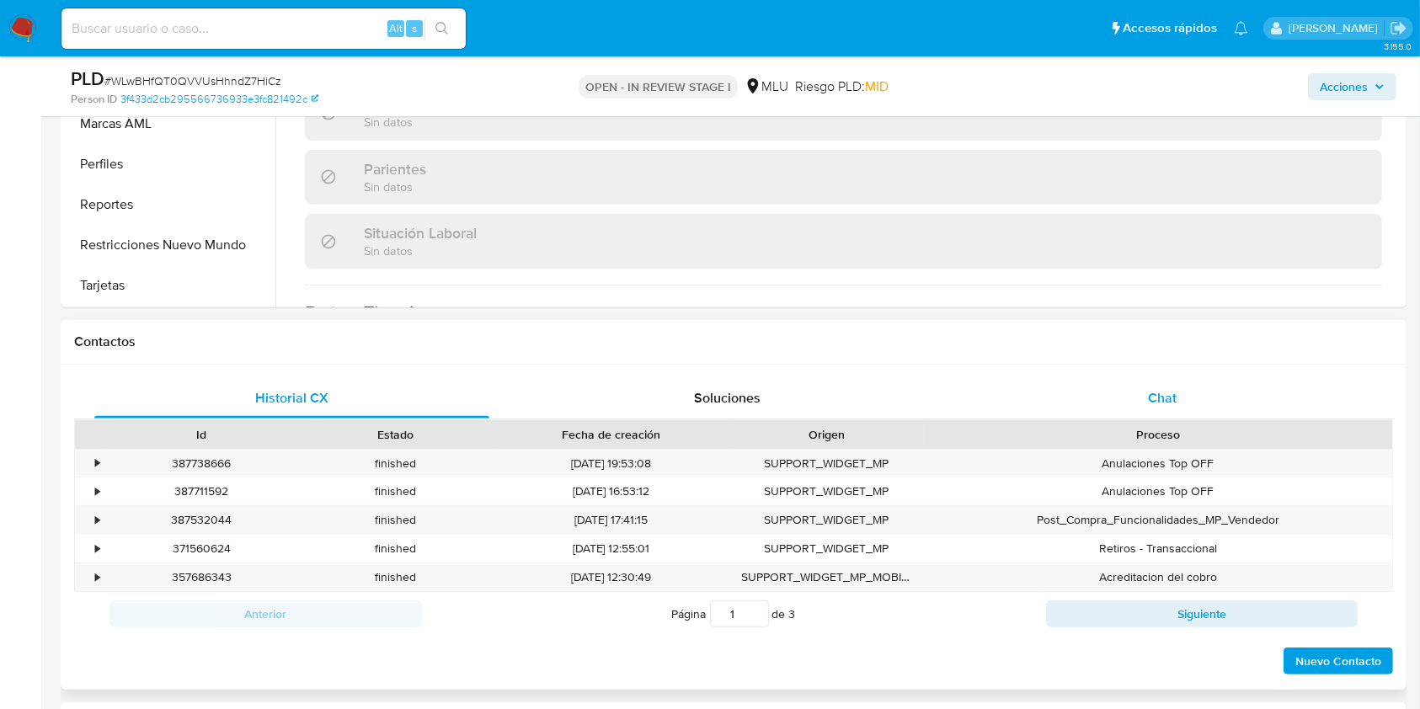
scroll to position [674, 0]
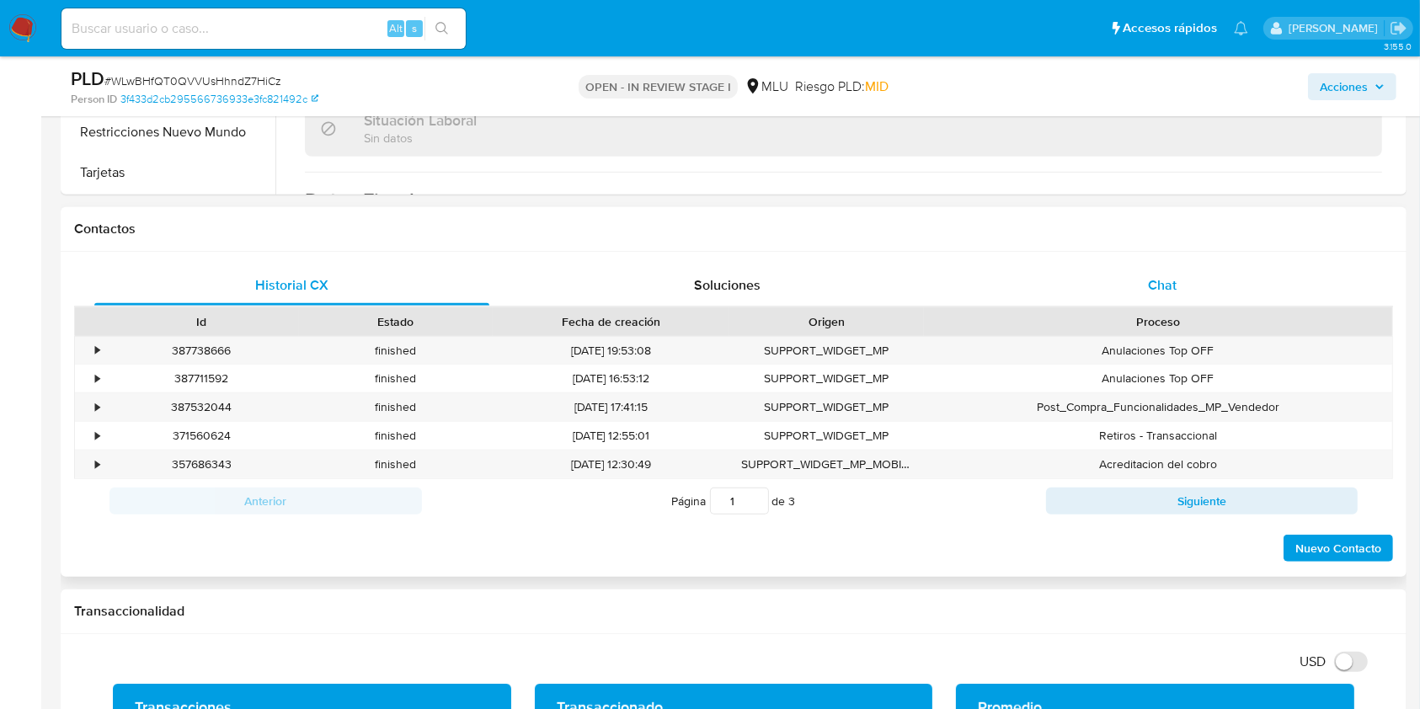
click at [1119, 280] on div "Chat" at bounding box center [1162, 285] width 395 height 40
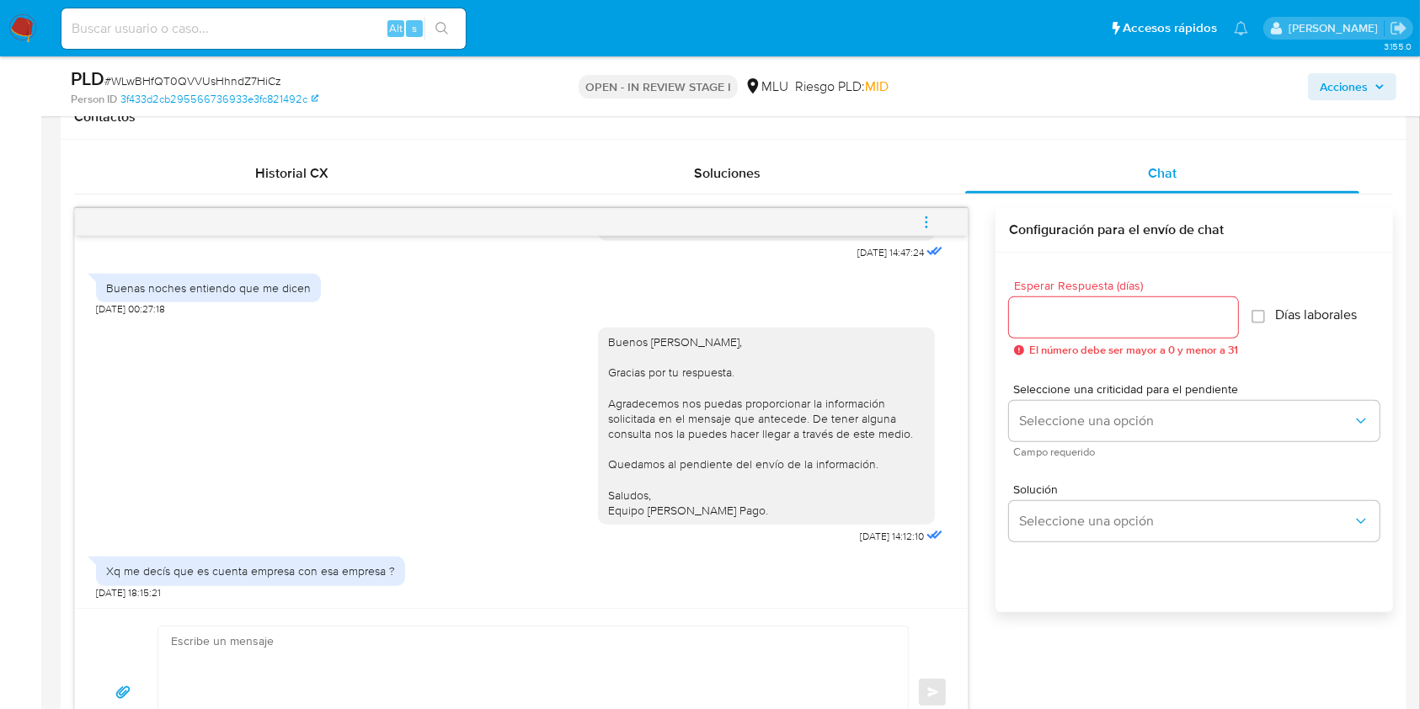
scroll to position [898, 0]
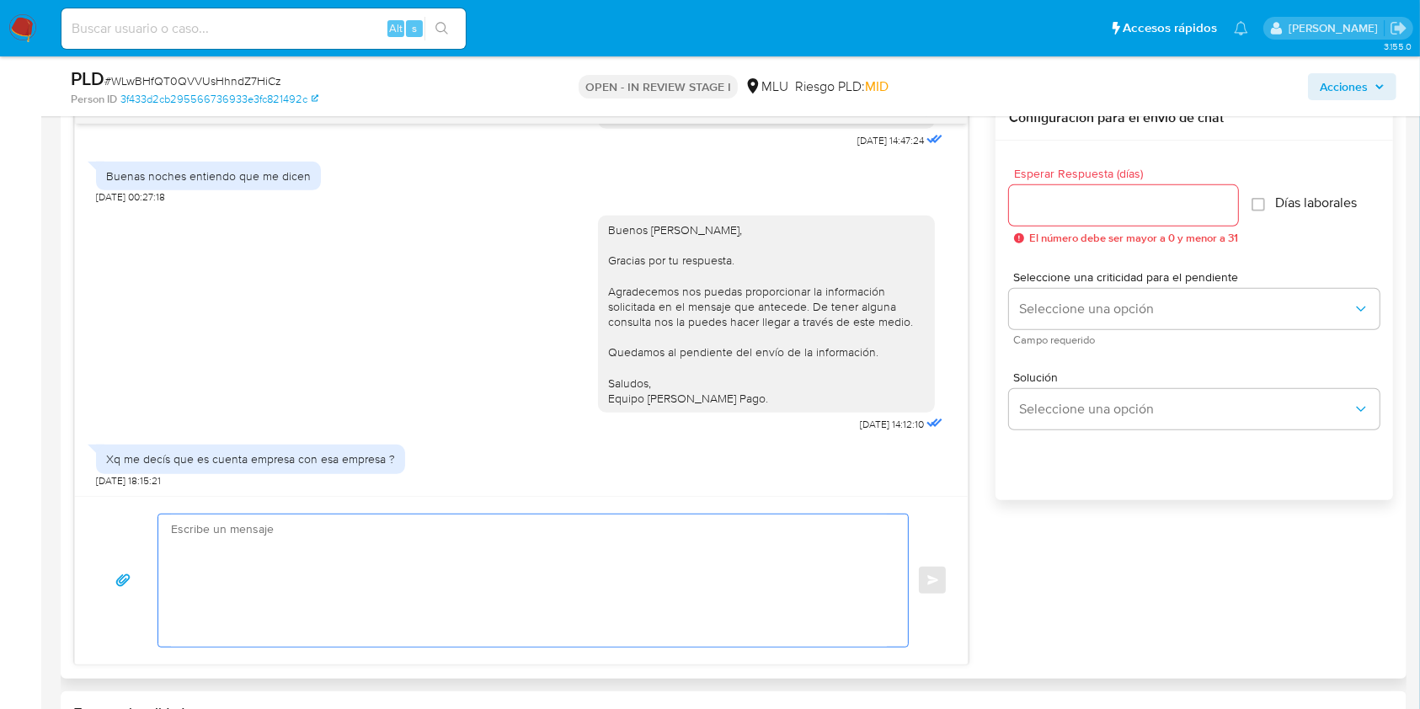
click at [617, 515] on textarea at bounding box center [529, 580] width 716 height 132
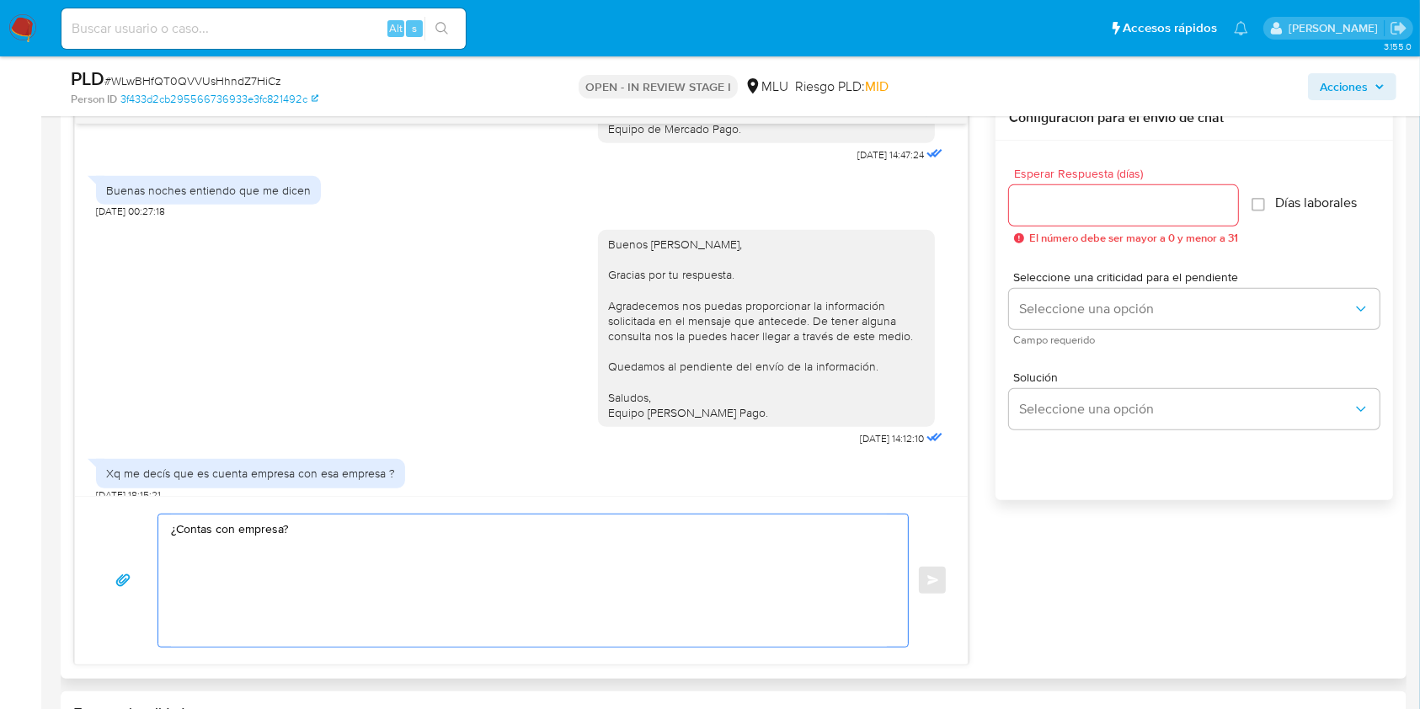
scroll to position [594, 0]
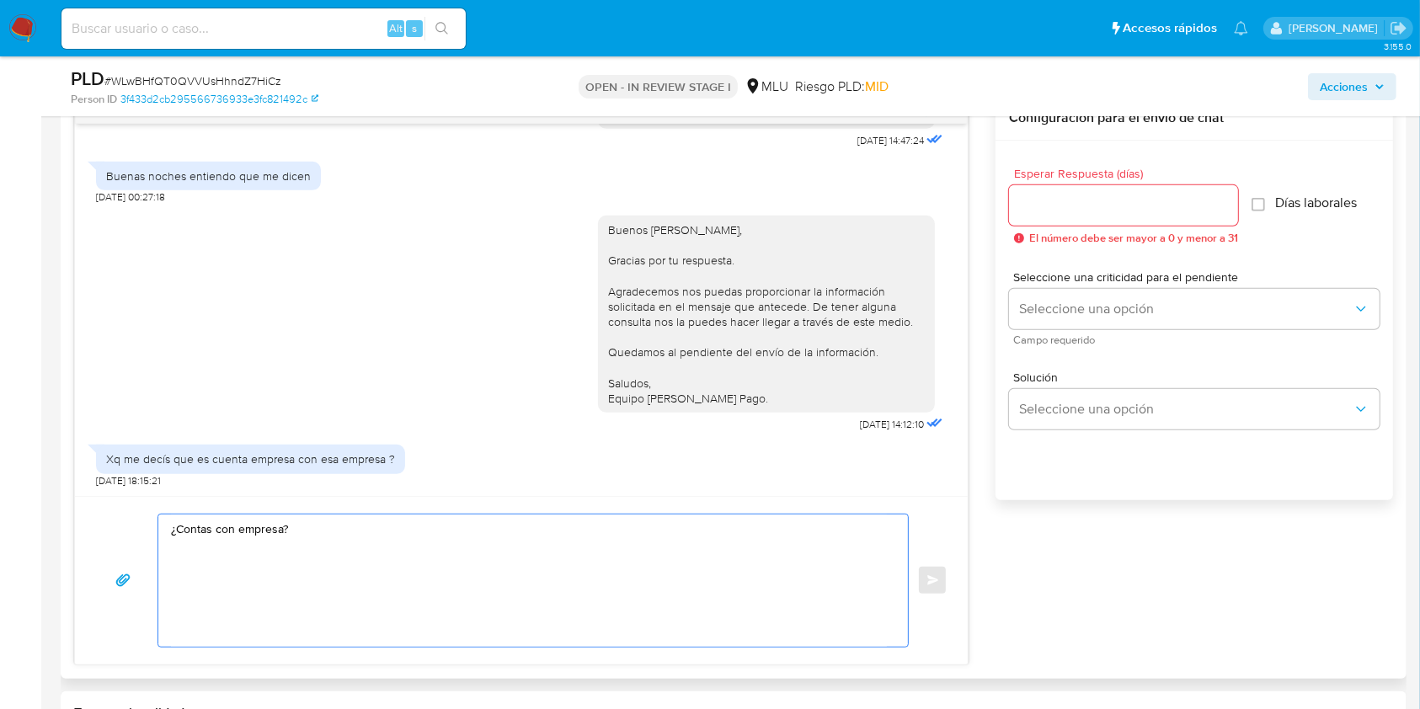
drag, startPoint x: 592, startPoint y: 531, endPoint x: 125, endPoint y: 546, distance: 466.7
click at [125, 546] on div "¿Contas con empresa? Enviar" at bounding box center [521, 581] width 852 height 134
type textarea "N"
click at [483, 562] on textarea "Gracias por tu respuesta, No logro entender tu consulta. ¿Podrías proporcionarn…" at bounding box center [529, 580] width 716 height 132
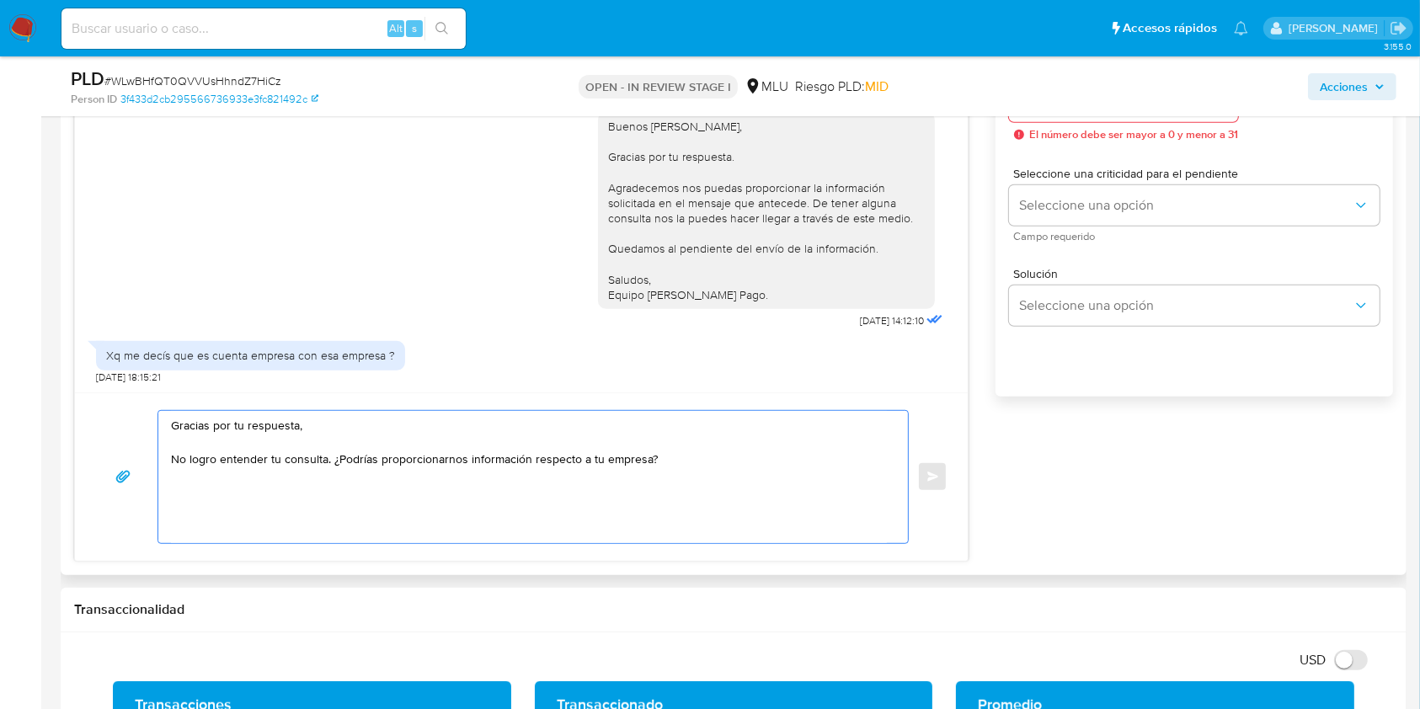
drag, startPoint x: 657, startPoint y: 459, endPoint x: 466, endPoint y: 467, distance: 190.5
click at [466, 467] on textarea "Gracias por tu respuesta, No logro entender tu consulta. ¿Podrías proporcionarn…" at bounding box center [529, 477] width 716 height 132
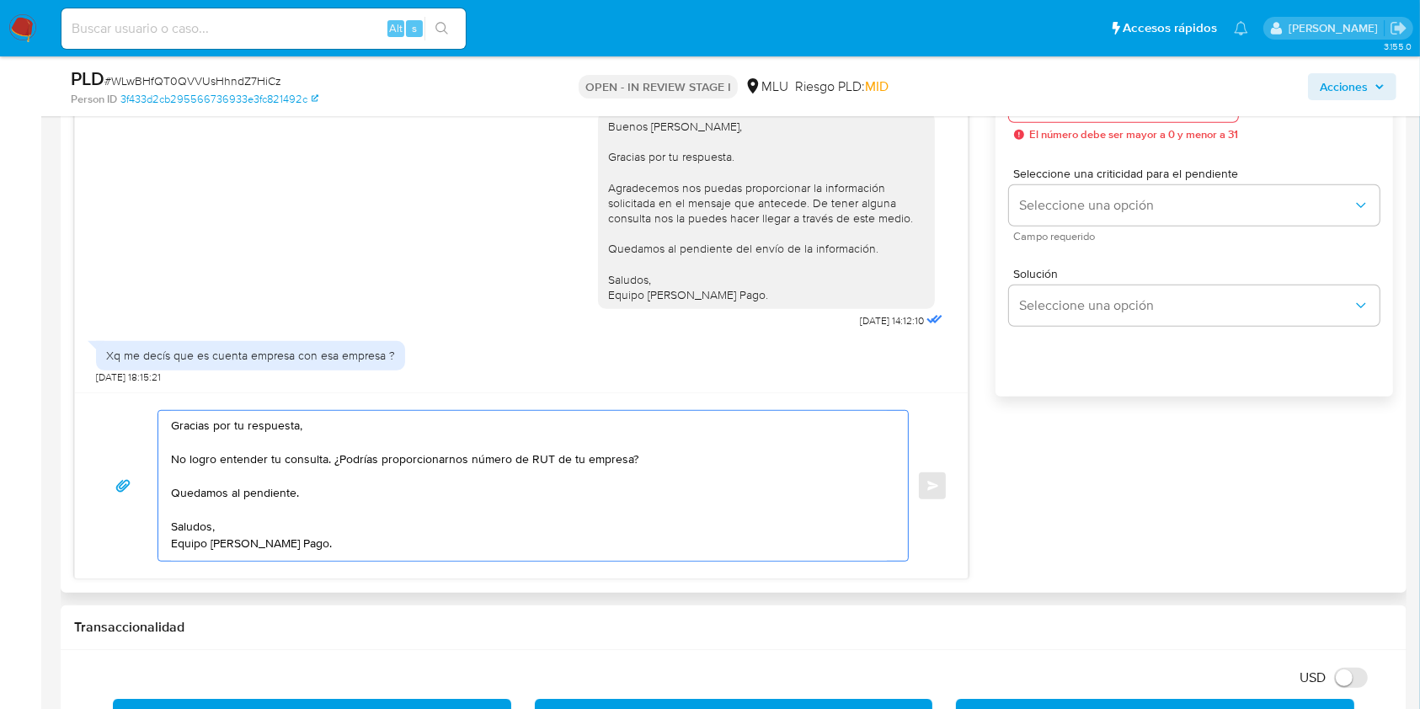
click at [200, 462] on textarea "Gracias por tu respuesta, No logro entender tu consulta. ¿Podrías proporcionarn…" at bounding box center [529, 486] width 716 height 150
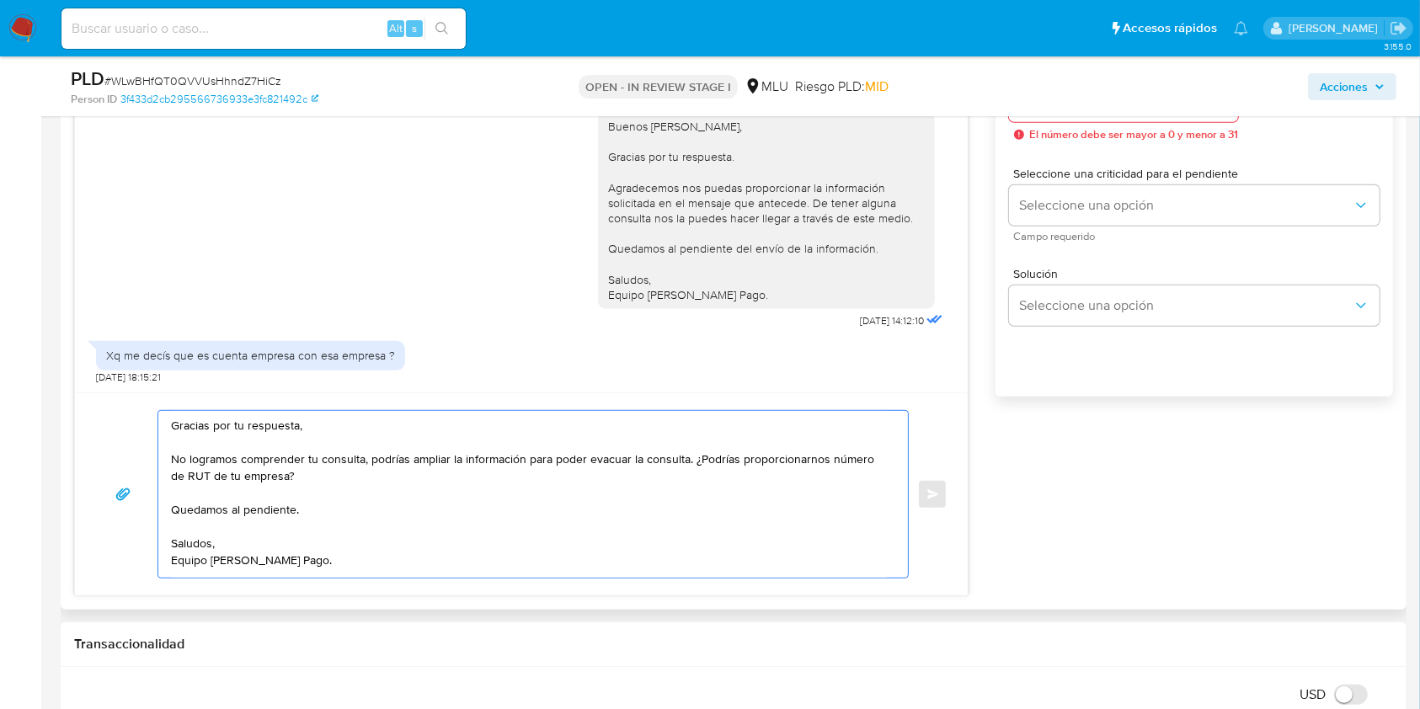
click at [366, 461] on textarea "Gracias por tu respuesta, No logramos comprender tu consulta, podrías ampliar l…" at bounding box center [529, 494] width 716 height 167
click at [643, 460] on textarea "Gracias por tu respuesta, No logramos comprender tu consulta, ¿podrías ampliar …" at bounding box center [529, 494] width 716 height 167
click at [705, 464] on textarea "Gracias por tu respuesta, No logramos comprender tu consulta, ¿podrías ampliar …" at bounding box center [529, 494] width 716 height 167
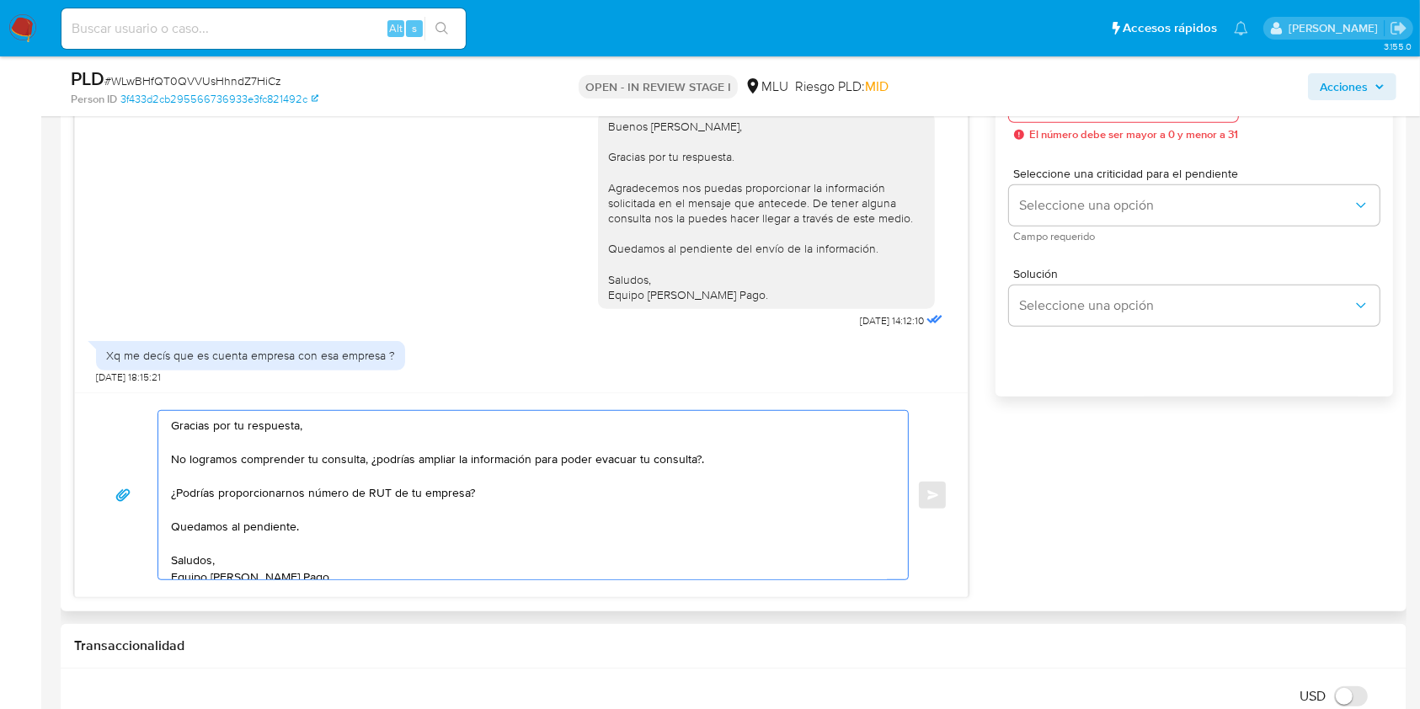
drag, startPoint x: 492, startPoint y: 488, endPoint x: 168, endPoint y: 495, distance: 323.4
click at [168, 495] on div "Gracias por tu respuesta, No logramos comprender tu consulta, ¿podrías ampliar …" at bounding box center [528, 495] width 741 height 168
click at [668, 453] on textarea "Gracias por tu respuesta, No logramos comprender tu consulta, ¿podrías ampliar …" at bounding box center [529, 495] width 716 height 168
click at [621, 493] on textarea "Gracias por tu respuesta, No logramos comprender tu consulta, ¿podrías ampliar …" at bounding box center [529, 495] width 716 height 168
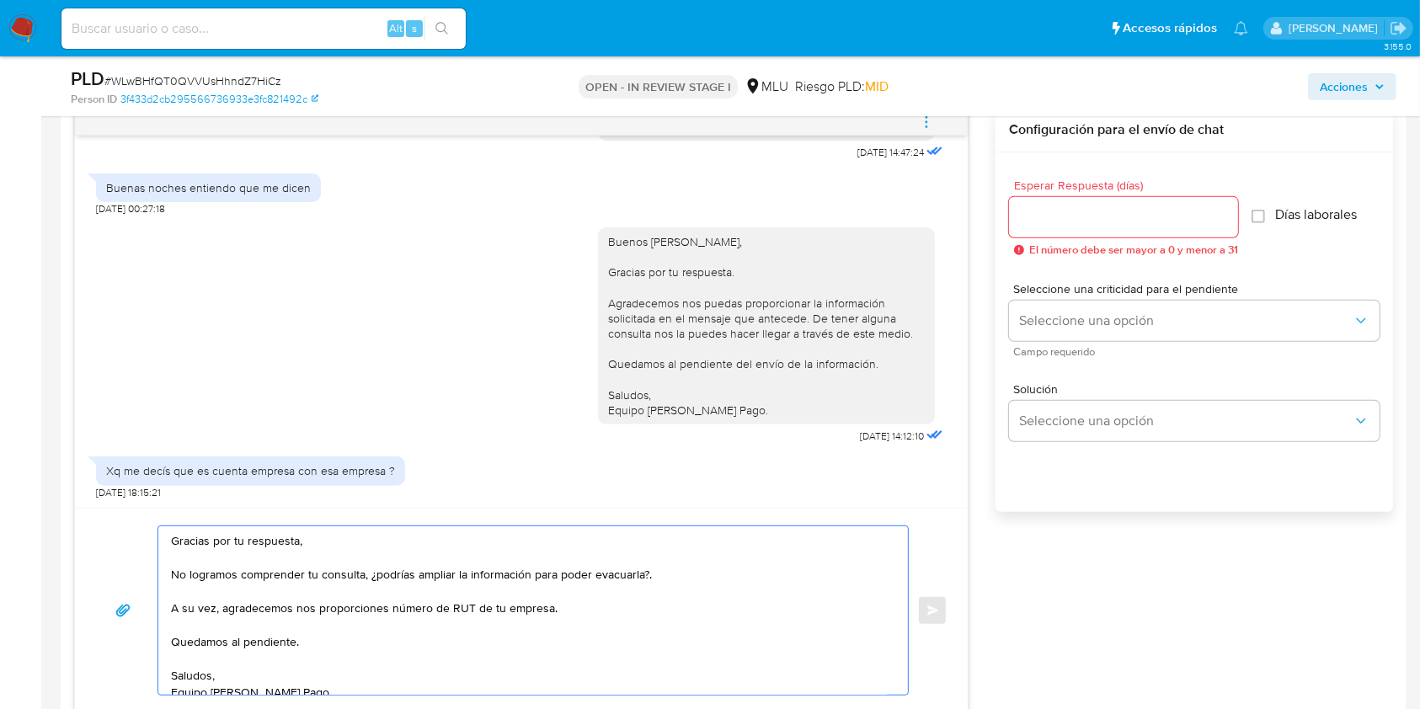
scroll to position [776, 0]
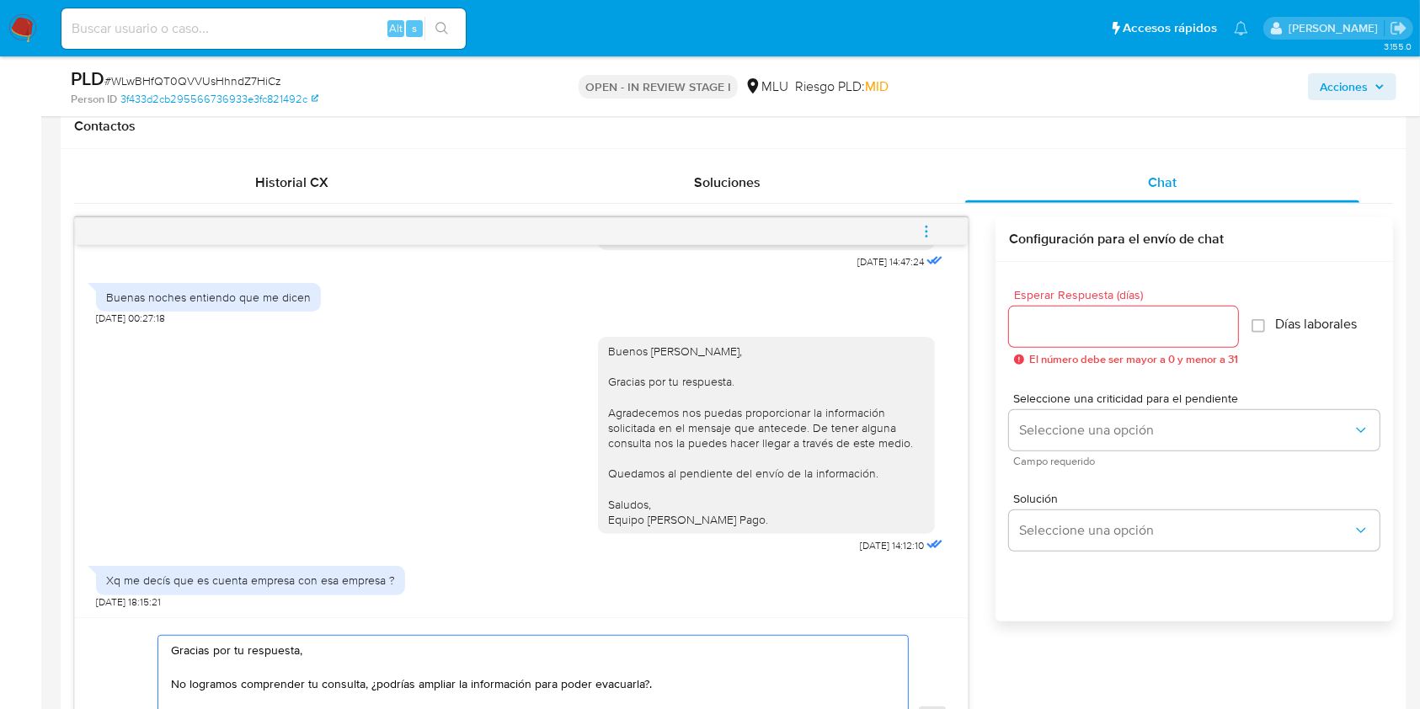
type textarea "Gracias por tu respuesta, No logramos comprender tu consulta, ¿podrías ampliar …"
click at [1054, 312] on div at bounding box center [1123, 326] width 229 height 40
click at [1041, 327] on input "Esperar Respuesta (días)" at bounding box center [1123, 327] width 229 height 22
type input "3"
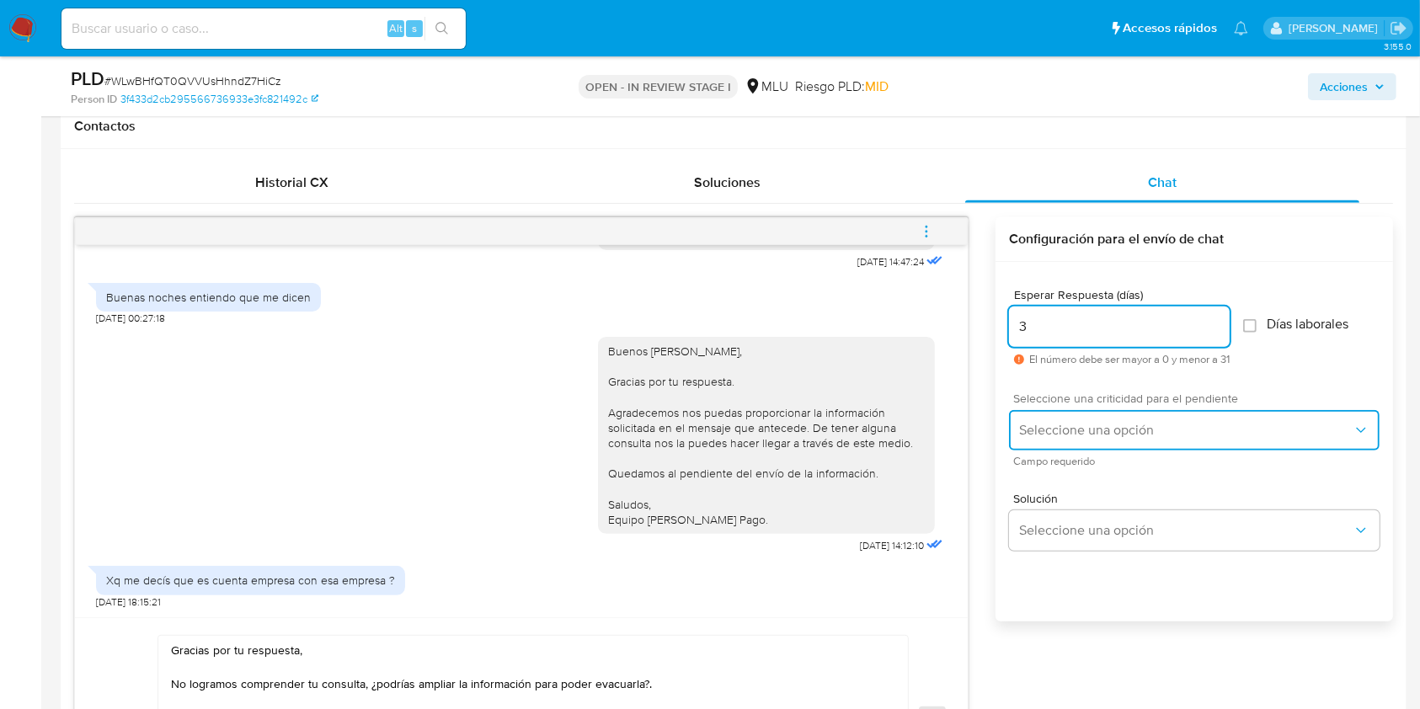
click at [1129, 415] on button "Seleccione una opción" at bounding box center [1194, 430] width 370 height 40
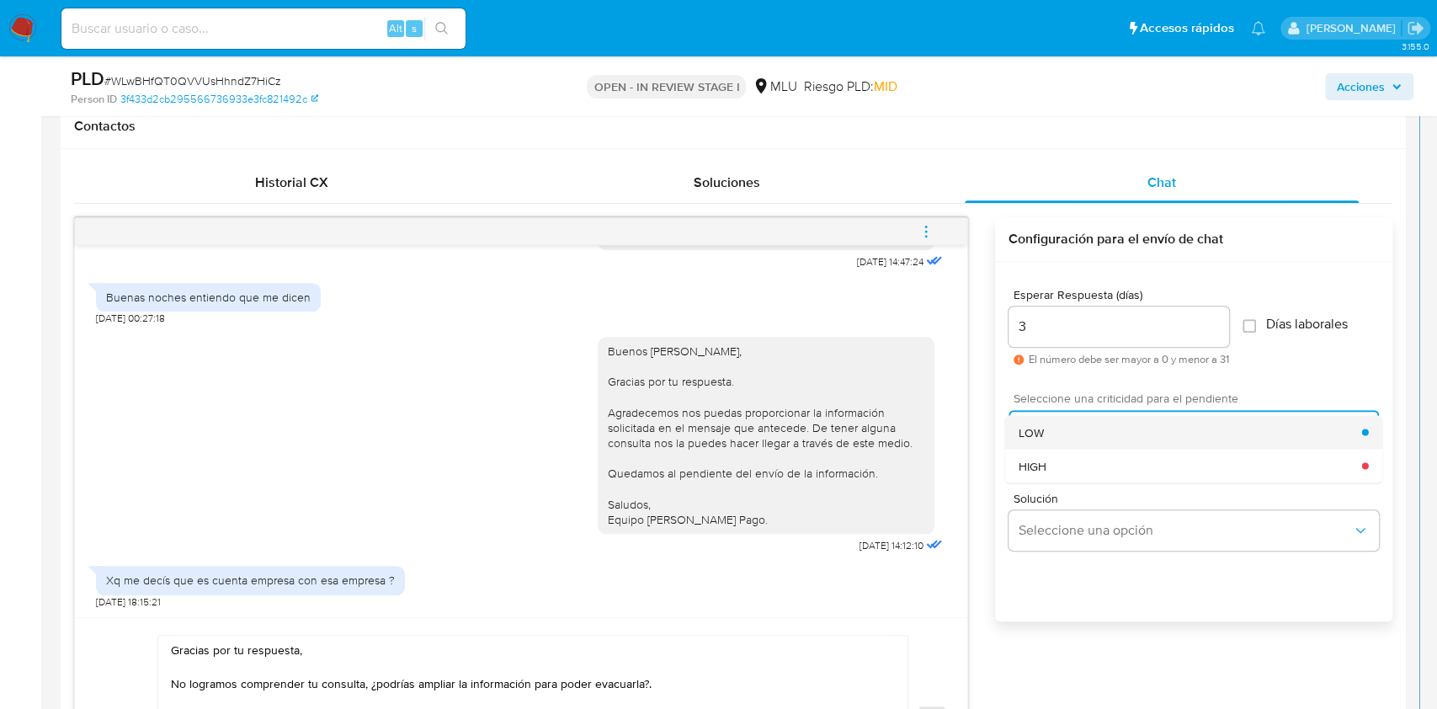
click at [1047, 440] on div "LOW" at bounding box center [1191, 432] width 344 height 34
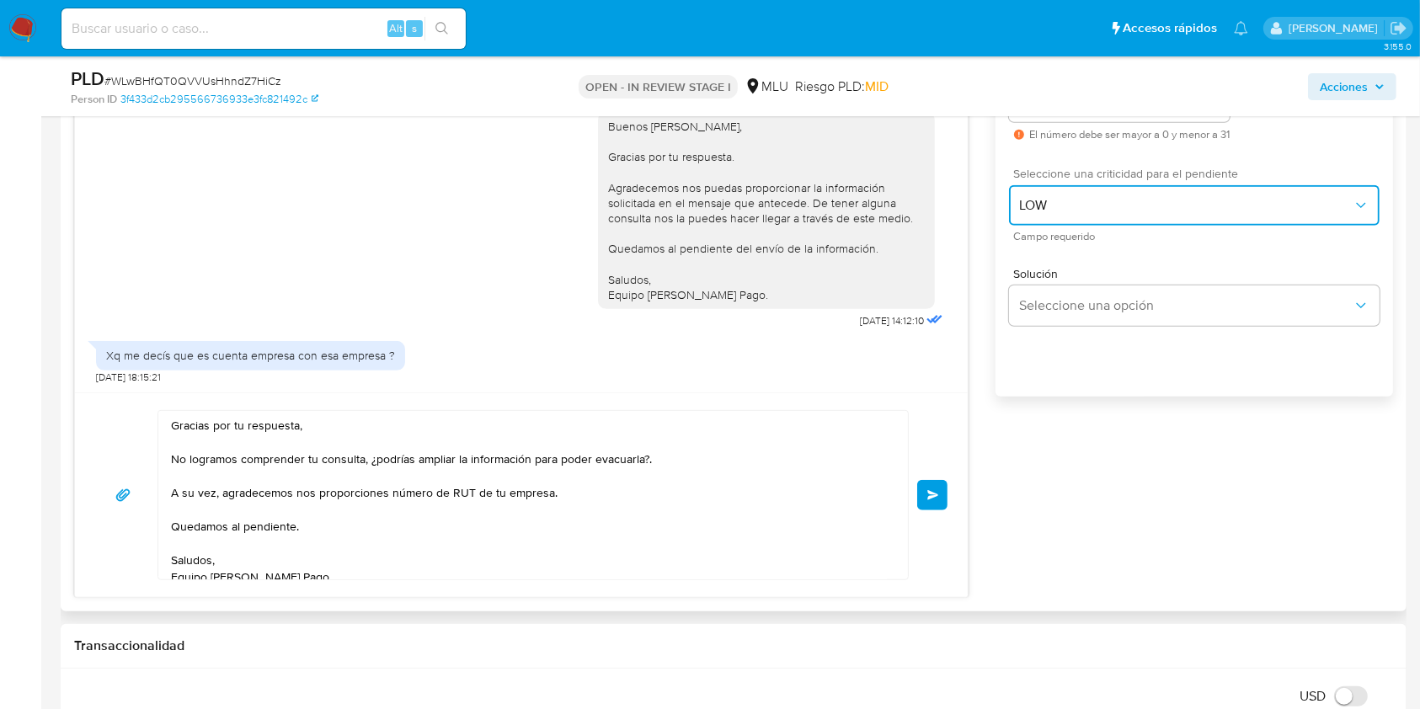
scroll to position [15, 0]
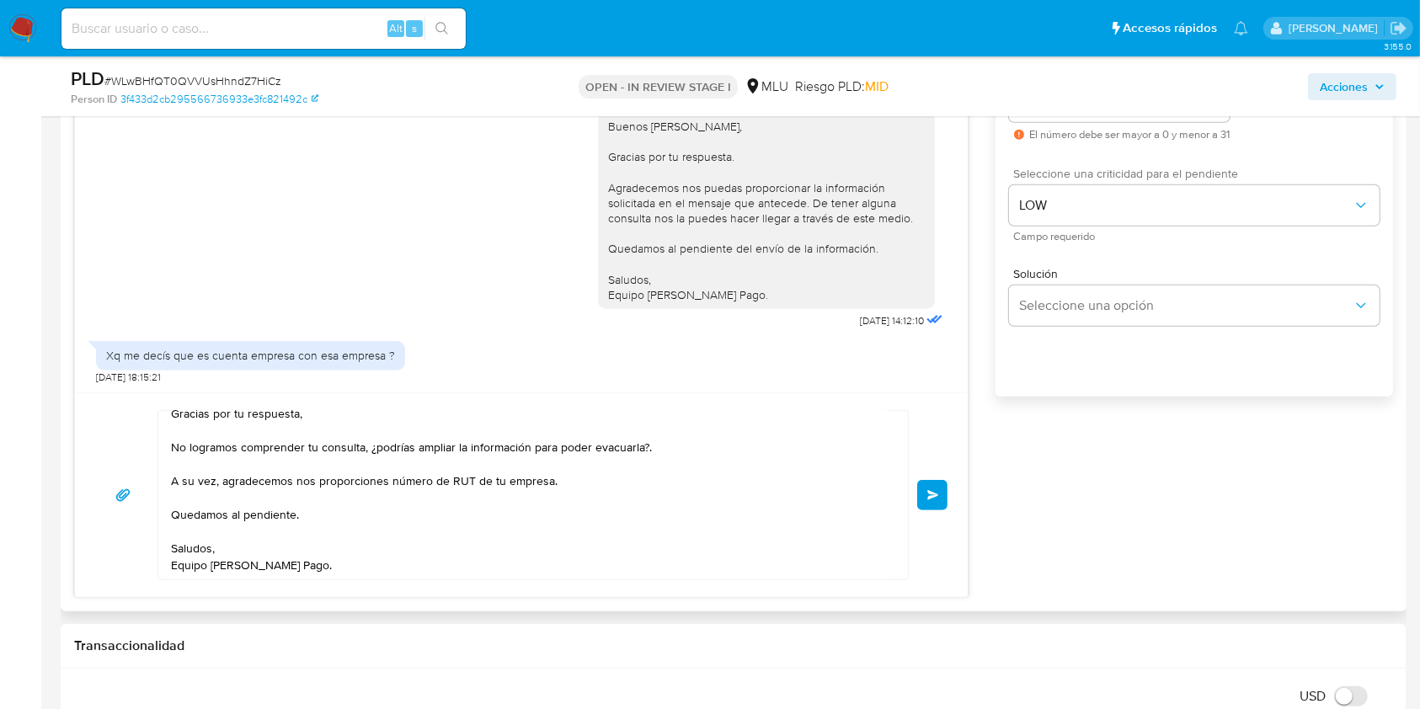
click at [939, 488] on button "Enviar" at bounding box center [932, 495] width 30 height 30
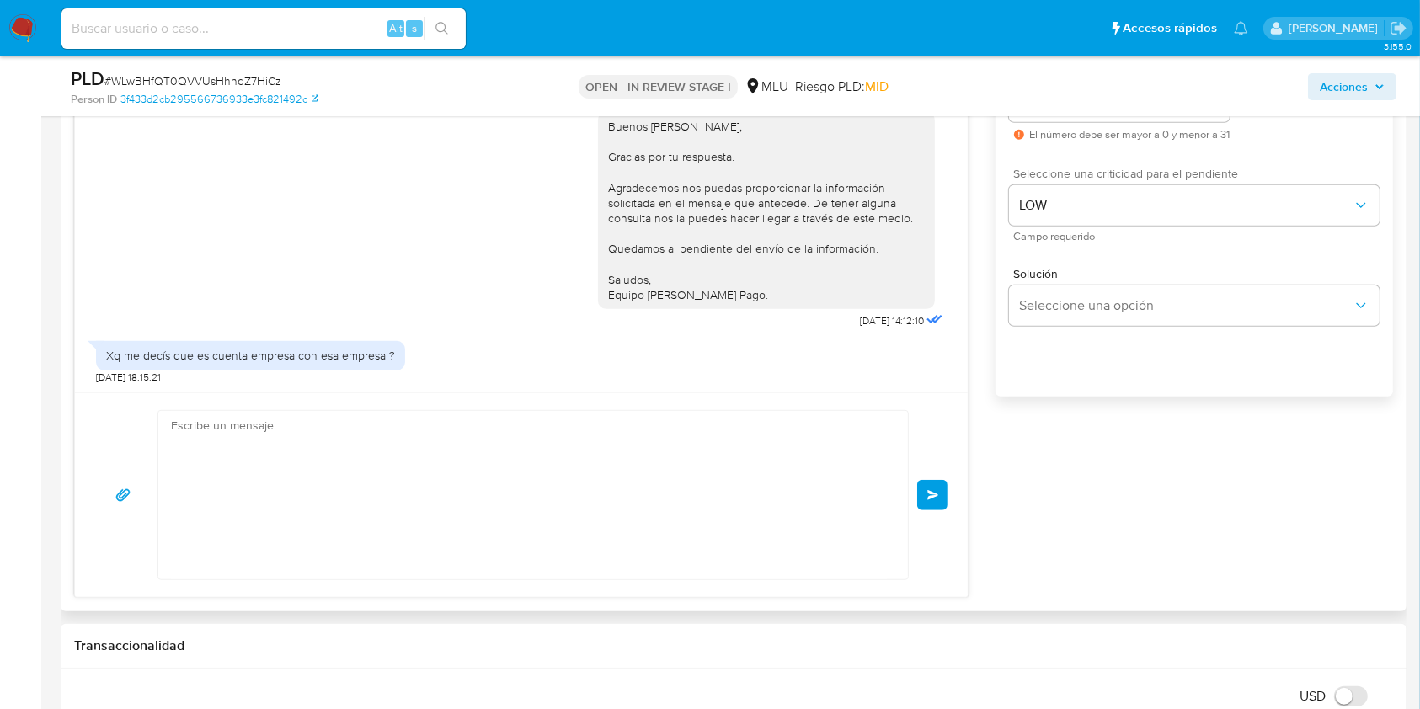
scroll to position [827, 0]
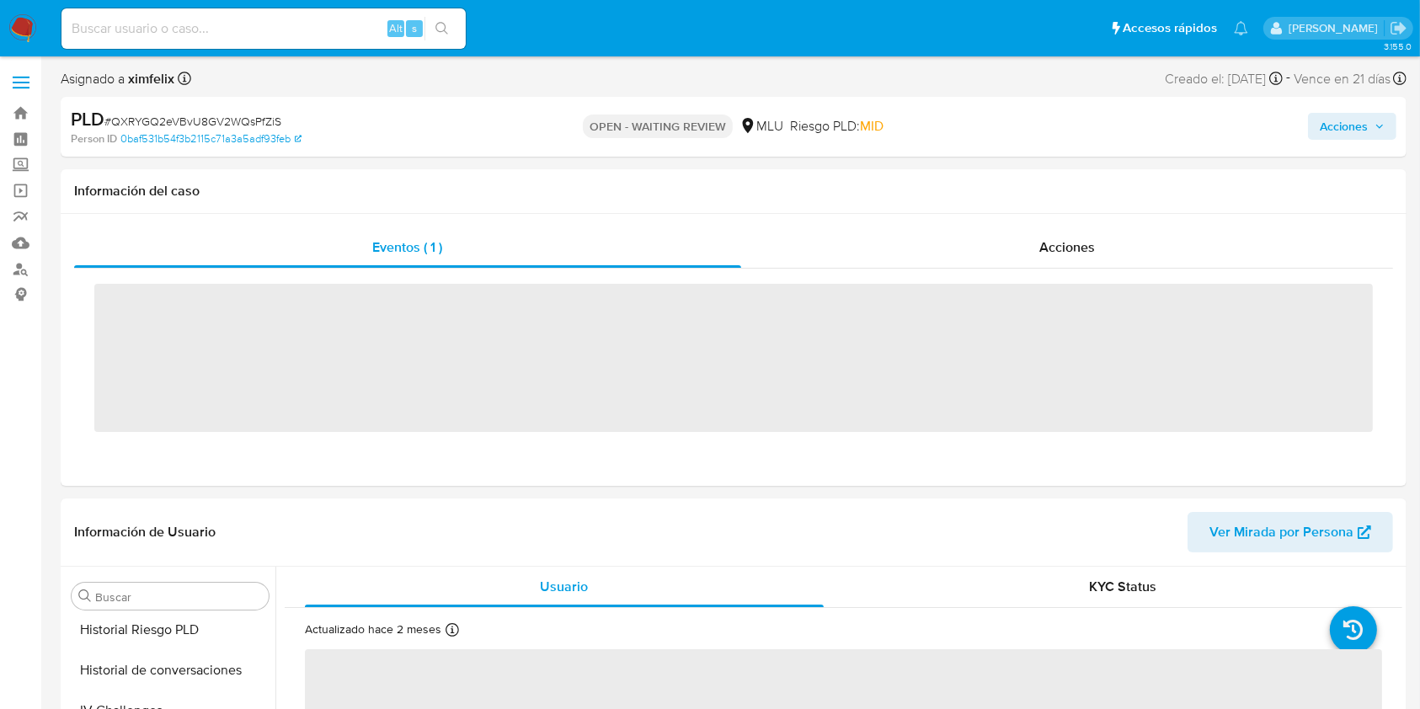
scroll to position [752, 0]
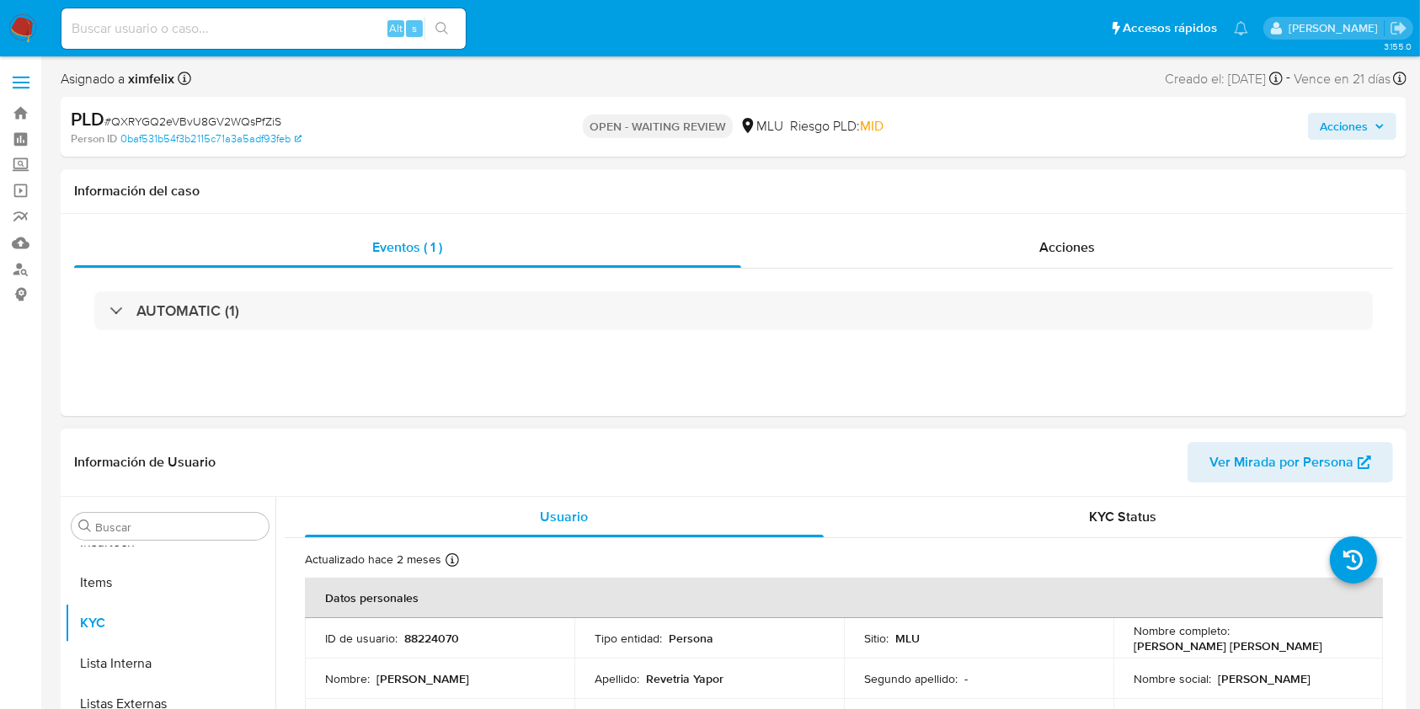
select select "10"
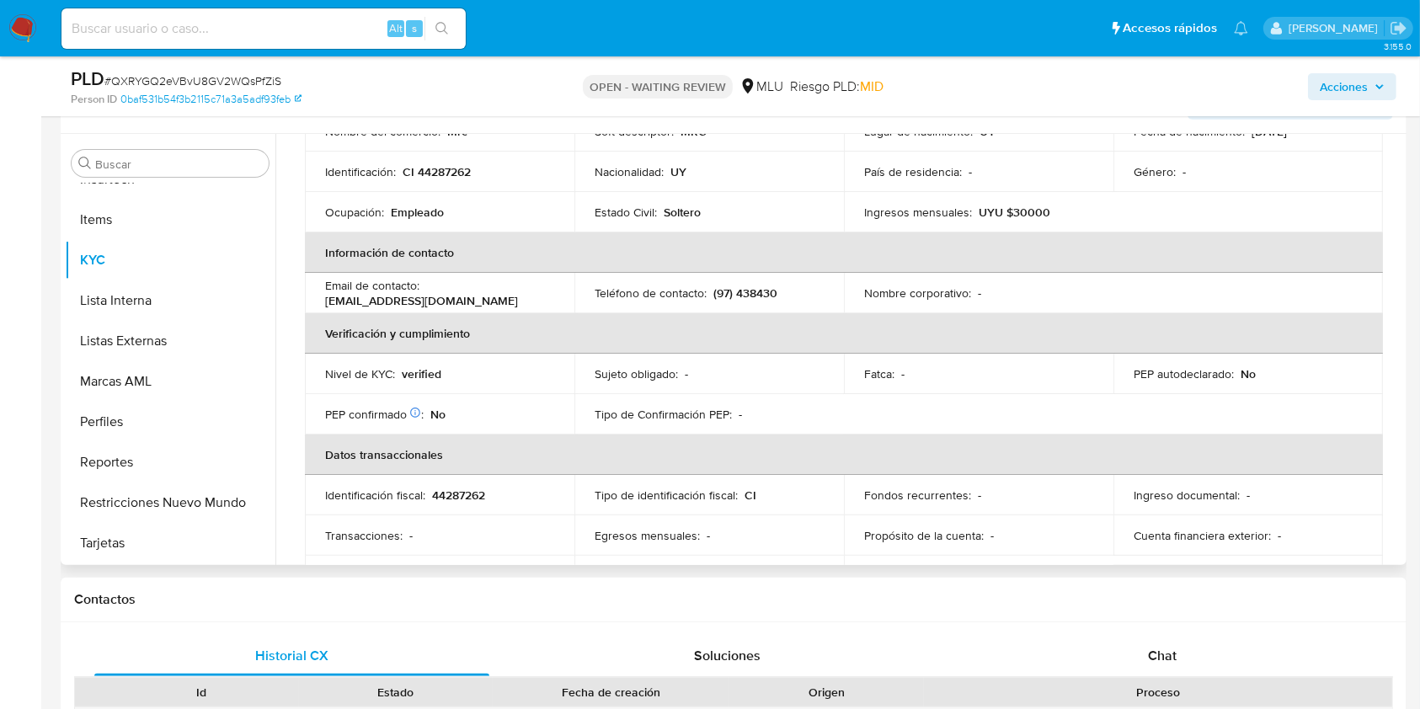
scroll to position [449, 0]
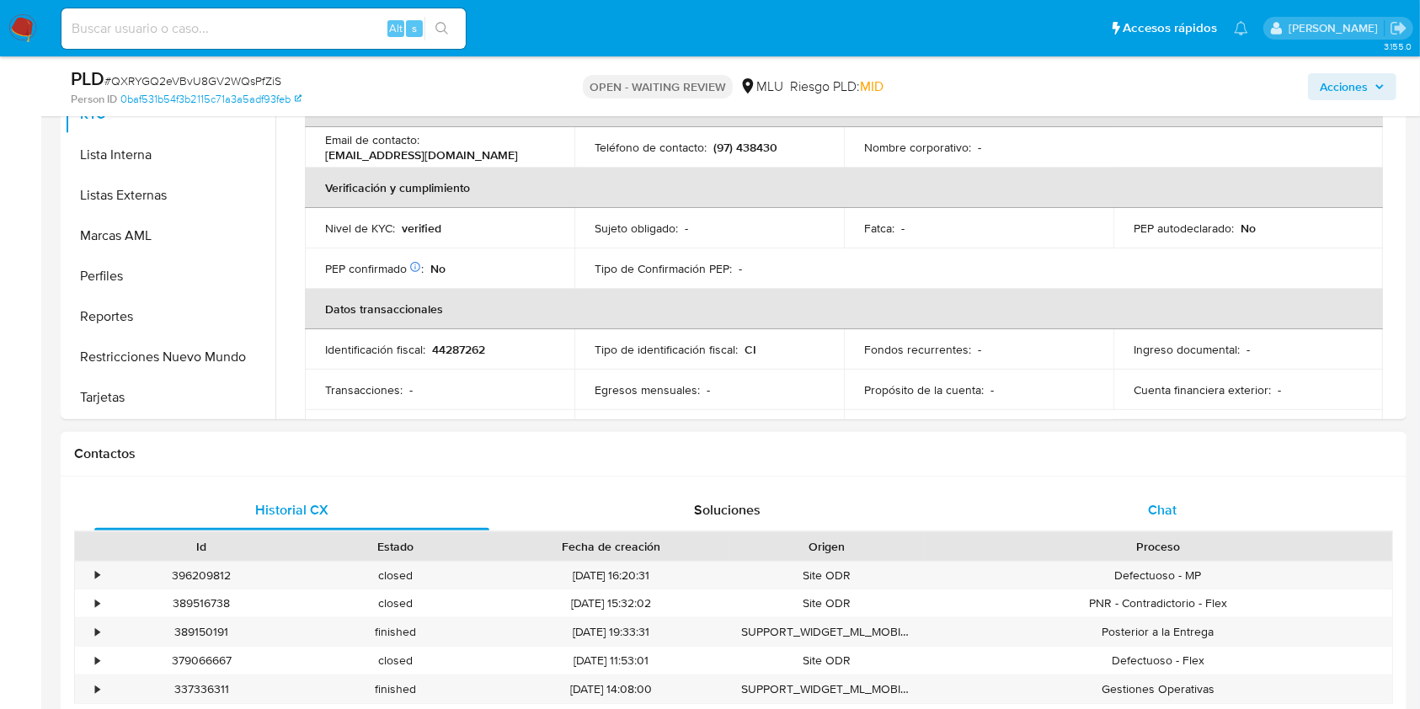
click at [1223, 519] on div "Chat" at bounding box center [1162, 510] width 395 height 40
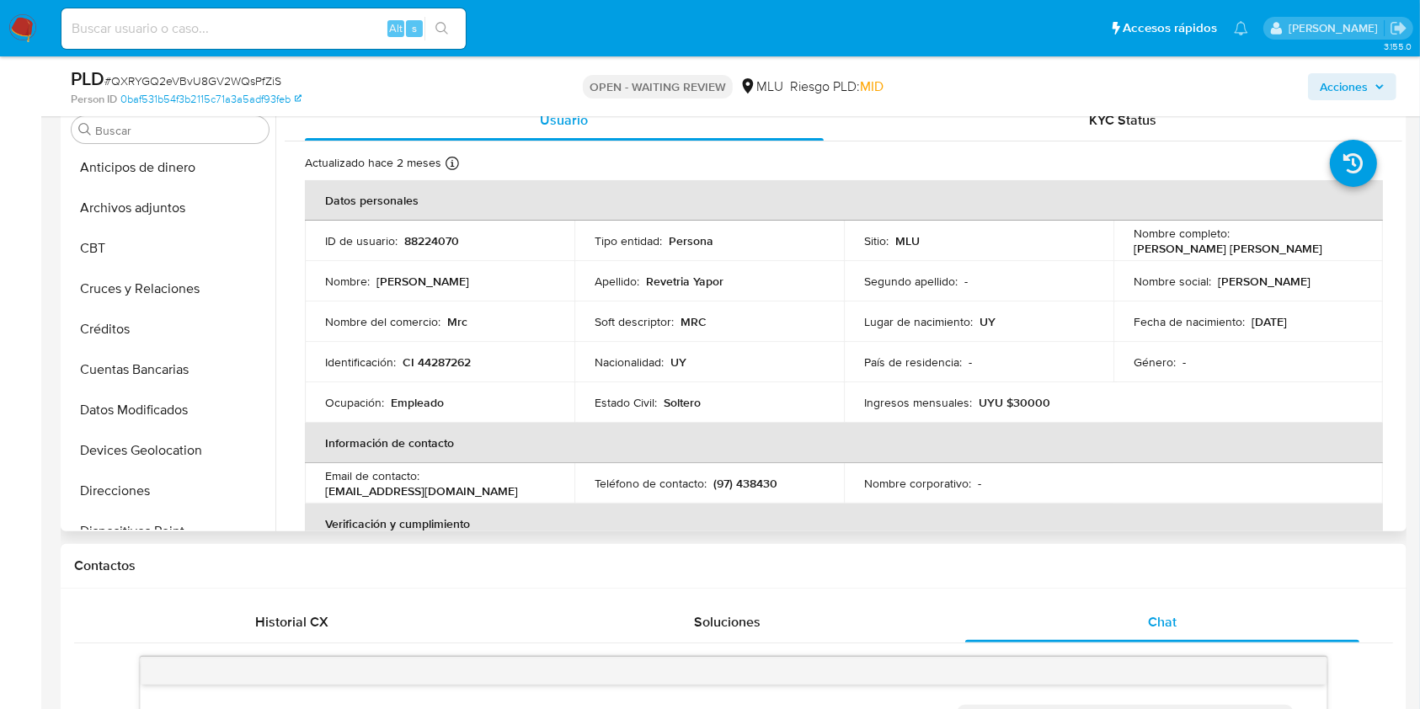
scroll to position [0, 0]
click at [147, 386] on button "Cuentas Bancarias" at bounding box center [163, 372] width 197 height 40
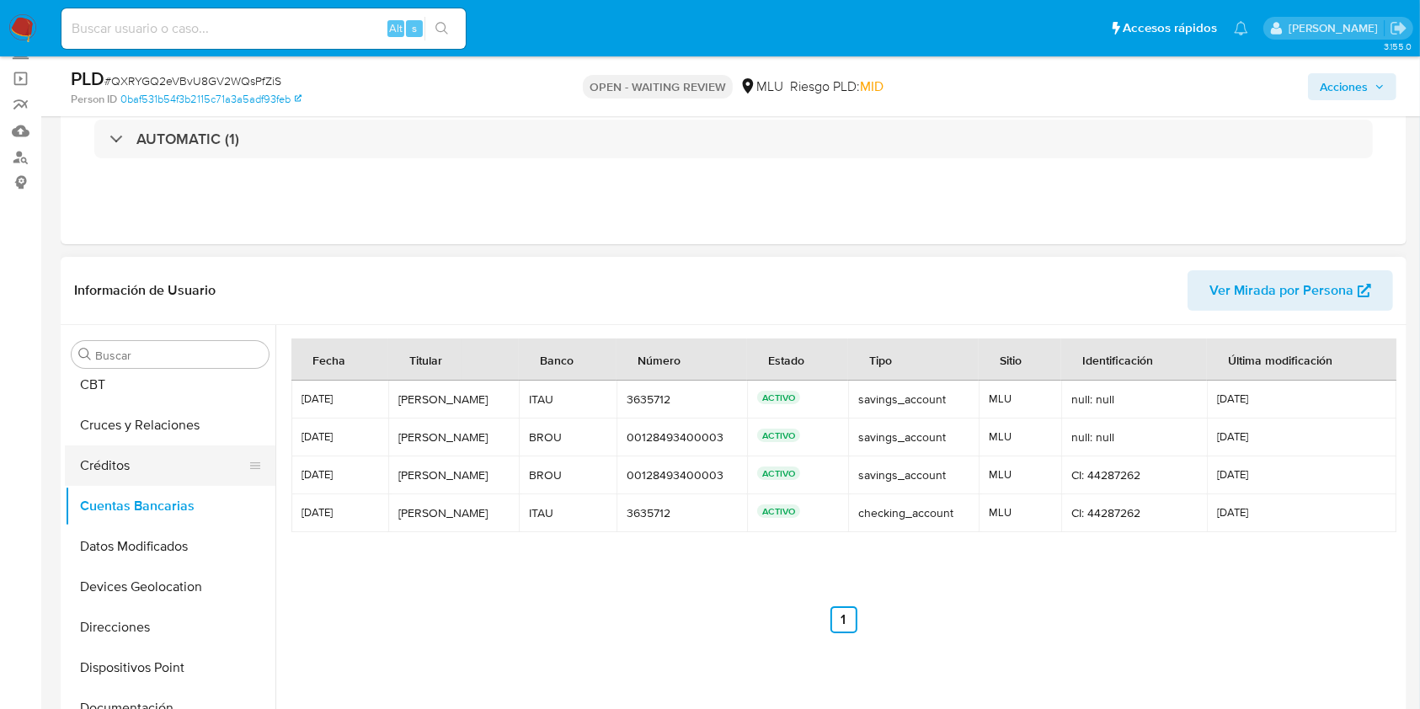
scroll to position [112, 0]
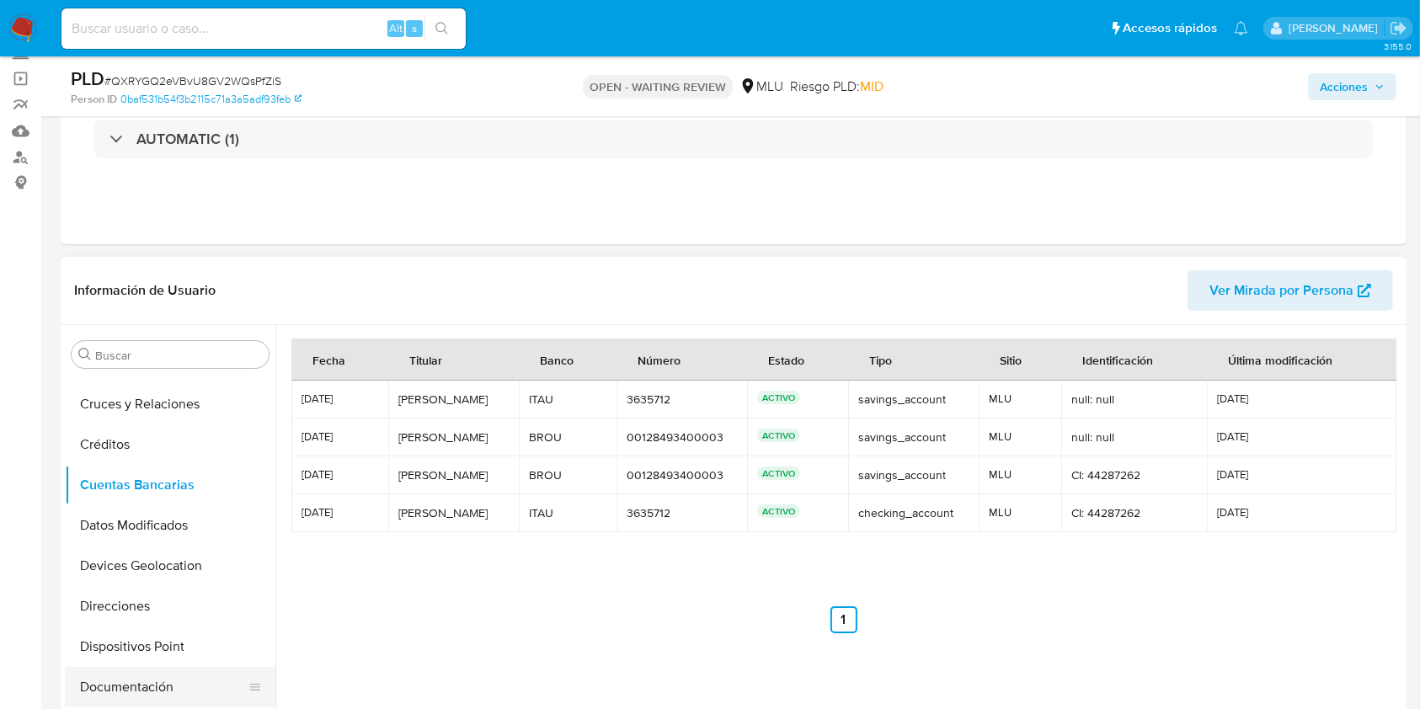
click at [131, 683] on button "Documentación" at bounding box center [163, 687] width 197 height 40
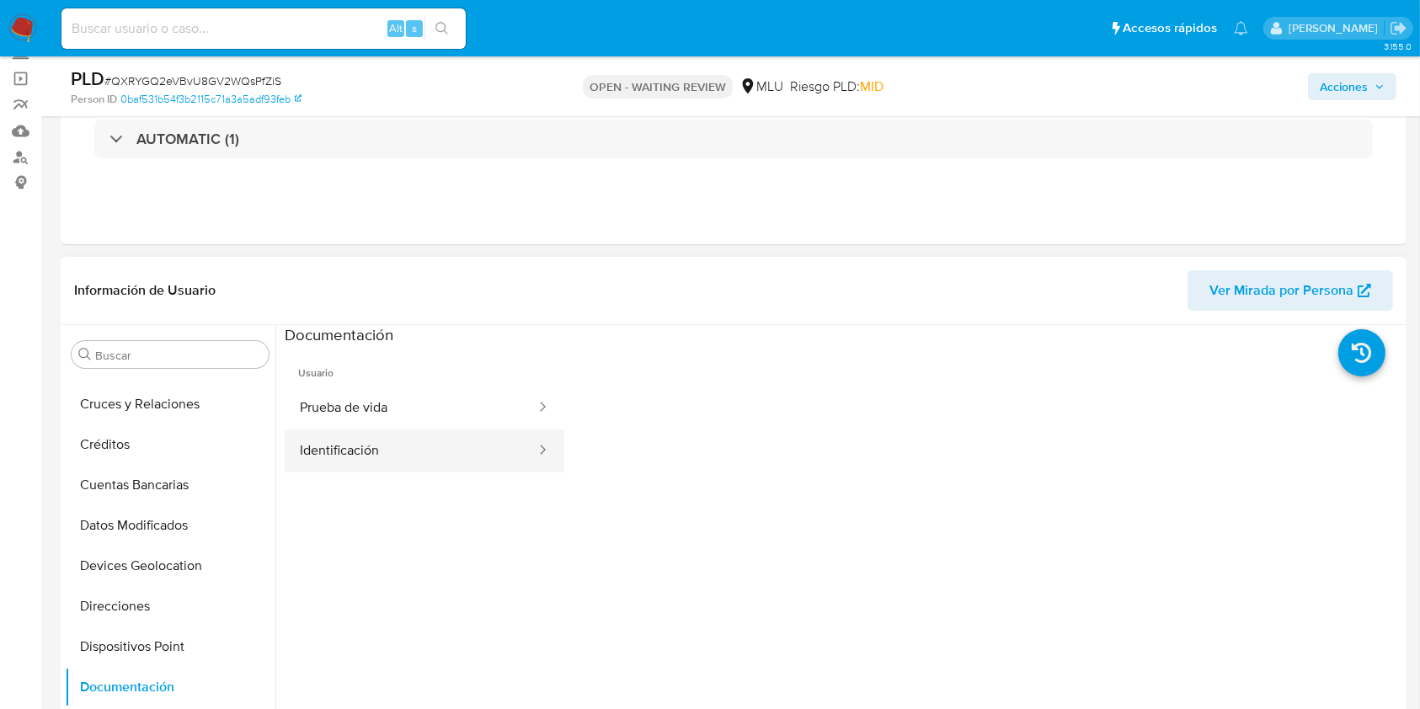
click at [494, 450] on button "Identificación" at bounding box center [411, 450] width 253 height 43
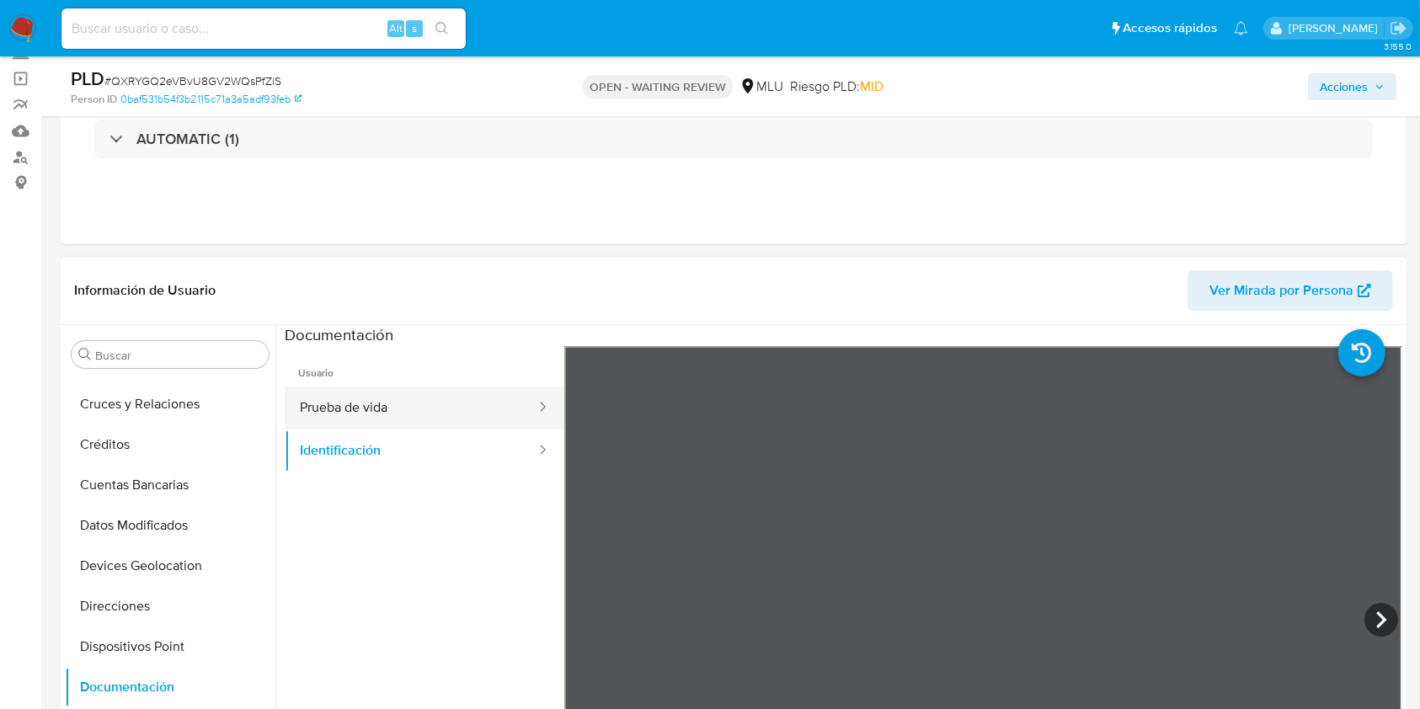
click at [352, 400] on button "Prueba de vida" at bounding box center [411, 407] width 253 height 43
click at [886, 266] on div "Información de Usuario Ver Mirada por Persona" at bounding box center [733, 291] width 1345 height 68
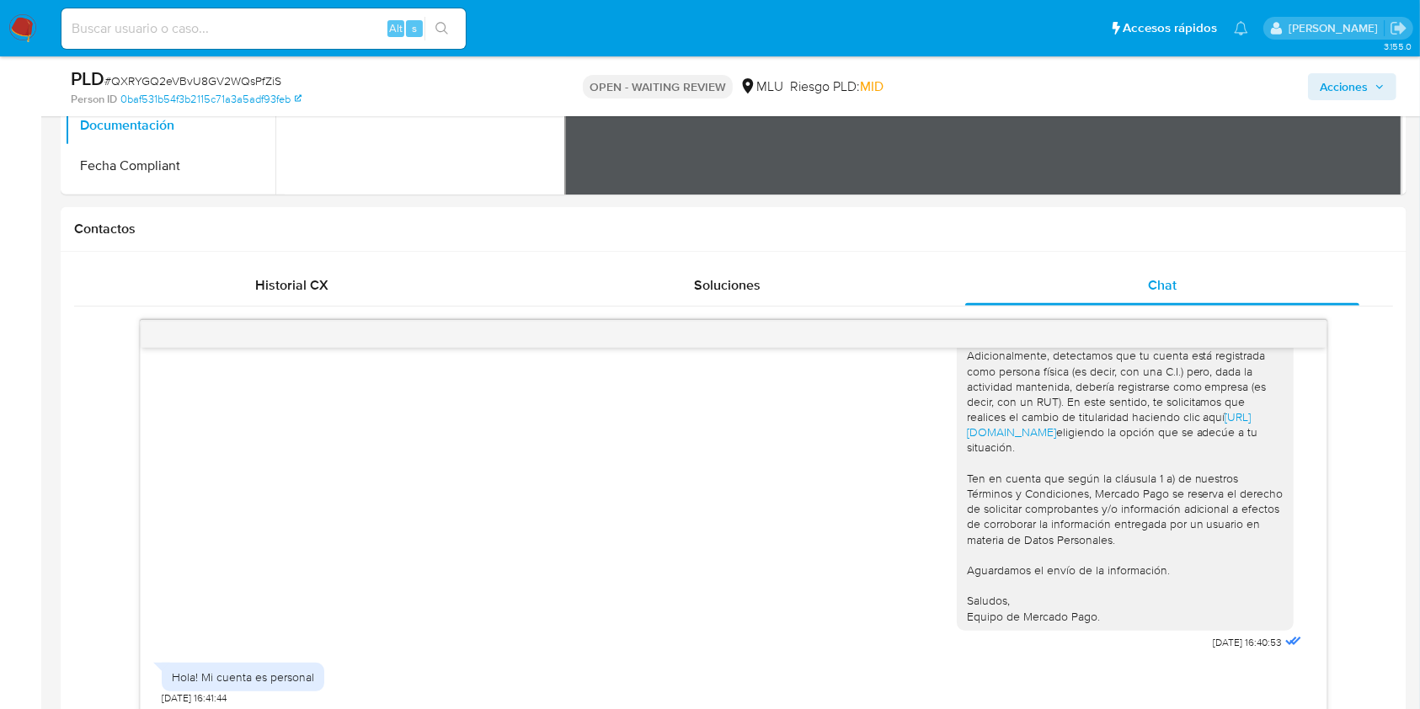
scroll to position [337, 0]
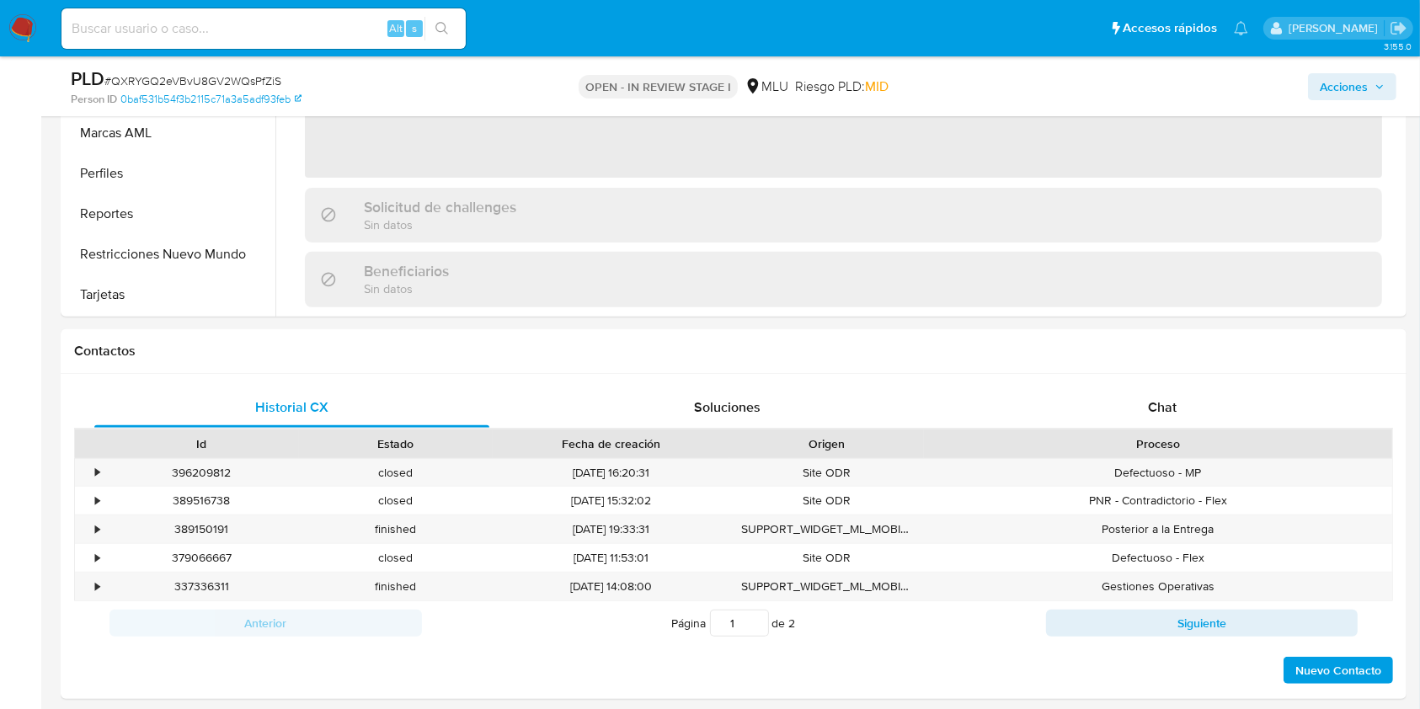
scroll to position [674, 0]
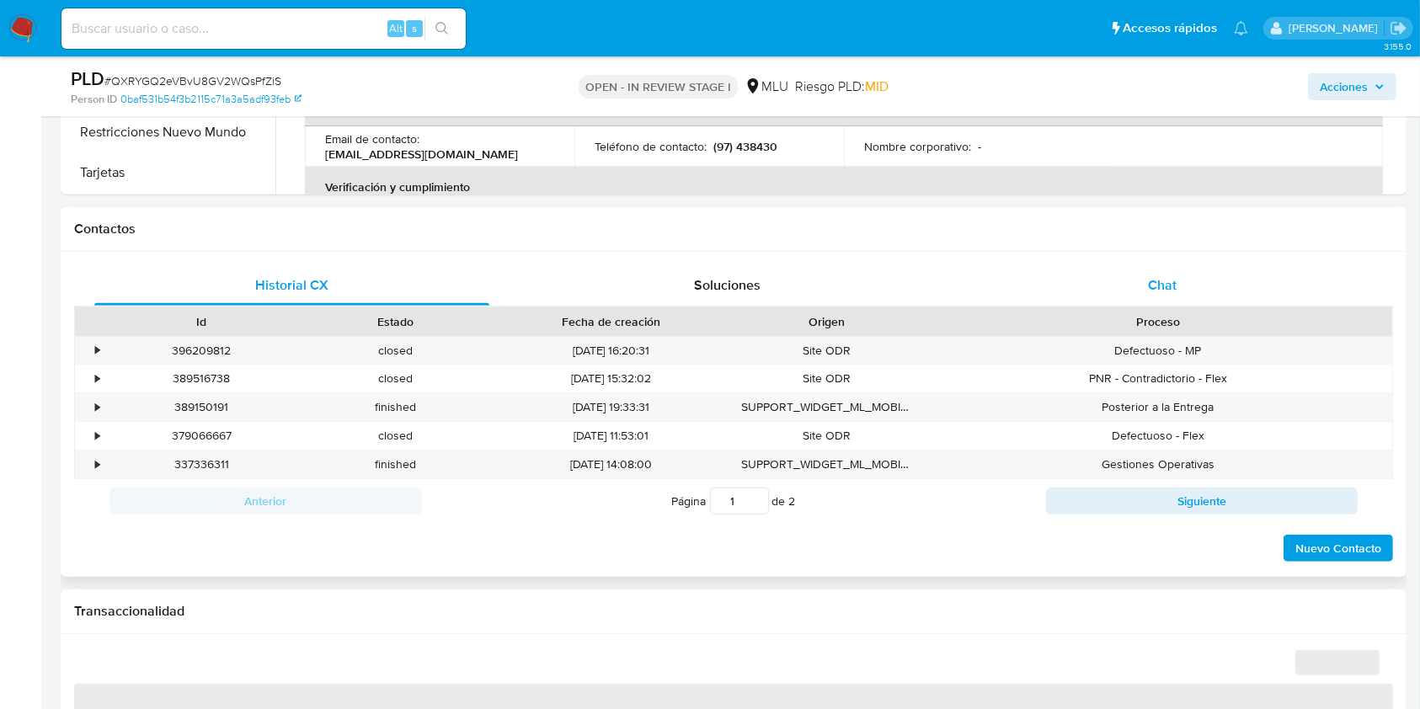
click at [1156, 280] on span "Chat" at bounding box center [1162, 284] width 29 height 19
select select "10"
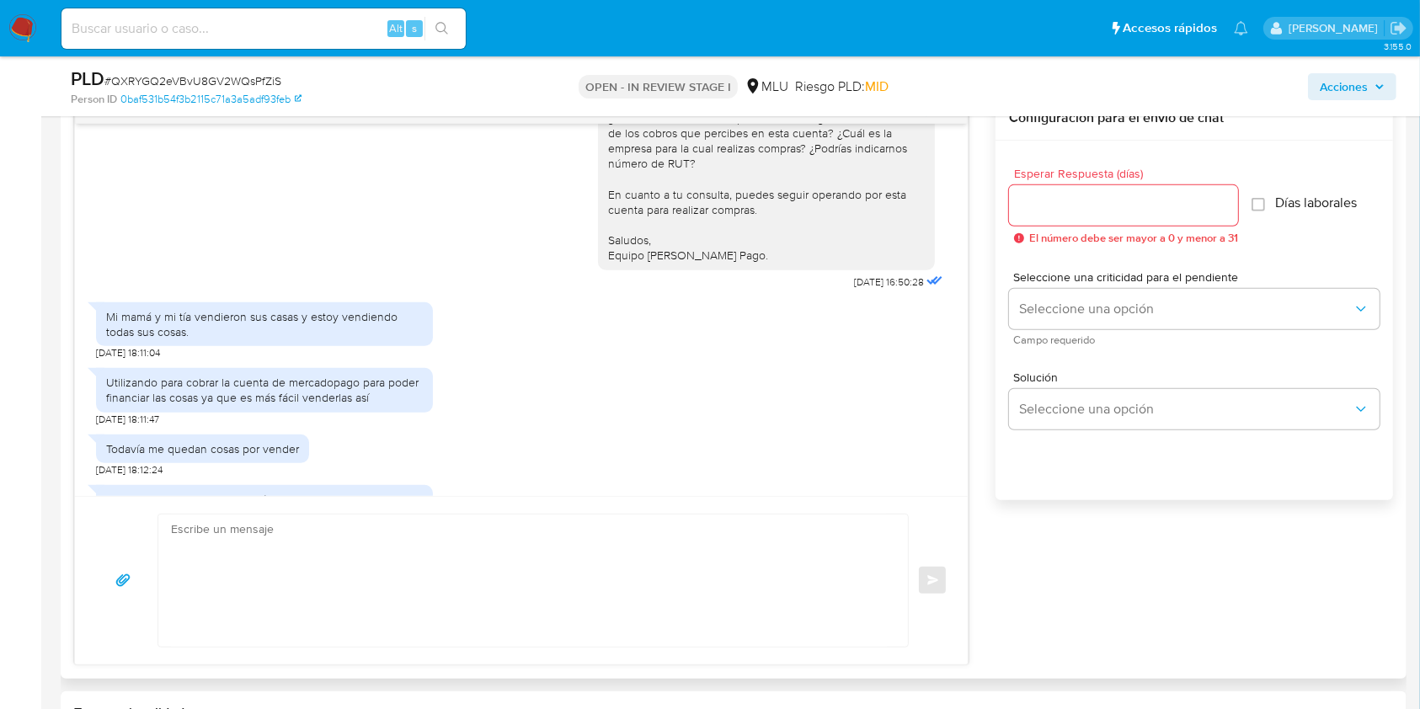
scroll to position [1240, 0]
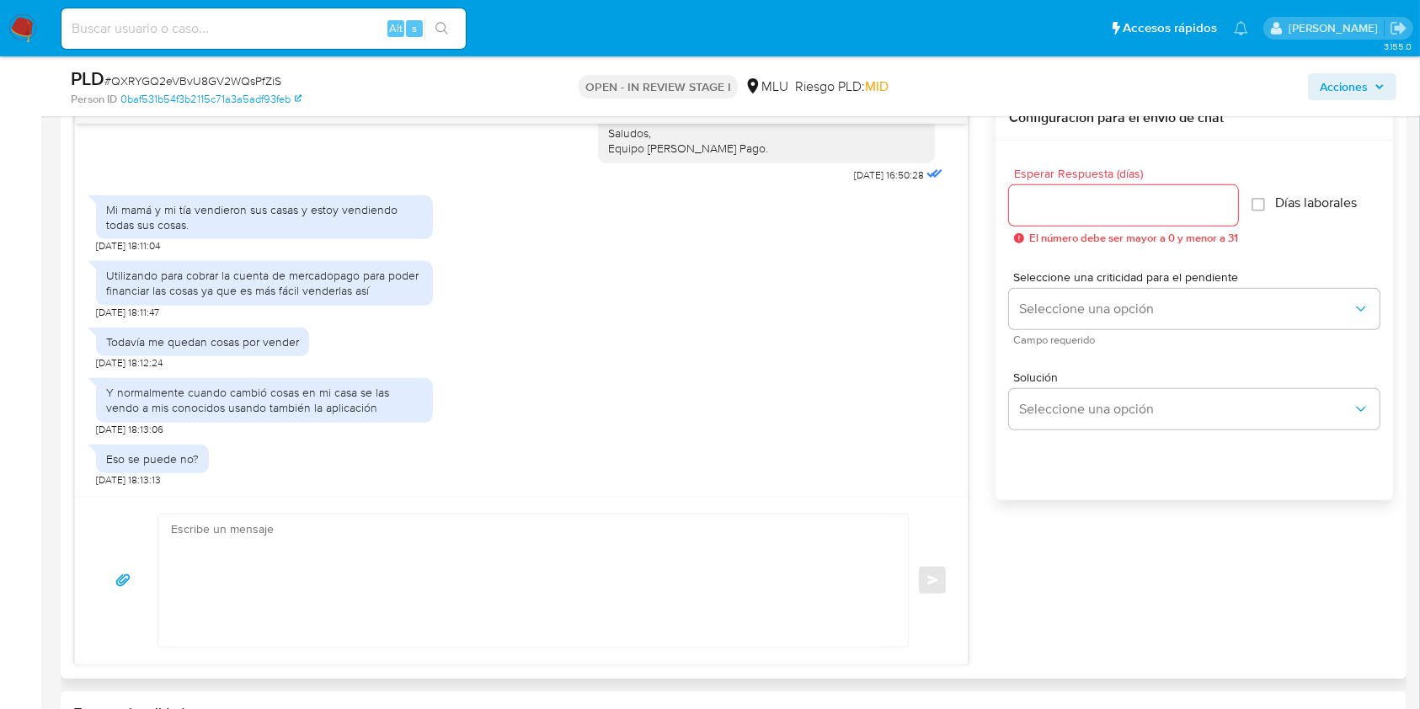
click at [560, 535] on textarea at bounding box center [529, 580] width 716 height 132
type textarea "¿"
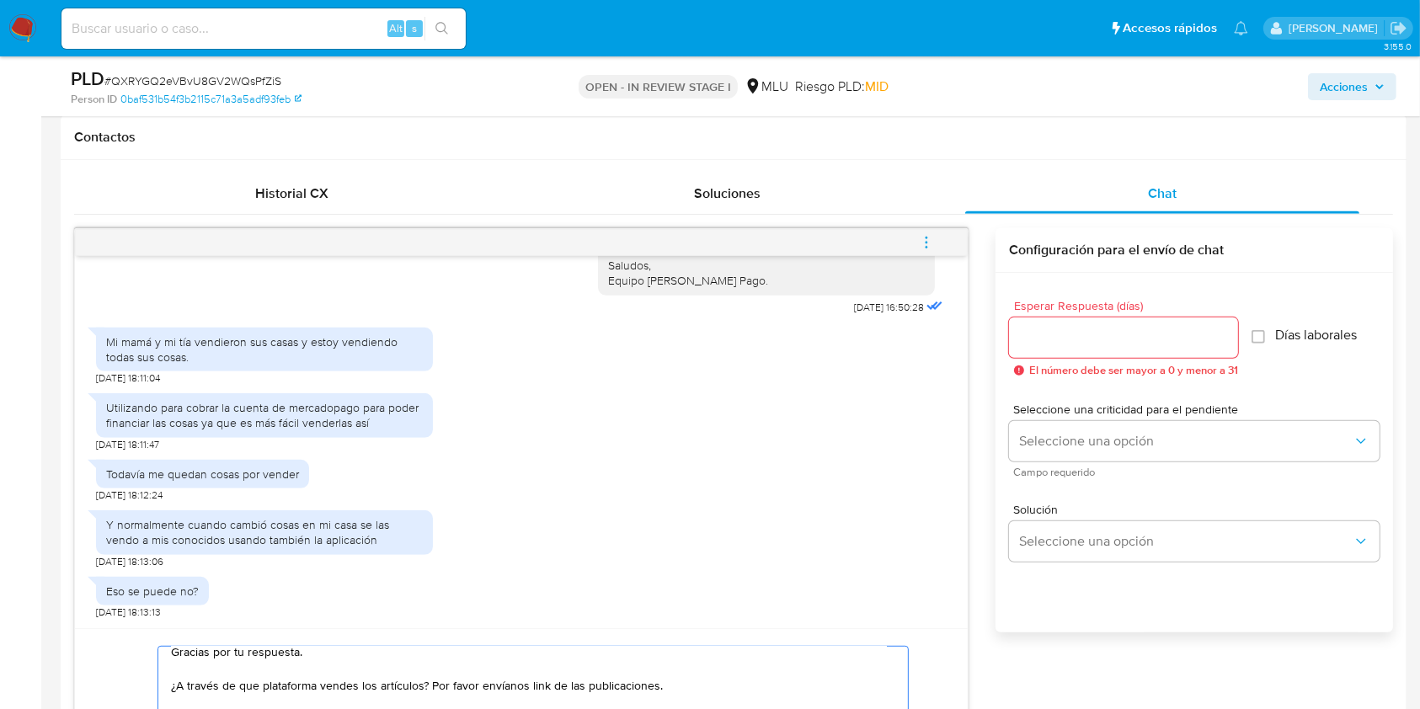
scroll to position [674, 0]
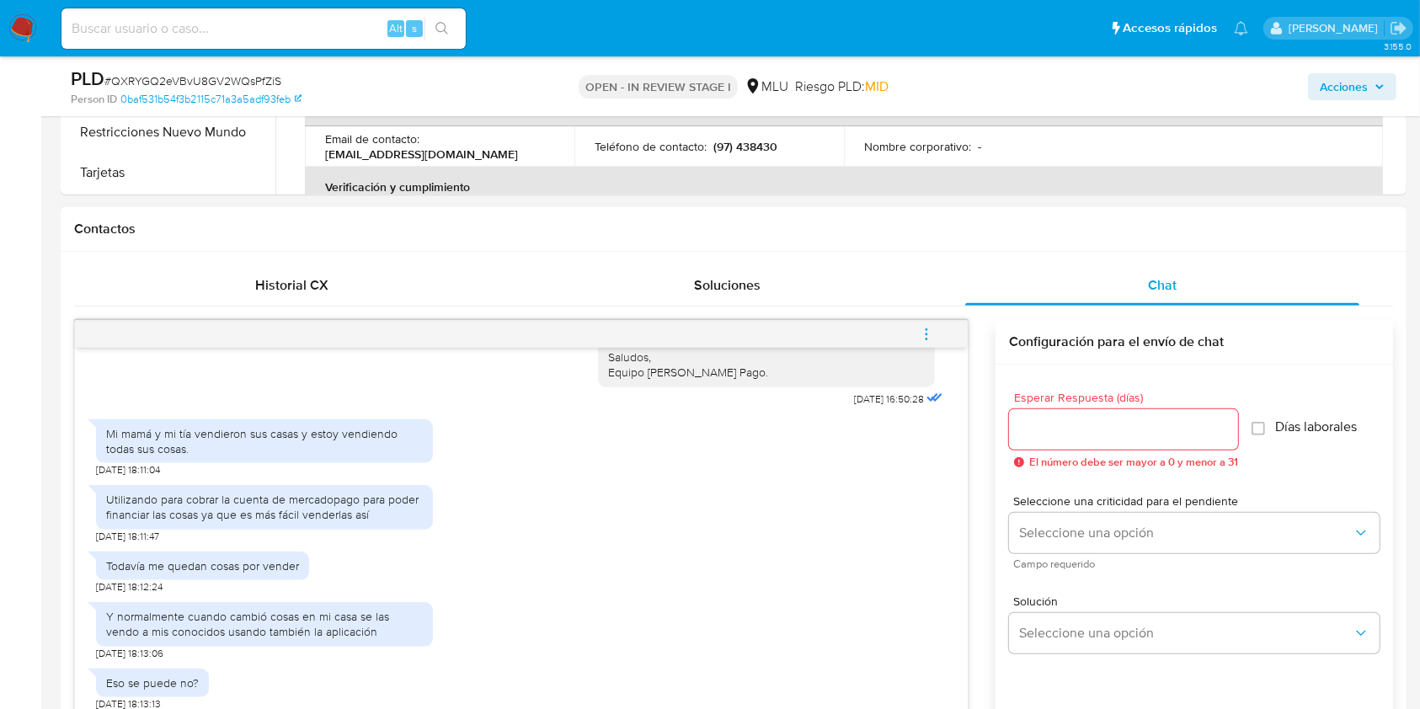
type textarea "Gracias por tu respuesta. ¿A través de que plataforma vendes los artículos? Por…"
click at [1023, 434] on input "Esperar Respuesta (días)" at bounding box center [1123, 429] width 229 height 22
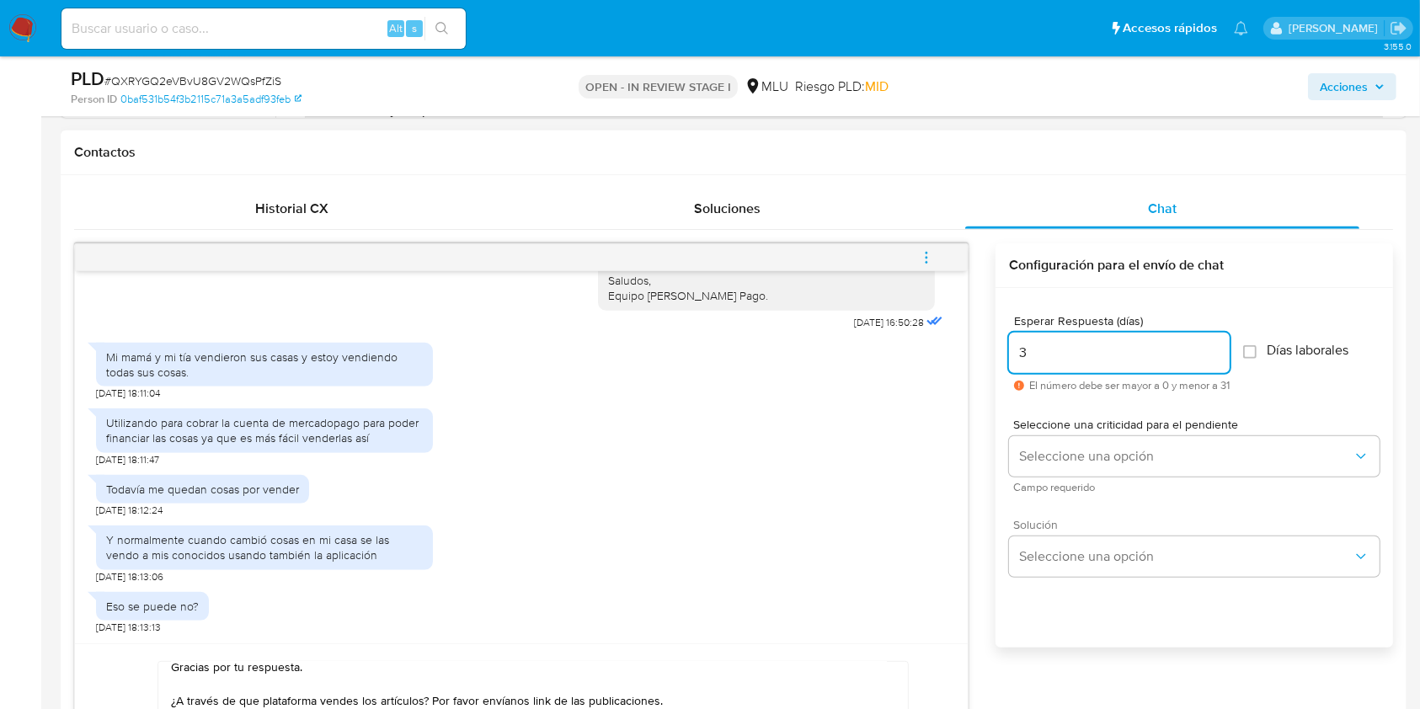
scroll to position [786, 0]
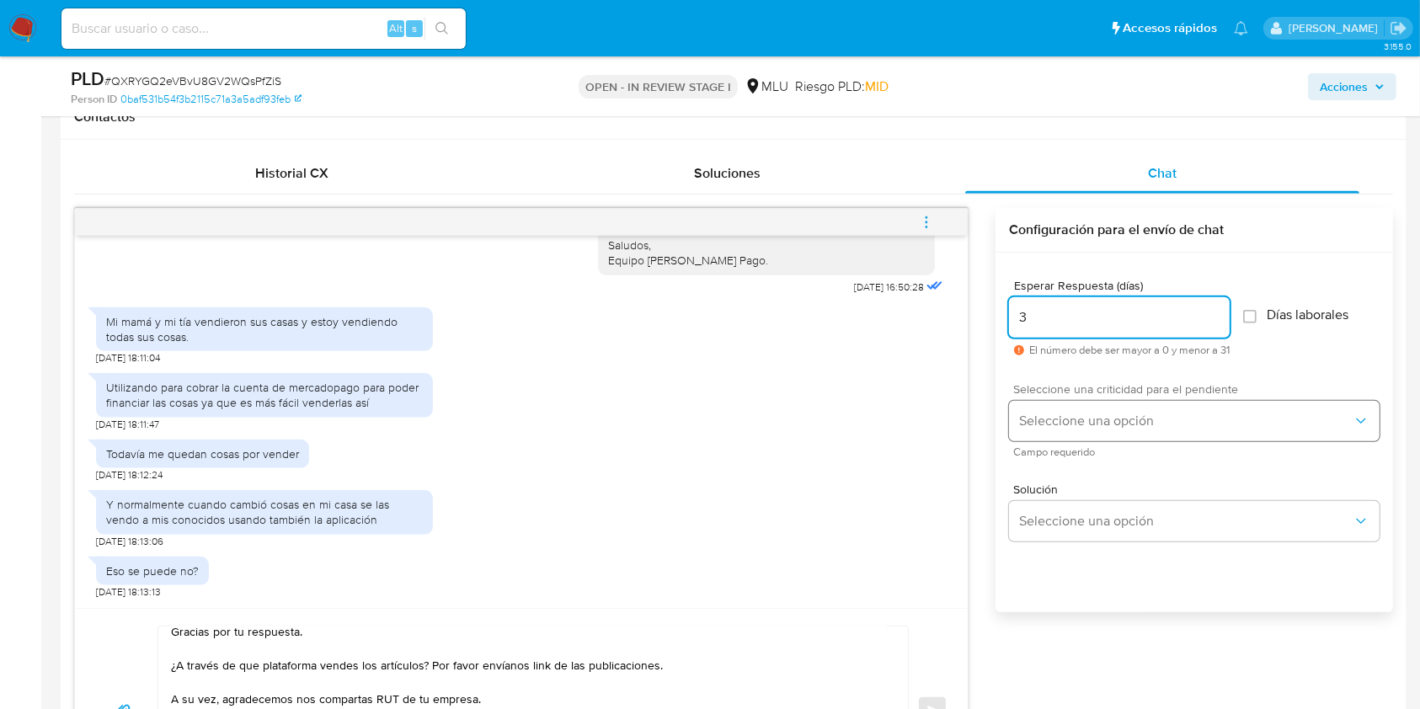
type input "3"
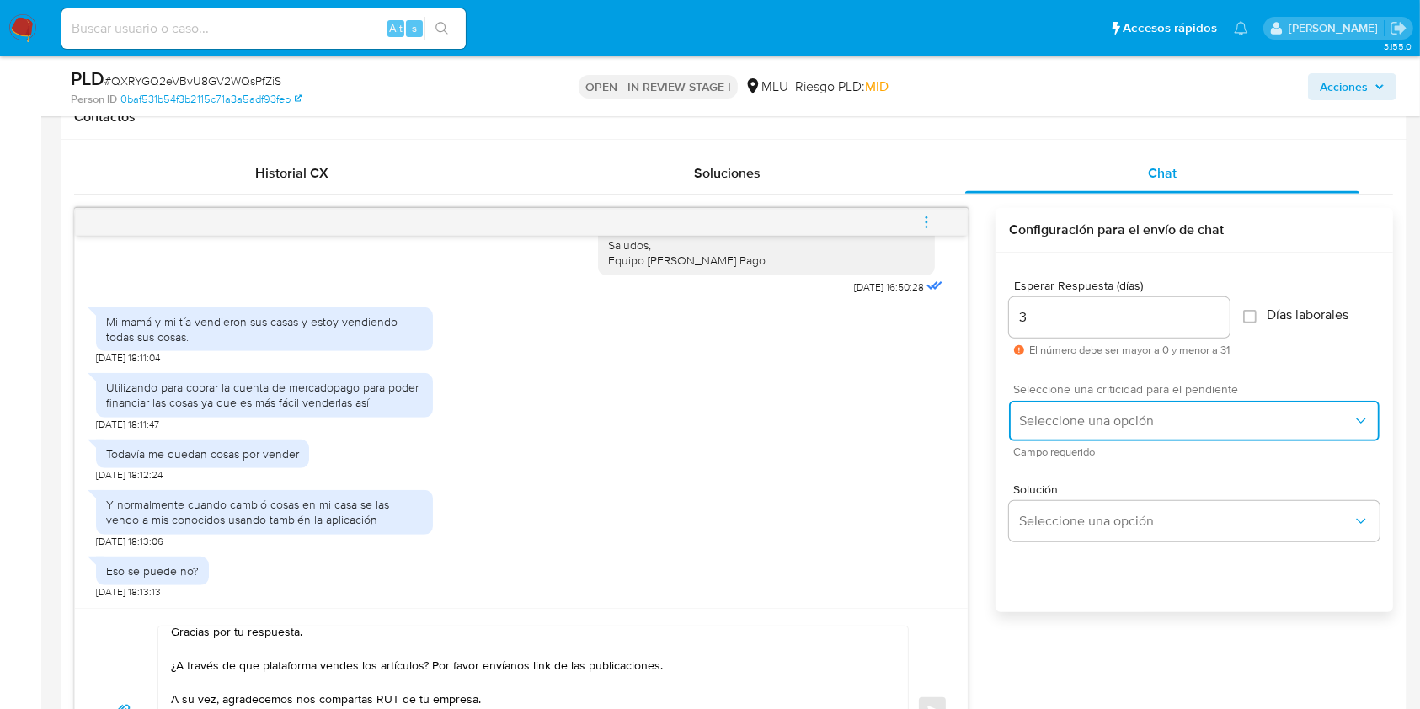
click at [1067, 429] on button "Seleccione una opción" at bounding box center [1194, 421] width 370 height 40
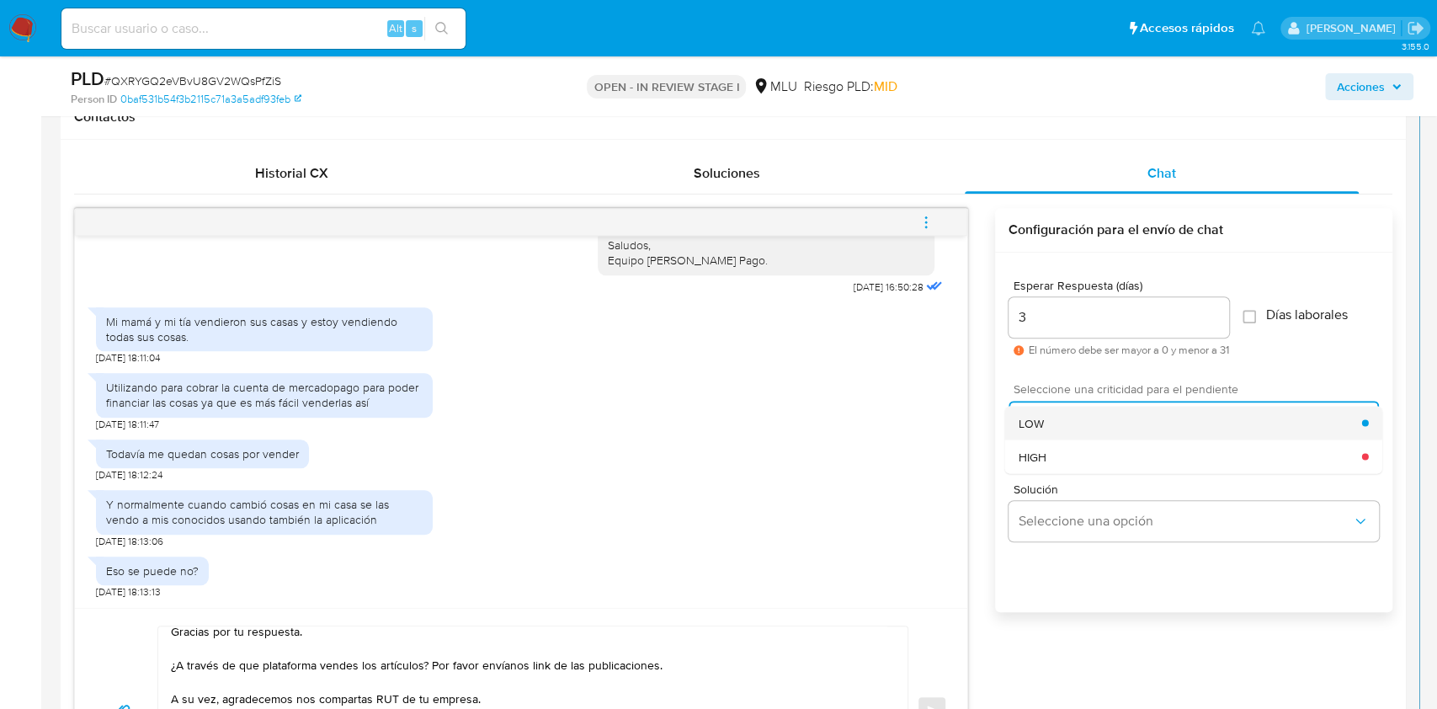
click at [1046, 422] on div "LOW" at bounding box center [1191, 423] width 344 height 34
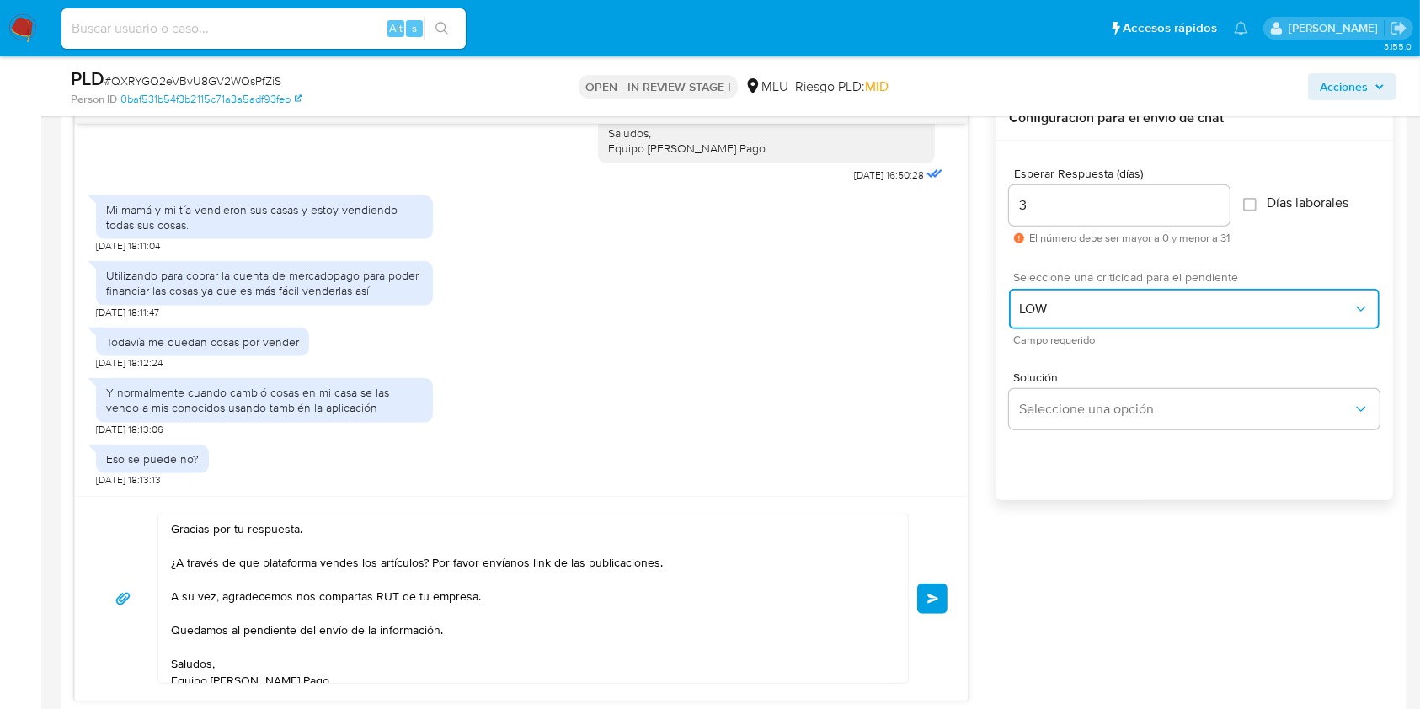
scroll to position [15, 0]
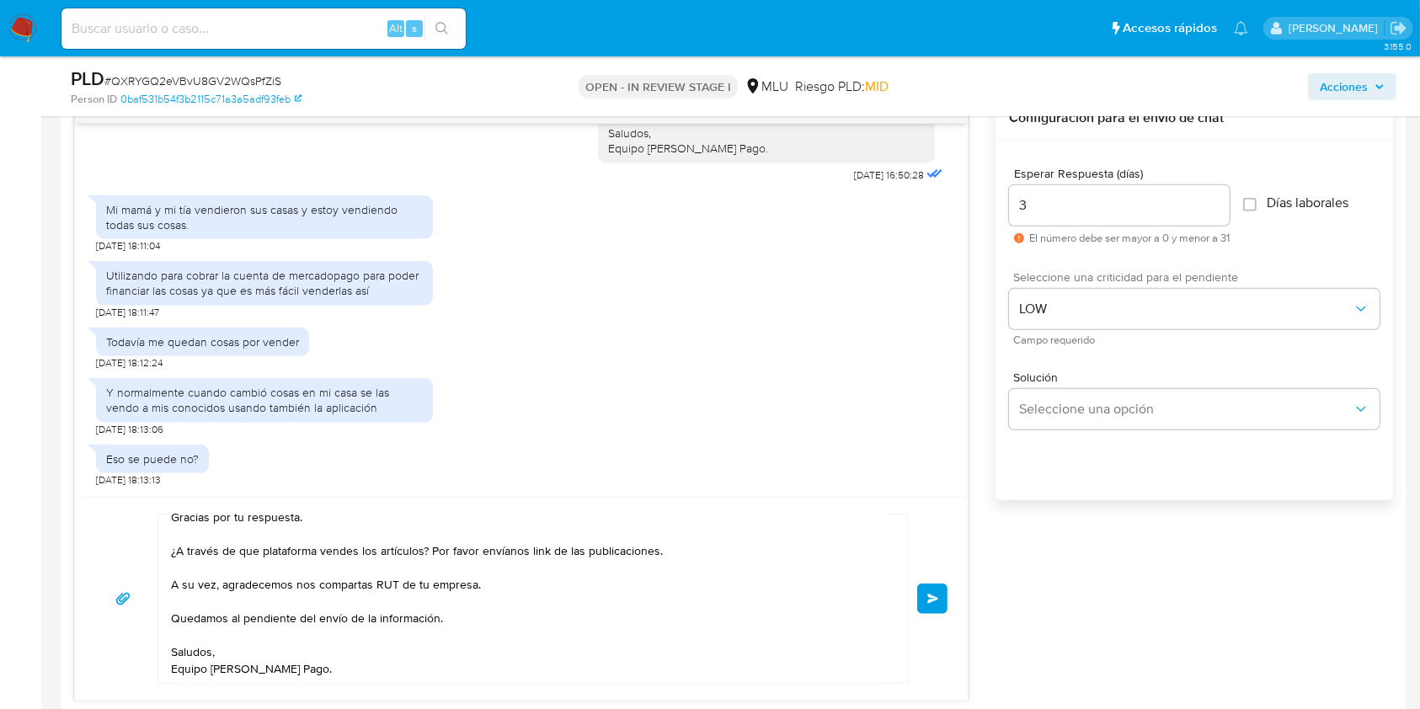
click at [943, 602] on button "Enviar" at bounding box center [932, 598] width 30 height 30
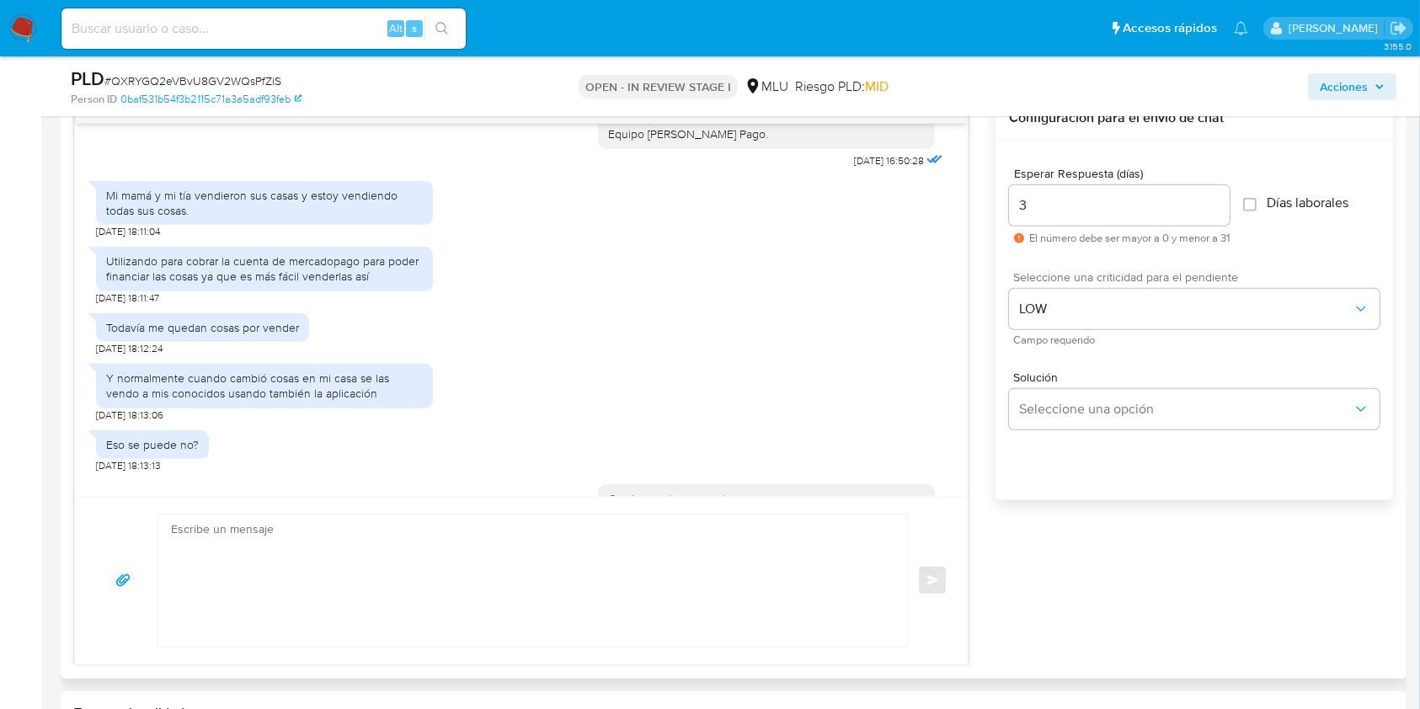
scroll to position [1457, 0]
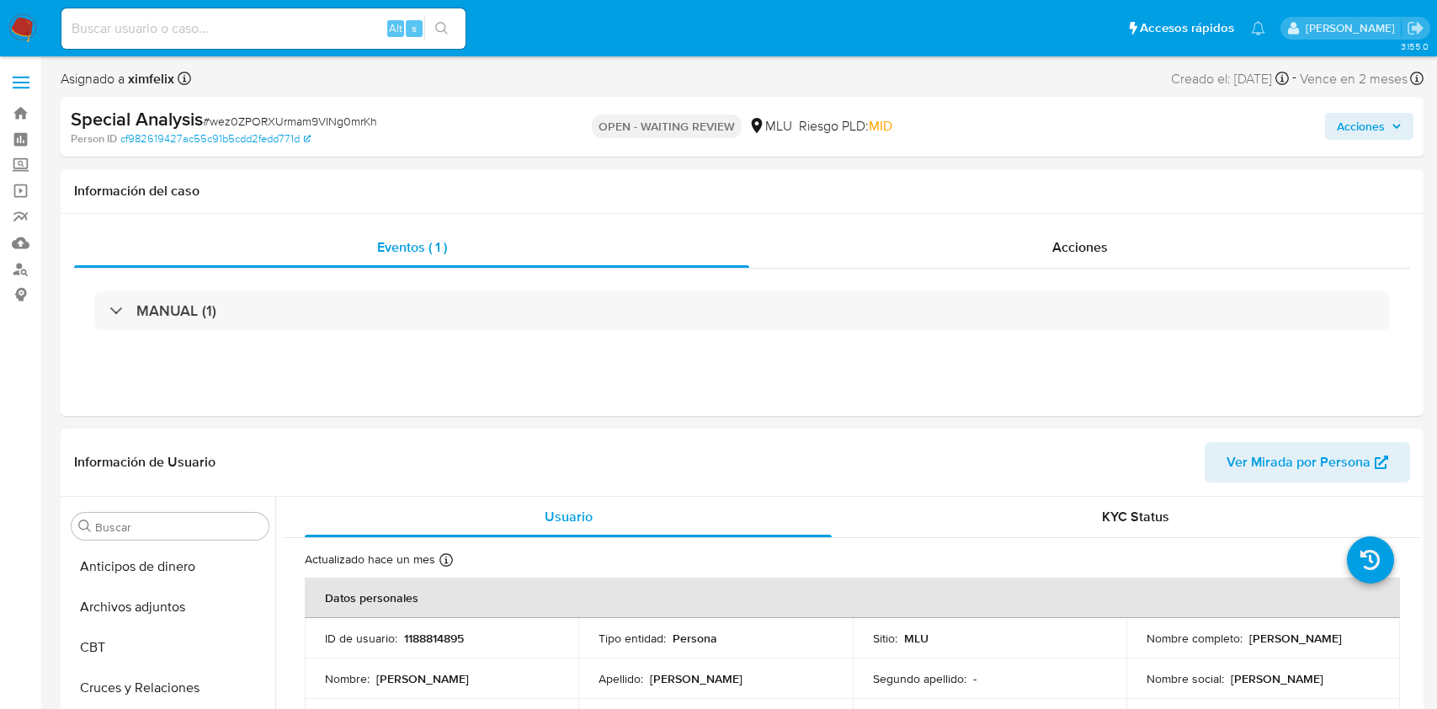
select select "10"
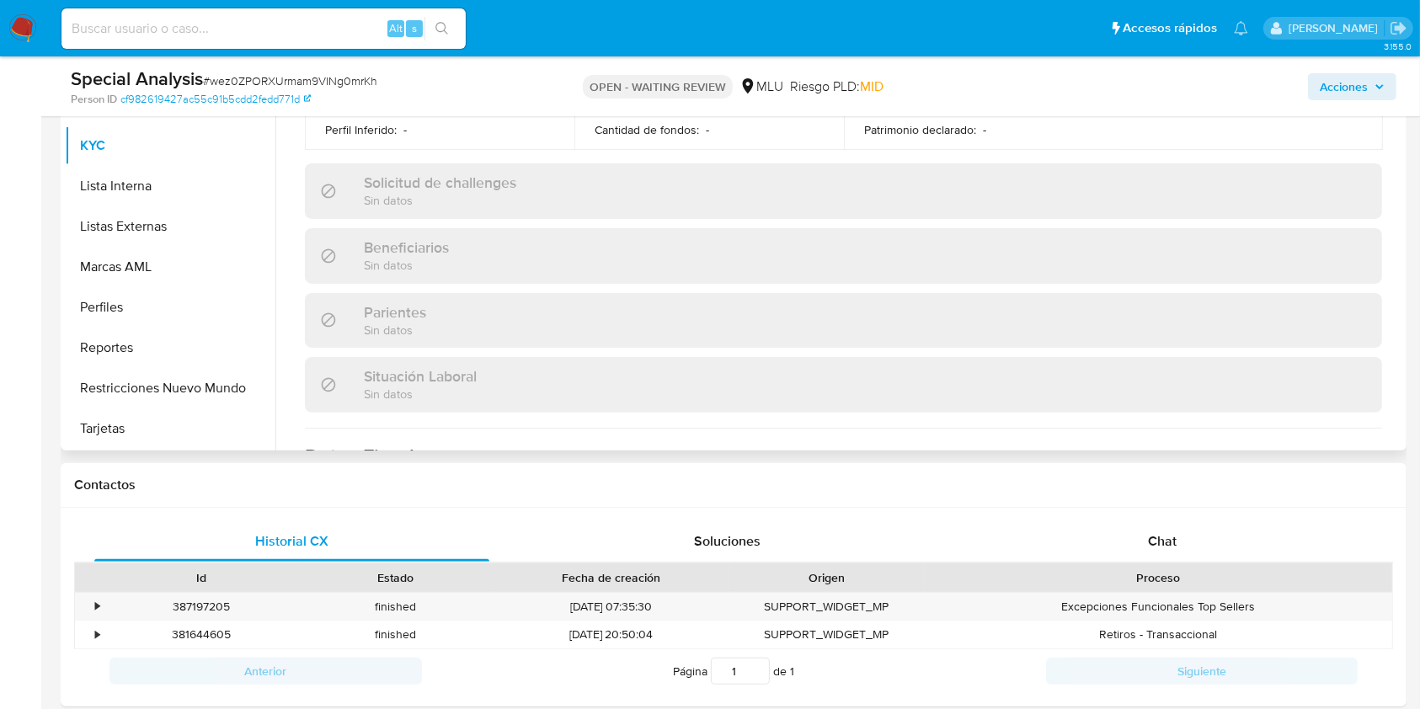
scroll to position [449, 0]
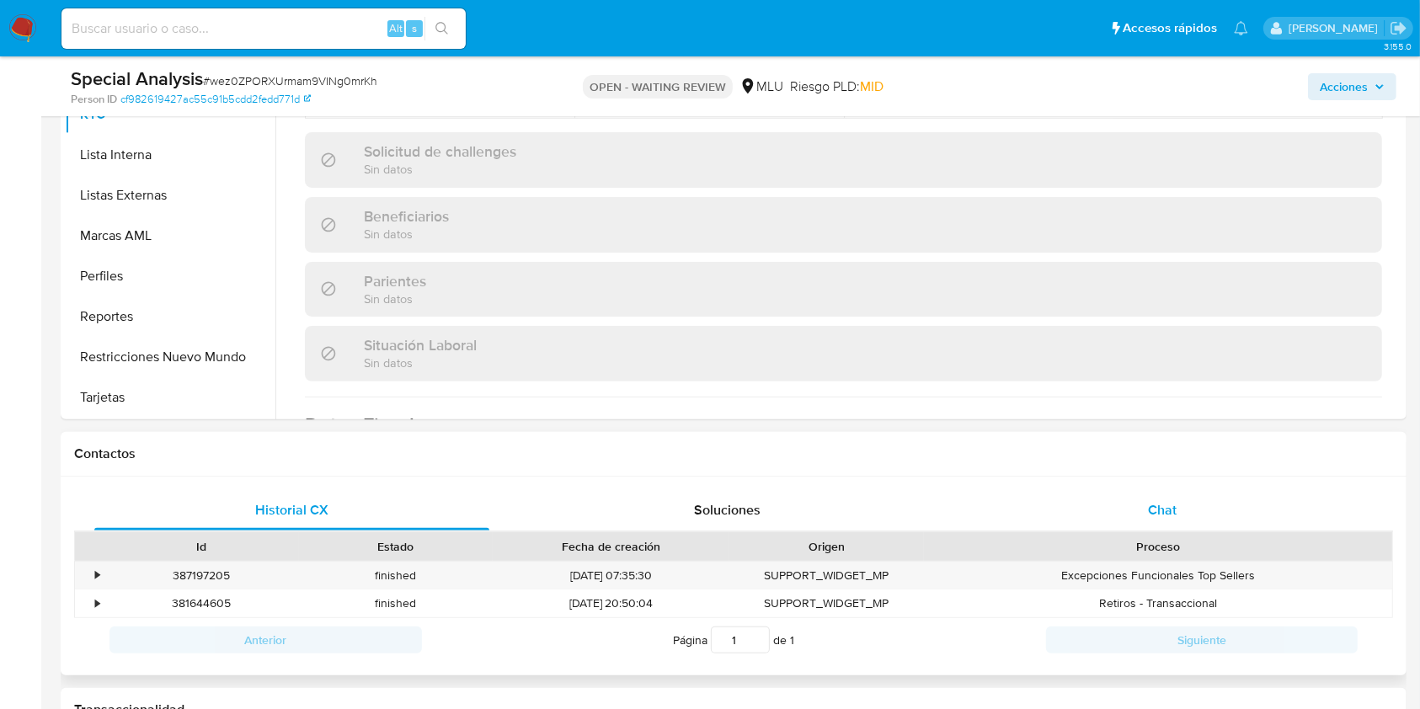
click at [1148, 502] on span "Chat" at bounding box center [1162, 509] width 29 height 19
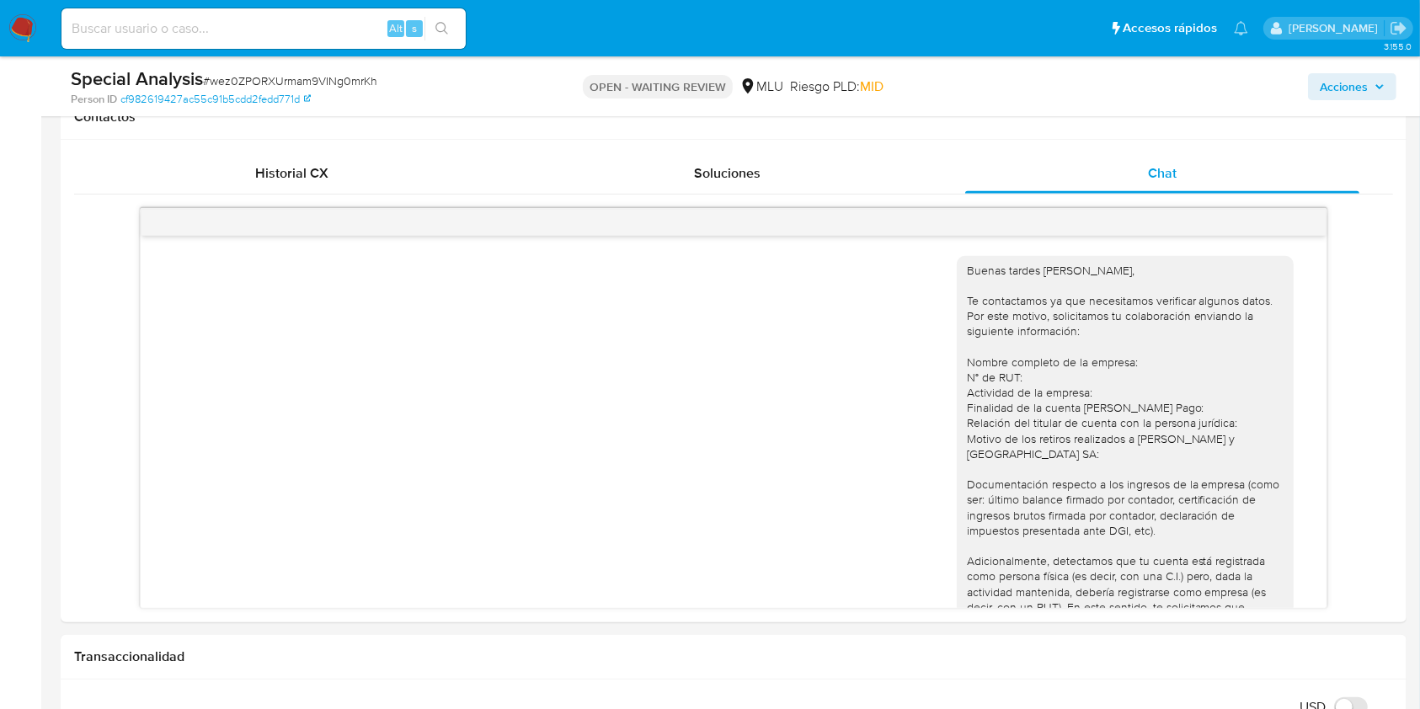
scroll to position [1041, 0]
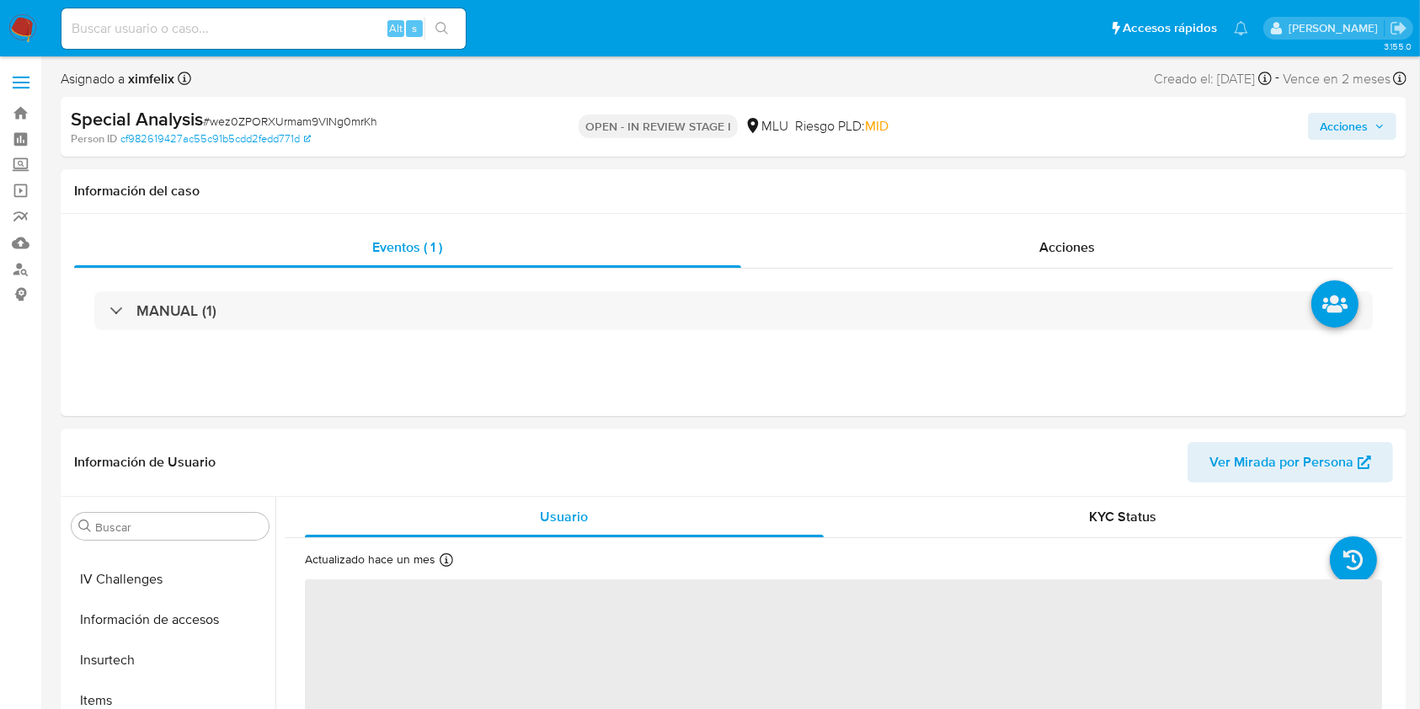
scroll to position [752, 0]
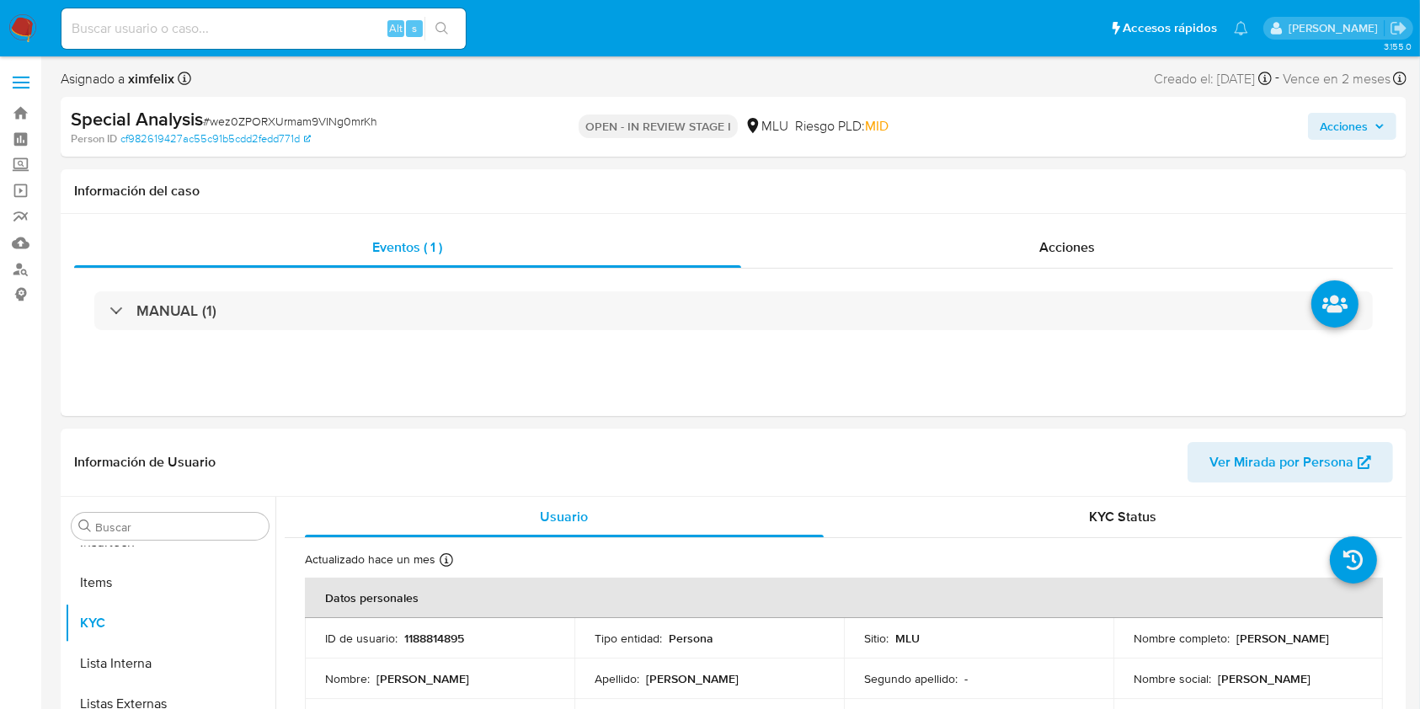
select select "10"
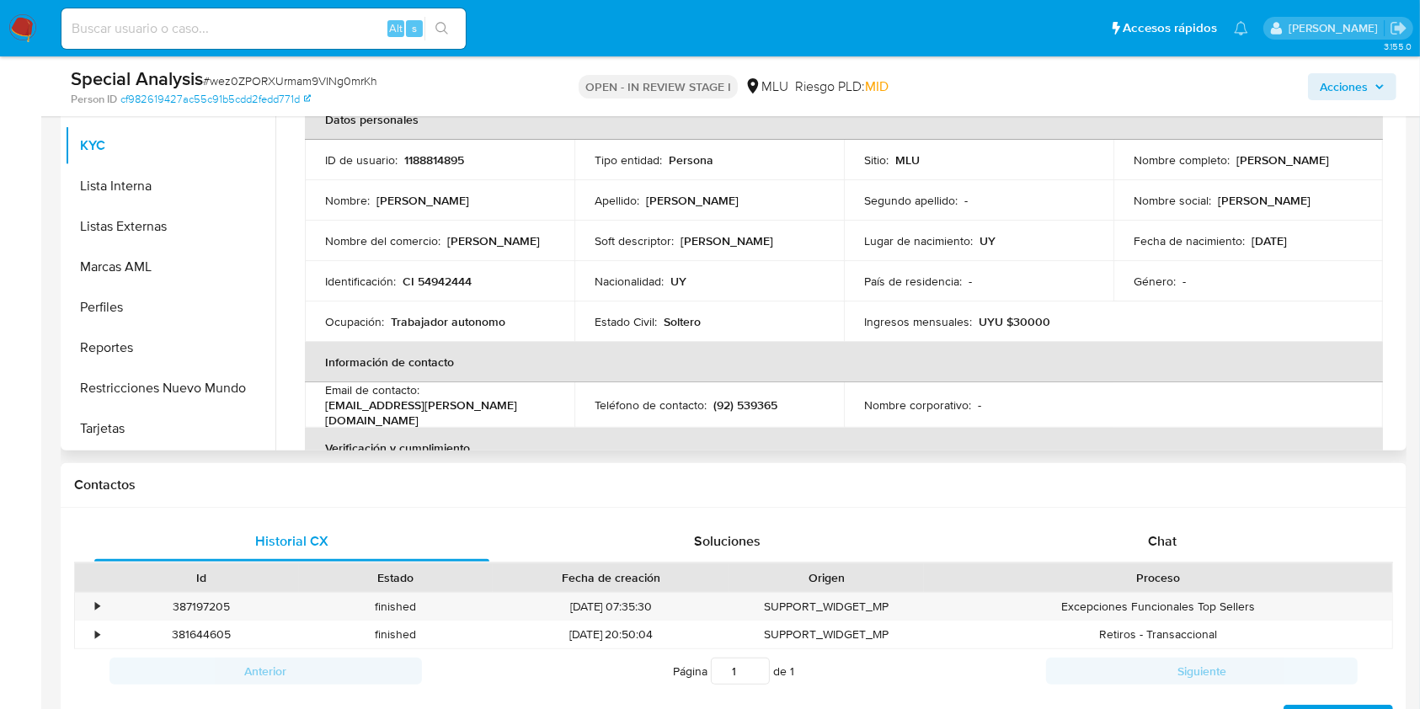
scroll to position [449, 0]
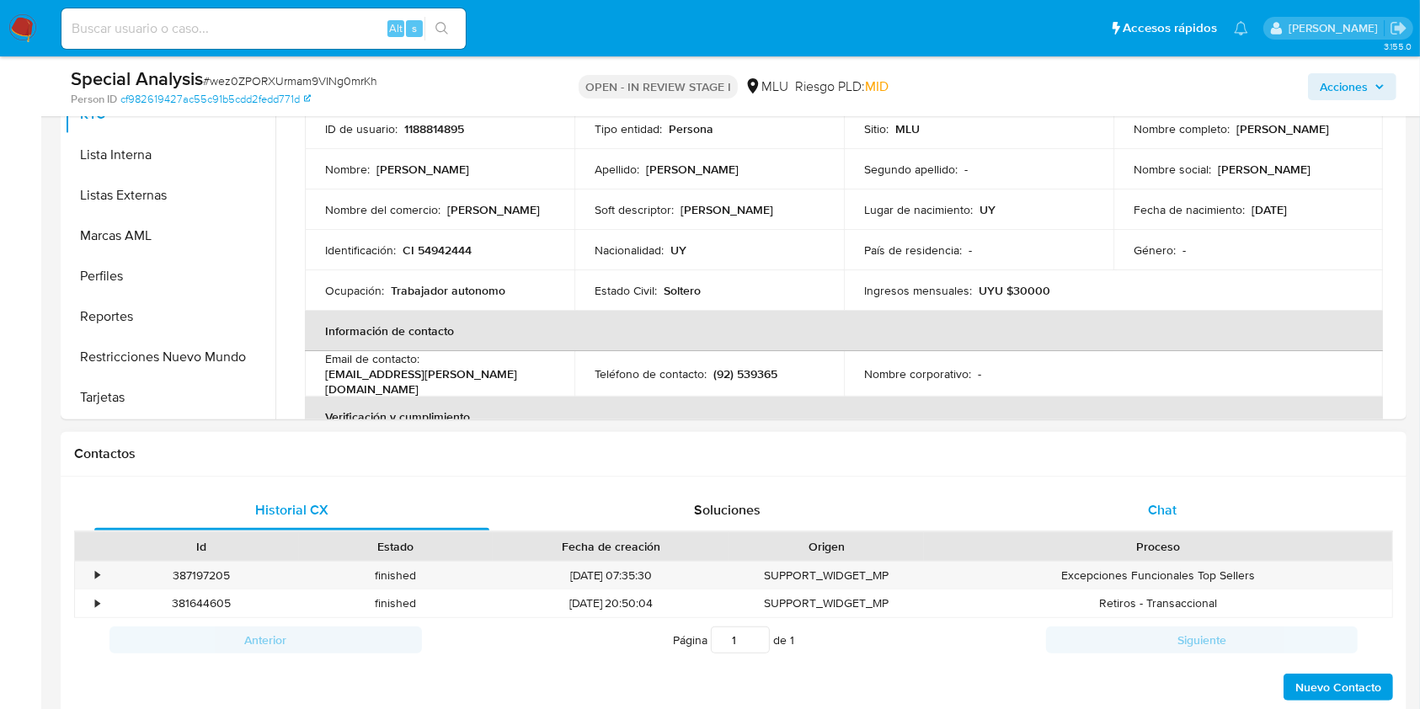
drag, startPoint x: 1192, startPoint y: 503, endPoint x: 1205, endPoint y: 497, distance: 13.9
click at [1192, 502] on div "Chat" at bounding box center [1162, 510] width 395 height 40
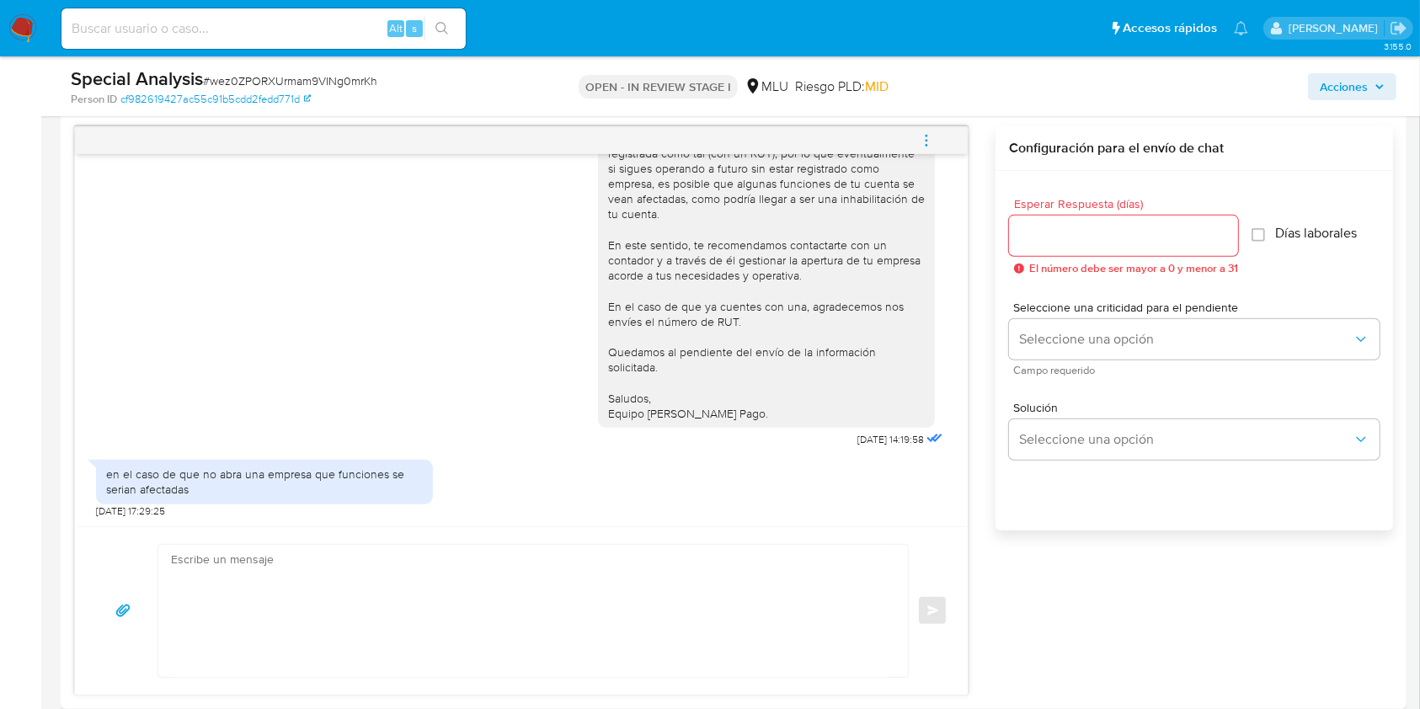
scroll to position [901, 0]
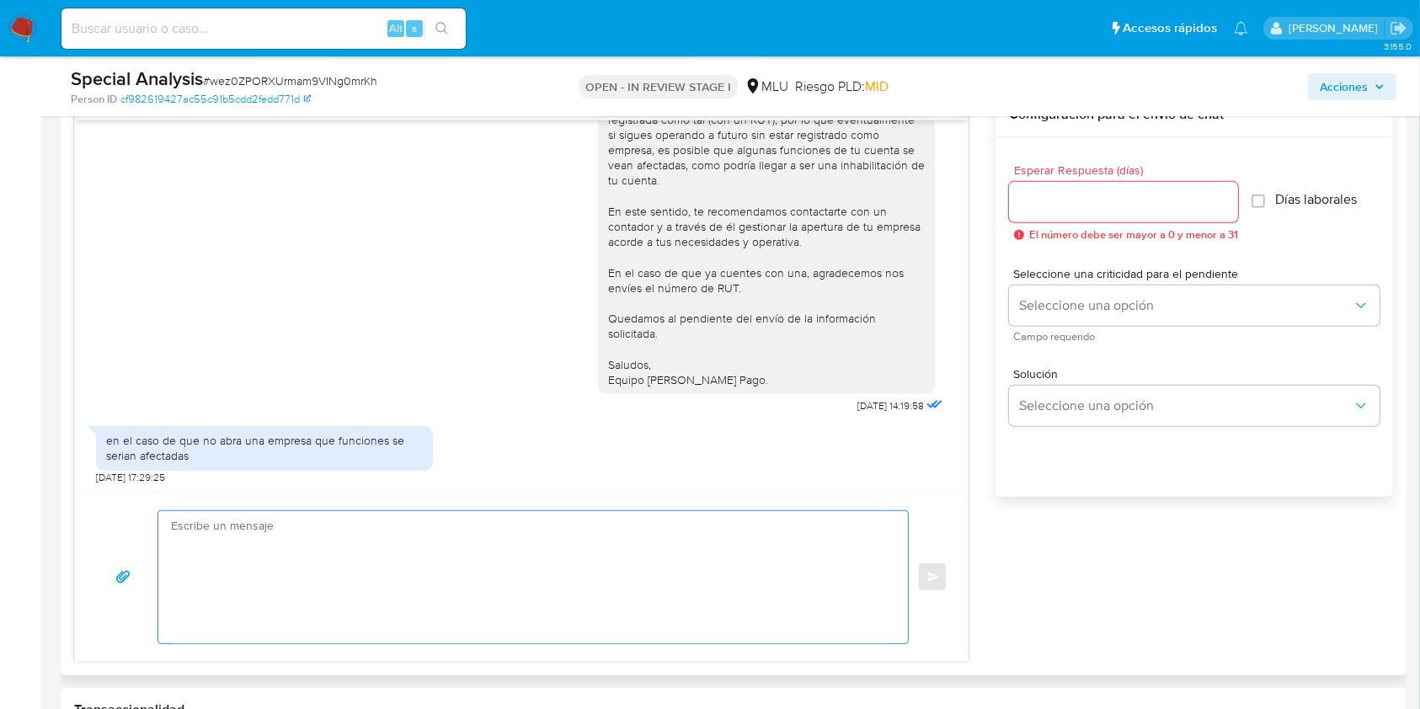
click at [556, 542] on textarea at bounding box center [529, 577] width 716 height 132
type textarea "g"
type textarea "Gracias por tu respuesta. En caso de no contar con empresa, tu cuenta podría se…"
drag, startPoint x: 497, startPoint y: 552, endPoint x: 509, endPoint y: 555, distance: 12.9
click at [497, 554] on textarea "Gracias por tu respuesta. En caso de no contar con empresa, tu cuenta podría se…" at bounding box center [529, 577] width 716 height 132
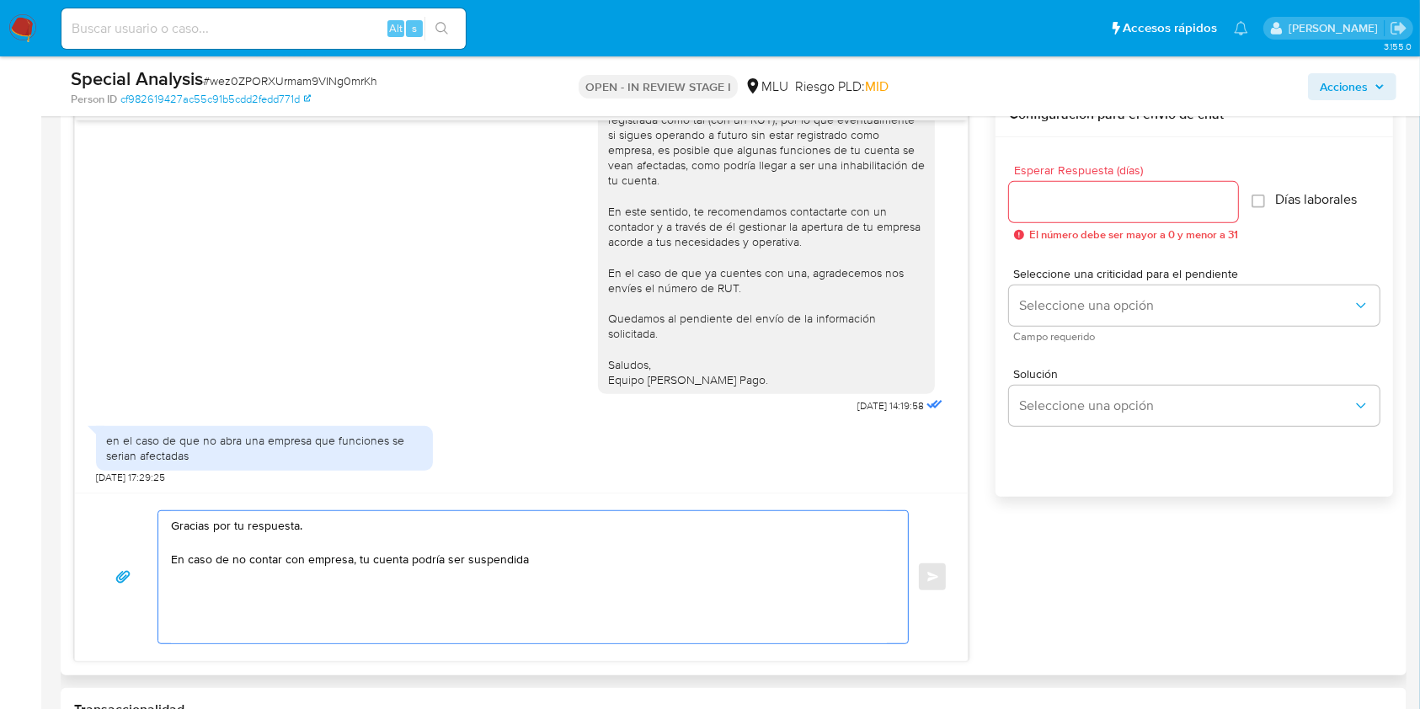
drag, startPoint x: 306, startPoint y: 562, endPoint x: 86, endPoint y: 512, distance: 226.1
click at [90, 509] on div "Gracias por tu respuesta. En caso de no contar con empresa, tu cuenta podría se…" at bounding box center [521, 577] width 892 height 168
click at [1182, 613] on div "Buenas tardes Tomás, Te contactamos ya que necesitamos verificar algunos datos.…" at bounding box center [733, 377] width 1318 height 569
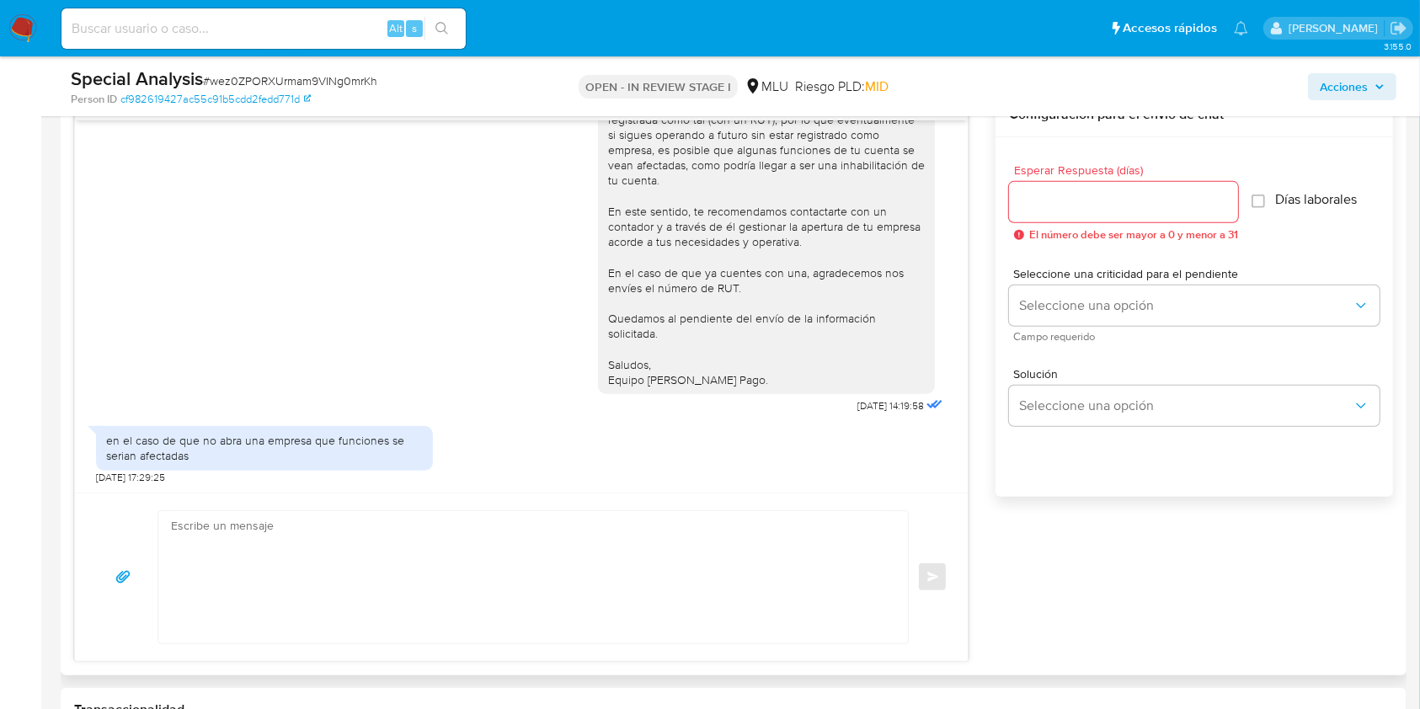
drag, startPoint x: 1382, startPoint y: 531, endPoint x: 1355, endPoint y: 542, distance: 29.1
click at [1382, 531] on div "Esperar Respuesta (días) El número debe ser mayor a 0 y menor a 31 Días laboral…" at bounding box center [1193, 339] width 397 height 404
click at [268, 30] on input at bounding box center [263, 29] width 404 height 22
paste input "Tng1UWWVC3xjJ1BiSG2zlcmO"
type input "Tng1UWWVC3xjJ1BiSG2zlcmO"
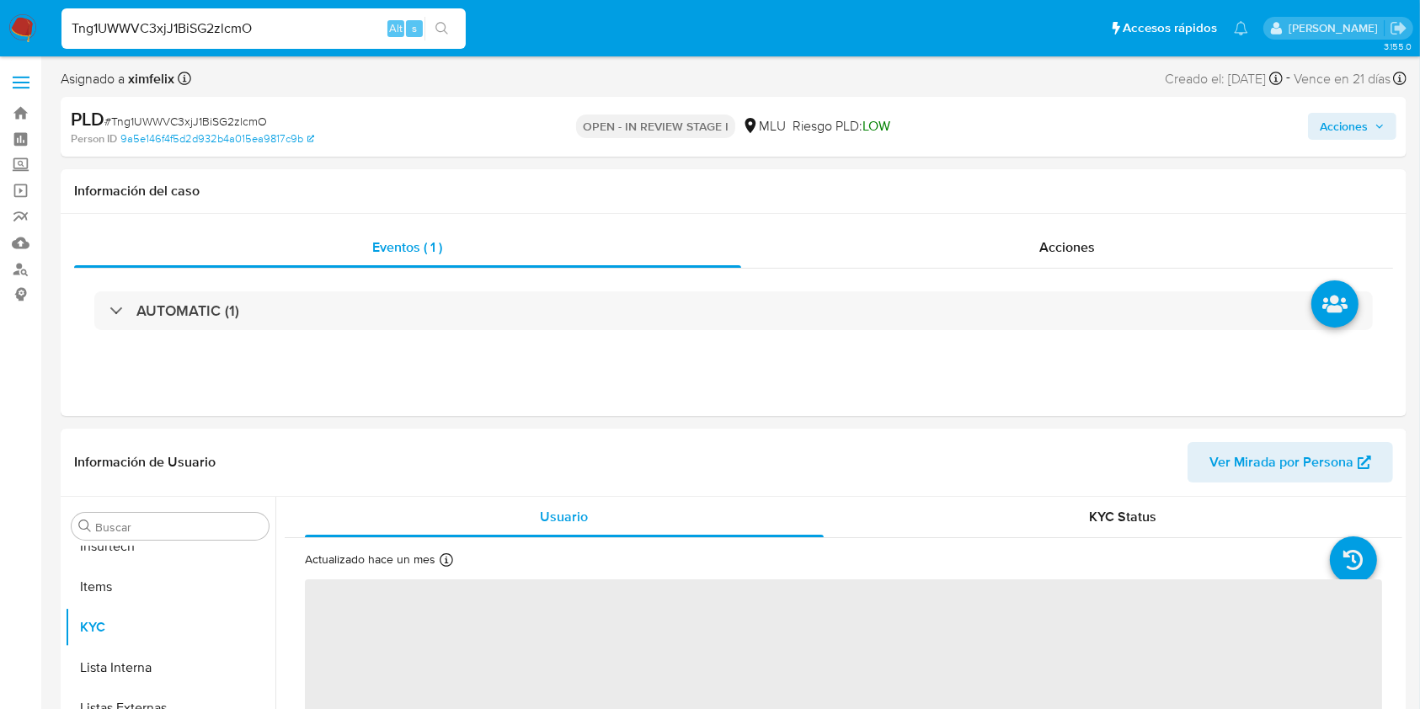
scroll to position [752, 0]
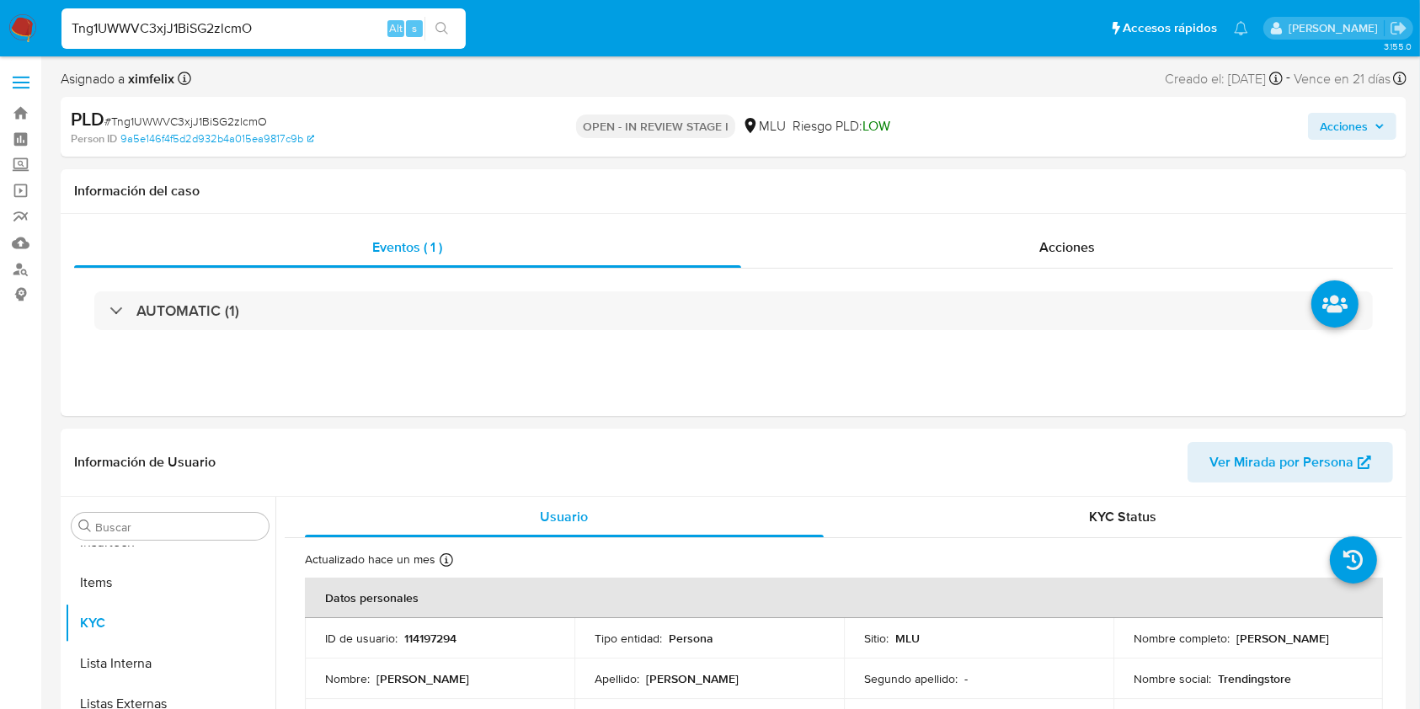
select select "10"
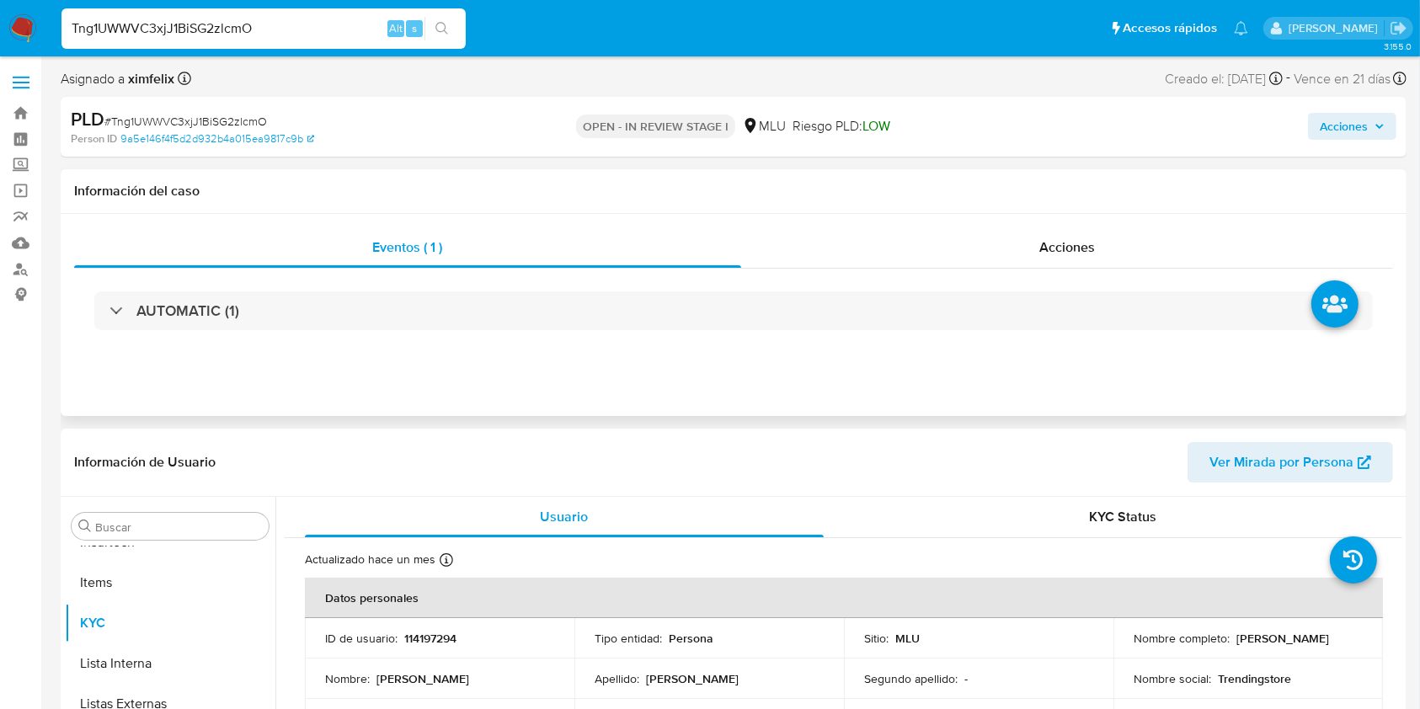
click at [470, 194] on h1 "Información del caso" at bounding box center [733, 191] width 1318 height 17
click at [359, 411] on div "Eventos ( 1 ) Acciones AUTOMATIC (1)" at bounding box center [733, 315] width 1345 height 202
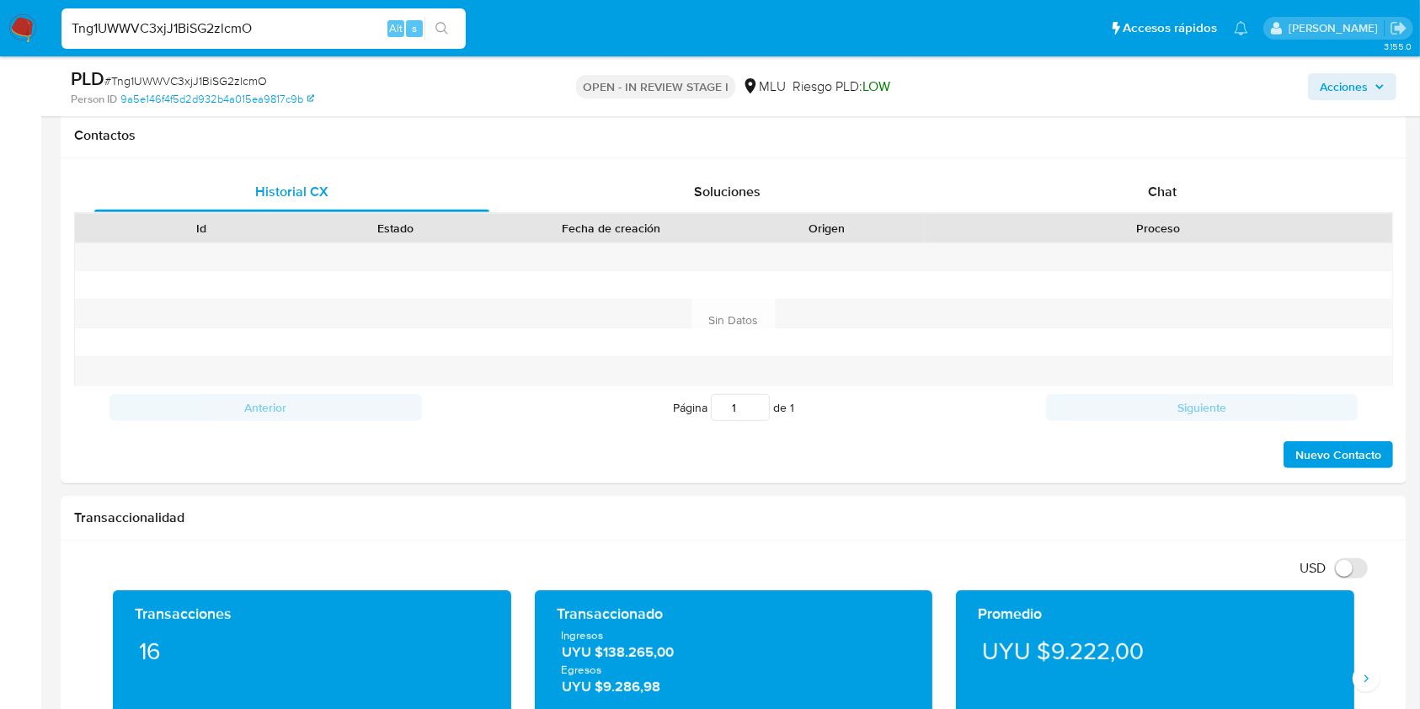
scroll to position [769, 0]
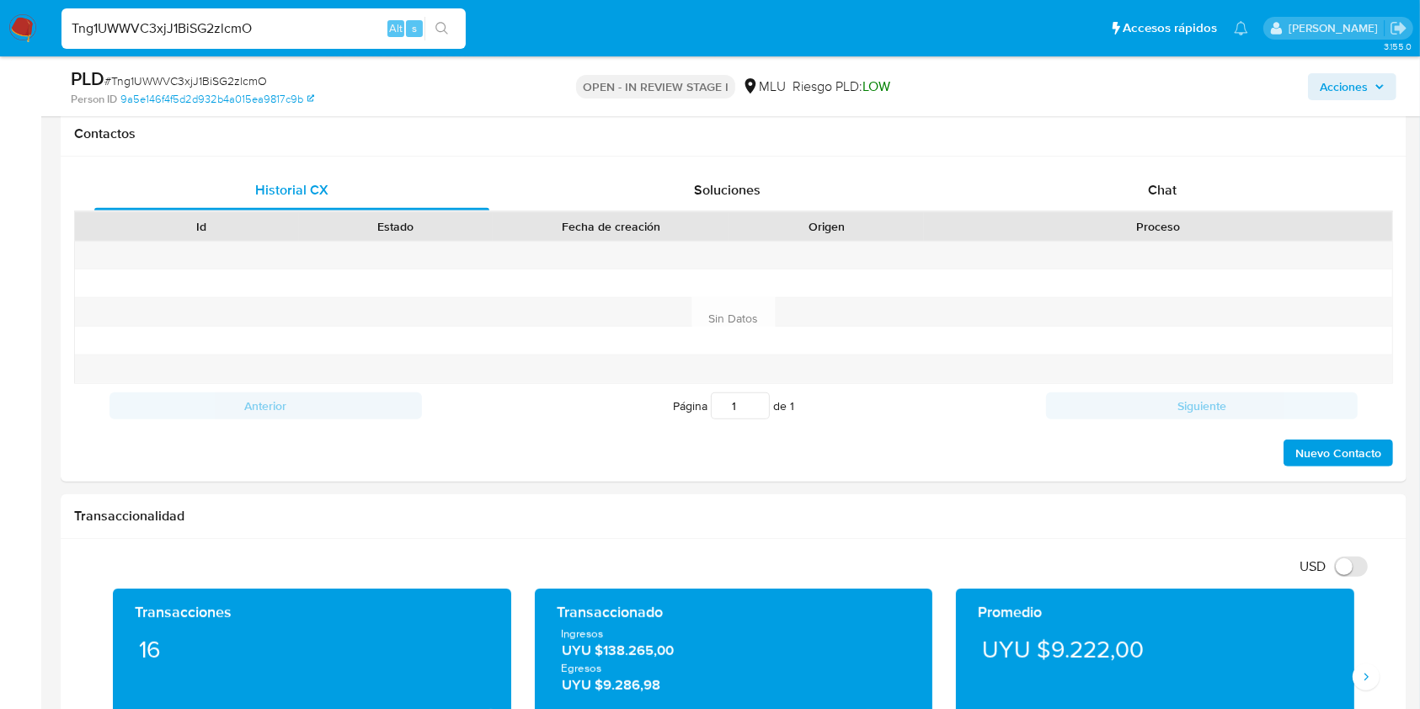
click at [216, 34] on input "Tng1UWWVC3xjJ1BiSG2zlcmO" at bounding box center [263, 29] width 404 height 22
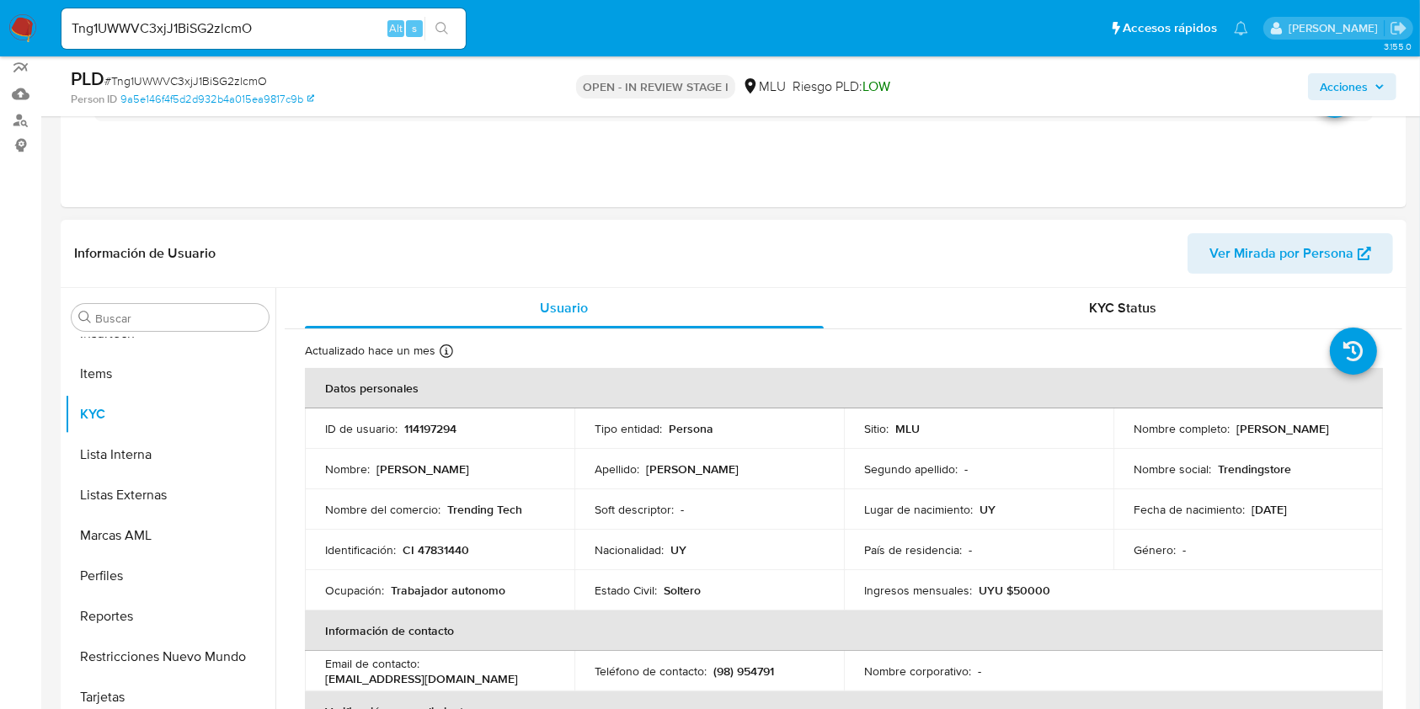
drag, startPoint x: 1288, startPoint y: 430, endPoint x: 1131, endPoint y: 434, distance: 157.5
click at [1133, 434] on div "Nombre completo : Maximiliano Morales Morales" at bounding box center [1247, 428] width 229 height 15
copy p "Maximiliano Morales Morales"
click at [1400, 138] on div "Eventos ( 1 ) Acciones AUTOMATIC (1)" at bounding box center [733, 106] width 1345 height 202
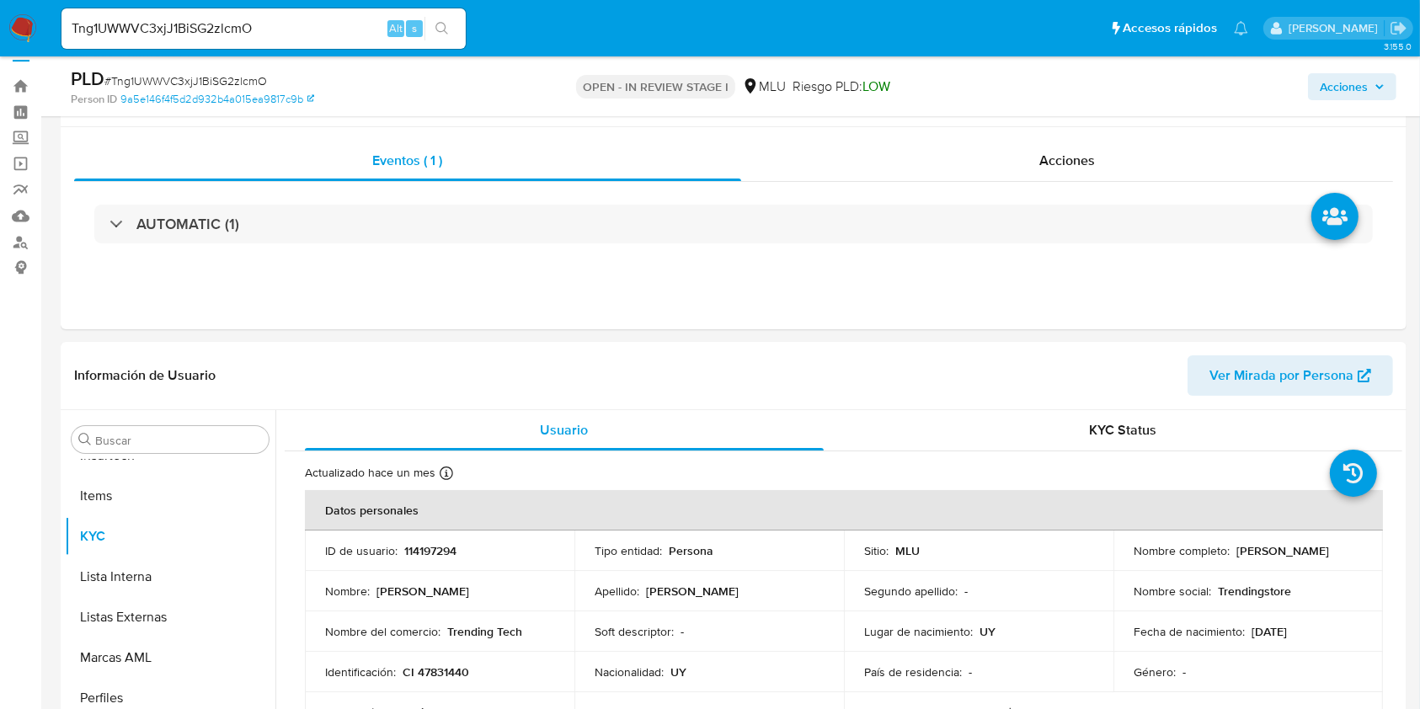
scroll to position [23, 0]
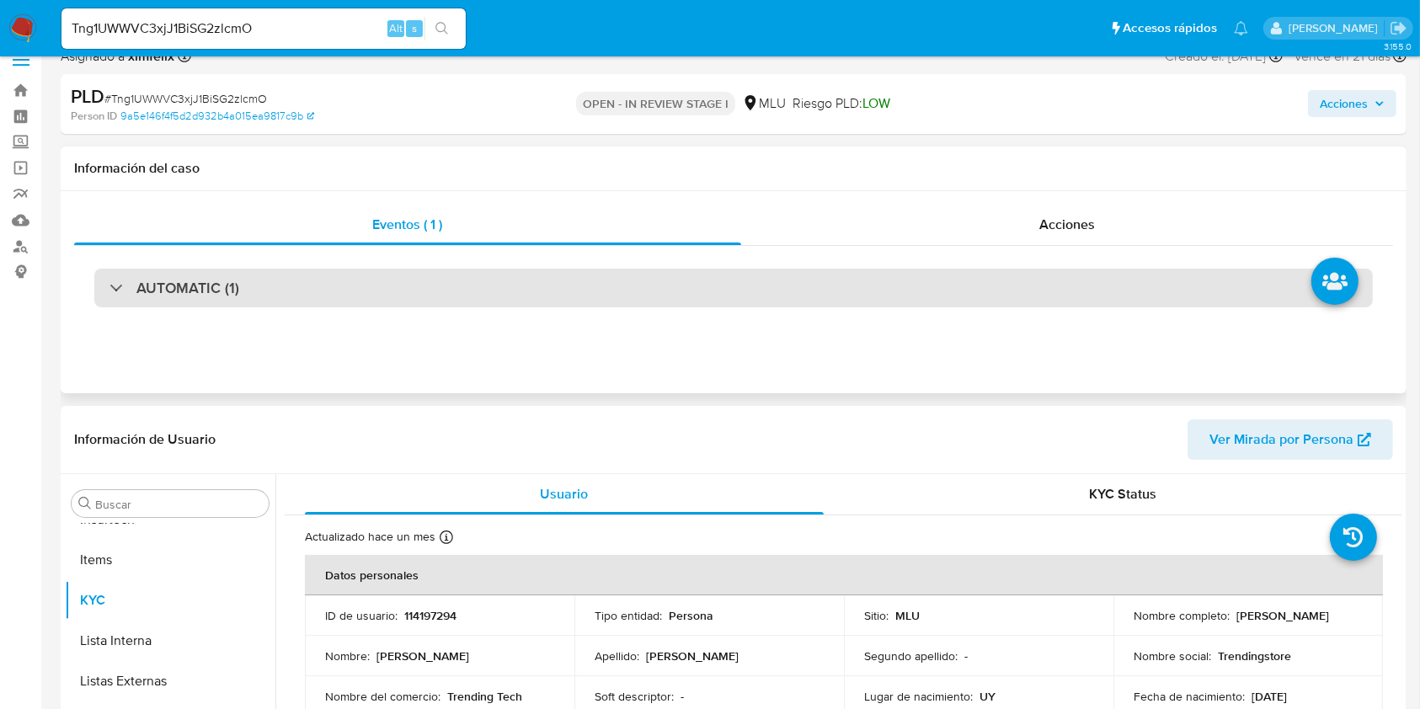
click at [206, 292] on h3 "AUTOMATIC (1)" at bounding box center [187, 288] width 103 height 19
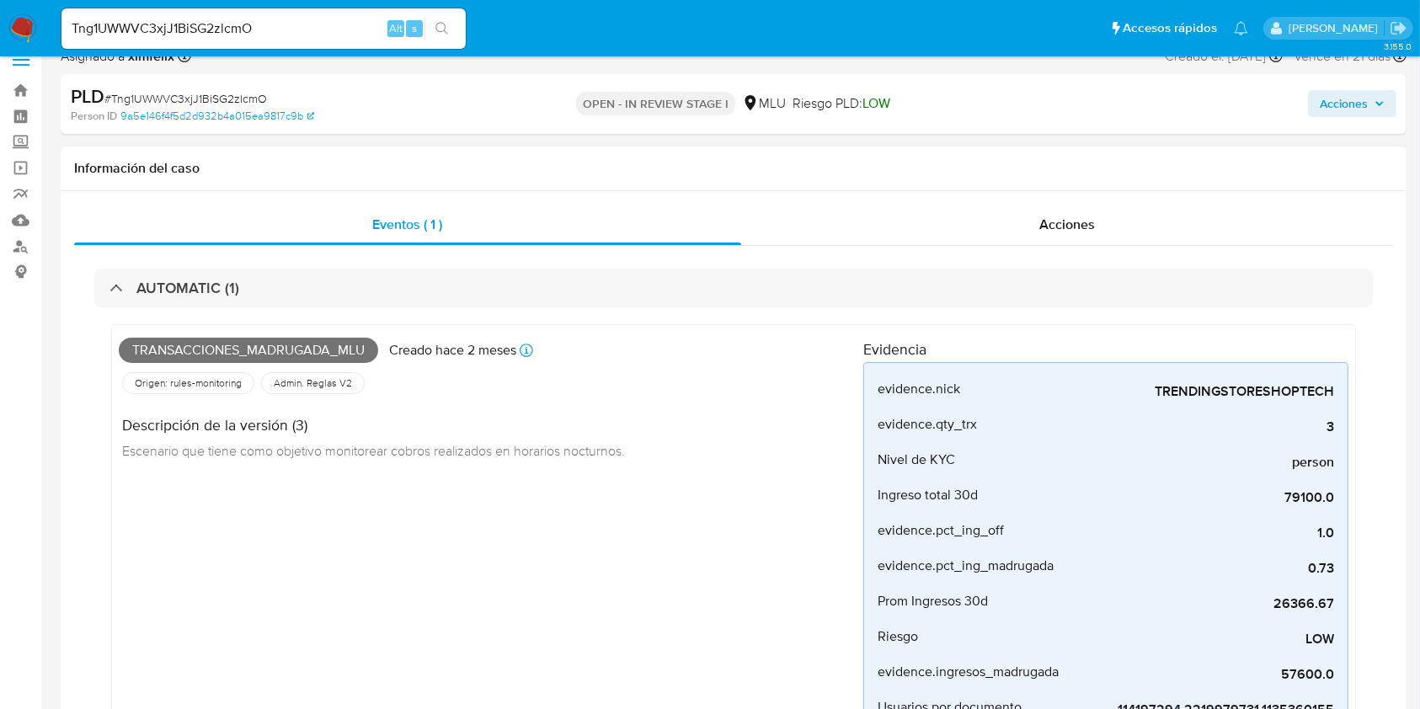
click at [208, 347] on span "Transacciones_madrugada_mlu" at bounding box center [248, 350] width 259 height 25
copy span "Transacciones_madrugada_mlu"
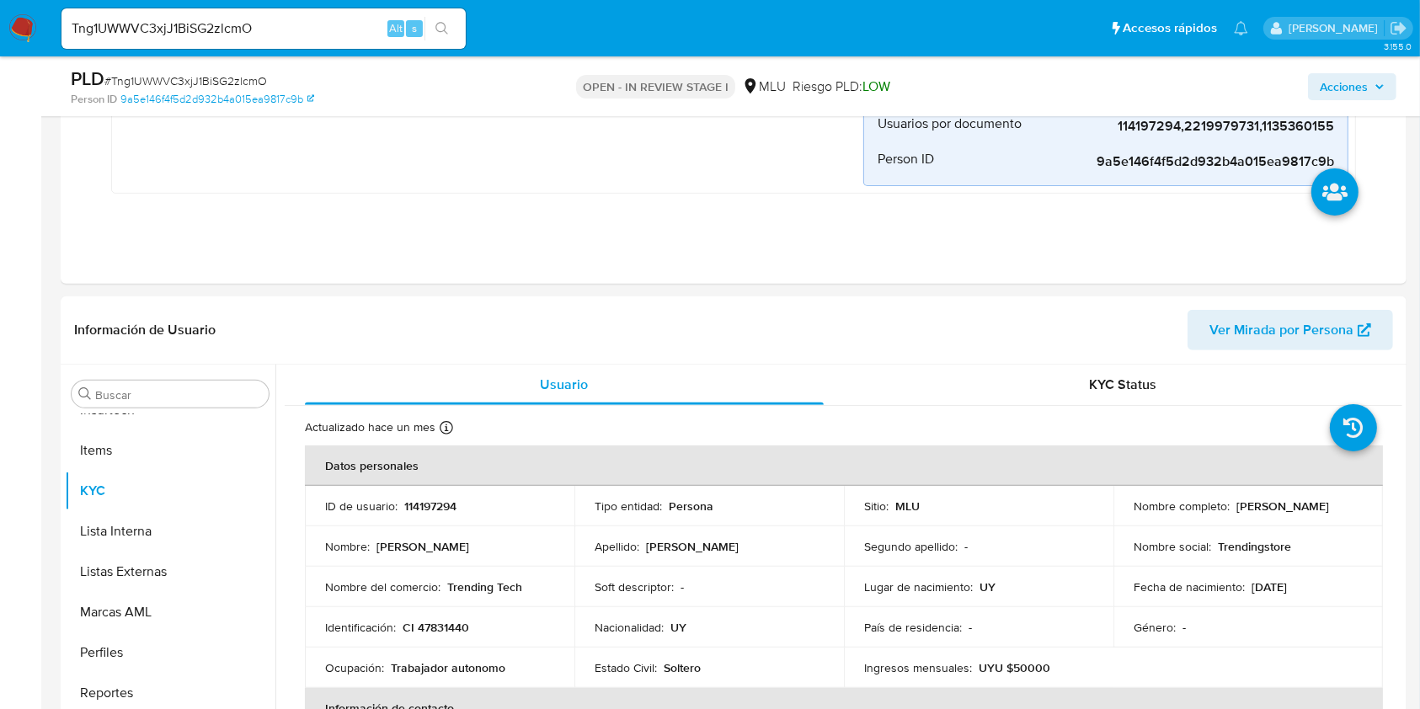
scroll to position [573, 0]
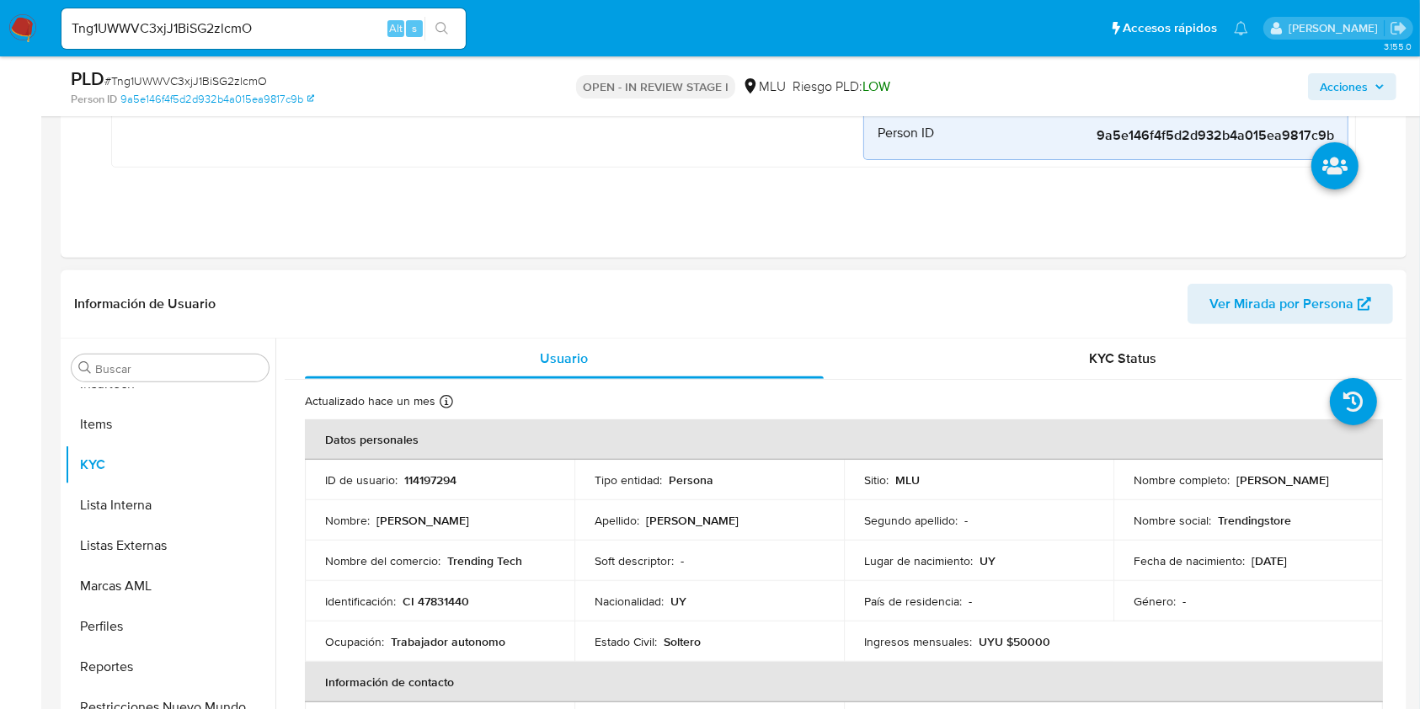
click at [1325, 296] on span "Ver Mirada por Persona" at bounding box center [1281, 304] width 144 height 40
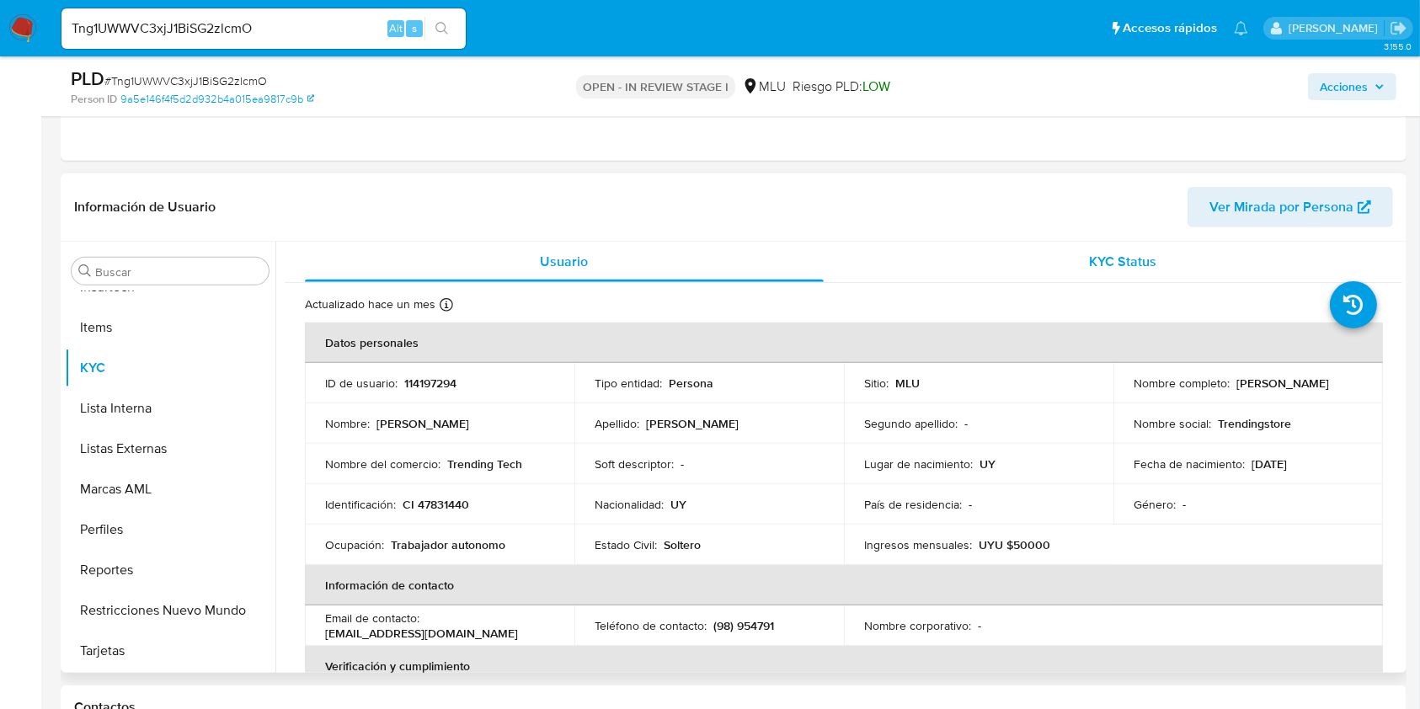
scroll to position [679, 0]
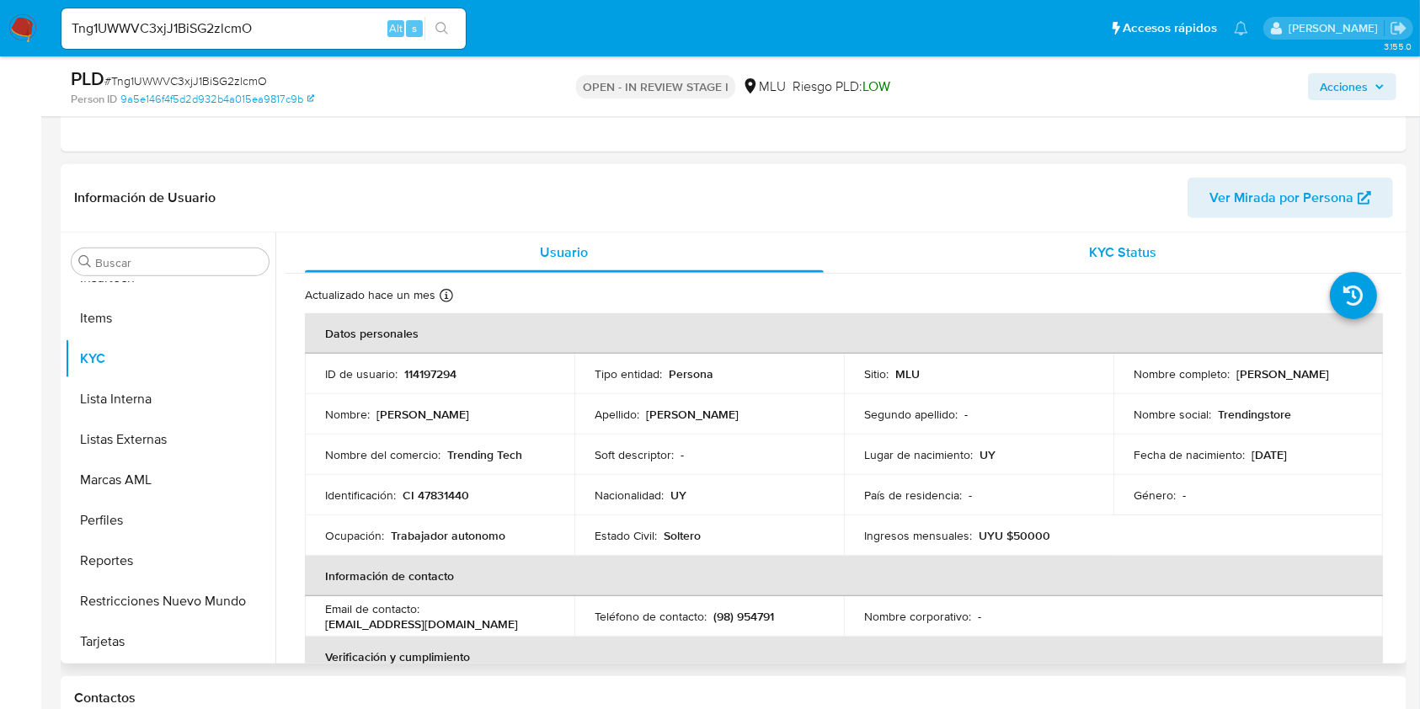
click at [1141, 245] on span "KYC Status" at bounding box center [1122, 251] width 67 height 19
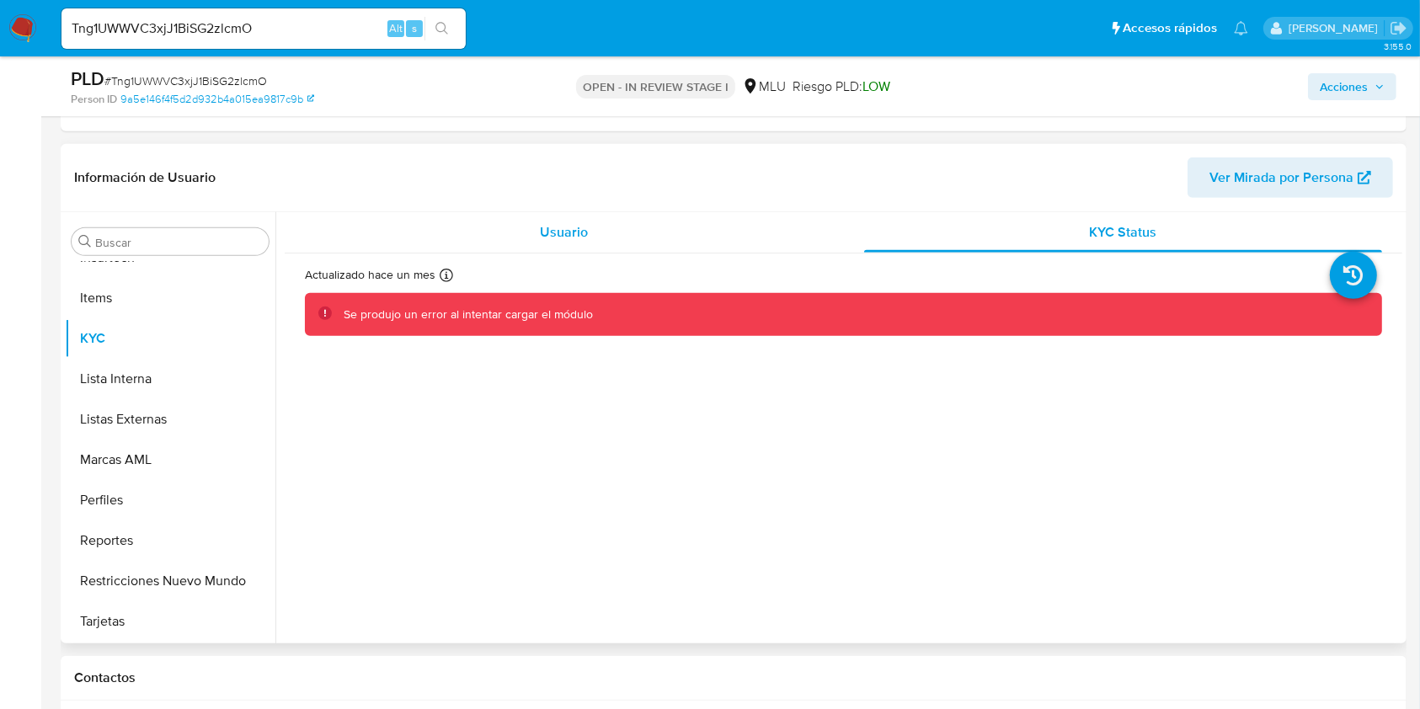
click at [632, 212] on div "Usuario" at bounding box center [564, 232] width 519 height 40
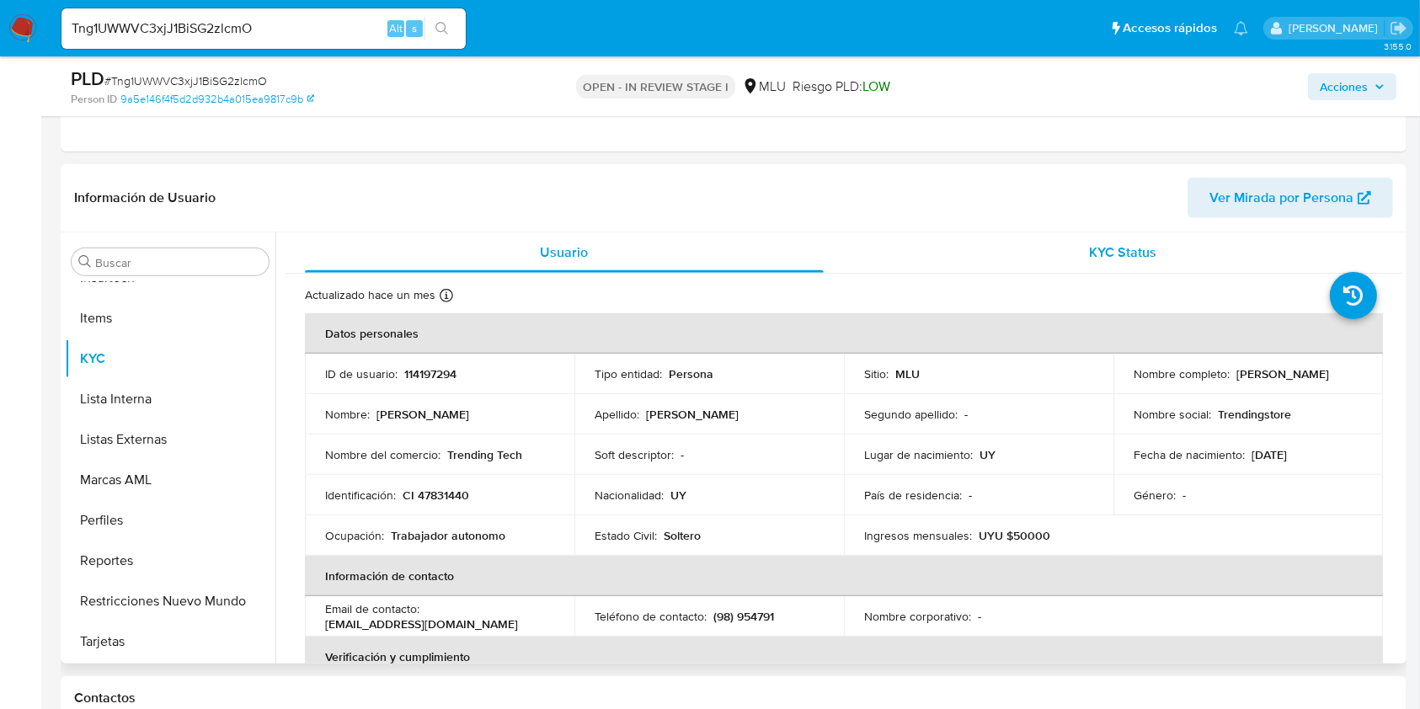
click at [939, 235] on div "KYC Status" at bounding box center [1123, 252] width 519 height 40
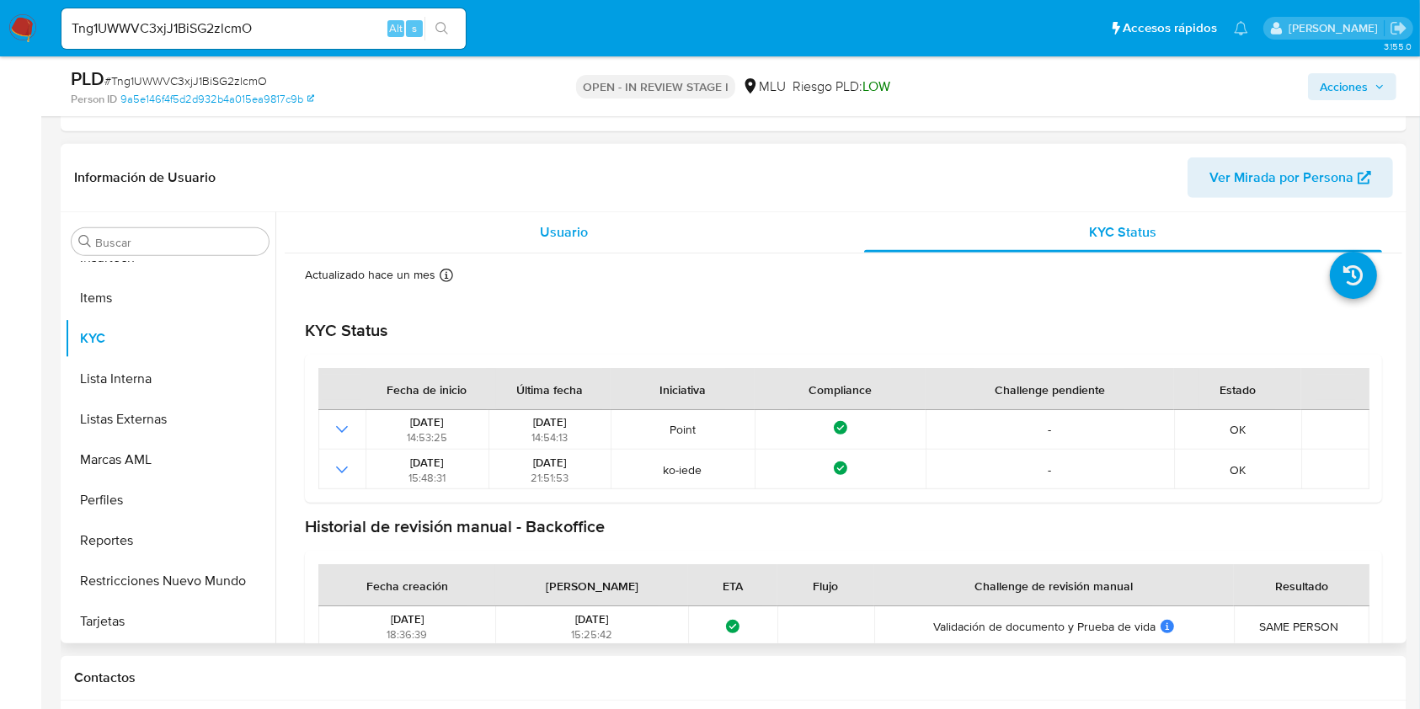
click at [588, 226] on div "Usuario" at bounding box center [564, 232] width 519 height 40
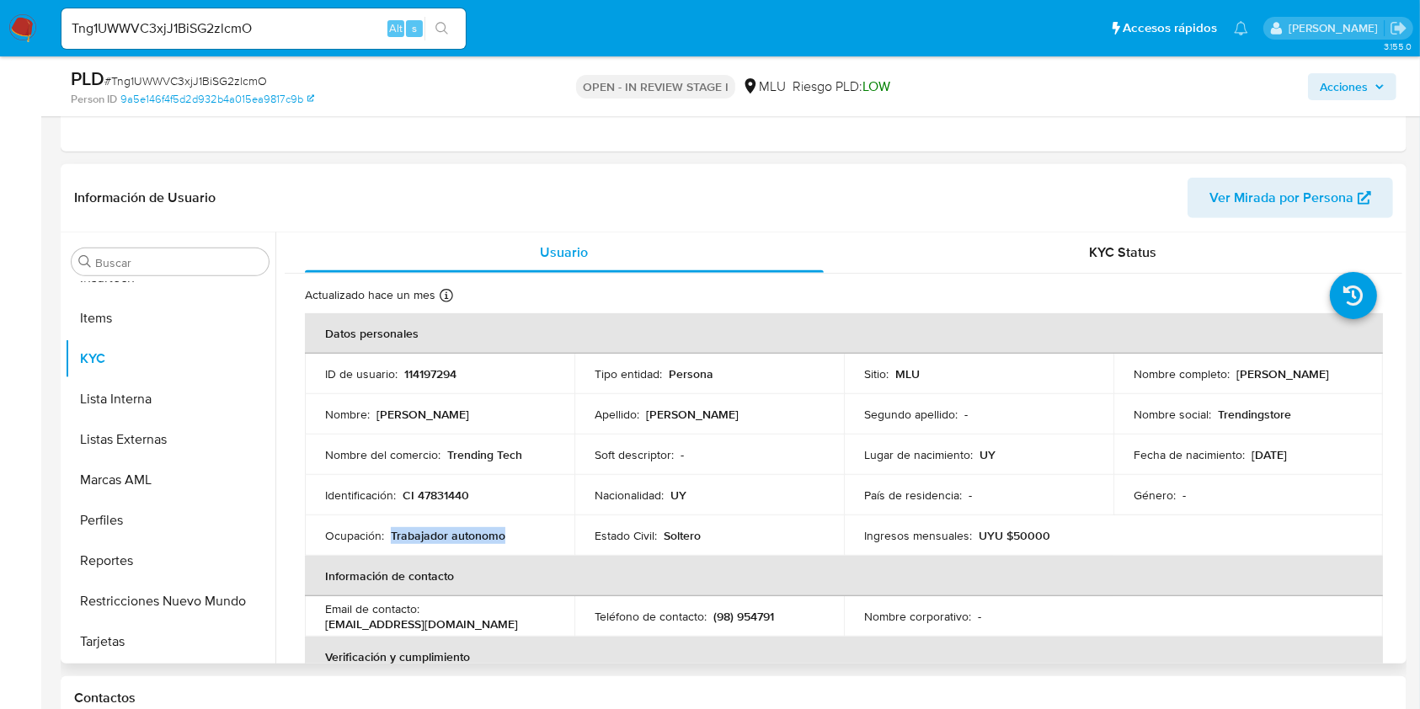
drag, startPoint x: 514, startPoint y: 533, endPoint x: 388, endPoint y: 539, distance: 125.6
click at [388, 539] on div "Ocupación : Trabajador autonomo" at bounding box center [439, 535] width 229 height 15
copy p "Trabajador autonomo"
drag, startPoint x: 525, startPoint y: 457, endPoint x: 448, endPoint y: 458, distance: 76.6
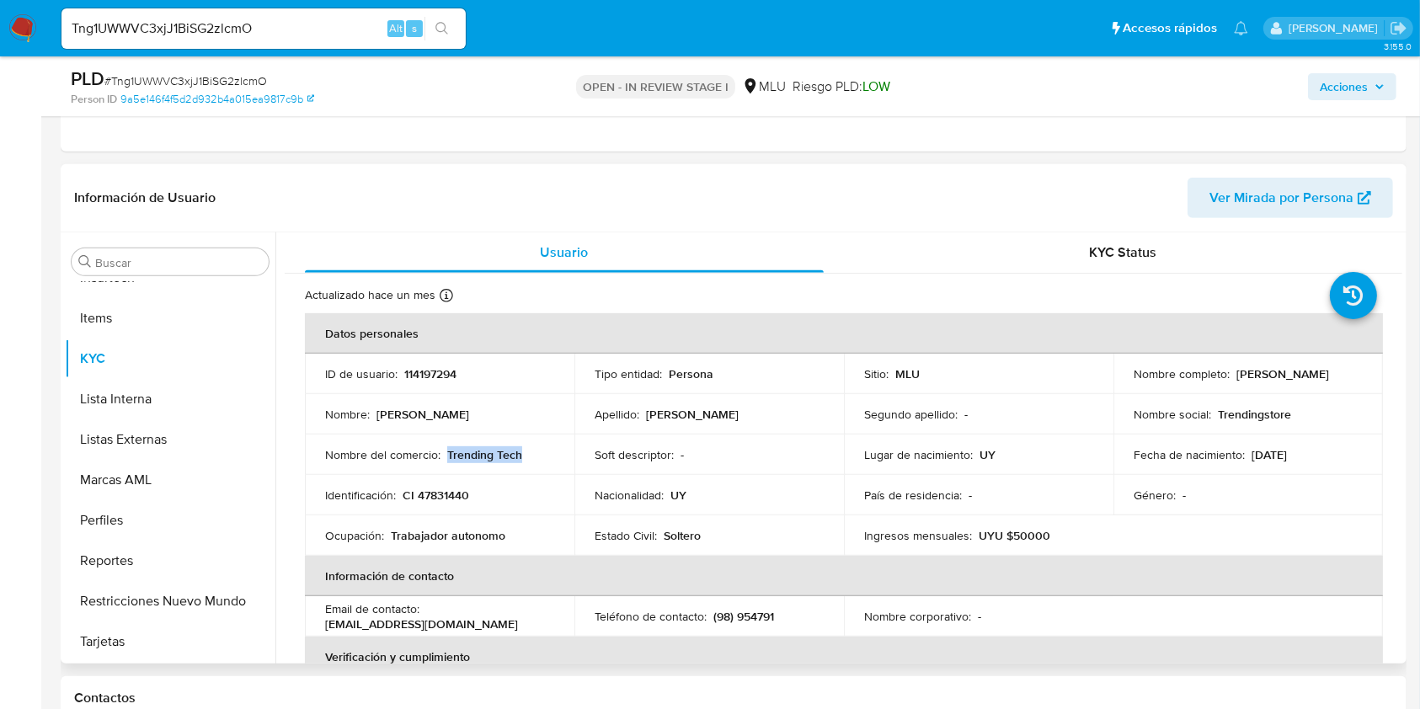
click at [448, 458] on div "Nombre del comercio : Trending Tech" at bounding box center [439, 454] width 229 height 15
copy p "Trending Tech"
click at [152, 529] on button "Perfiles" at bounding box center [163, 520] width 197 height 40
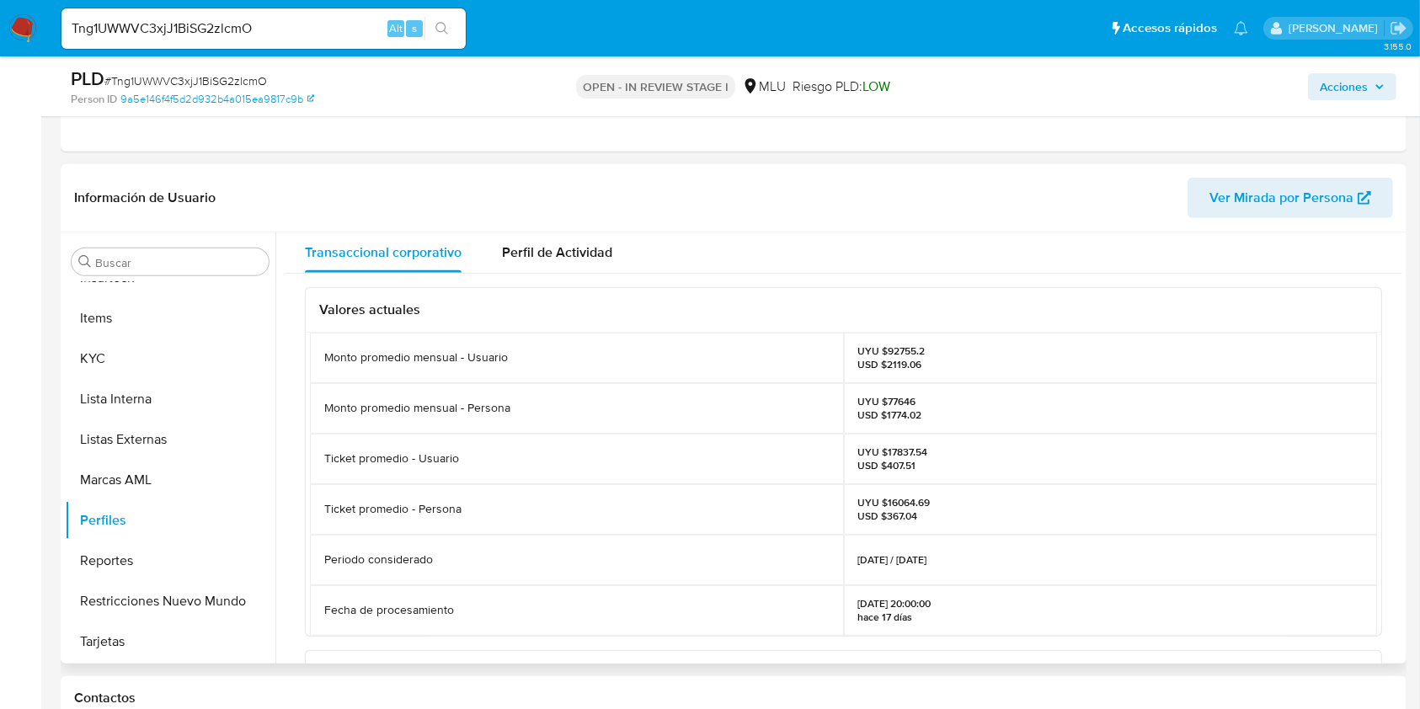
click at [900, 401] on p "UYU $77646 USD $1774.02" at bounding box center [890, 408] width 64 height 27
copy p "77646"
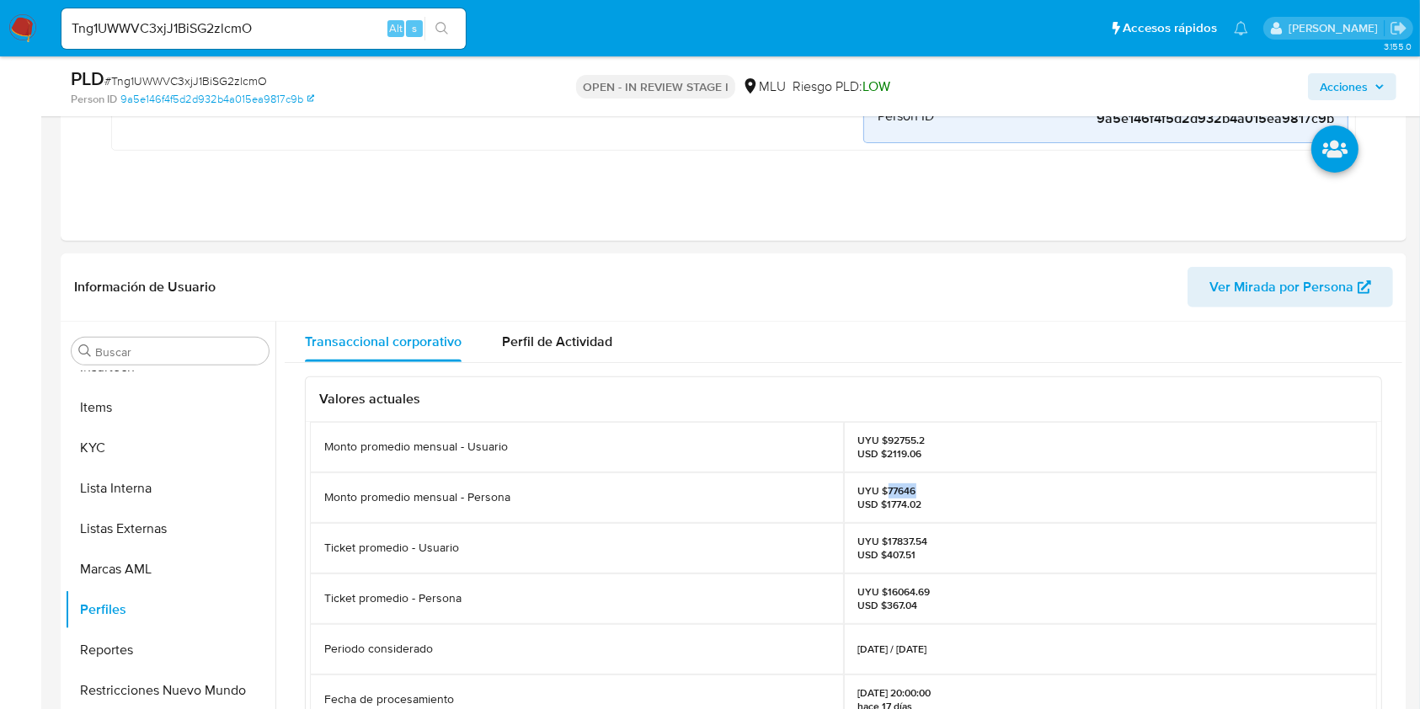
scroll to position [607, 0]
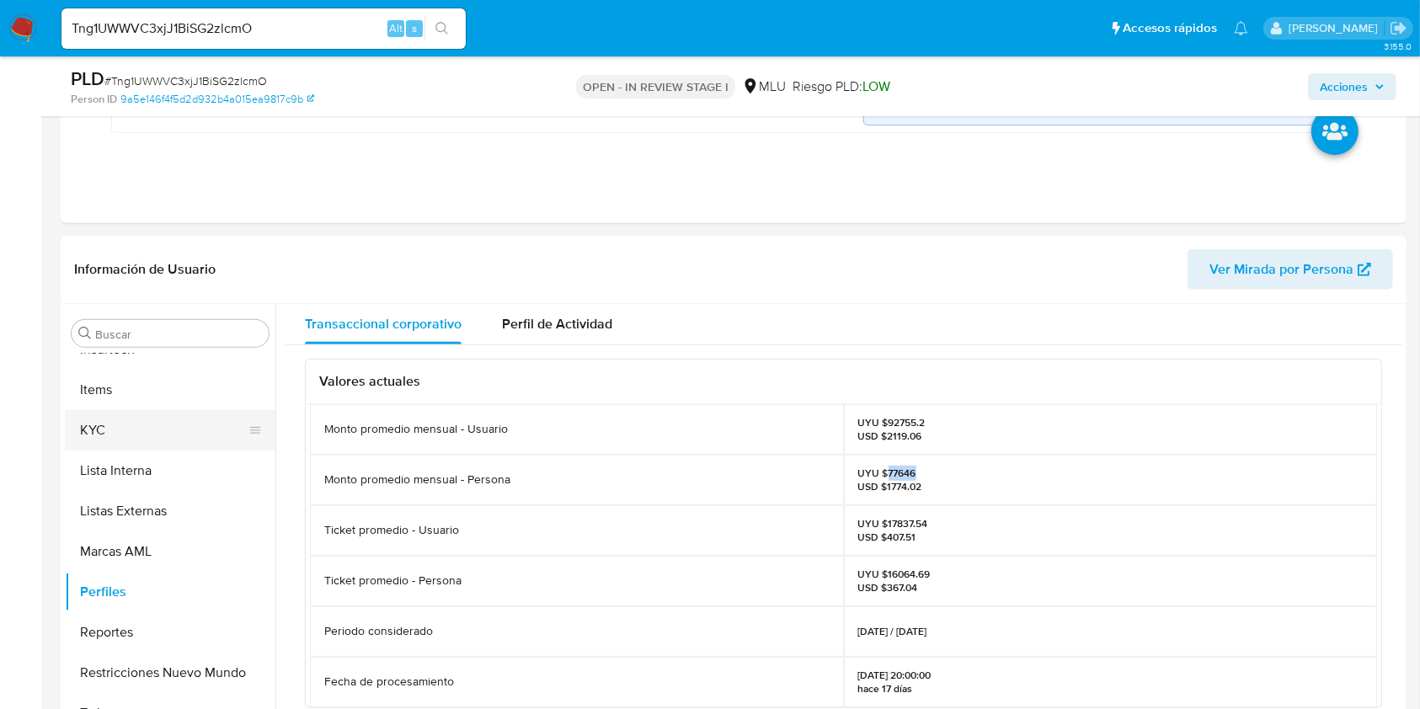
click at [207, 410] on button "KYC" at bounding box center [163, 430] width 197 height 40
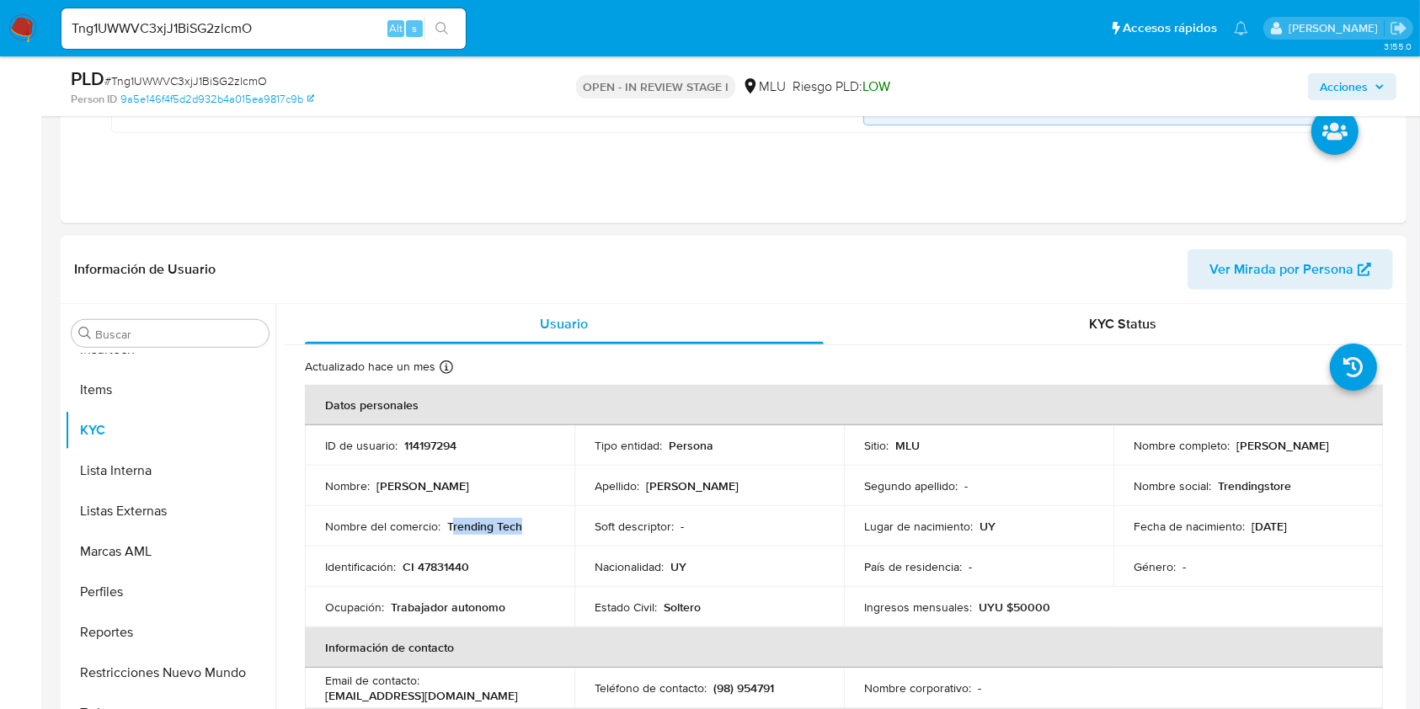
drag, startPoint x: 532, startPoint y: 522, endPoint x: 449, endPoint y: 522, distance: 83.4
click at [449, 522] on div "Nombre del comercio : Trending Tech" at bounding box center [439, 526] width 229 height 15
click at [449, 522] on p "Trending Tech" at bounding box center [484, 526] width 75 height 15
drag, startPoint x: 445, startPoint y: 522, endPoint x: 519, endPoint y: 516, distance: 73.5
click at [519, 519] on p "Trending Tech" at bounding box center [484, 526] width 75 height 15
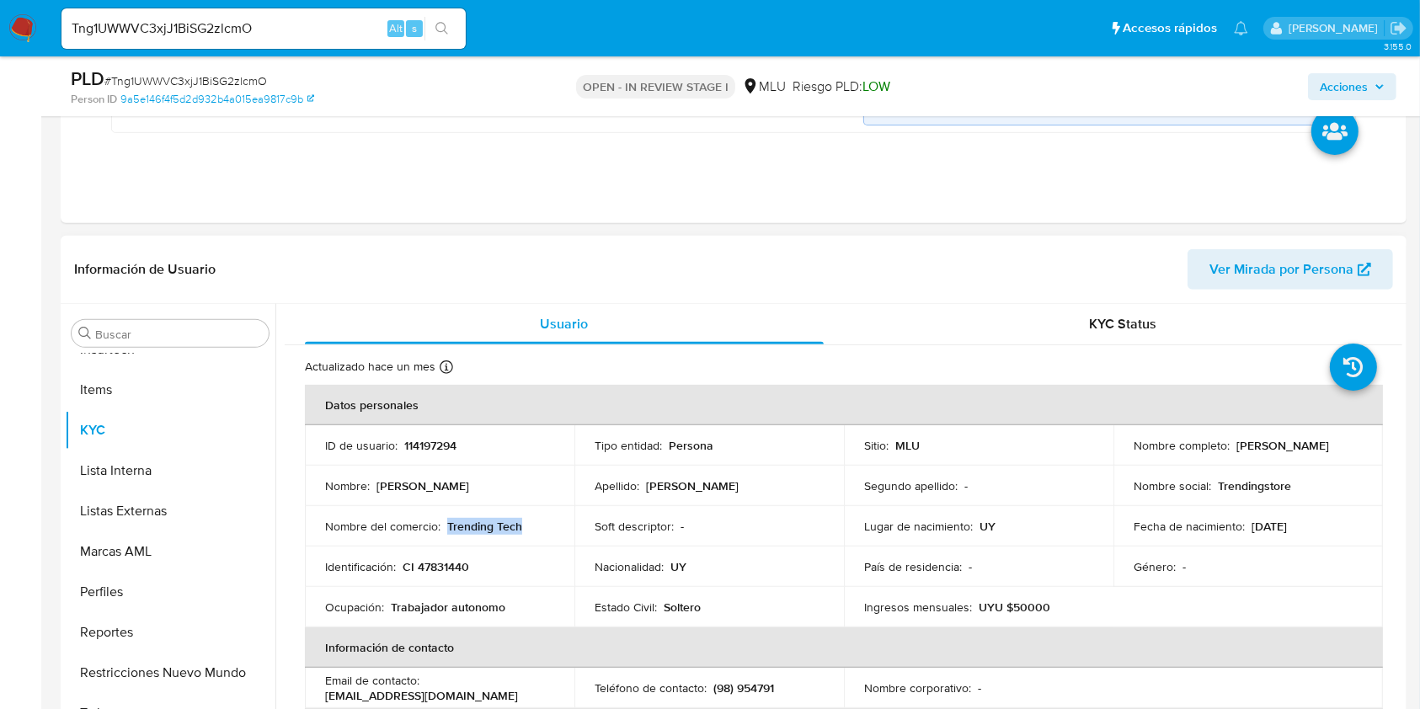
copy p "Trending Tech"
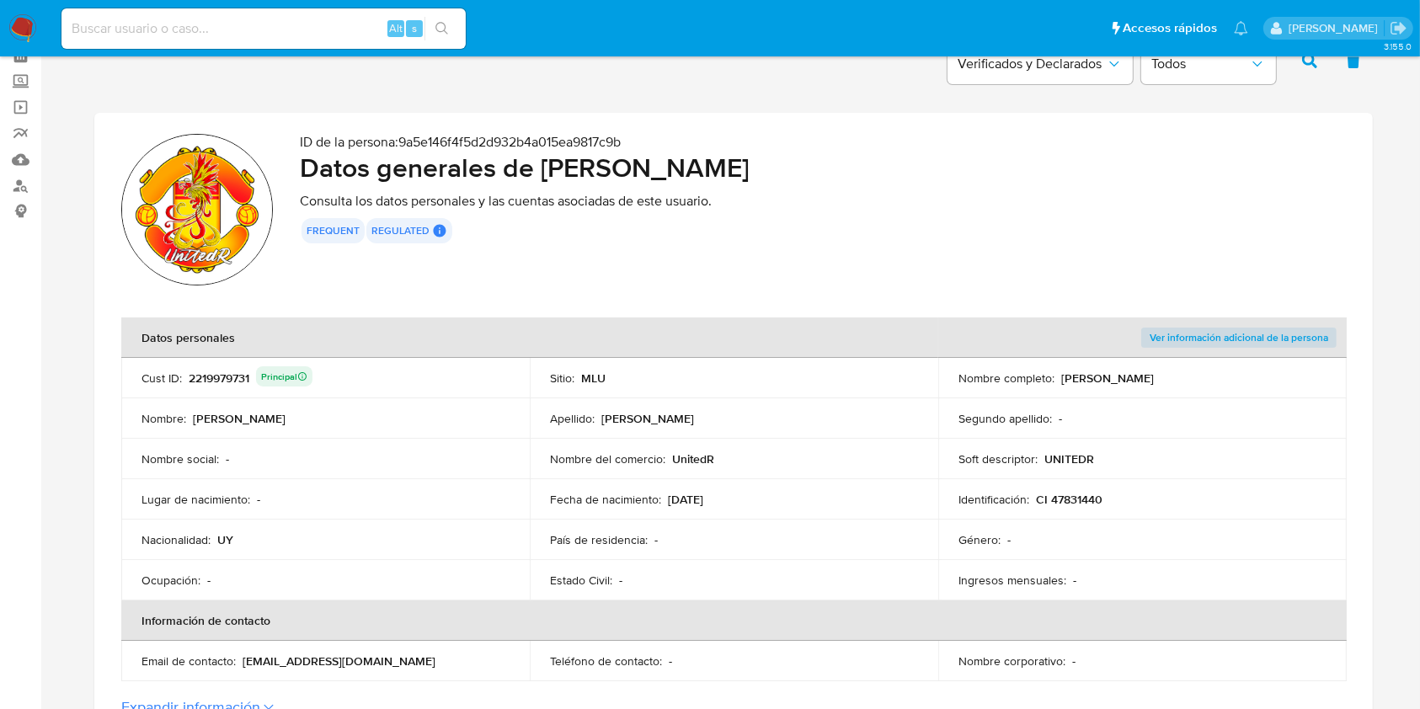
scroll to position [88, 0]
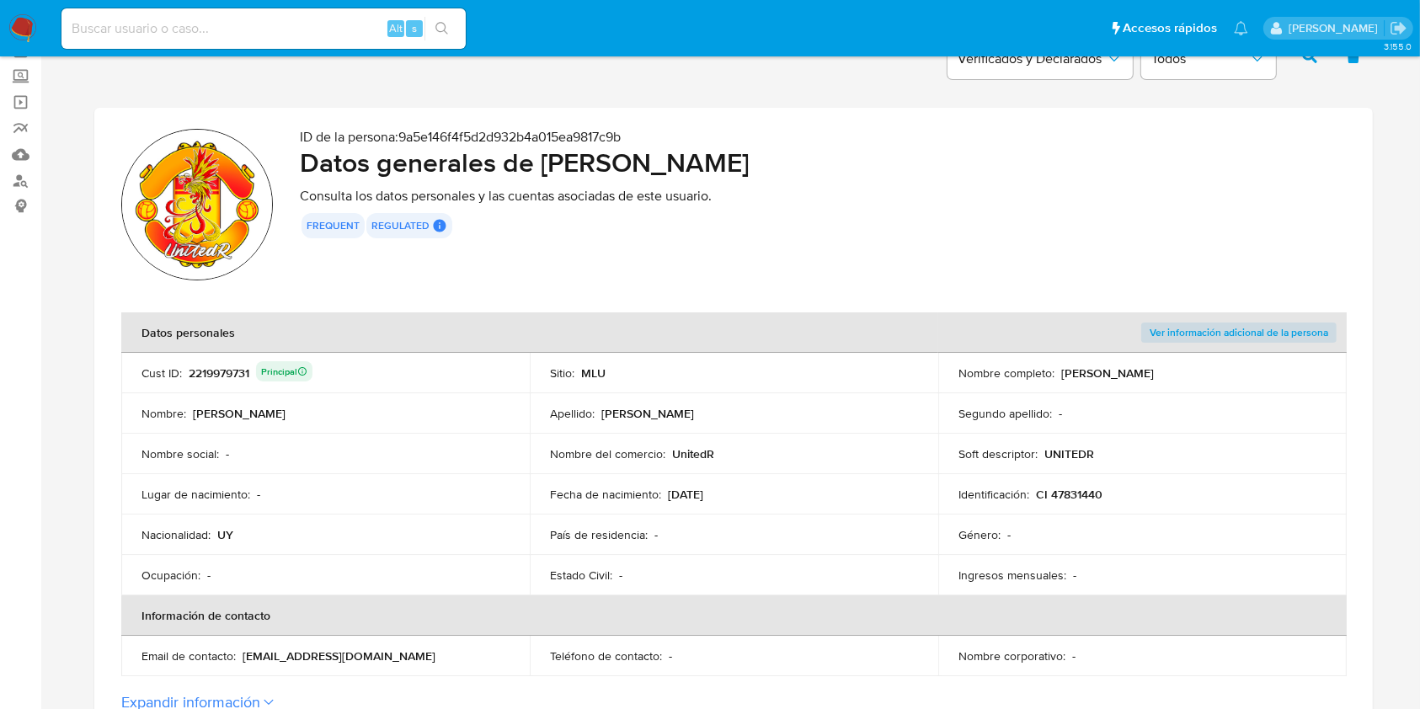
drag, startPoint x: 1212, startPoint y: 374, endPoint x: 1063, endPoint y: 374, distance: 149.9
click at [1063, 374] on p "[PERSON_NAME]" at bounding box center [1107, 372] width 93 height 15
click at [1067, 488] on p "CI 47831440" at bounding box center [1069, 494] width 67 height 15
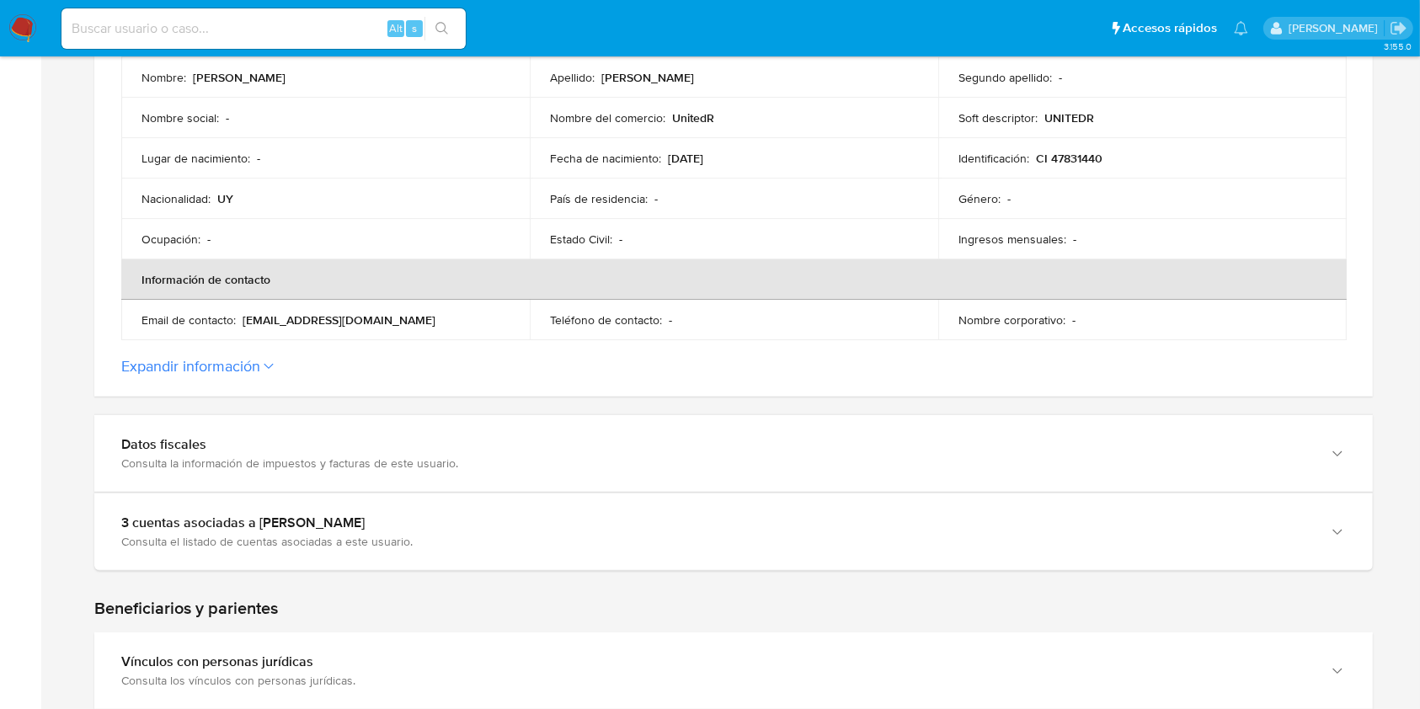
scroll to position [428, 0]
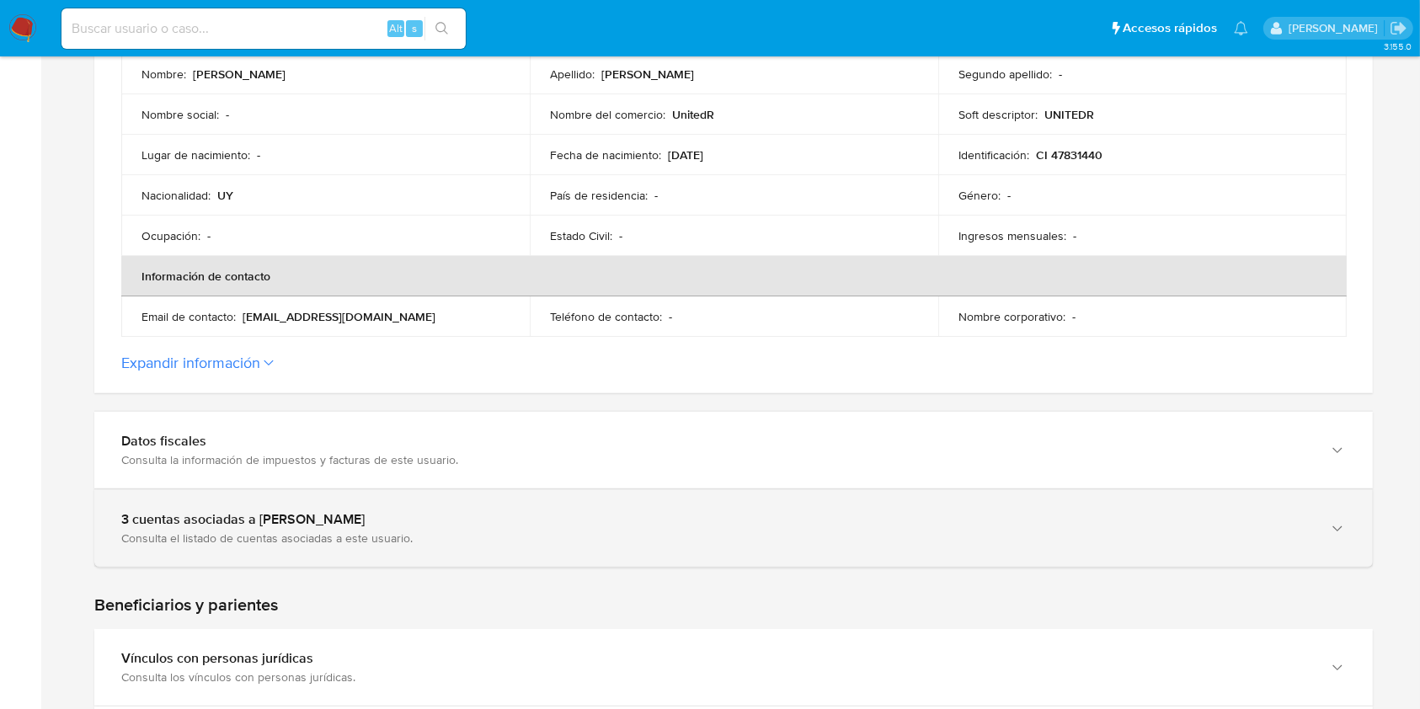
click at [788, 523] on div "3 cuentas asociadas a [PERSON_NAME]" at bounding box center [716, 519] width 1191 height 17
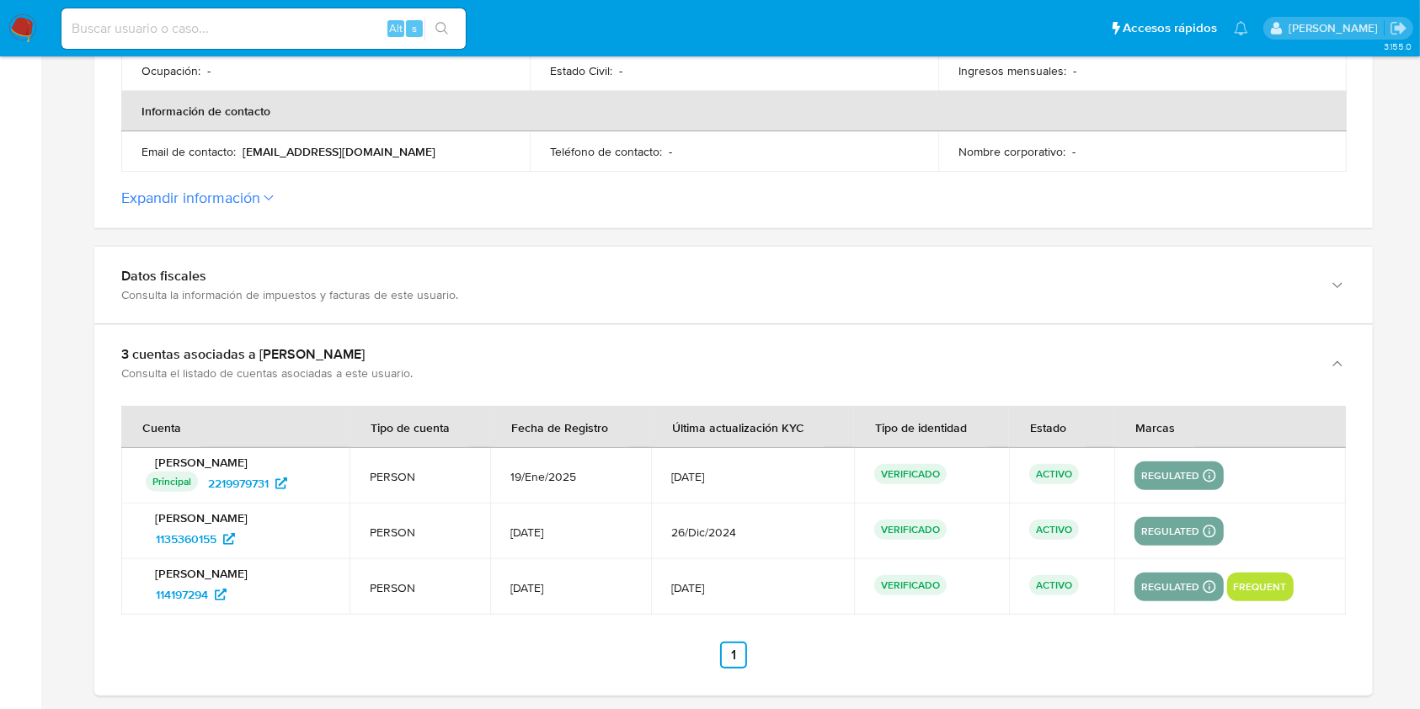
scroll to position [595, 0]
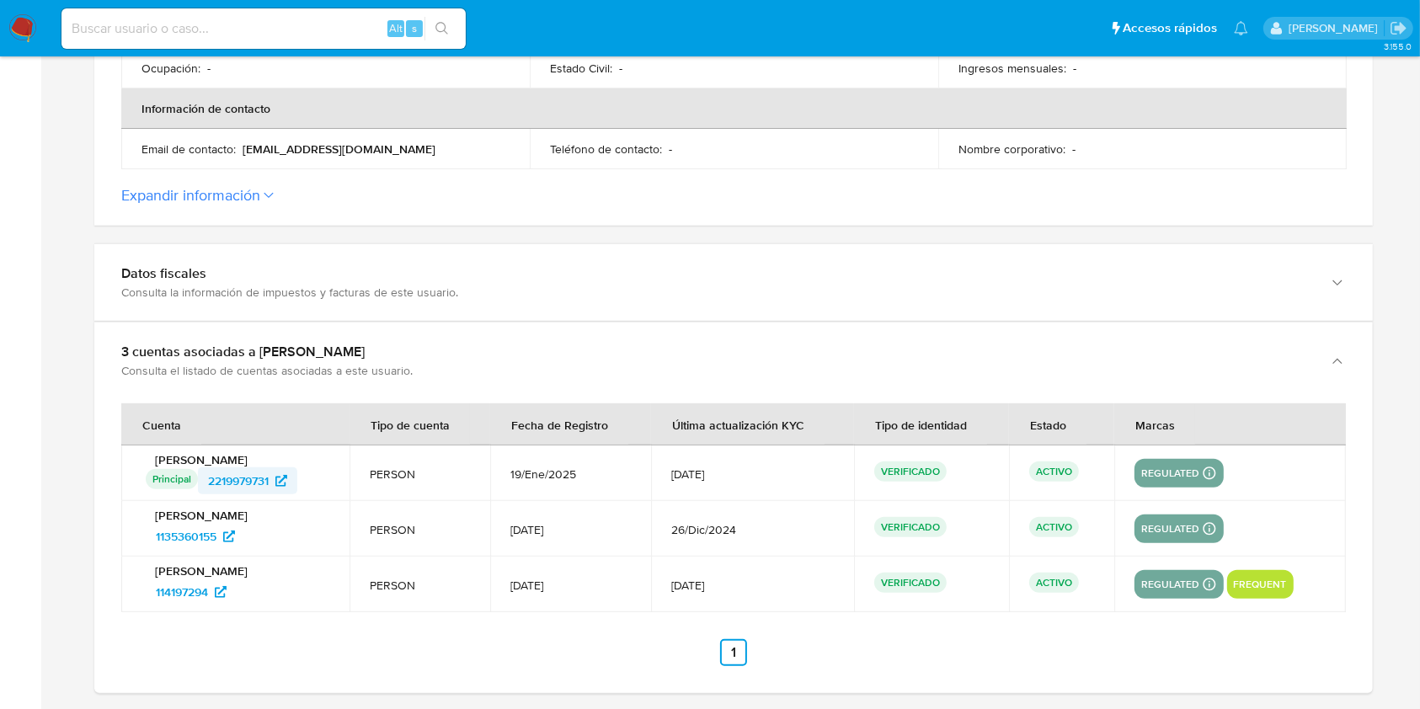
drag, startPoint x: 326, startPoint y: 474, endPoint x: 209, endPoint y: 477, distance: 117.1
click at [209, 477] on div "Principal Identificado como usuario principal 2219979731" at bounding box center [238, 480] width 184 height 27
drag, startPoint x: 263, startPoint y: 540, endPoint x: 159, endPoint y: 535, distance: 103.7
click at [159, 535] on div "1135360155" at bounding box center [238, 536] width 184 height 27
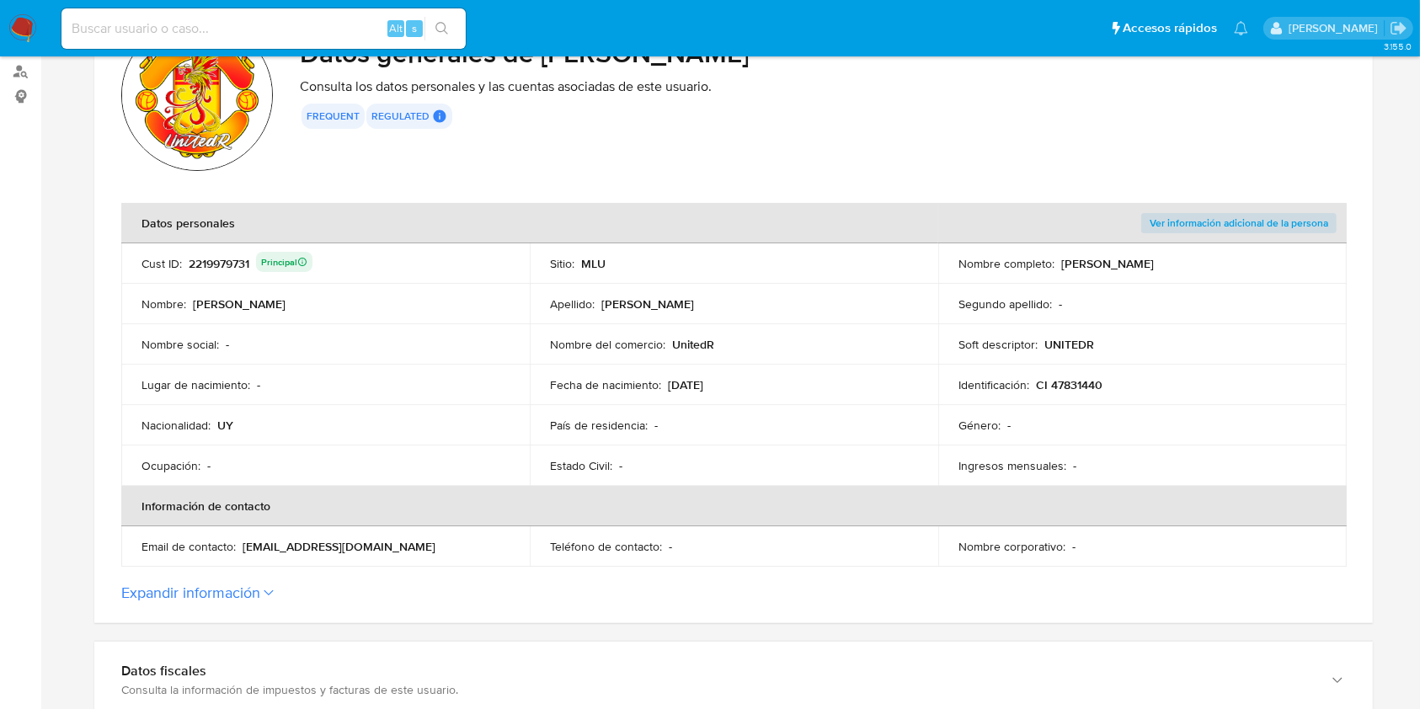
scroll to position [184, 0]
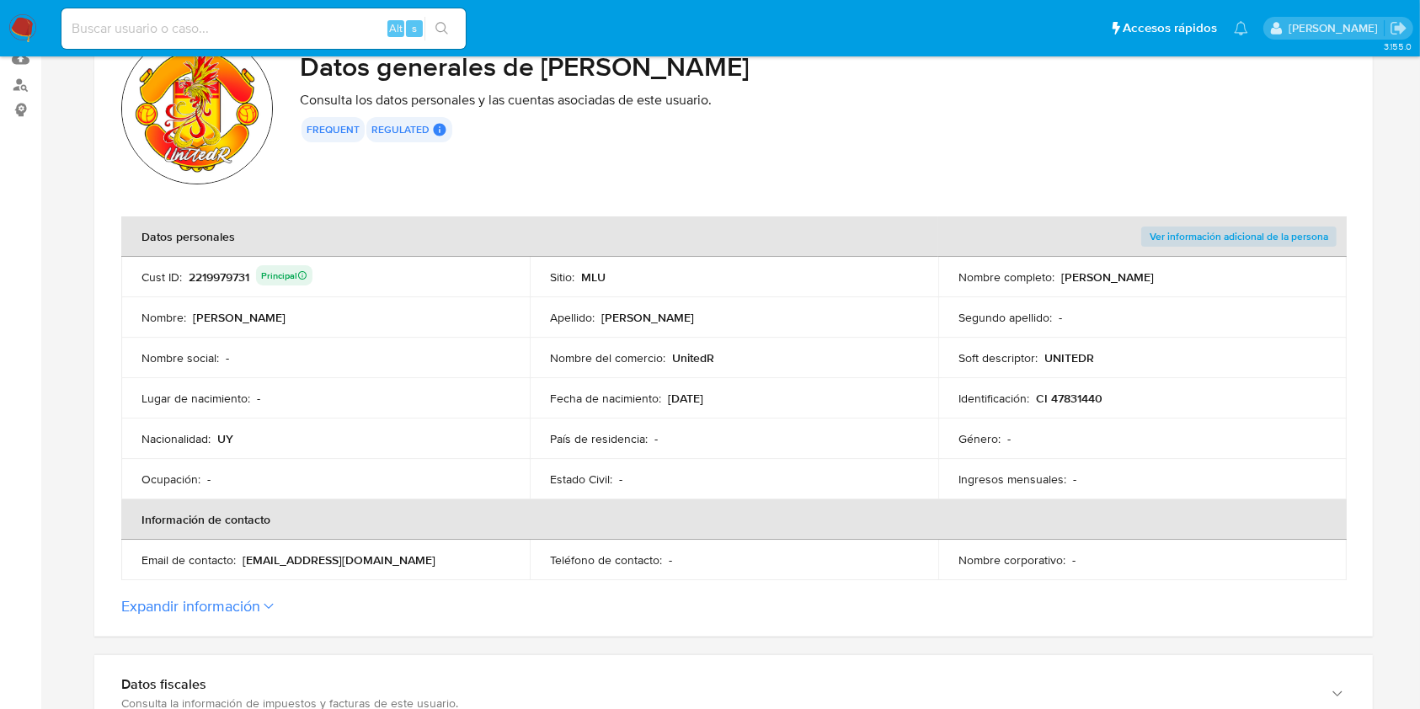
drag, startPoint x: 1219, startPoint y: 273, endPoint x: 1064, endPoint y: 278, distance: 155.0
click at [1064, 278] on div "Nombre completo : Maximiliano Morales Morales" at bounding box center [1142, 276] width 368 height 15
drag, startPoint x: 1104, startPoint y: 401, endPoint x: 1039, endPoint y: 395, distance: 65.1
click at [1039, 395] on div "Identificación : CI 47831440" at bounding box center [1142, 398] width 368 height 15
click at [721, 352] on div "Nombre del comercio : UnitedR" at bounding box center [734, 357] width 368 height 15
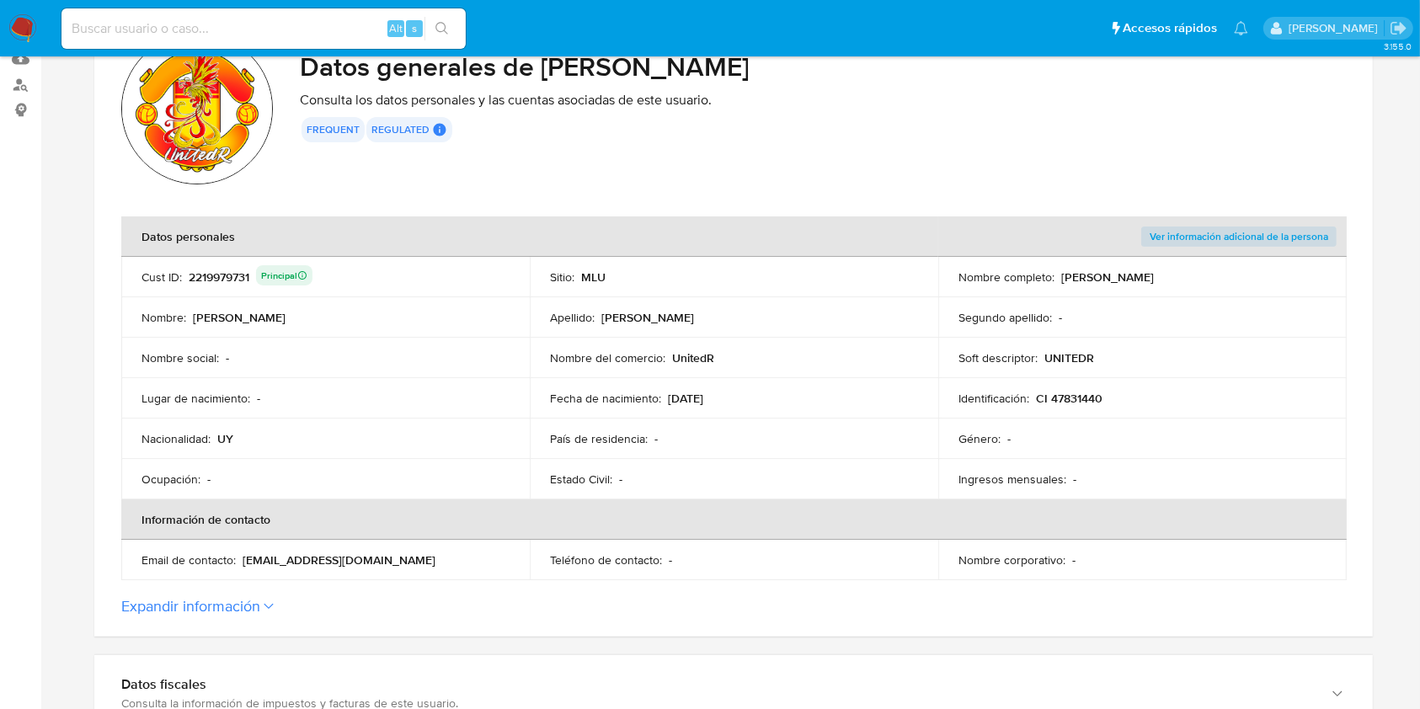
click at [687, 360] on p "UnitedR" at bounding box center [693, 357] width 42 height 15
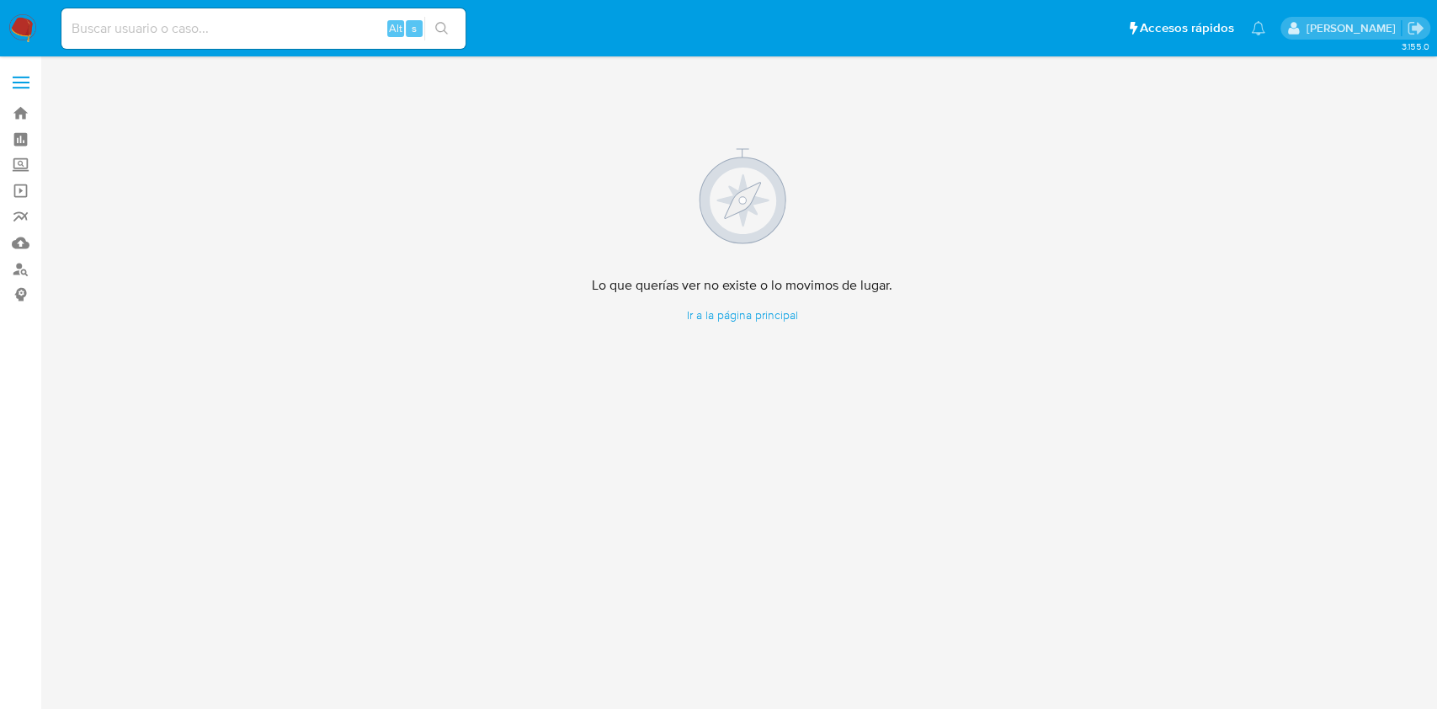
click at [274, 5] on div "Alt s" at bounding box center [263, 28] width 404 height 47
click at [255, 30] on input at bounding box center [263, 29] width 404 height 22
paste input "1188814895"
type input "1188814895"
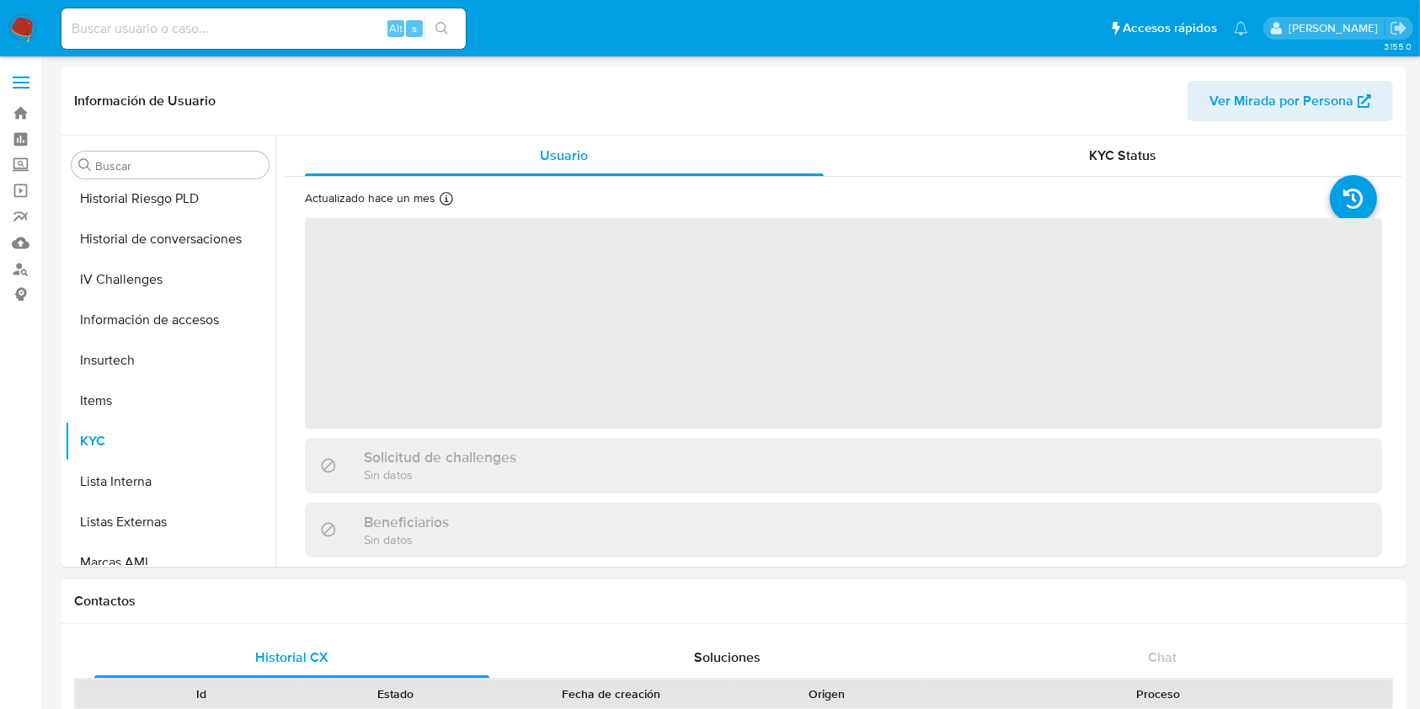
scroll to position [752, 0]
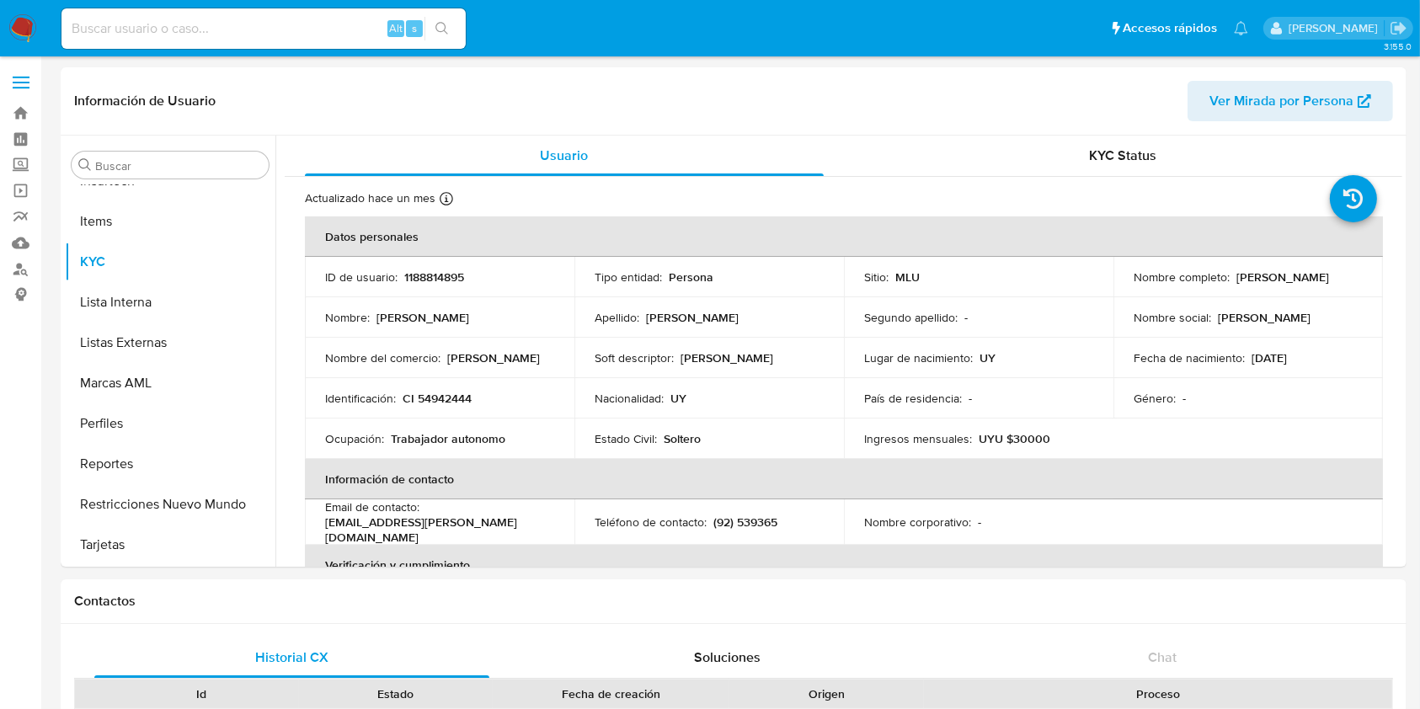
select select "10"
drag, startPoint x: 275, startPoint y: 488, endPoint x: 275, endPoint y: 434, distance: 54.7
click at [275, 434] on div "Usuario KYC Status Actualizado [DATE] Creado: [DATE] 08:04:56 Actualizado: [DAT…" at bounding box center [838, 351] width 1127 height 431
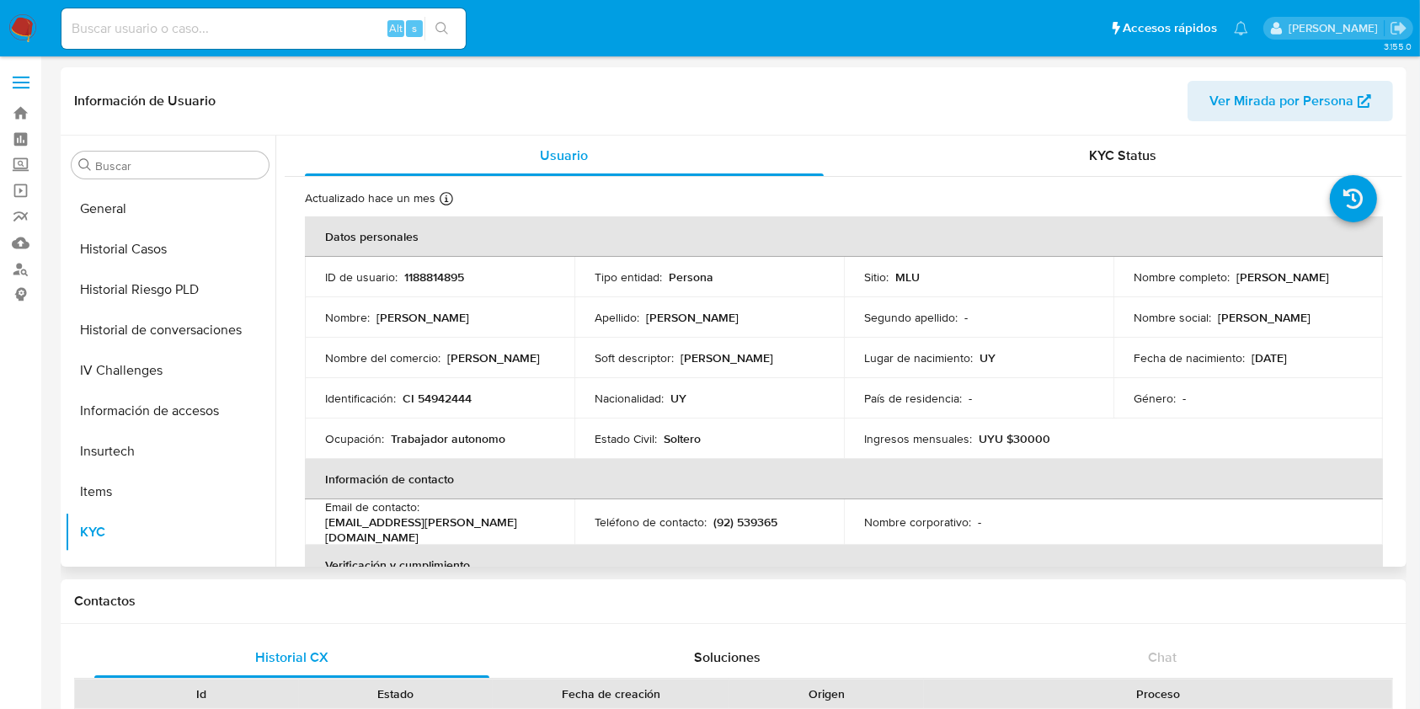
scroll to position [464, 0]
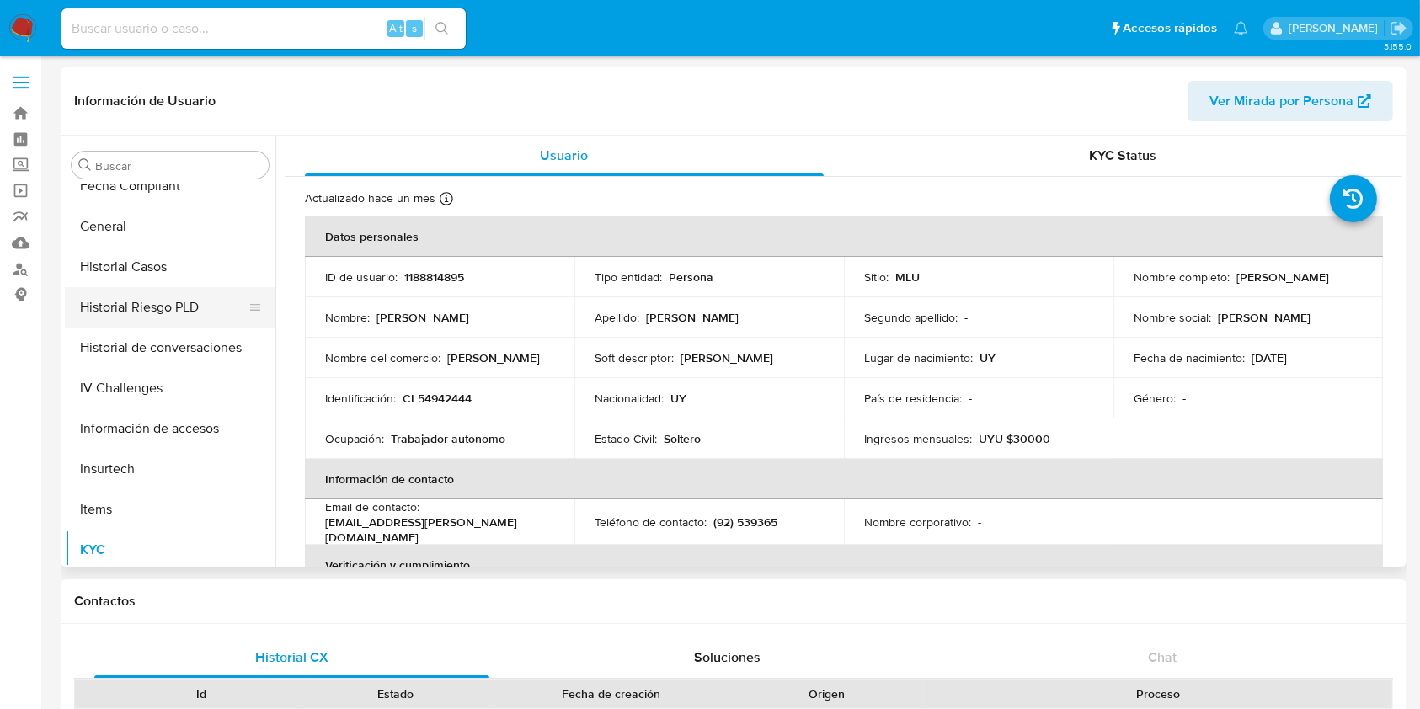
click at [189, 299] on button "Historial Riesgo PLD" at bounding box center [163, 307] width 197 height 40
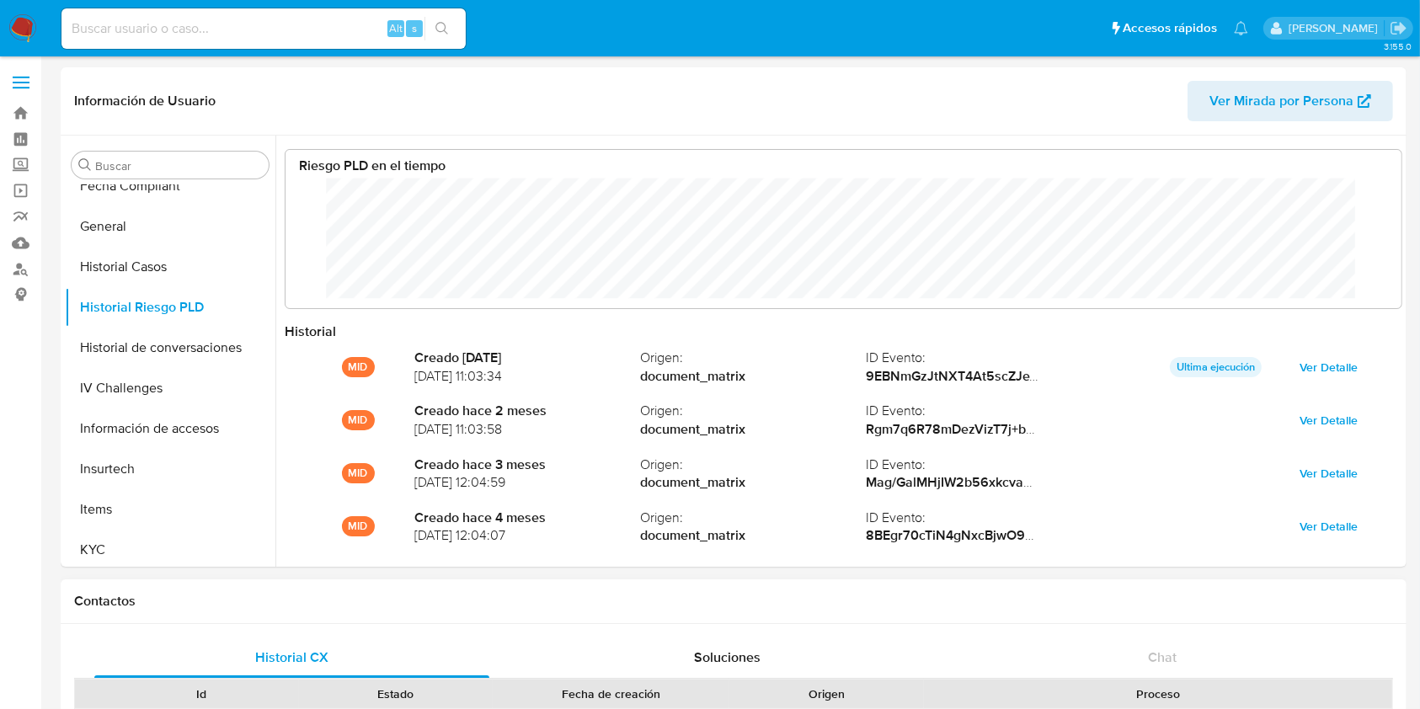
scroll to position [126, 1083]
